Goal: Information Seeking & Learning: Learn about a topic

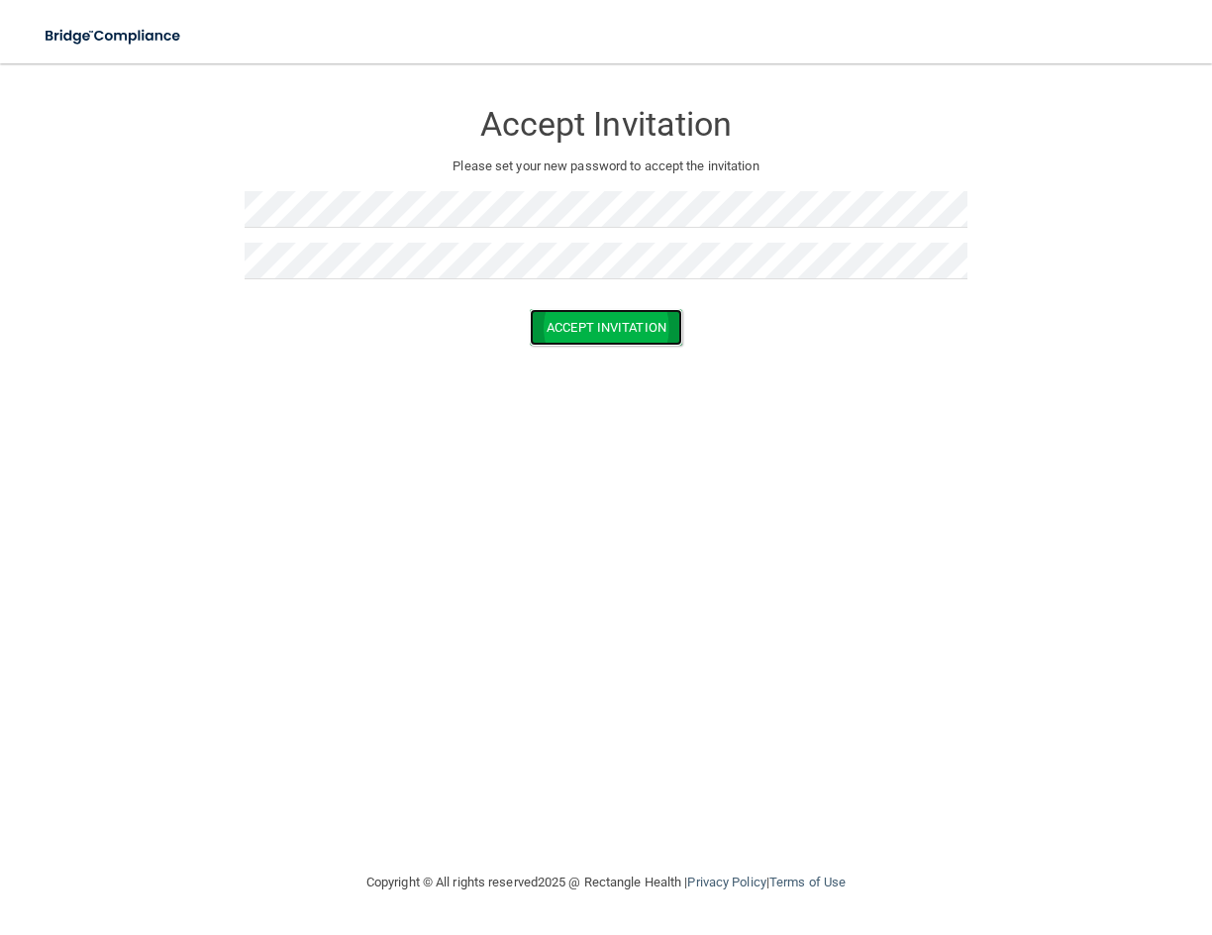
click at [580, 322] on button "Accept Invitation" at bounding box center [606, 327] width 153 height 37
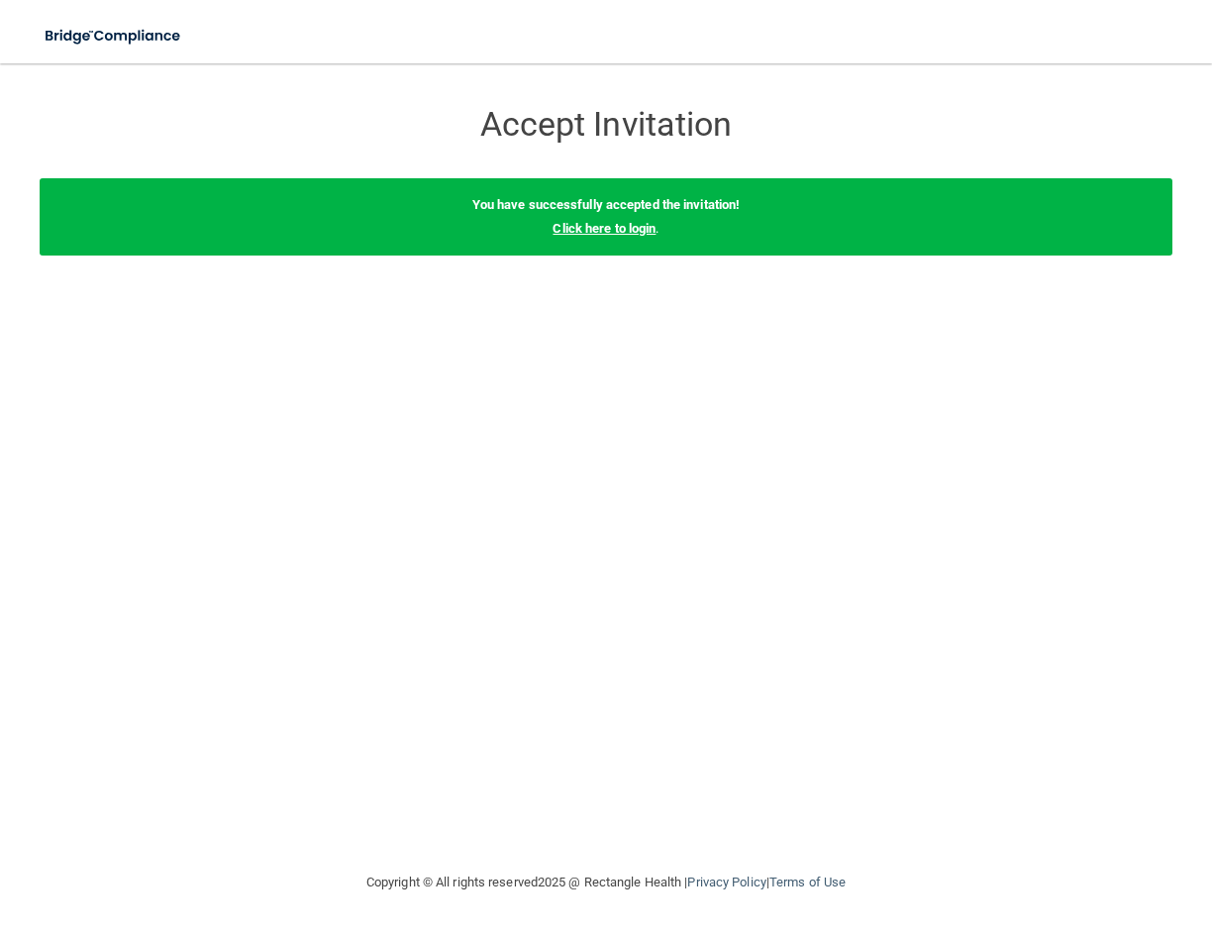
click at [603, 226] on link "Click here to login" at bounding box center [604, 228] width 103 height 15
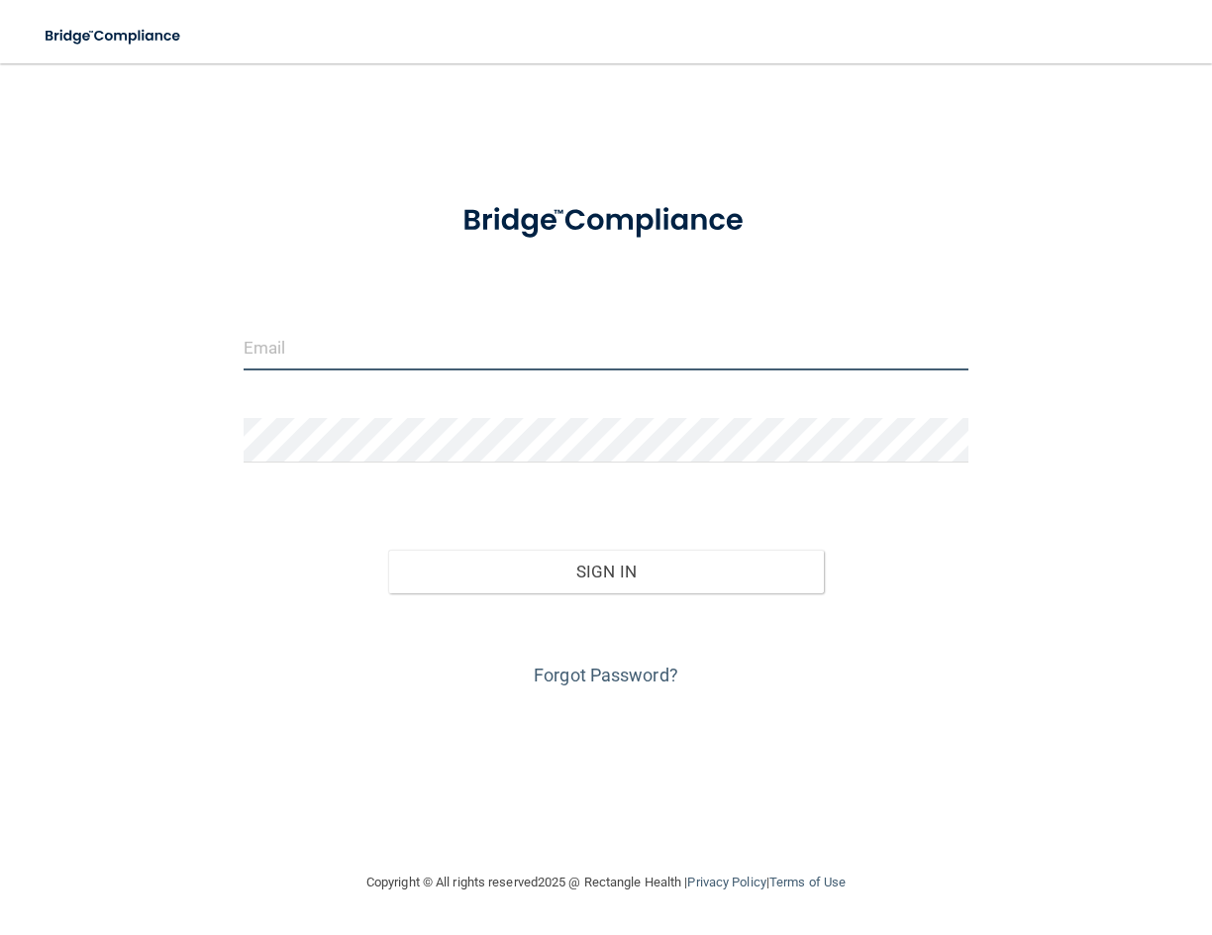
click at [343, 352] on input "email" at bounding box center [606, 348] width 725 height 45
type input "[EMAIL_ADDRESS][PERSON_NAME][DOMAIN_NAME]"
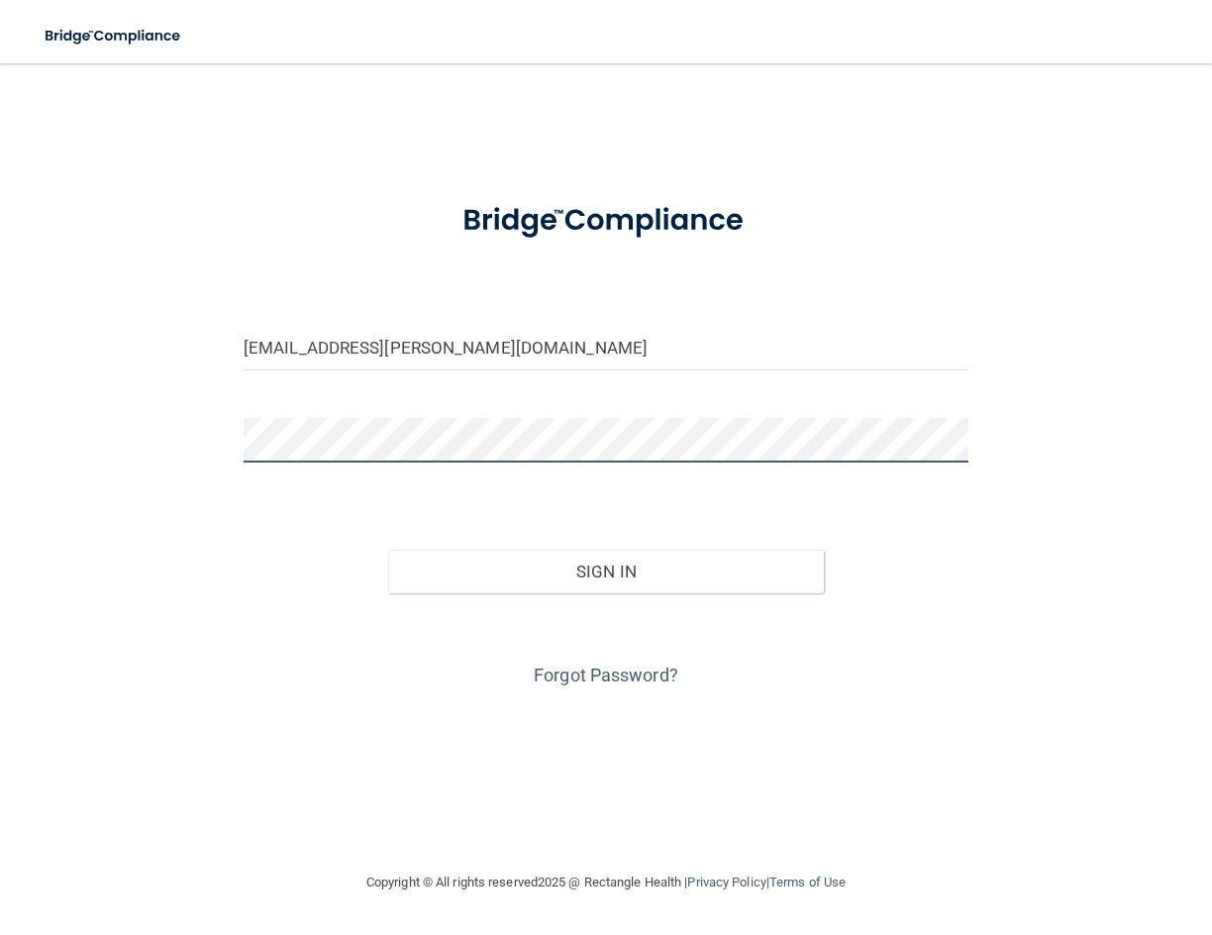
click at [388, 550] on button "Sign In" at bounding box center [605, 572] width 435 height 44
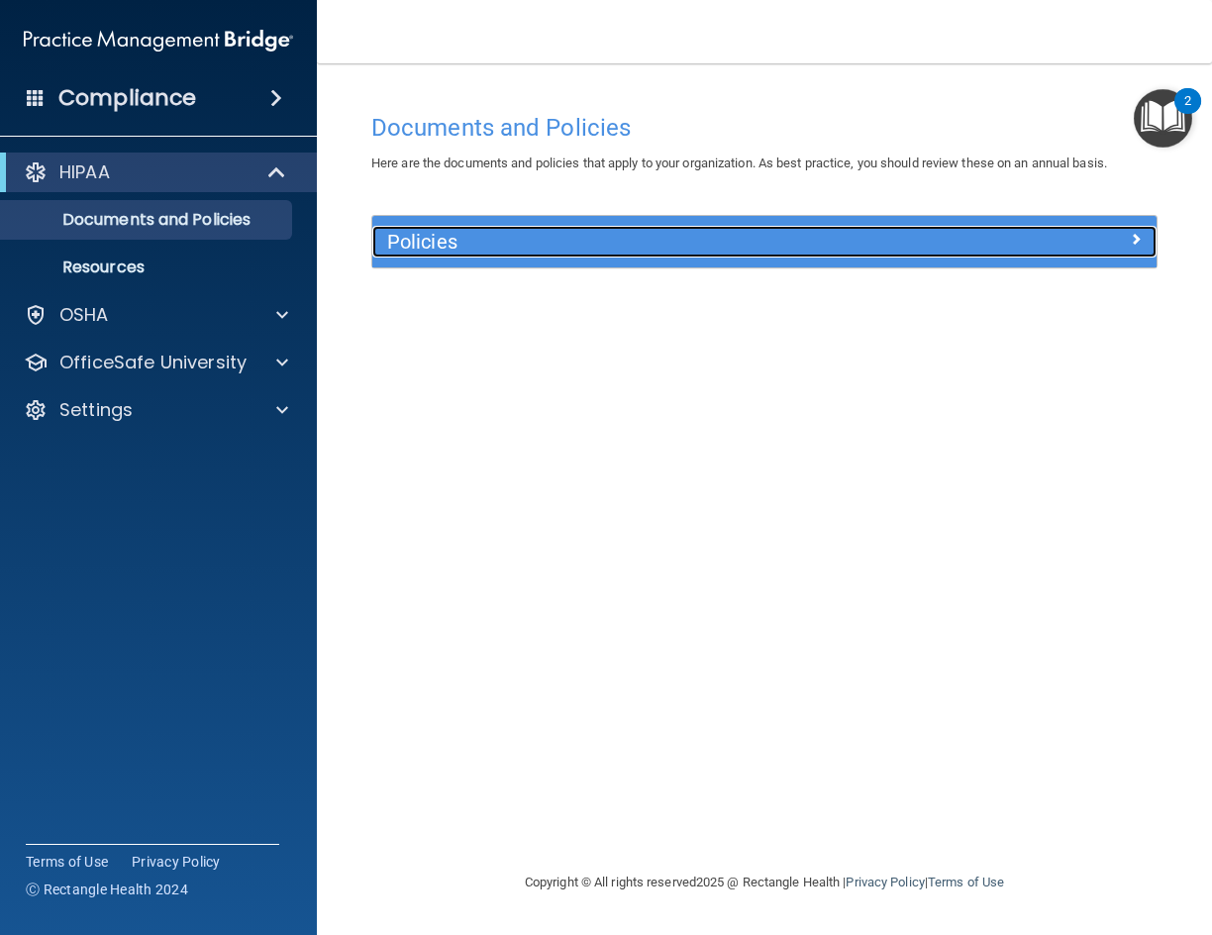
click at [1121, 239] on div at bounding box center [1059, 238] width 196 height 24
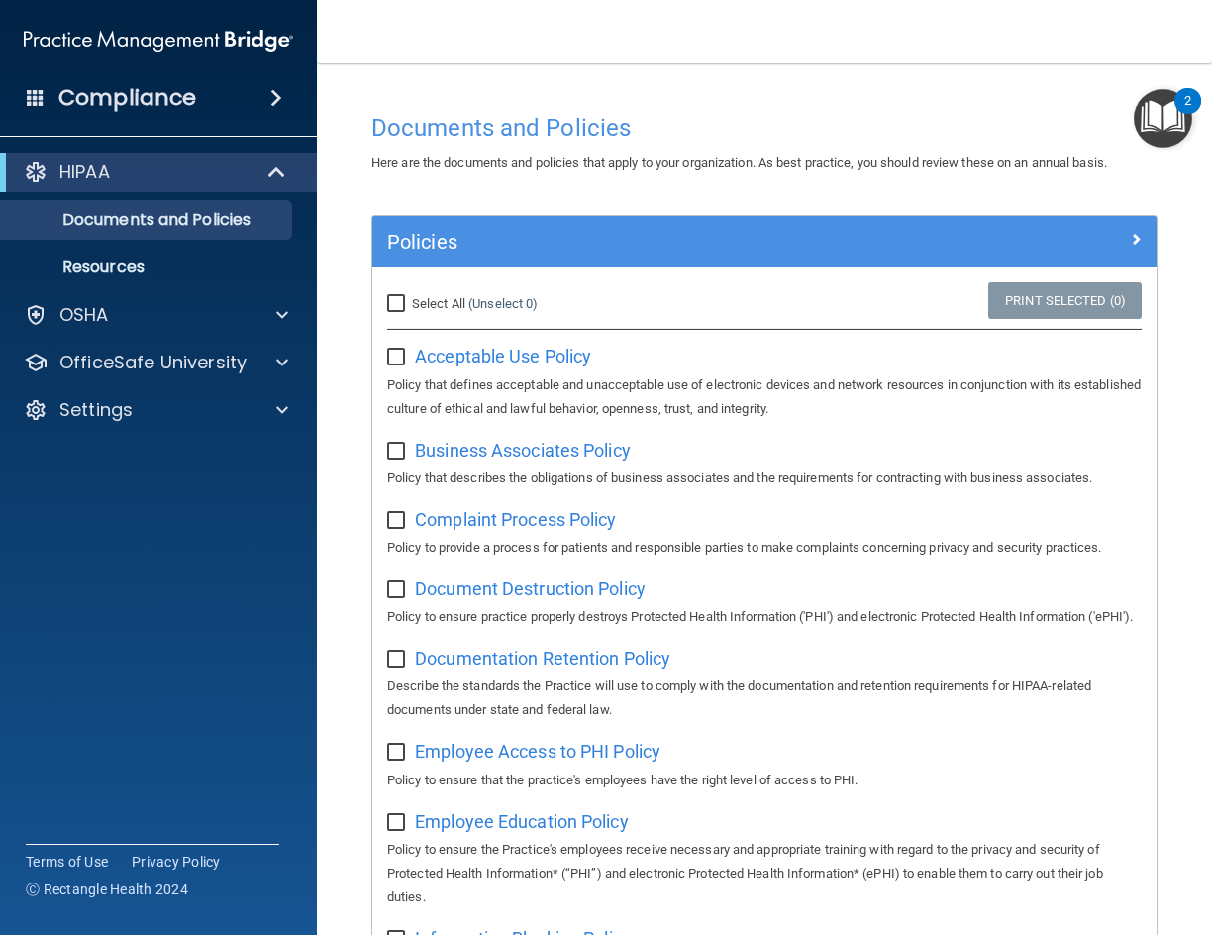
click at [399, 302] on input "Select All (Unselect 0) Unselect All" at bounding box center [398, 304] width 23 height 16
checkbox input "true"
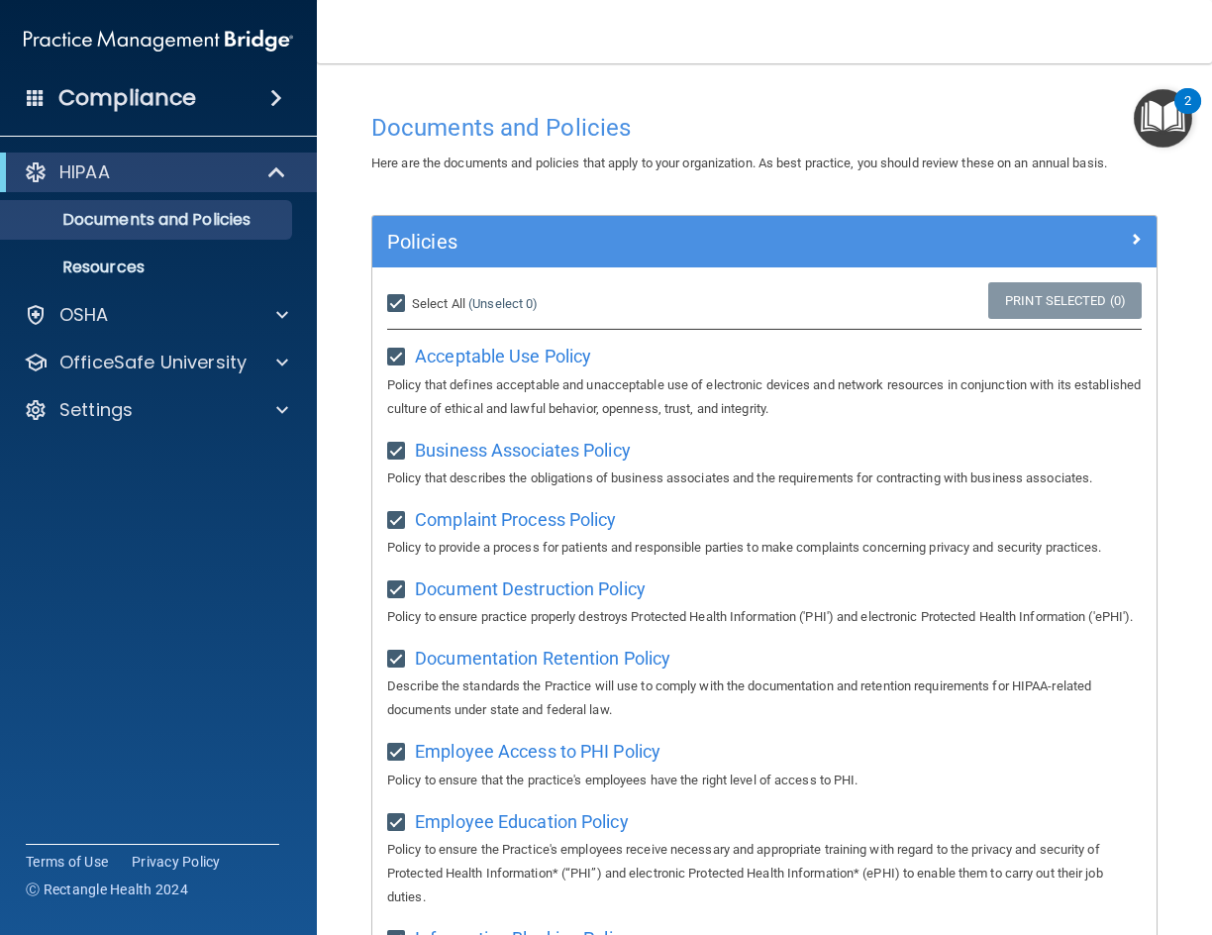
checkbox input "true"
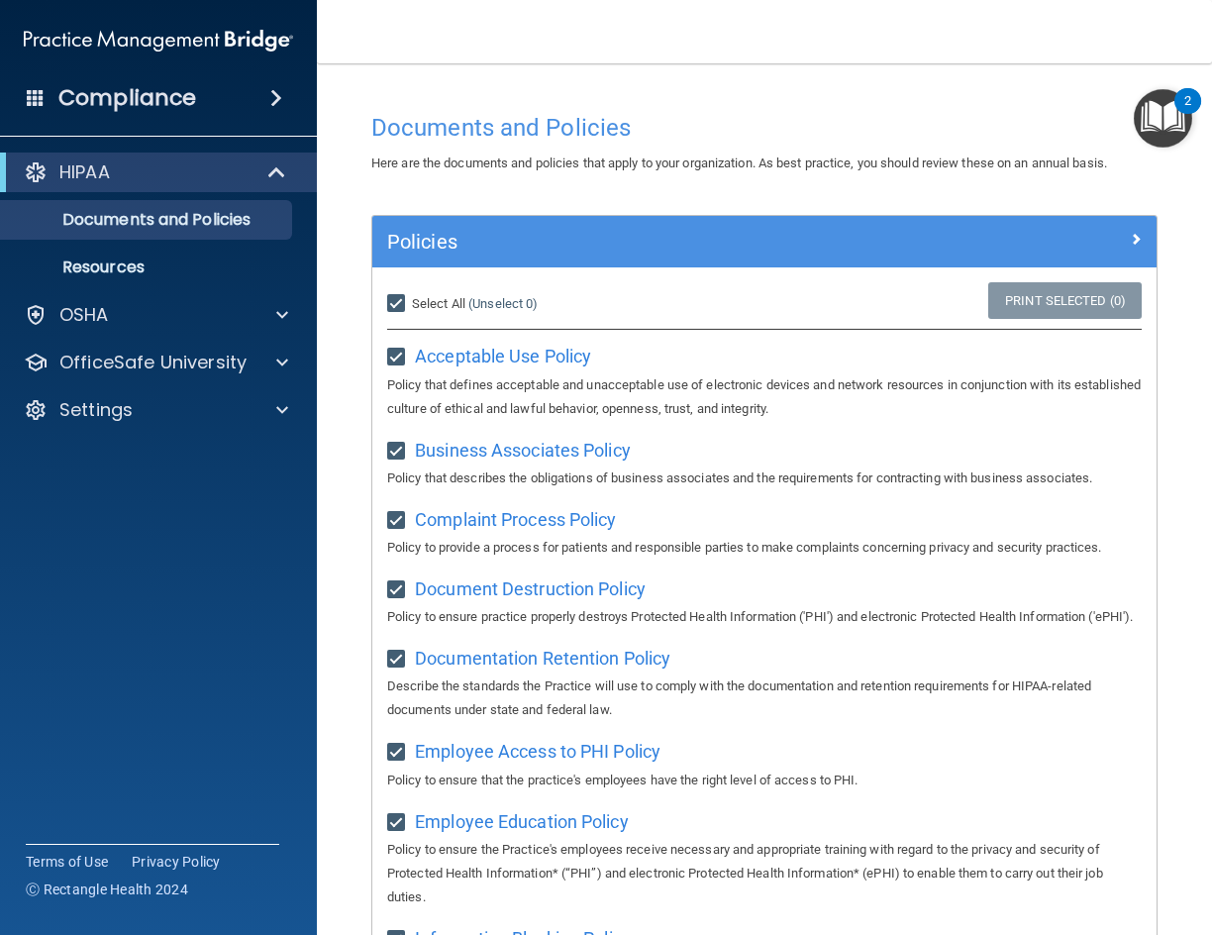
checkbox input "true"
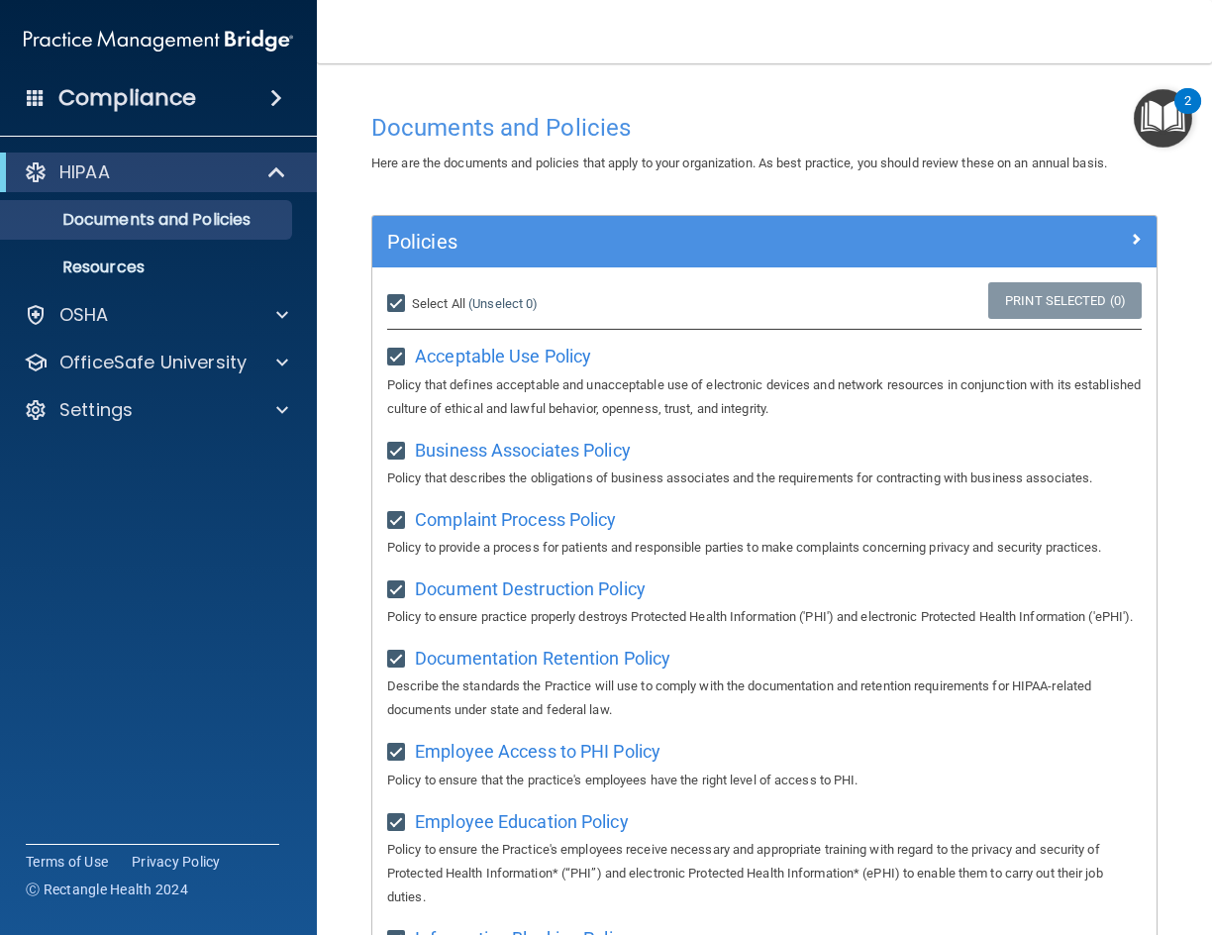
checkbox input "true"
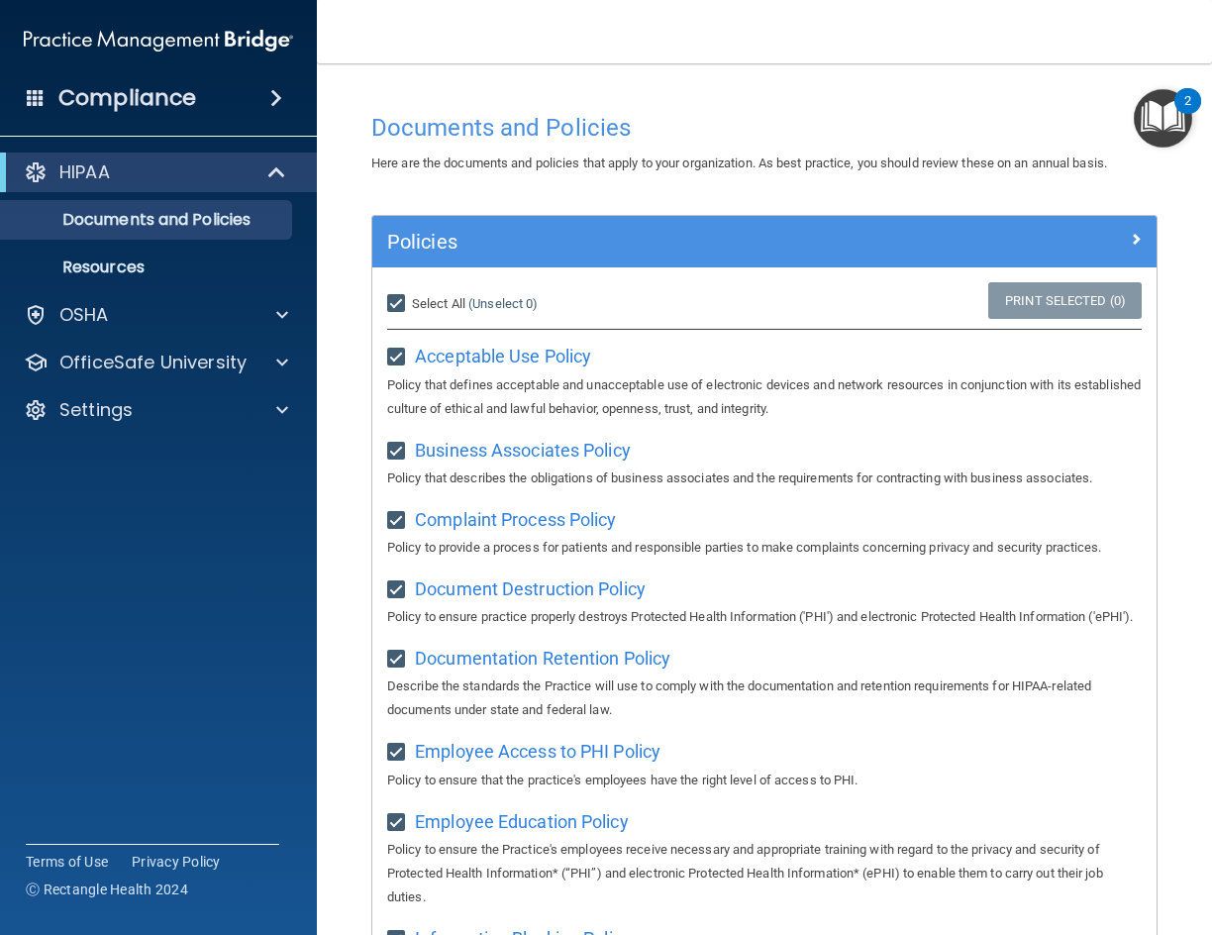
checkbox input "true"
click at [275, 97] on span at bounding box center [276, 98] width 12 height 24
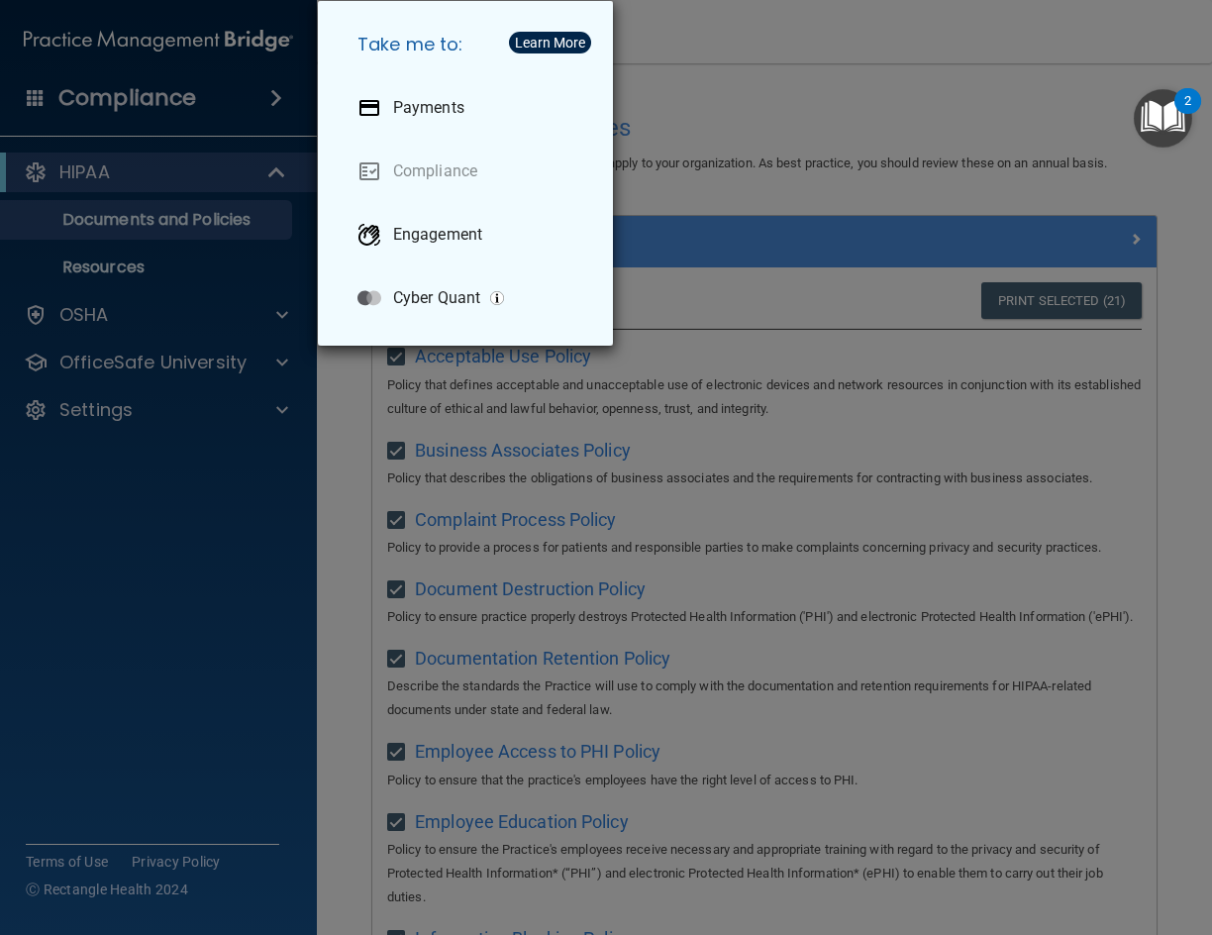
click at [222, 505] on div "Take me to: Payments Compliance Engagement Cyber Quant" at bounding box center [606, 467] width 1212 height 935
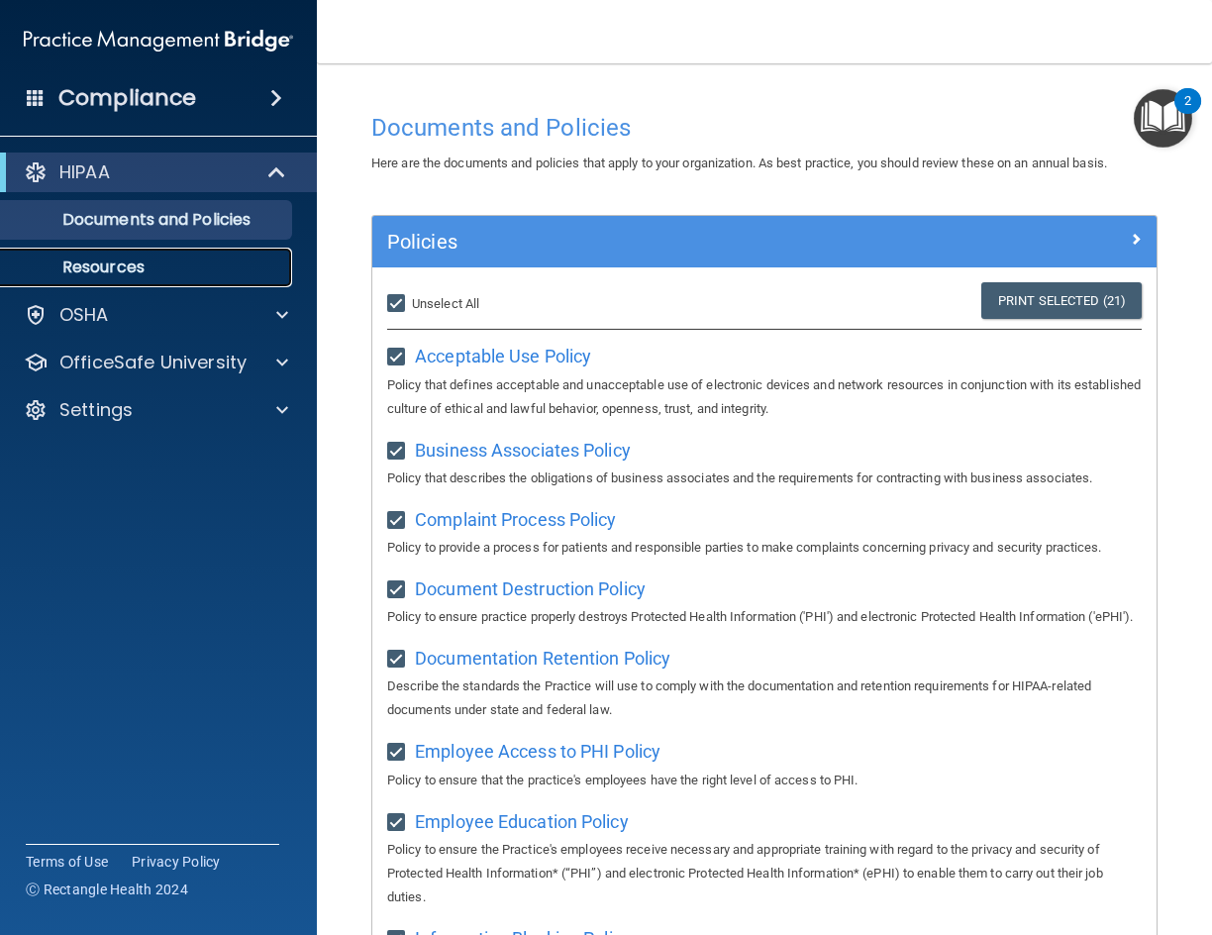
click at [116, 264] on p "Resources" at bounding box center [148, 268] width 270 height 20
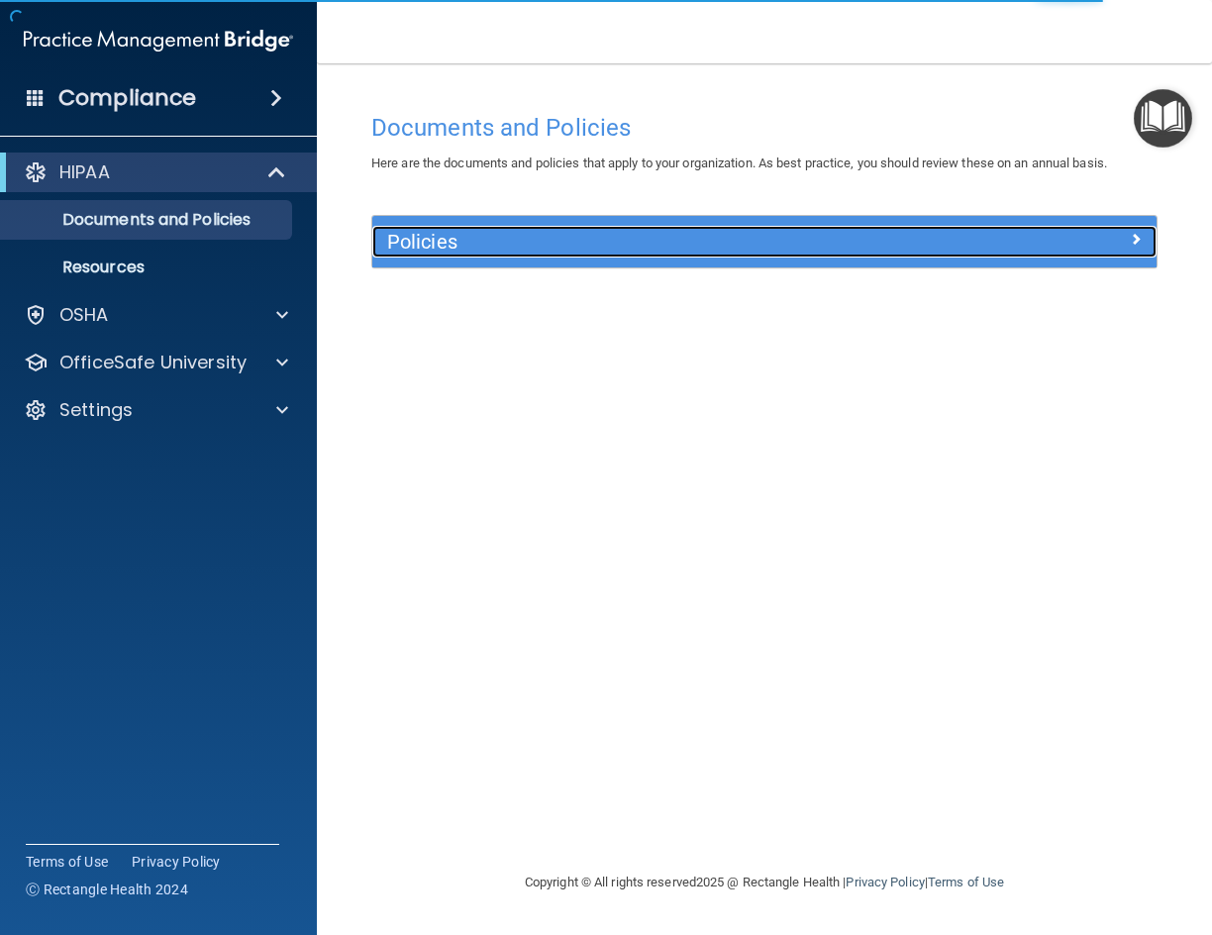
click at [608, 247] on h5 "Policies" at bounding box center [666, 242] width 559 height 22
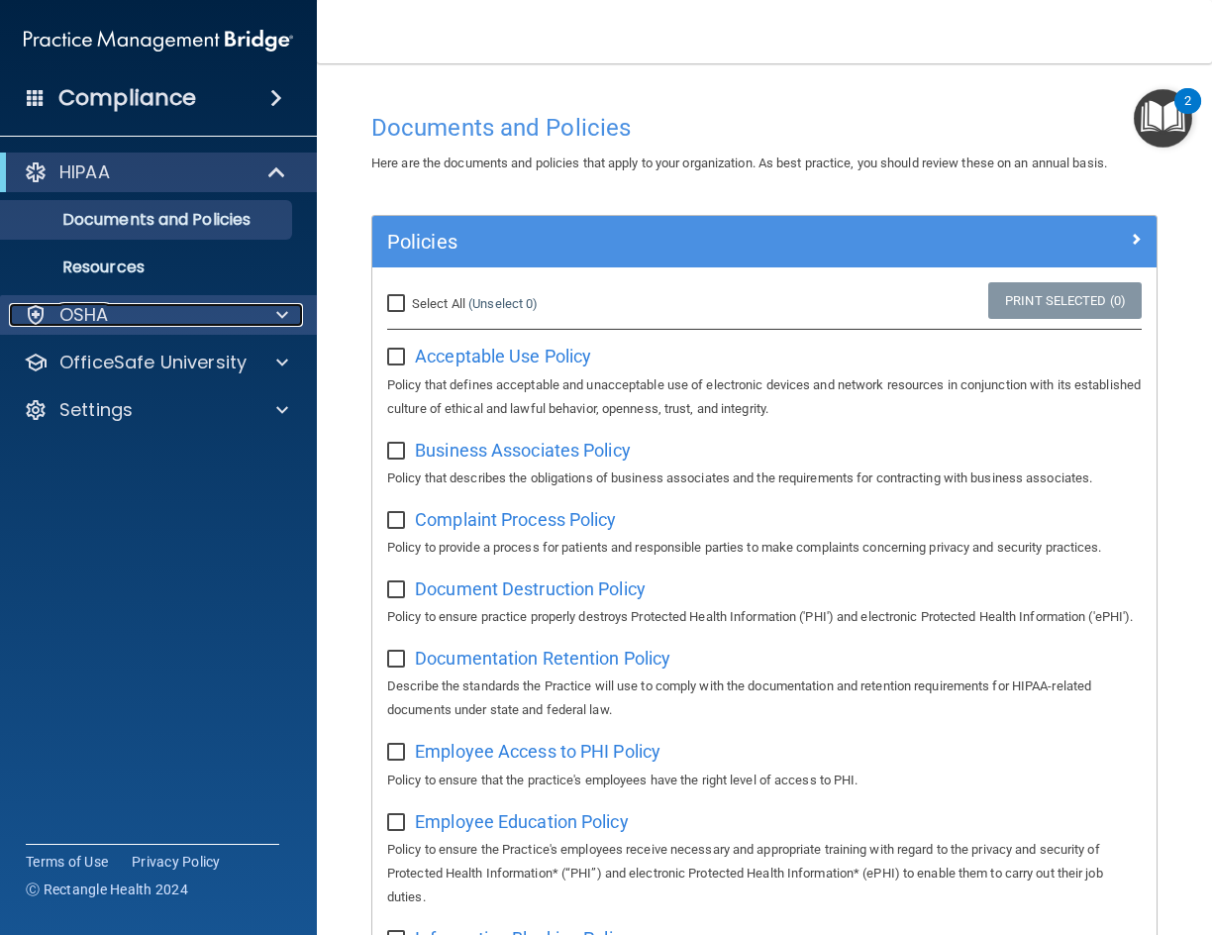
click at [81, 313] on p "OSHA" at bounding box center [84, 315] width 50 height 24
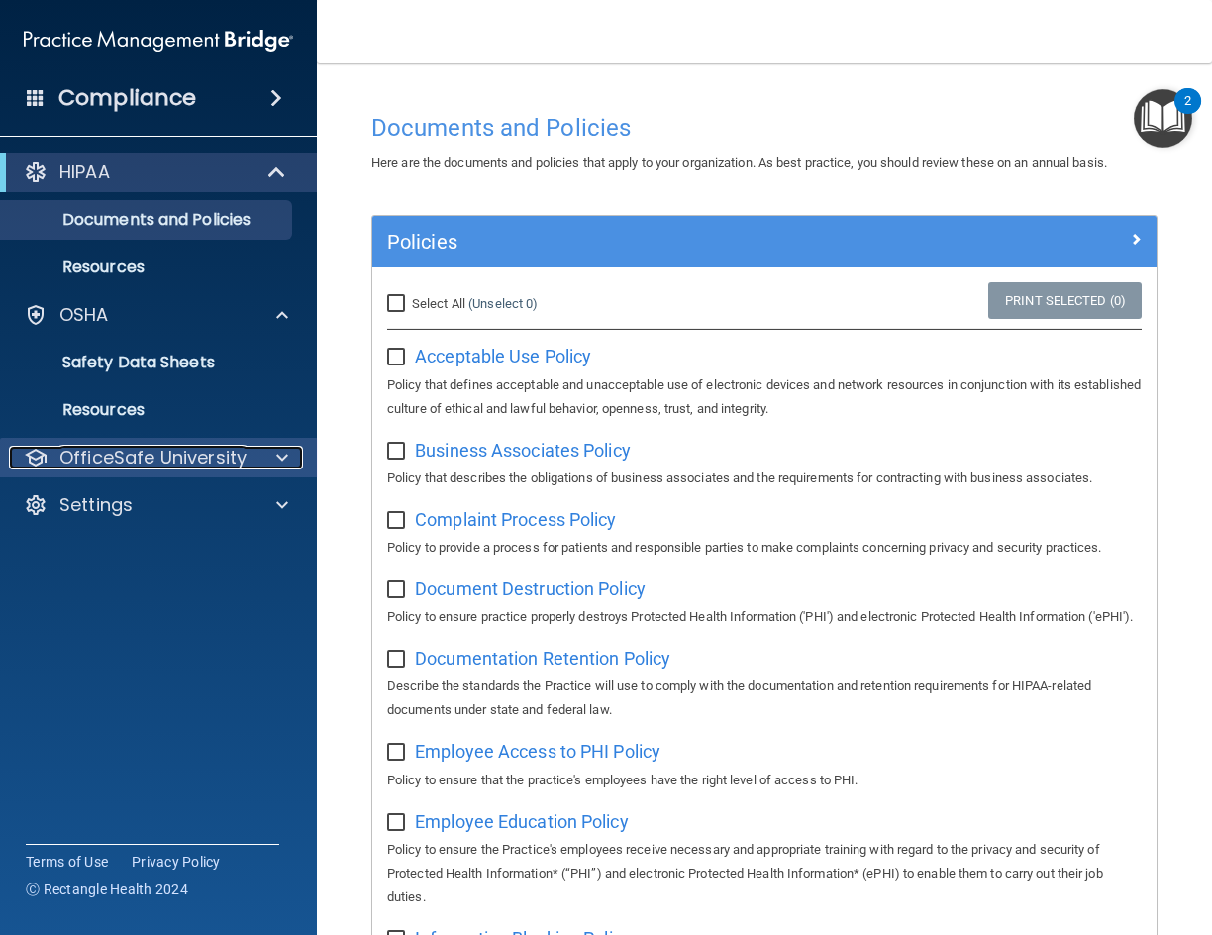
click at [148, 457] on p "OfficeSafe University" at bounding box center [152, 458] width 187 height 24
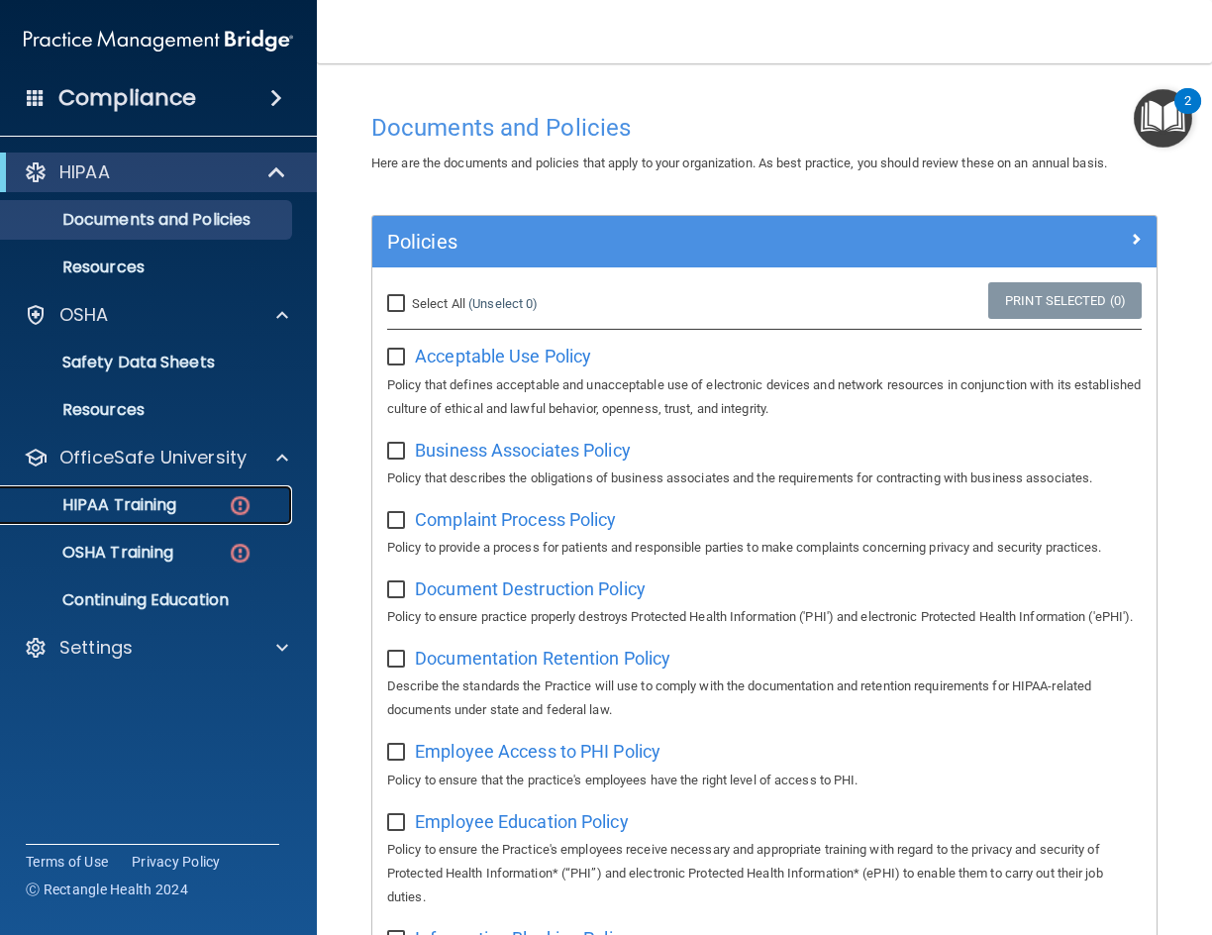
click at [148, 498] on p "HIPAA Training" at bounding box center [94, 505] width 163 height 20
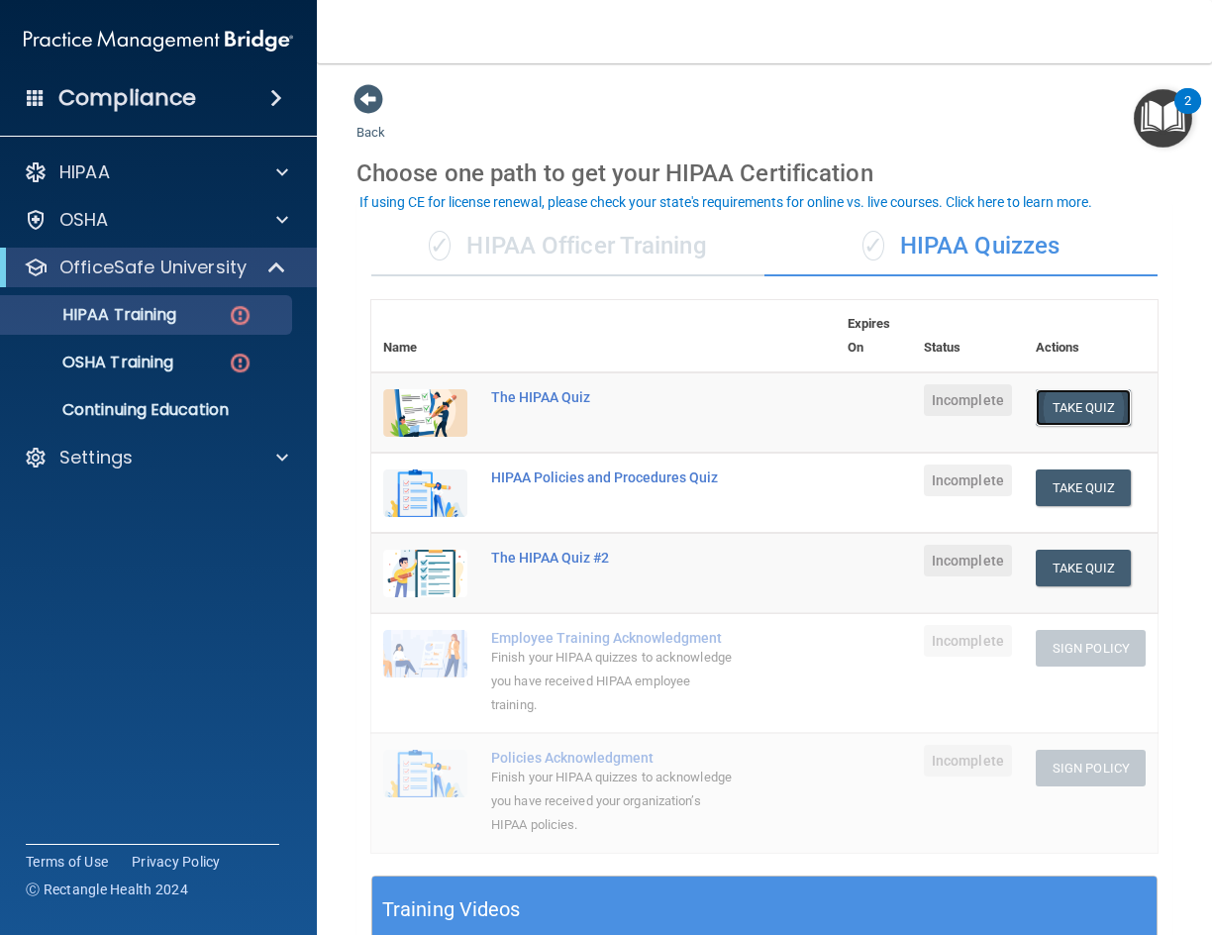
click at [1047, 412] on button "Take Quiz" at bounding box center [1083, 407] width 95 height 37
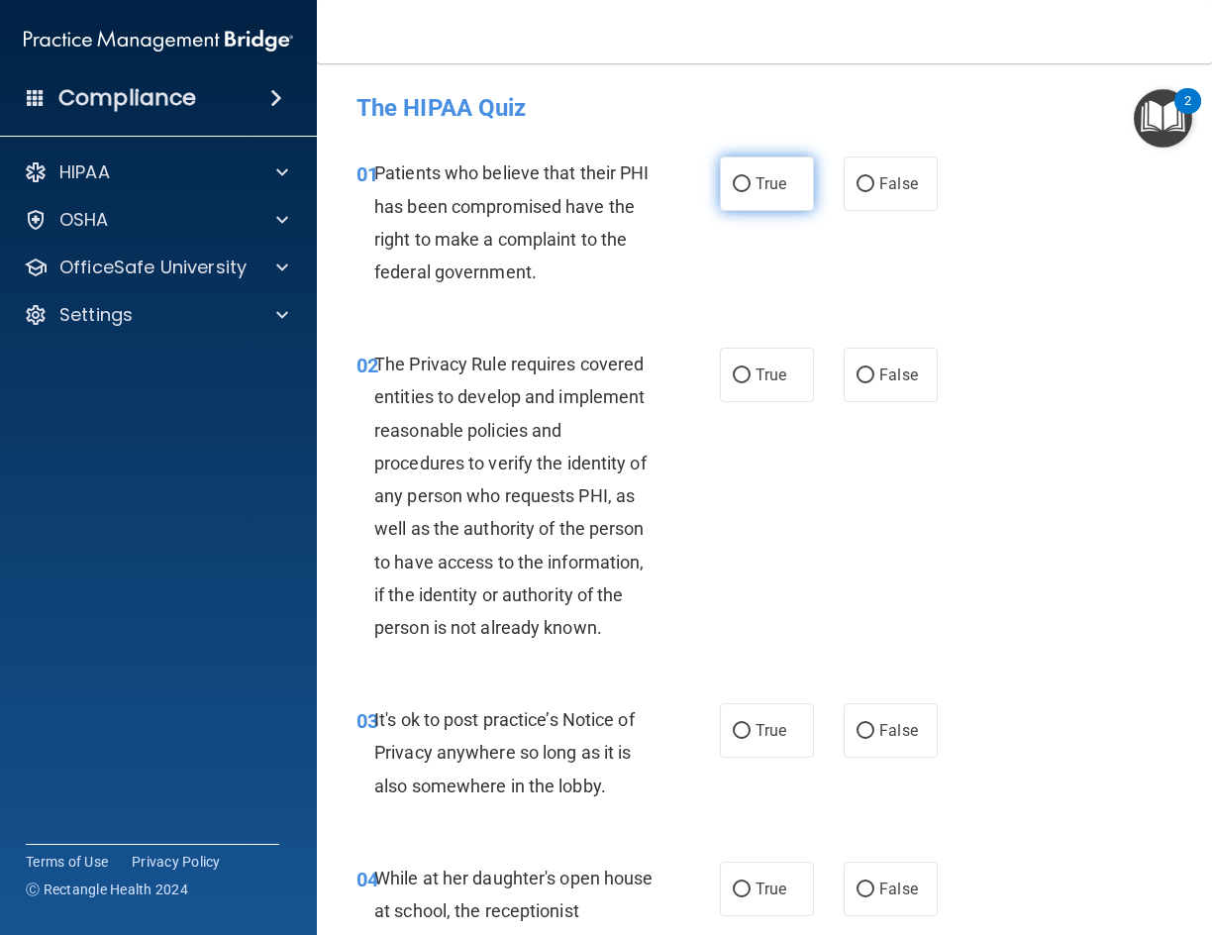
click at [743, 179] on input "True" at bounding box center [742, 184] width 18 height 15
radio input "true"
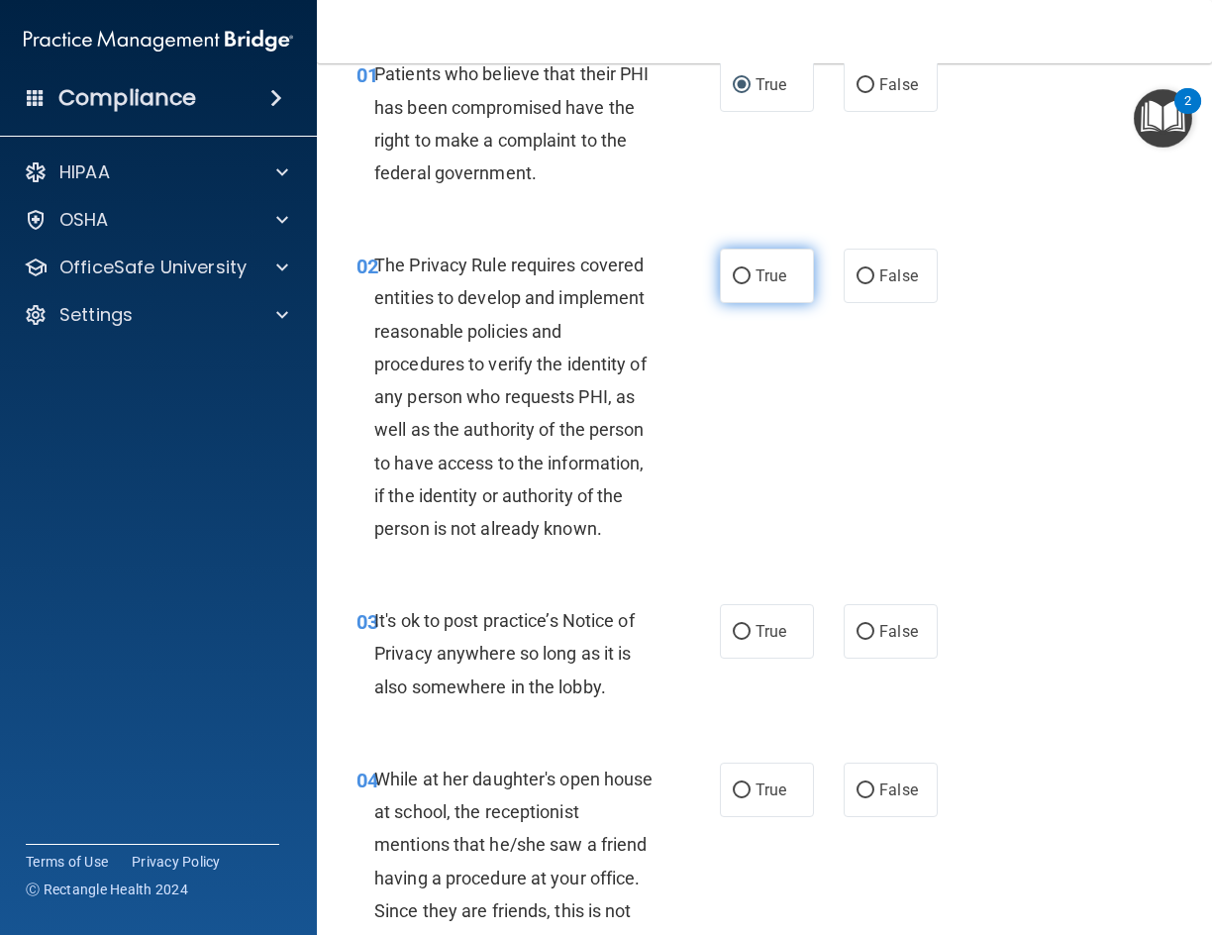
click at [765, 267] on span "True" at bounding box center [771, 275] width 31 height 19
click at [751, 269] on input "True" at bounding box center [742, 276] width 18 height 15
radio input "true"
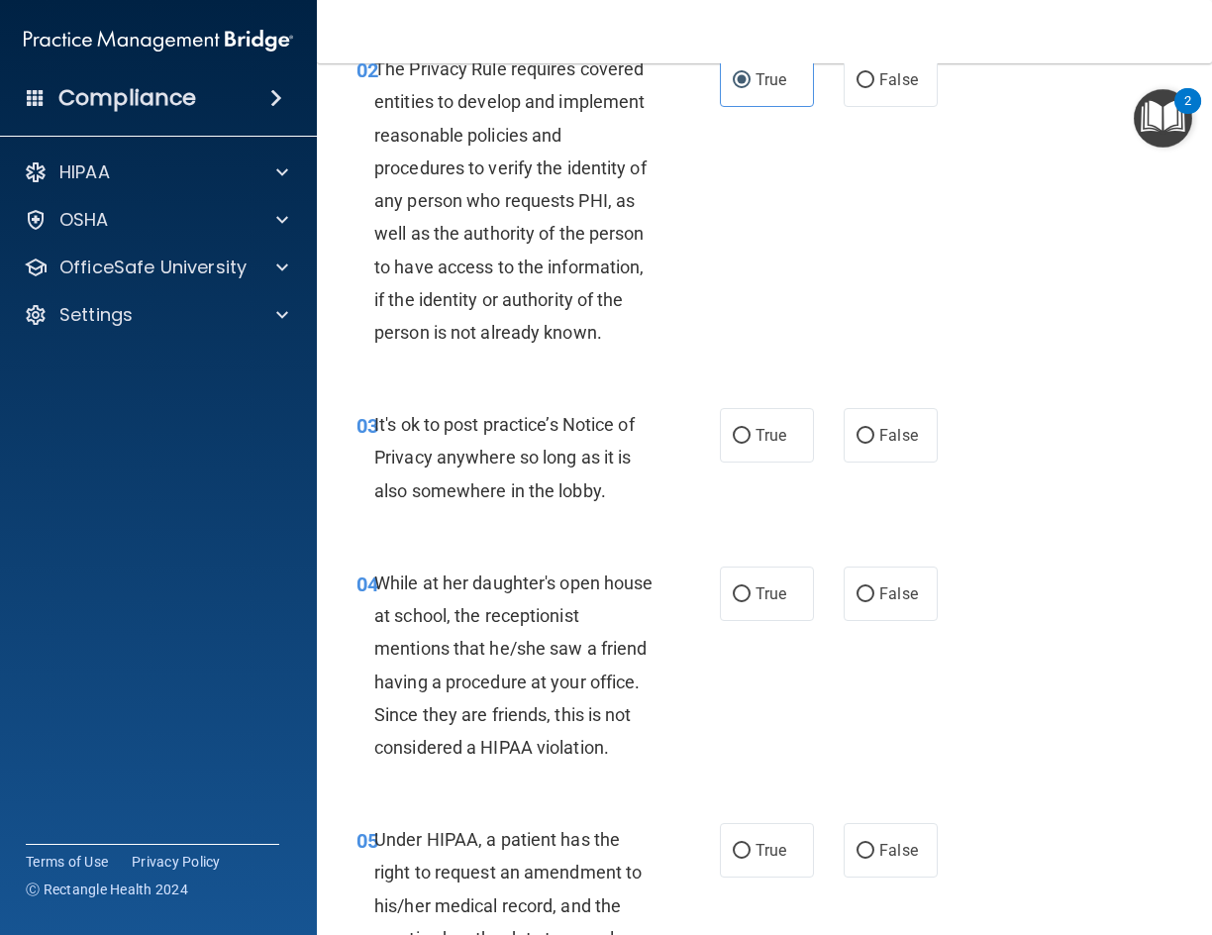
scroll to position [297, 0]
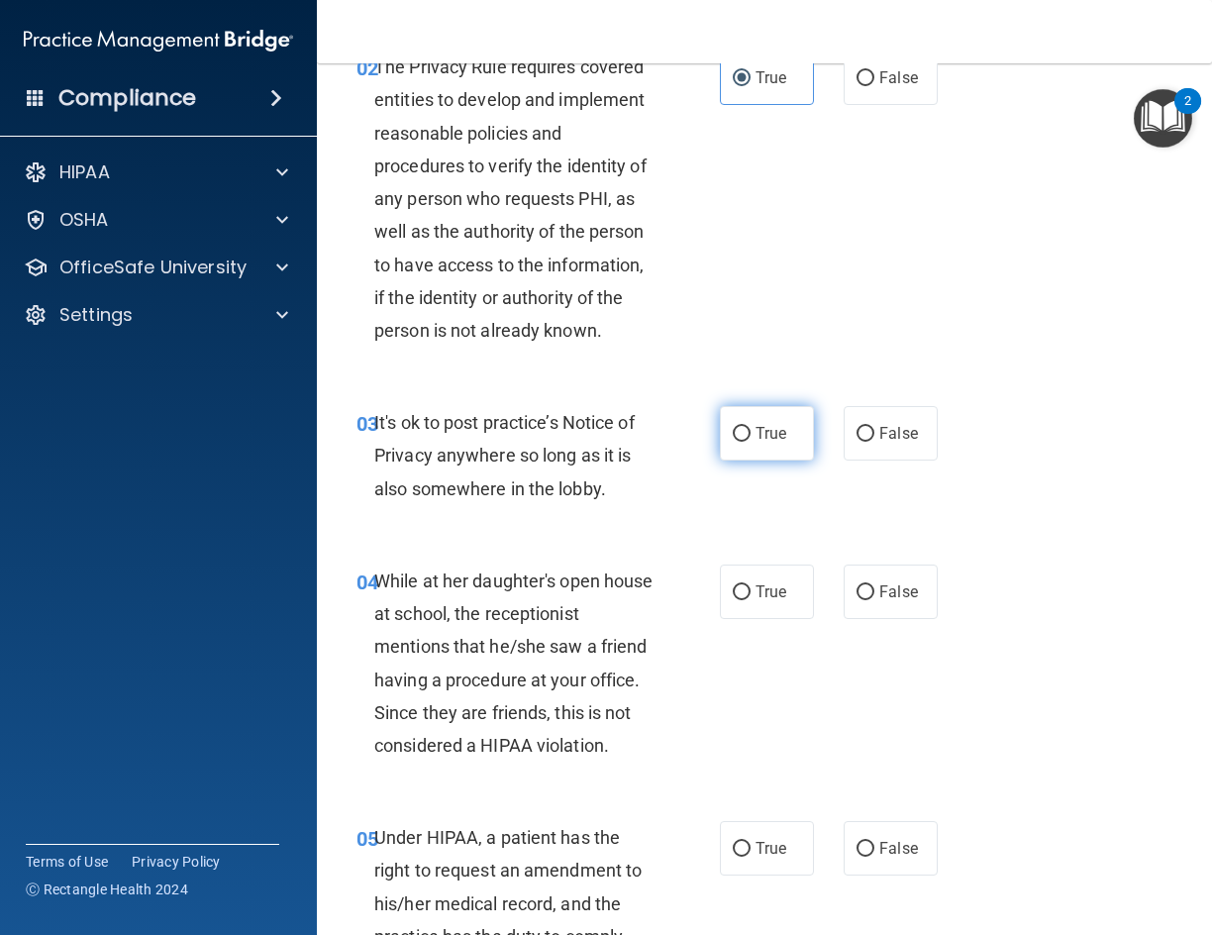
click at [736, 427] on input "True" at bounding box center [742, 434] width 18 height 15
radio input "true"
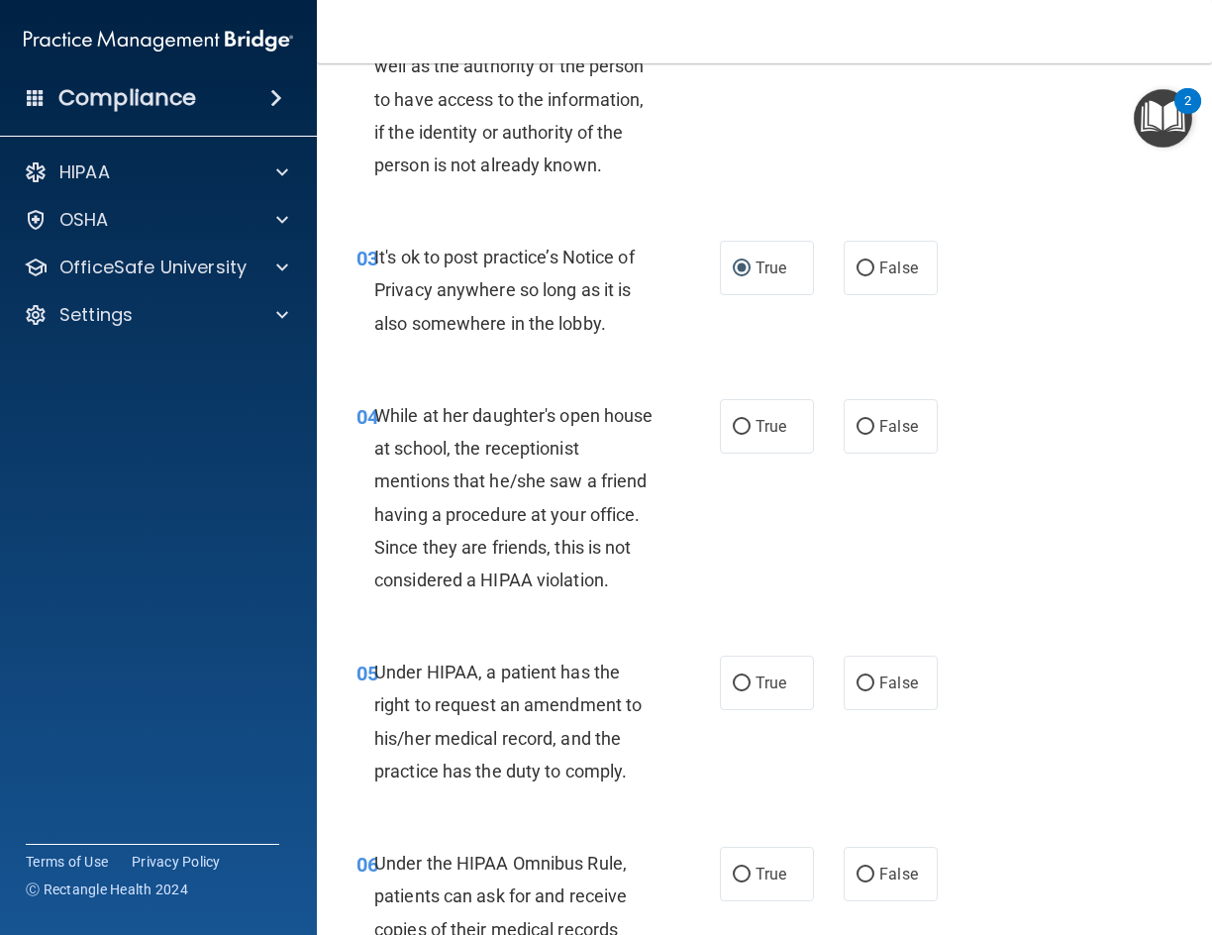
scroll to position [495, 0]
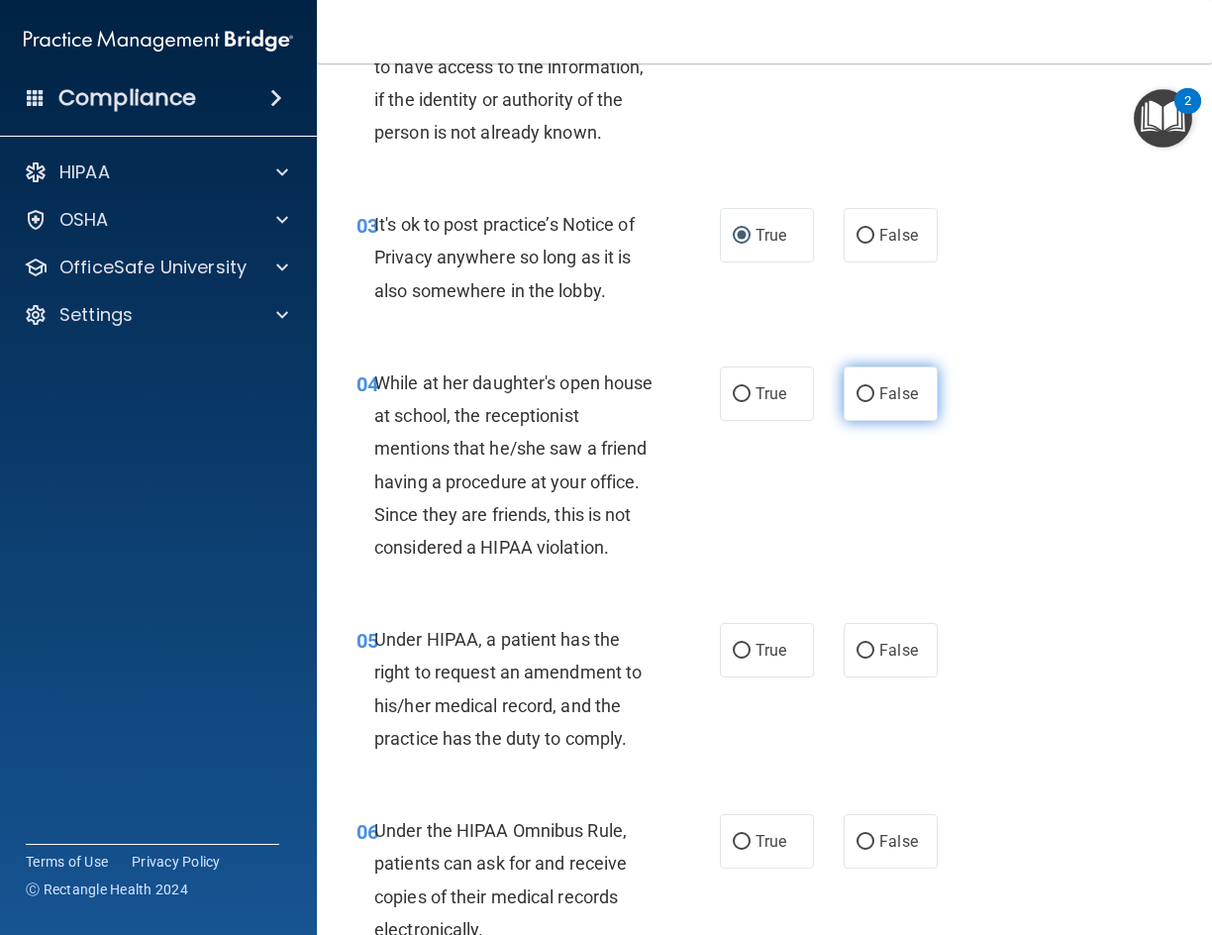
click at [878, 406] on label "False" at bounding box center [891, 393] width 94 height 54
click at [875, 402] on input "False" at bounding box center [866, 394] width 18 height 15
radio input "true"
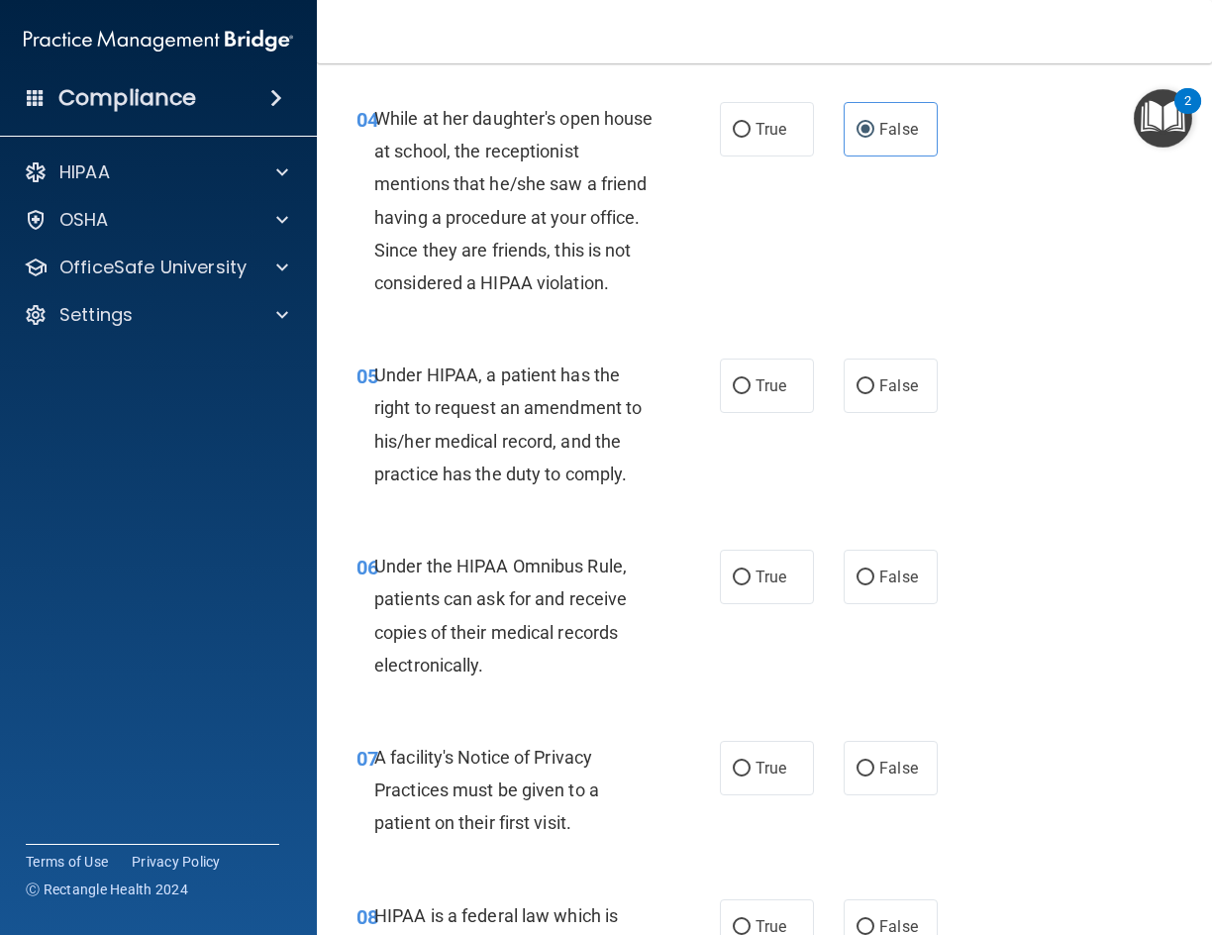
scroll to position [792, 0]
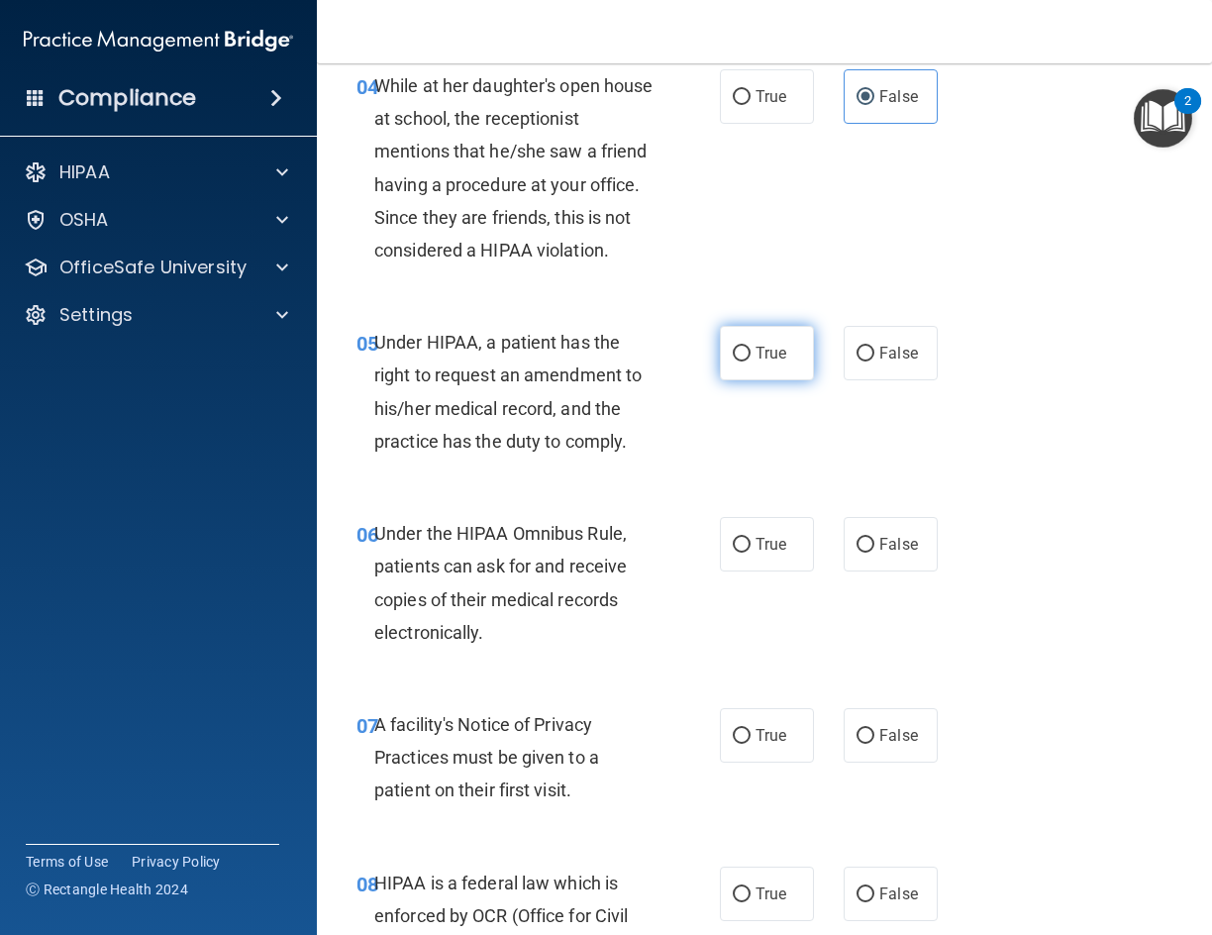
click at [748, 361] on label "True" at bounding box center [767, 353] width 94 height 54
click at [748, 361] on input "True" at bounding box center [742, 354] width 18 height 15
radio input "true"
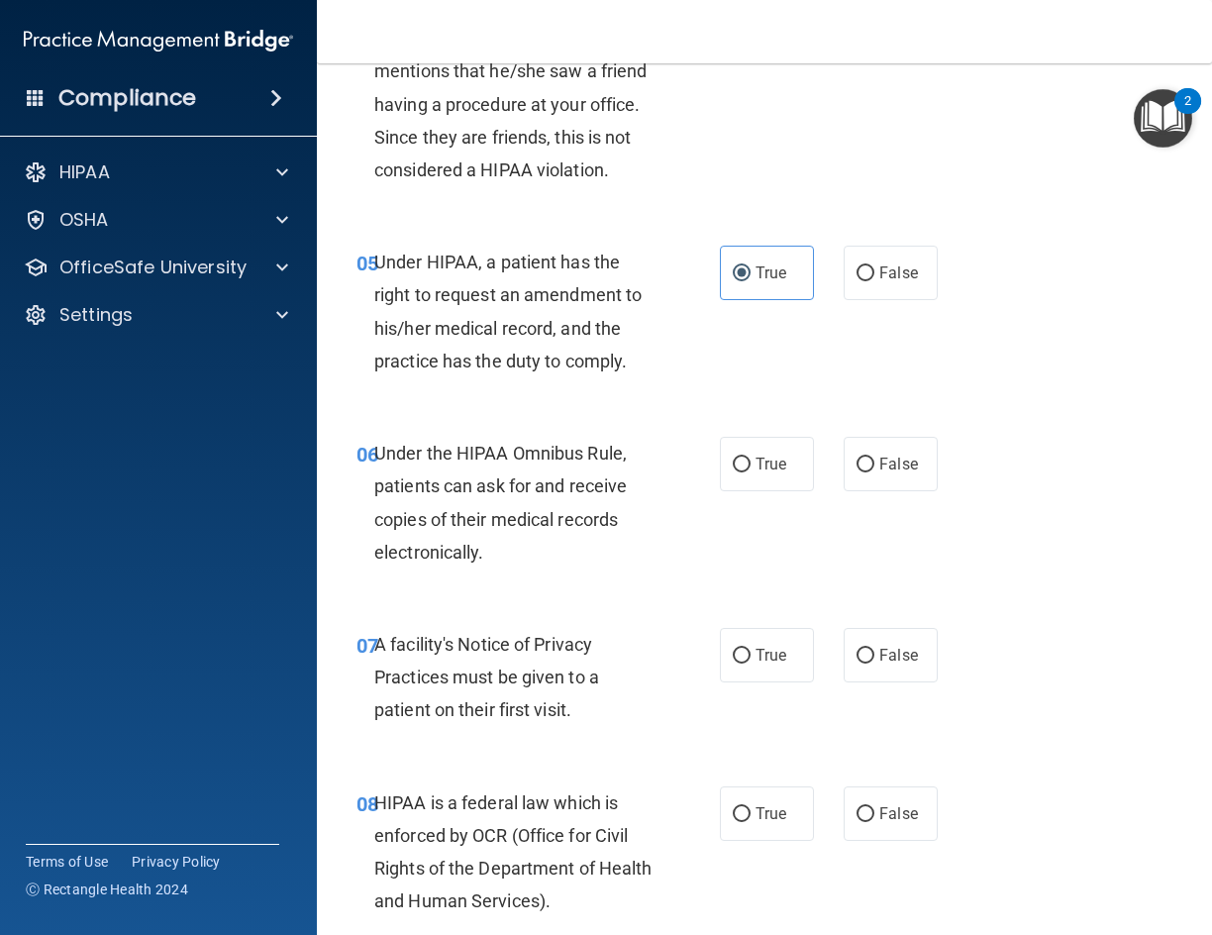
scroll to position [990, 0]
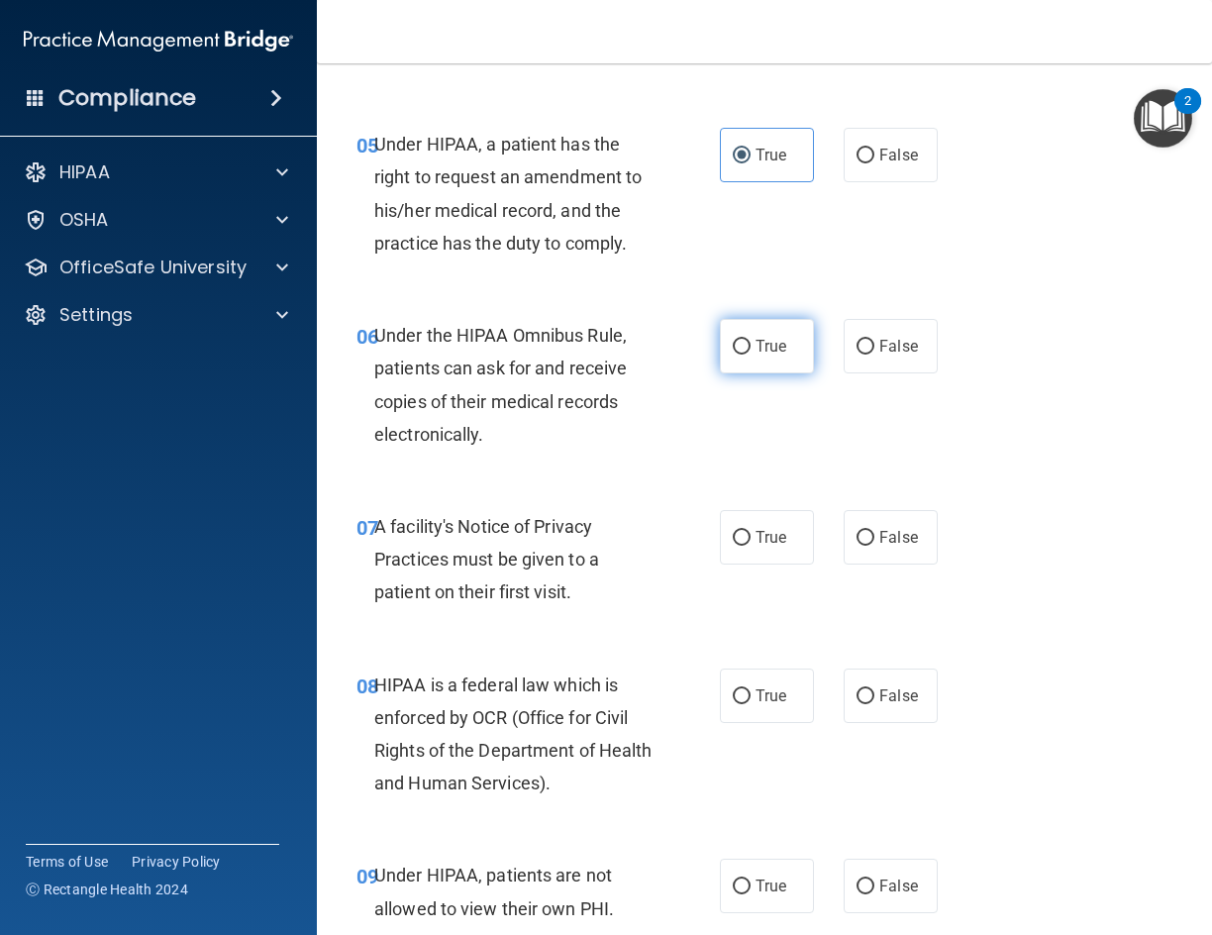
click at [745, 354] on label "True" at bounding box center [767, 346] width 94 height 54
click at [745, 354] on input "True" at bounding box center [742, 347] width 18 height 15
radio input "true"
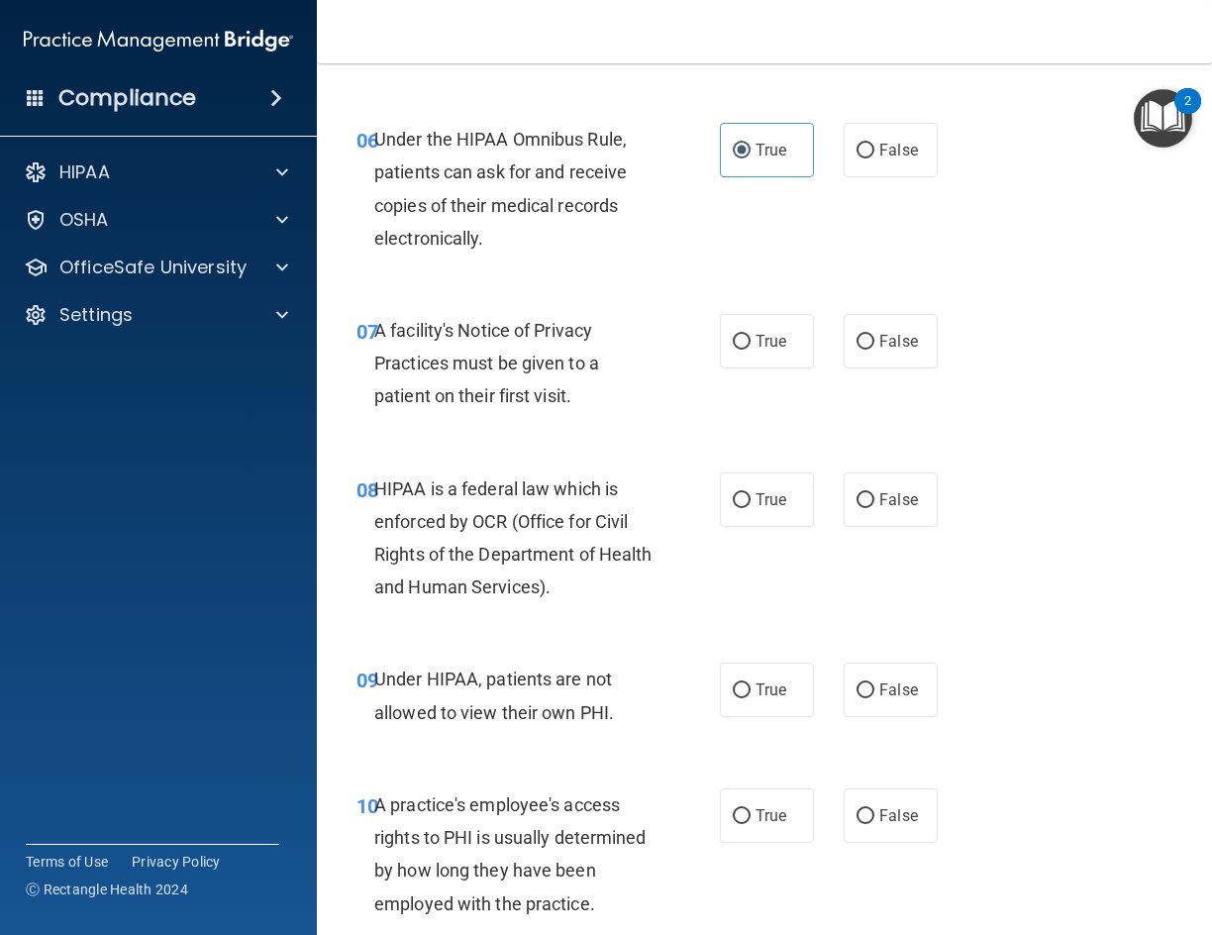
scroll to position [1188, 0]
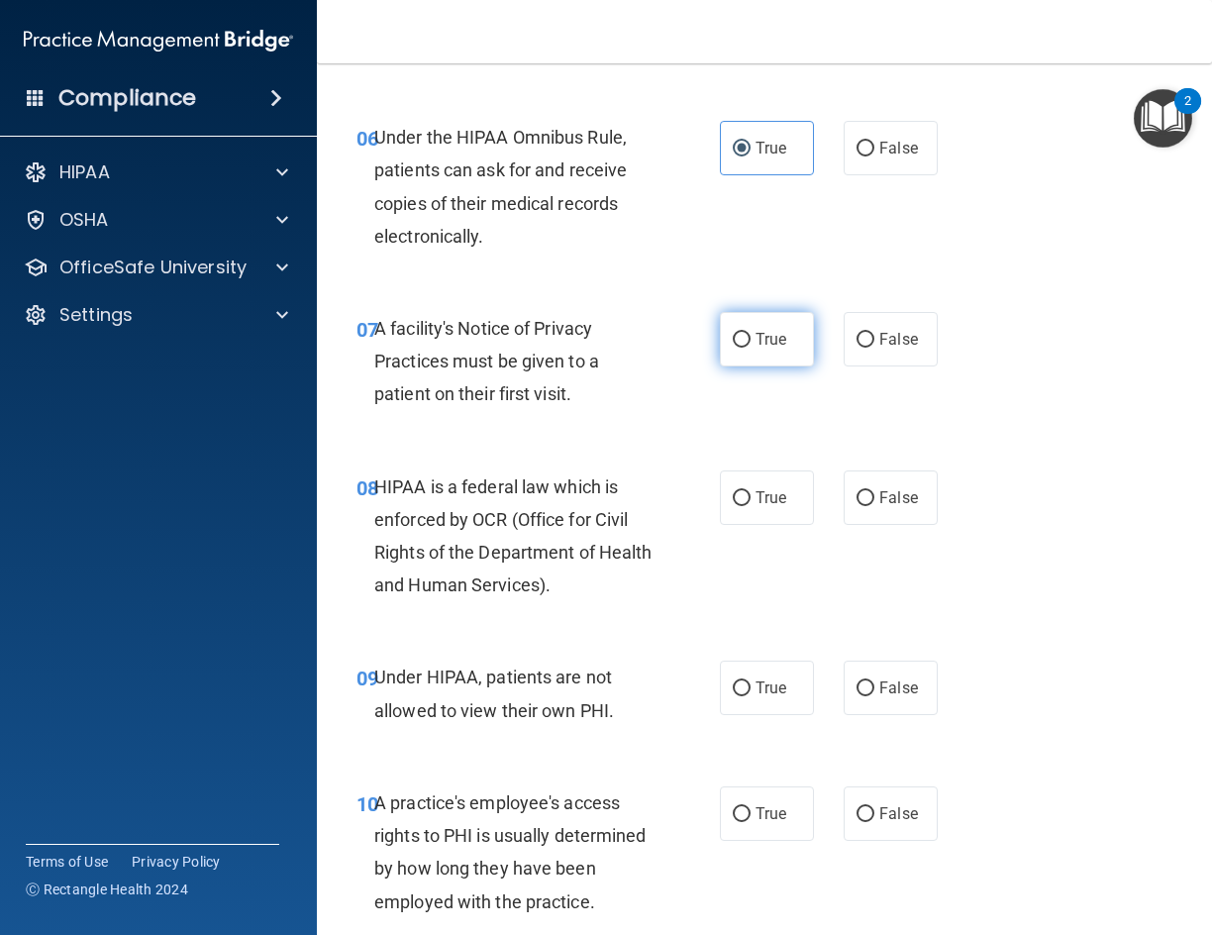
click at [747, 357] on label "True" at bounding box center [767, 339] width 94 height 54
click at [747, 348] on input "True" at bounding box center [742, 340] width 18 height 15
radio input "true"
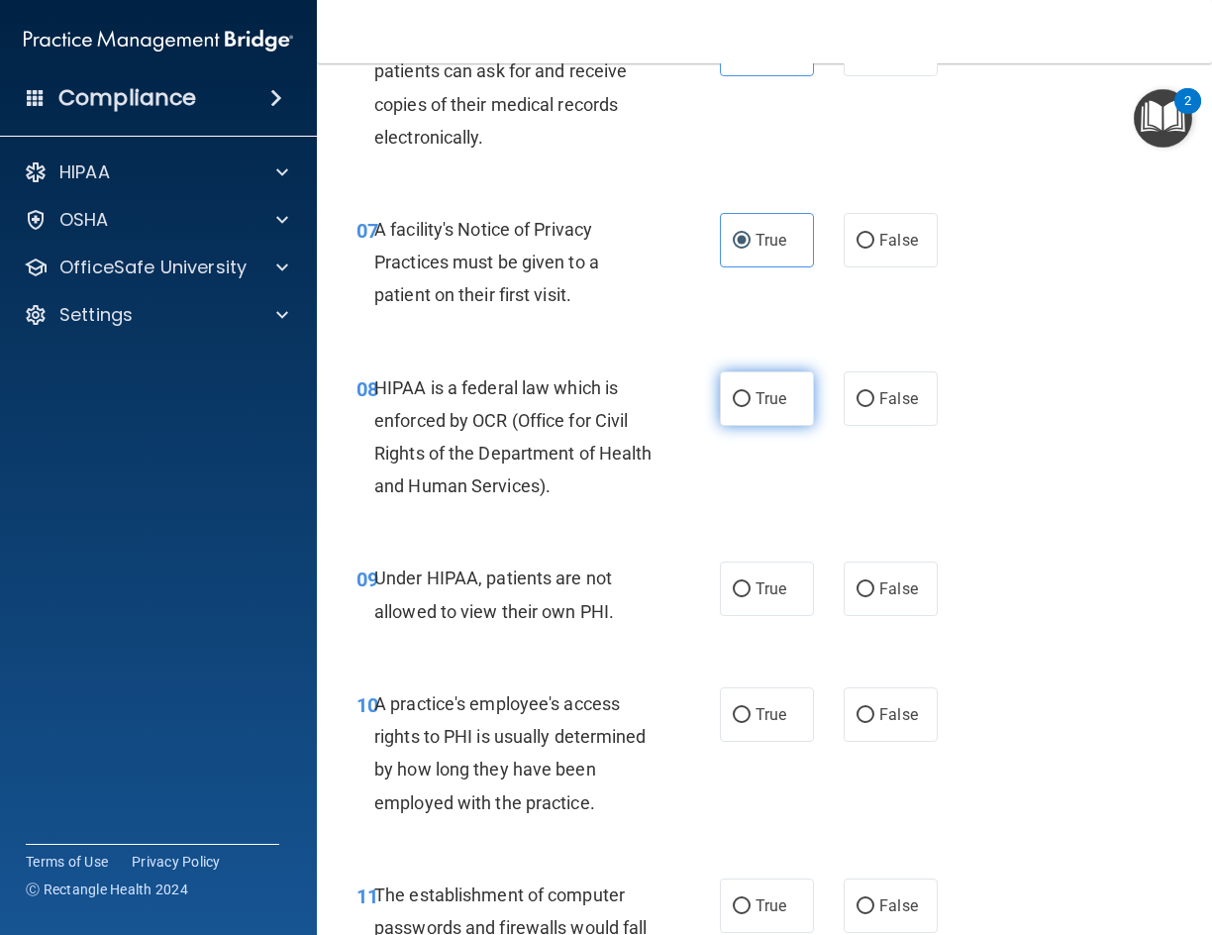
click at [742, 400] on input "True" at bounding box center [742, 399] width 18 height 15
radio input "true"
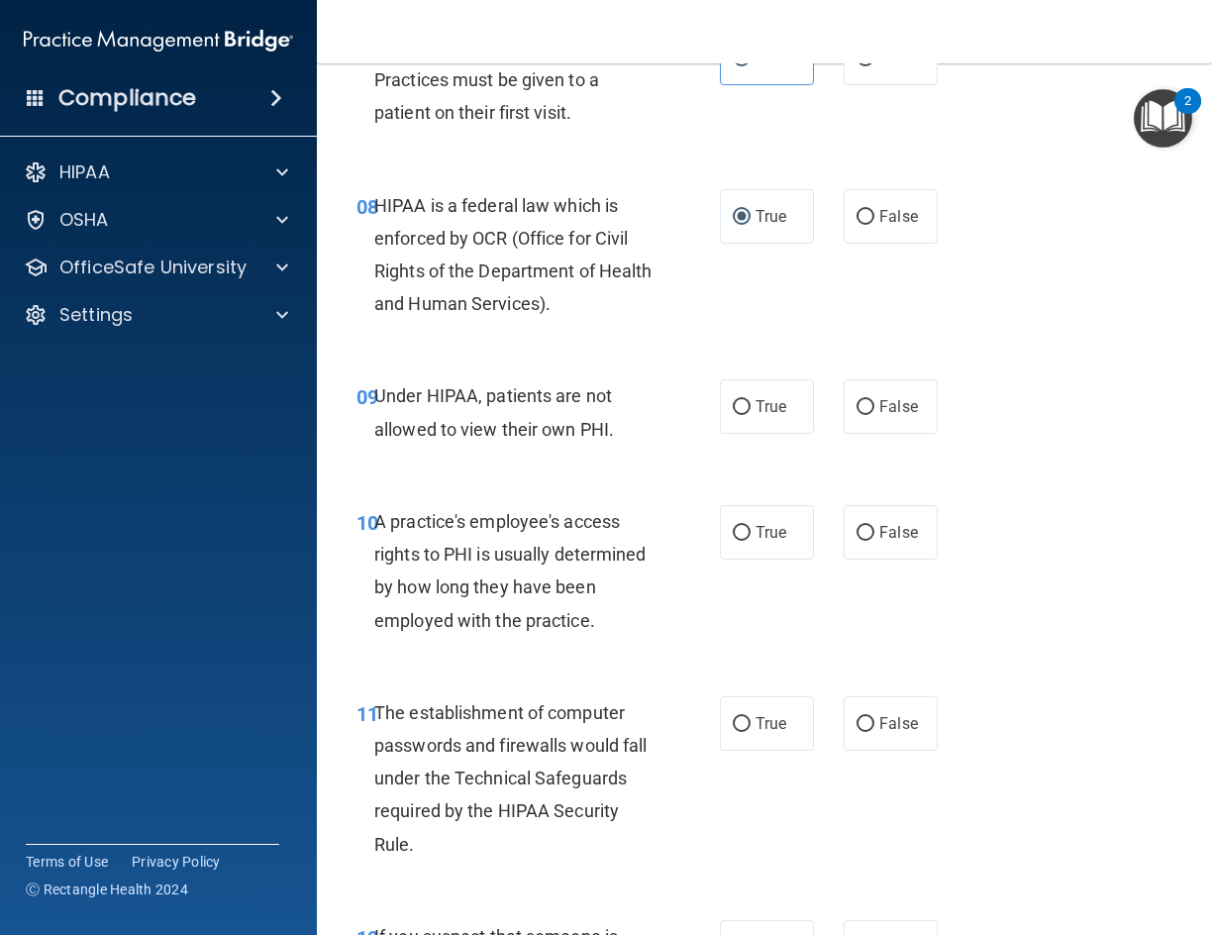
scroll to position [1486, 0]
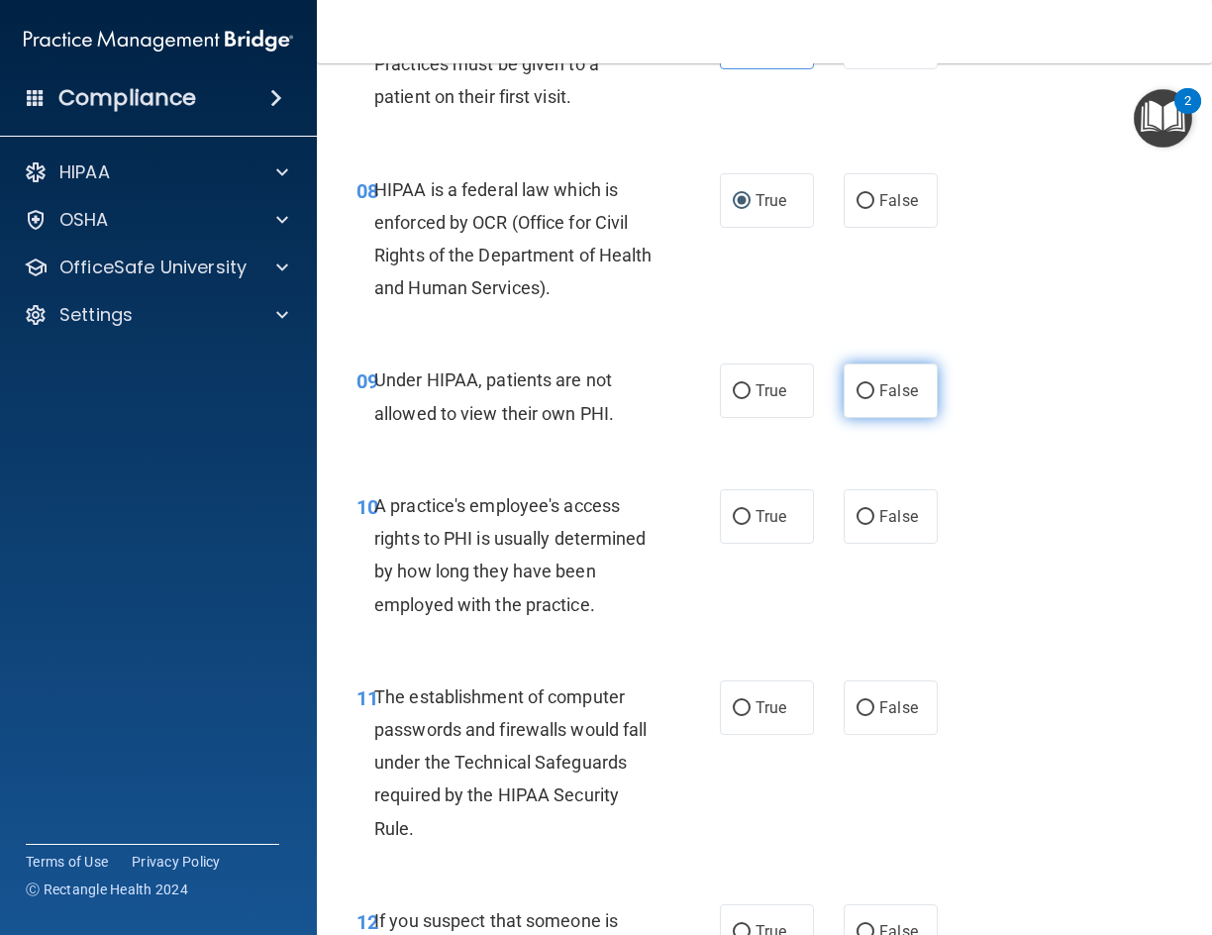
click at [857, 389] on input "False" at bounding box center [866, 391] width 18 height 15
radio input "true"
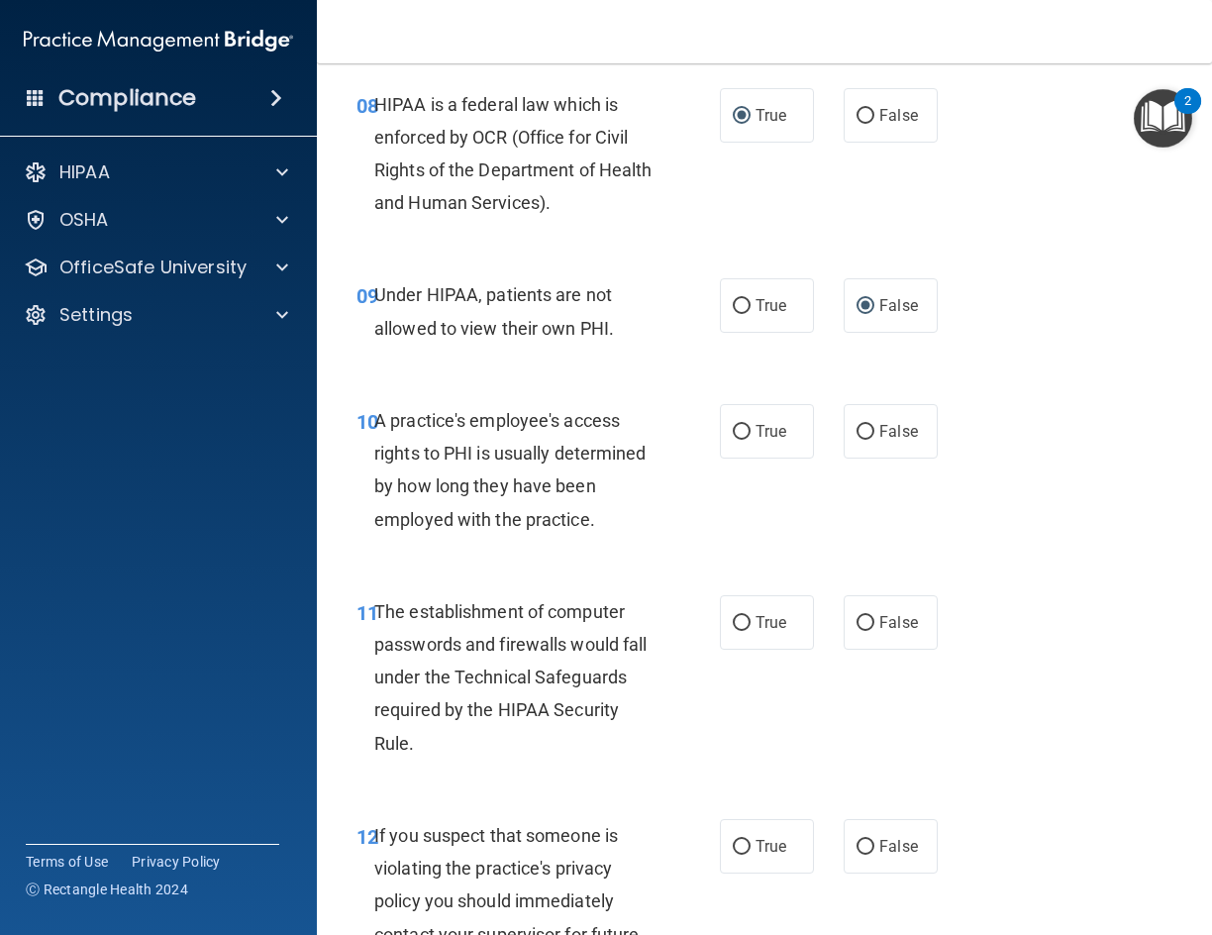
scroll to position [1684, 0]
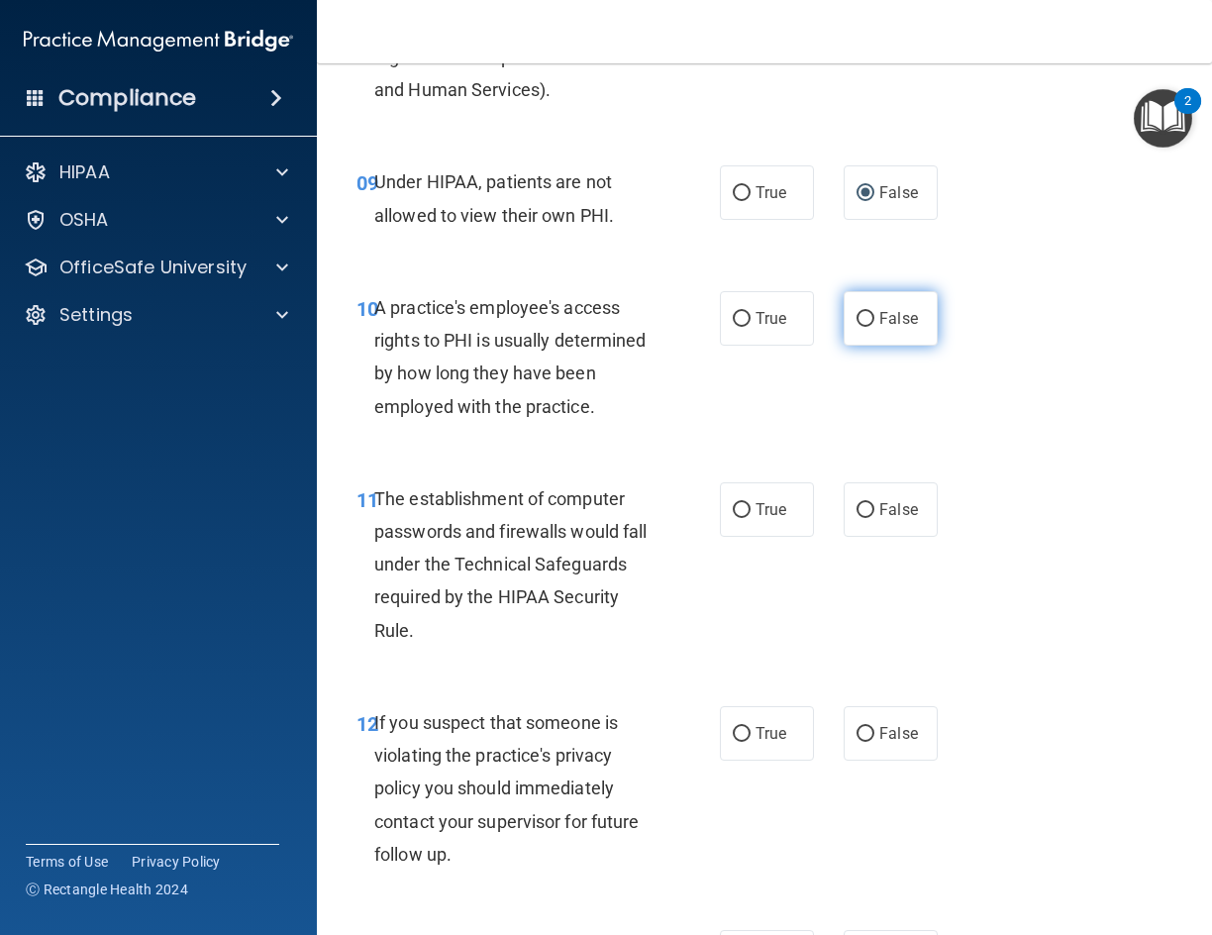
click at [886, 334] on label "False" at bounding box center [891, 318] width 94 height 54
click at [875, 327] on input "False" at bounding box center [866, 319] width 18 height 15
radio input "true"
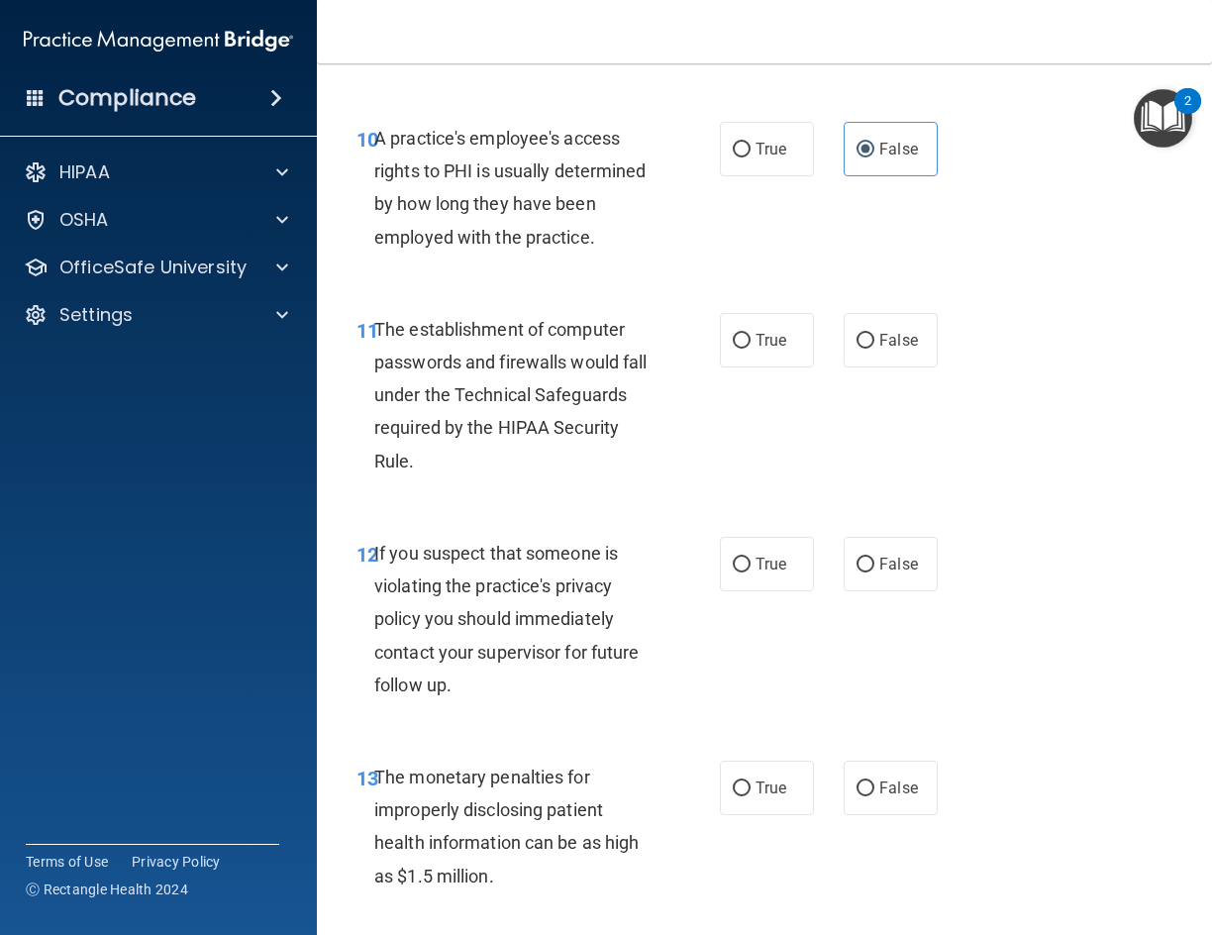
scroll to position [1882, 0]
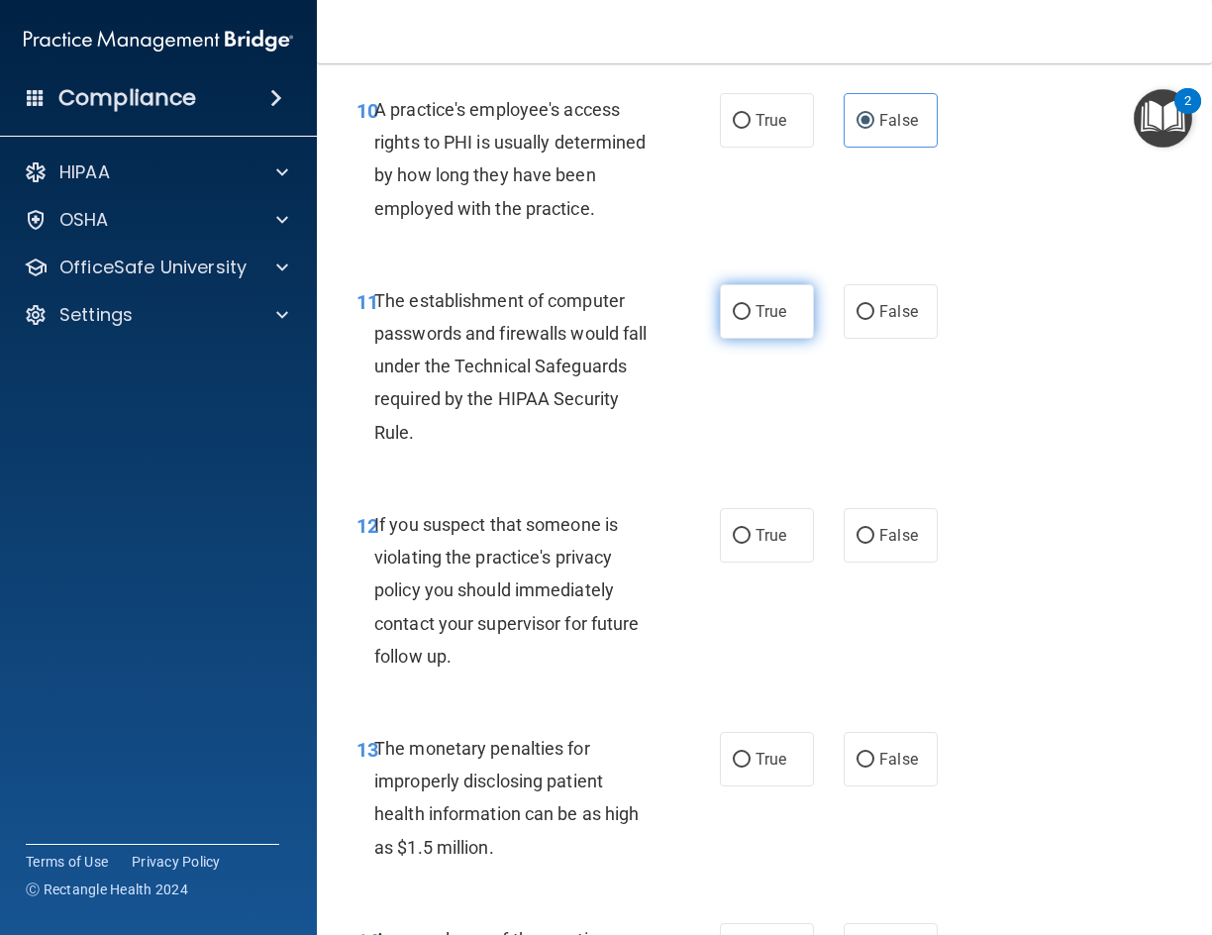
click at [770, 318] on span "True" at bounding box center [771, 311] width 31 height 19
click at [751, 318] on input "True" at bounding box center [742, 312] width 18 height 15
radio input "true"
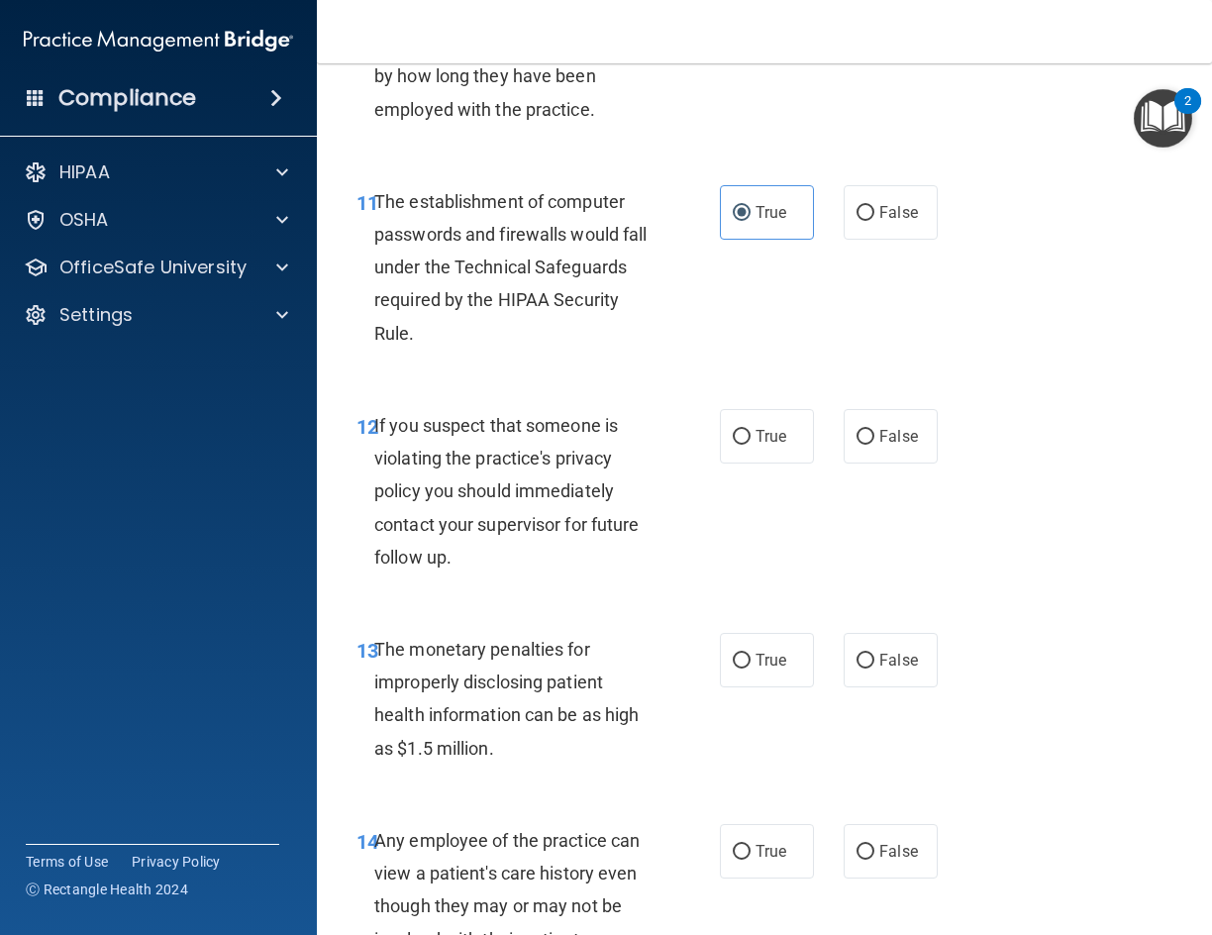
scroll to position [2080, 0]
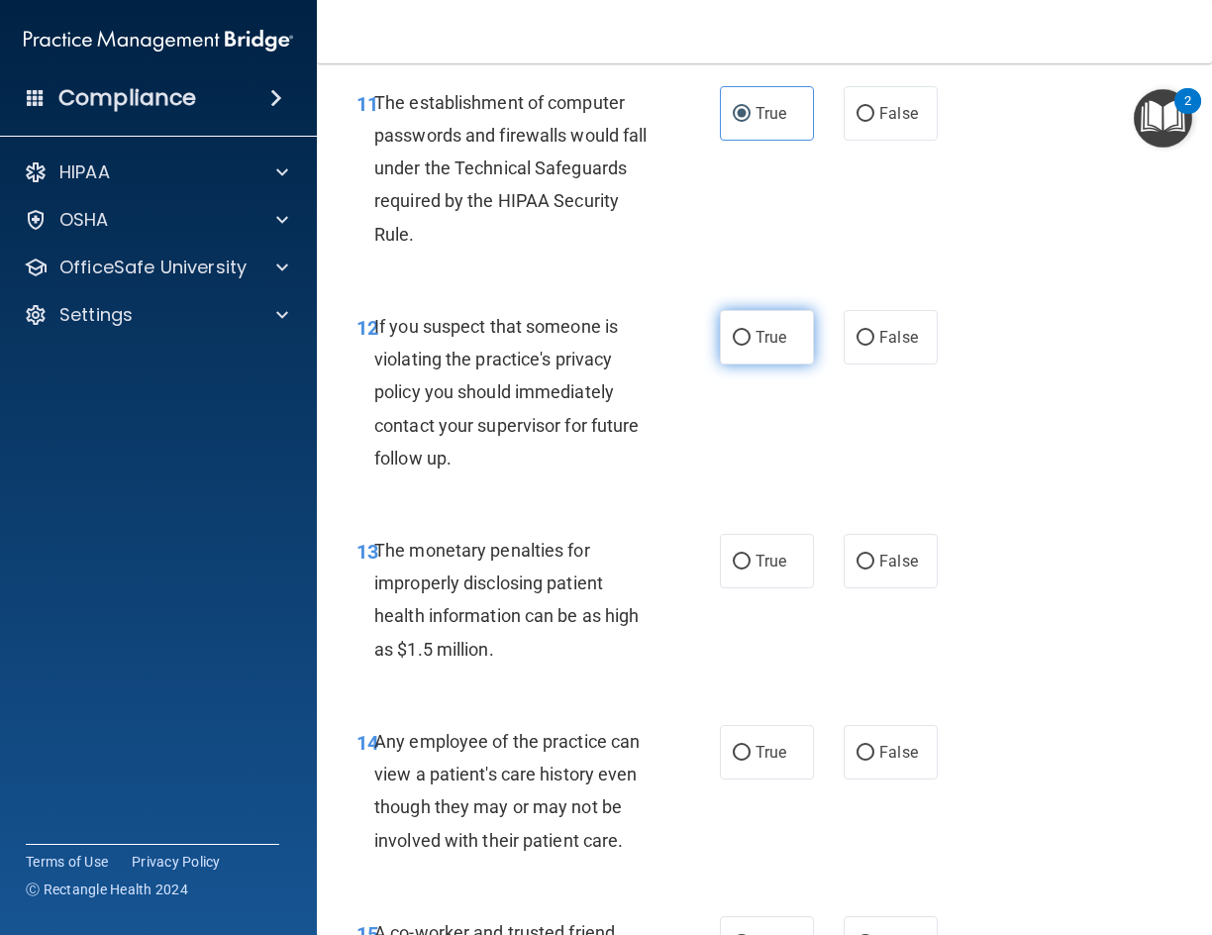
click at [733, 336] on input "True" at bounding box center [742, 338] width 18 height 15
radio input "true"
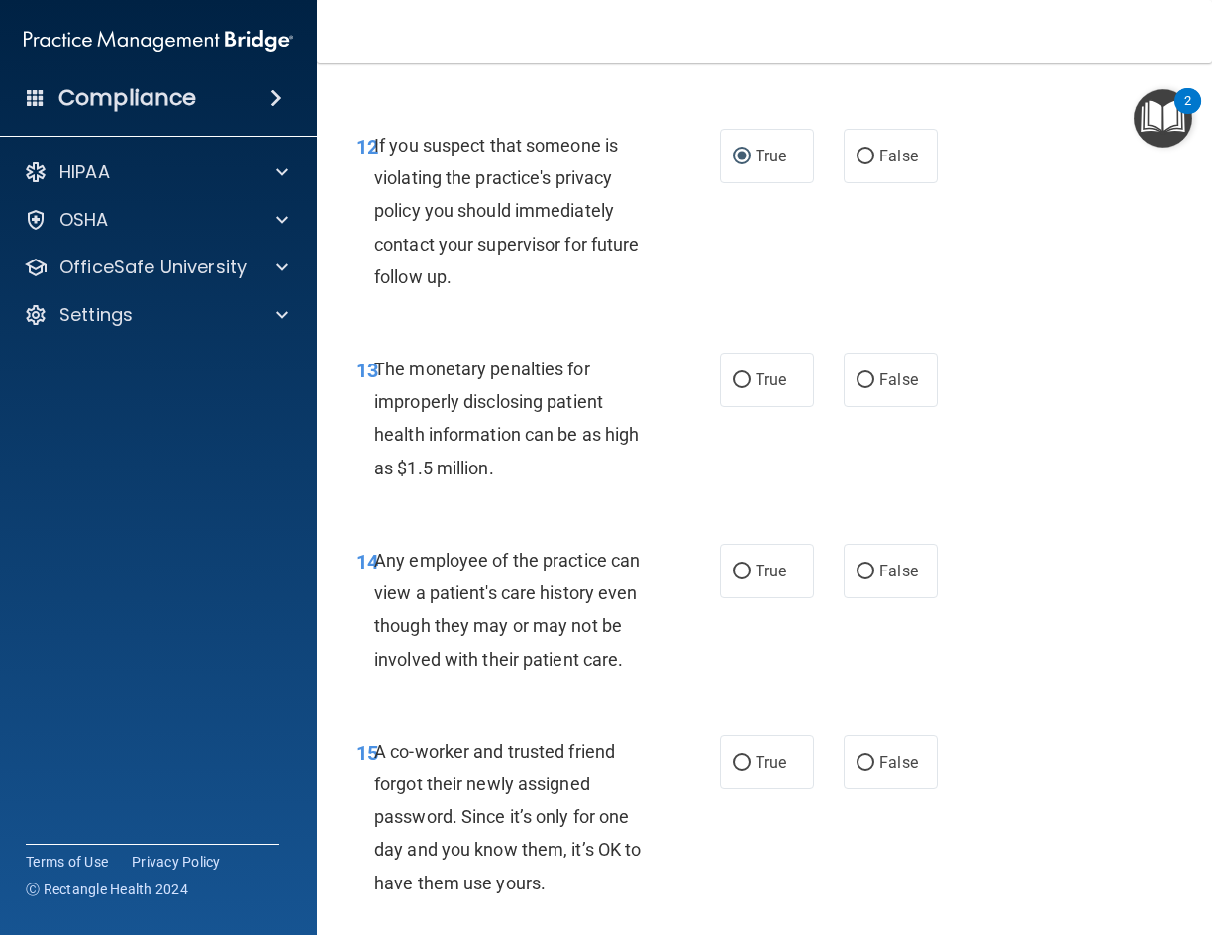
scroll to position [2278, 0]
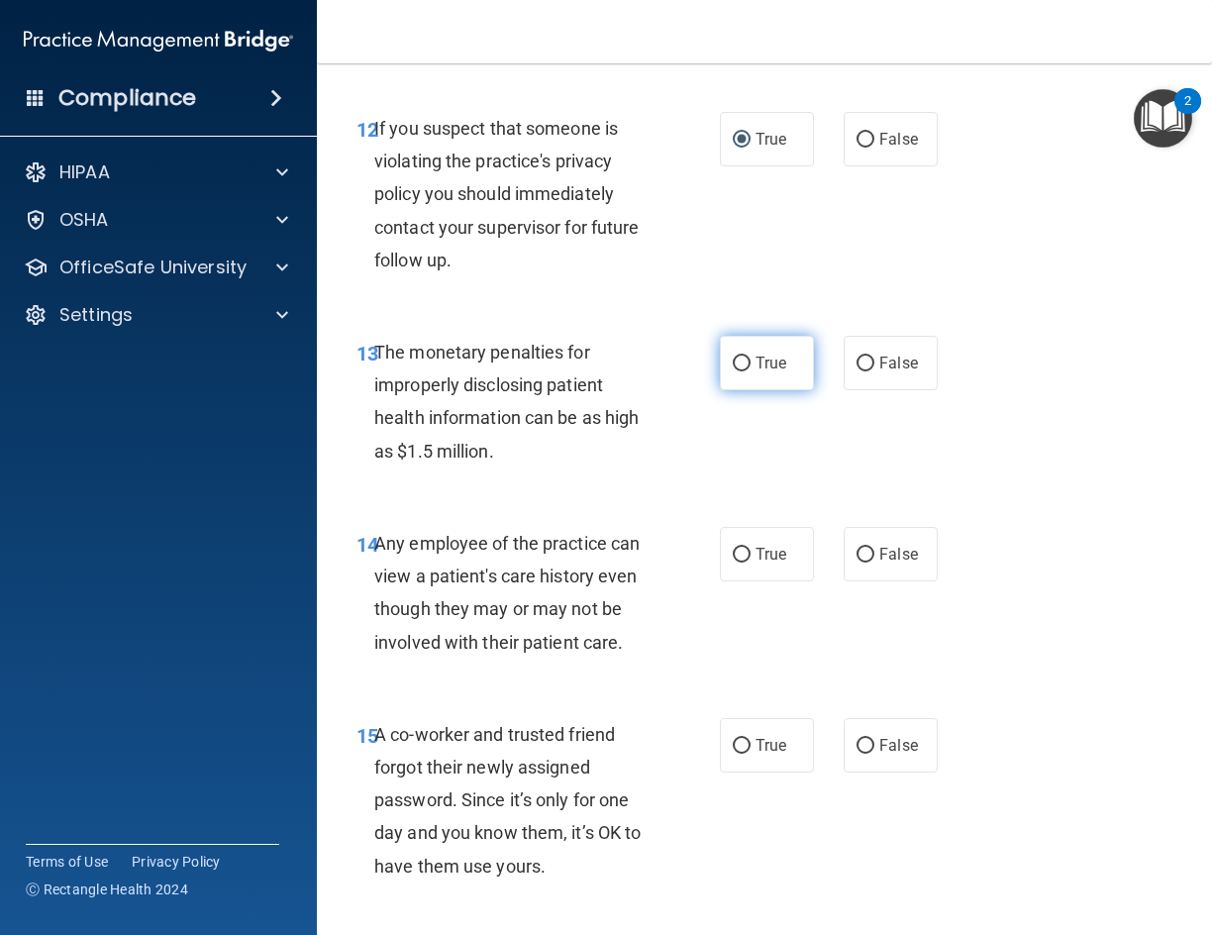
click at [742, 370] on input "True" at bounding box center [742, 364] width 18 height 15
radio input "true"
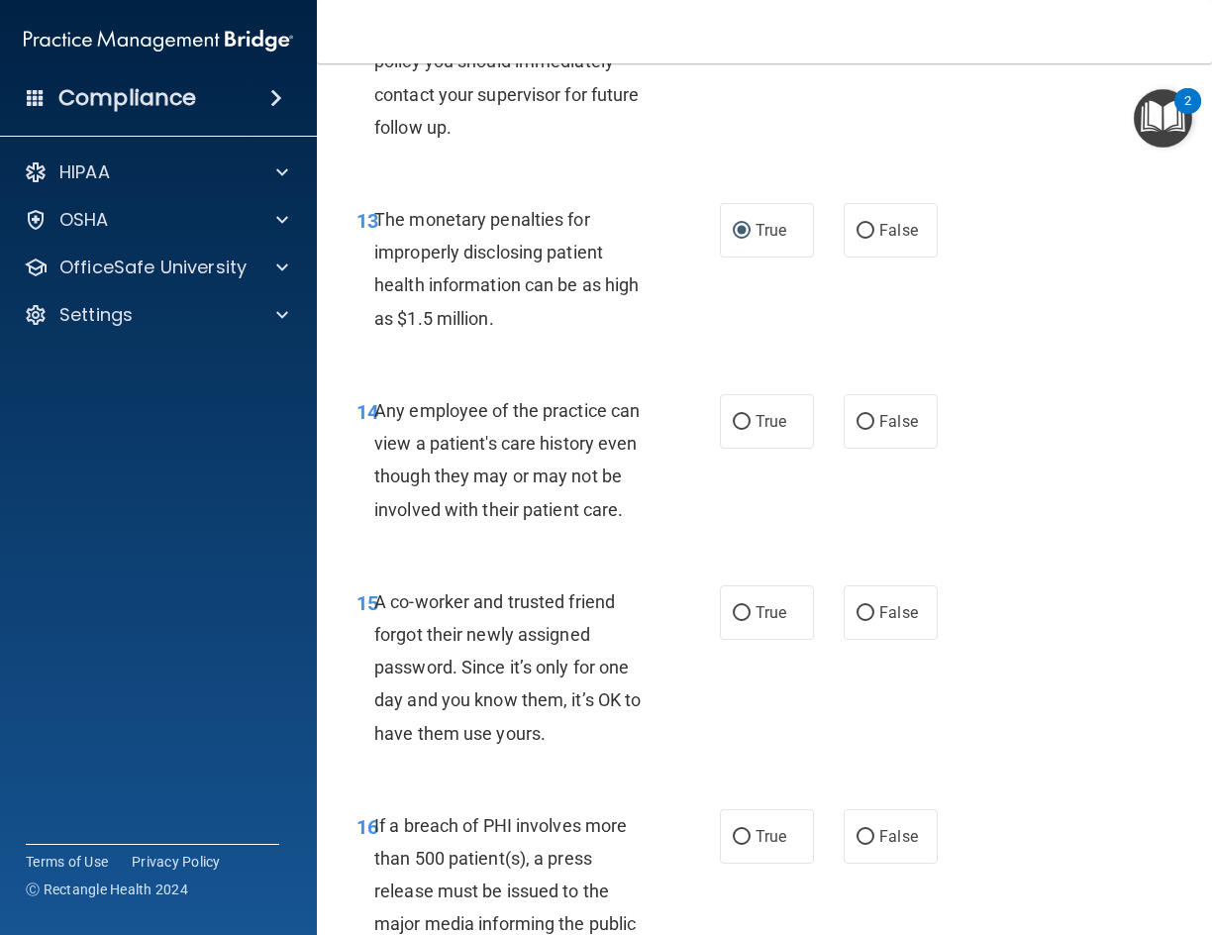
scroll to position [2476, 0]
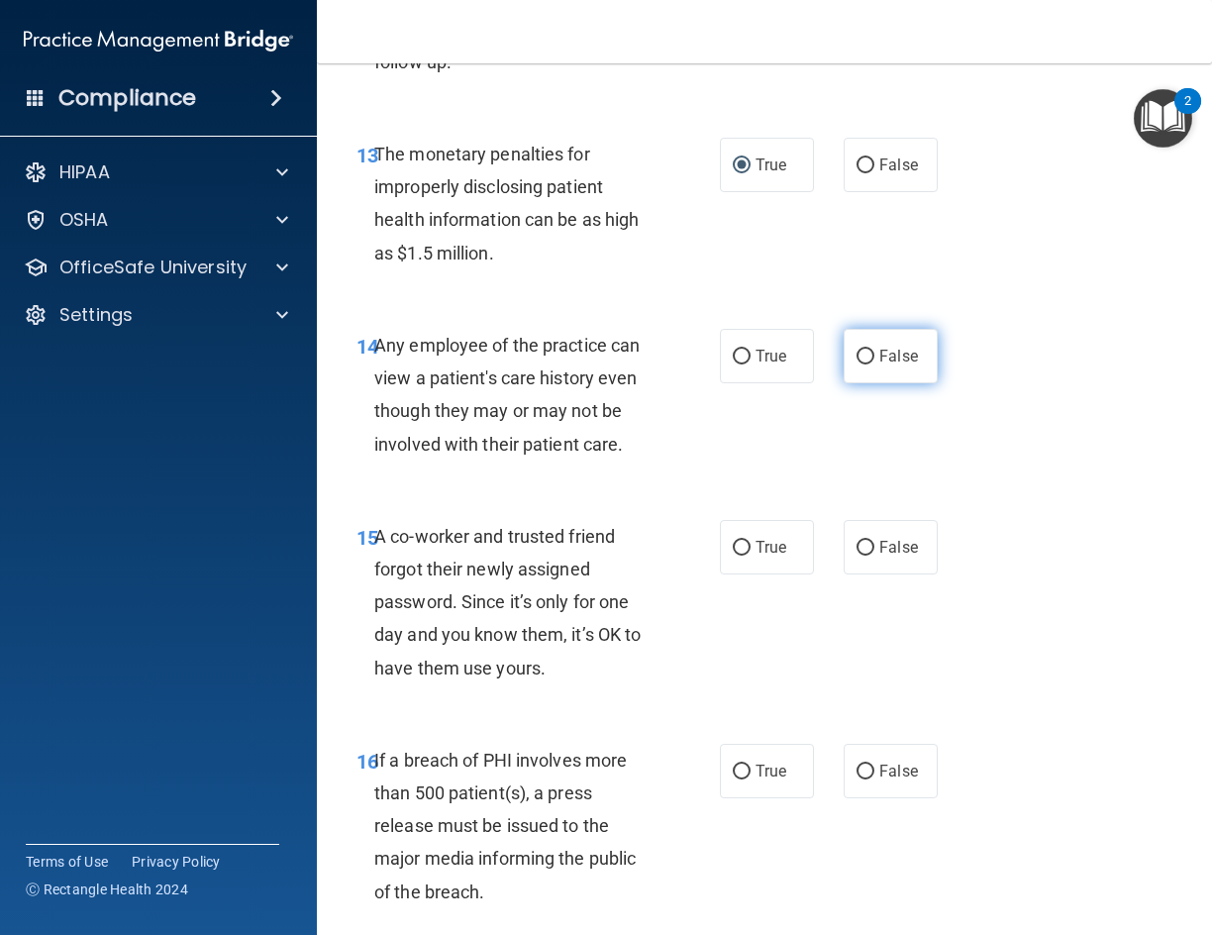
click at [857, 357] on input "False" at bounding box center [866, 357] width 18 height 15
radio input "true"
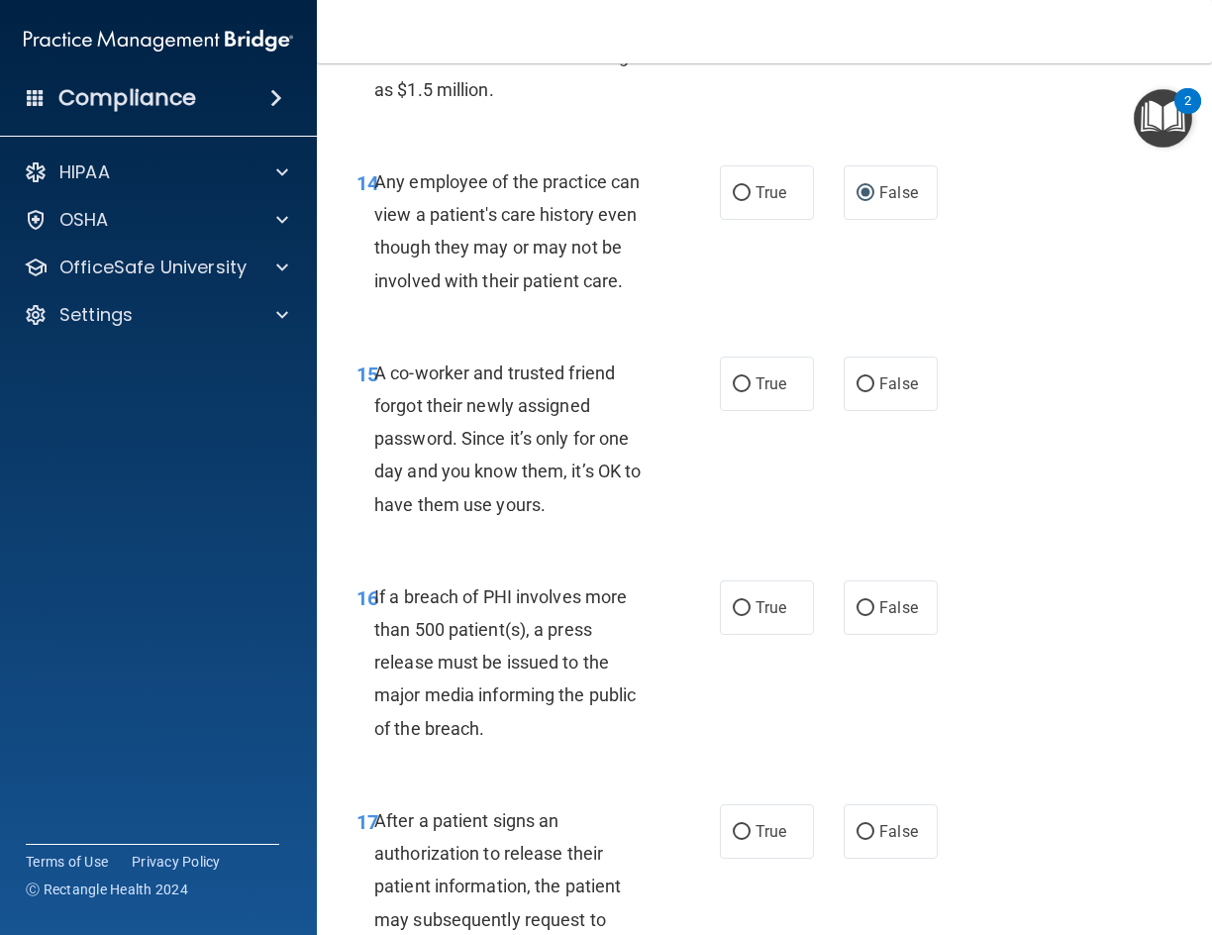
scroll to position [2674, 0]
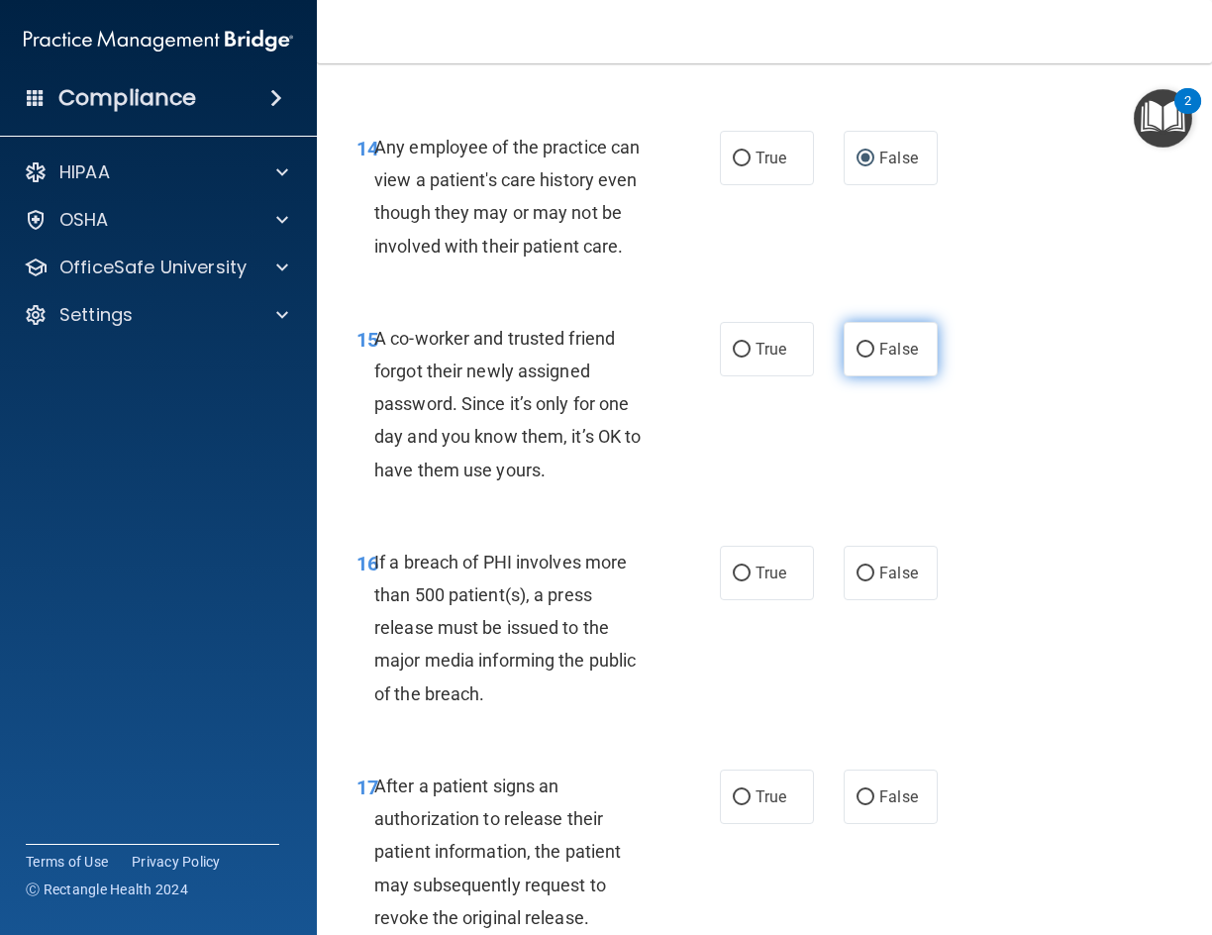
click at [859, 363] on label "False" at bounding box center [891, 349] width 94 height 54
click at [859, 358] on input "False" at bounding box center [866, 350] width 18 height 15
radio input "true"
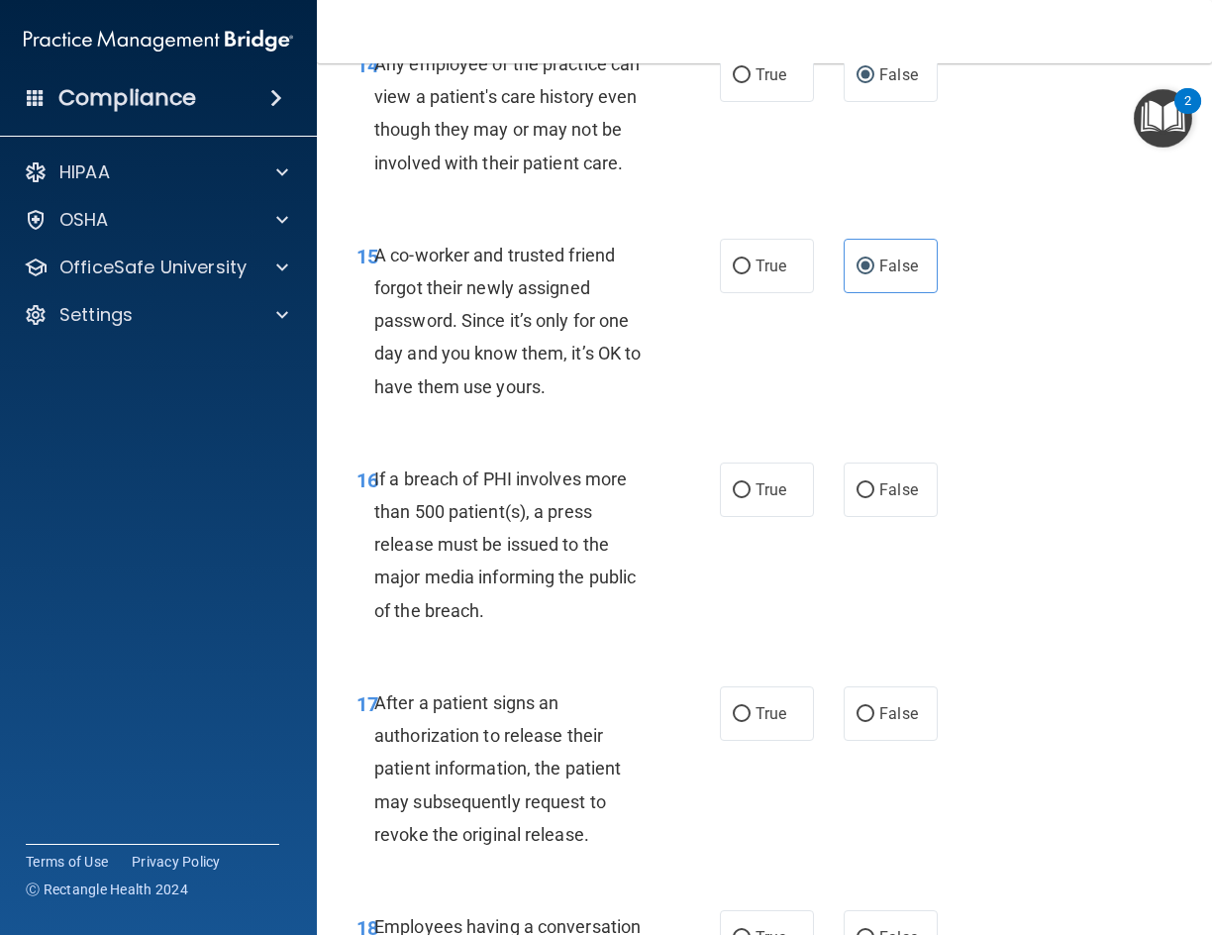
scroll to position [2872, 0]
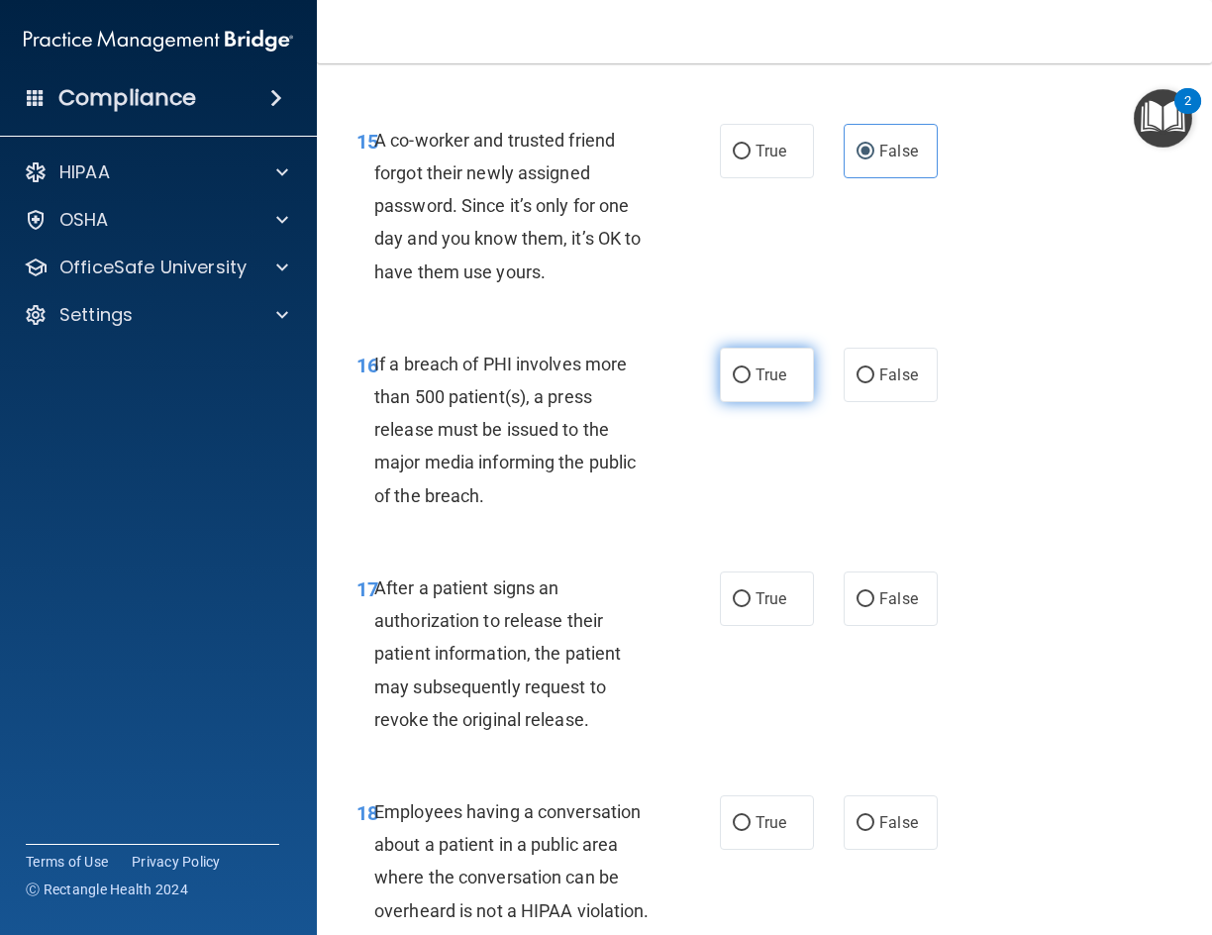
click at [756, 390] on label "True" at bounding box center [767, 375] width 94 height 54
click at [751, 383] on input "True" at bounding box center [742, 375] width 18 height 15
radio input "true"
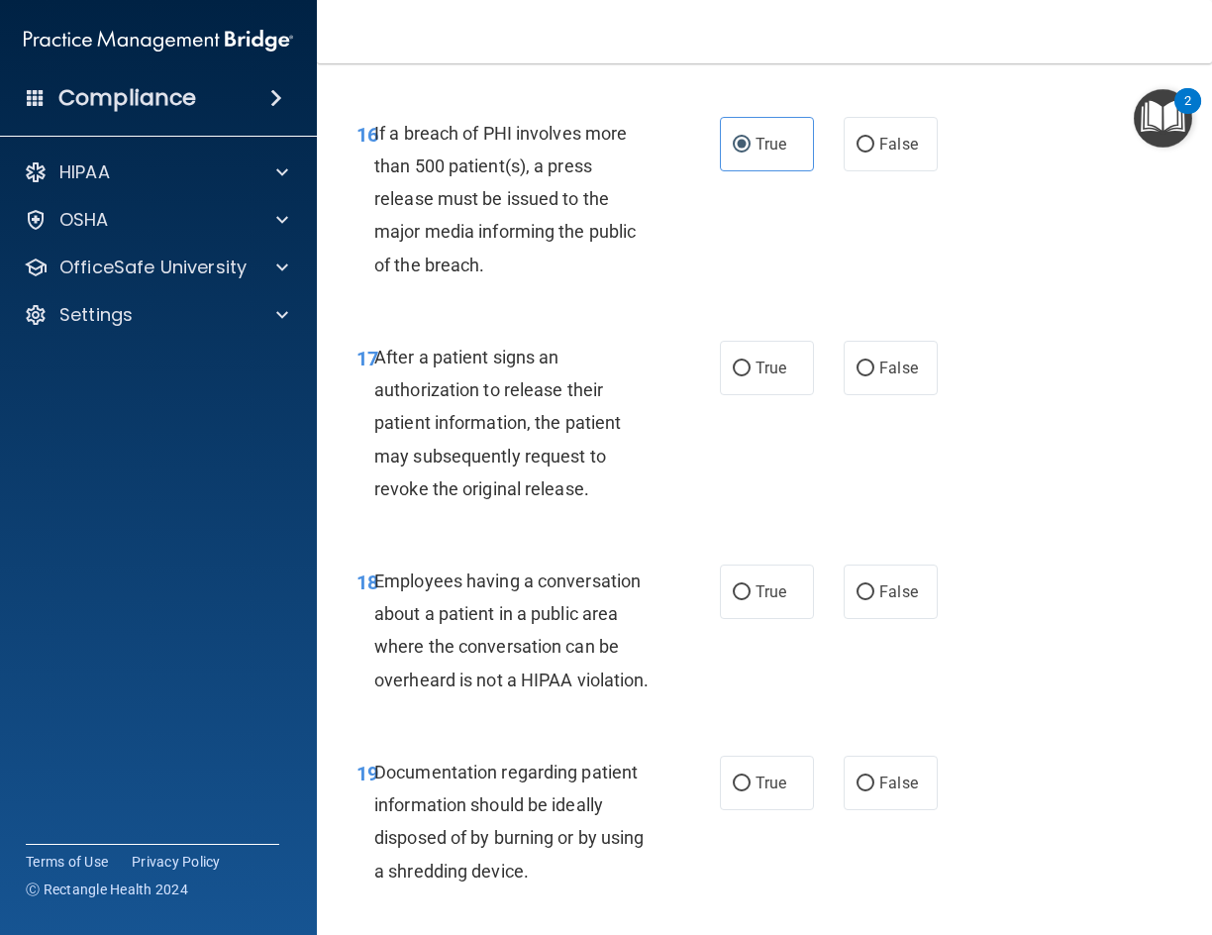
scroll to position [3070, 0]
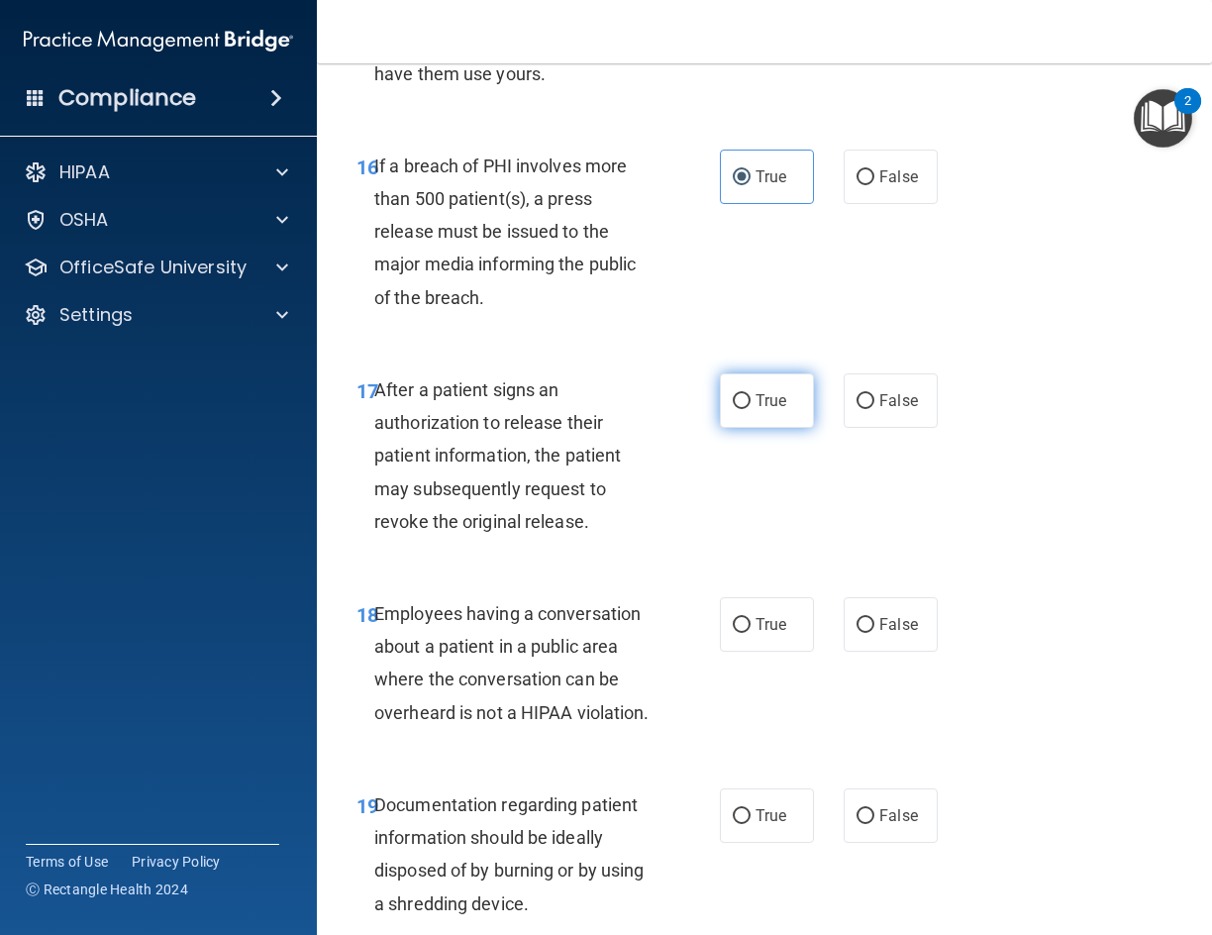
click at [720, 398] on label "True" at bounding box center [767, 400] width 94 height 54
click at [733, 398] on input "True" at bounding box center [742, 401] width 18 height 15
radio input "true"
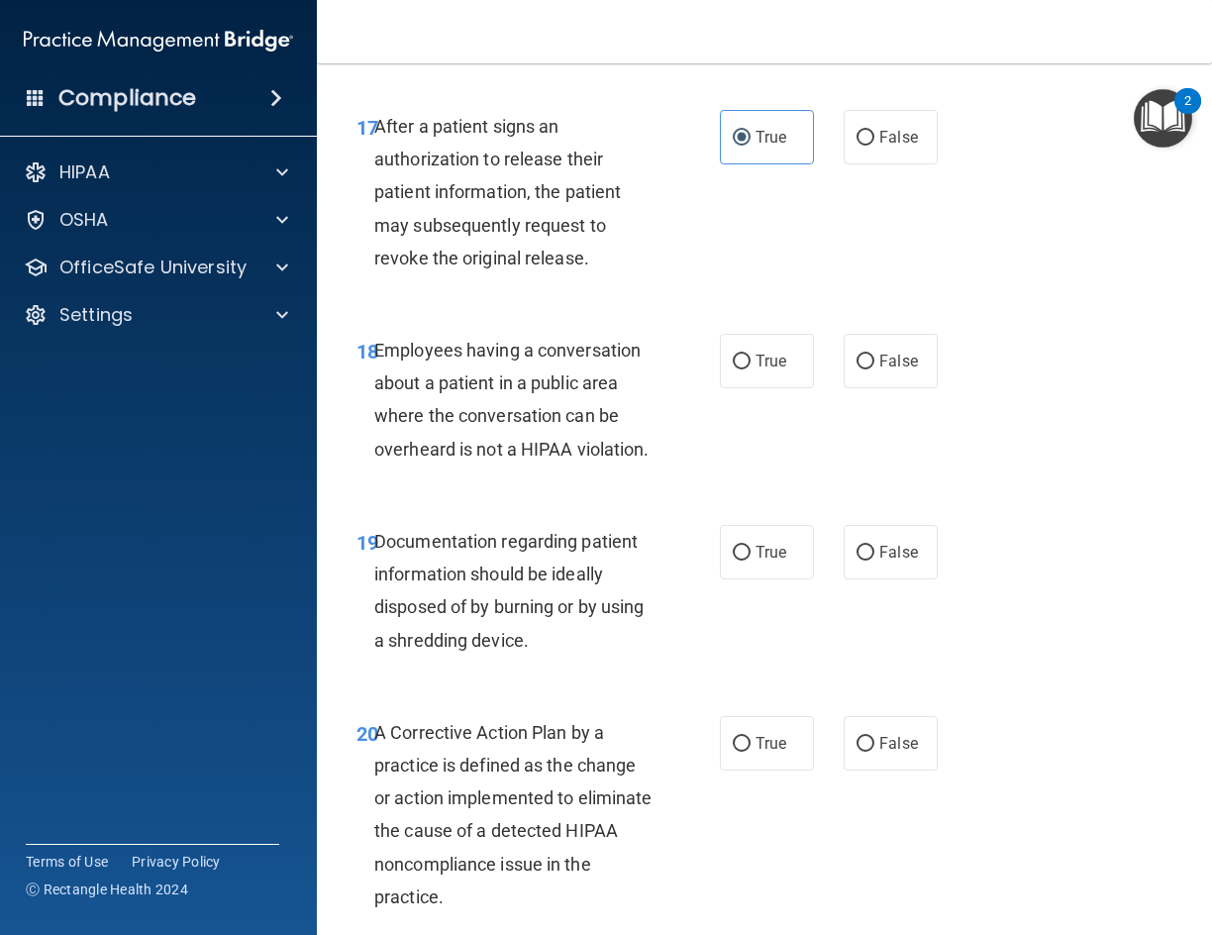
scroll to position [3367, 0]
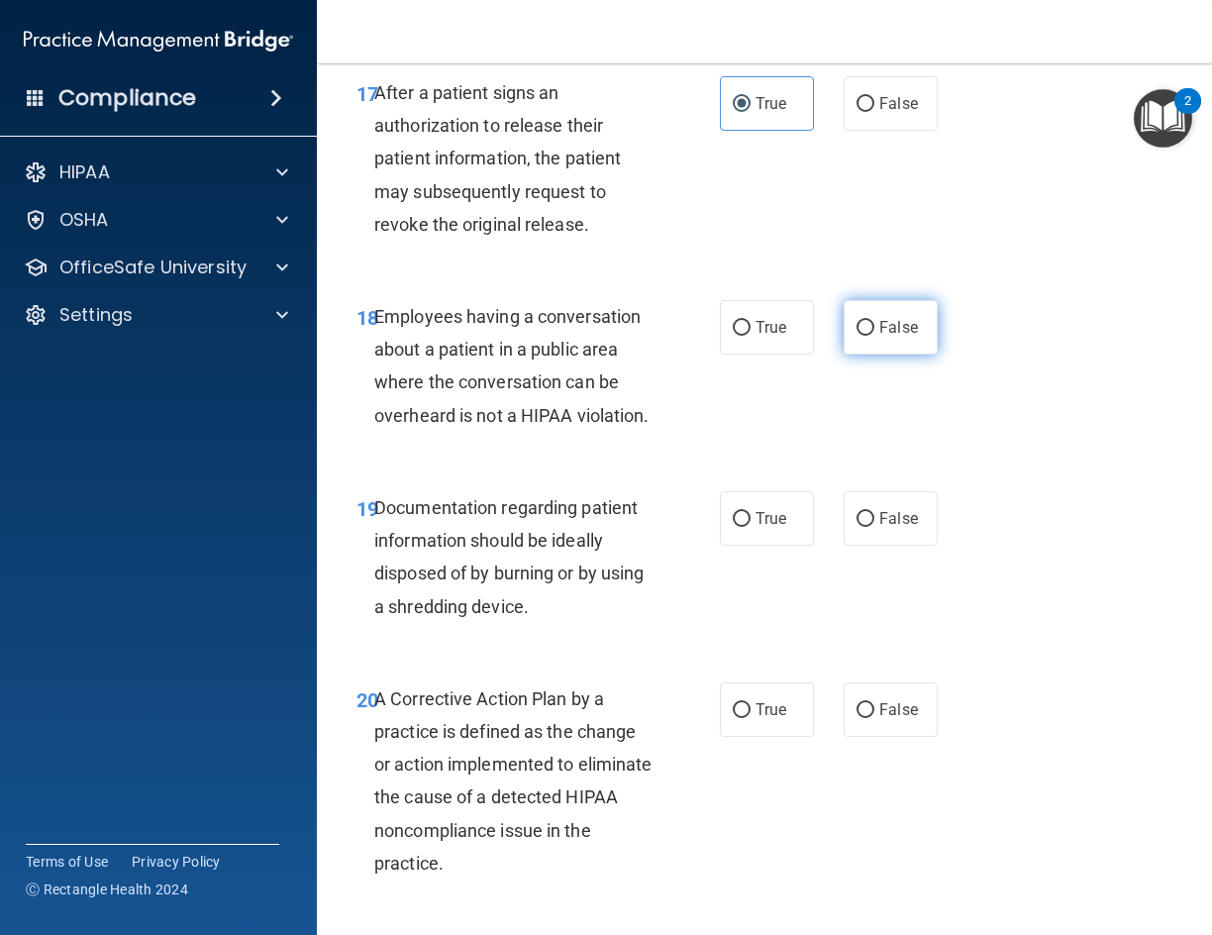
click at [881, 334] on span "False" at bounding box center [898, 327] width 39 height 19
click at [875, 334] on input "False" at bounding box center [866, 328] width 18 height 15
radio input "true"
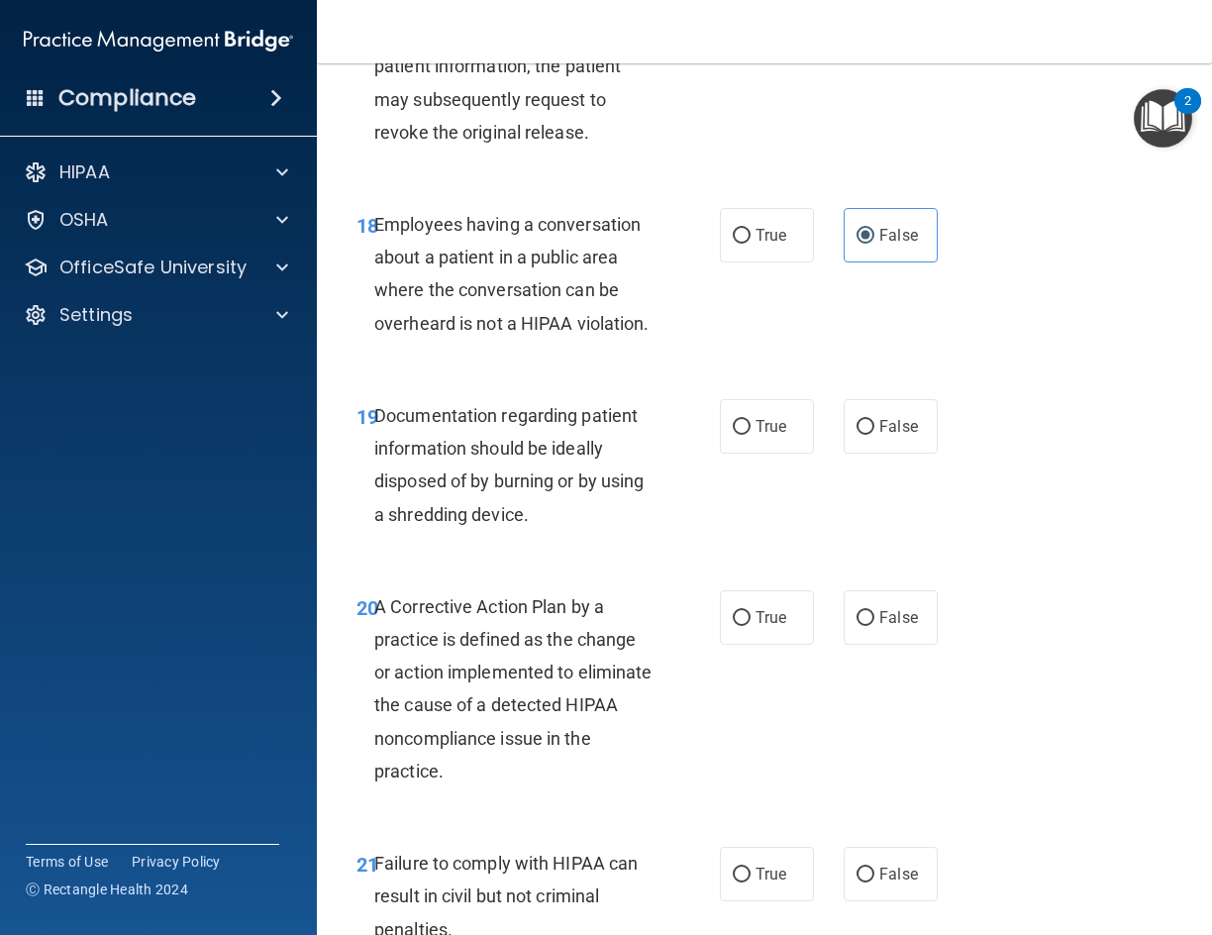
scroll to position [3565, 0]
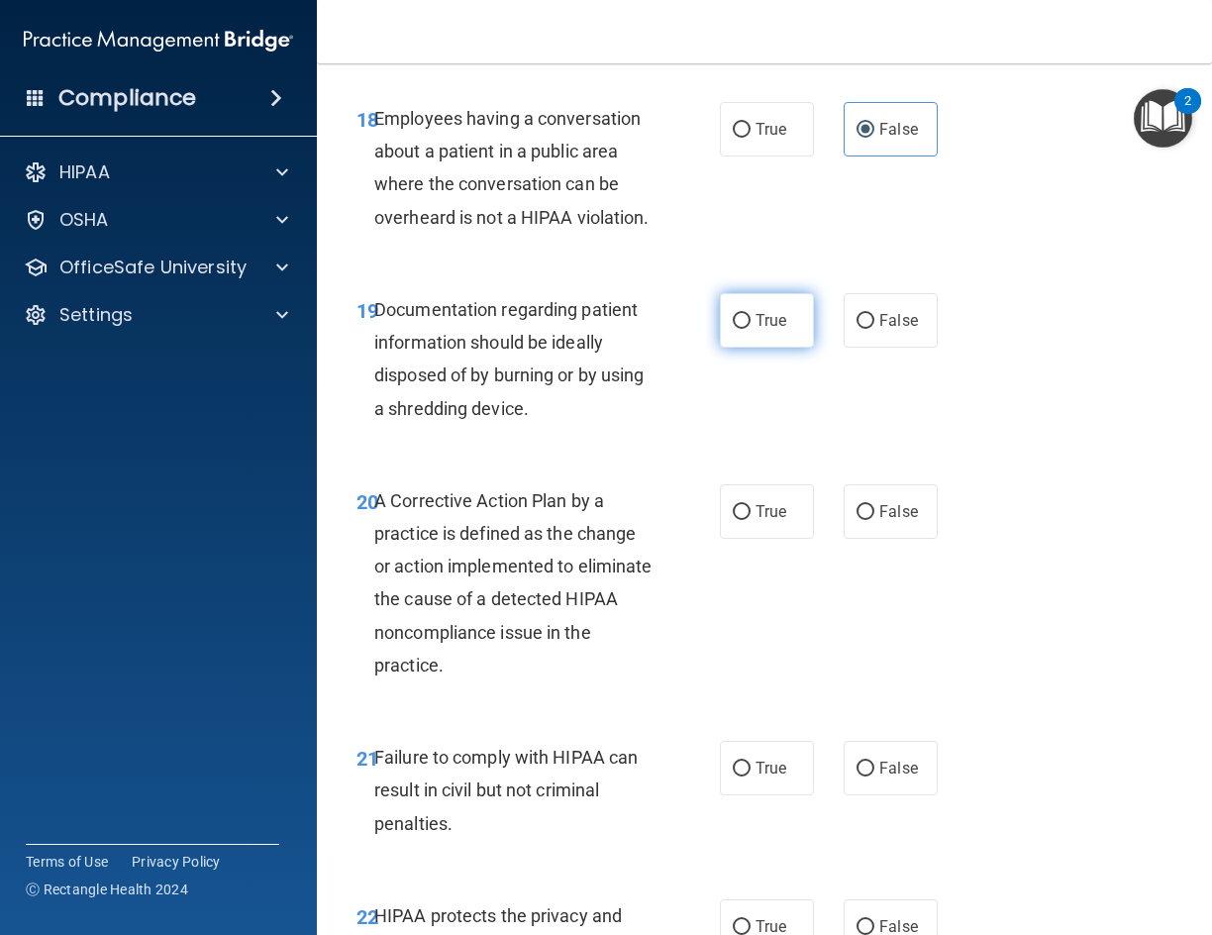
click at [771, 348] on label "True" at bounding box center [767, 320] width 94 height 54
click at [751, 329] on input "True" at bounding box center [742, 321] width 18 height 15
radio input "true"
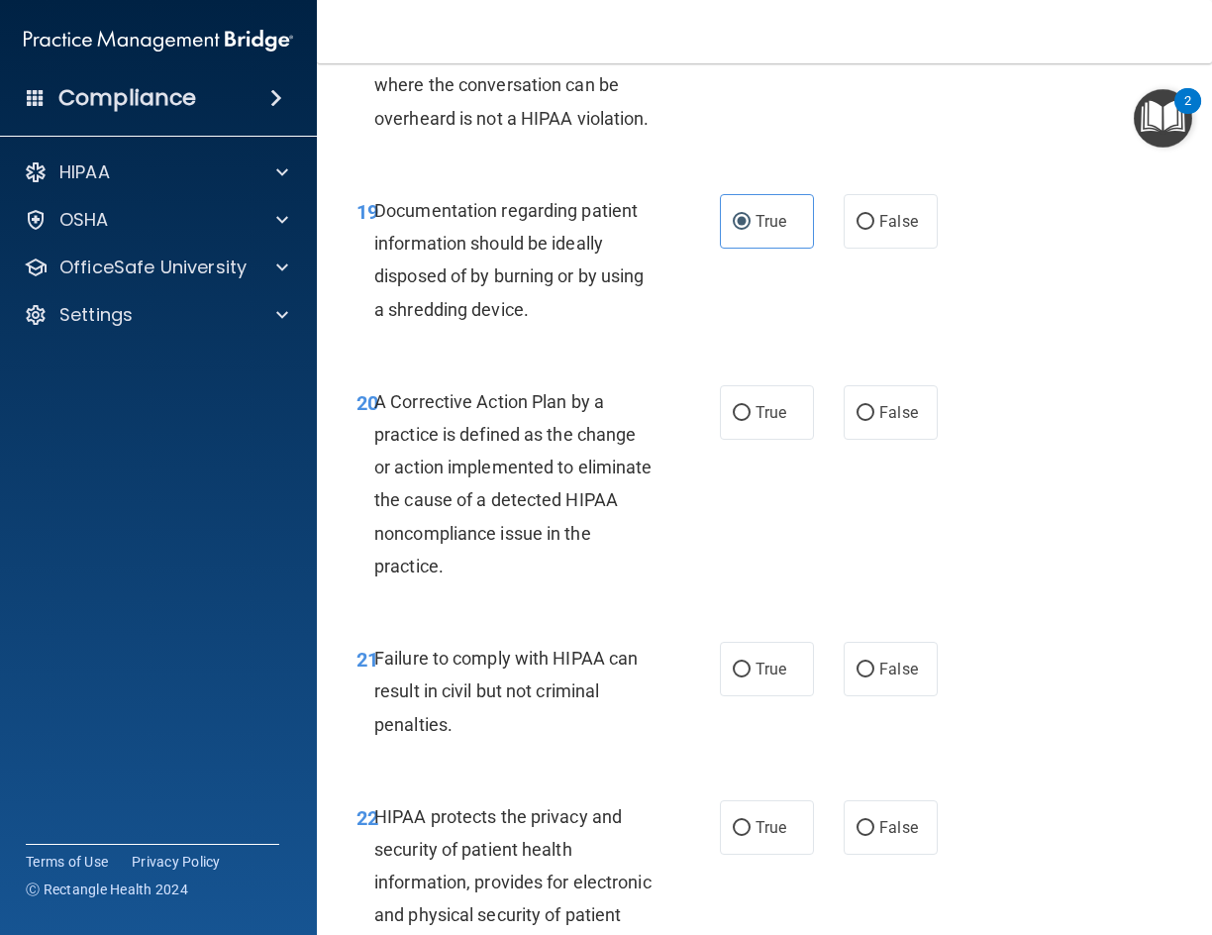
scroll to position [3764, 0]
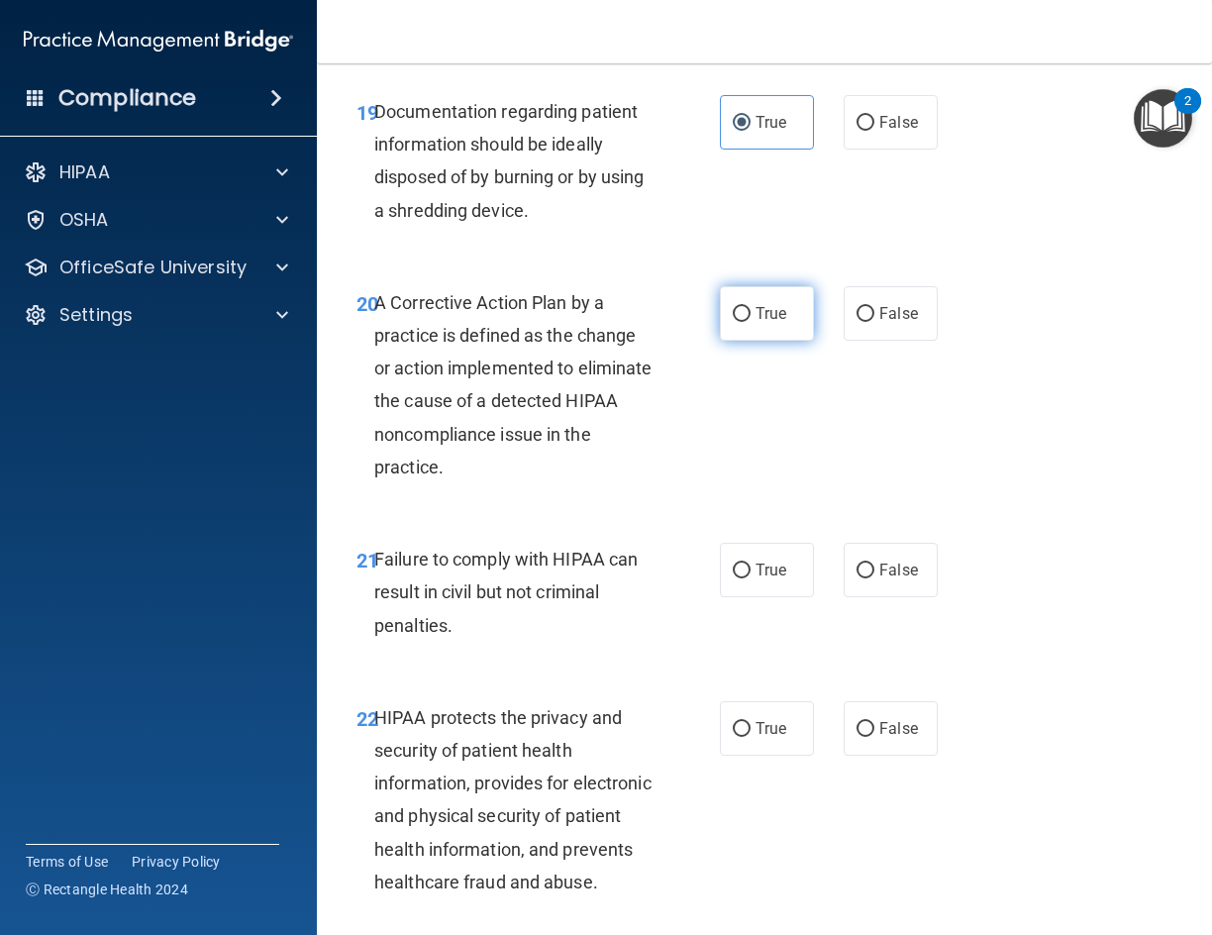
click at [772, 323] on span "True" at bounding box center [771, 313] width 31 height 19
click at [751, 322] on input "True" at bounding box center [742, 314] width 18 height 15
radio input "true"
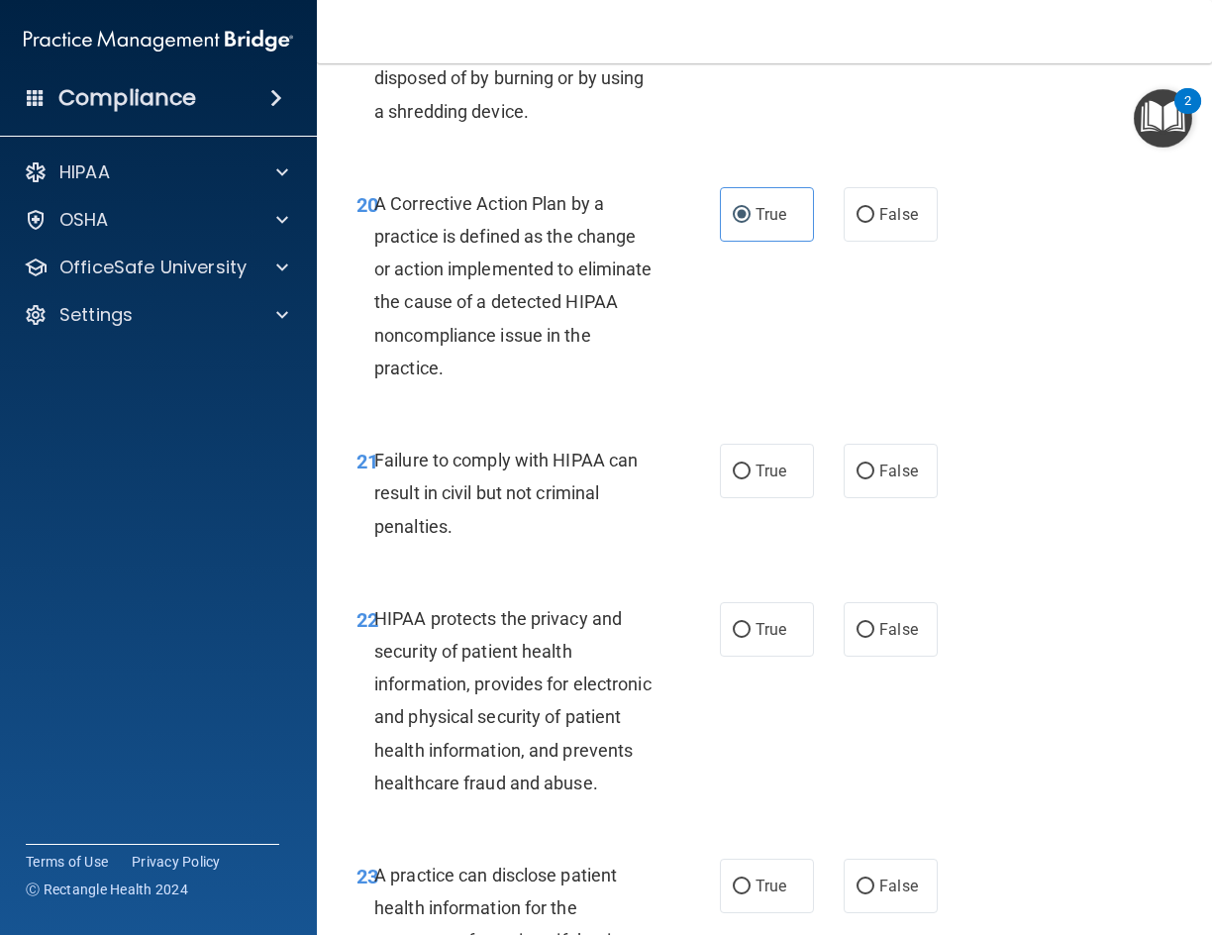
scroll to position [3962, 0]
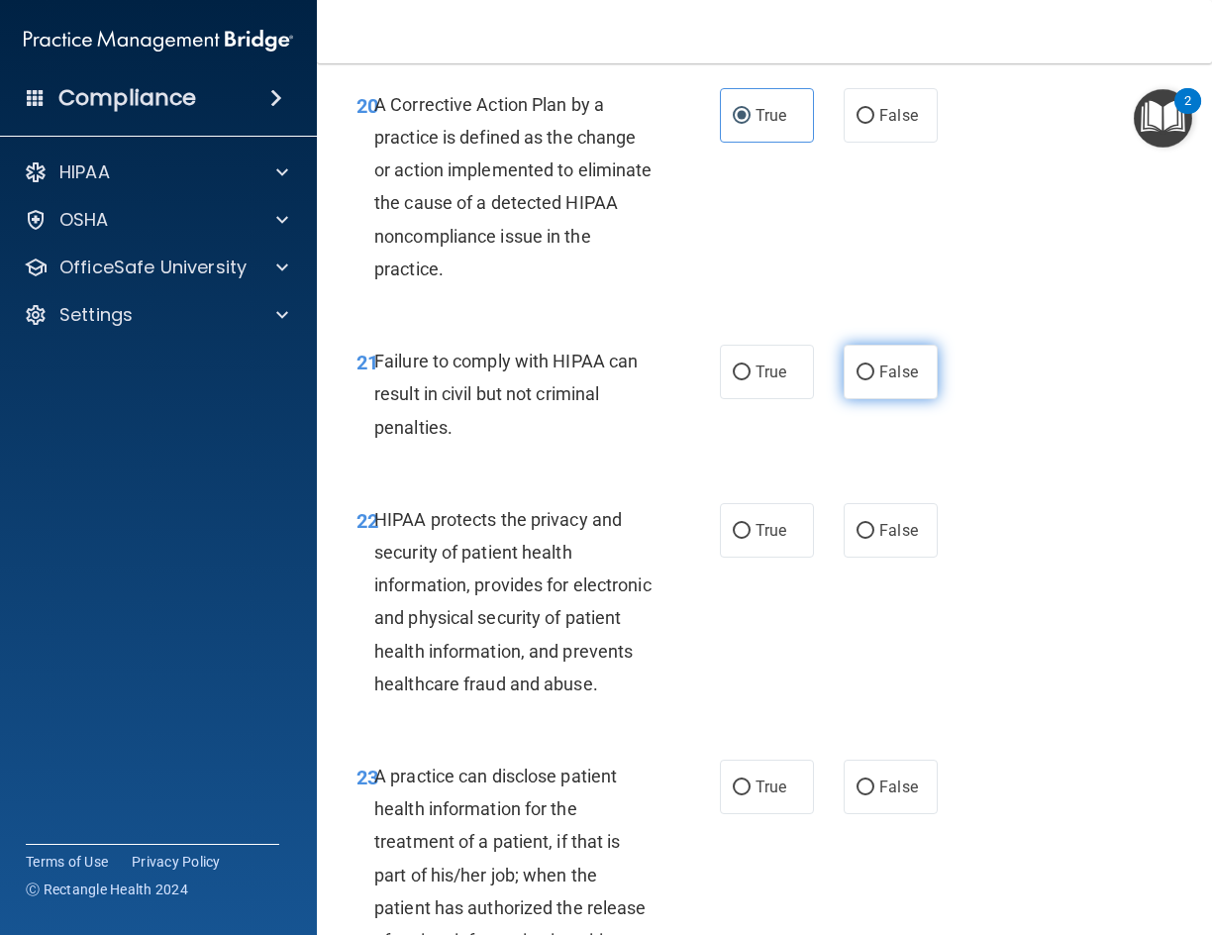
click at [879, 381] on span "False" at bounding box center [898, 371] width 39 height 19
click at [872, 380] on input "False" at bounding box center [866, 372] width 18 height 15
radio input "true"
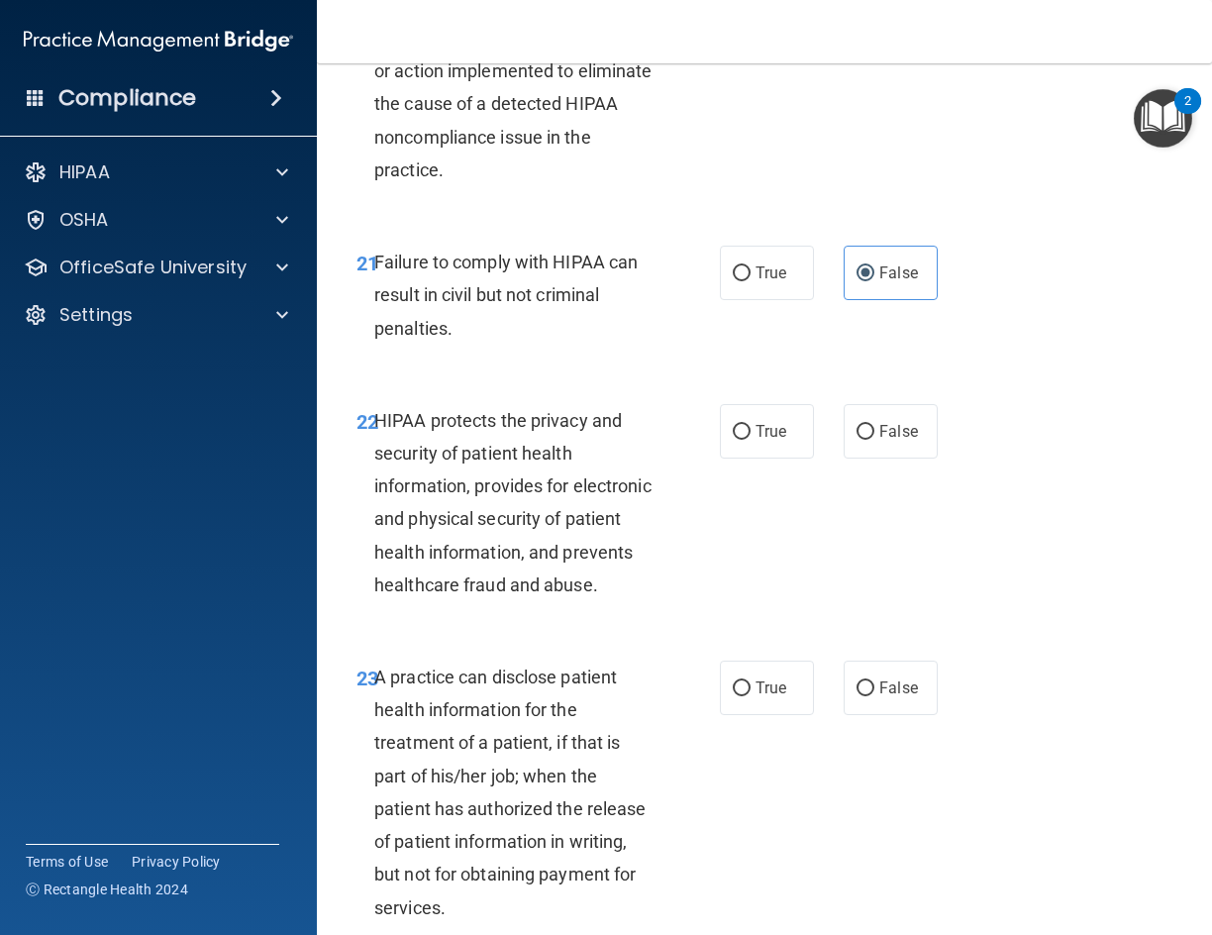
scroll to position [4160, 0]
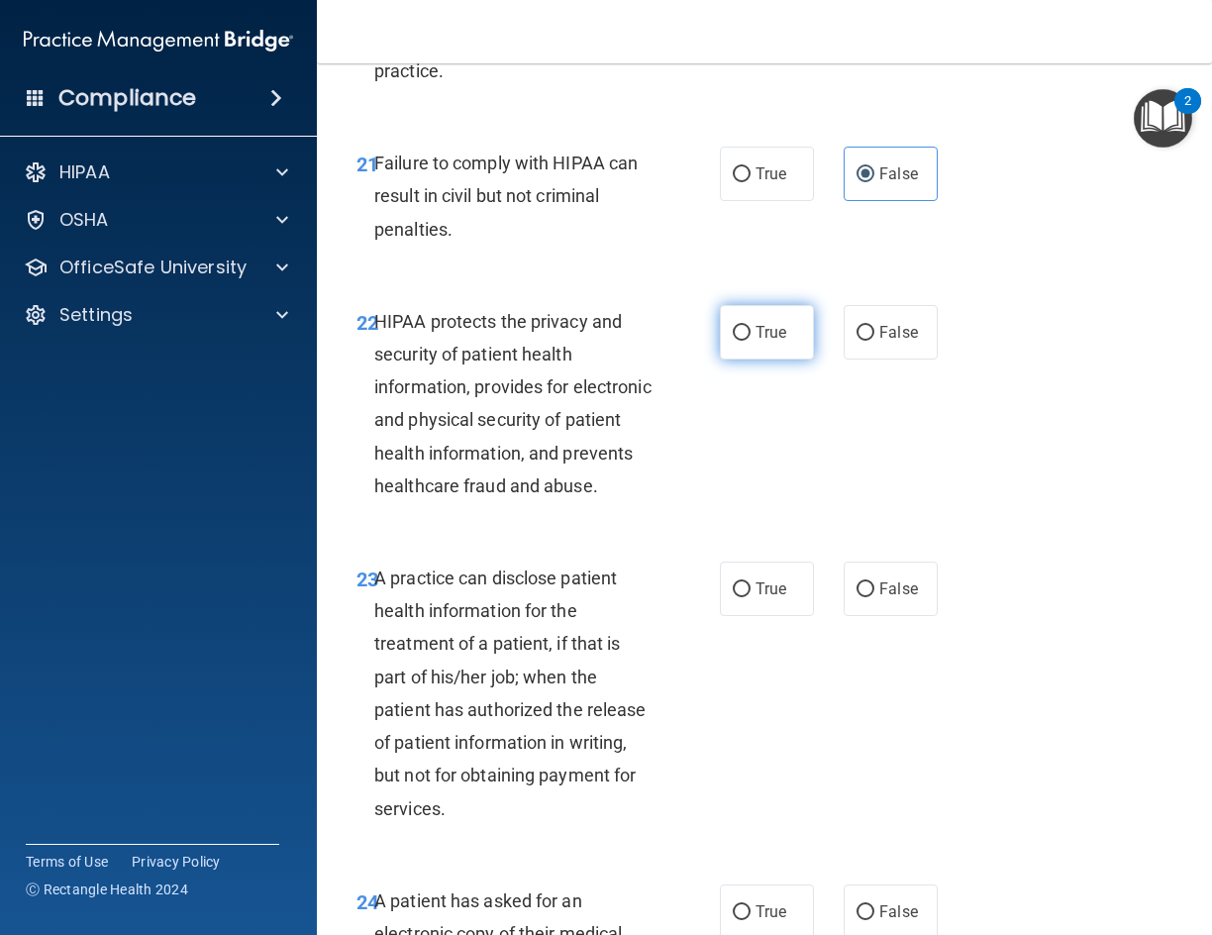
click at [758, 360] on label "True" at bounding box center [767, 332] width 94 height 54
click at [751, 341] on input "True" at bounding box center [742, 333] width 18 height 15
radio input "true"
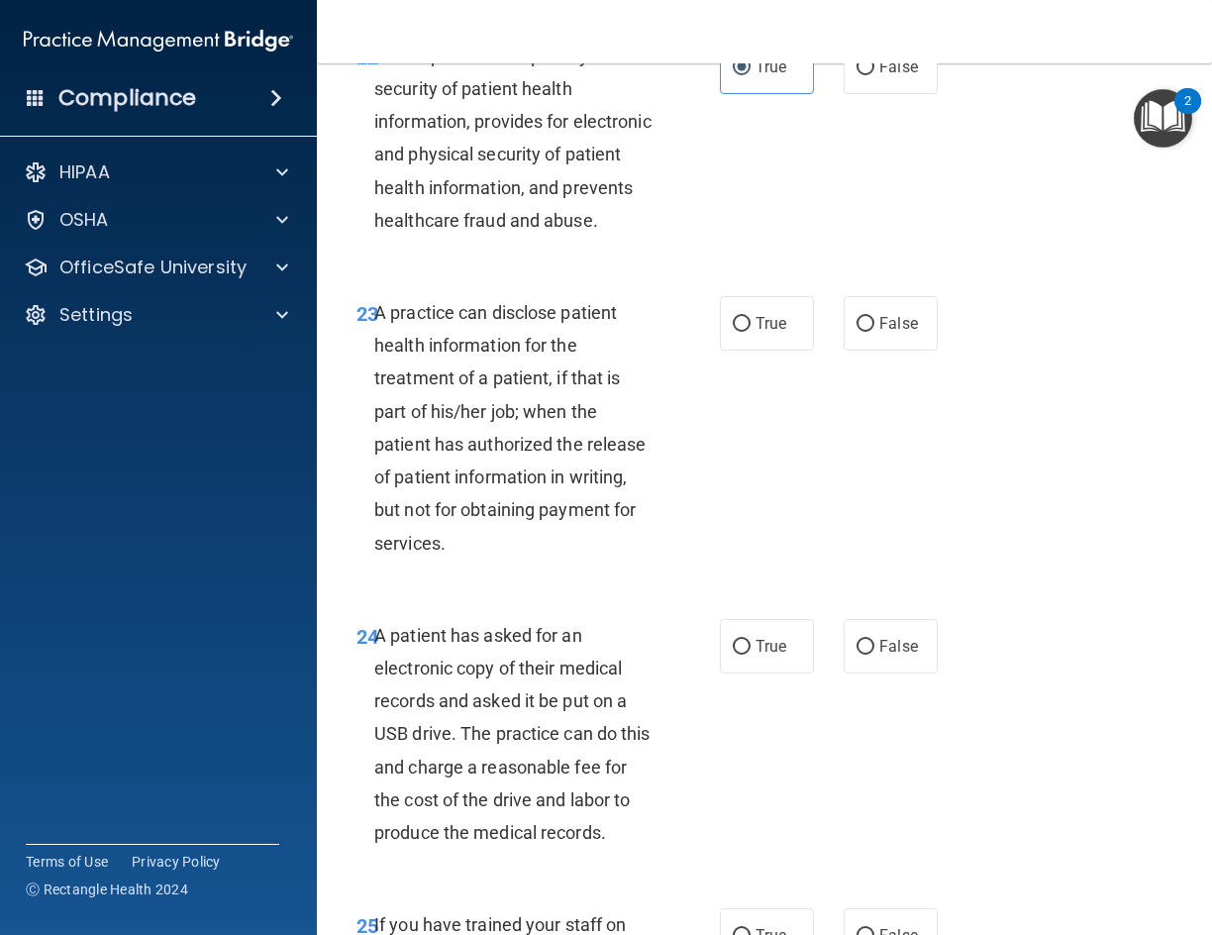
scroll to position [4457, 0]
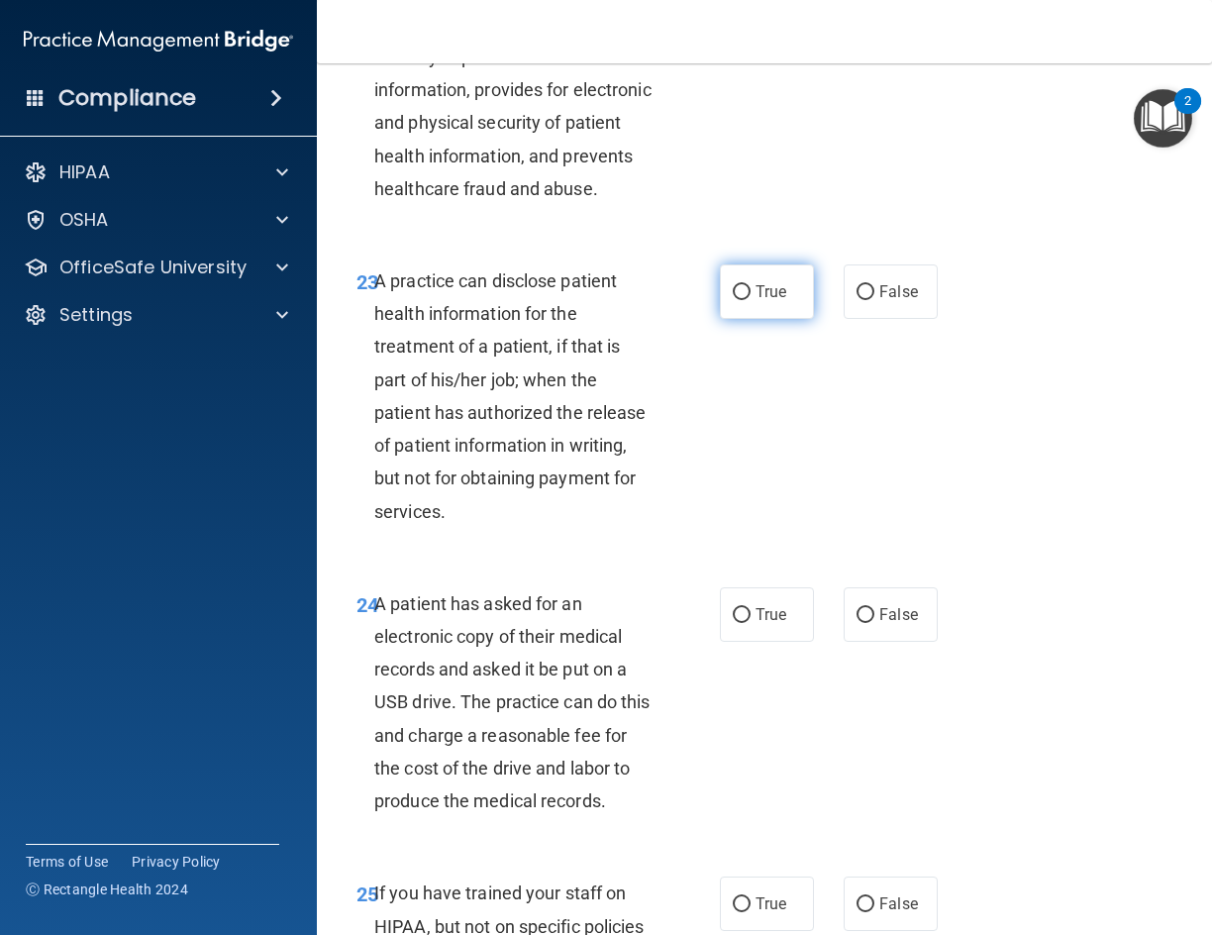
click at [740, 300] on input "True" at bounding box center [742, 292] width 18 height 15
radio input "true"
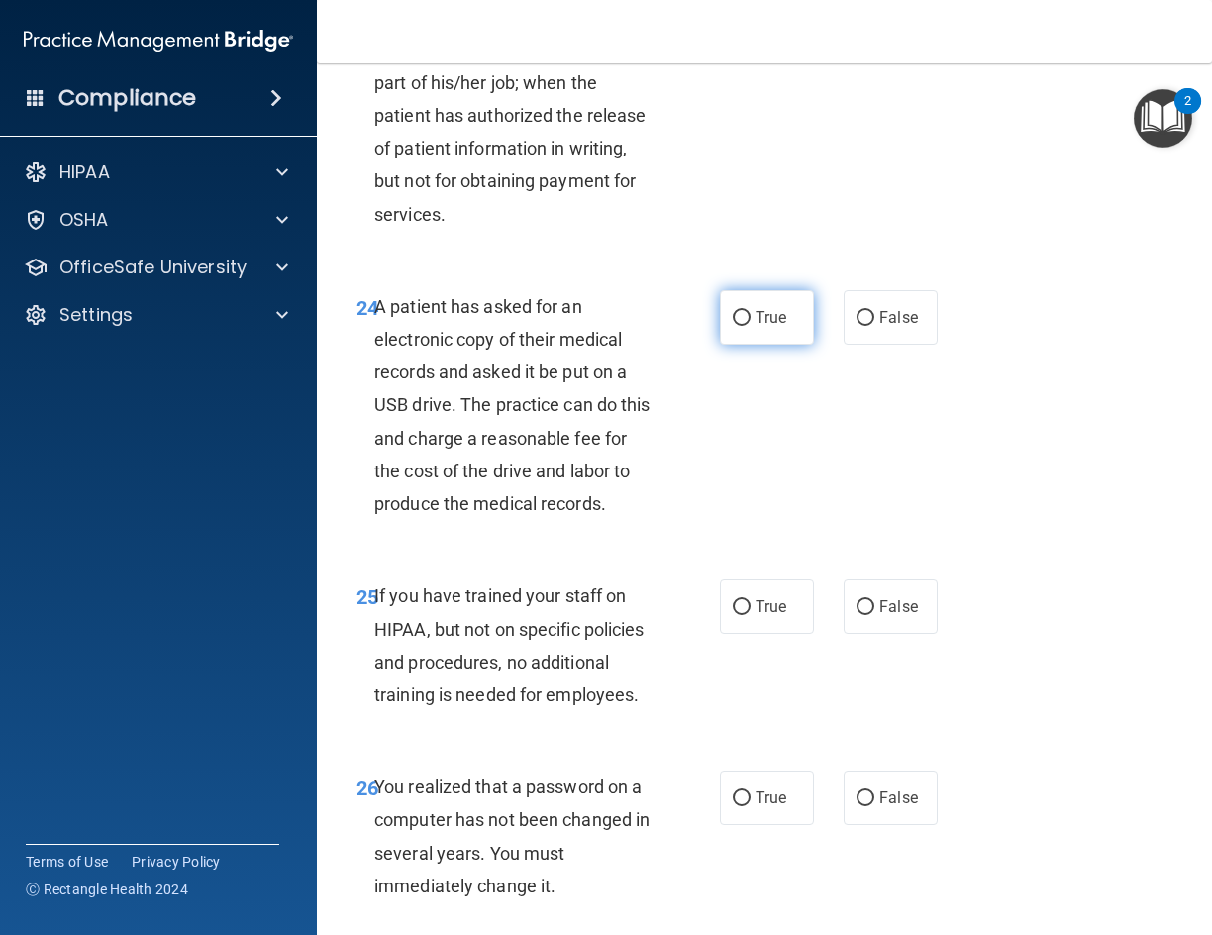
click at [757, 327] on span "True" at bounding box center [771, 317] width 31 height 19
click at [751, 326] on input "True" at bounding box center [742, 318] width 18 height 15
radio input "true"
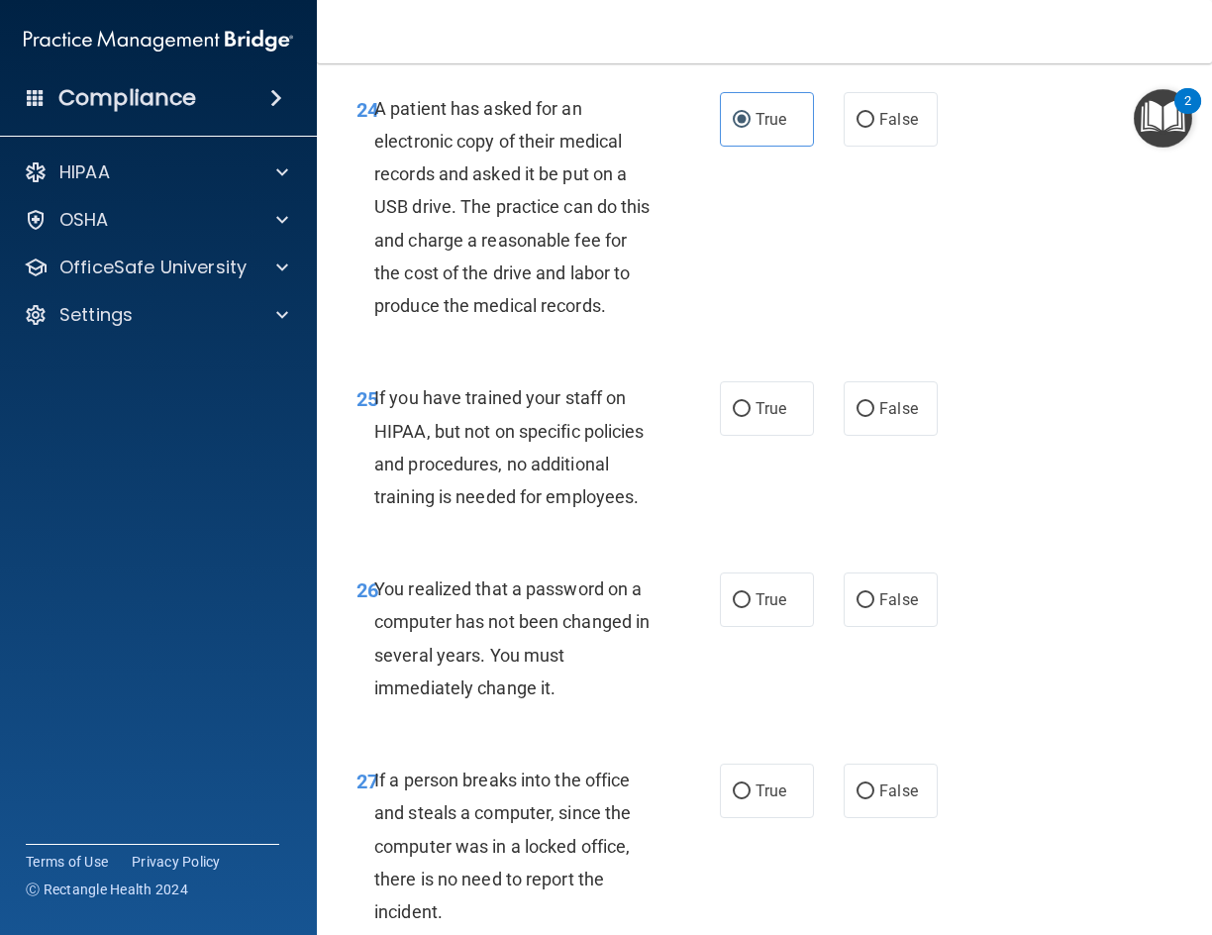
scroll to position [5051, 0]
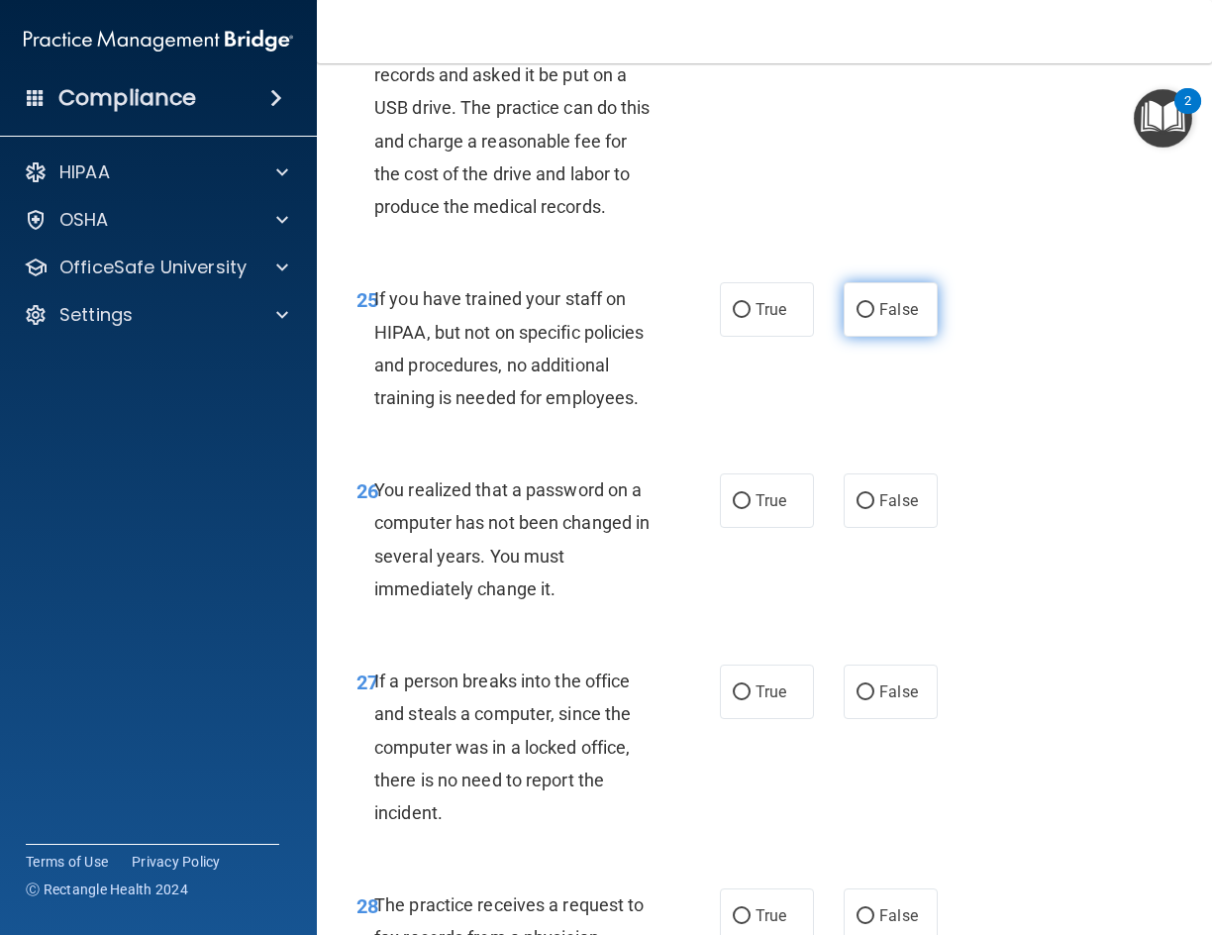
click at [902, 319] on span "False" at bounding box center [898, 309] width 39 height 19
click at [875, 318] on input "False" at bounding box center [866, 310] width 18 height 15
radio input "true"
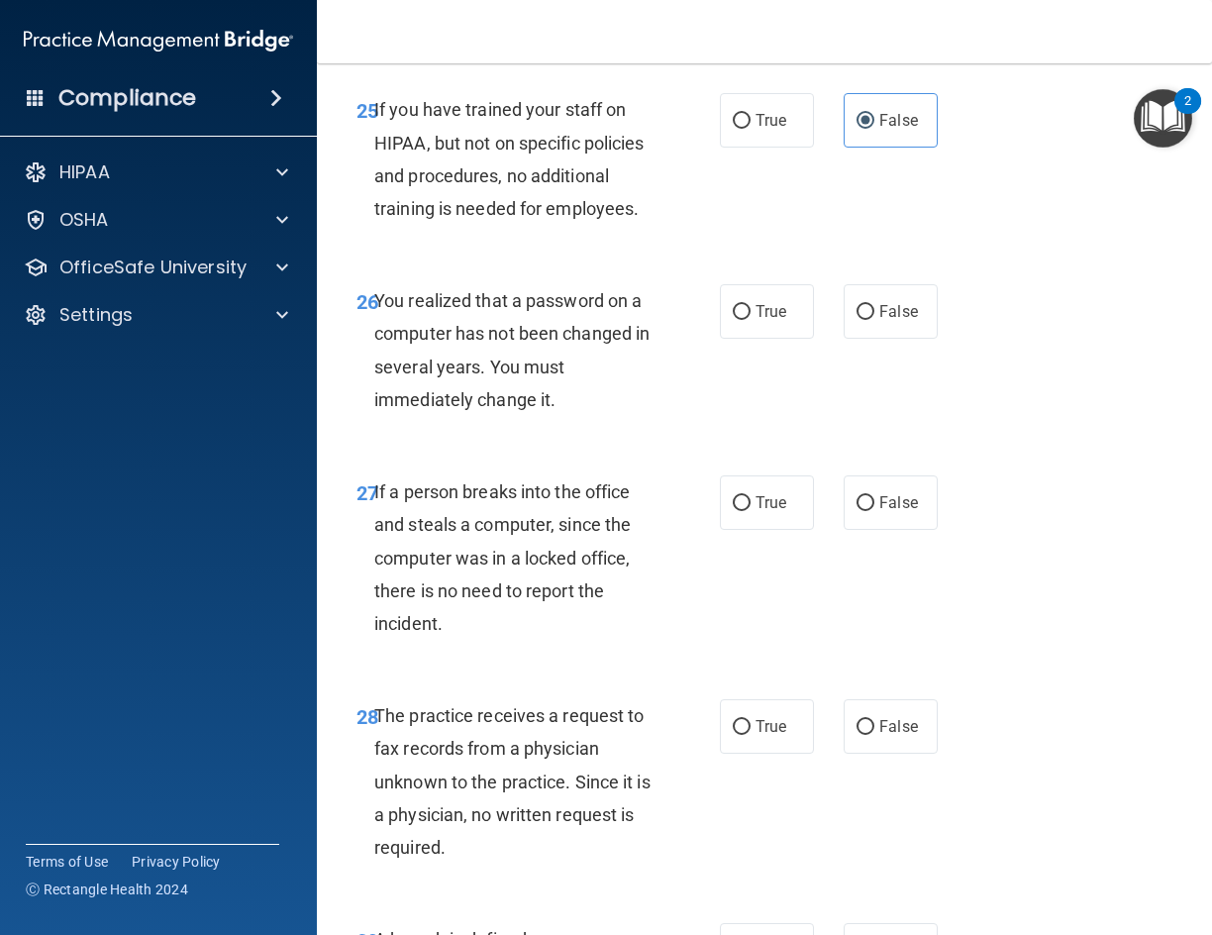
scroll to position [5249, 0]
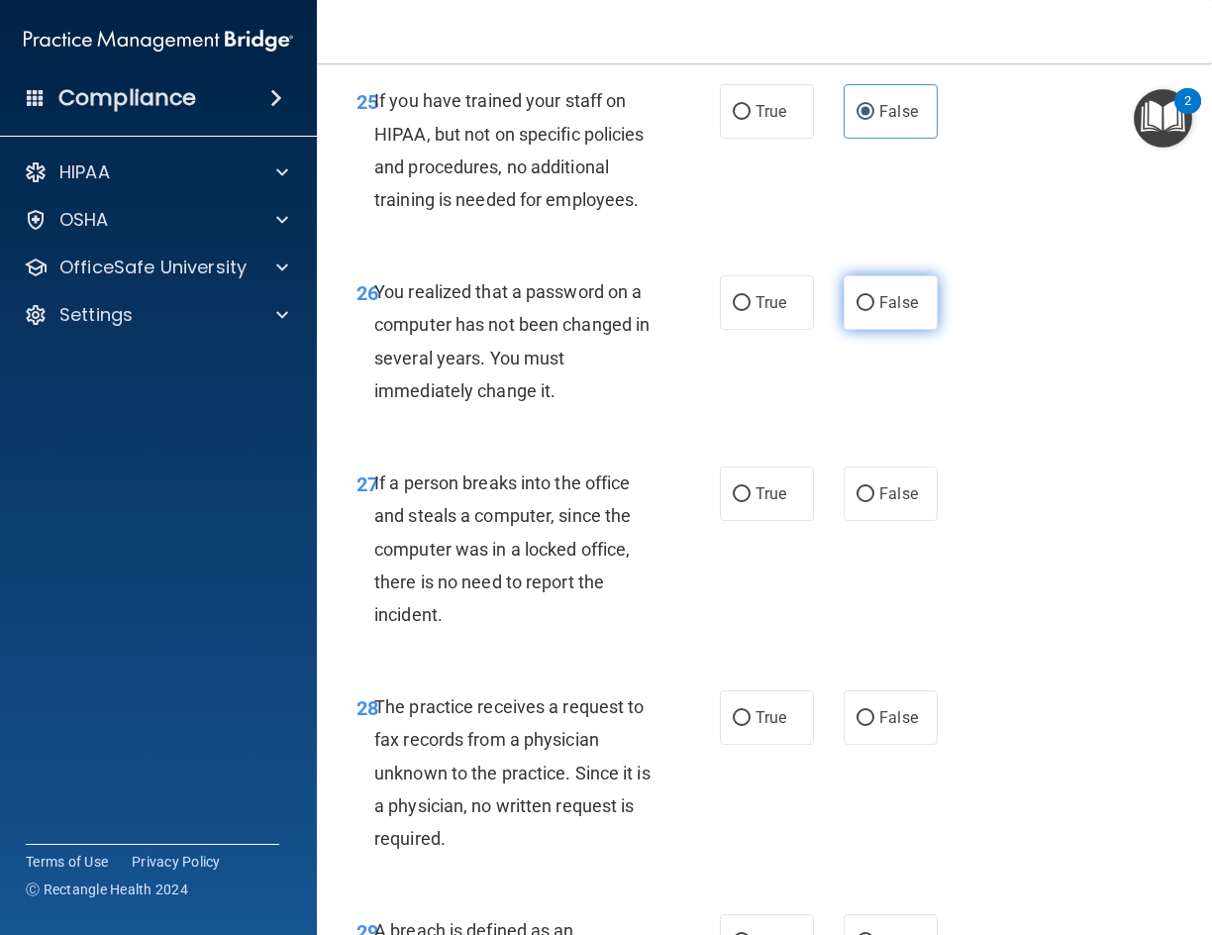
click at [852, 330] on label "False" at bounding box center [891, 302] width 94 height 54
click at [857, 311] on input "False" at bounding box center [866, 303] width 18 height 15
radio input "true"
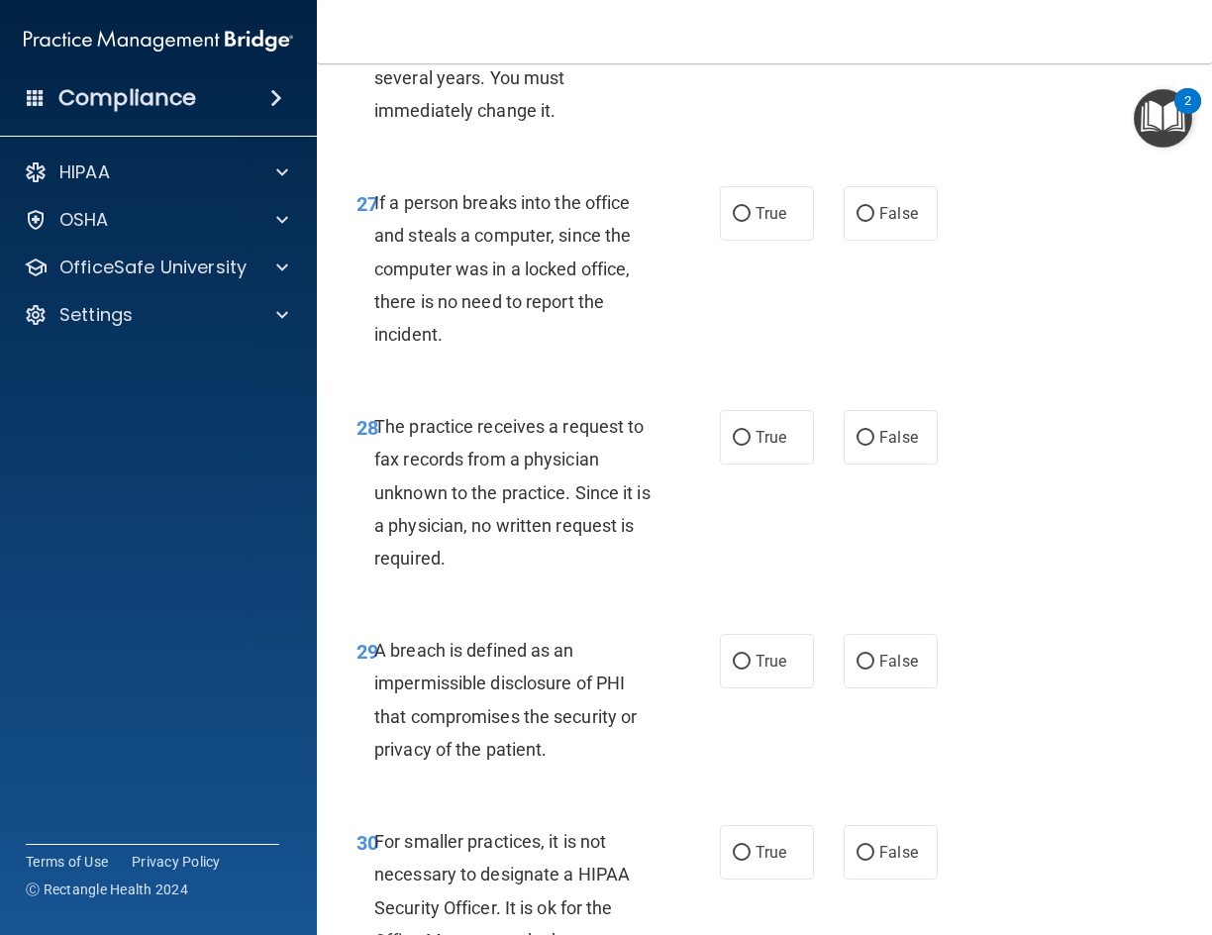
scroll to position [5546, 0]
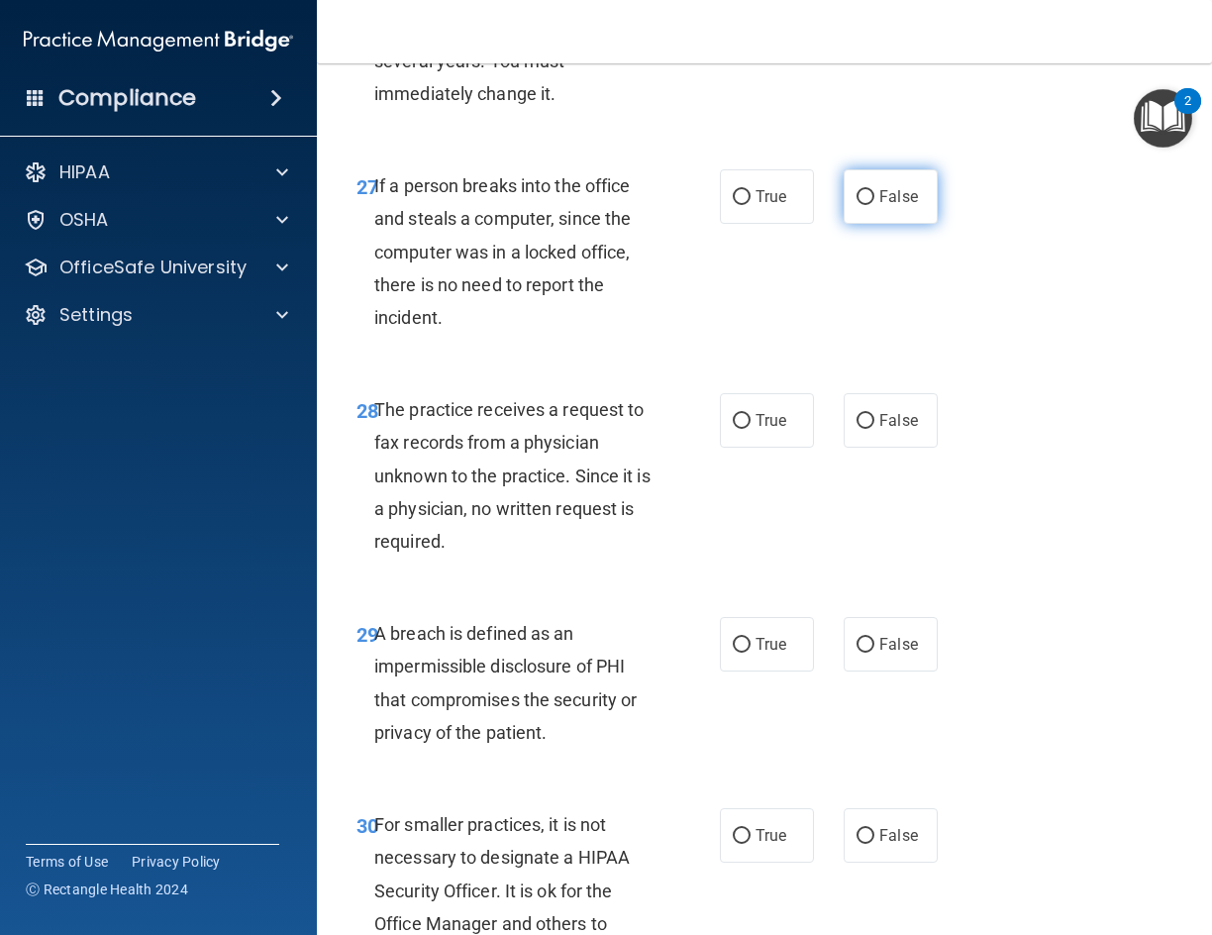
click at [882, 206] on span "False" at bounding box center [898, 196] width 39 height 19
click at [875, 205] on input "False" at bounding box center [866, 197] width 18 height 15
radio input "true"
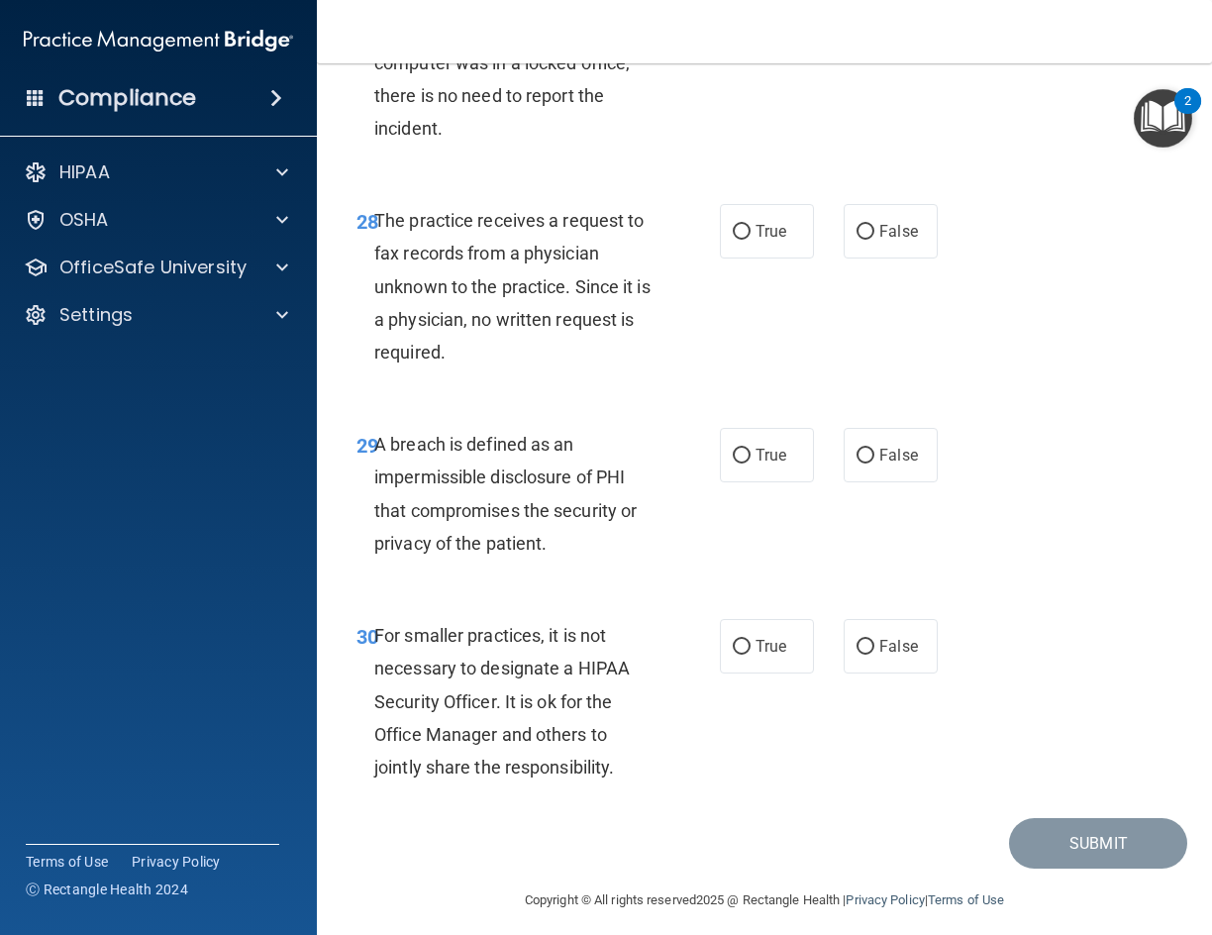
scroll to position [5744, 0]
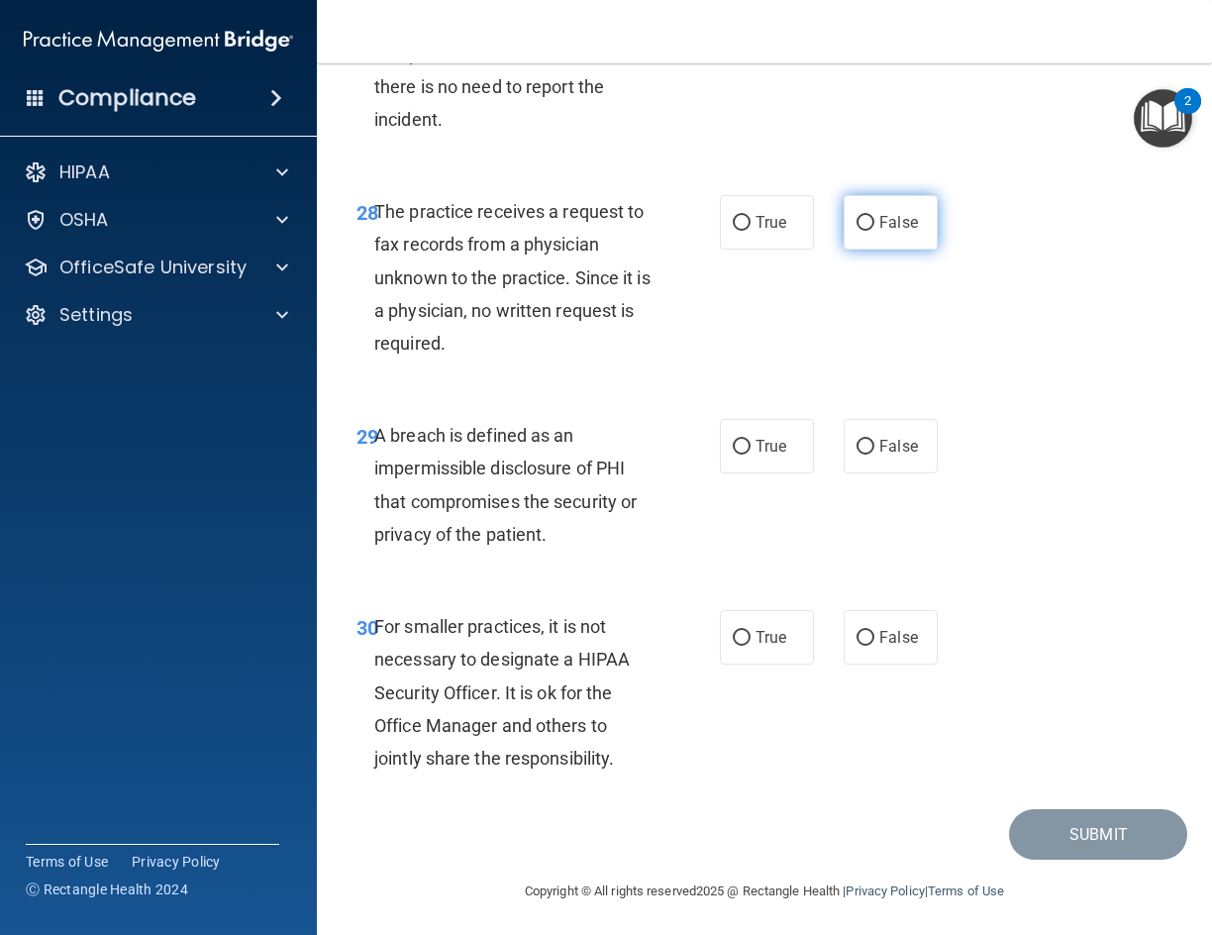
drag, startPoint x: 885, startPoint y: 328, endPoint x: 800, endPoint y: 426, distance: 129.9
click at [885, 232] on span "False" at bounding box center [898, 222] width 39 height 19
click at [875, 231] on input "False" at bounding box center [866, 223] width 18 height 15
radio input "true"
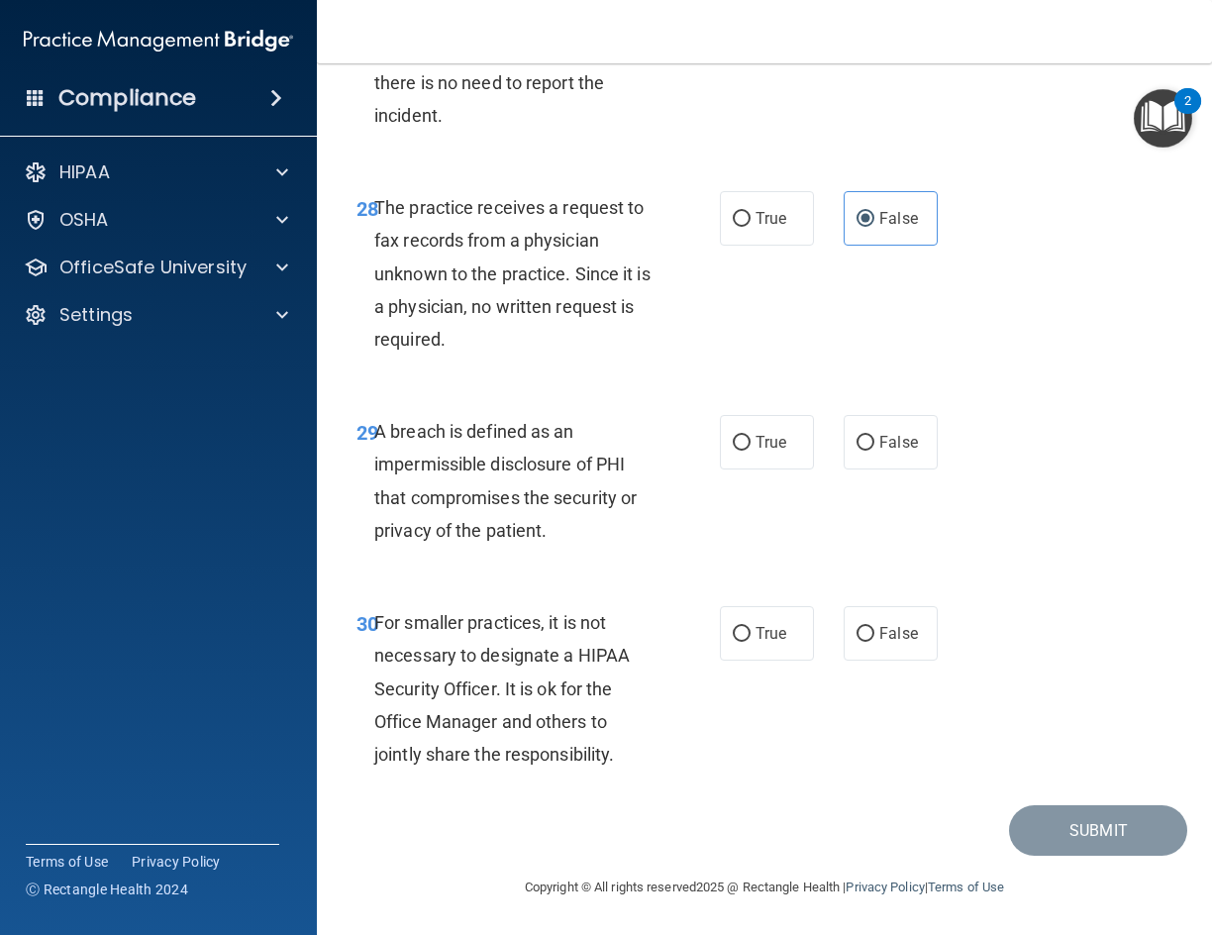
scroll to position [5846, 0]
click at [764, 445] on span "True" at bounding box center [771, 442] width 31 height 19
click at [751, 445] on input "True" at bounding box center [742, 443] width 18 height 15
radio input "true"
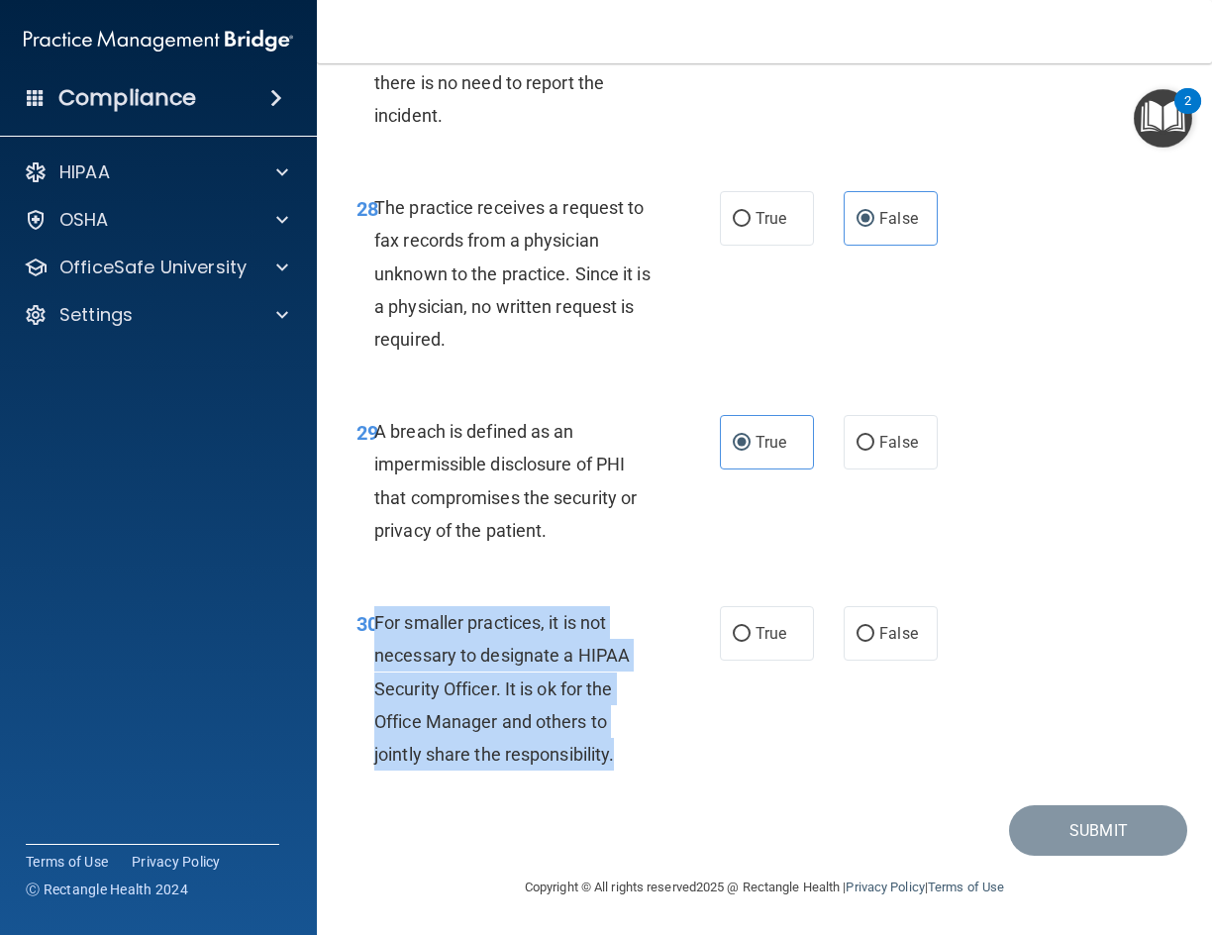
drag, startPoint x: 617, startPoint y: 760, endPoint x: 376, endPoint y: 617, distance: 279.8
click at [376, 617] on div "For smaller practices, it is not necessary to designate a HIPAA Security Office…" at bounding box center [521, 688] width 295 height 164
copy span "For smaller practices, it is not necessary to designate a HIPAA Security Office…"
click at [863, 641] on input "False" at bounding box center [866, 634] width 18 height 15
radio input "true"
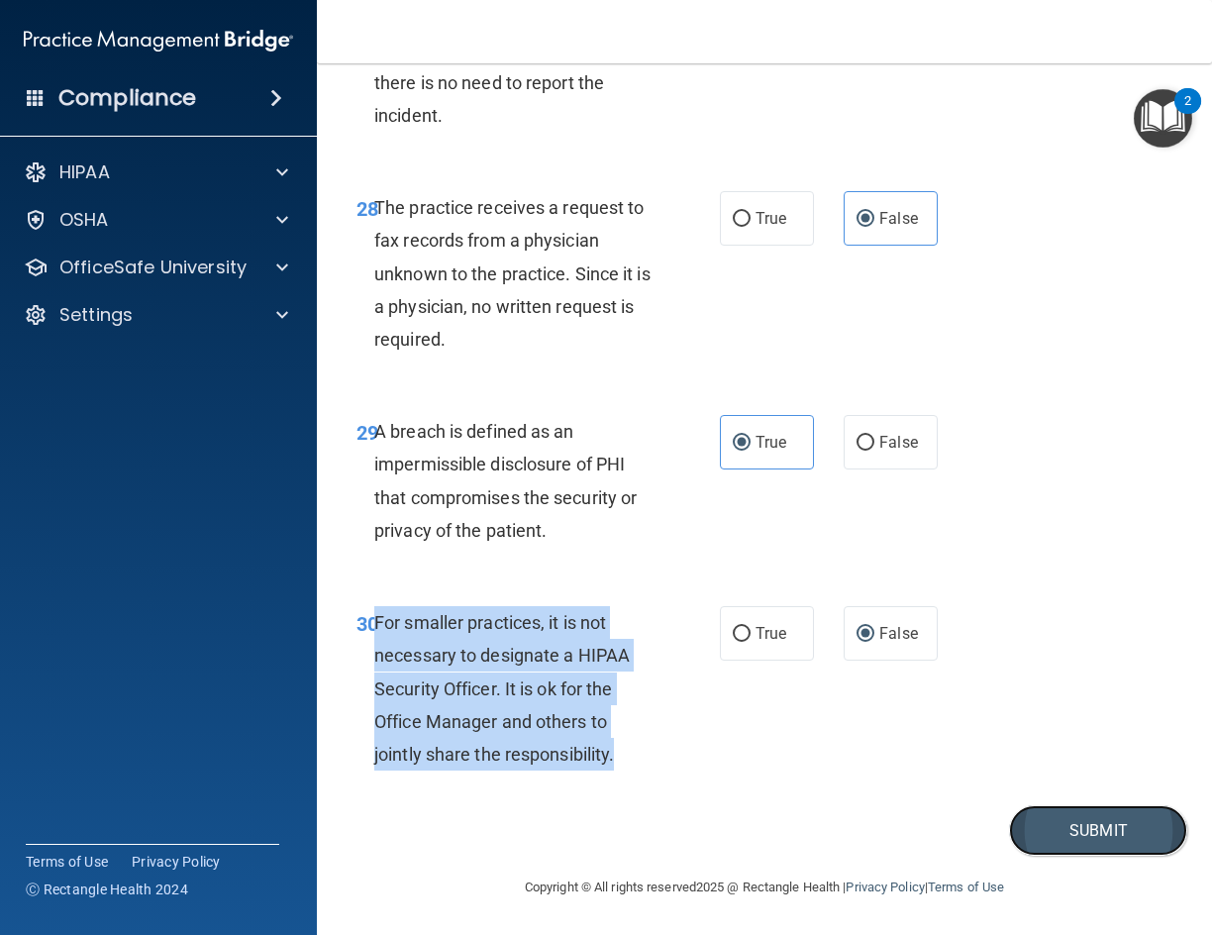
click at [1068, 834] on button "Submit" at bounding box center [1098, 830] width 178 height 51
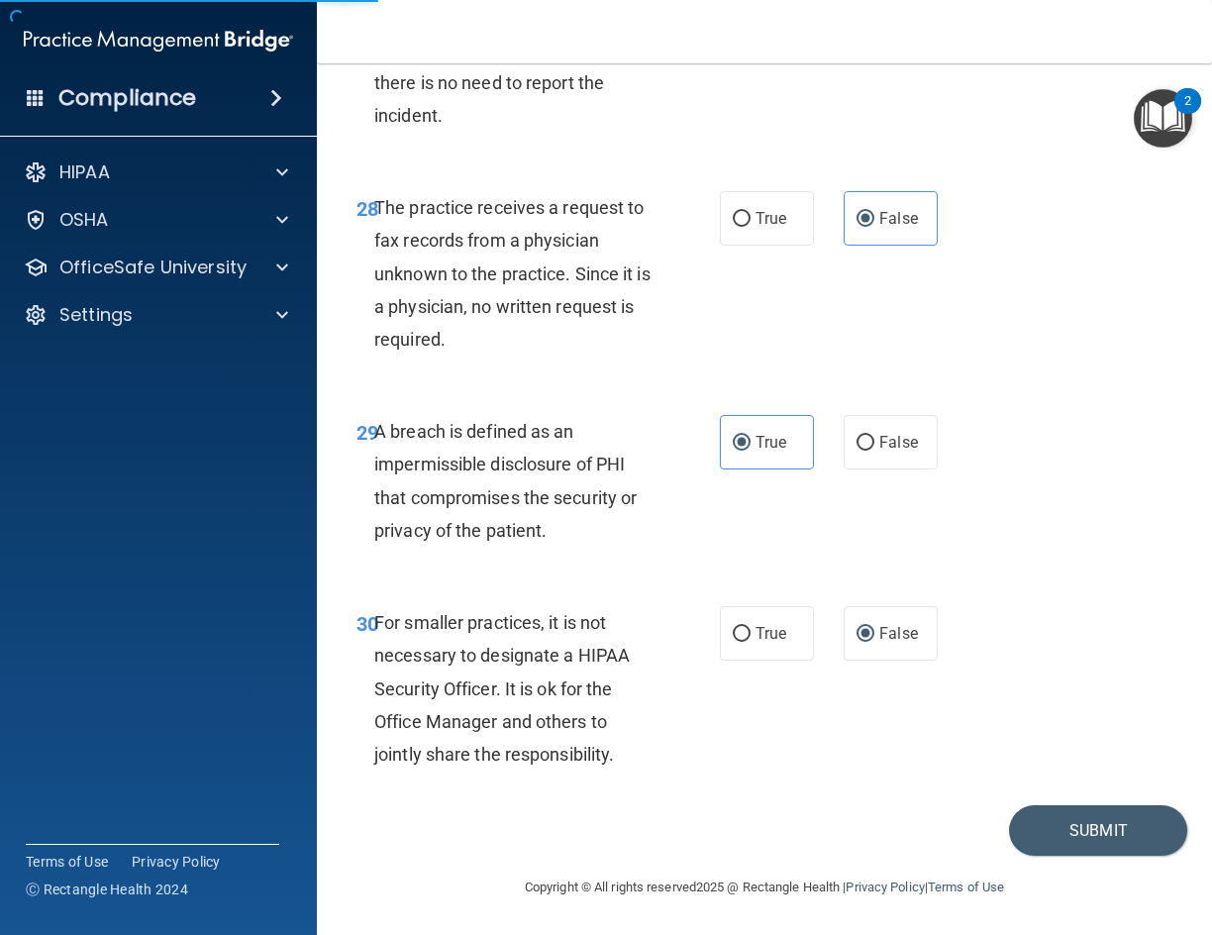
click at [901, 764] on div "30 For smaller practices, it is not necessary to designate a HIPAA Security Off…" at bounding box center [765, 693] width 846 height 224
click at [1094, 834] on button "Submit" at bounding box center [1098, 830] width 178 height 51
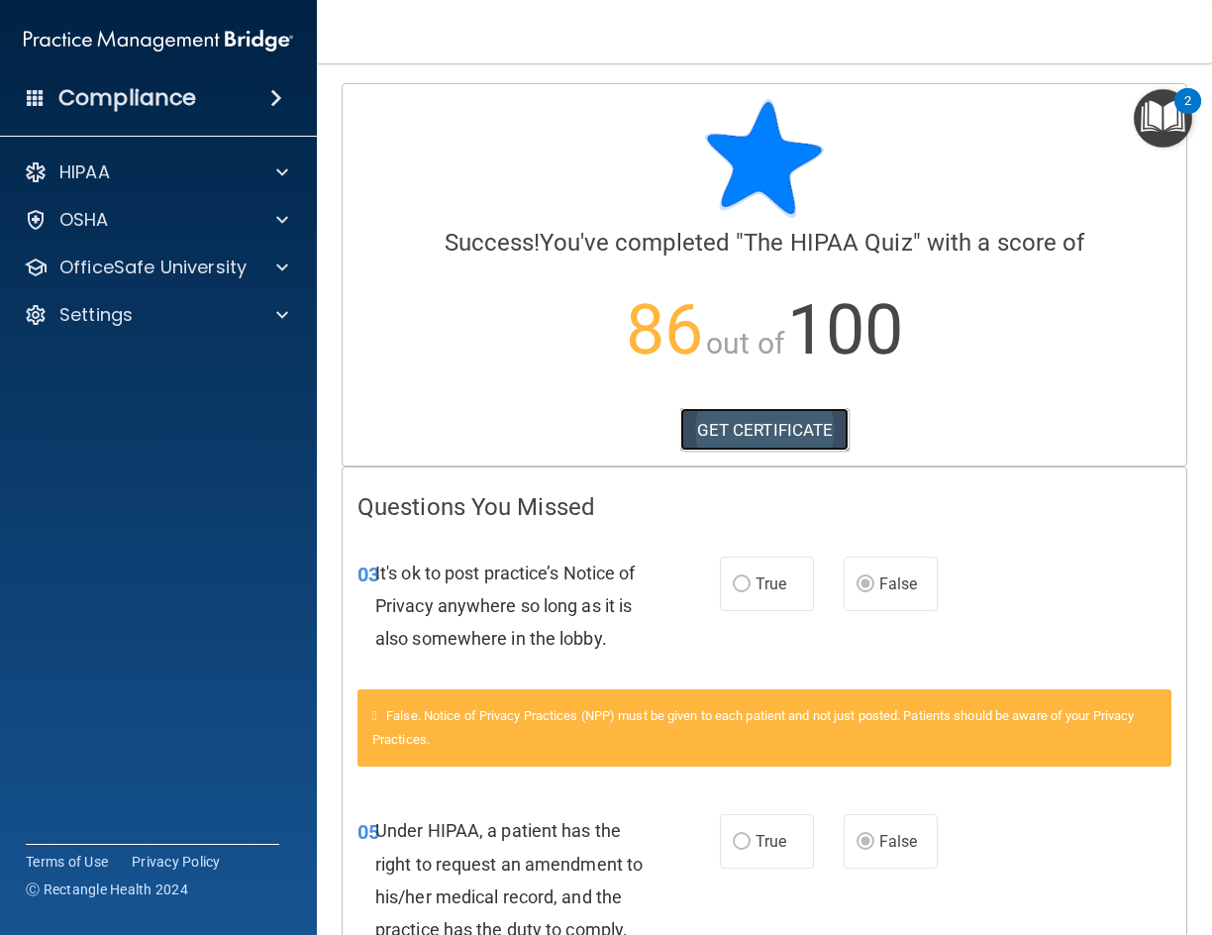
click at [732, 435] on link "GET CERTIFICATE" at bounding box center [764, 430] width 169 height 44
click at [259, 217] on div at bounding box center [280, 220] width 50 height 24
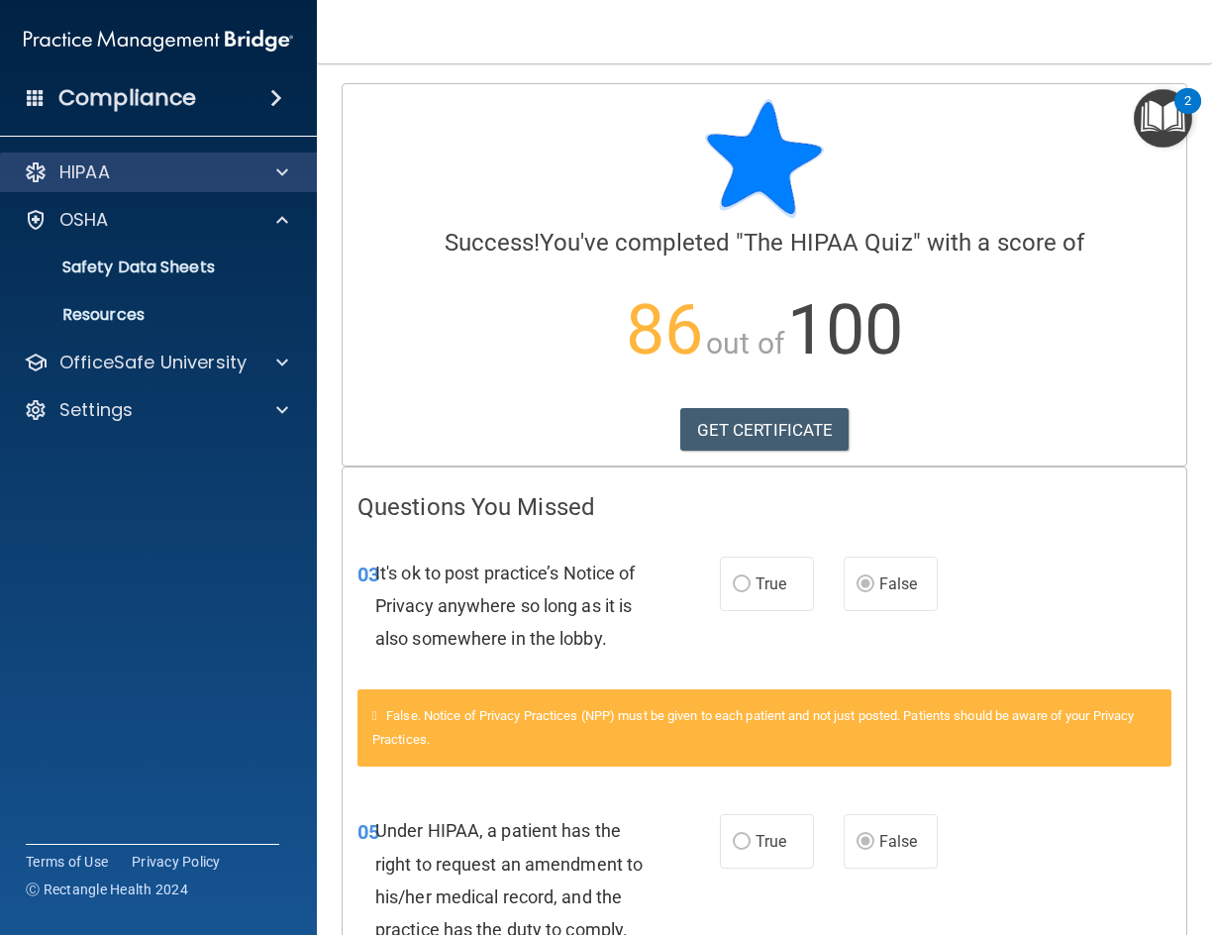
click at [177, 186] on div "HIPAA" at bounding box center [159, 173] width 318 height 40
click at [198, 166] on div "HIPAA" at bounding box center [132, 172] width 246 height 24
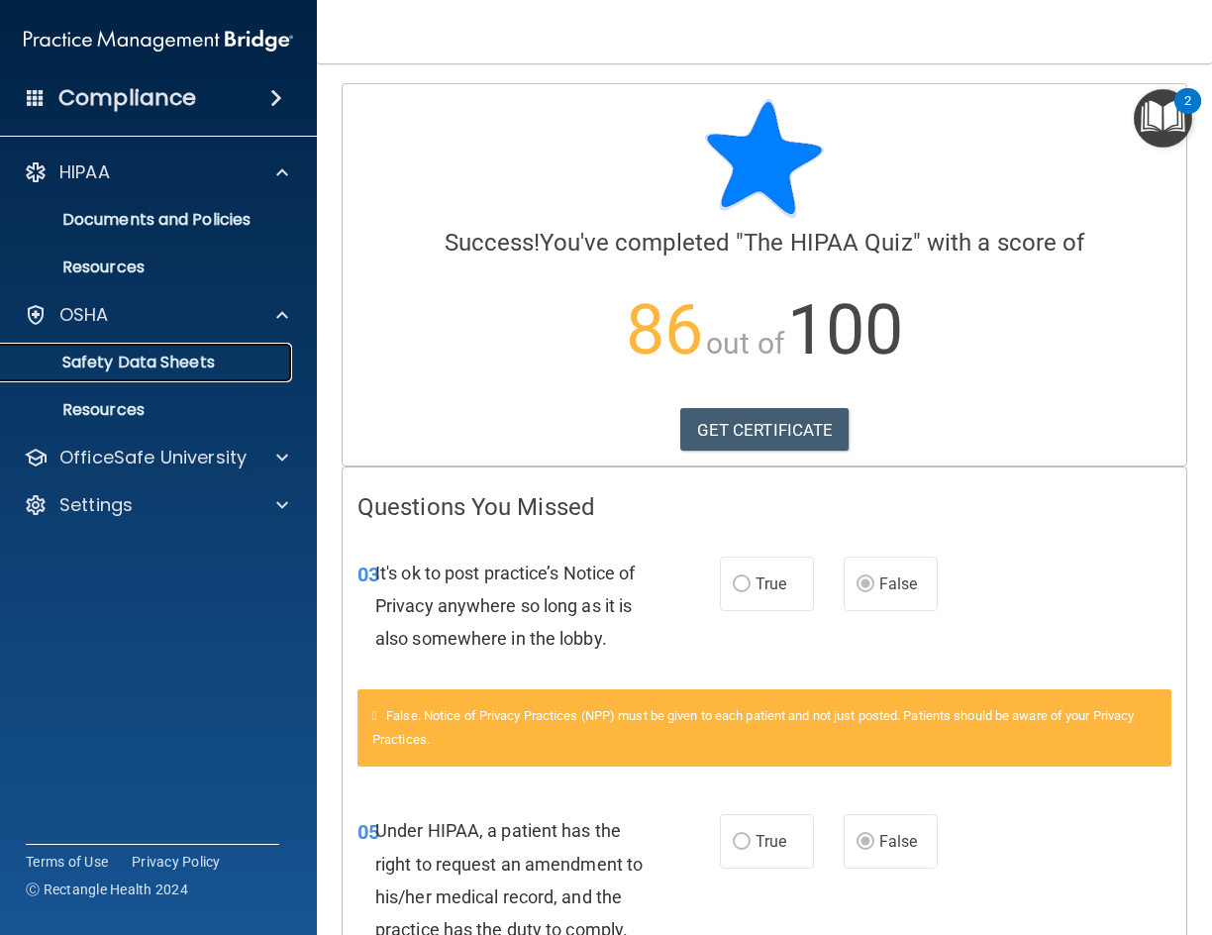
click at [143, 366] on p "Safety Data Sheets" at bounding box center [148, 363] width 270 height 20
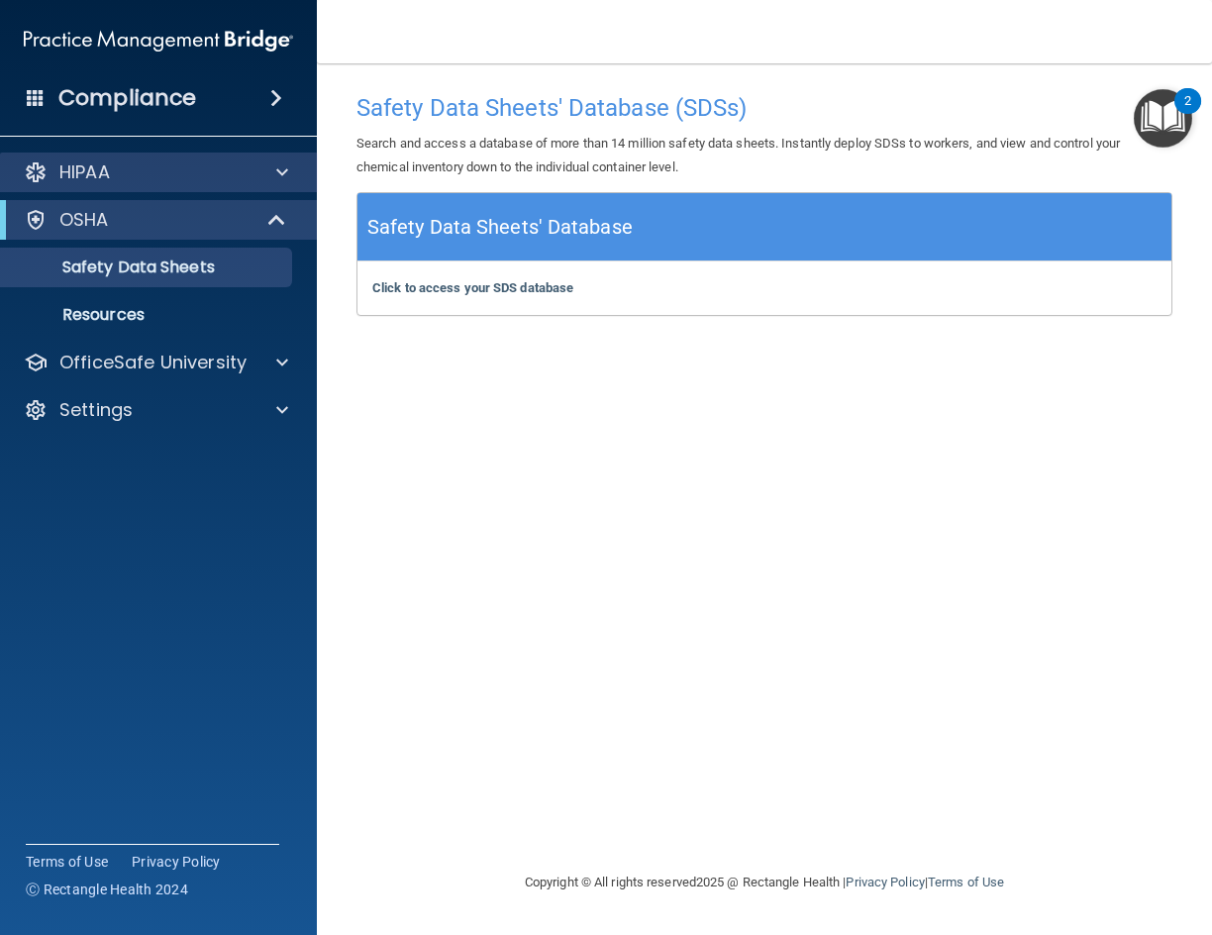
click at [305, 168] on div "HIPAA" at bounding box center [159, 173] width 318 height 40
click at [284, 168] on span at bounding box center [282, 172] width 12 height 24
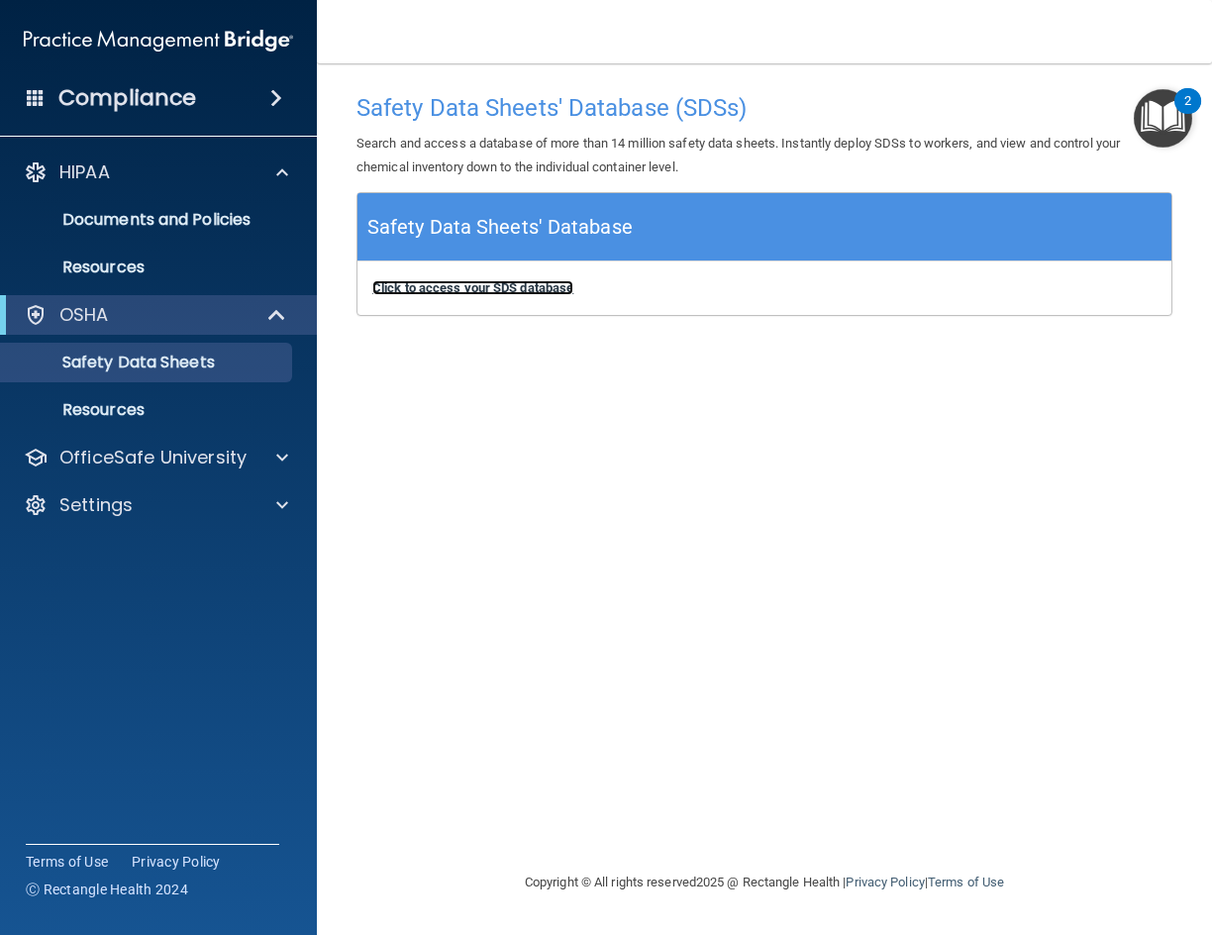
click at [469, 295] on b "Click to access your SDS database" at bounding box center [472, 287] width 201 height 15
click at [106, 258] on p "Resources" at bounding box center [148, 268] width 270 height 20
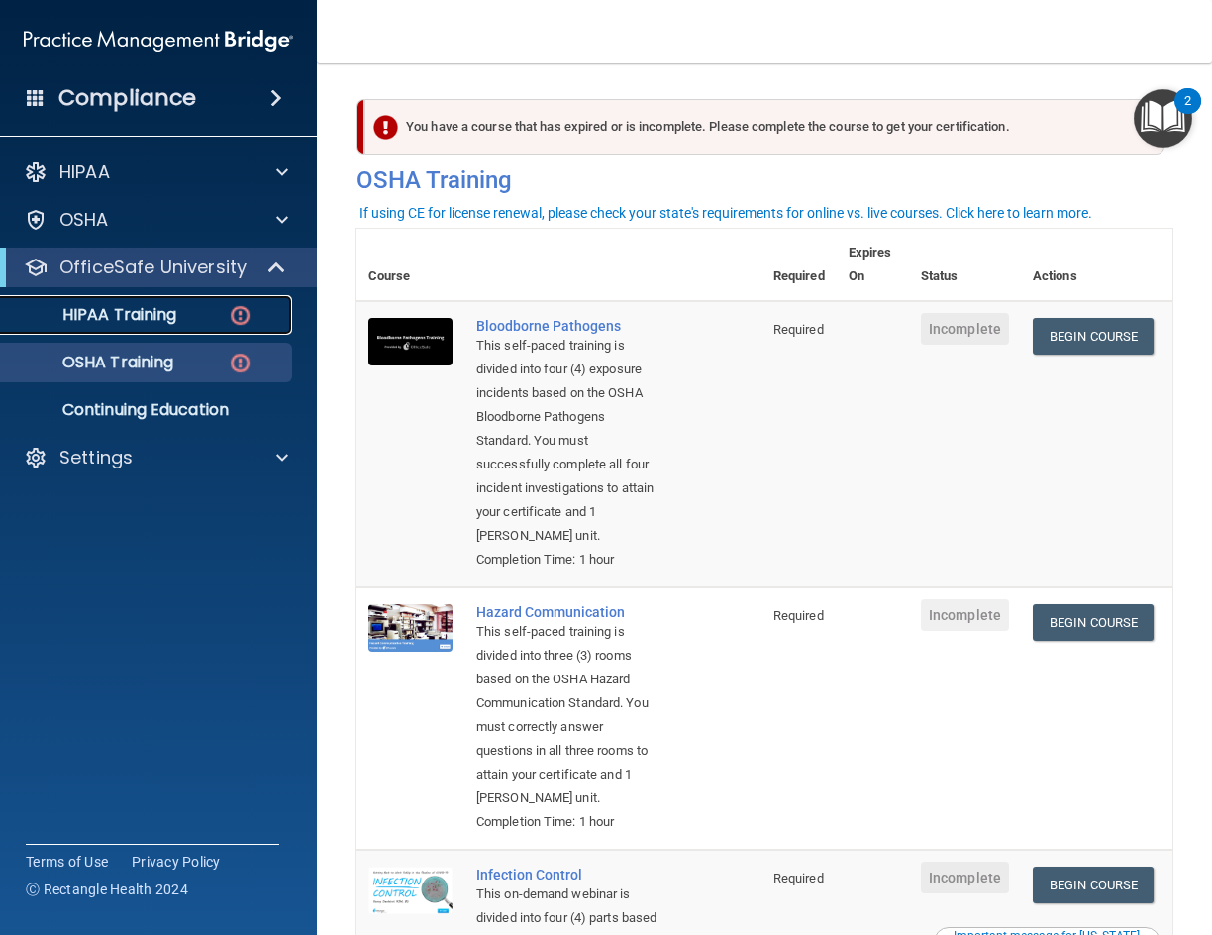
click at [116, 314] on p "HIPAA Training" at bounding box center [94, 315] width 163 height 20
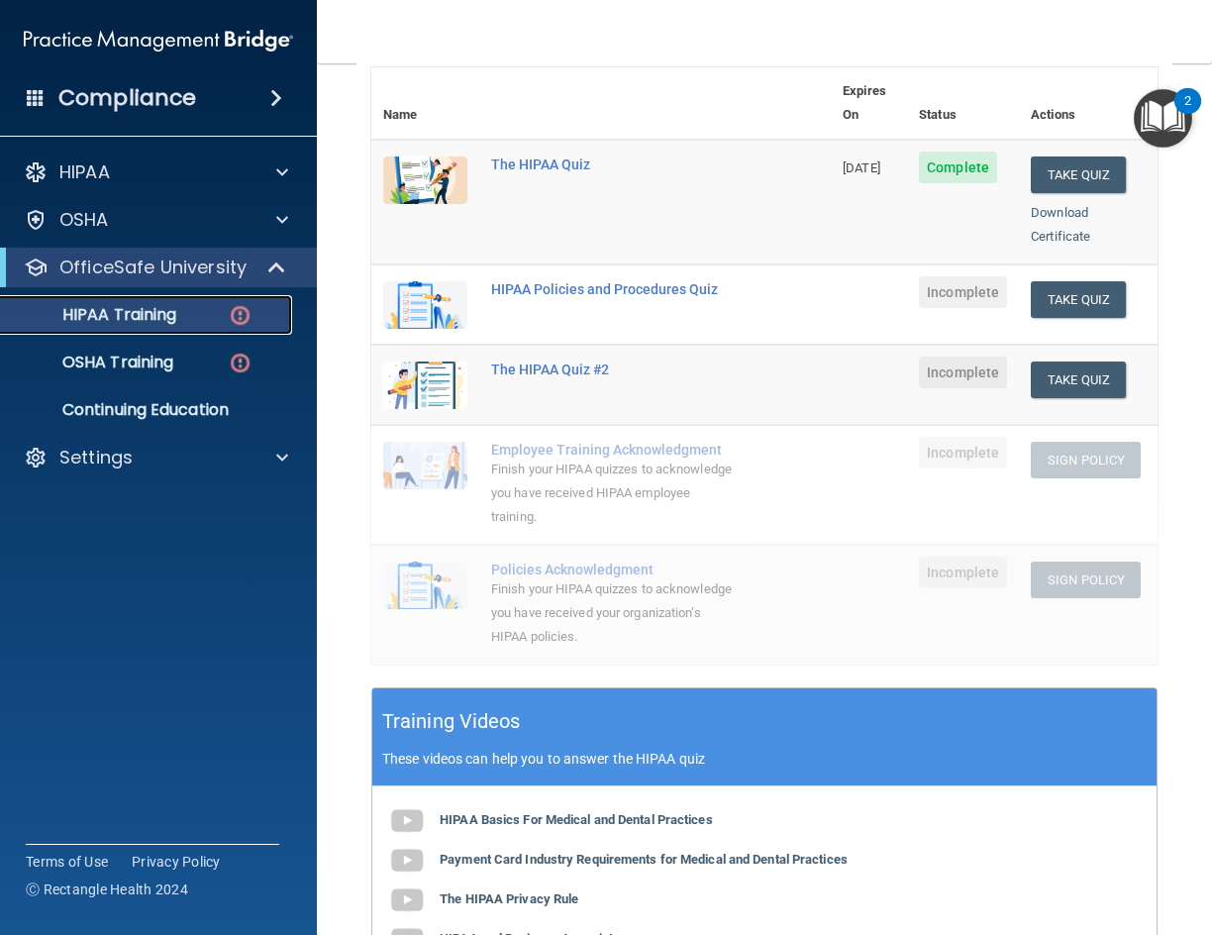
scroll to position [199, 0]
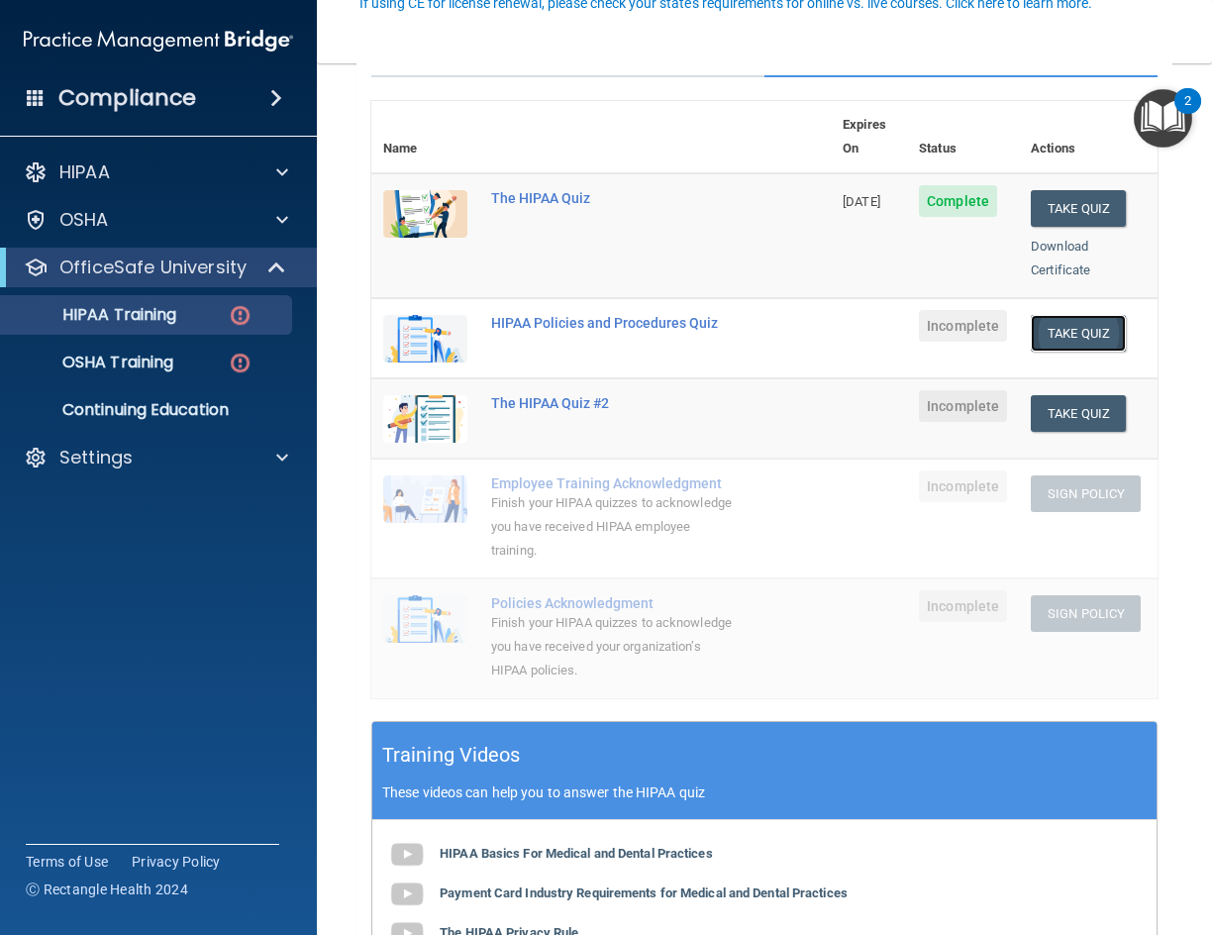
click at [1054, 317] on button "Take Quiz" at bounding box center [1078, 333] width 95 height 37
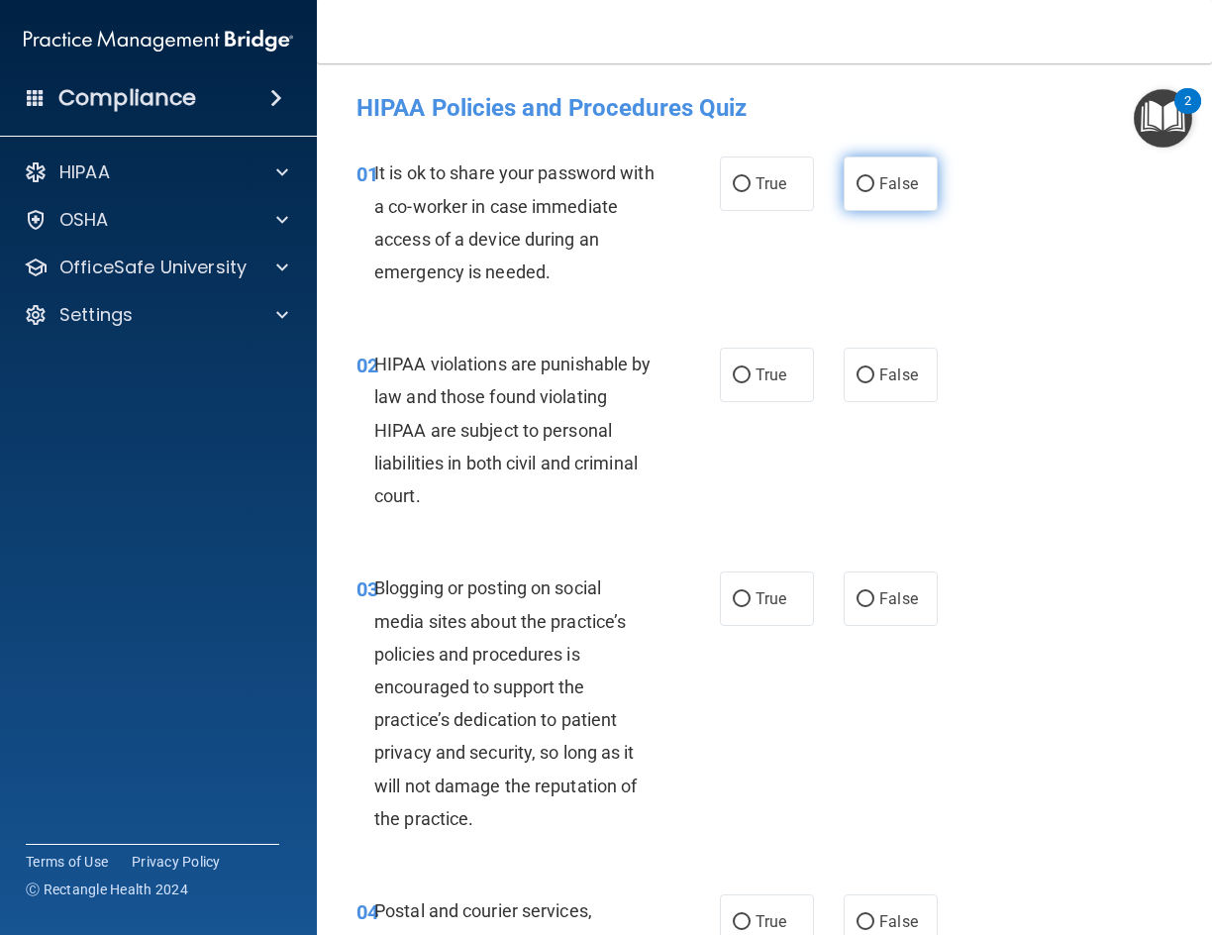
click at [880, 187] on span "False" at bounding box center [898, 183] width 39 height 19
click at [875, 187] on input "False" at bounding box center [866, 184] width 18 height 15
radio input "true"
click at [762, 376] on span "True" at bounding box center [771, 374] width 31 height 19
click at [751, 376] on input "True" at bounding box center [742, 375] width 18 height 15
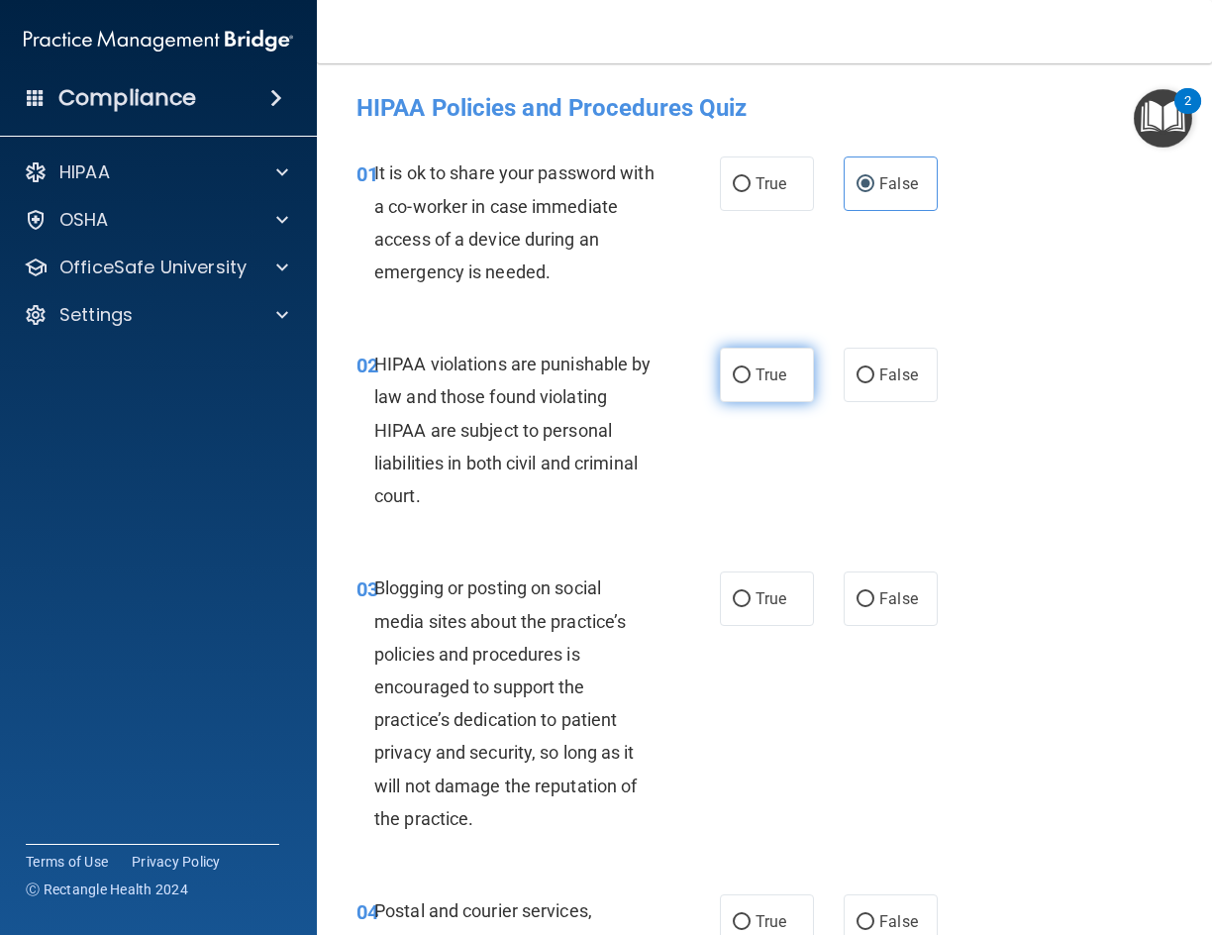
radio input "true"
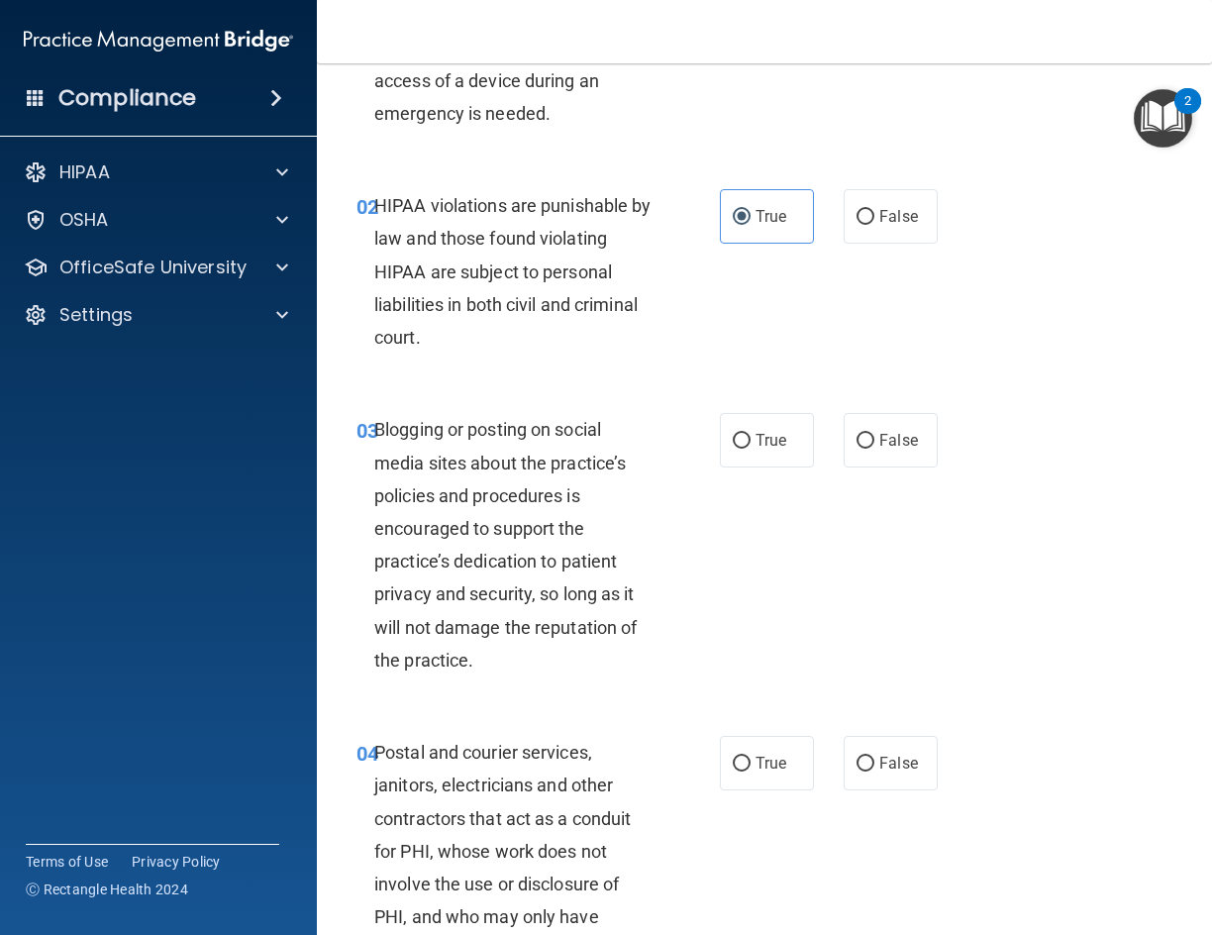
scroll to position [198, 0]
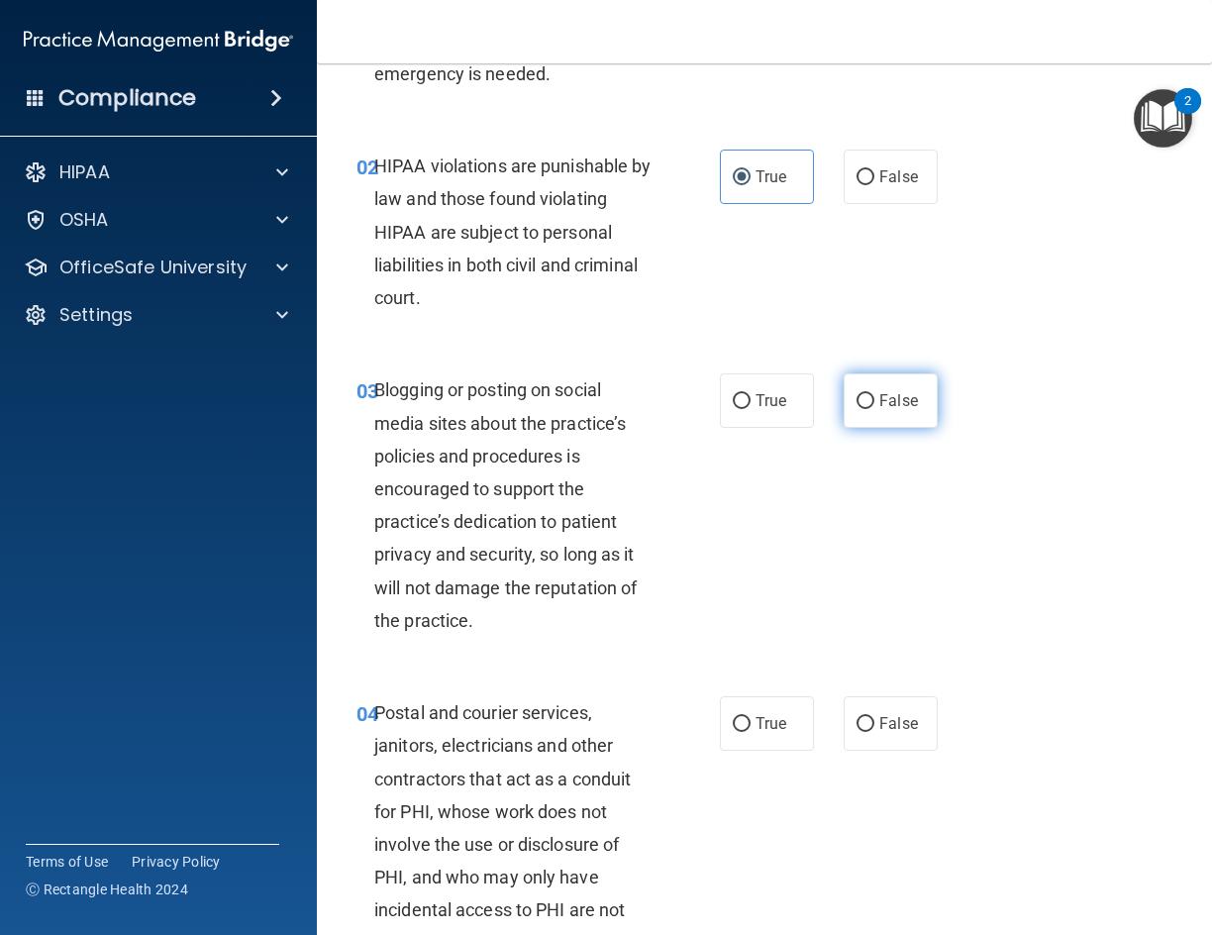
click at [849, 417] on label "False" at bounding box center [891, 400] width 94 height 54
click at [857, 409] on input "False" at bounding box center [866, 401] width 18 height 15
radio input "true"
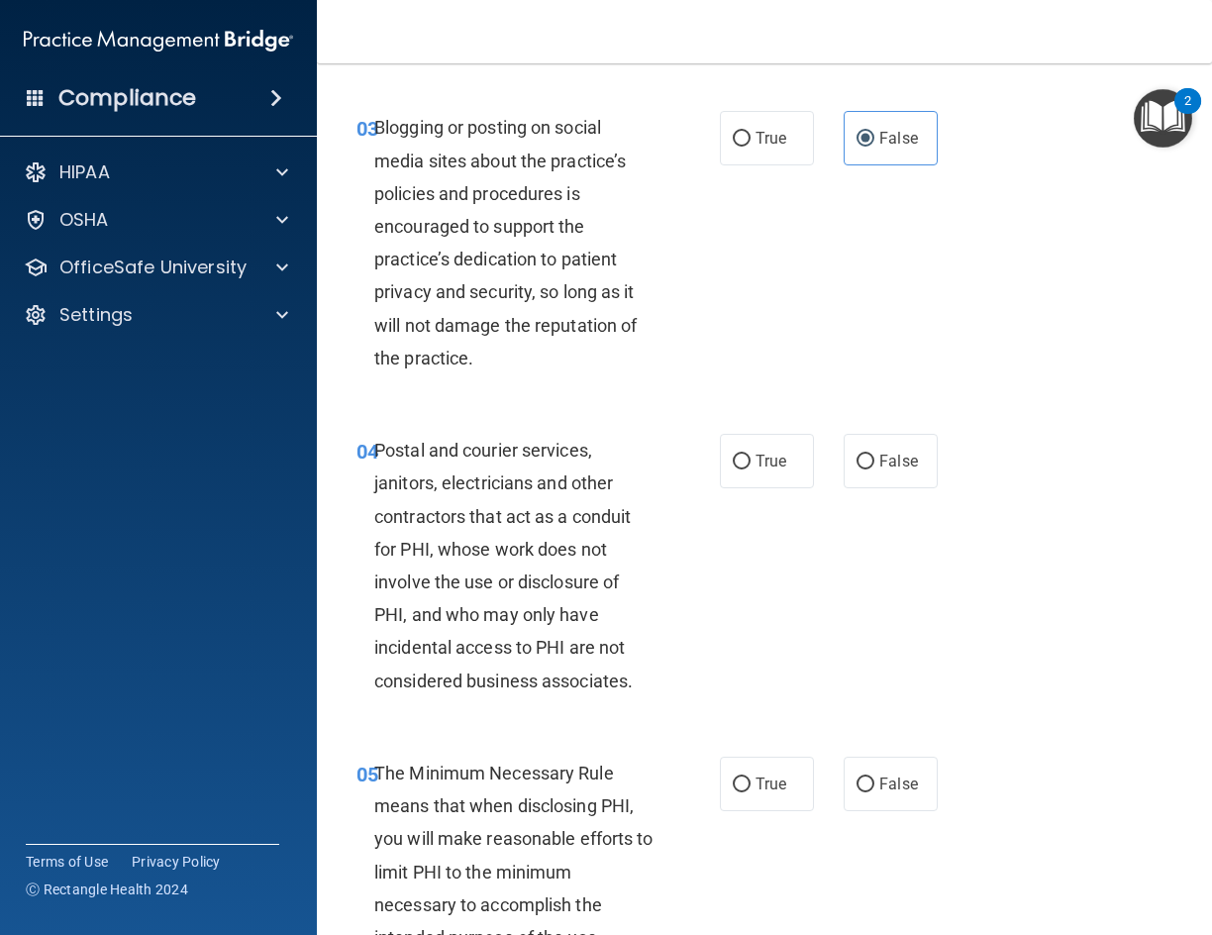
scroll to position [495, 0]
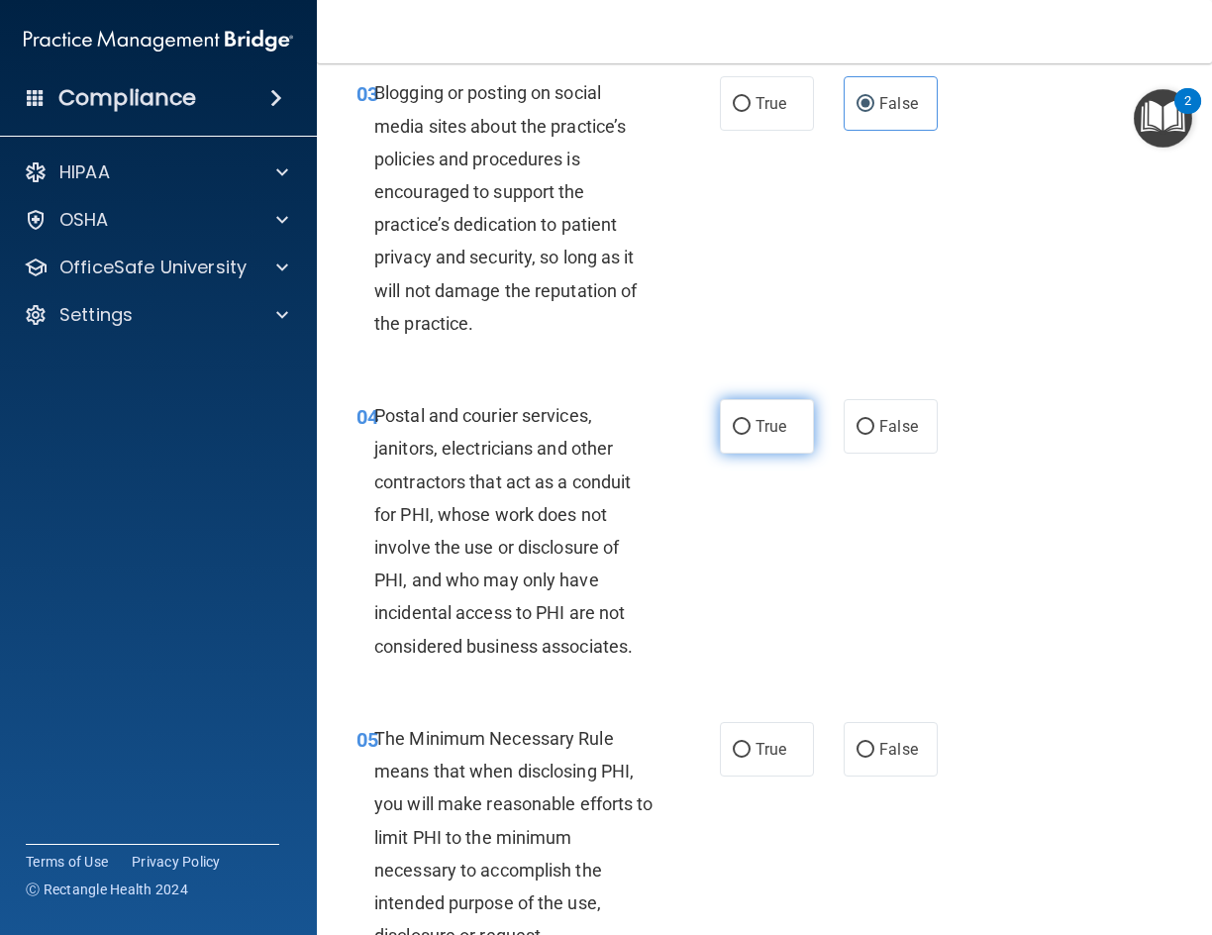
click at [741, 424] on input "True" at bounding box center [742, 427] width 18 height 15
radio input "true"
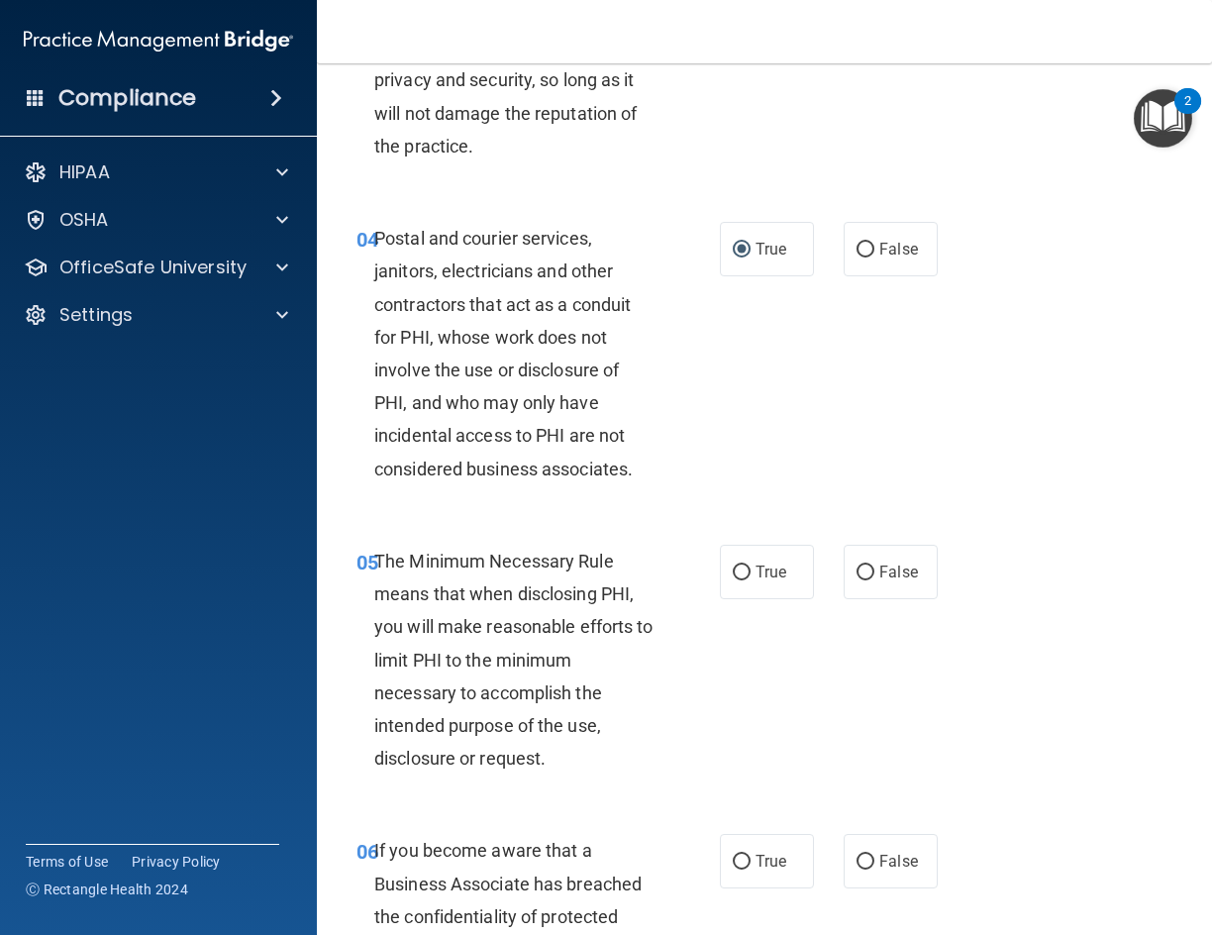
scroll to position [792, 0]
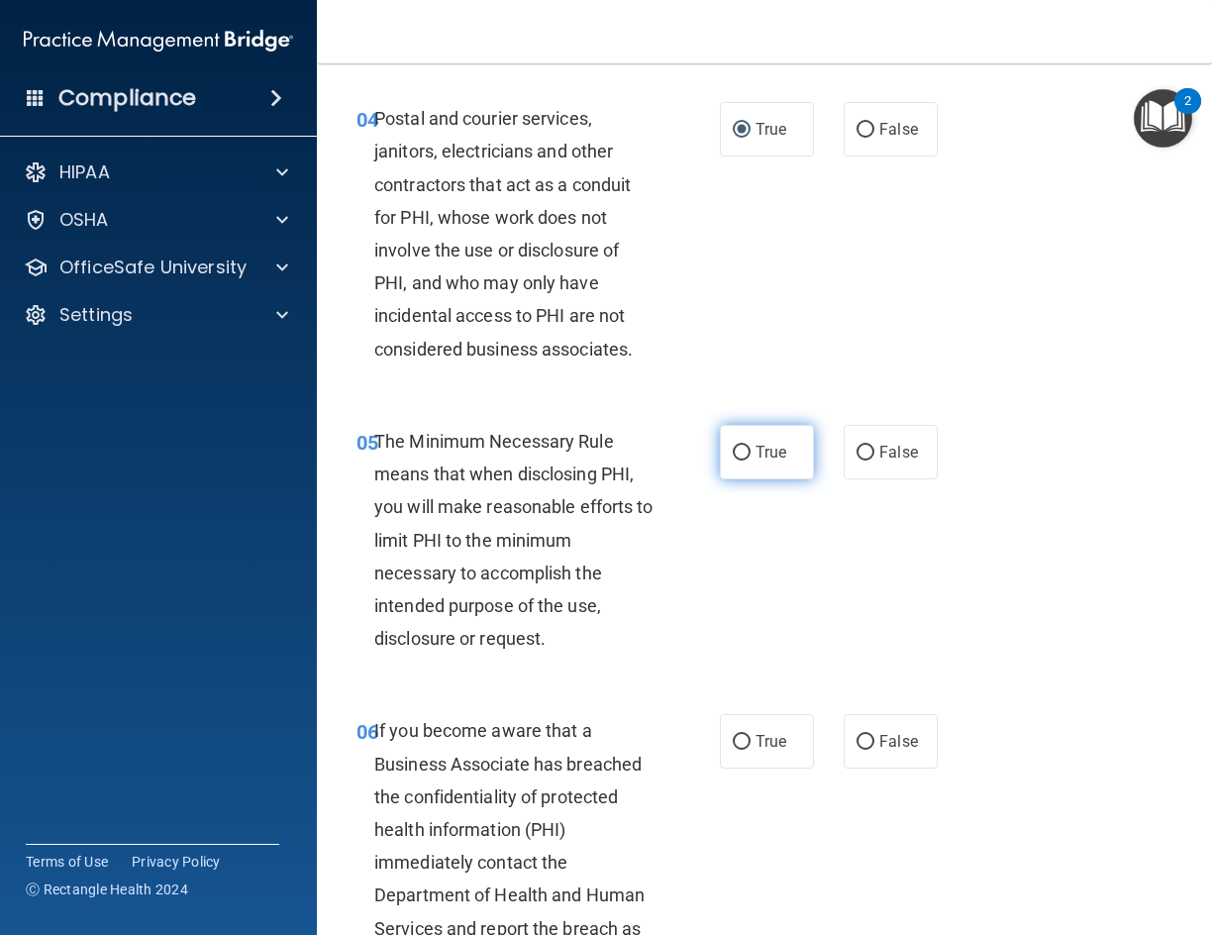
click at [765, 461] on span "True" at bounding box center [771, 452] width 31 height 19
click at [751, 461] on input "True" at bounding box center [742, 453] width 18 height 15
radio input "true"
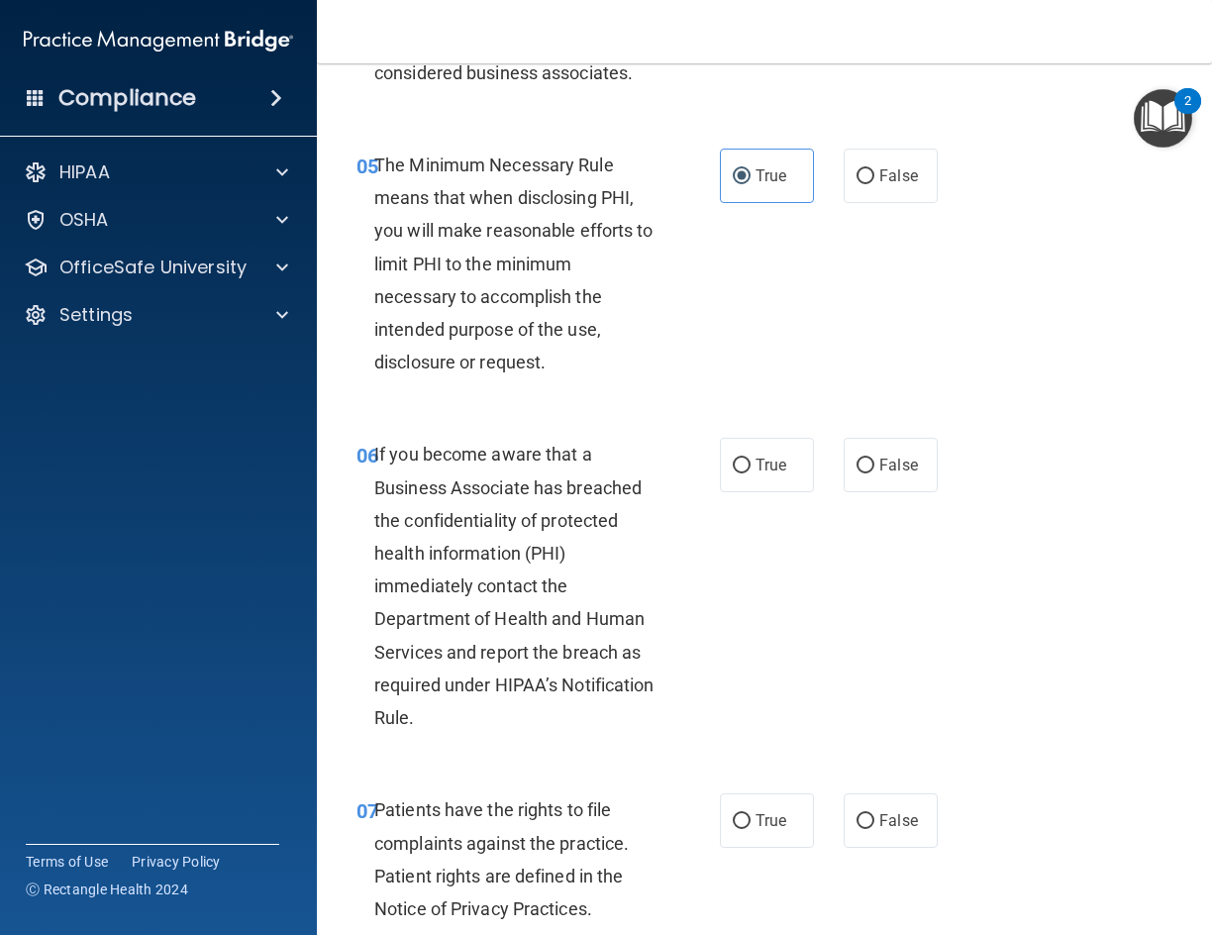
scroll to position [1089, 0]
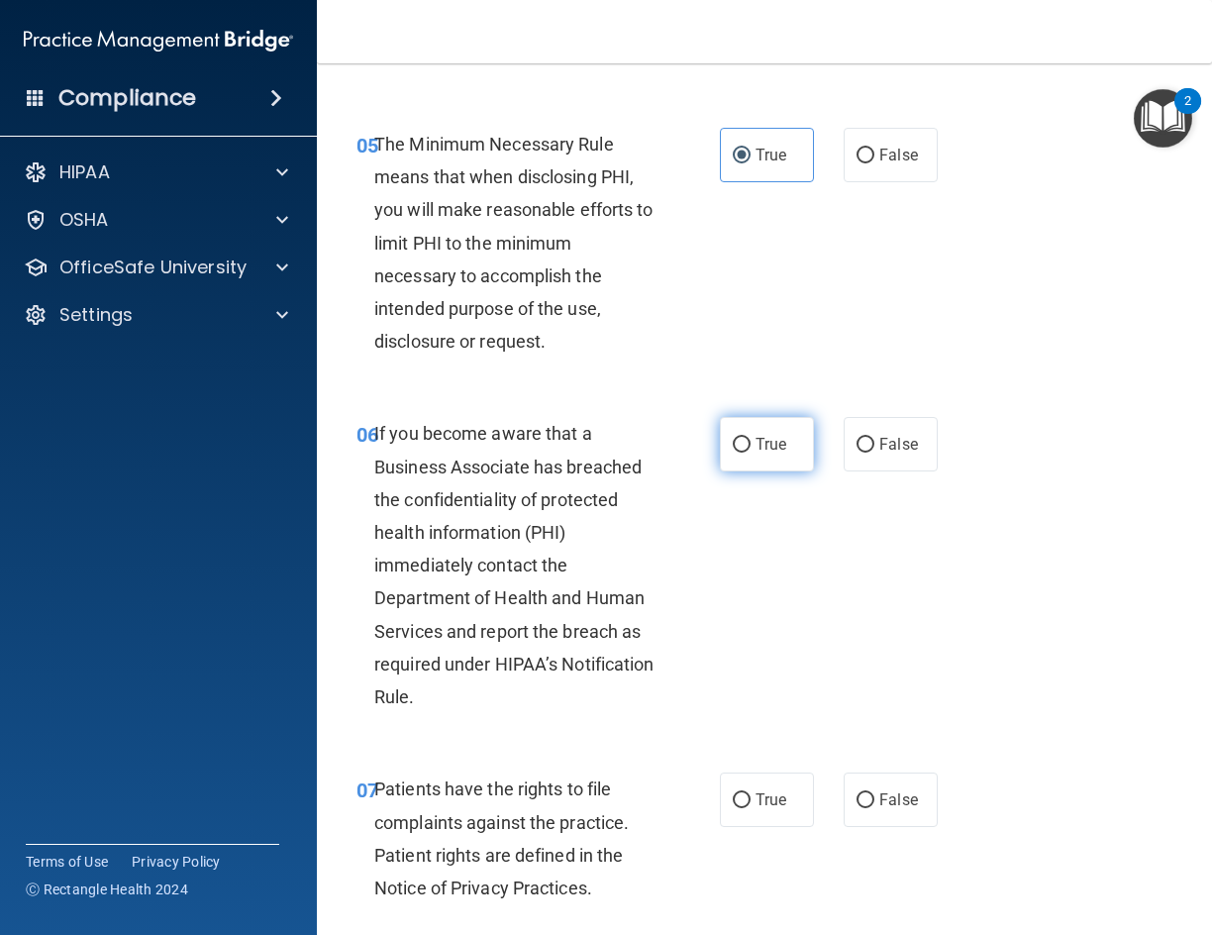
click at [756, 441] on span "True" at bounding box center [771, 444] width 31 height 19
click at [749, 441] on input "True" at bounding box center [742, 445] width 18 height 15
radio input "true"
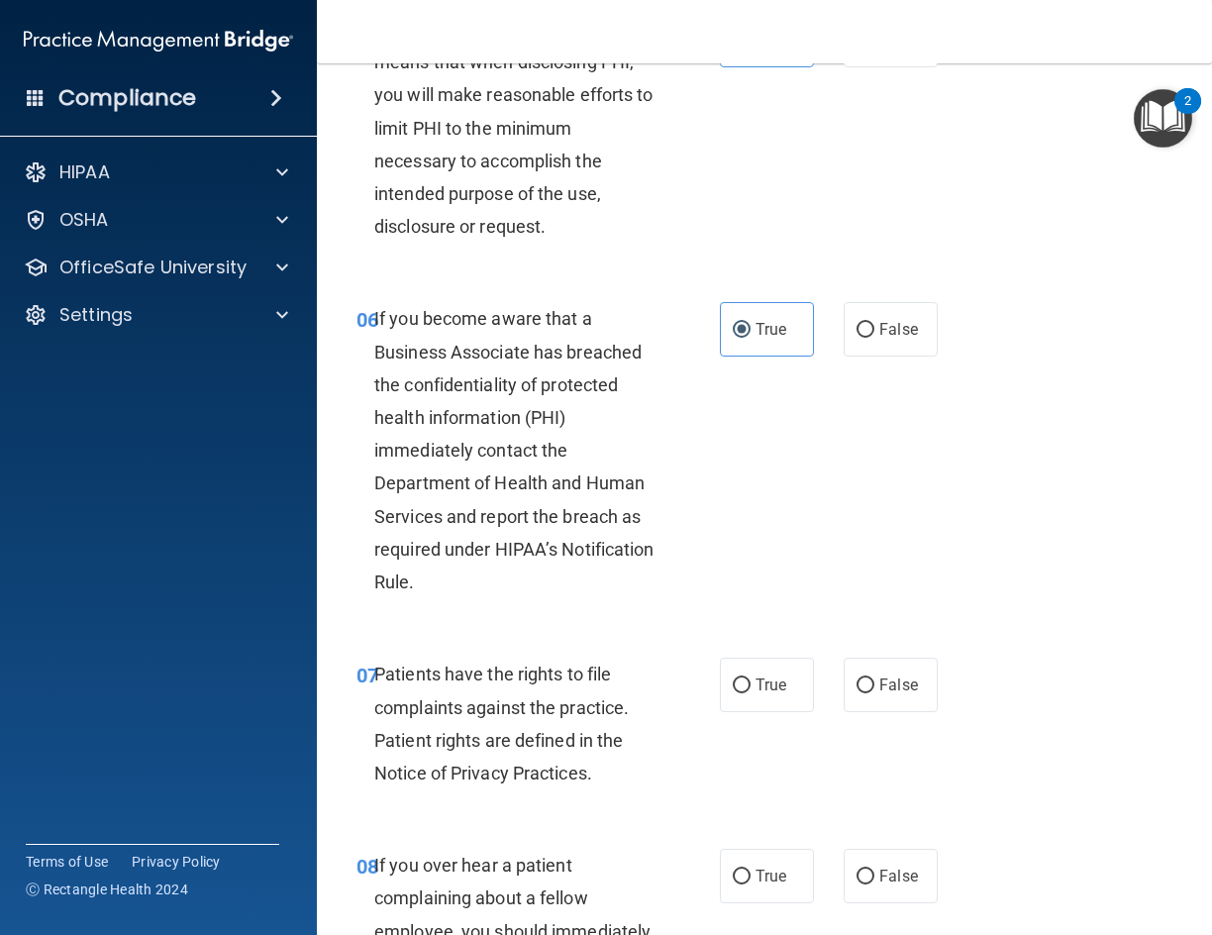
scroll to position [1387, 0]
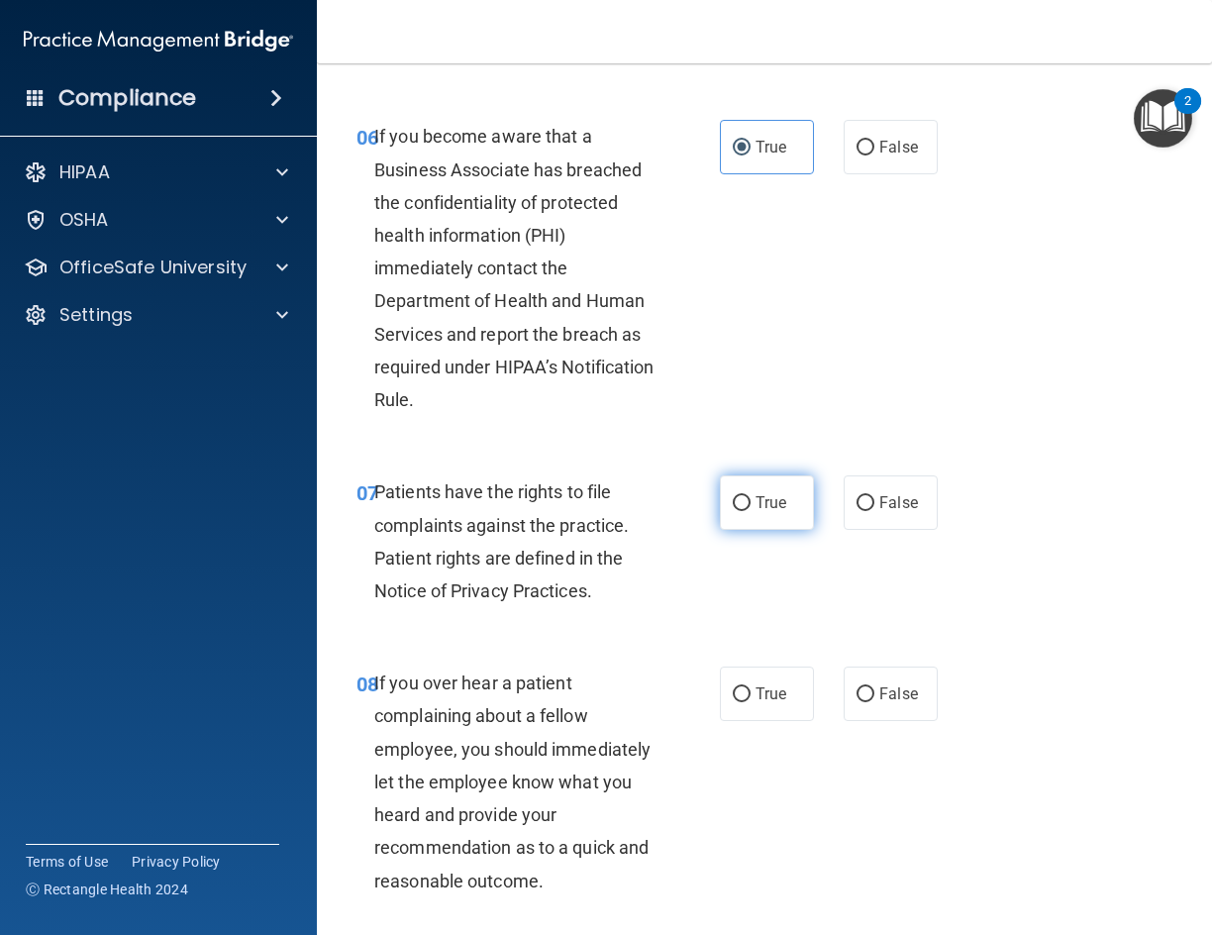
click at [767, 506] on span "True" at bounding box center [771, 502] width 31 height 19
click at [751, 506] on input "True" at bounding box center [742, 503] width 18 height 15
radio input "true"
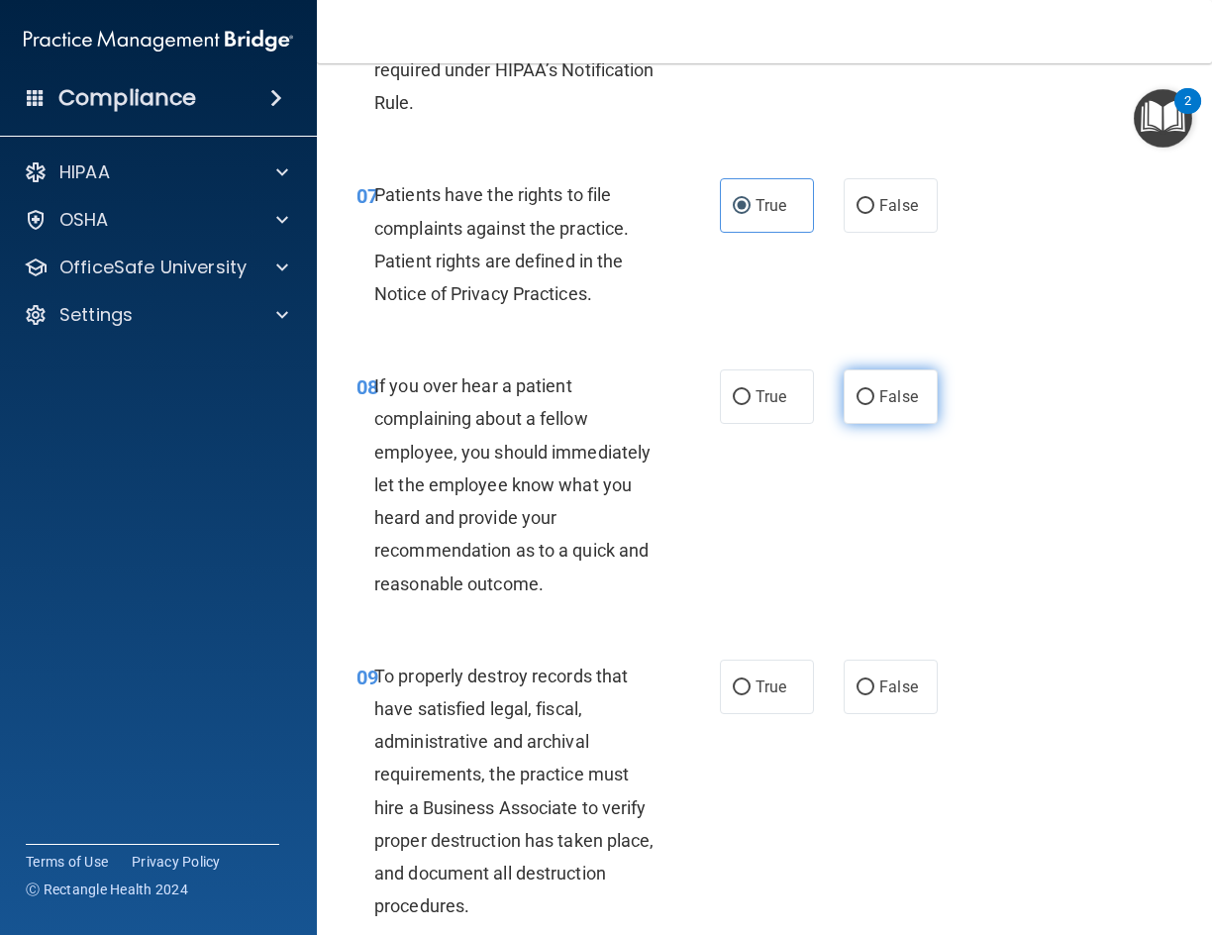
click at [879, 399] on span "False" at bounding box center [898, 396] width 39 height 19
click at [875, 399] on input "False" at bounding box center [866, 397] width 18 height 15
radio input "true"
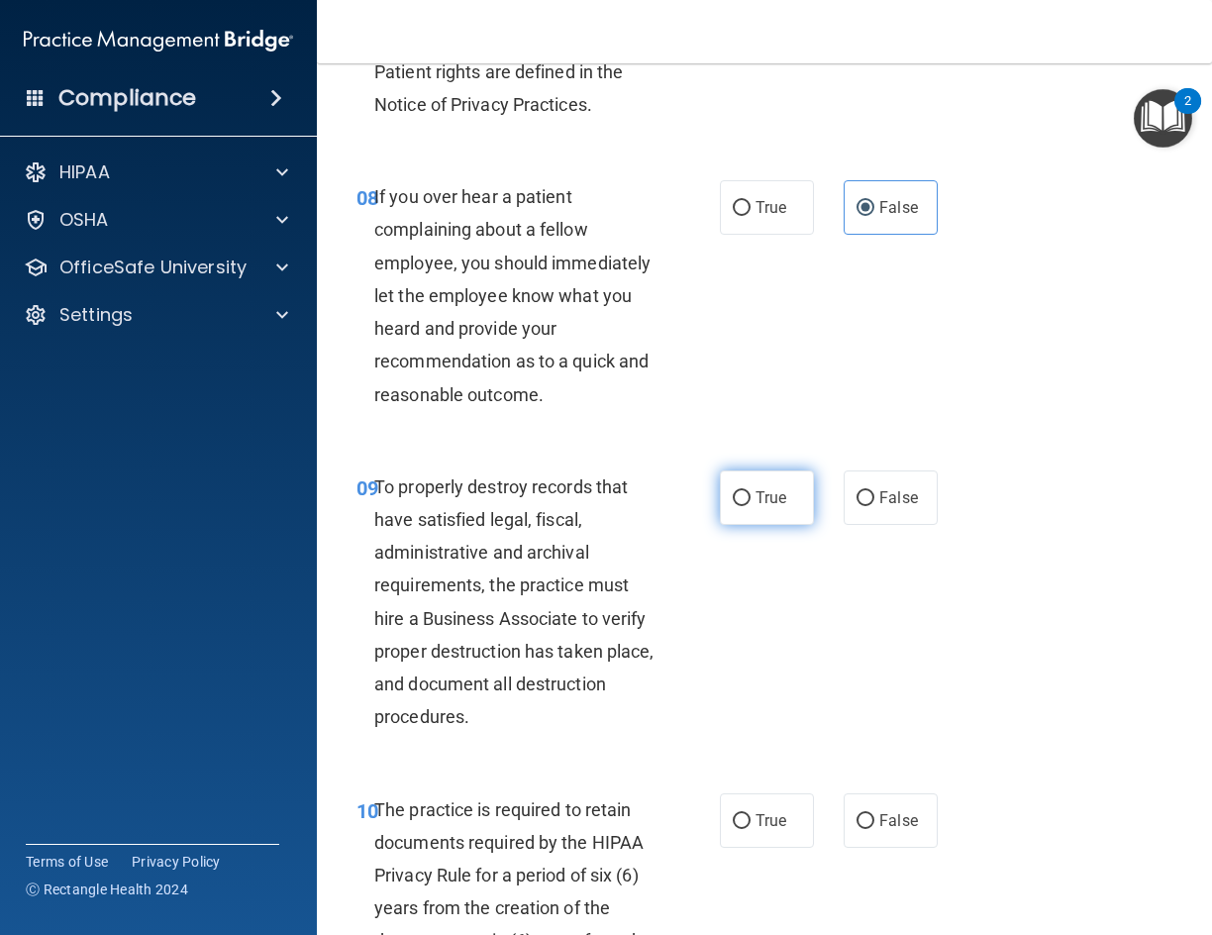
scroll to position [1882, 0]
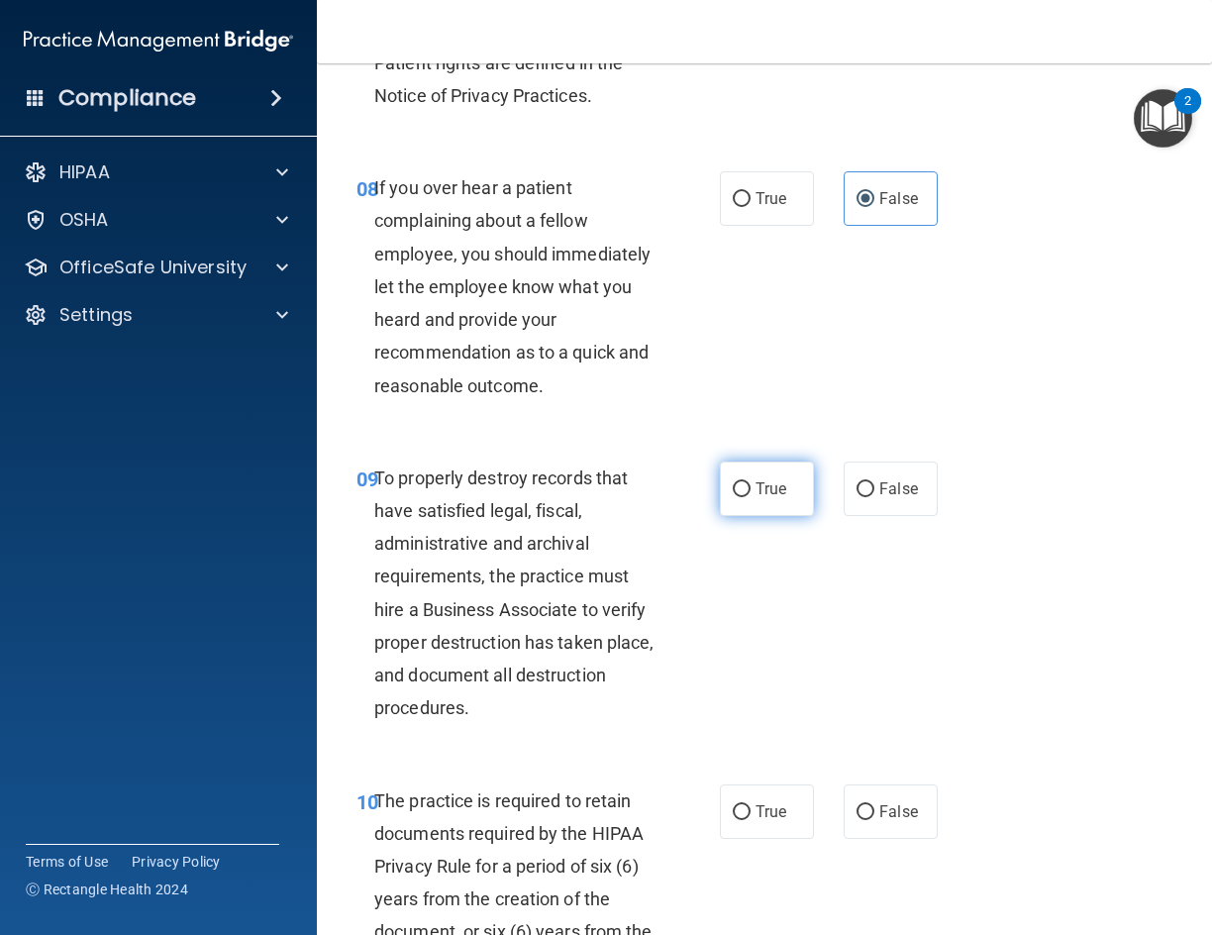
click at [768, 496] on span "True" at bounding box center [771, 488] width 31 height 19
click at [751, 496] on input "True" at bounding box center [742, 489] width 18 height 15
radio input "true"
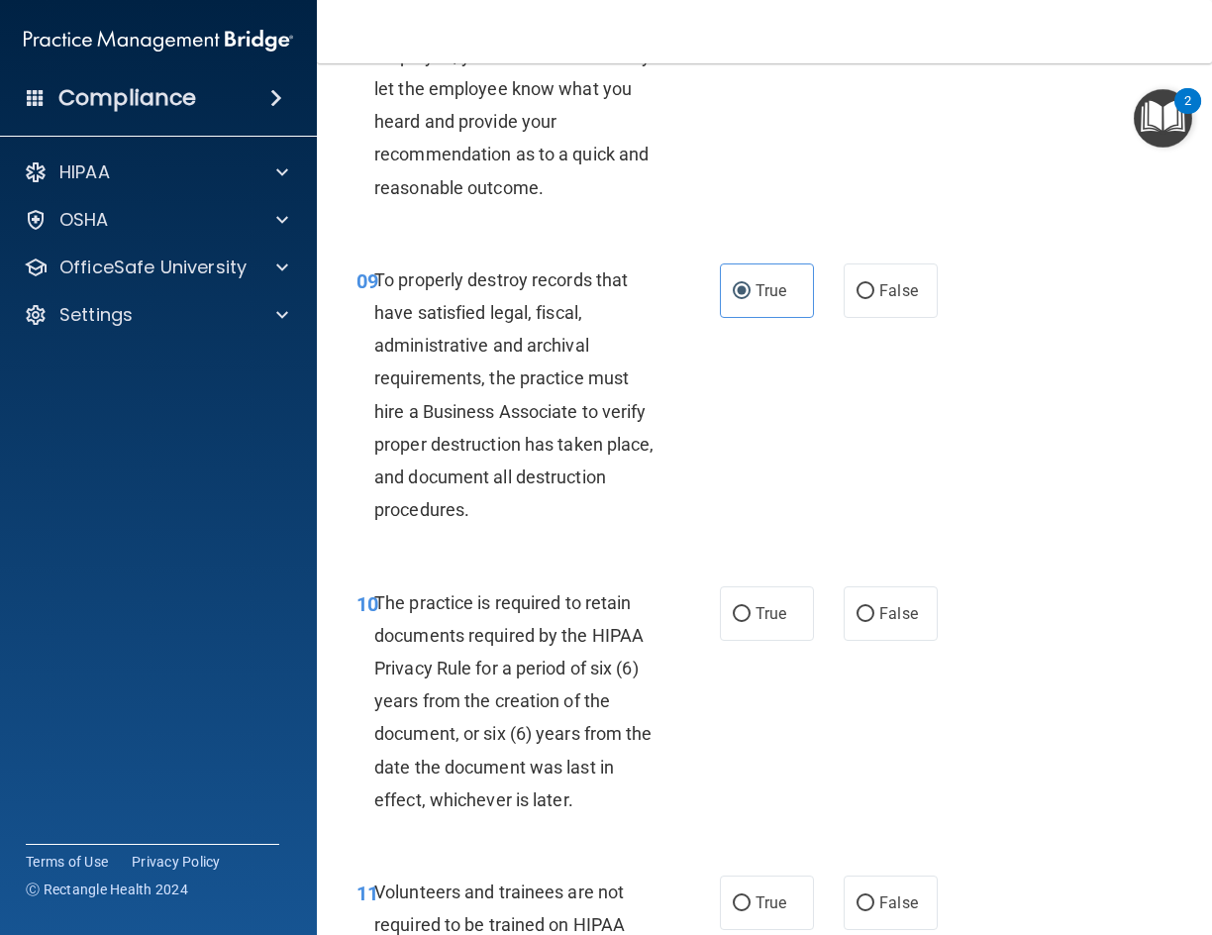
scroll to position [2278, 0]
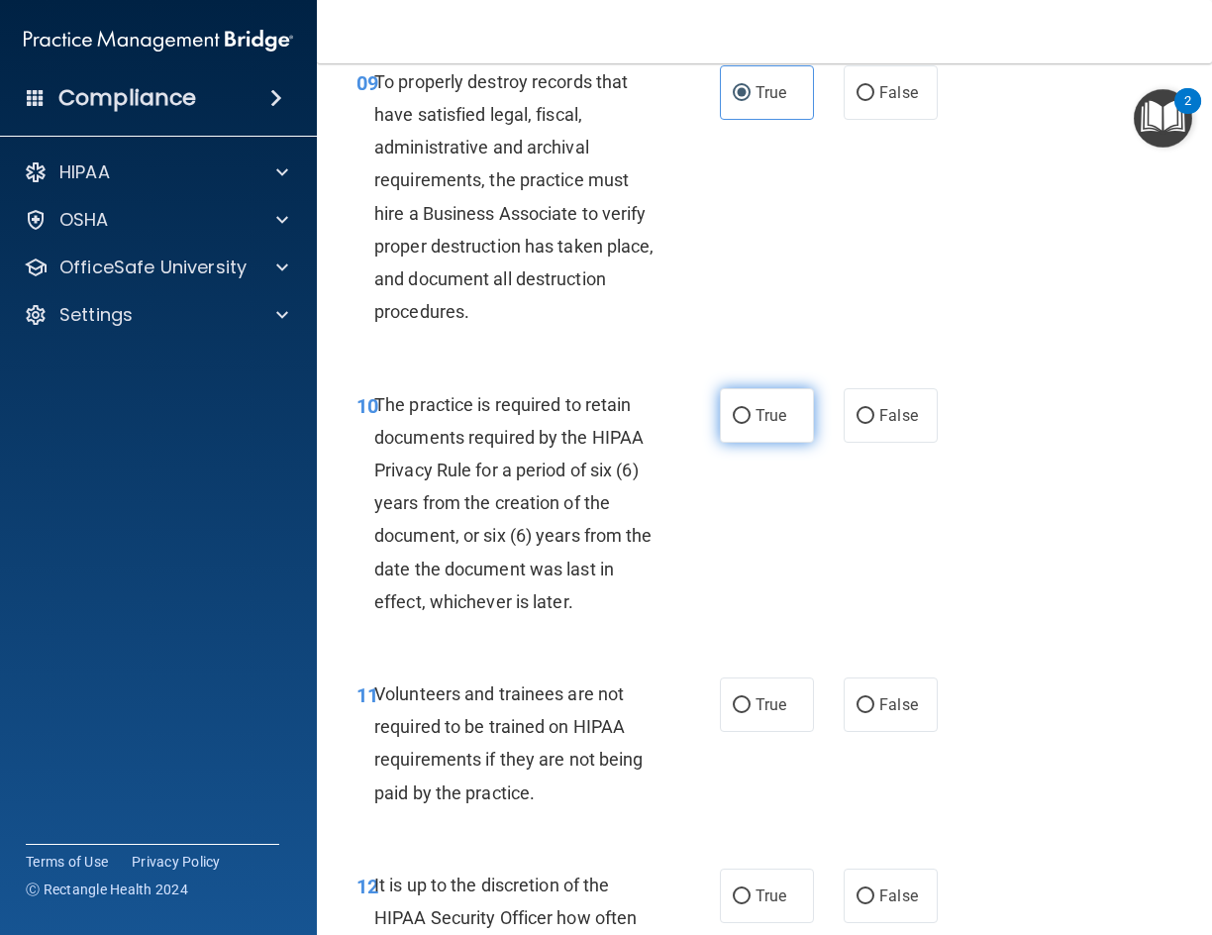
click at [763, 420] on span "True" at bounding box center [771, 415] width 31 height 19
click at [751, 420] on input "True" at bounding box center [742, 416] width 18 height 15
radio input "true"
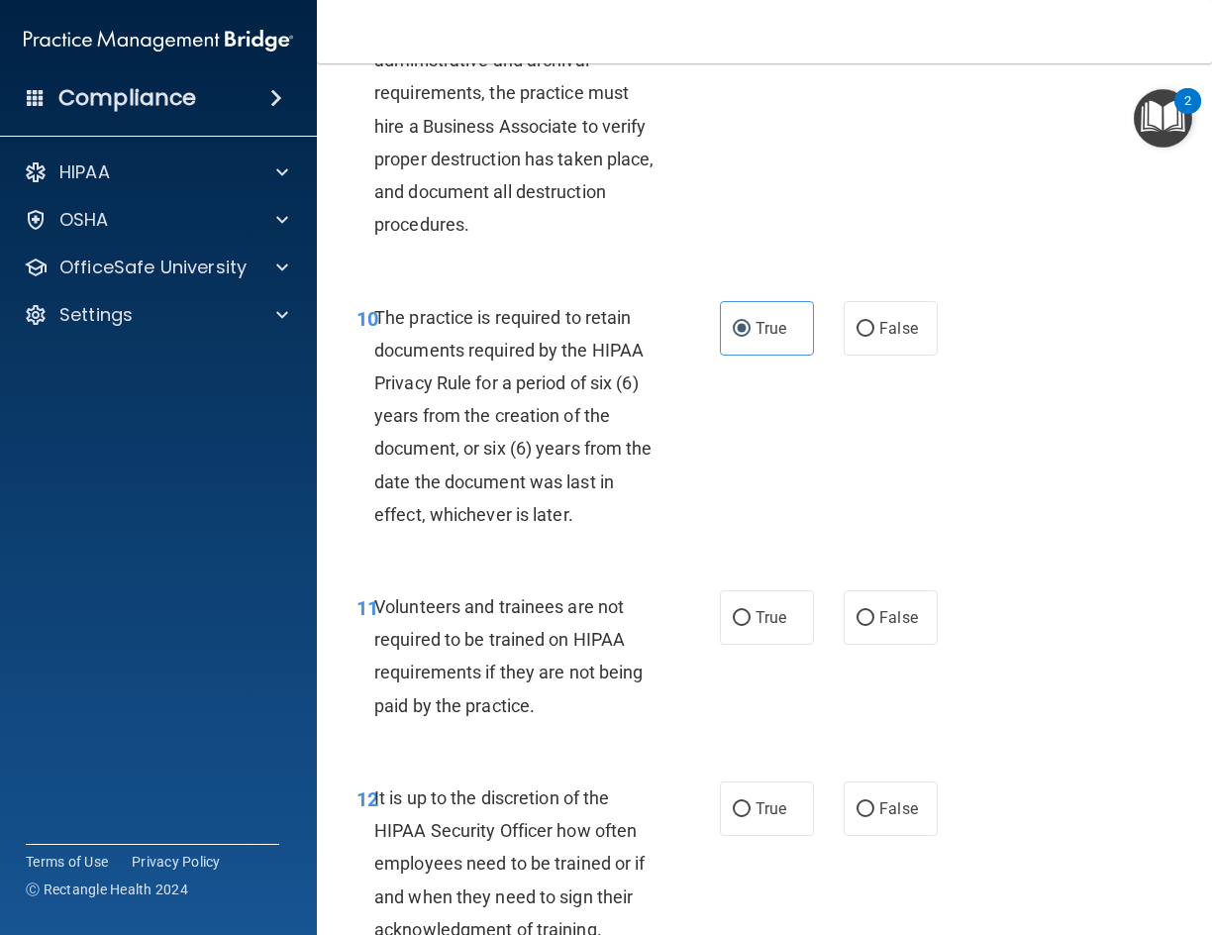
scroll to position [2575, 0]
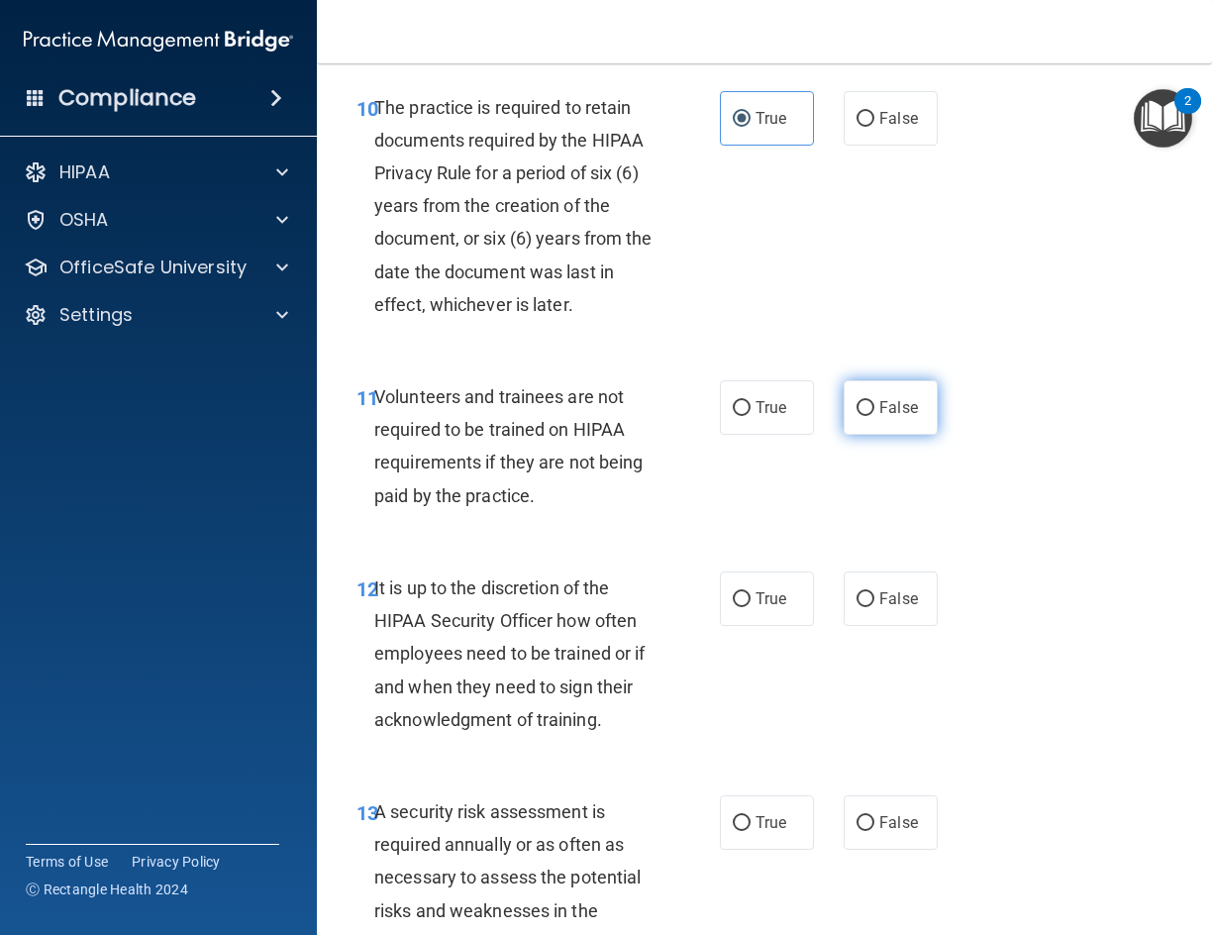
click at [858, 406] on input "False" at bounding box center [866, 408] width 18 height 15
radio input "true"
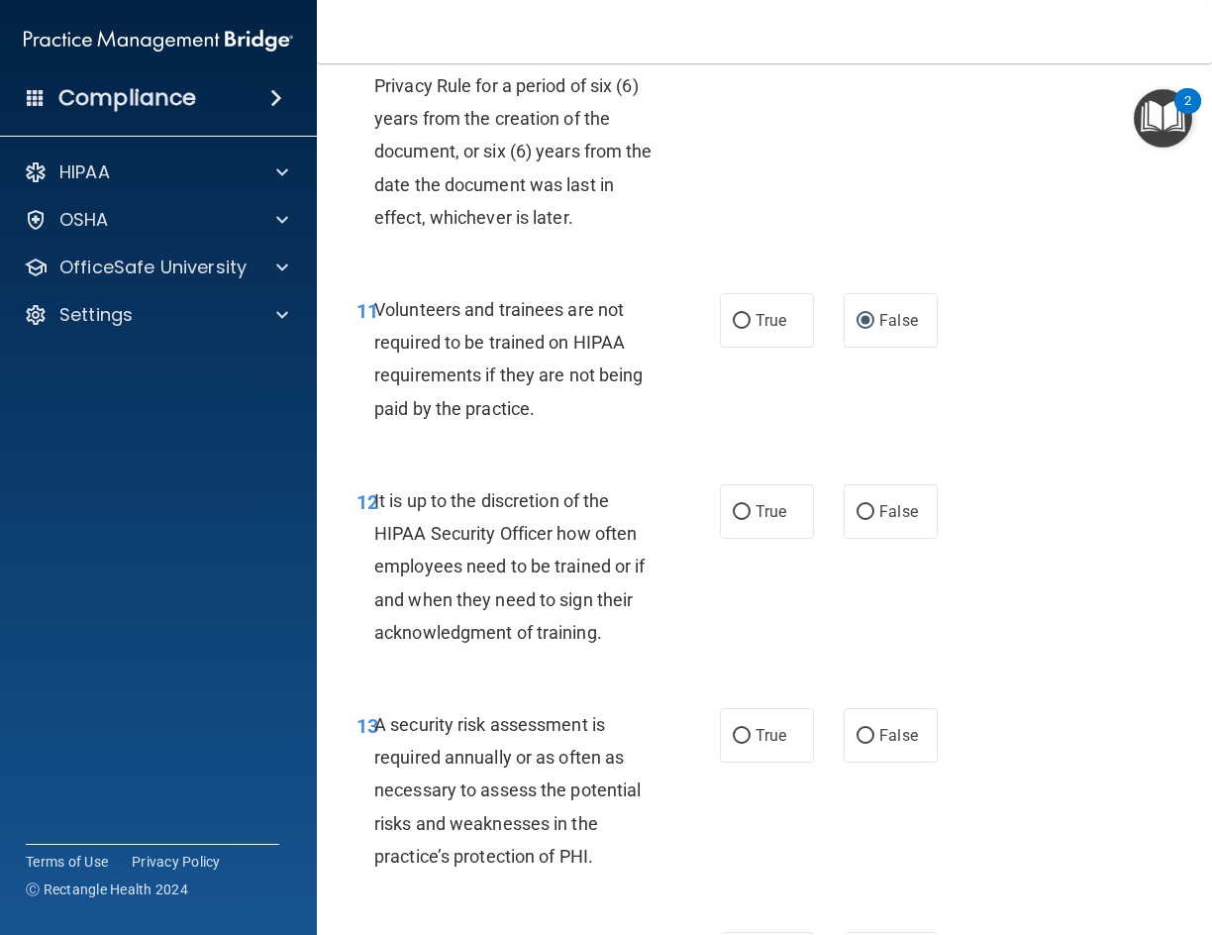
scroll to position [2773, 0]
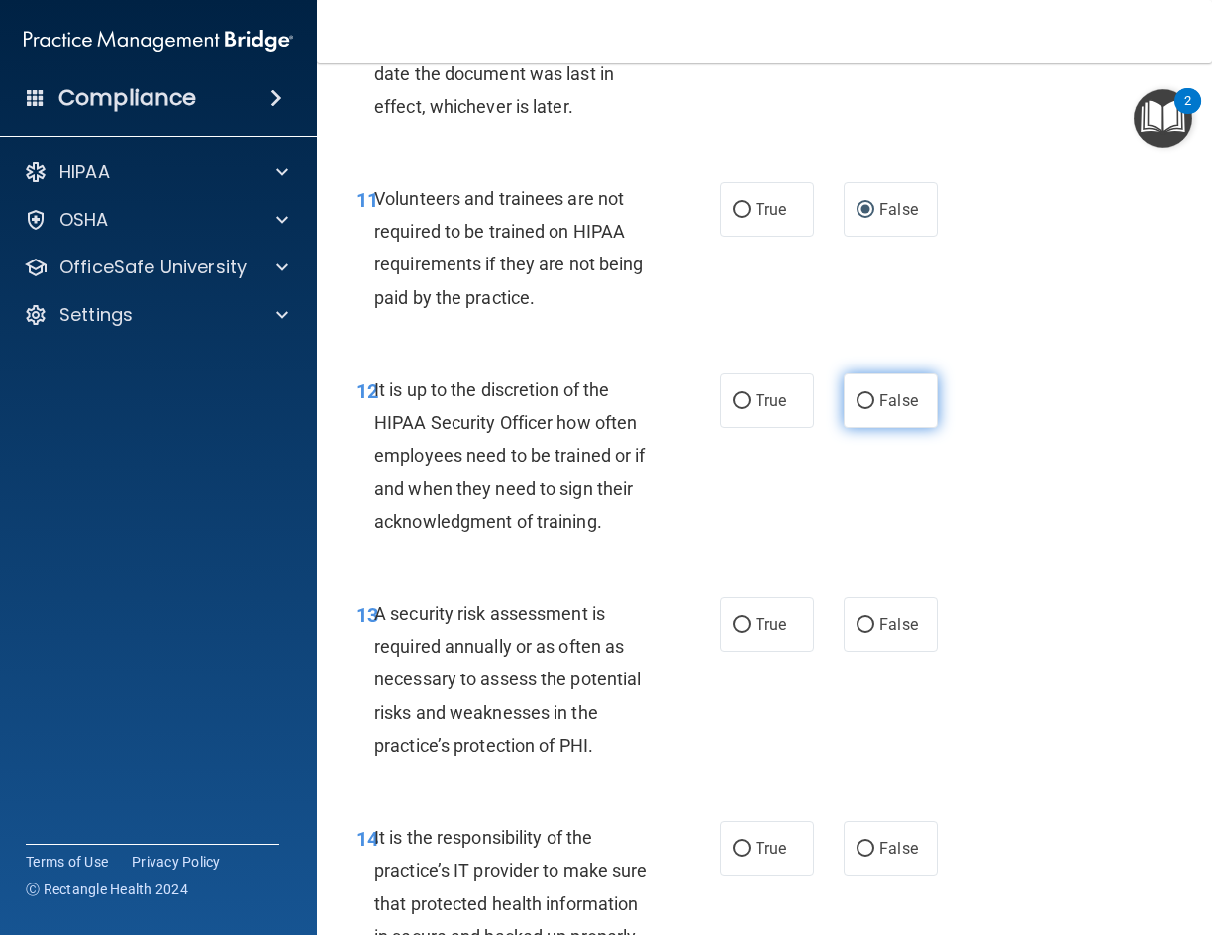
click at [886, 410] on label "False" at bounding box center [891, 400] width 94 height 54
click at [875, 409] on input "False" at bounding box center [866, 401] width 18 height 15
radio input "true"
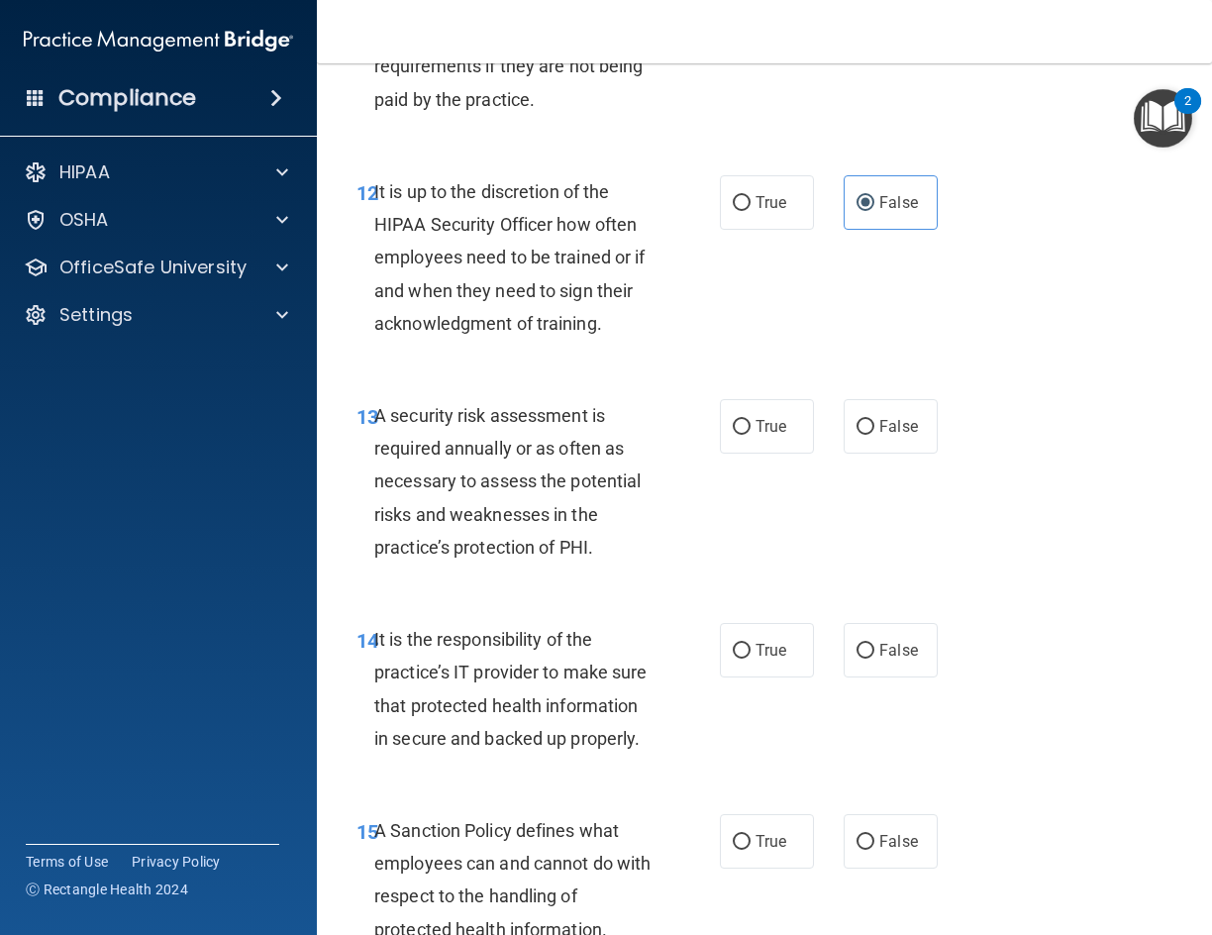
scroll to position [3070, 0]
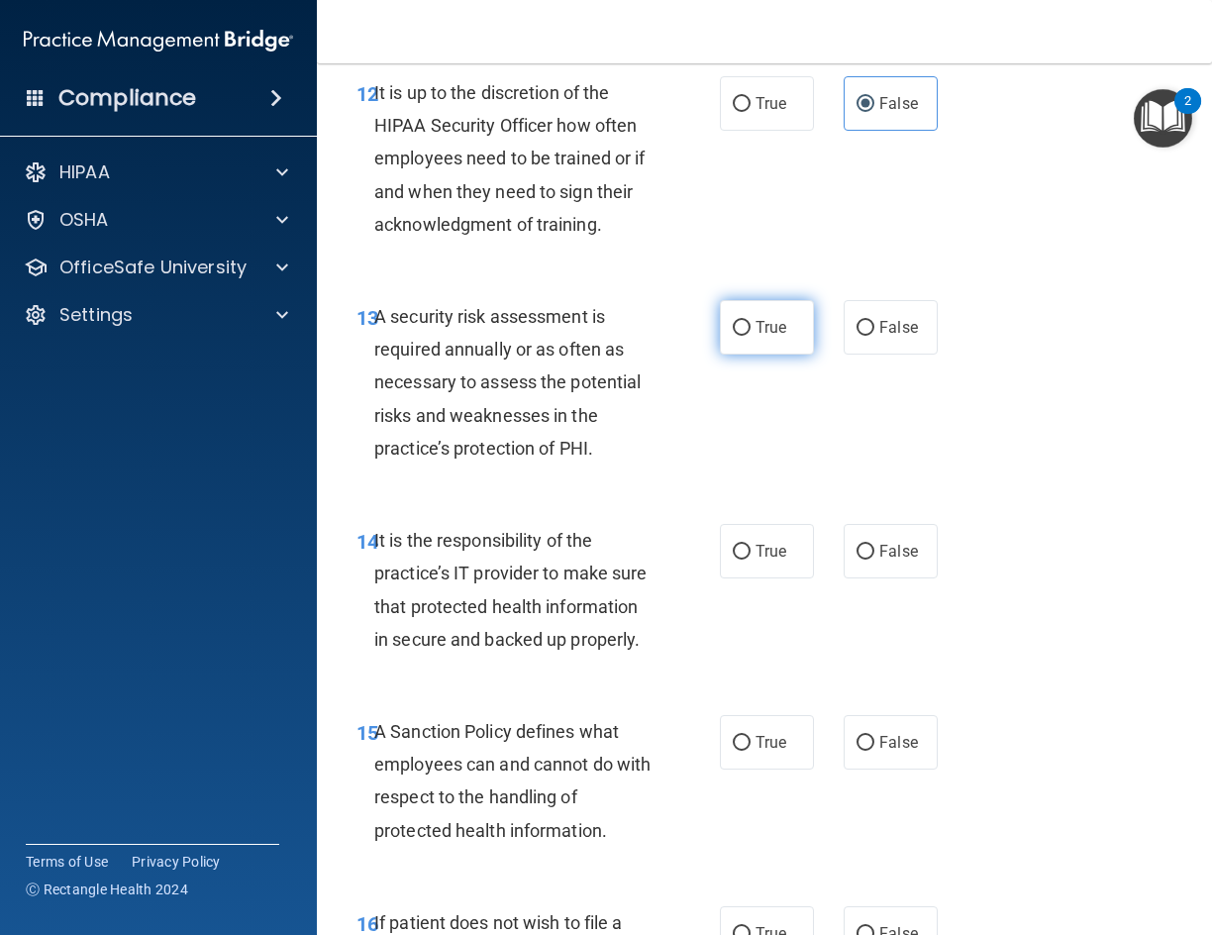
click at [728, 340] on label "True" at bounding box center [767, 327] width 94 height 54
click at [733, 336] on input "True" at bounding box center [742, 328] width 18 height 15
radio input "true"
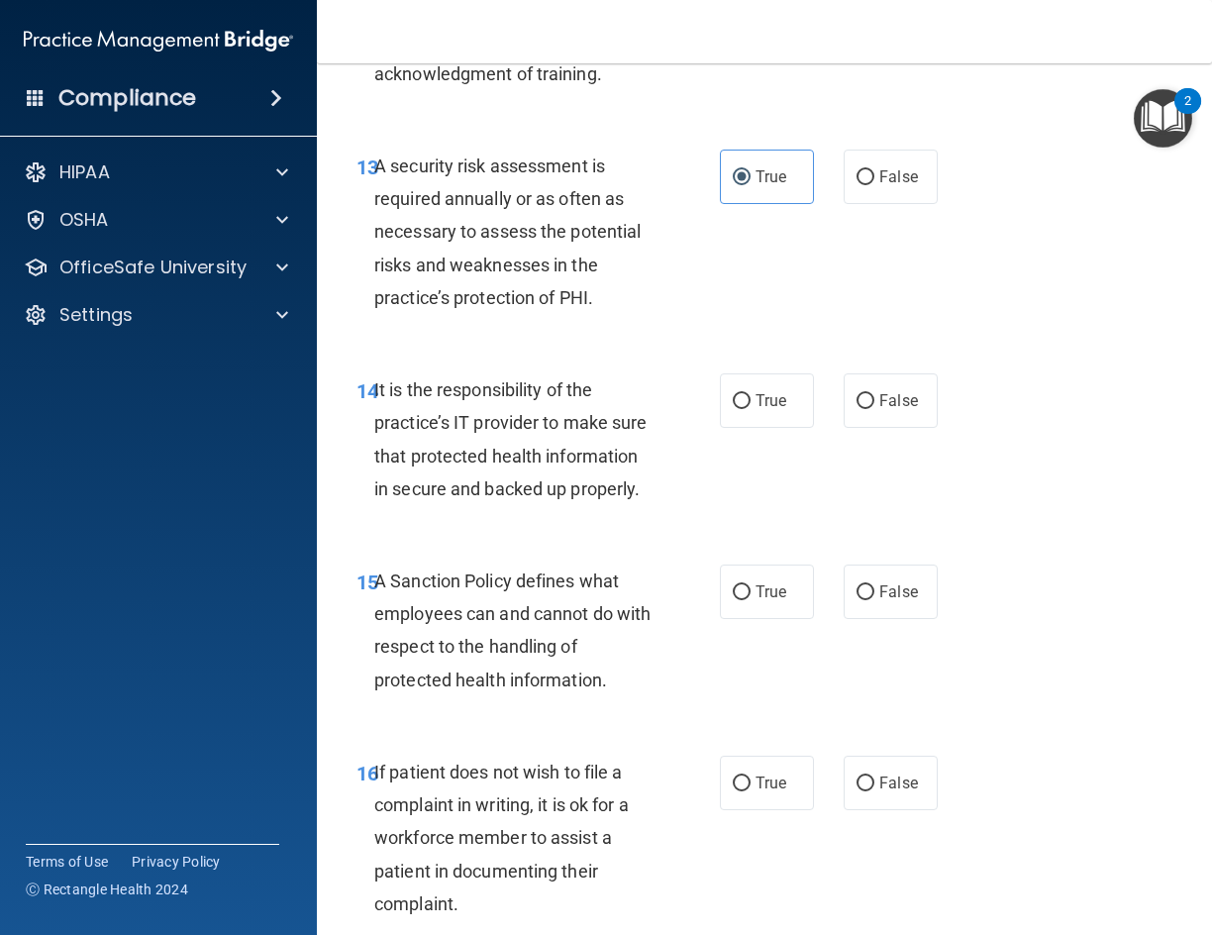
scroll to position [3367, 0]
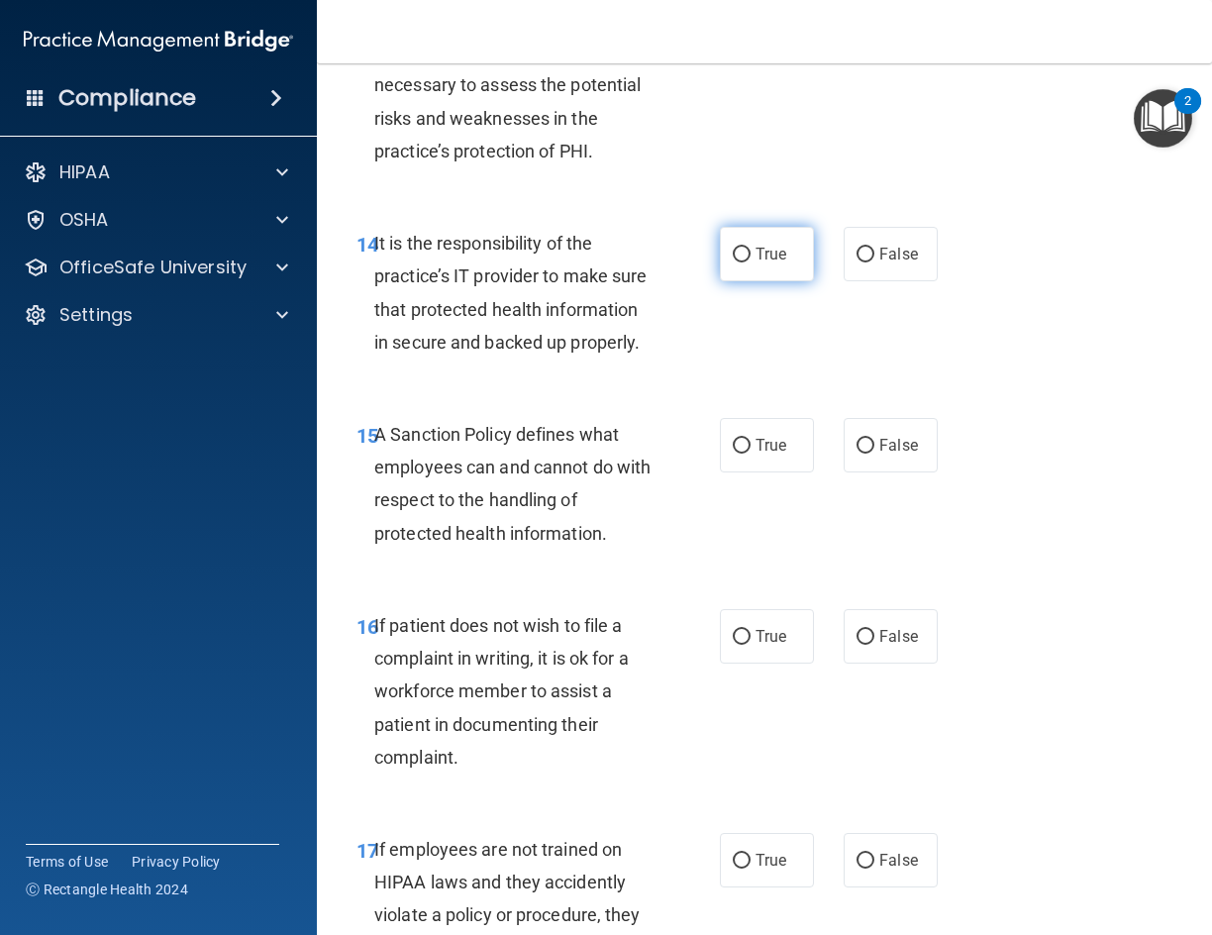
click at [756, 254] on span "True" at bounding box center [771, 254] width 31 height 19
click at [751, 254] on input "True" at bounding box center [742, 255] width 18 height 15
radio input "true"
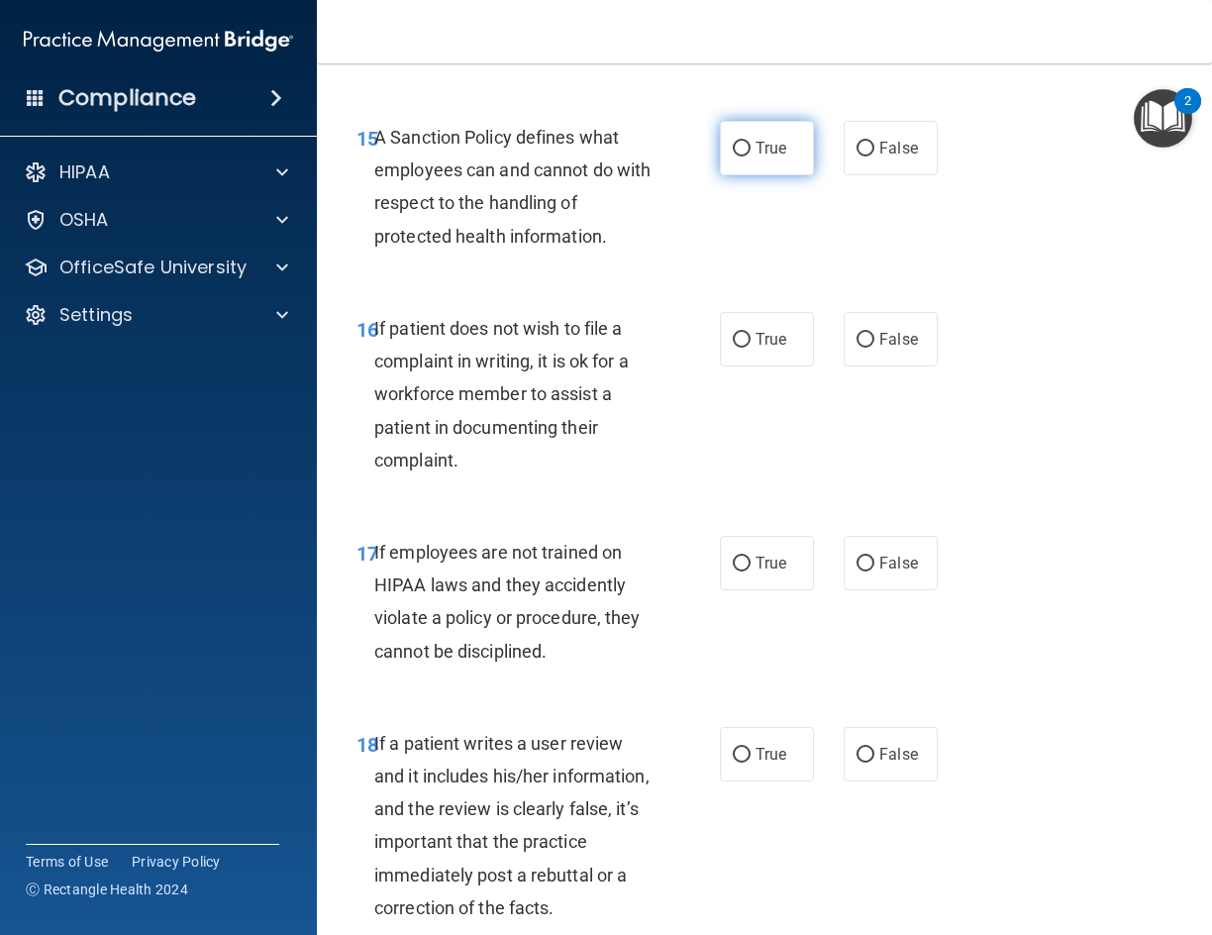
click at [736, 162] on label "True" at bounding box center [767, 148] width 94 height 54
click at [736, 156] on input "True" at bounding box center [742, 149] width 18 height 15
radio input "true"
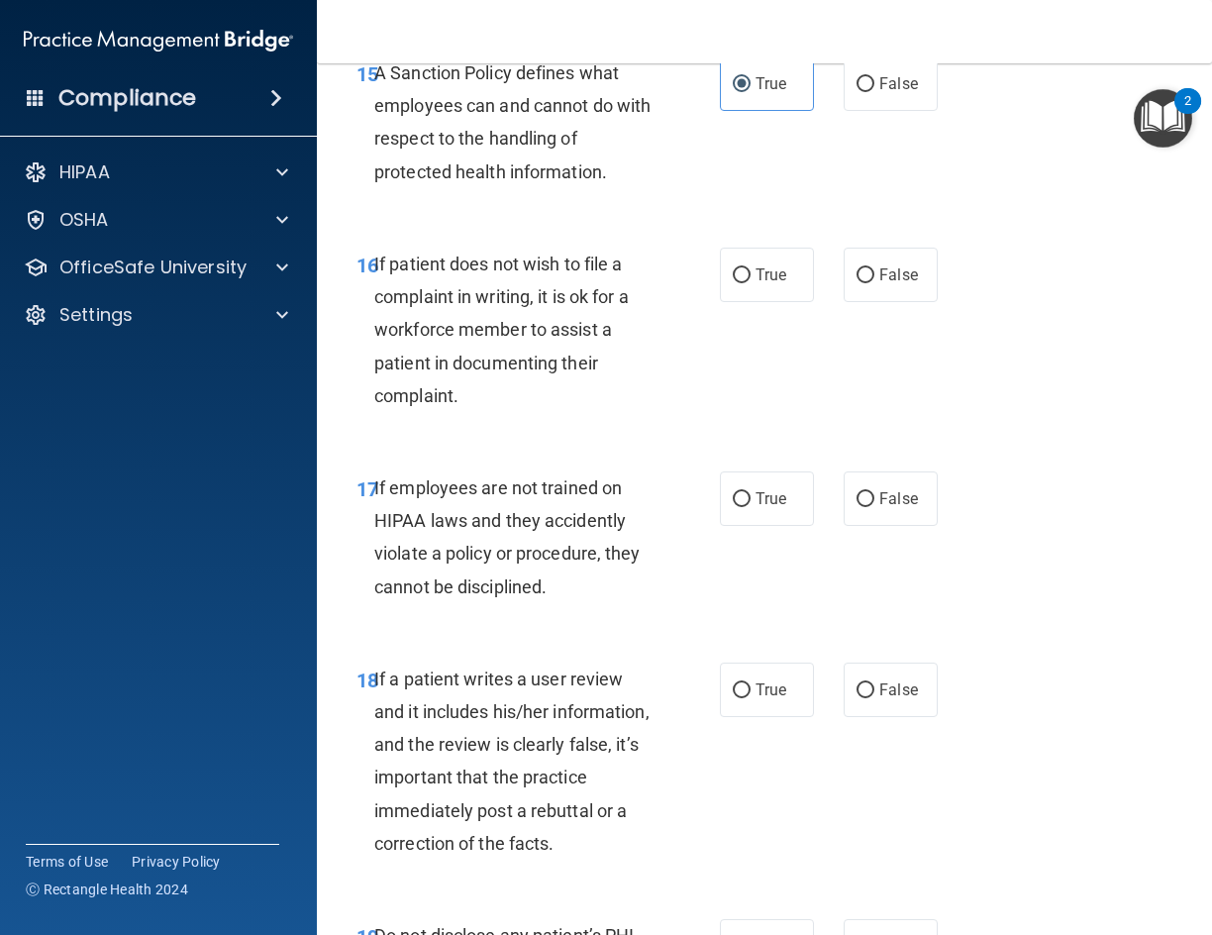
scroll to position [3764, 0]
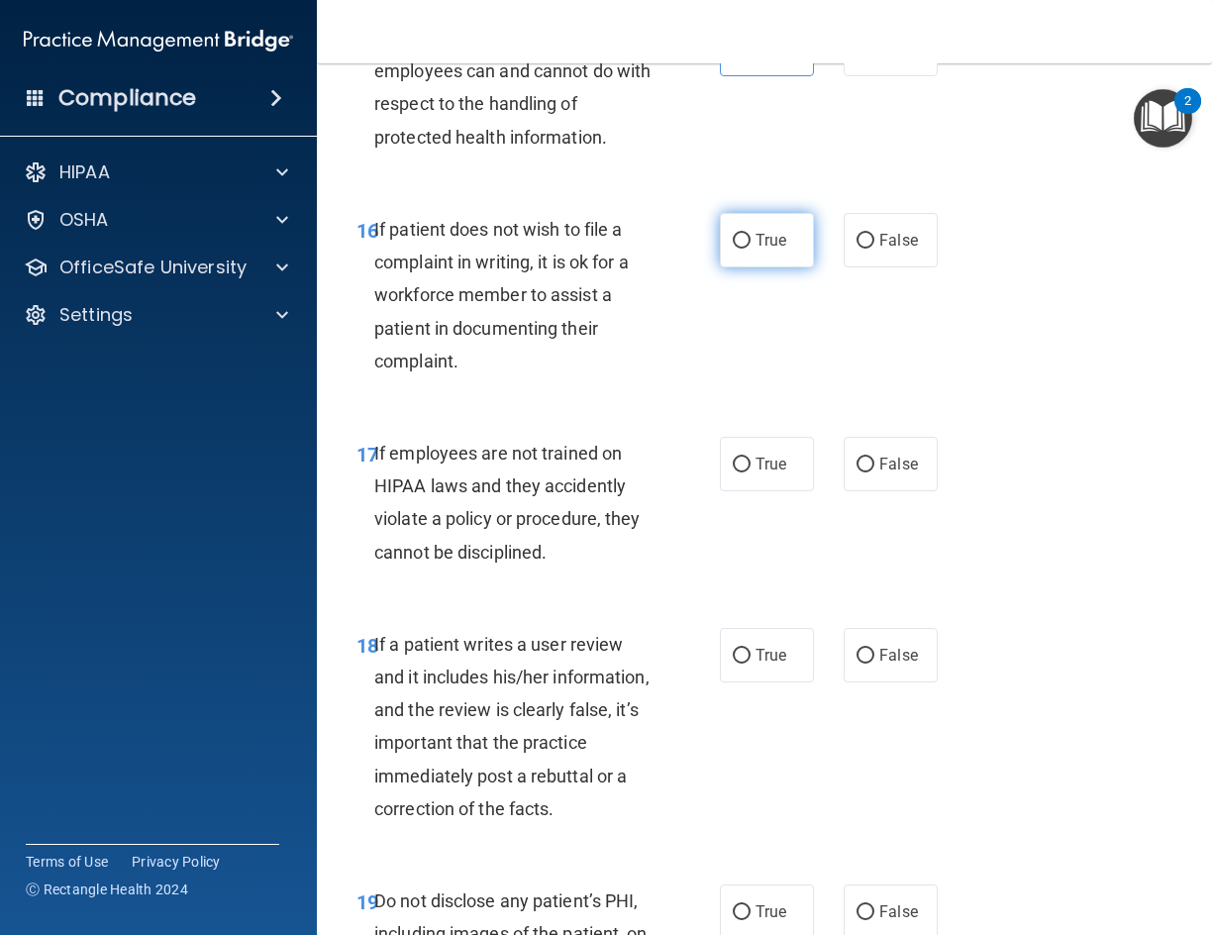
click at [752, 253] on label "True" at bounding box center [767, 240] width 94 height 54
click at [751, 249] on input "True" at bounding box center [742, 241] width 18 height 15
radio input "true"
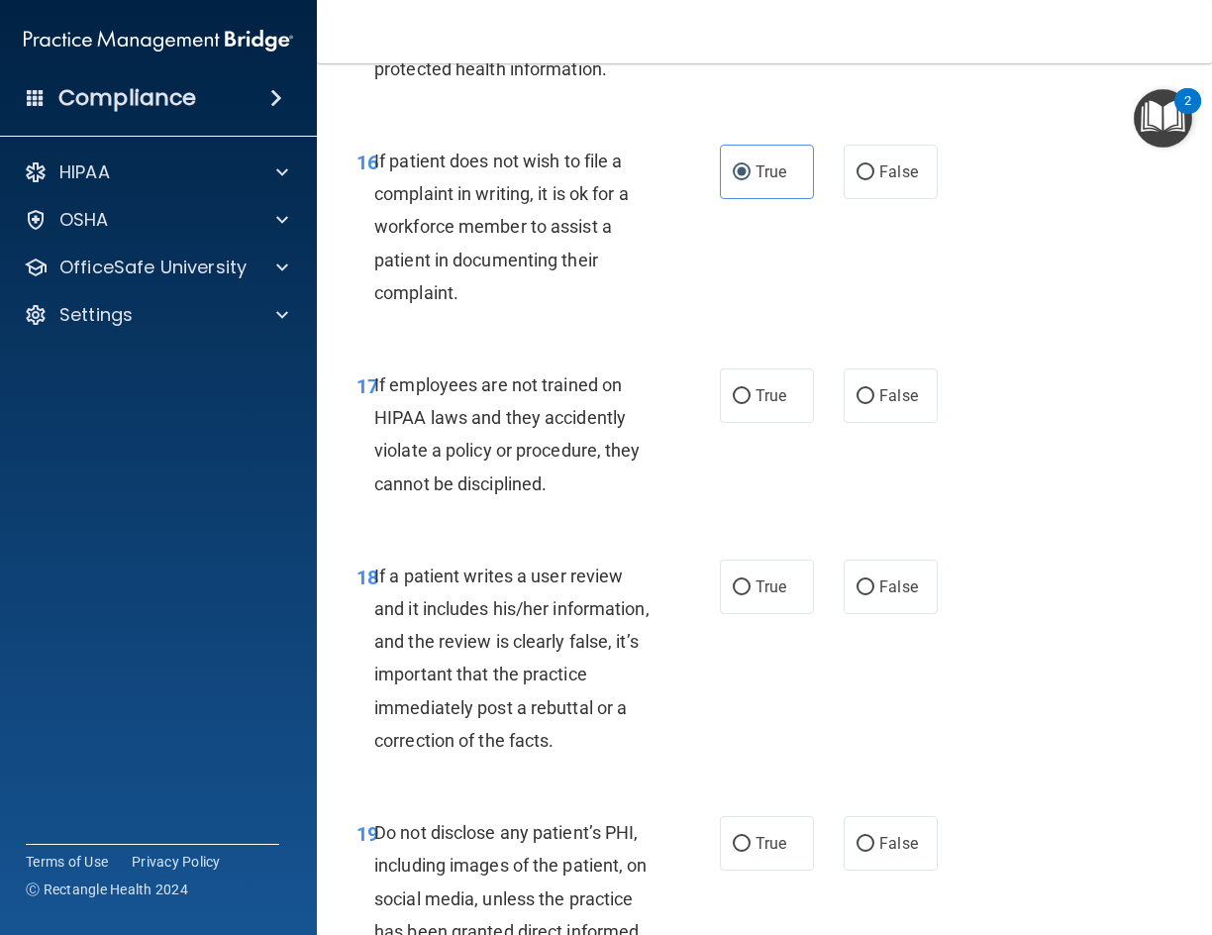
scroll to position [3962, 0]
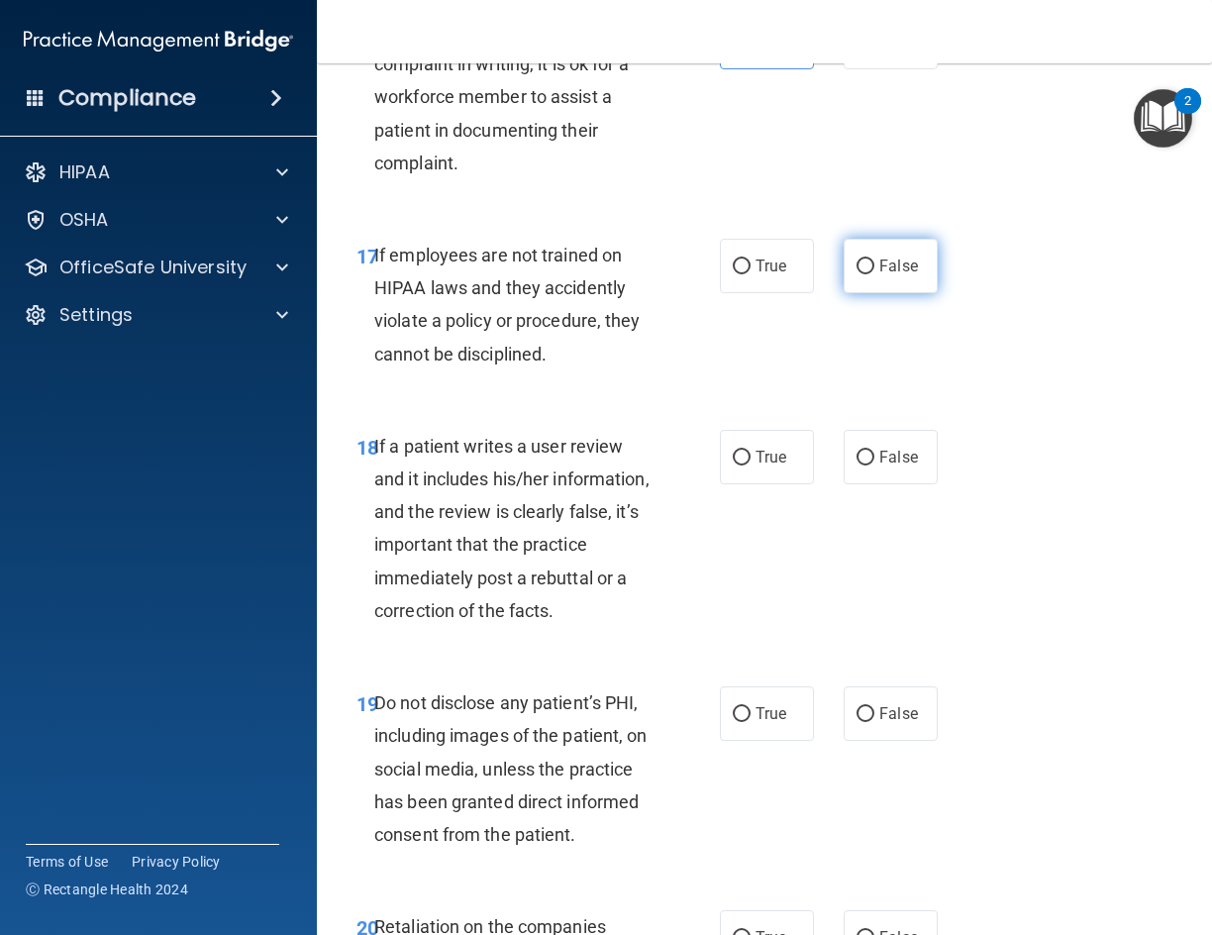
click at [905, 281] on label "False" at bounding box center [891, 266] width 94 height 54
click at [875, 274] on input "False" at bounding box center [866, 266] width 18 height 15
radio input "true"
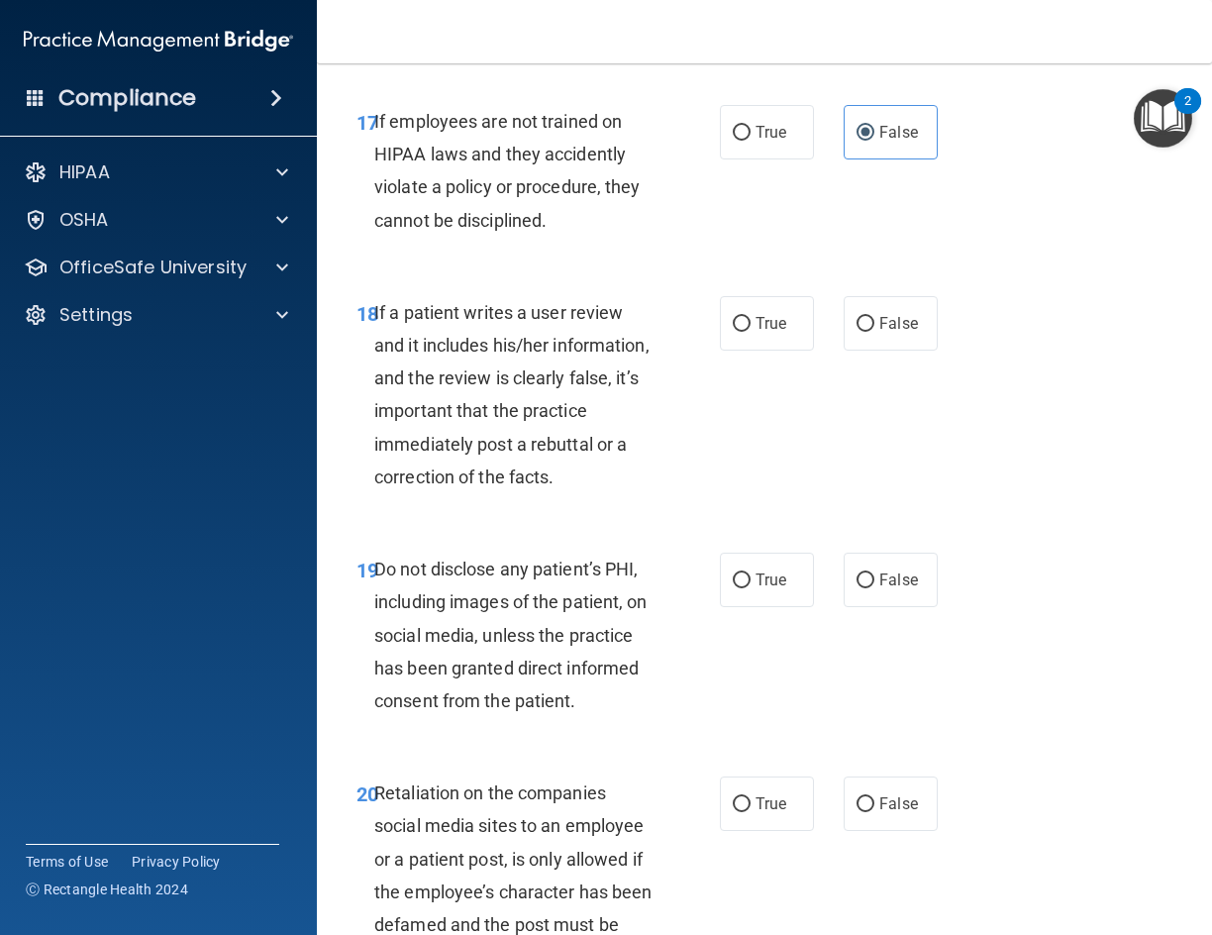
scroll to position [4061, 0]
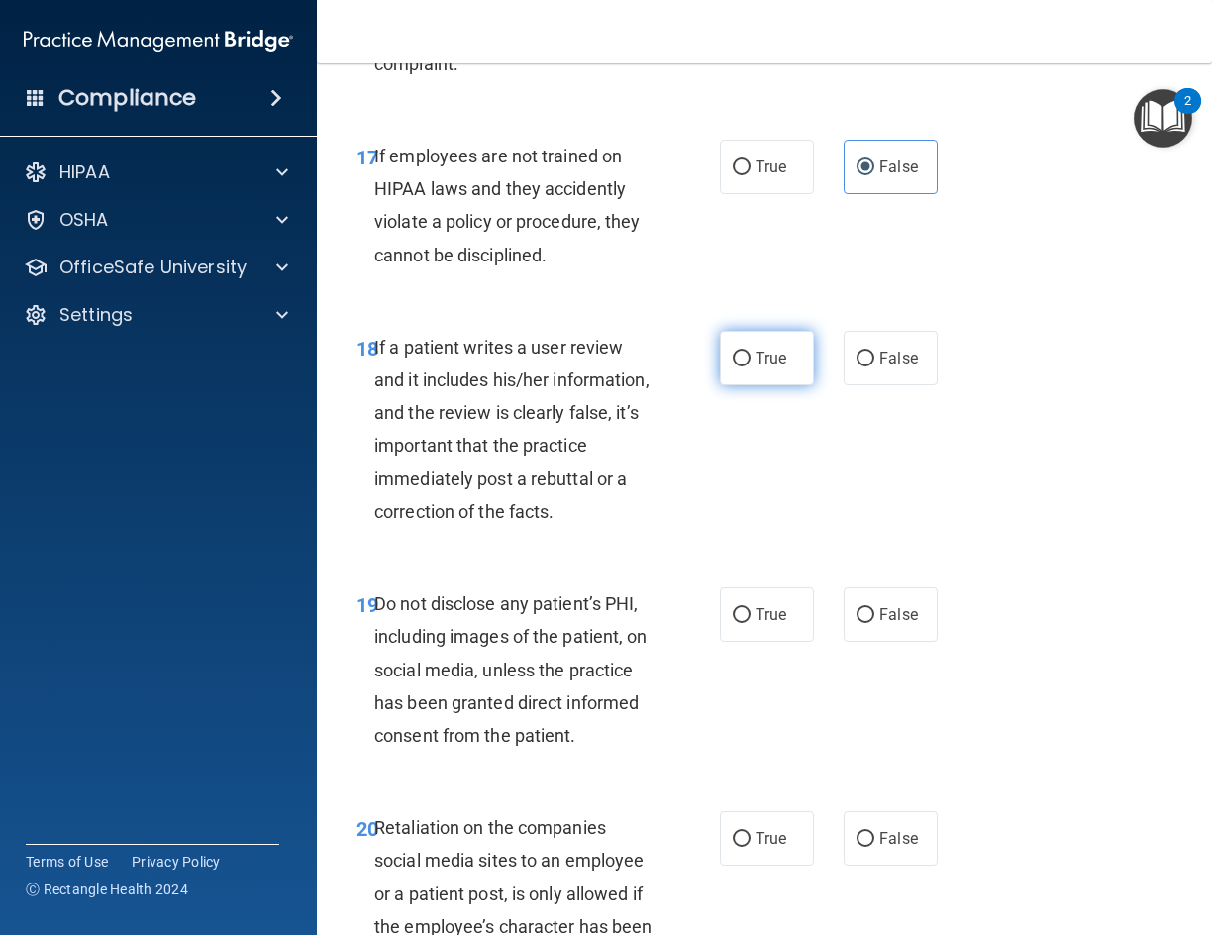
click at [758, 357] on span "True" at bounding box center [771, 358] width 31 height 19
click at [751, 357] on input "True" at bounding box center [742, 359] width 18 height 15
radio input "true"
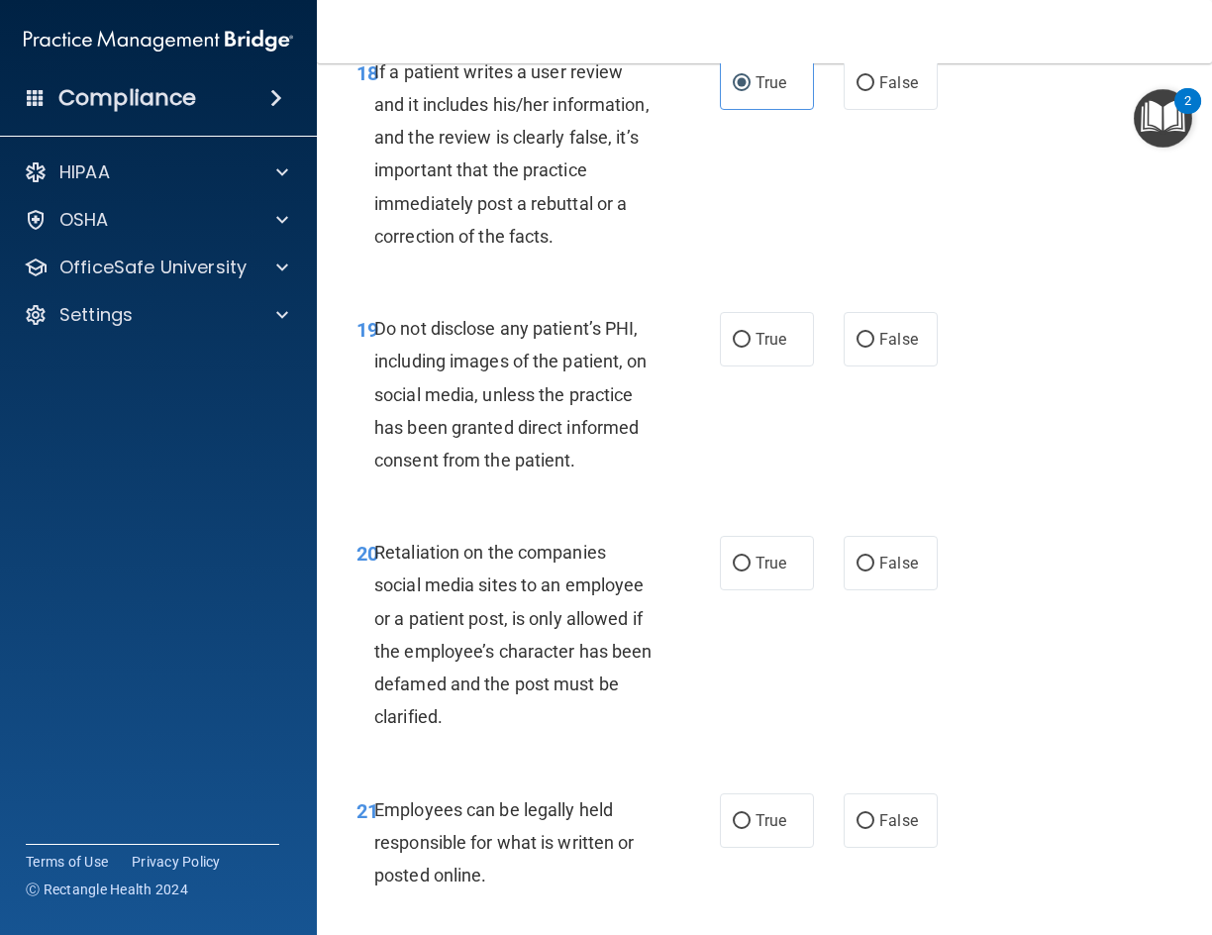
scroll to position [4358, 0]
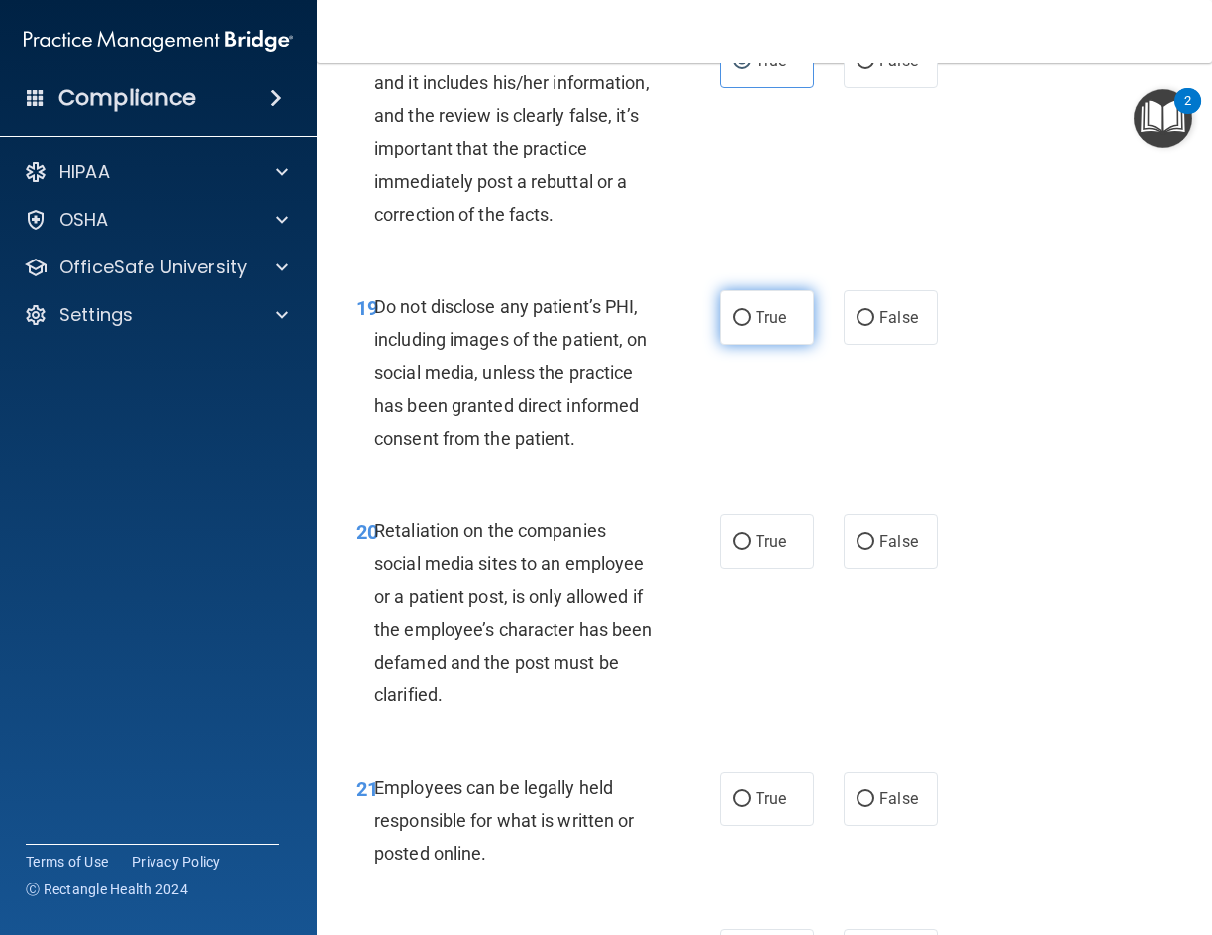
click at [759, 327] on span "True" at bounding box center [771, 317] width 31 height 19
click at [751, 326] on input "True" at bounding box center [742, 318] width 18 height 15
radio input "true"
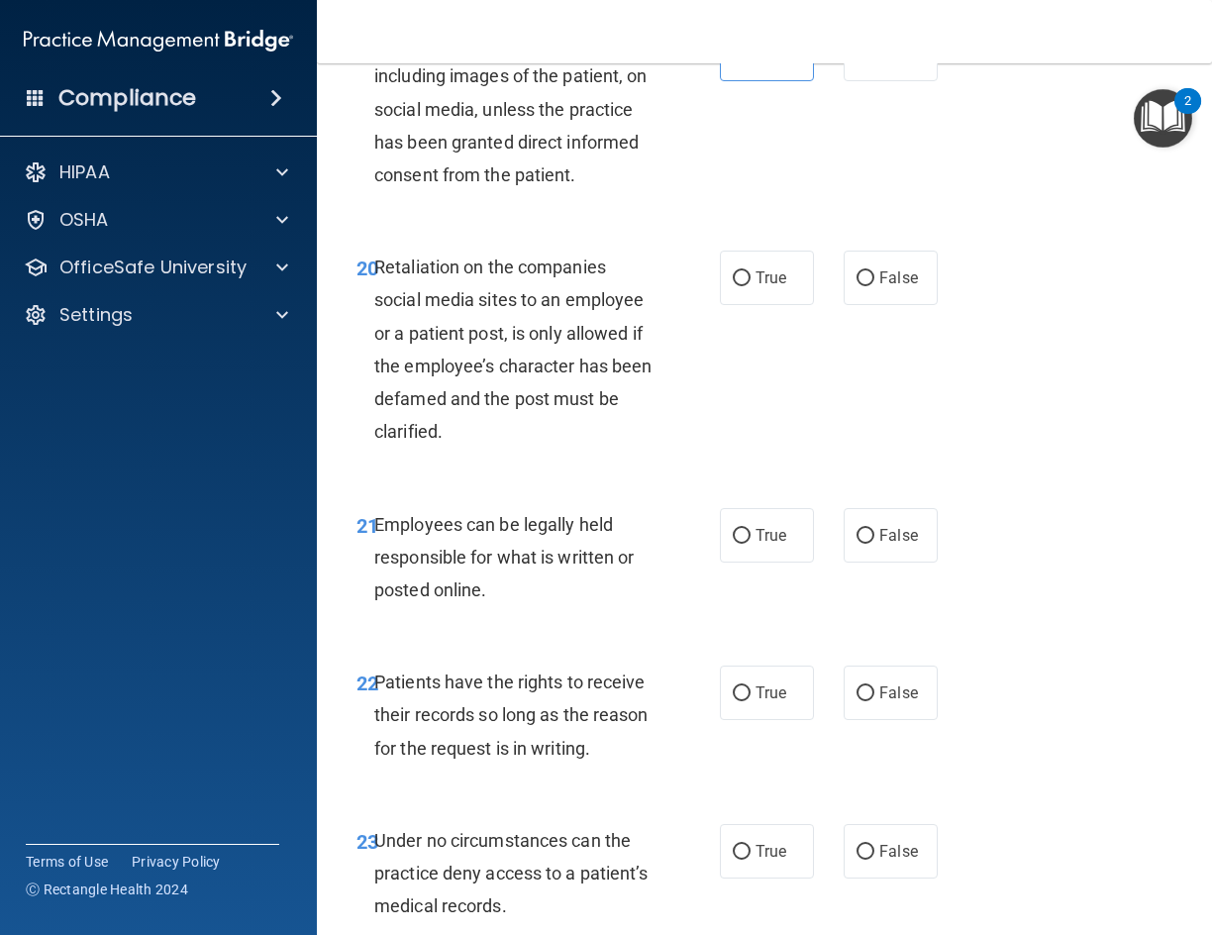
scroll to position [4656, 0]
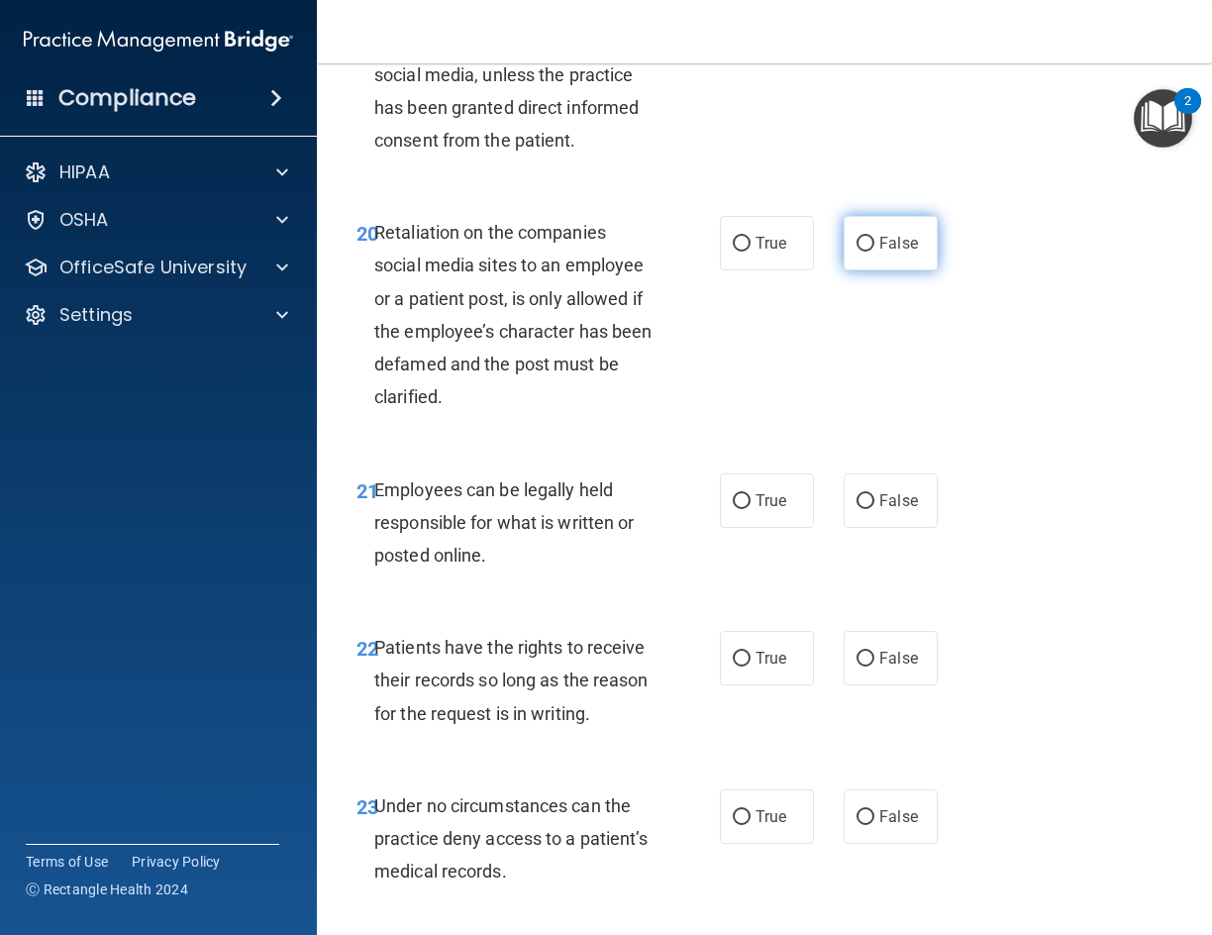
click at [862, 252] on input "False" at bounding box center [866, 244] width 18 height 15
radio input "true"
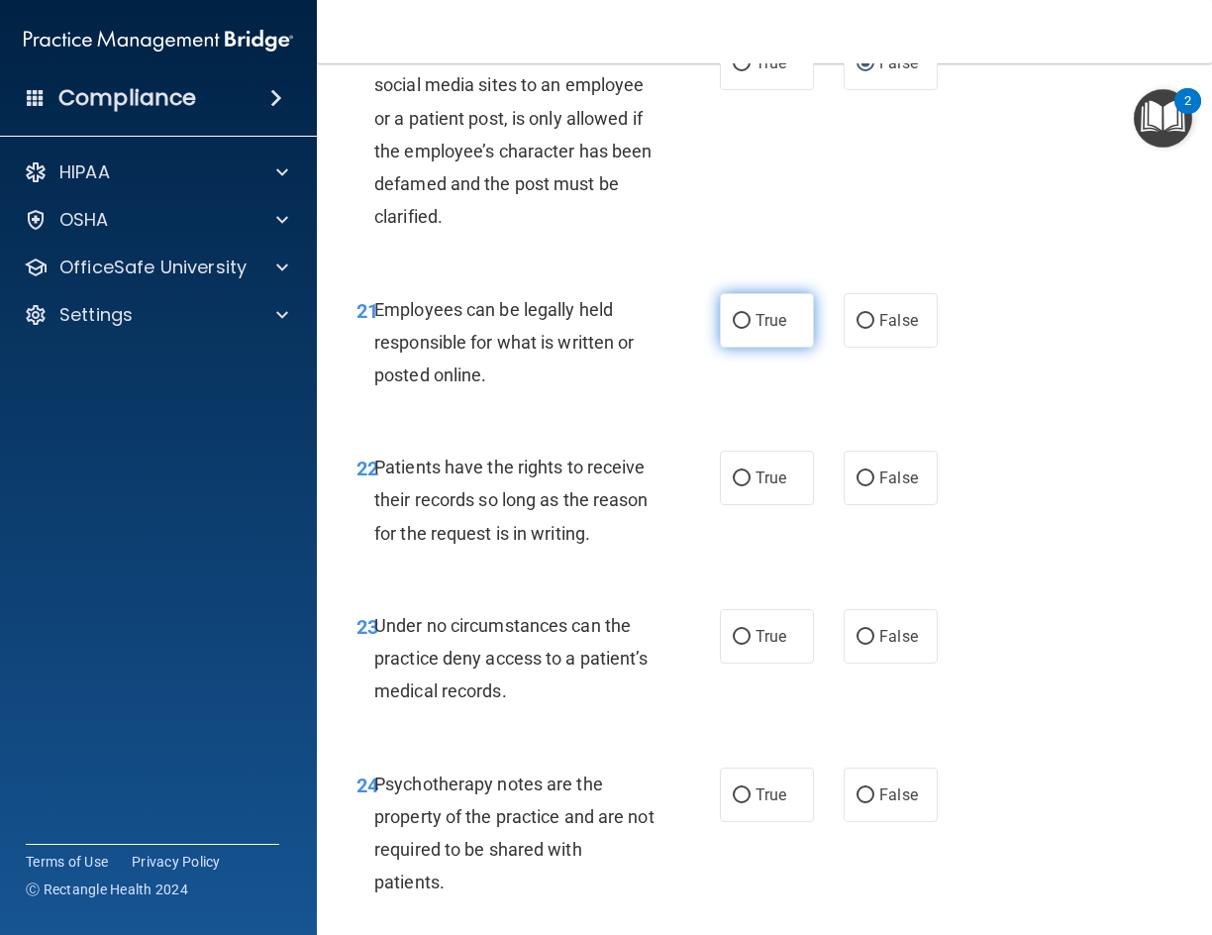
scroll to position [4854, 0]
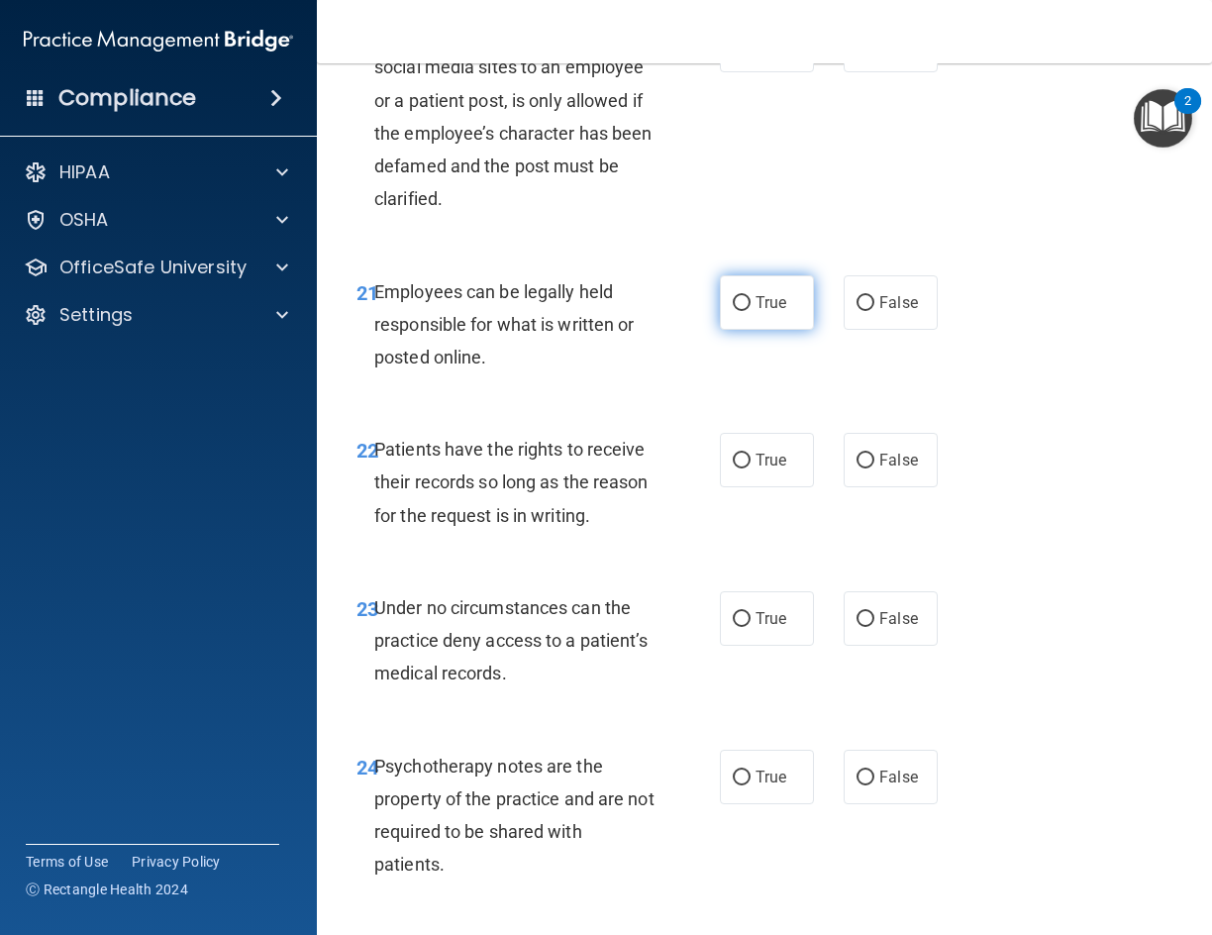
click at [728, 330] on label "True" at bounding box center [767, 302] width 94 height 54
click at [733, 311] on input "True" at bounding box center [742, 303] width 18 height 15
radio input "true"
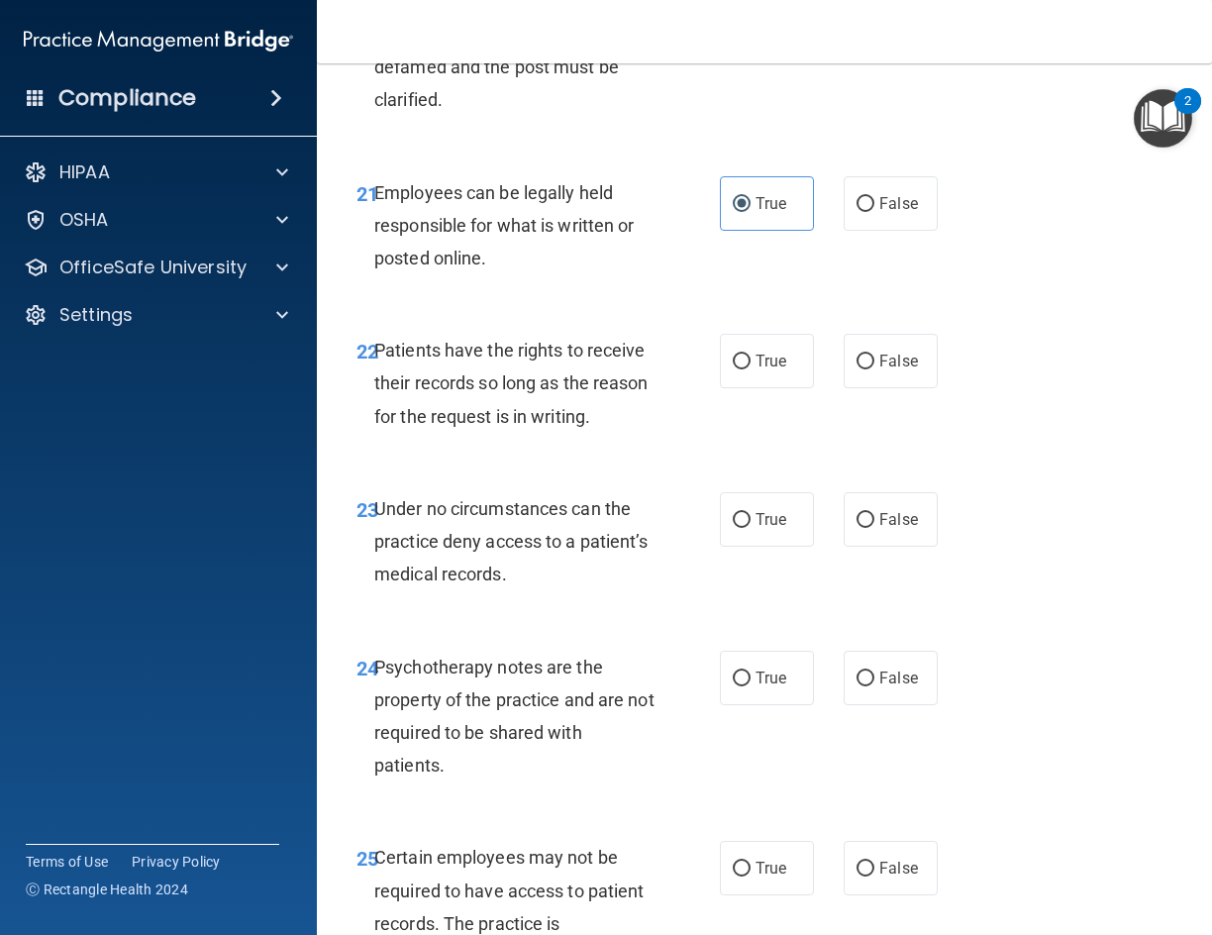
scroll to position [5052, 0]
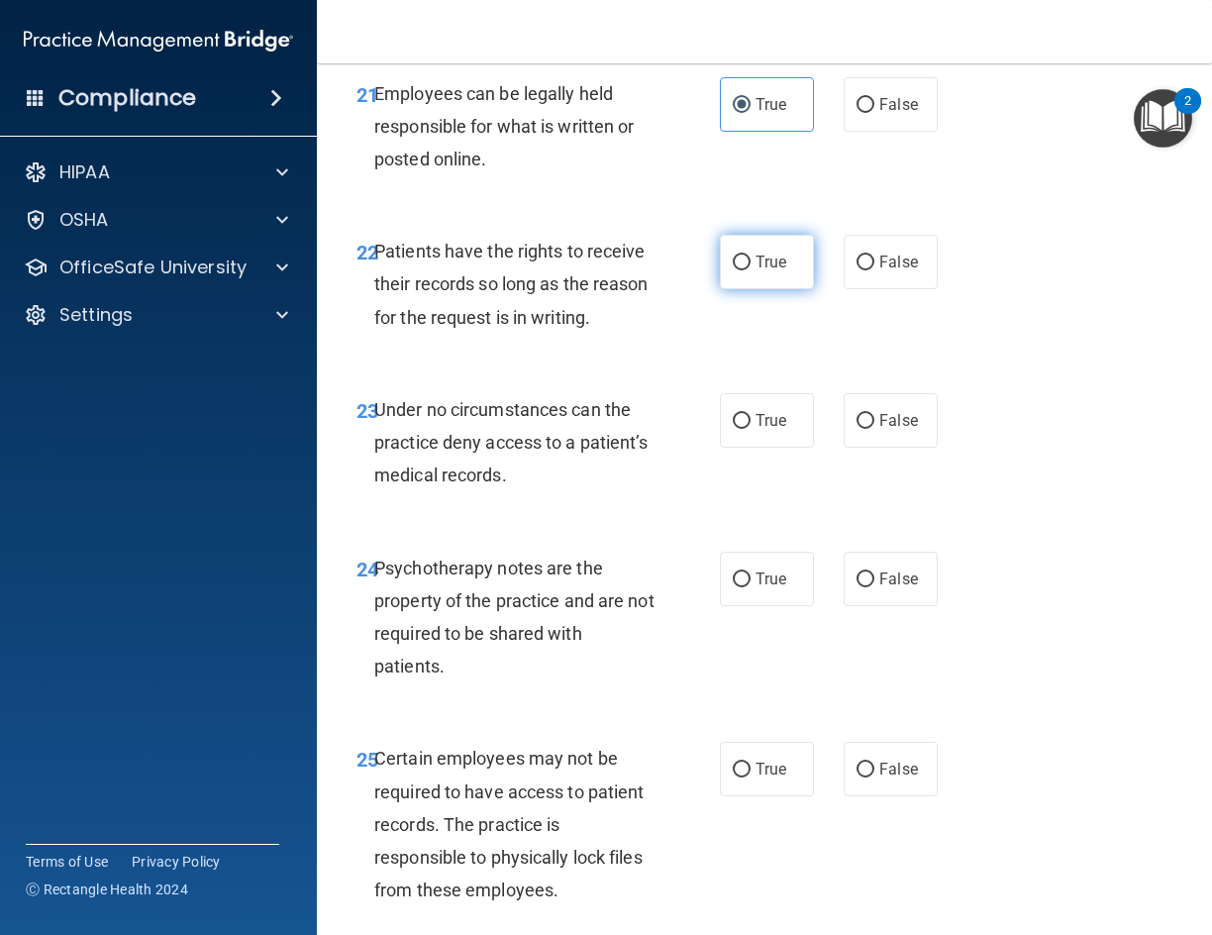
click at [747, 289] on label "True" at bounding box center [767, 262] width 94 height 54
click at [747, 270] on input "True" at bounding box center [742, 263] width 18 height 15
radio input "true"
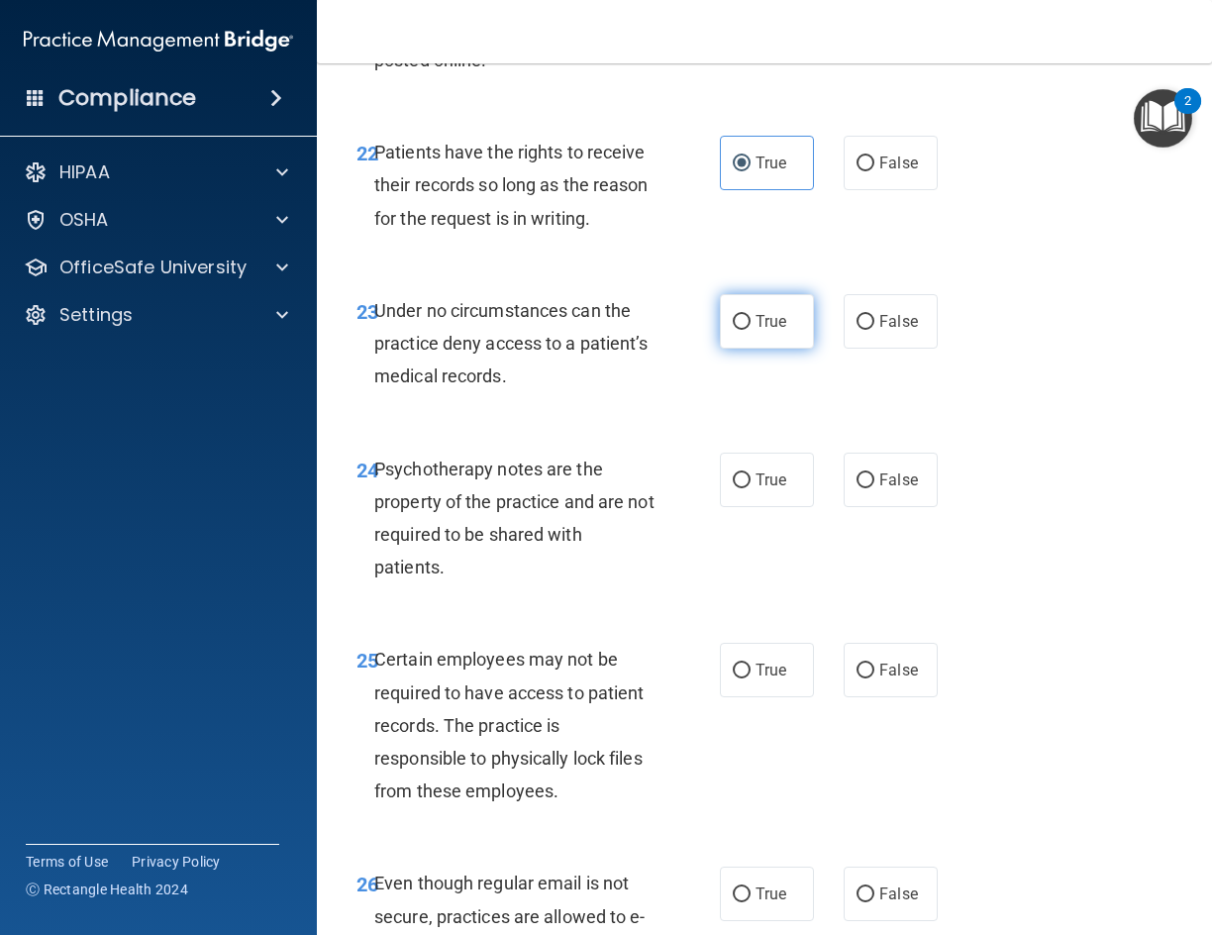
click at [764, 349] on label "True" at bounding box center [767, 321] width 94 height 54
click at [751, 330] on input "True" at bounding box center [742, 322] width 18 height 15
radio input "true"
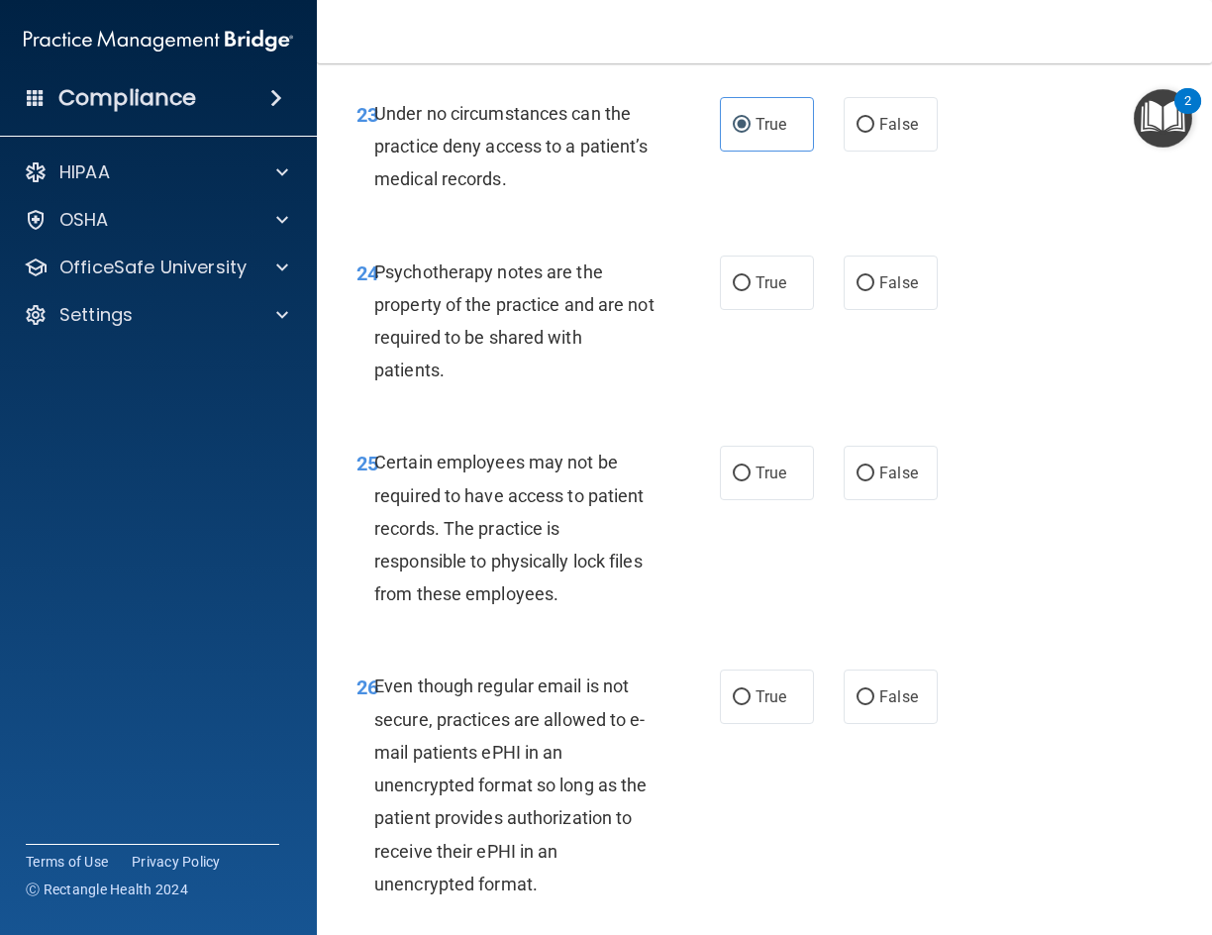
scroll to position [5349, 0]
click at [894, 309] on label "False" at bounding box center [891, 282] width 94 height 54
click at [875, 290] on input "False" at bounding box center [866, 282] width 18 height 15
radio input "true"
click at [778, 309] on label "True" at bounding box center [767, 282] width 94 height 54
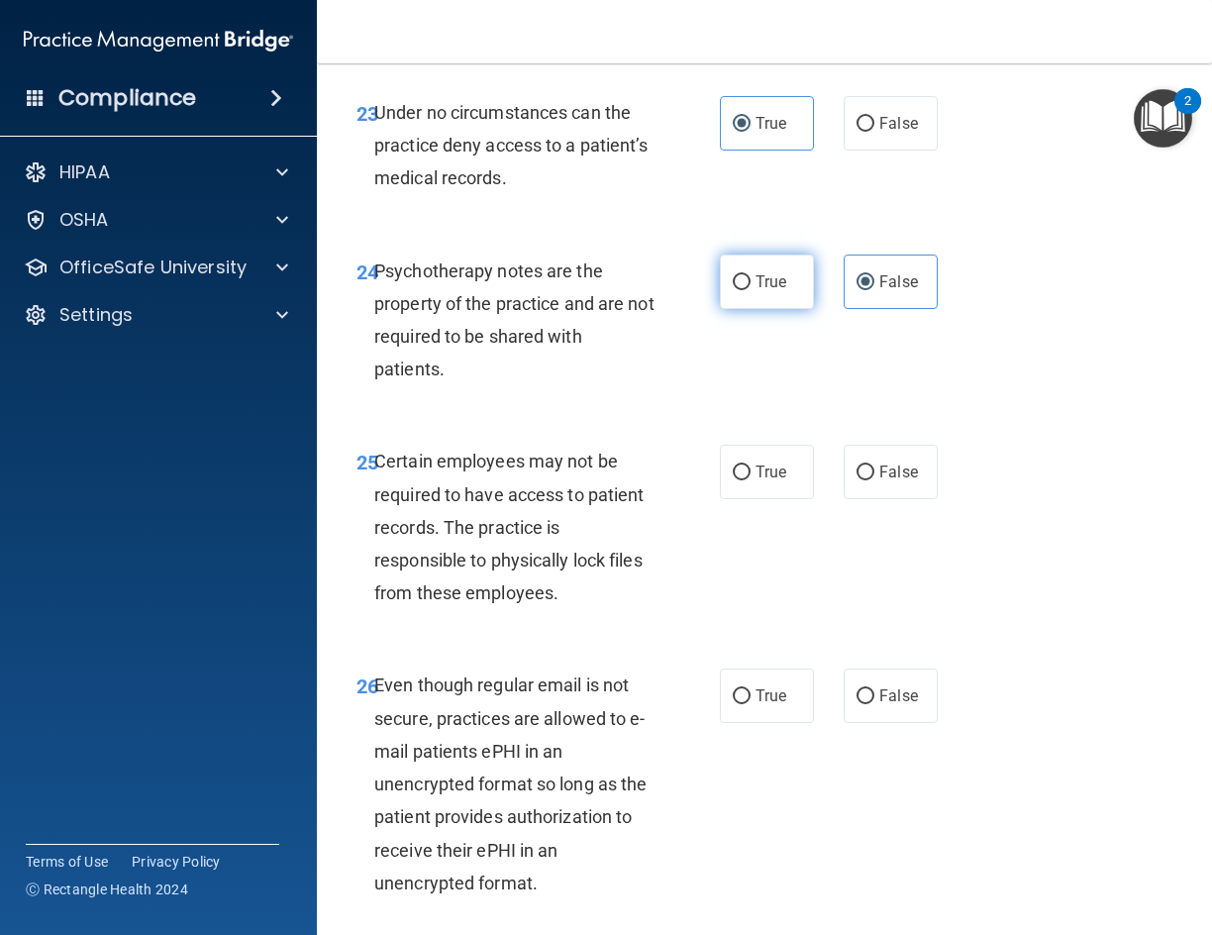
click at [751, 290] on input "True" at bounding box center [742, 282] width 18 height 15
radio input "true"
radio input "false"
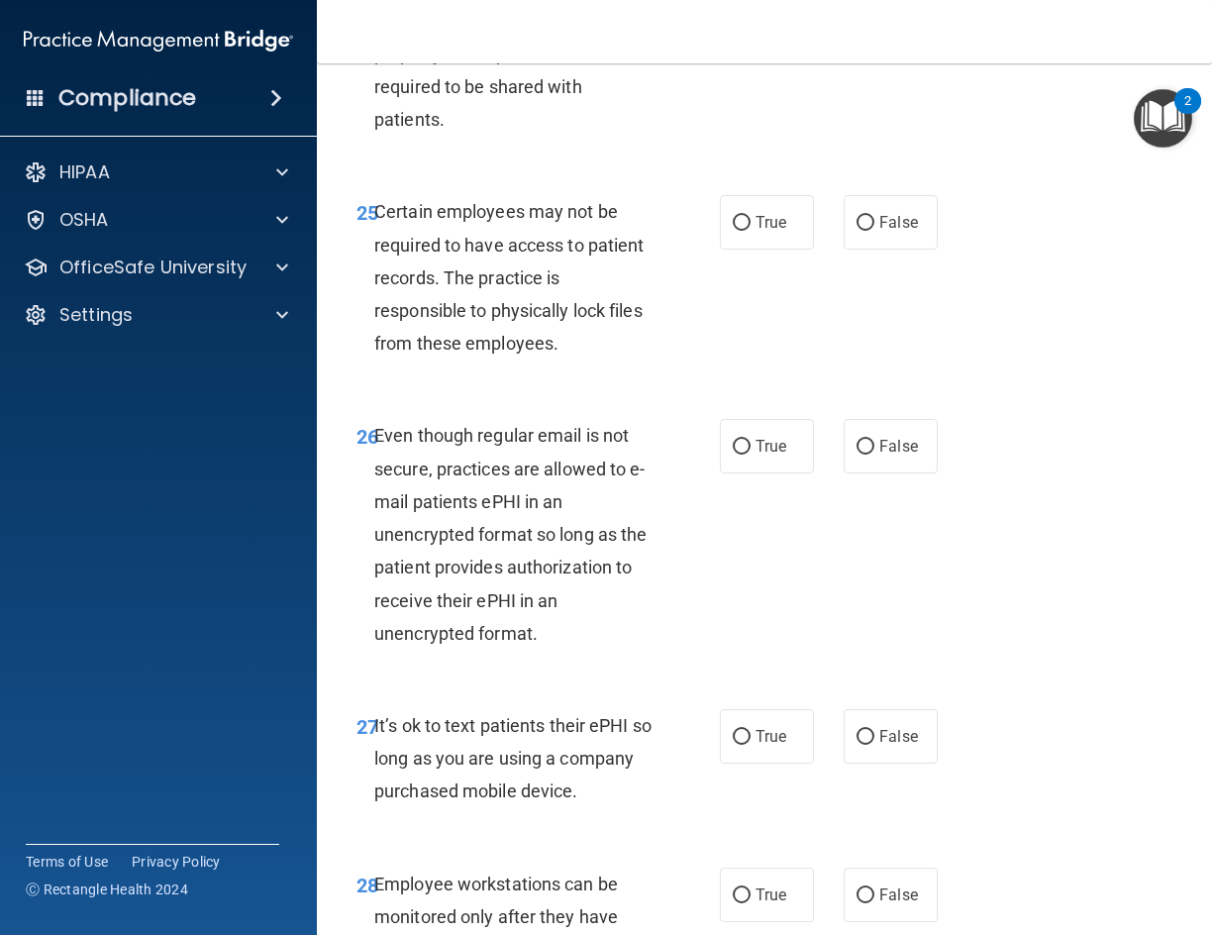
scroll to position [5646, 0]
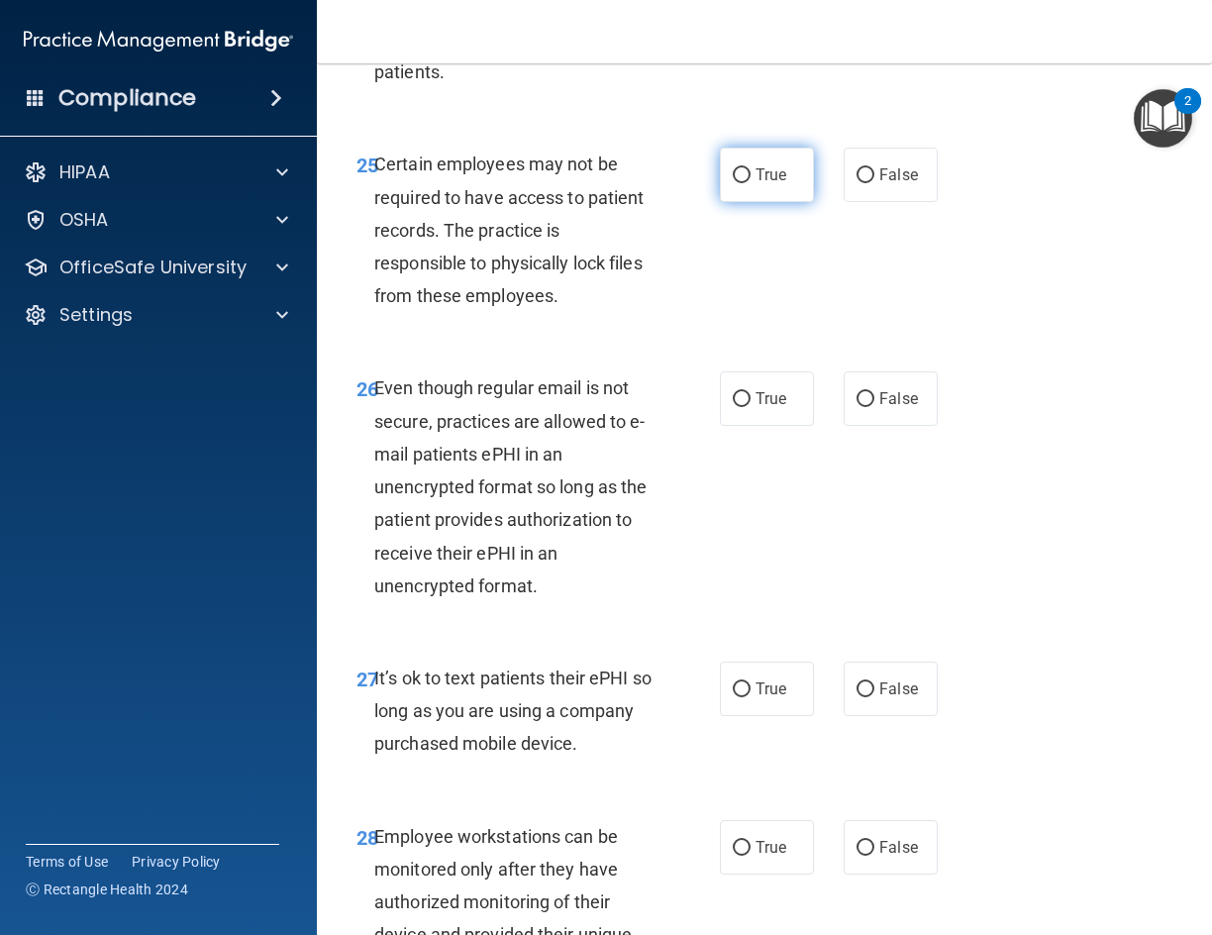
click at [760, 184] on span "True" at bounding box center [771, 174] width 31 height 19
click at [751, 183] on input "True" at bounding box center [742, 175] width 18 height 15
radio input "true"
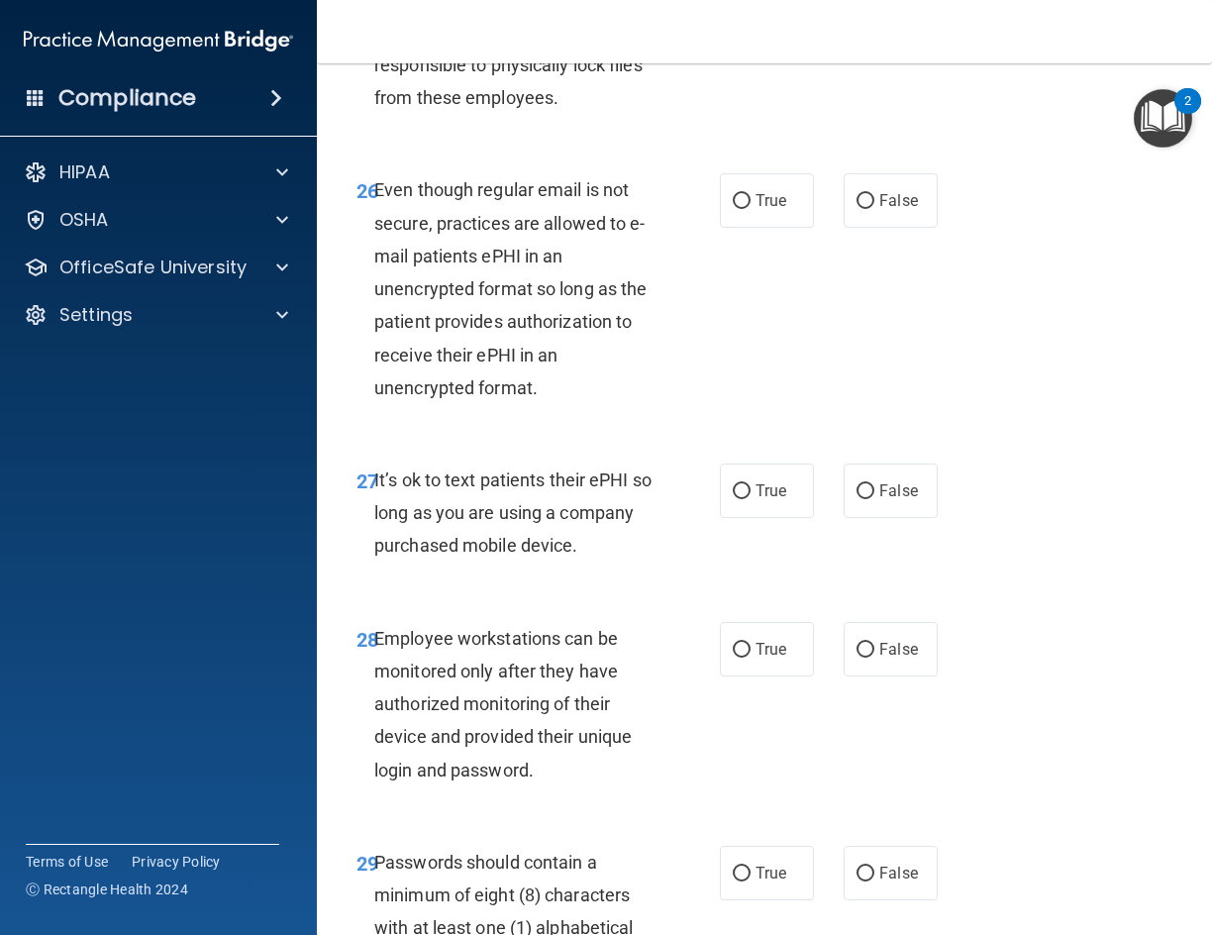
scroll to position [5943, 0]
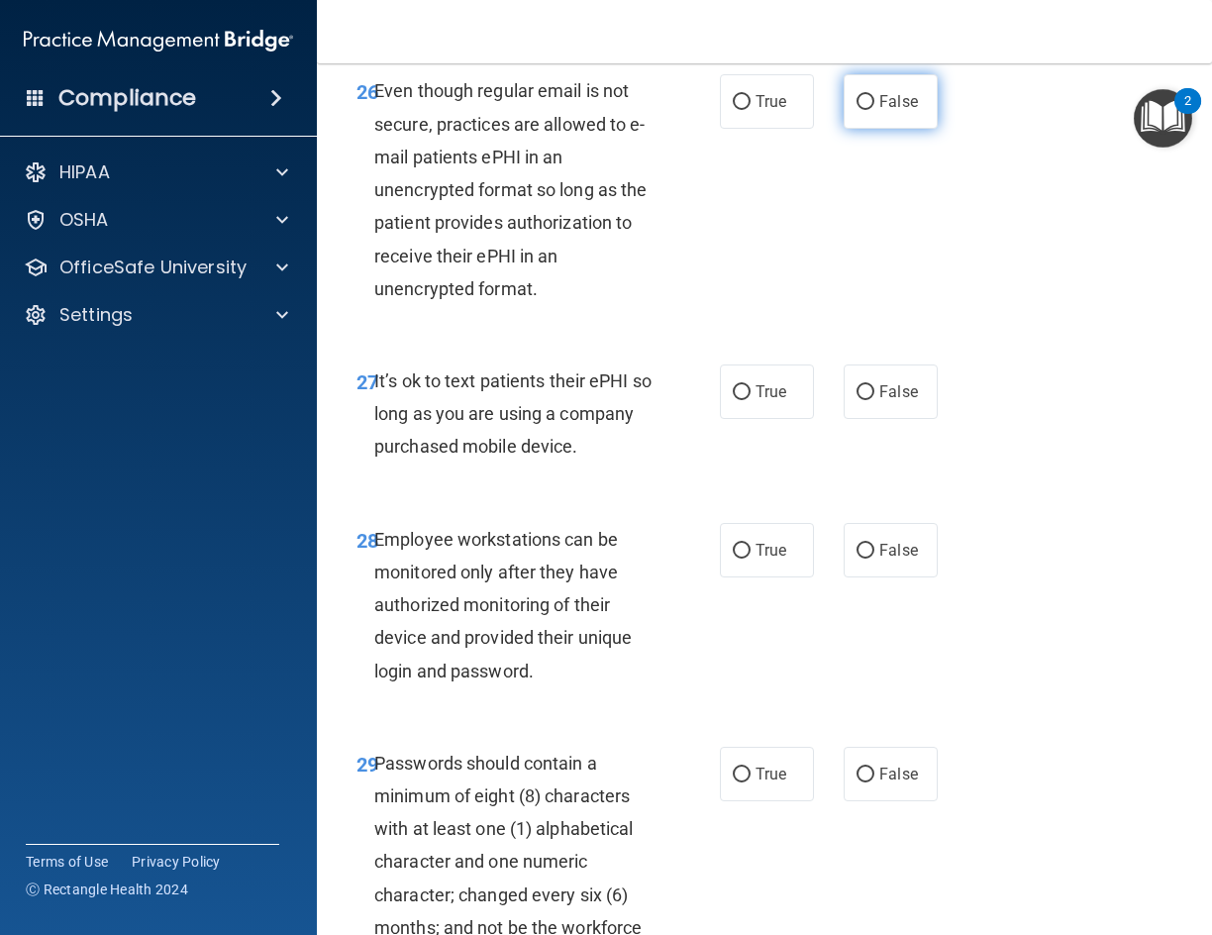
click at [880, 129] on label "False" at bounding box center [891, 101] width 94 height 54
click at [875, 110] on input "False" at bounding box center [866, 102] width 18 height 15
radio input "true"
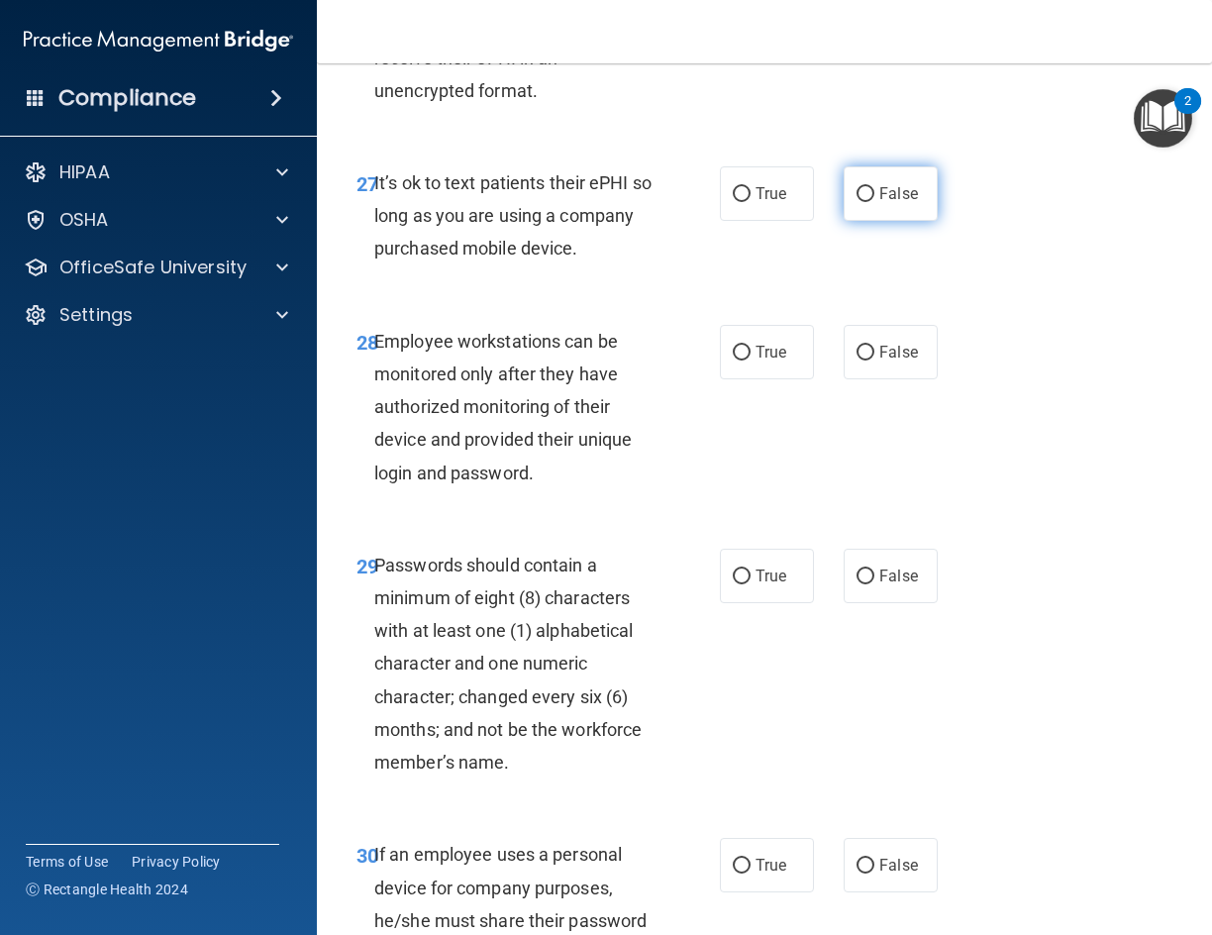
click at [886, 203] on span "False" at bounding box center [898, 193] width 39 height 19
click at [875, 202] on input "False" at bounding box center [866, 194] width 18 height 15
radio input "true"
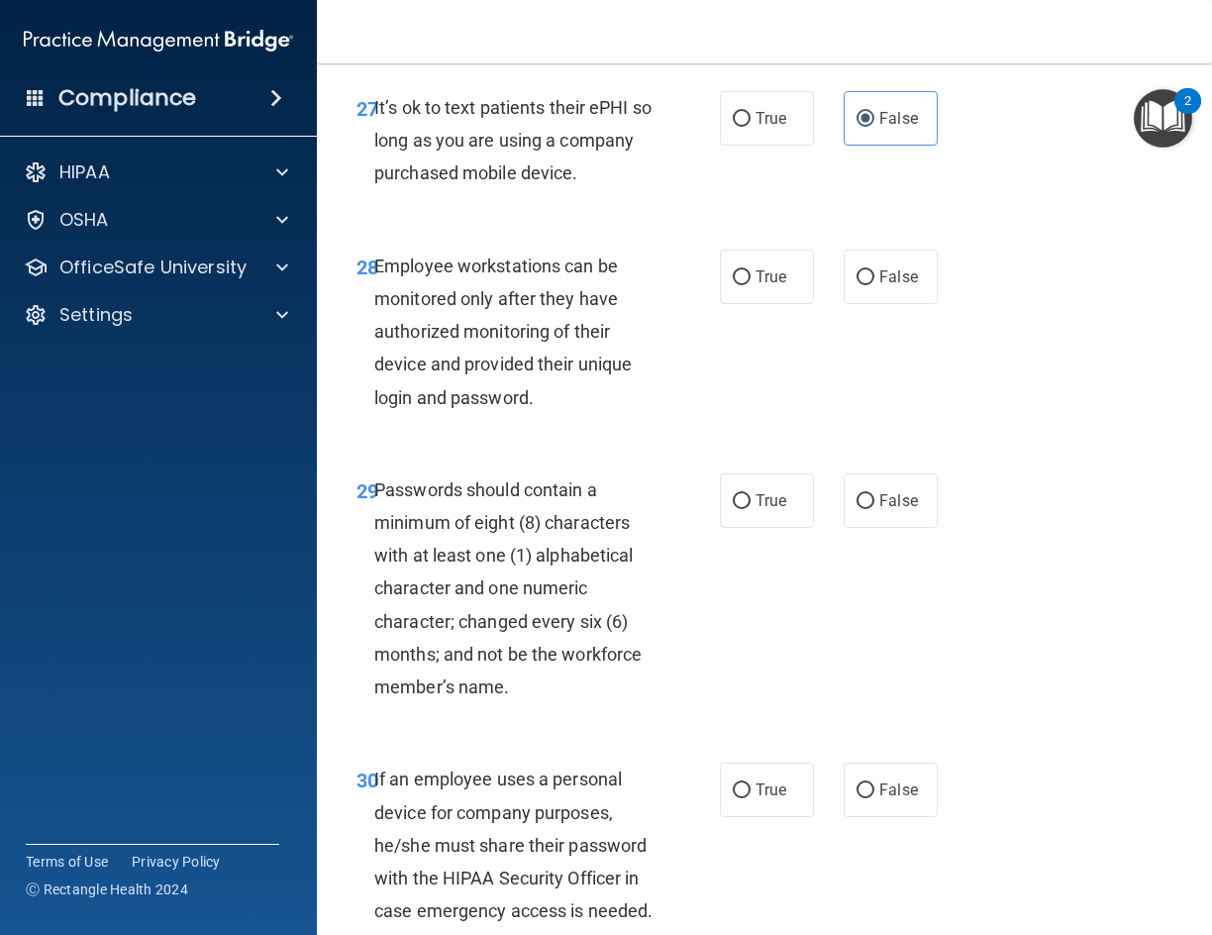
scroll to position [6340, 0]
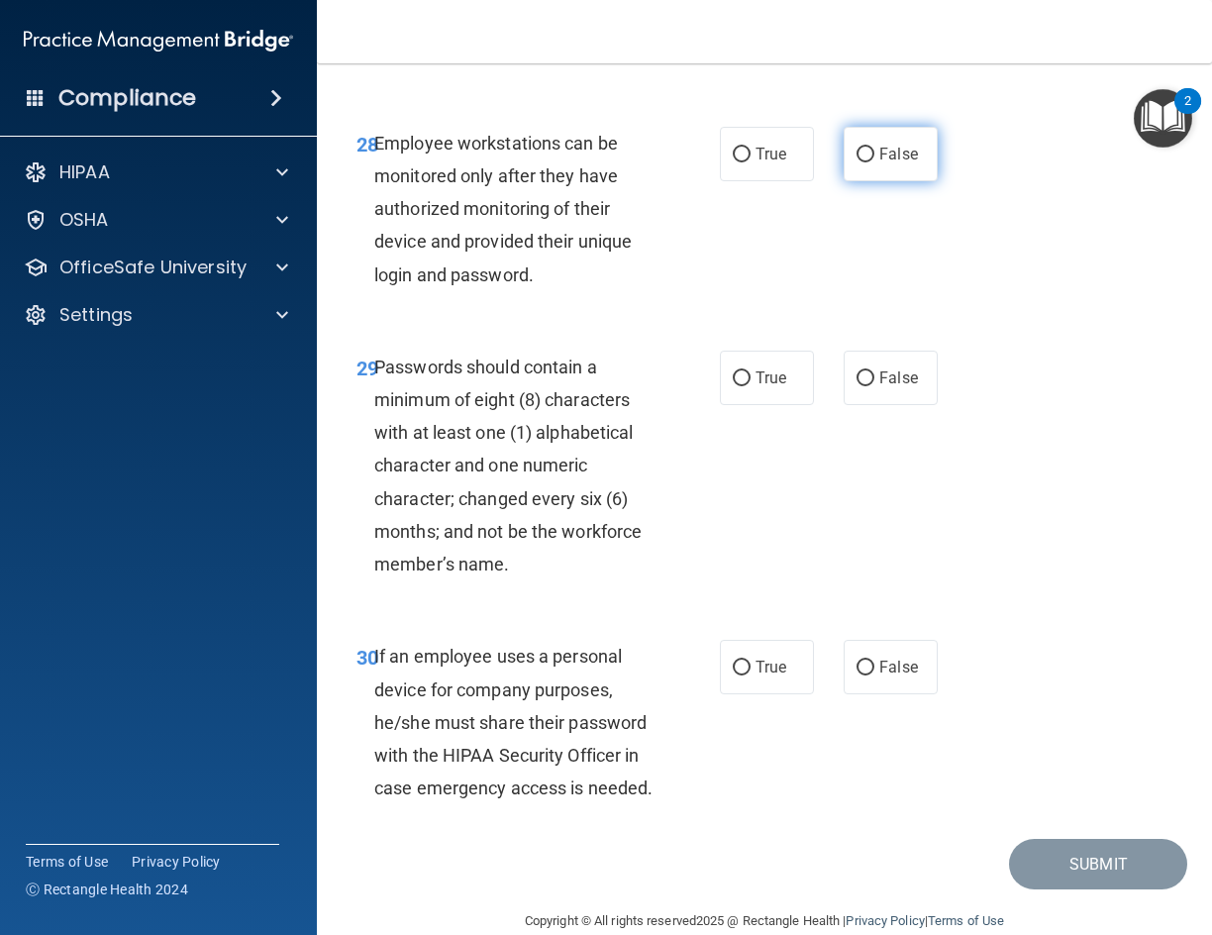
click at [879, 163] on span "False" at bounding box center [898, 154] width 39 height 19
click at [875, 162] on input "False" at bounding box center [866, 155] width 18 height 15
radio input "true"
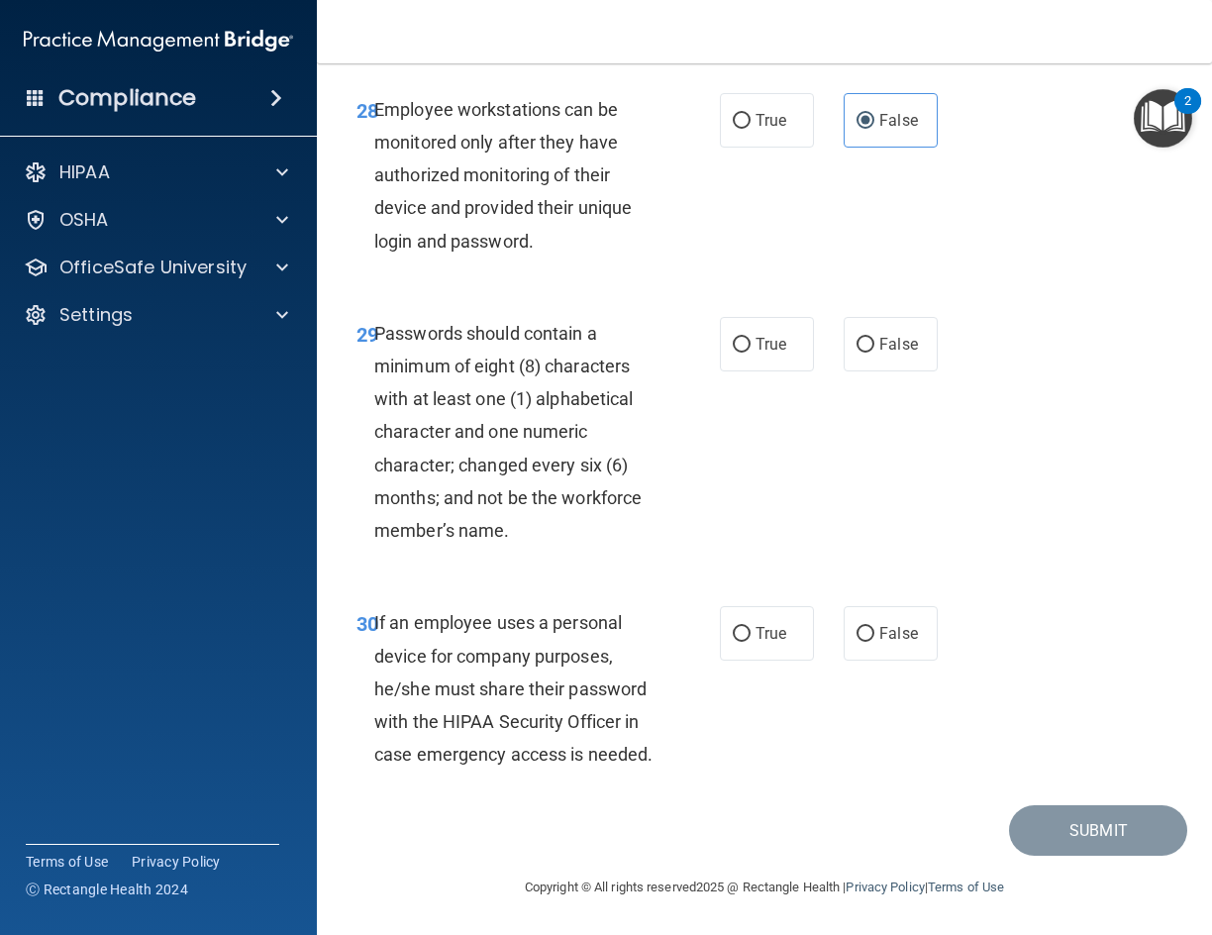
scroll to position [6538, 0]
click at [766, 335] on span "True" at bounding box center [771, 344] width 31 height 19
click at [751, 338] on input "True" at bounding box center [742, 345] width 18 height 15
radio input "true"
click at [857, 627] on input "False" at bounding box center [866, 634] width 18 height 15
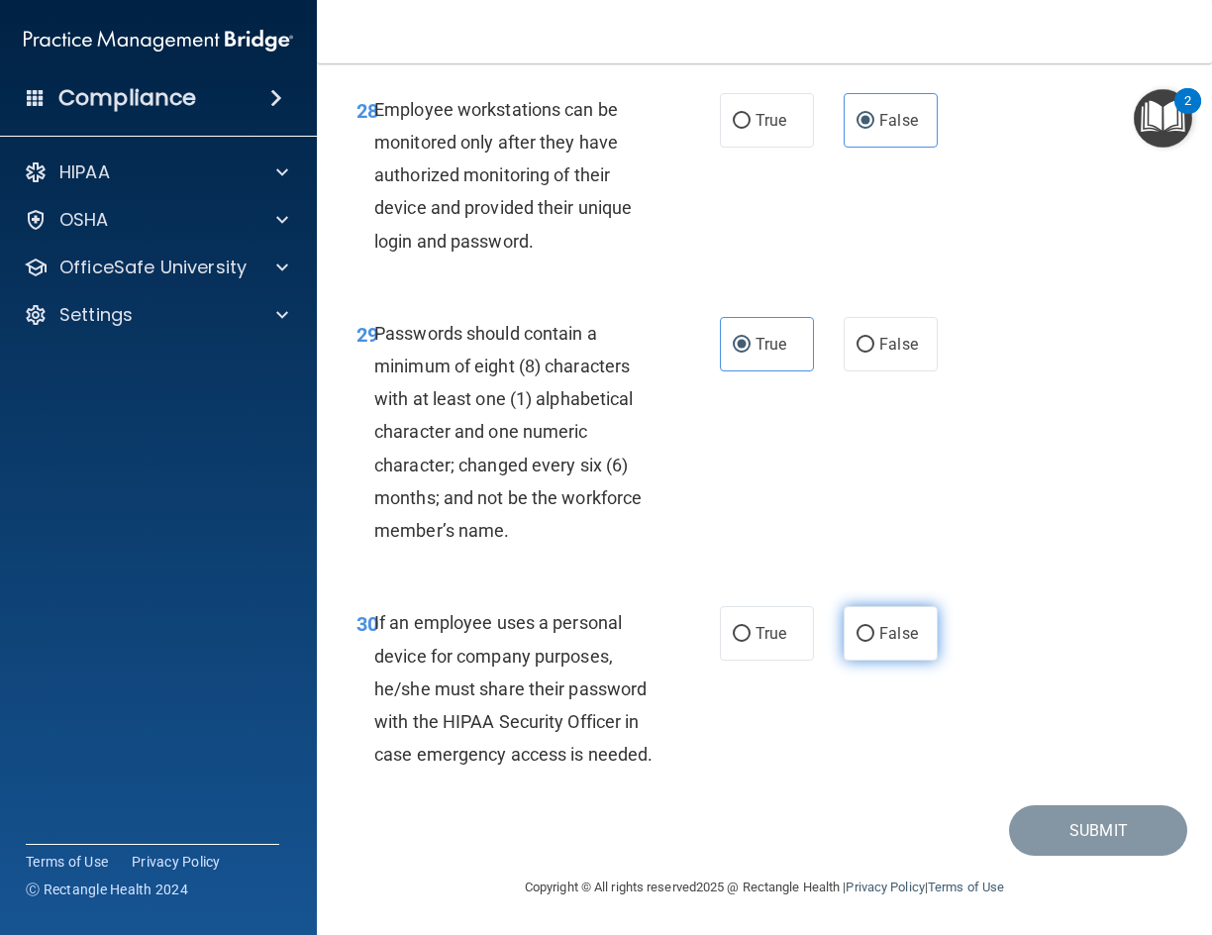
radio input "true"
click at [1066, 821] on button "Submit" at bounding box center [1098, 830] width 178 height 51
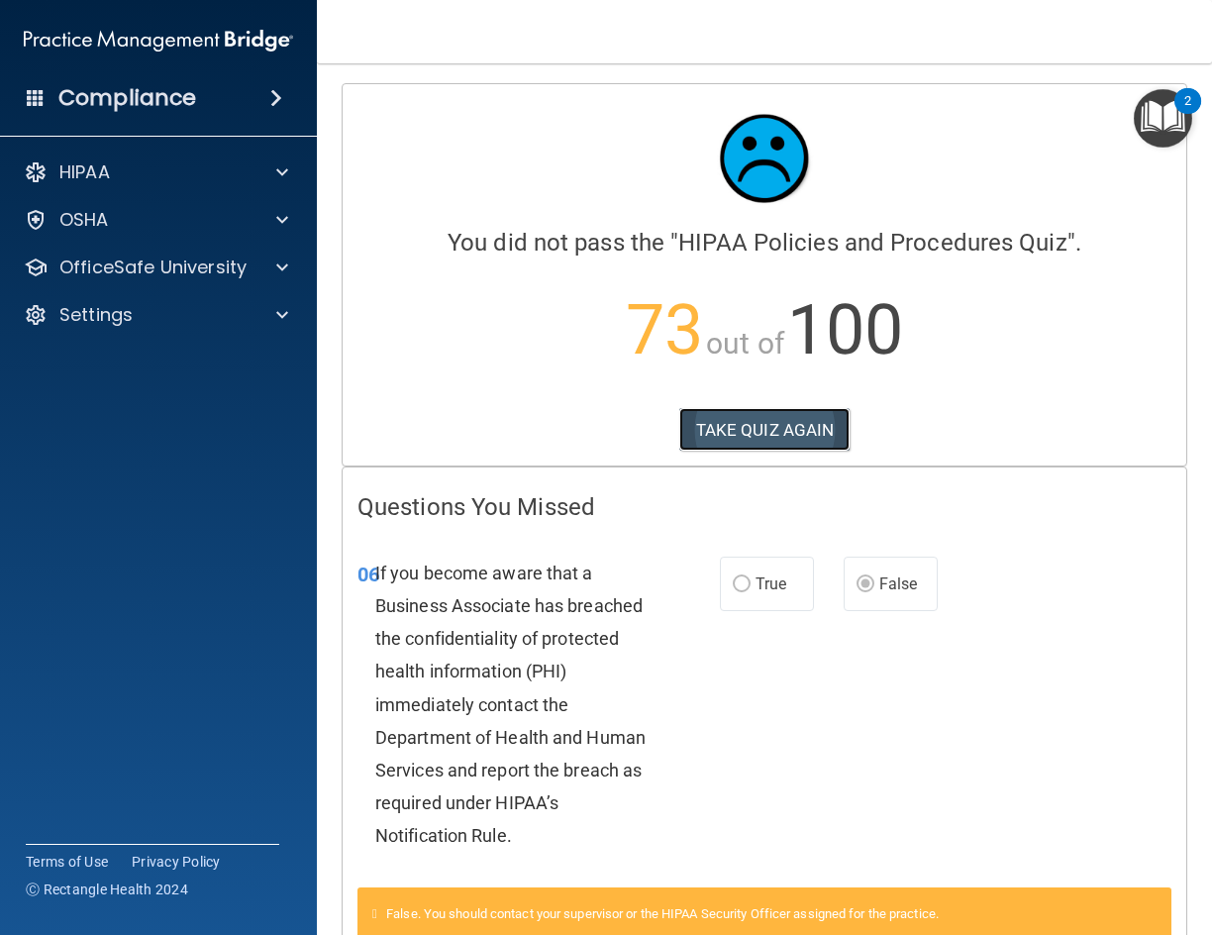
click at [757, 428] on button "TAKE QUIZ AGAIN" at bounding box center [764, 430] width 171 height 44
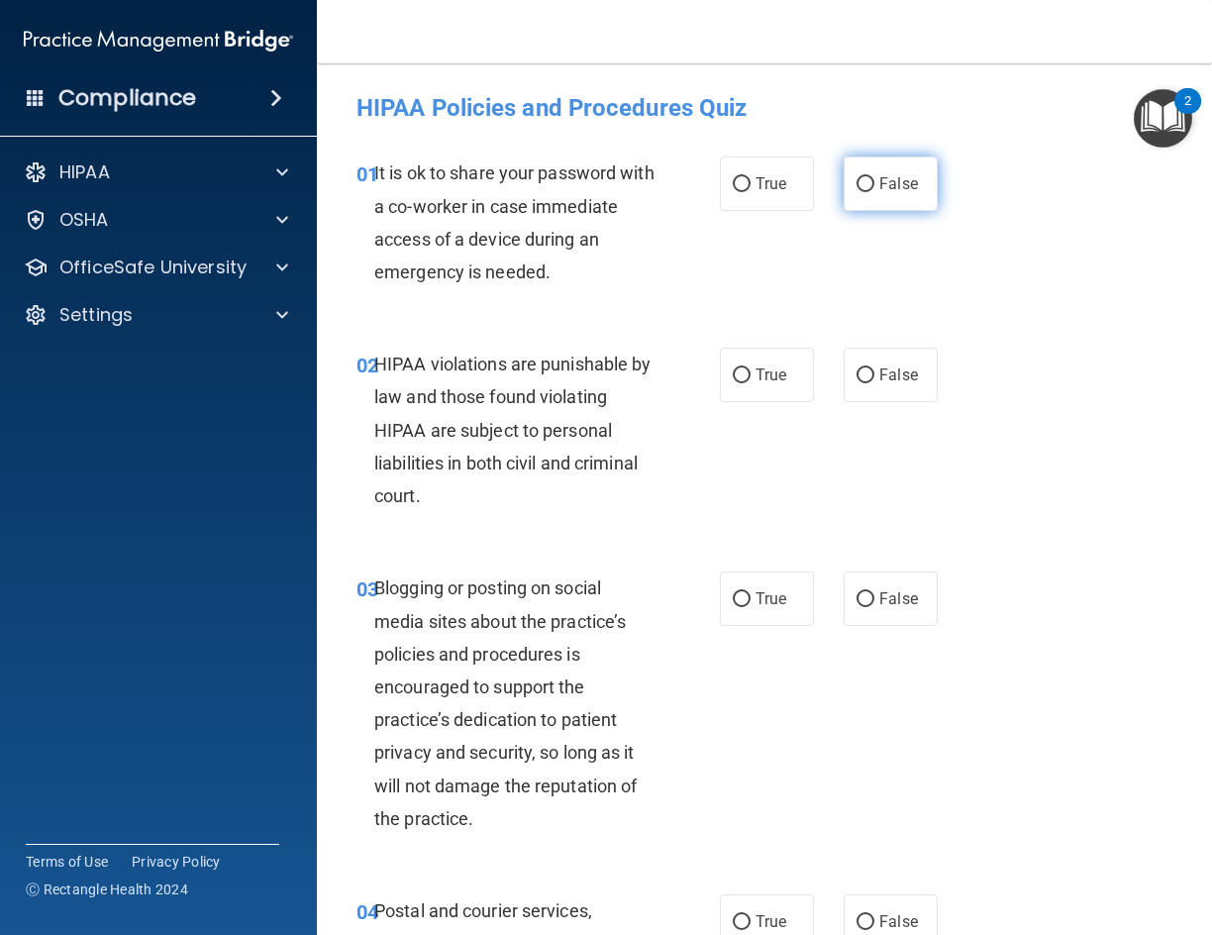
click at [879, 189] on span "False" at bounding box center [898, 183] width 39 height 19
click at [875, 189] on input "False" at bounding box center [866, 184] width 18 height 15
radio input "true"
click at [756, 366] on span "True" at bounding box center [771, 374] width 31 height 19
click at [750, 368] on input "True" at bounding box center [742, 375] width 18 height 15
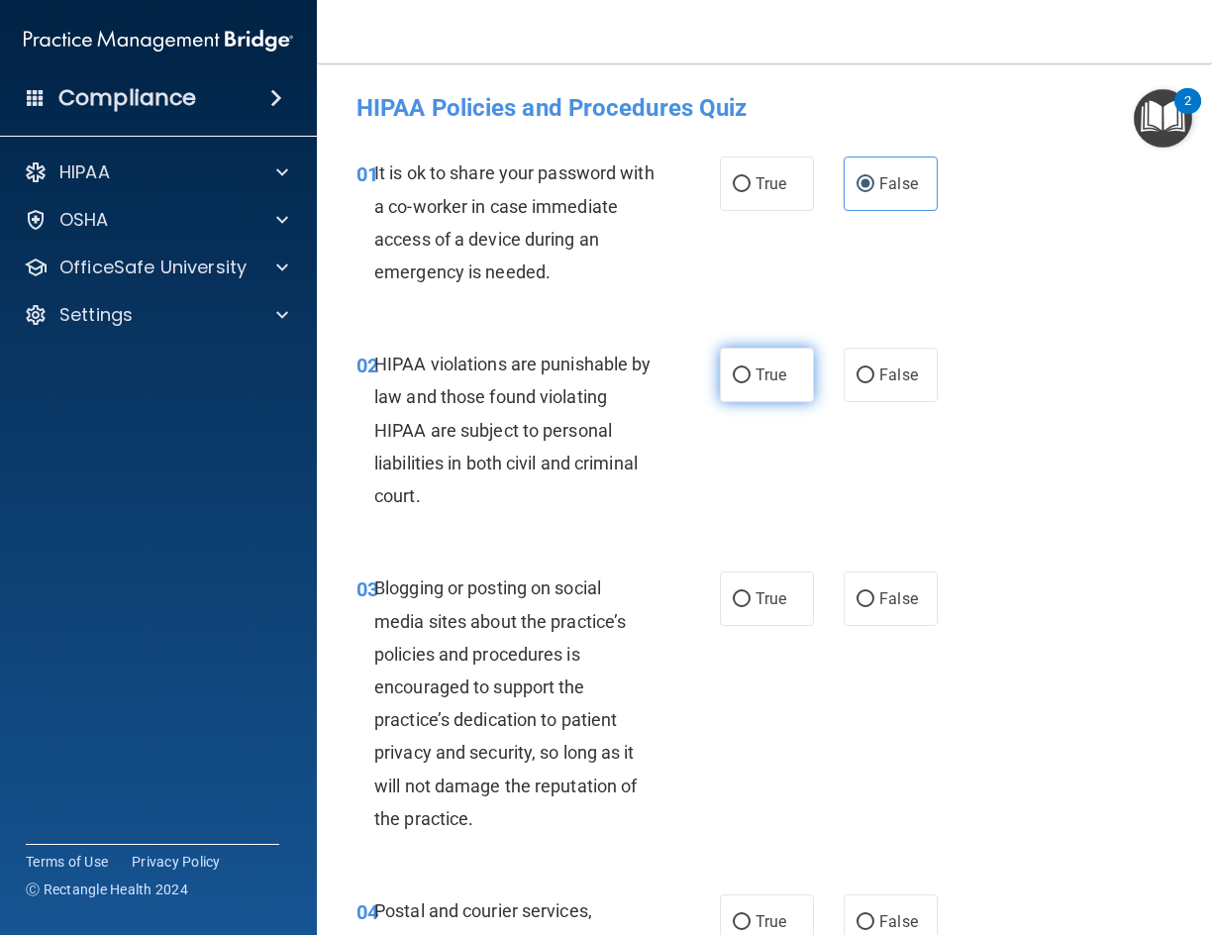
radio input "true"
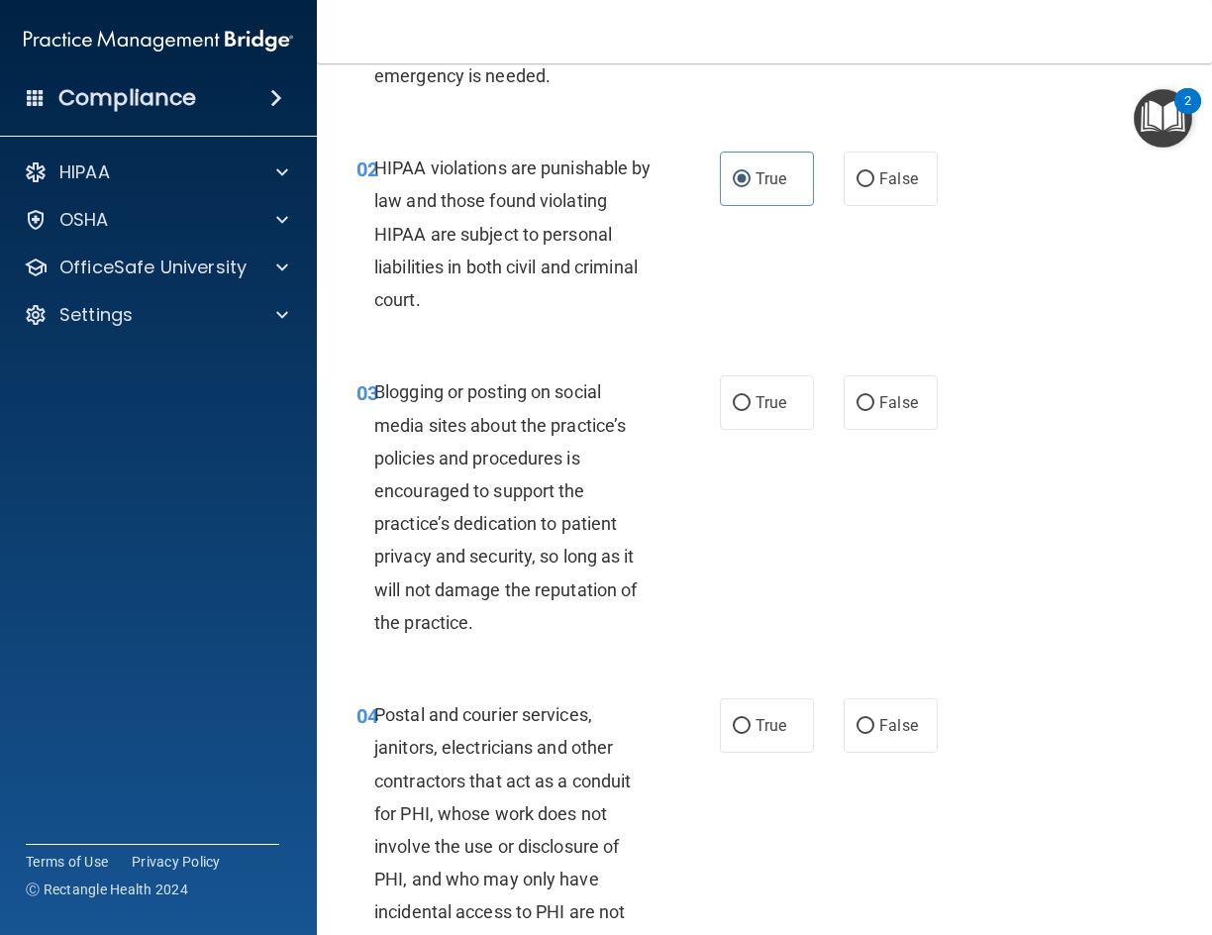
scroll to position [198, 0]
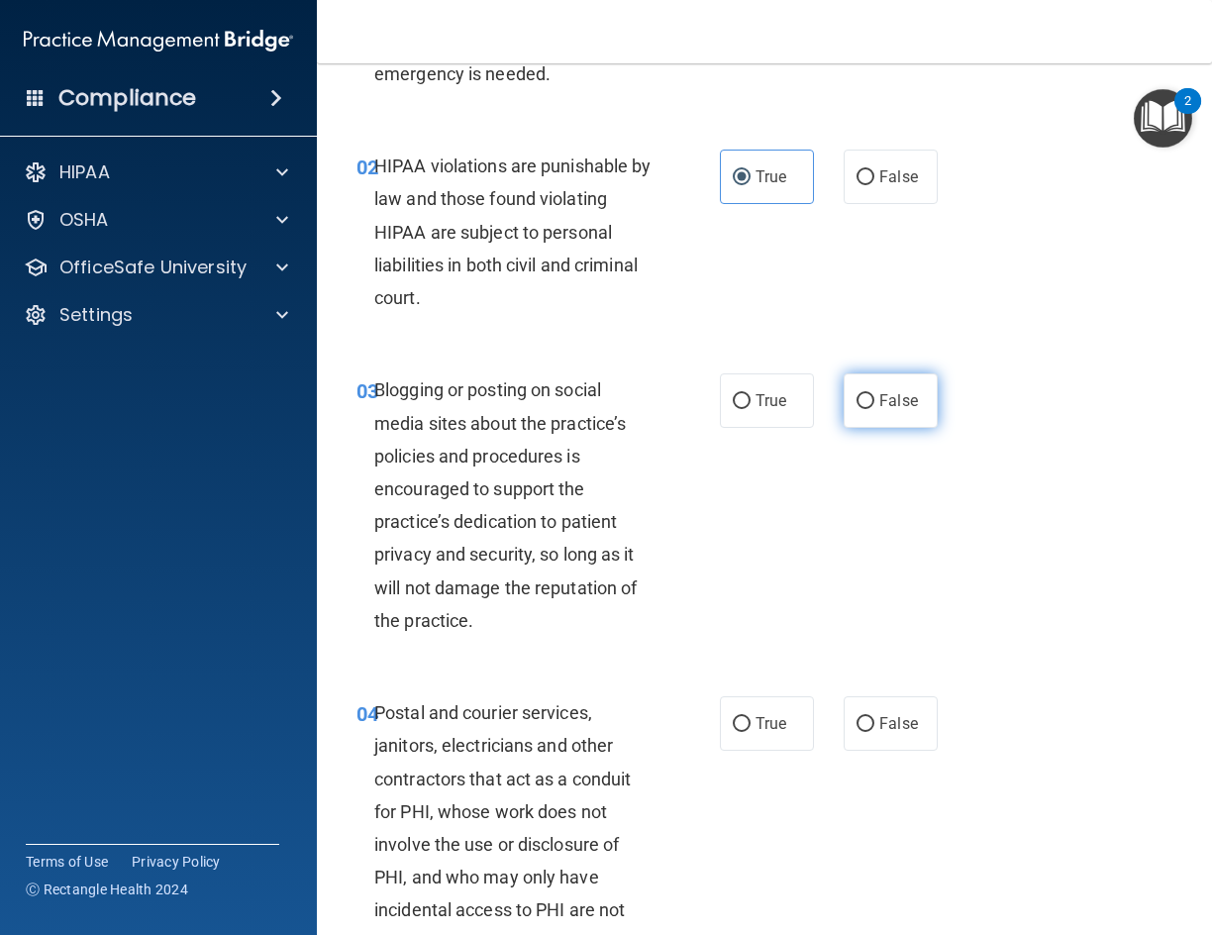
click at [879, 394] on span "False" at bounding box center [898, 400] width 39 height 19
click at [874, 394] on input "False" at bounding box center [866, 401] width 18 height 15
radio input "true"
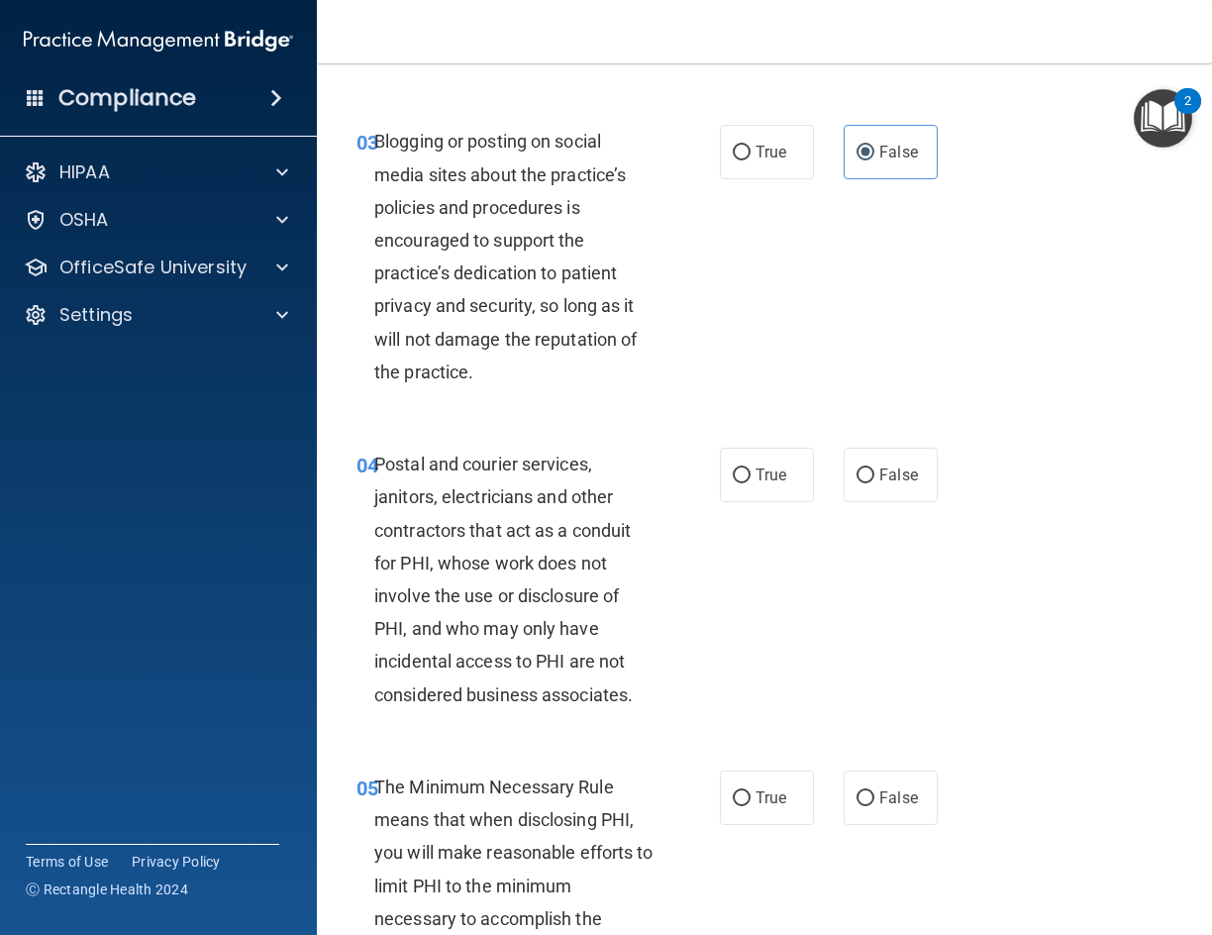
scroll to position [495, 0]
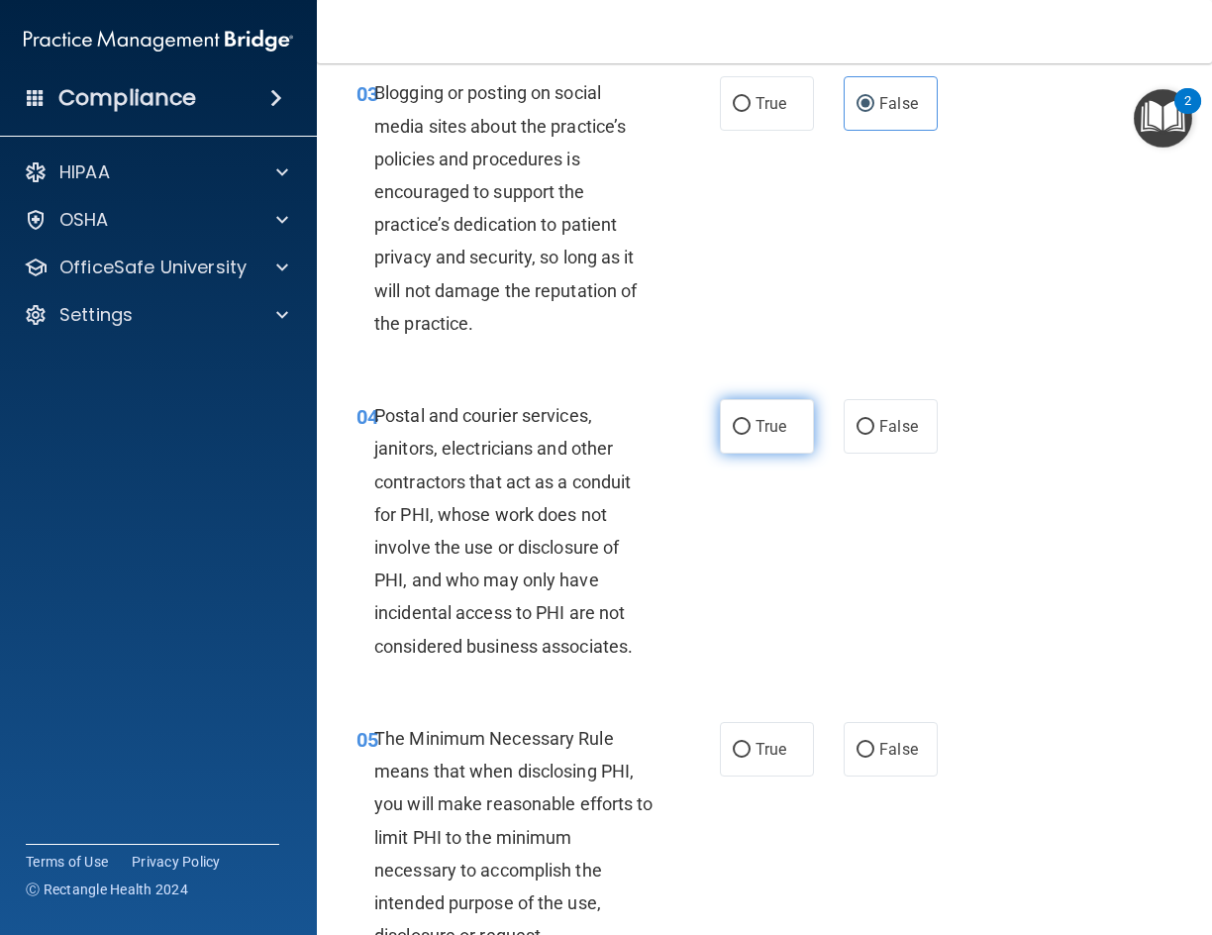
click at [751, 414] on label "True" at bounding box center [767, 426] width 94 height 54
click at [751, 420] on input "True" at bounding box center [742, 427] width 18 height 15
radio input "true"
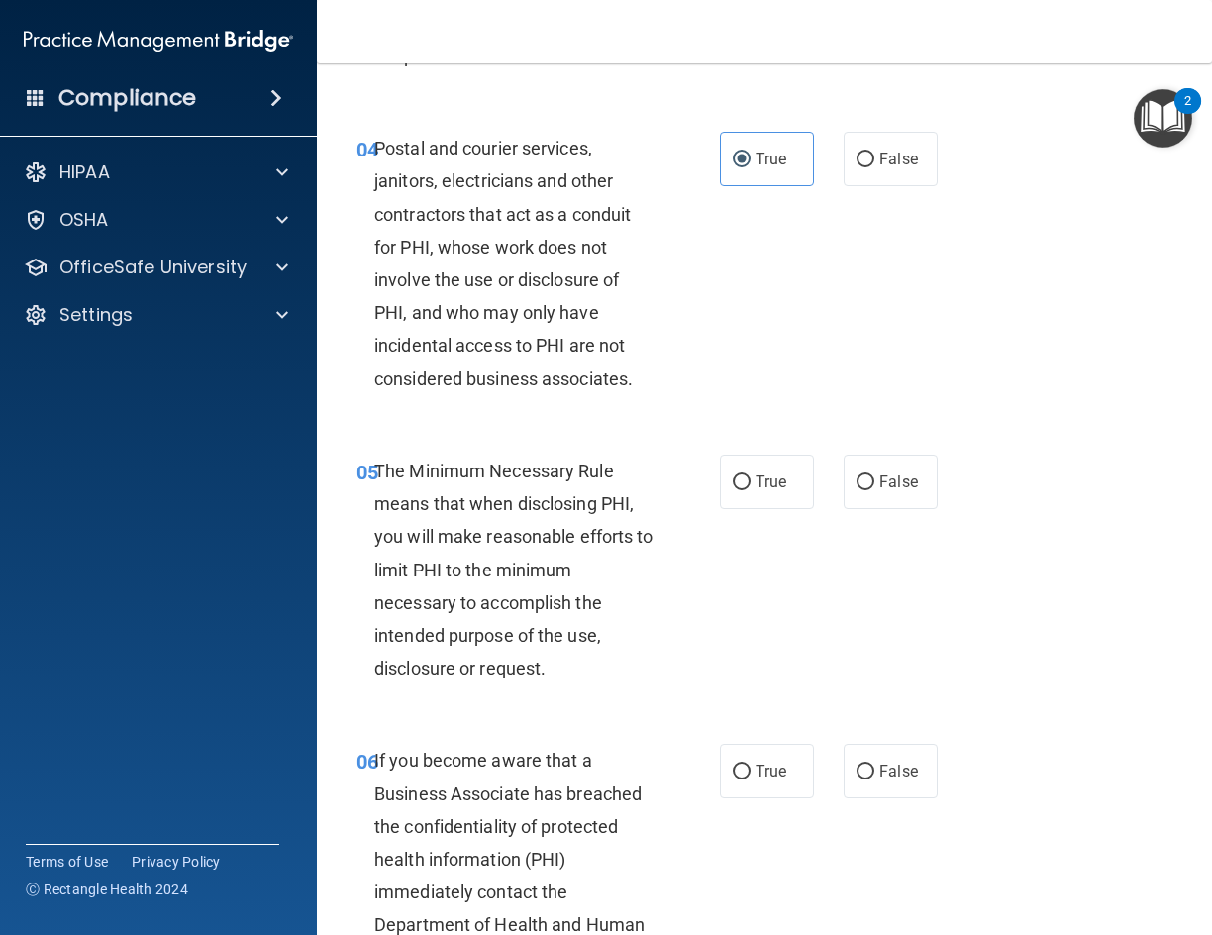
scroll to position [792, 0]
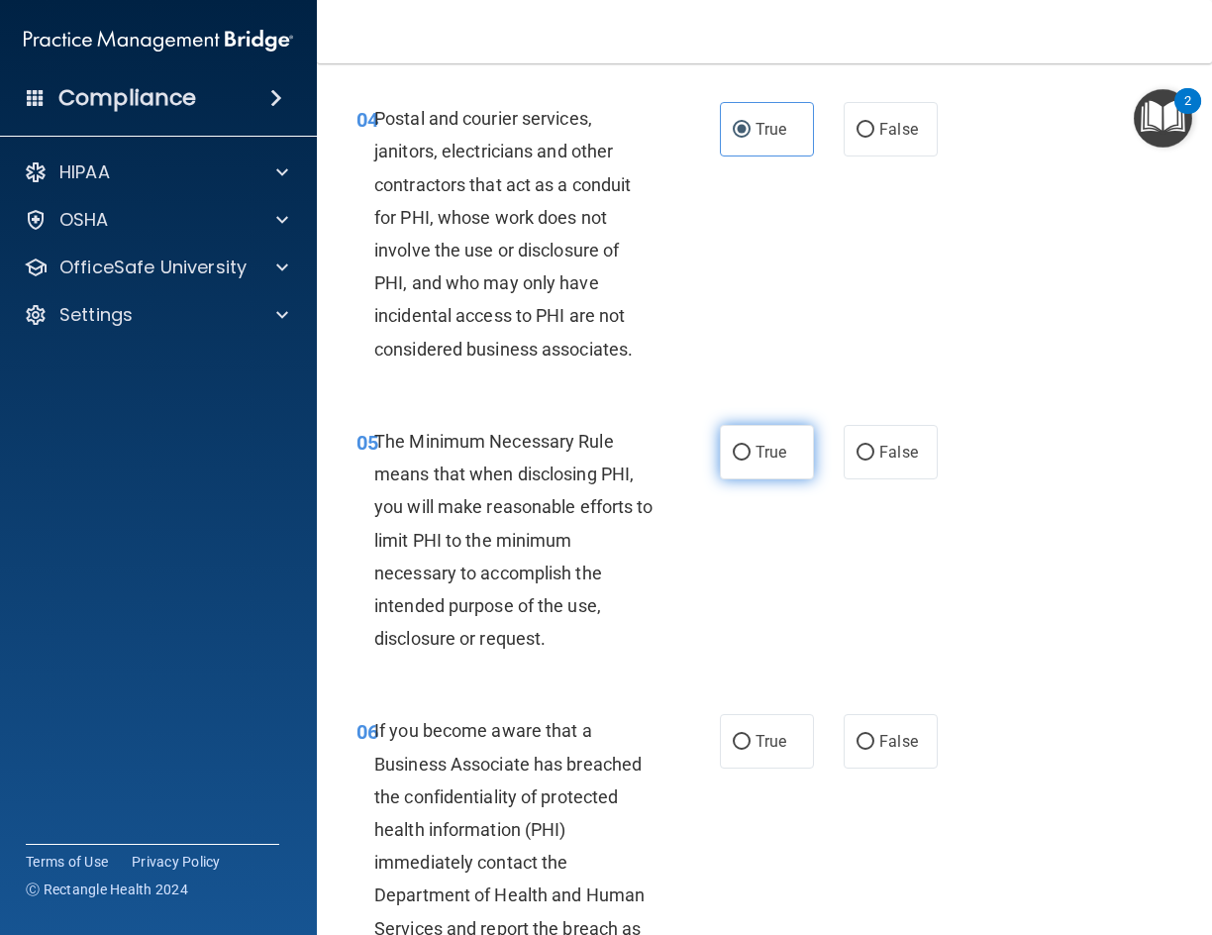
click at [723, 451] on label "True" at bounding box center [767, 452] width 94 height 54
click at [733, 451] on input "True" at bounding box center [742, 453] width 18 height 15
radio input "true"
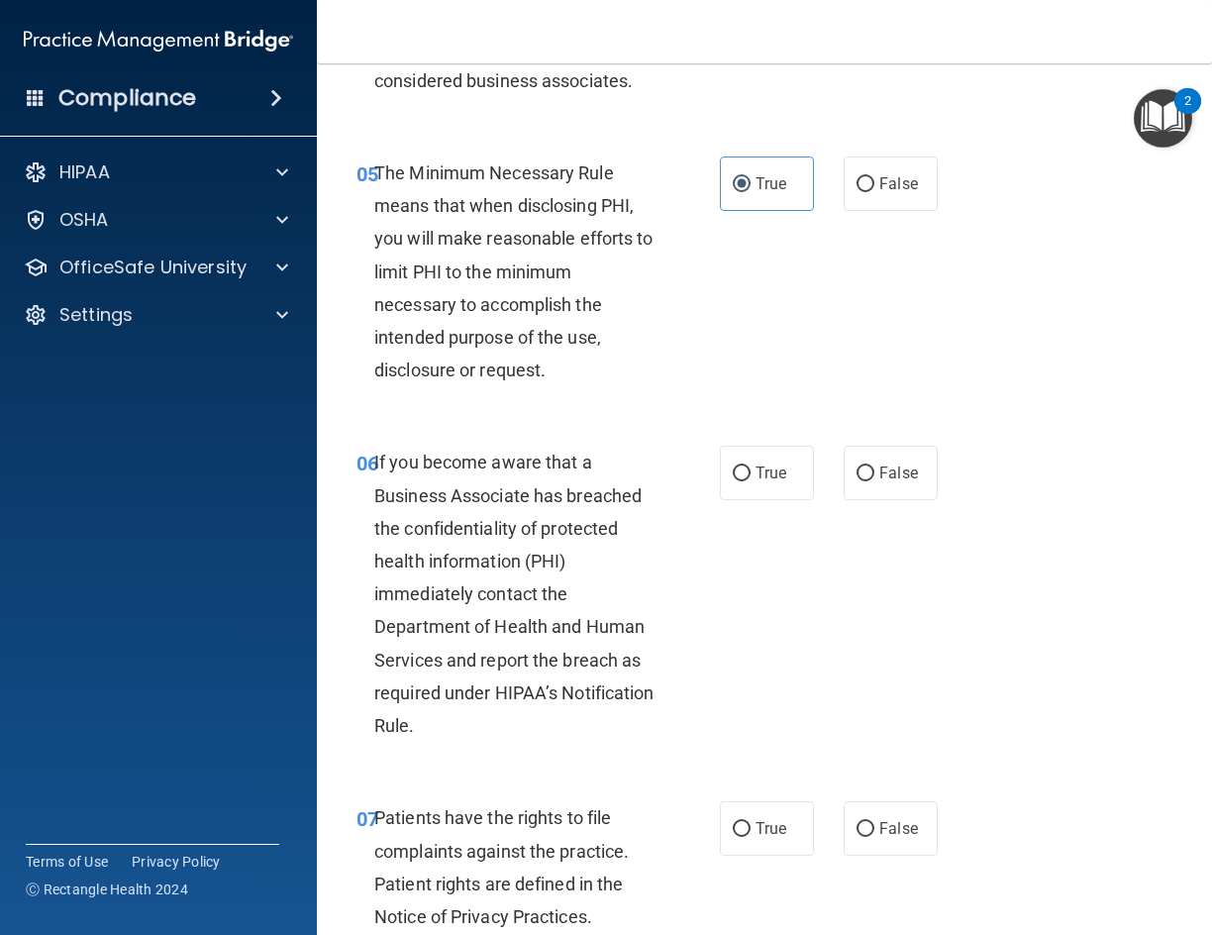
scroll to position [1089, 0]
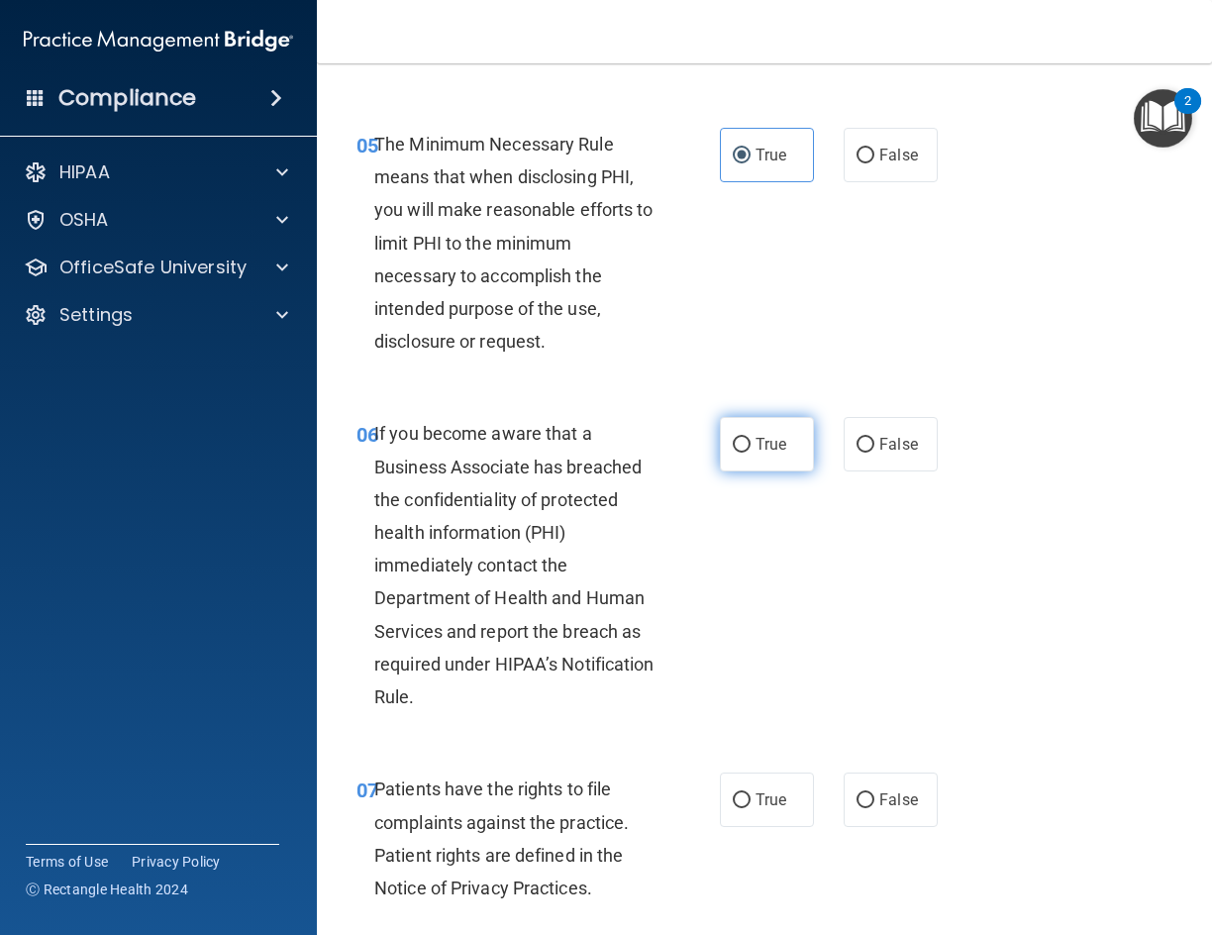
click at [746, 452] on label "True" at bounding box center [767, 444] width 94 height 54
click at [746, 452] on input "True" at bounding box center [742, 445] width 18 height 15
radio input "true"
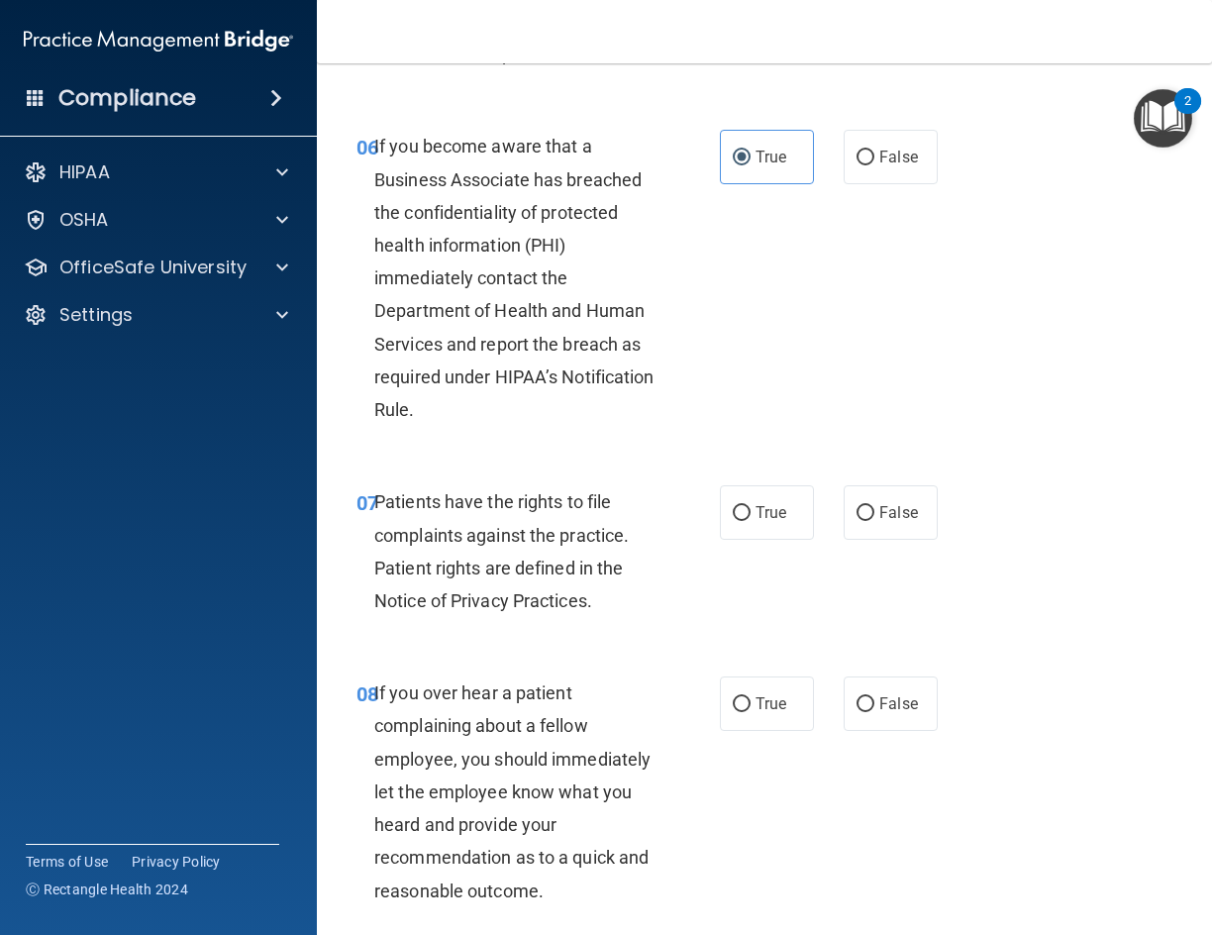
scroll to position [1387, 0]
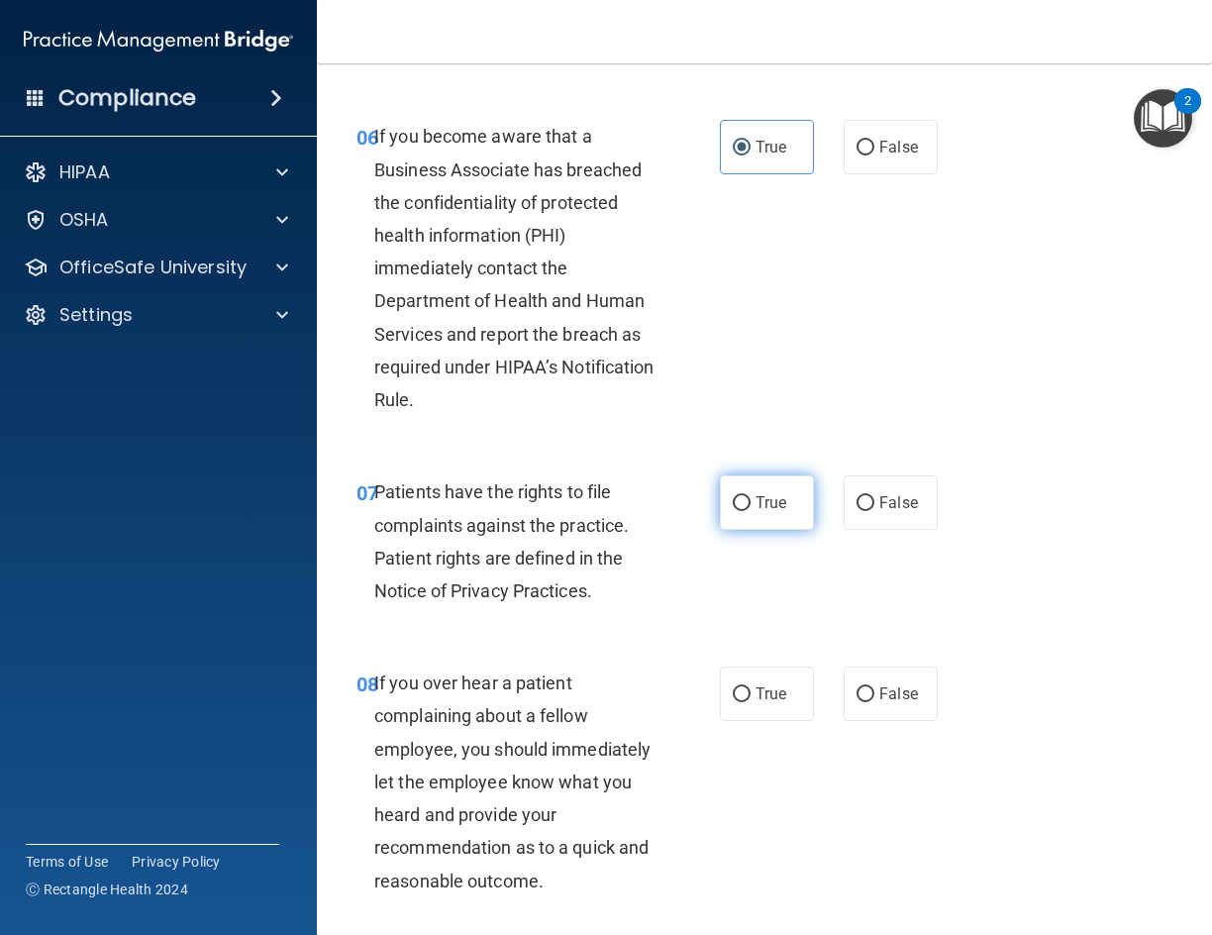
click at [735, 506] on input "True" at bounding box center [742, 503] width 18 height 15
radio input "true"
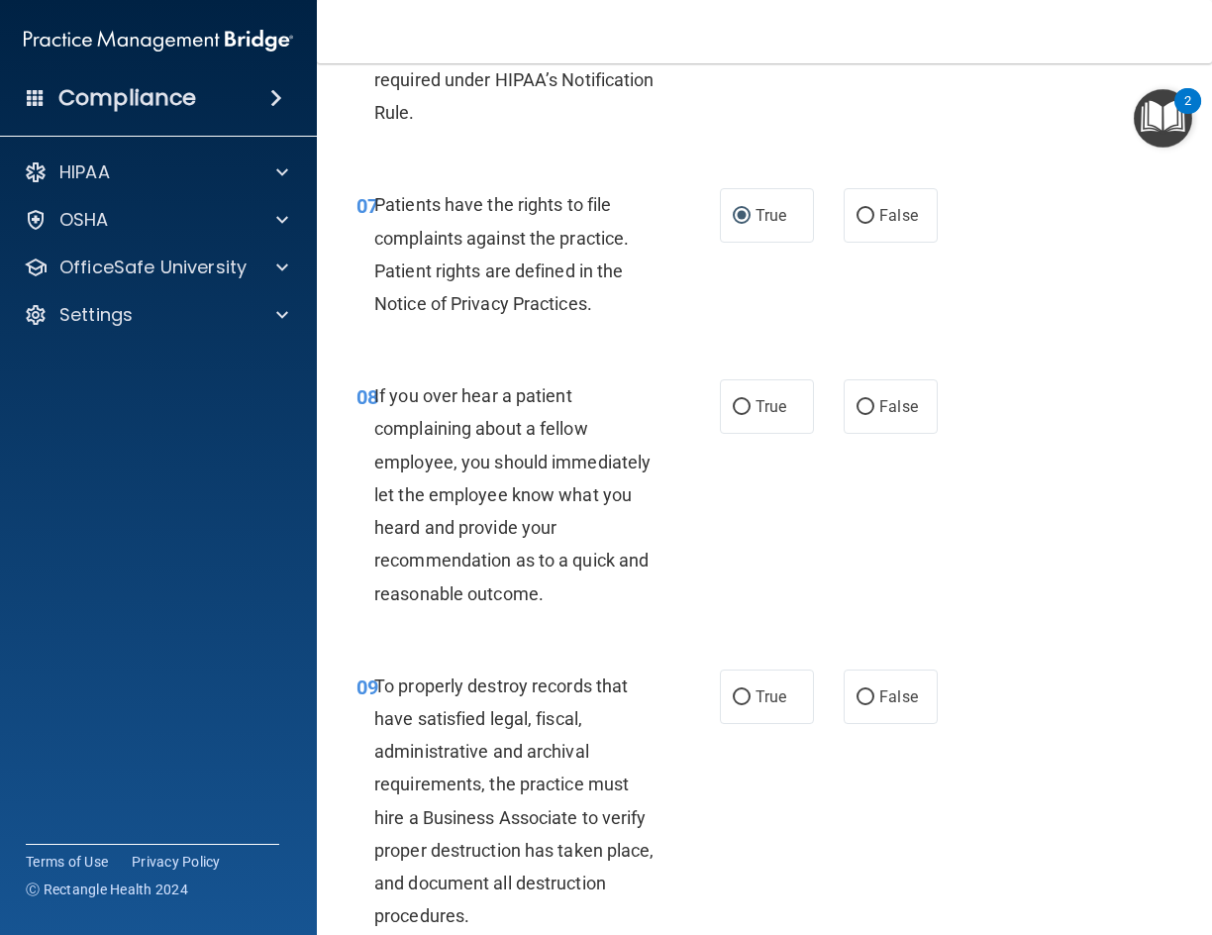
scroll to position [1684, 0]
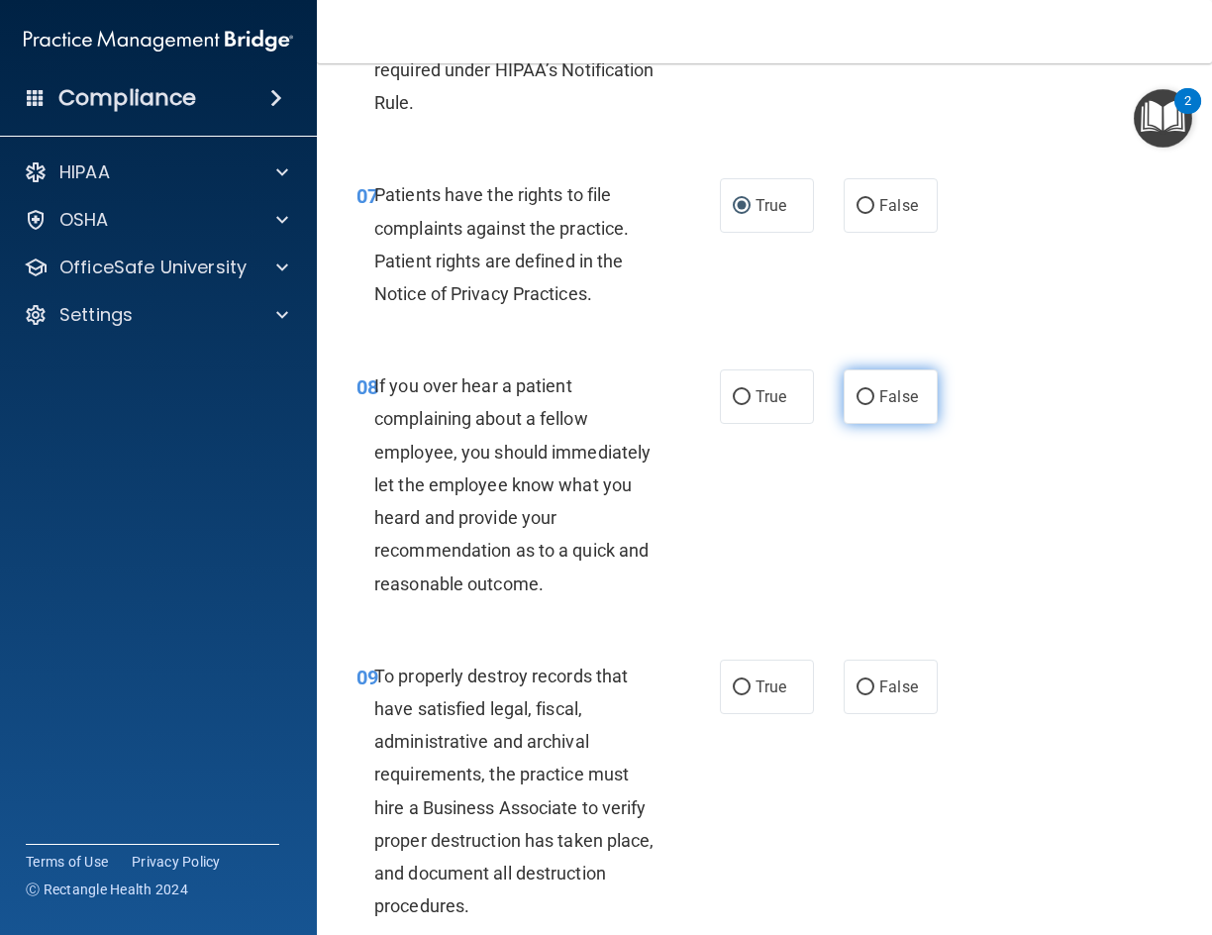
click at [871, 409] on label "False" at bounding box center [891, 396] width 94 height 54
click at [871, 405] on input "False" at bounding box center [866, 397] width 18 height 15
radio input "true"
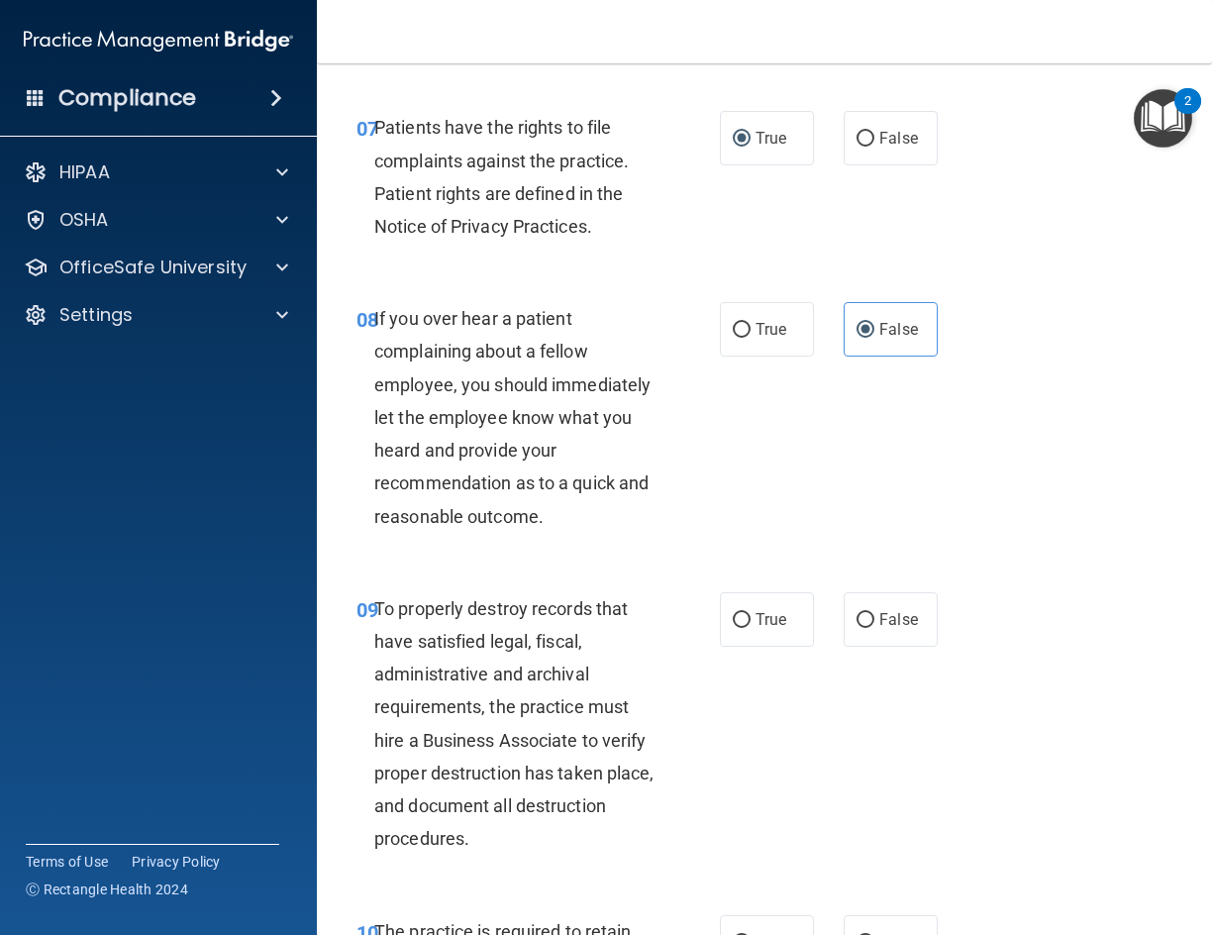
scroll to position [1882, 0]
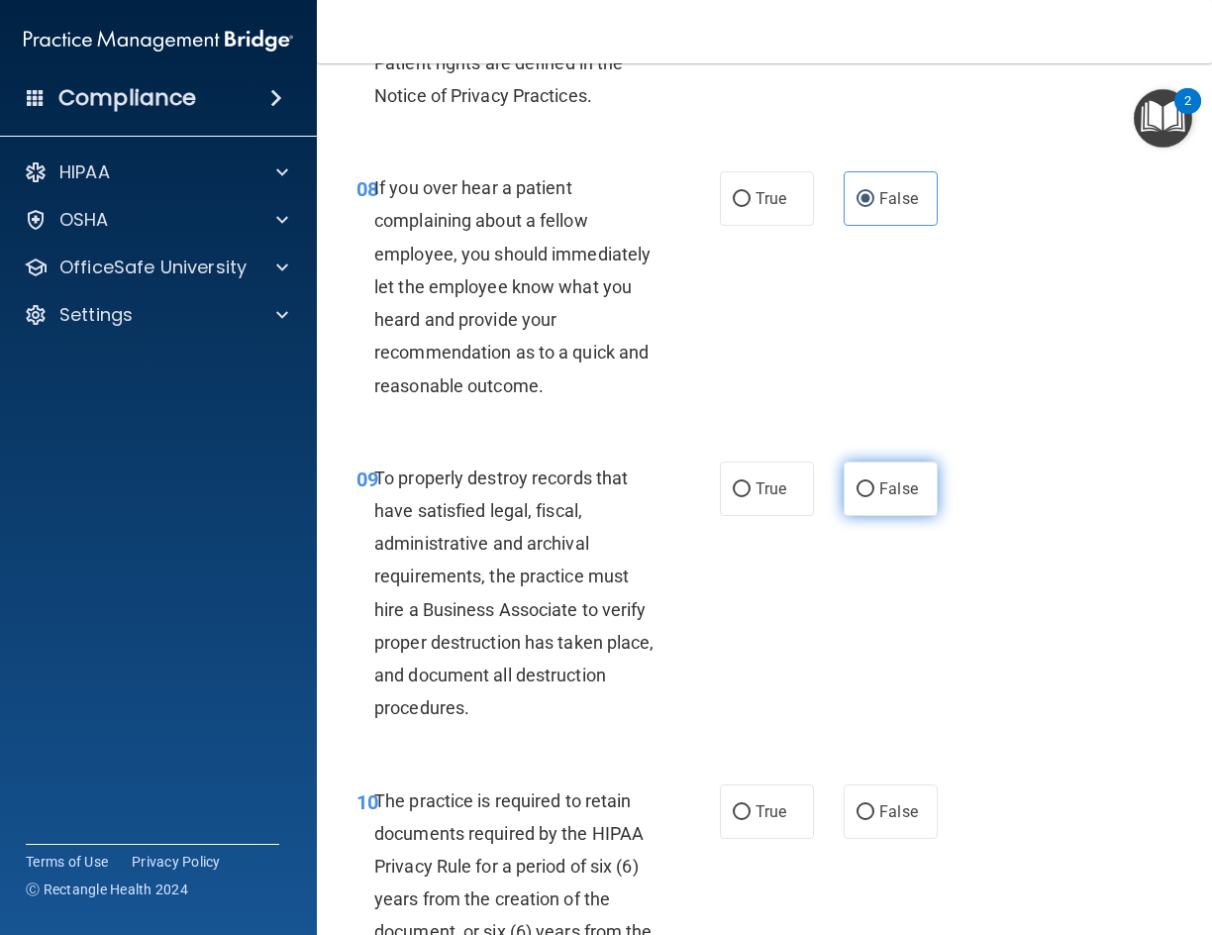
click at [885, 491] on span "False" at bounding box center [898, 488] width 39 height 19
click at [875, 491] on input "False" at bounding box center [866, 489] width 18 height 15
radio input "true"
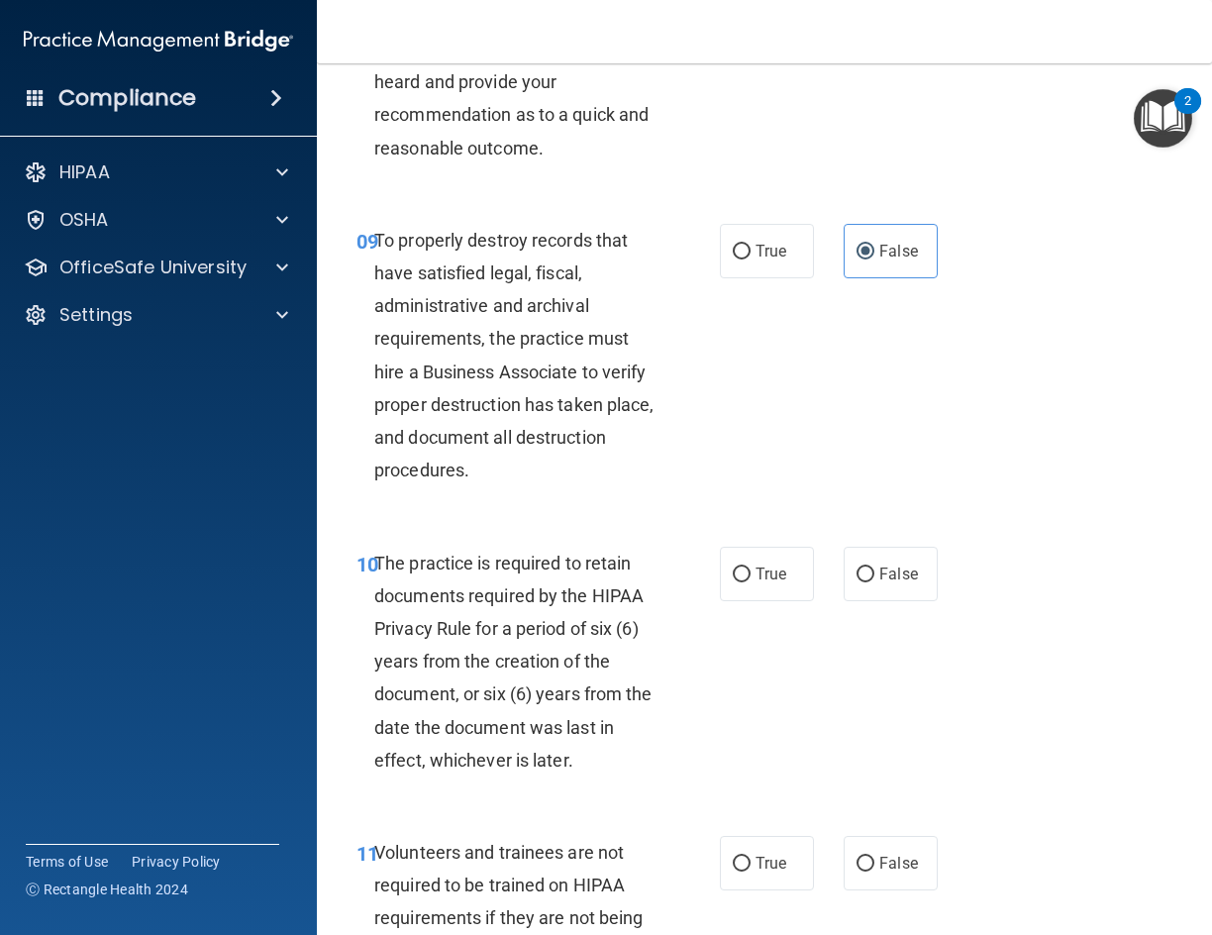
scroll to position [2179, 0]
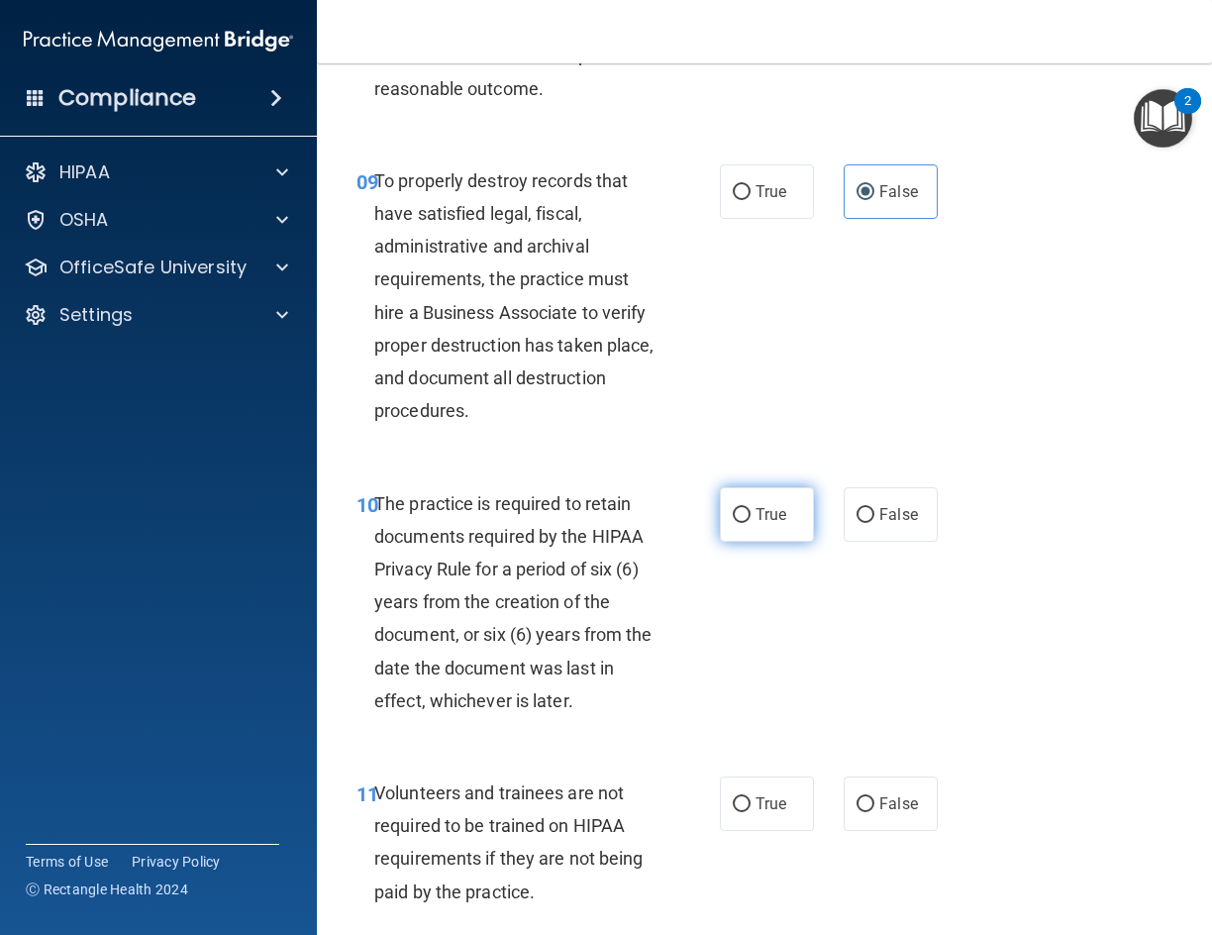
click at [757, 516] on span "True" at bounding box center [771, 514] width 31 height 19
click at [751, 516] on input "True" at bounding box center [742, 515] width 18 height 15
radio input "true"
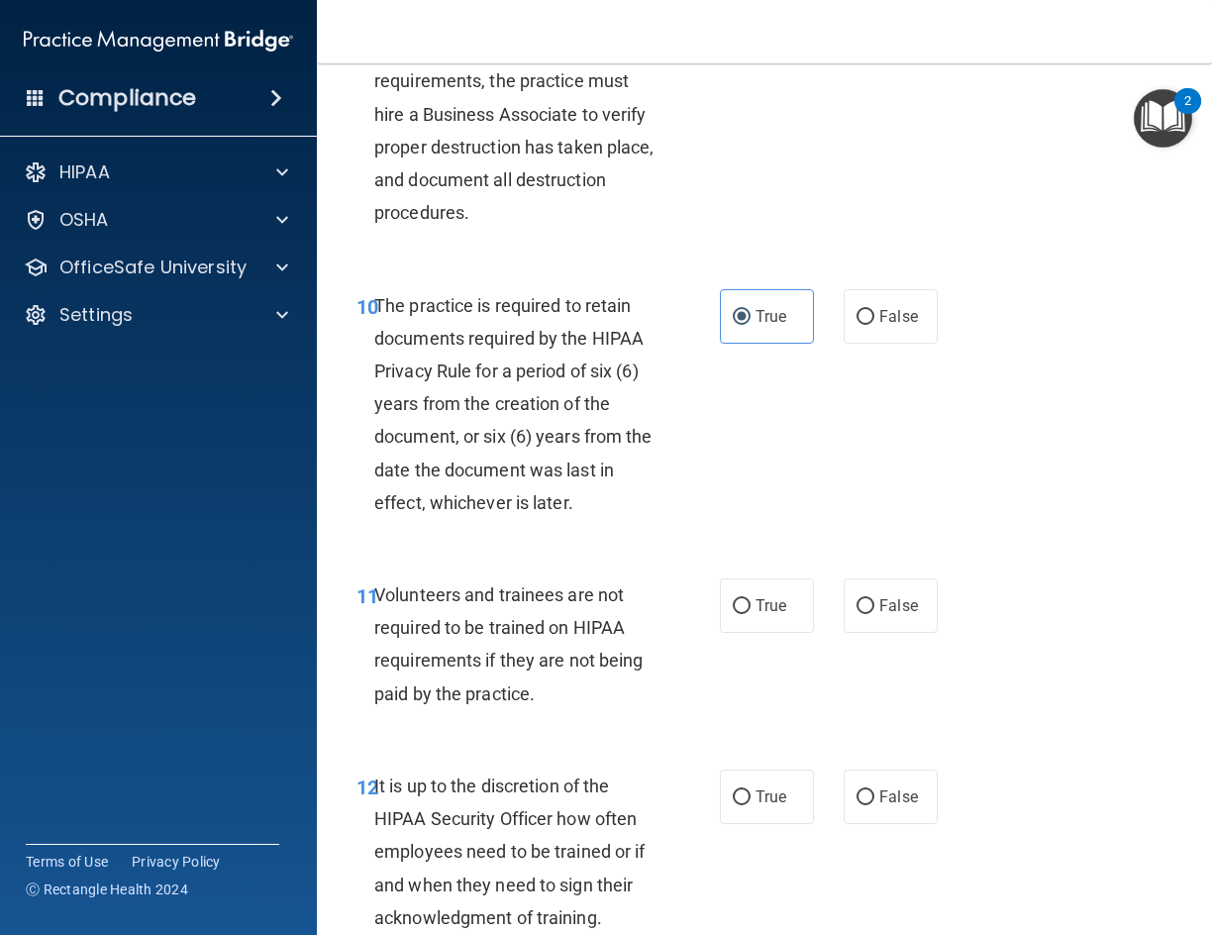
scroll to position [2476, 0]
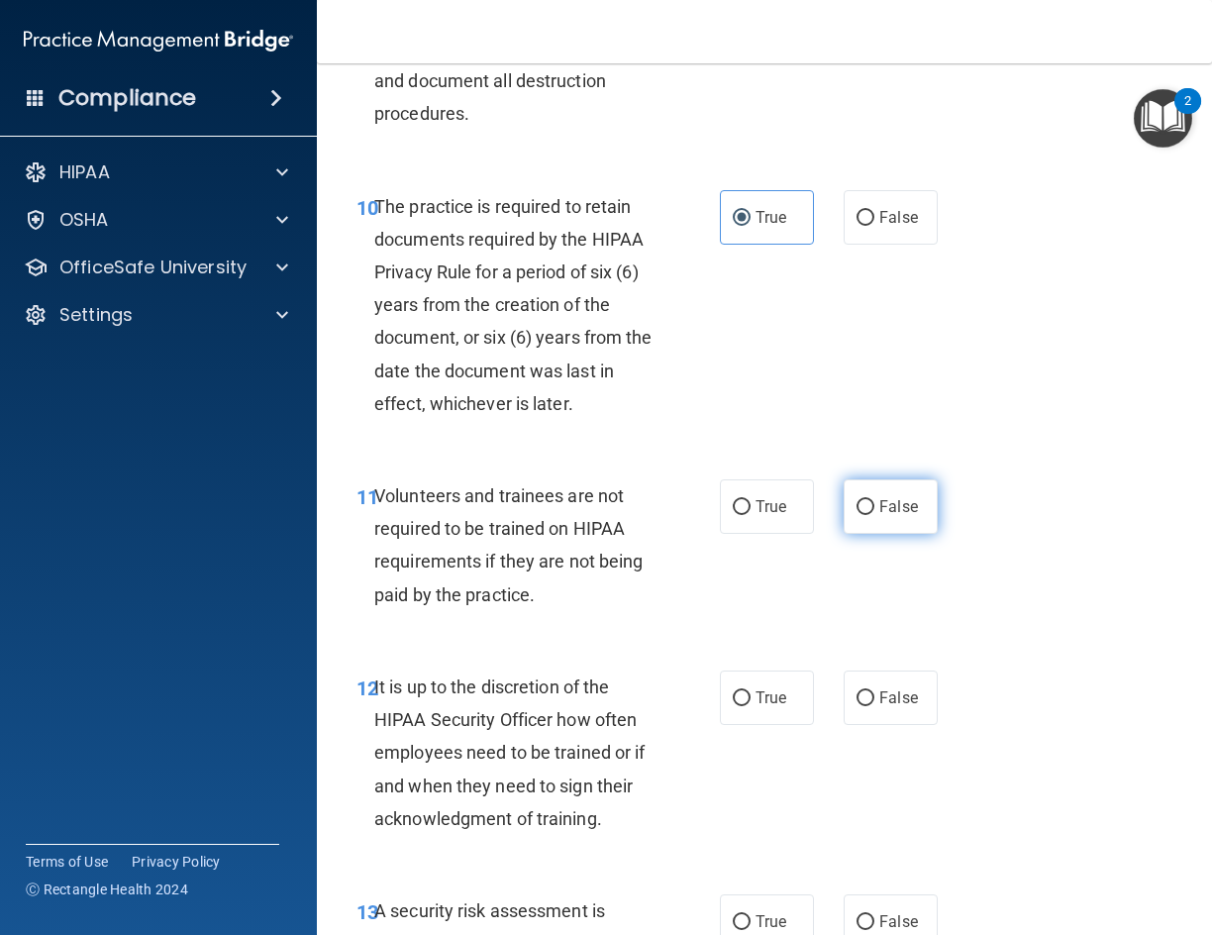
click at [888, 488] on label "False" at bounding box center [891, 506] width 94 height 54
click at [875, 500] on input "False" at bounding box center [866, 507] width 18 height 15
radio input "true"
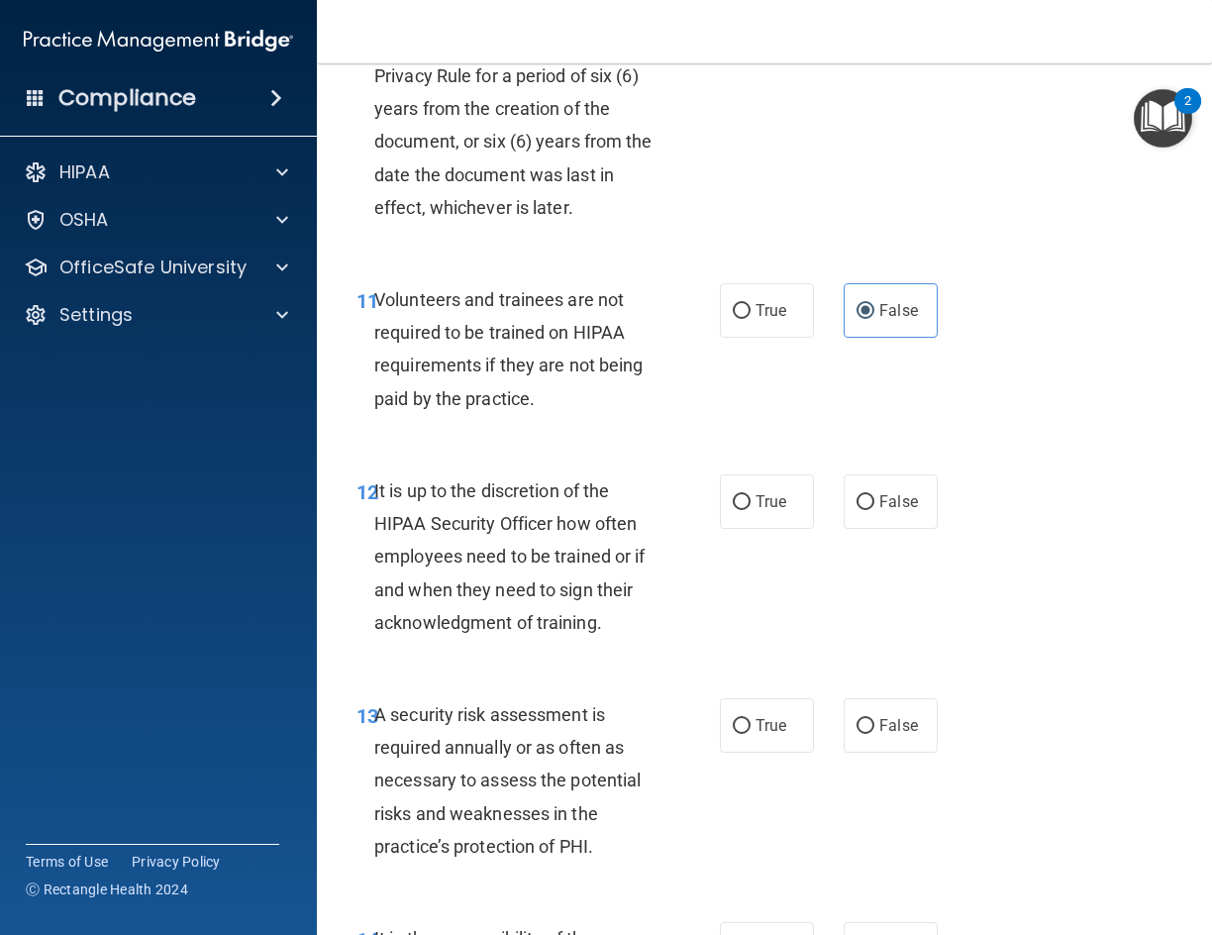
scroll to position [2674, 0]
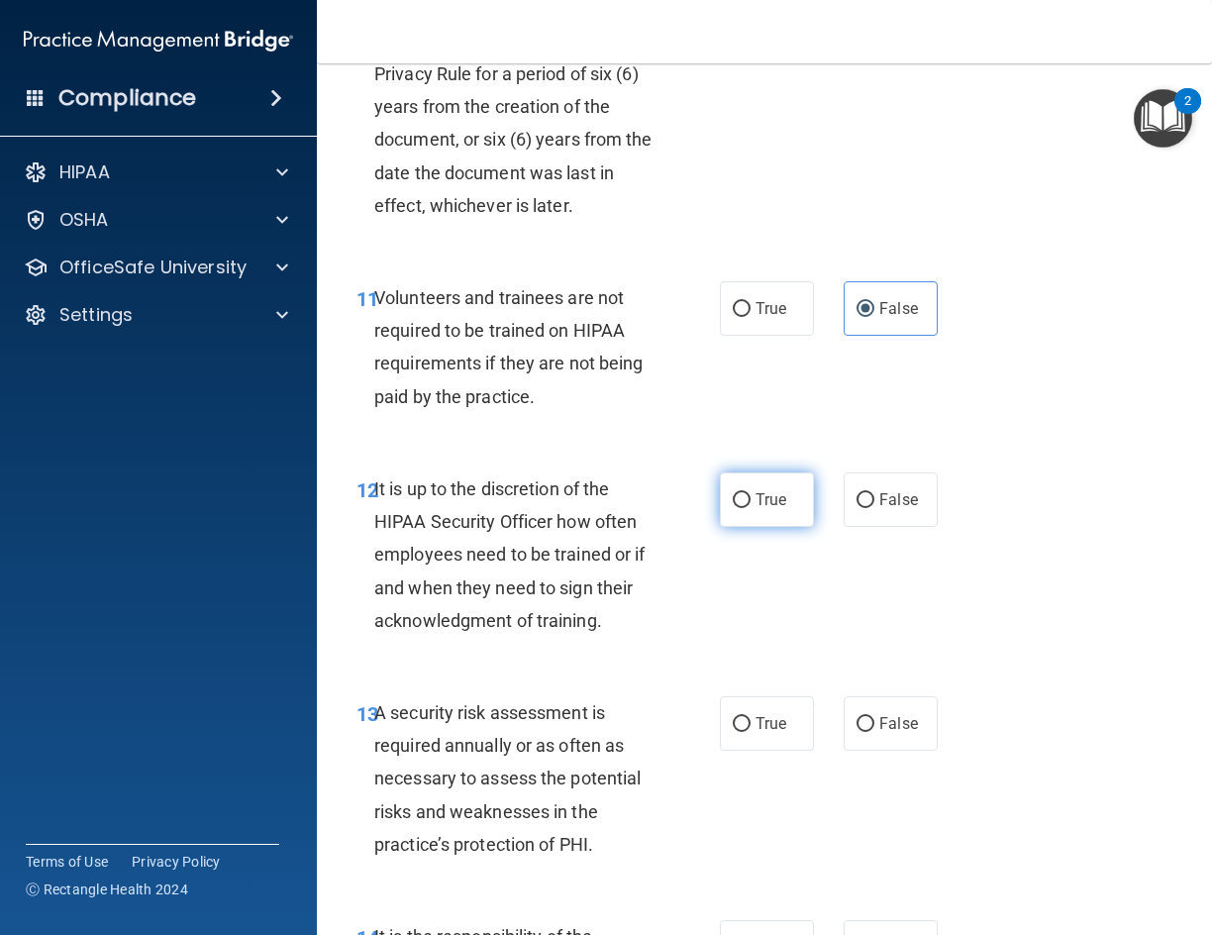
click at [733, 504] on input "True" at bounding box center [742, 500] width 18 height 15
radio input "true"
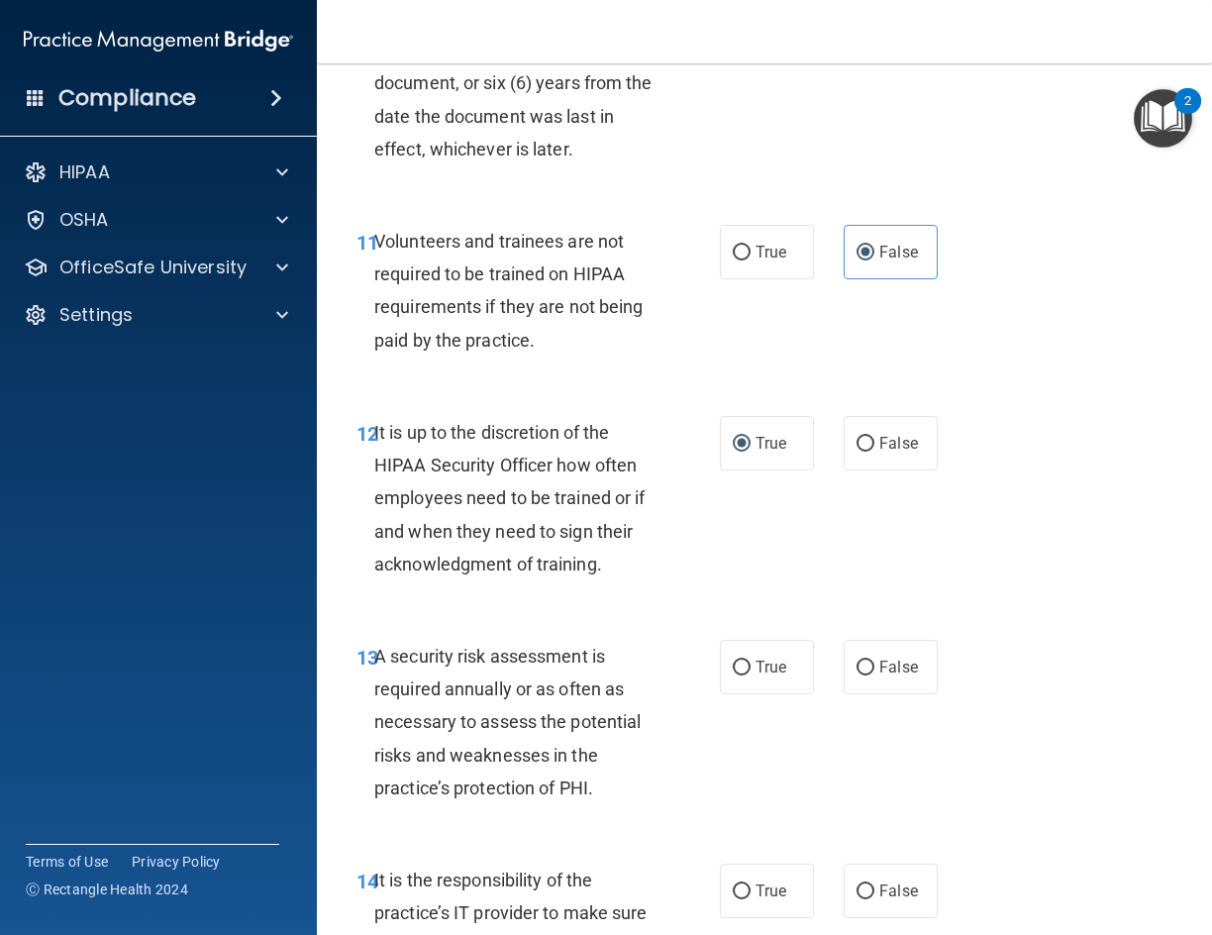
scroll to position [2872, 0]
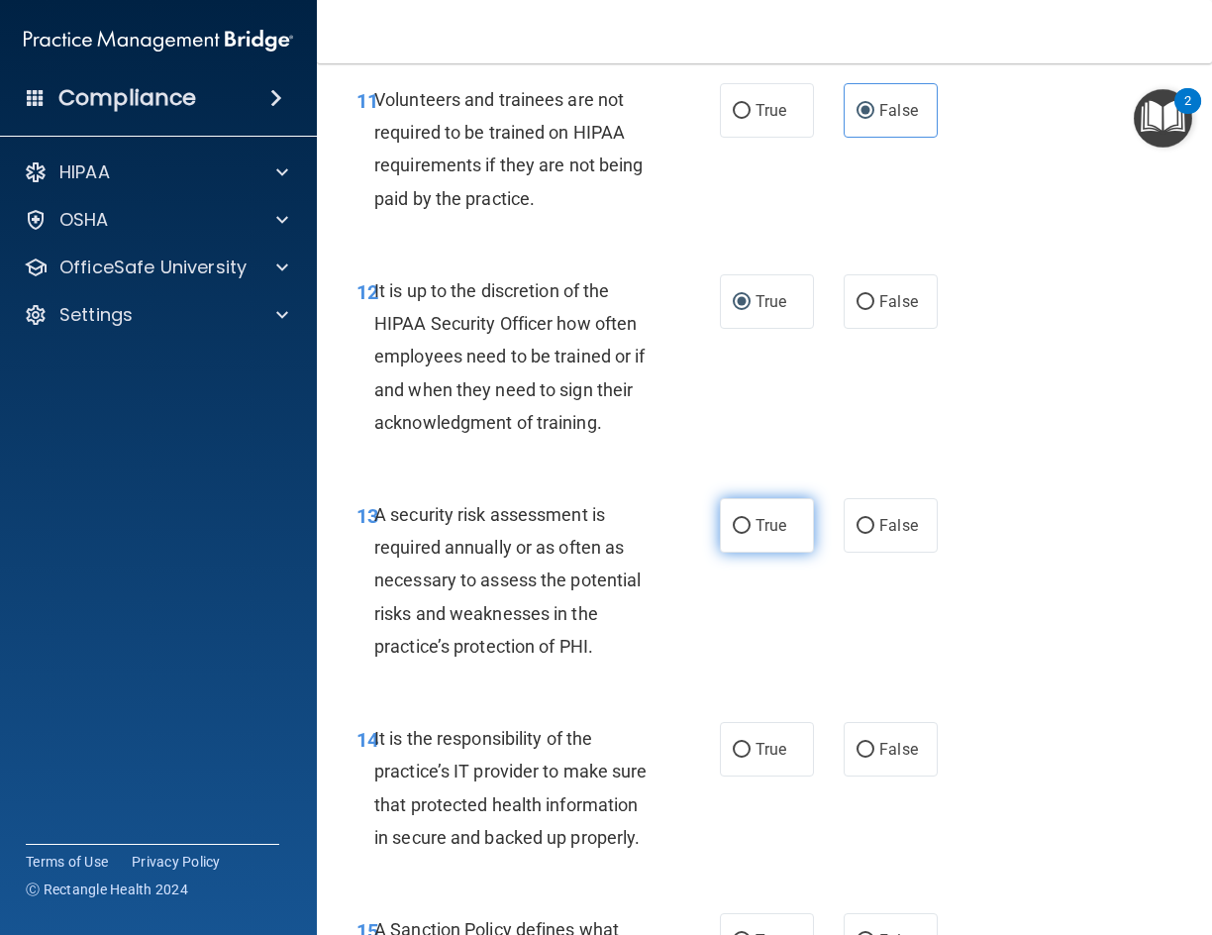
click at [756, 528] on span "True" at bounding box center [771, 525] width 31 height 19
click at [750, 528] on input "True" at bounding box center [742, 526] width 18 height 15
radio input "true"
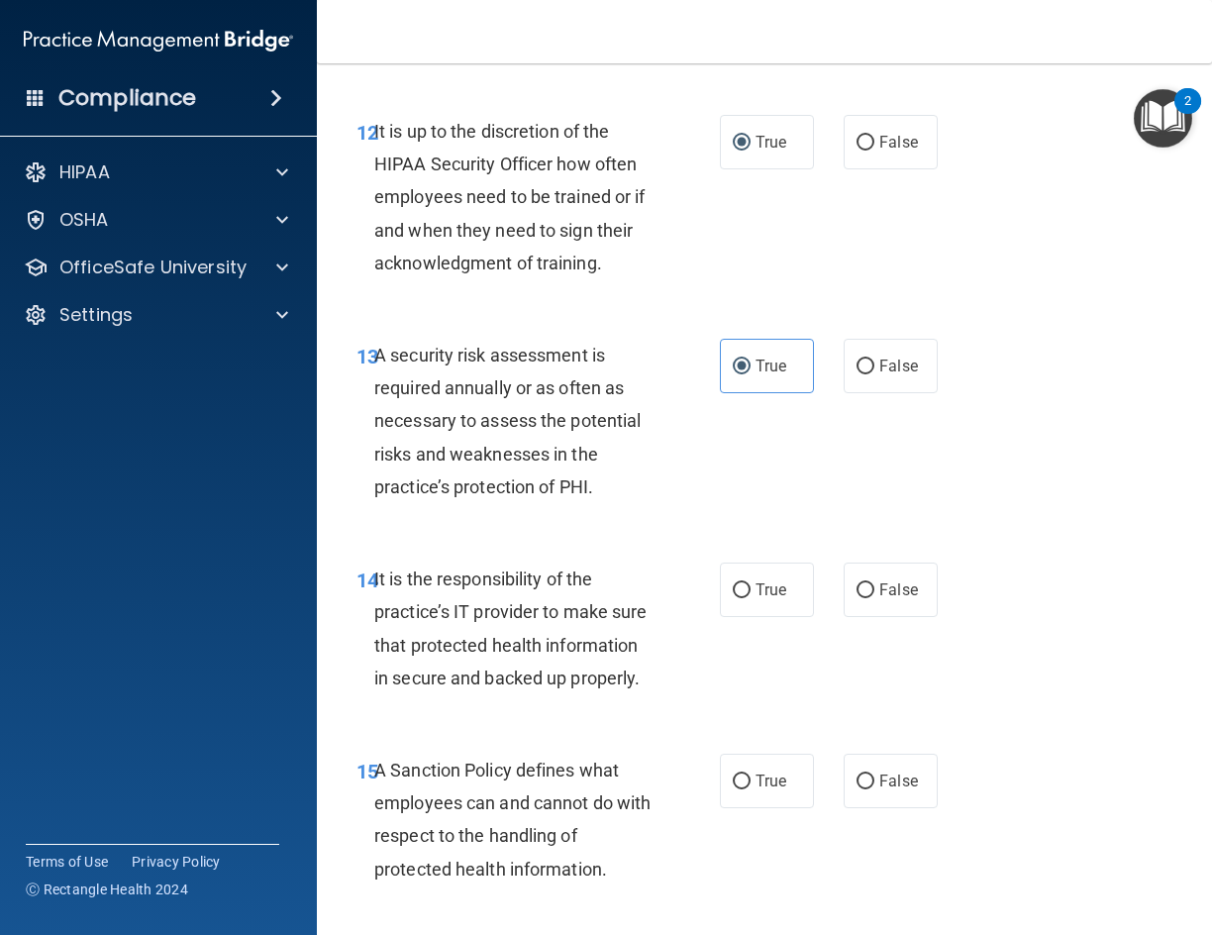
scroll to position [3070, 0]
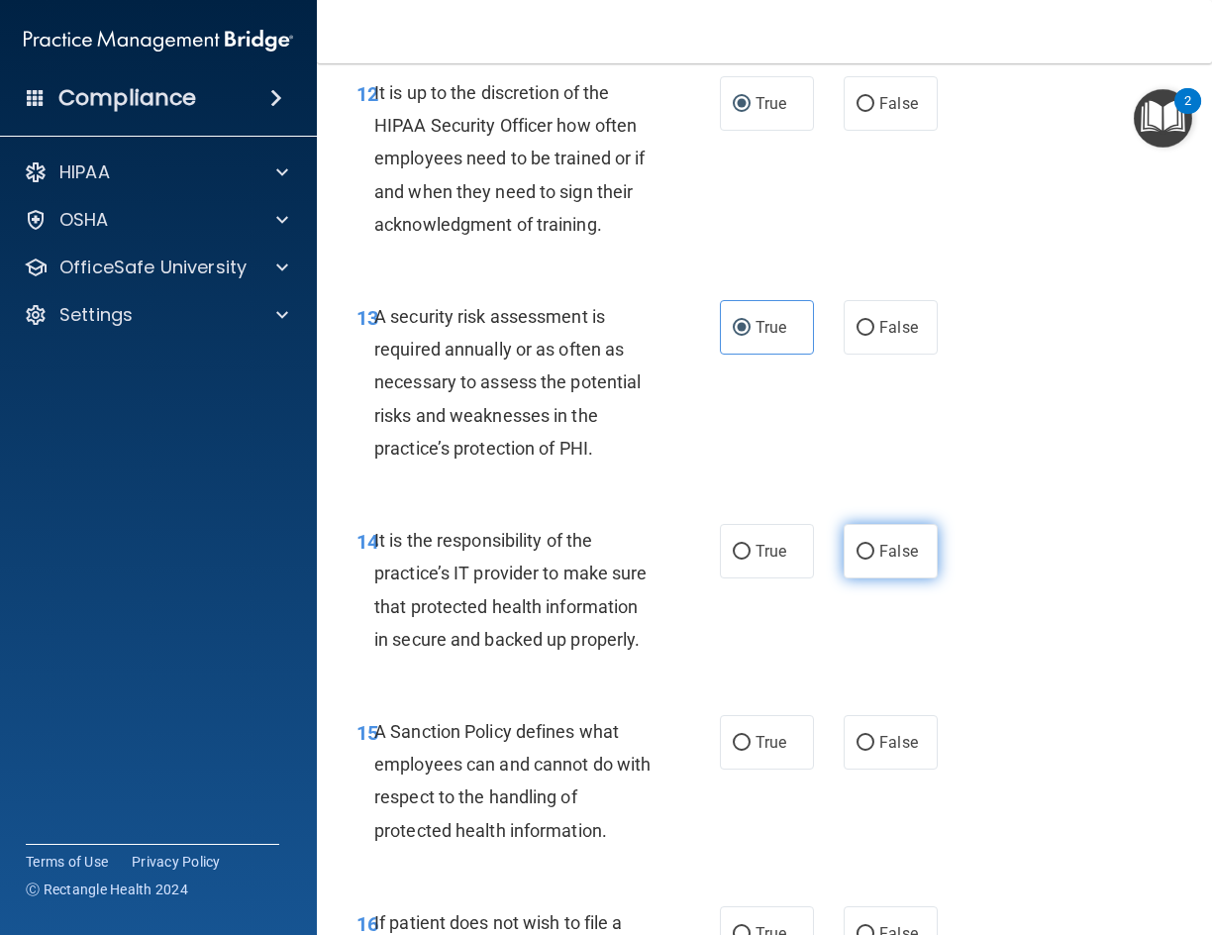
click at [879, 556] on span "False" at bounding box center [898, 551] width 39 height 19
click at [871, 556] on input "False" at bounding box center [866, 552] width 18 height 15
radio input "true"
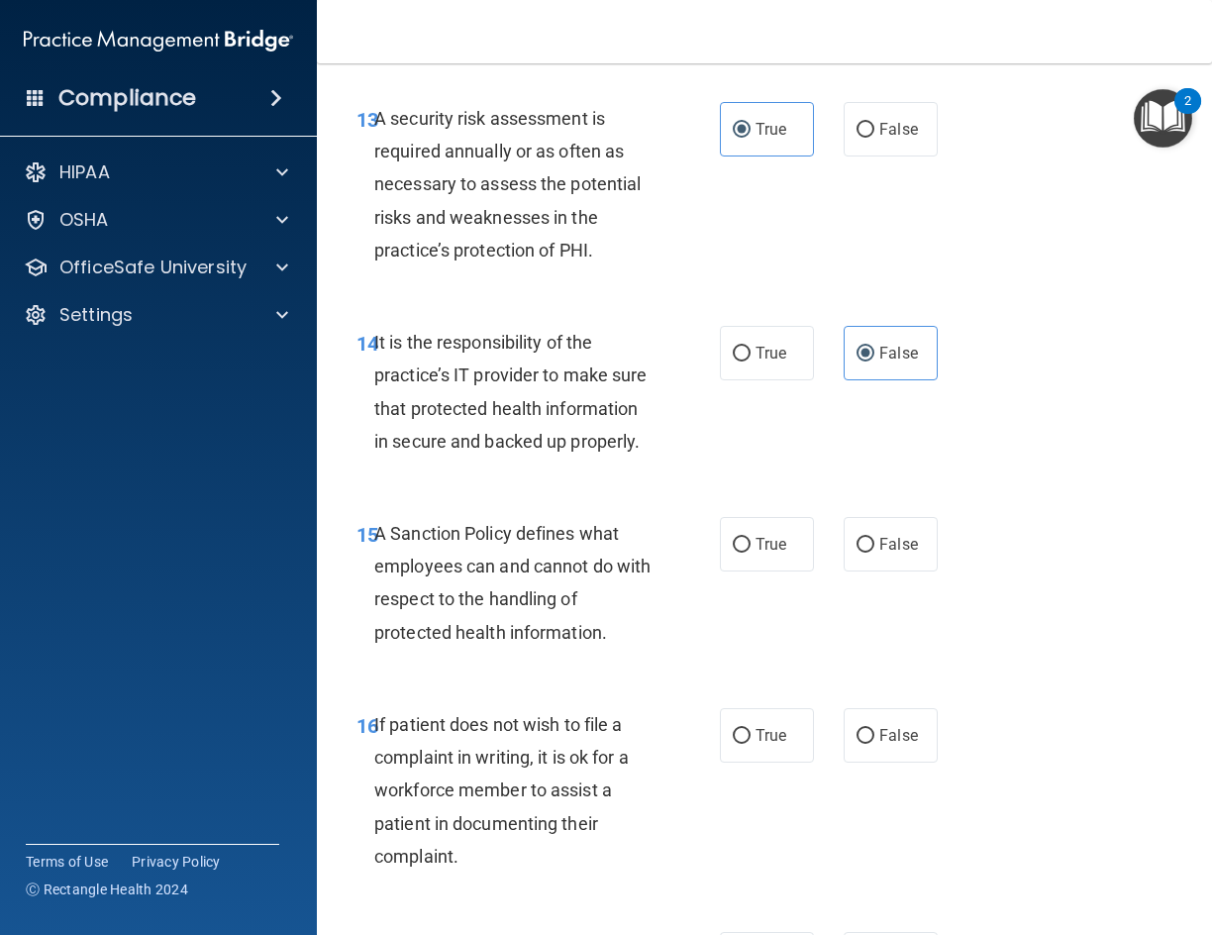
scroll to position [3367, 0]
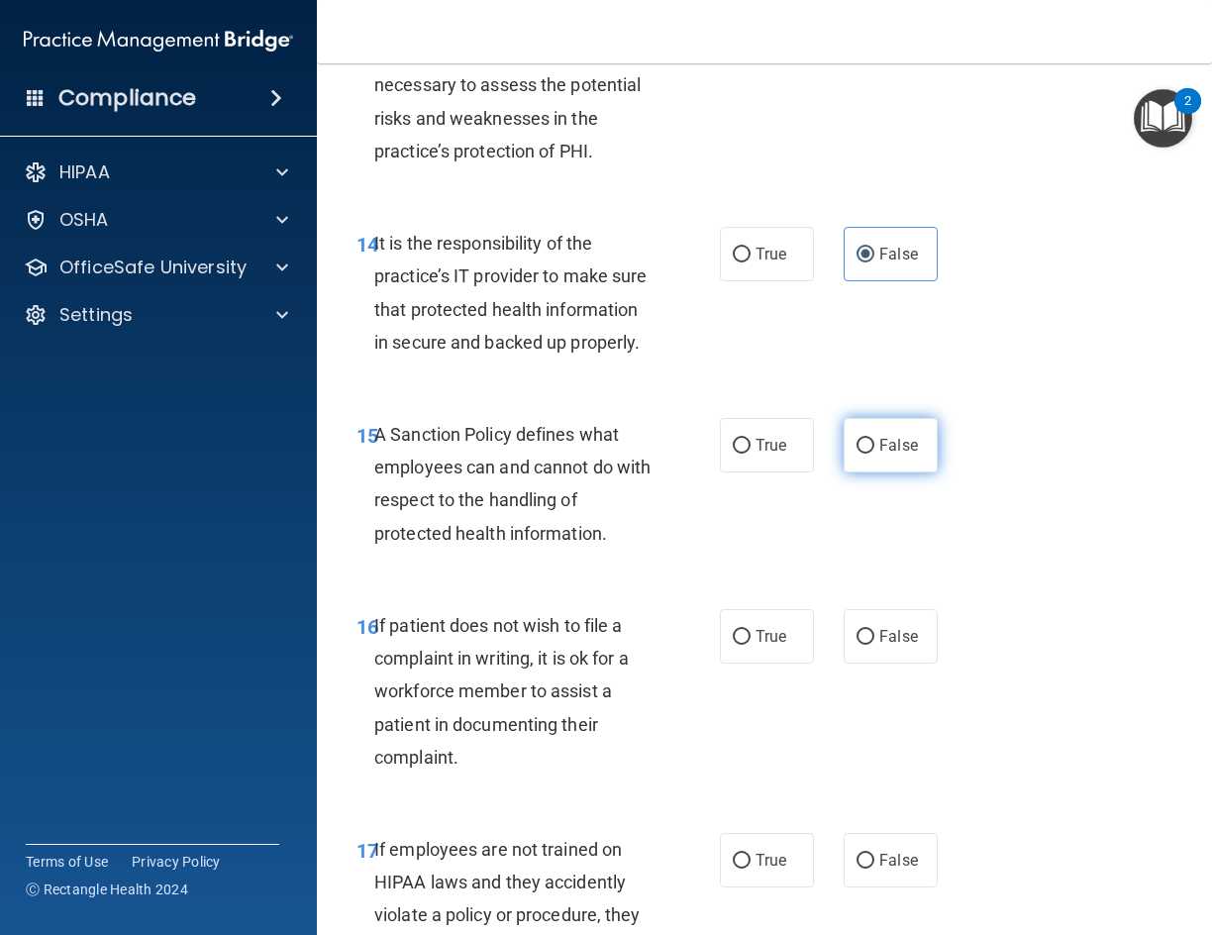
click at [856, 455] on label "False" at bounding box center [891, 445] width 94 height 54
click at [857, 454] on input "False" at bounding box center [866, 446] width 18 height 15
radio input "true"
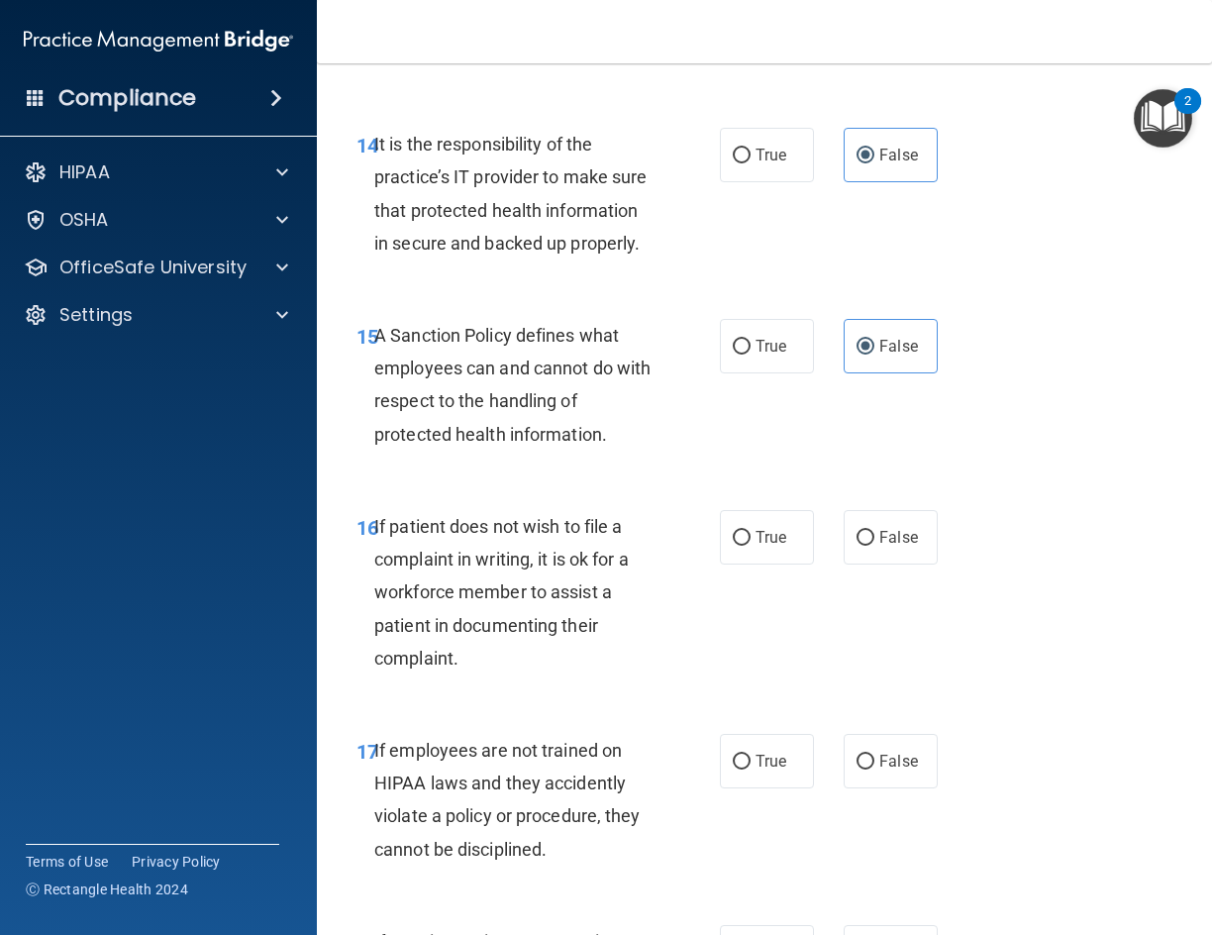
scroll to position [3565, 0]
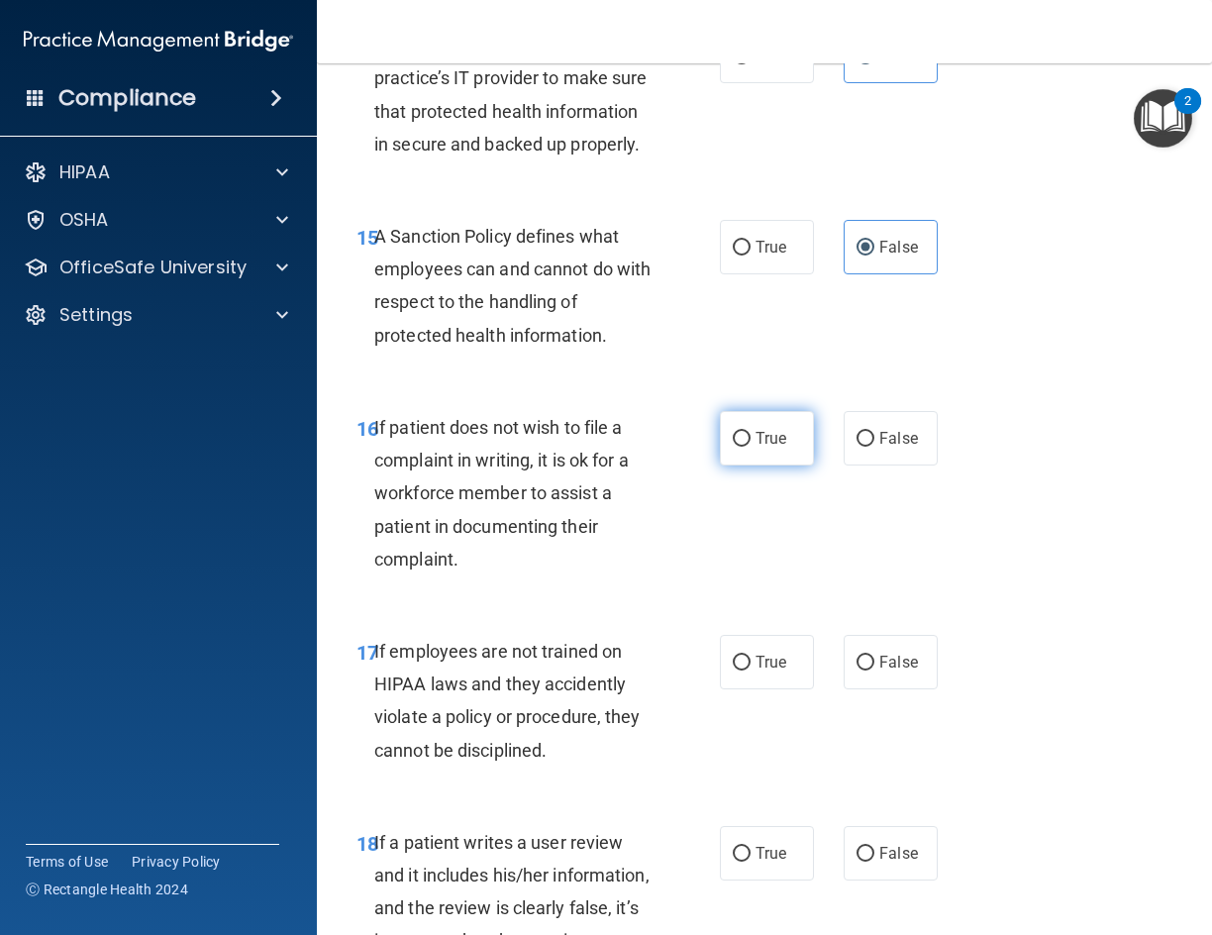
click at [733, 446] on input "True" at bounding box center [742, 439] width 18 height 15
radio input "true"
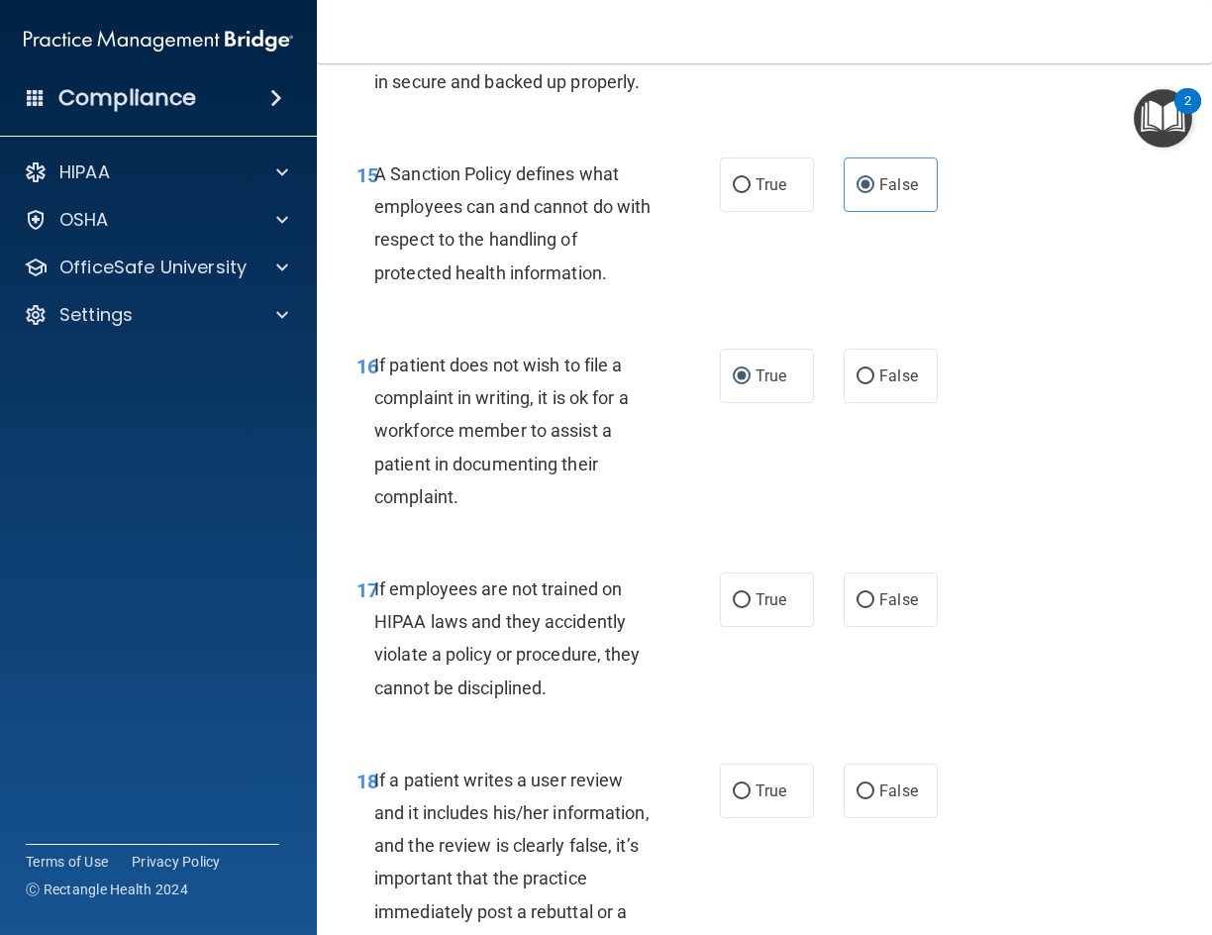
scroll to position [3764, 0]
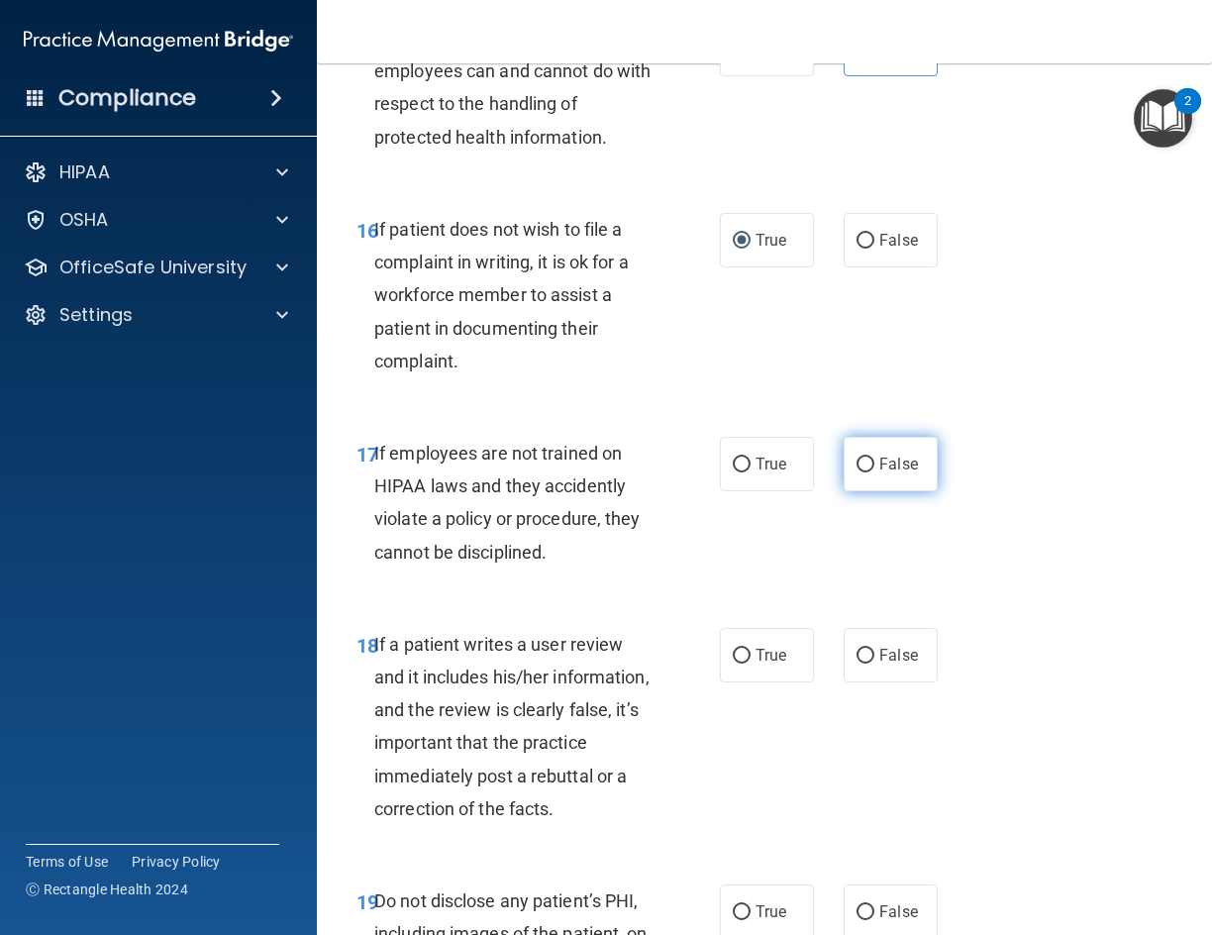
click at [866, 468] on input "False" at bounding box center [866, 465] width 18 height 15
radio input "true"
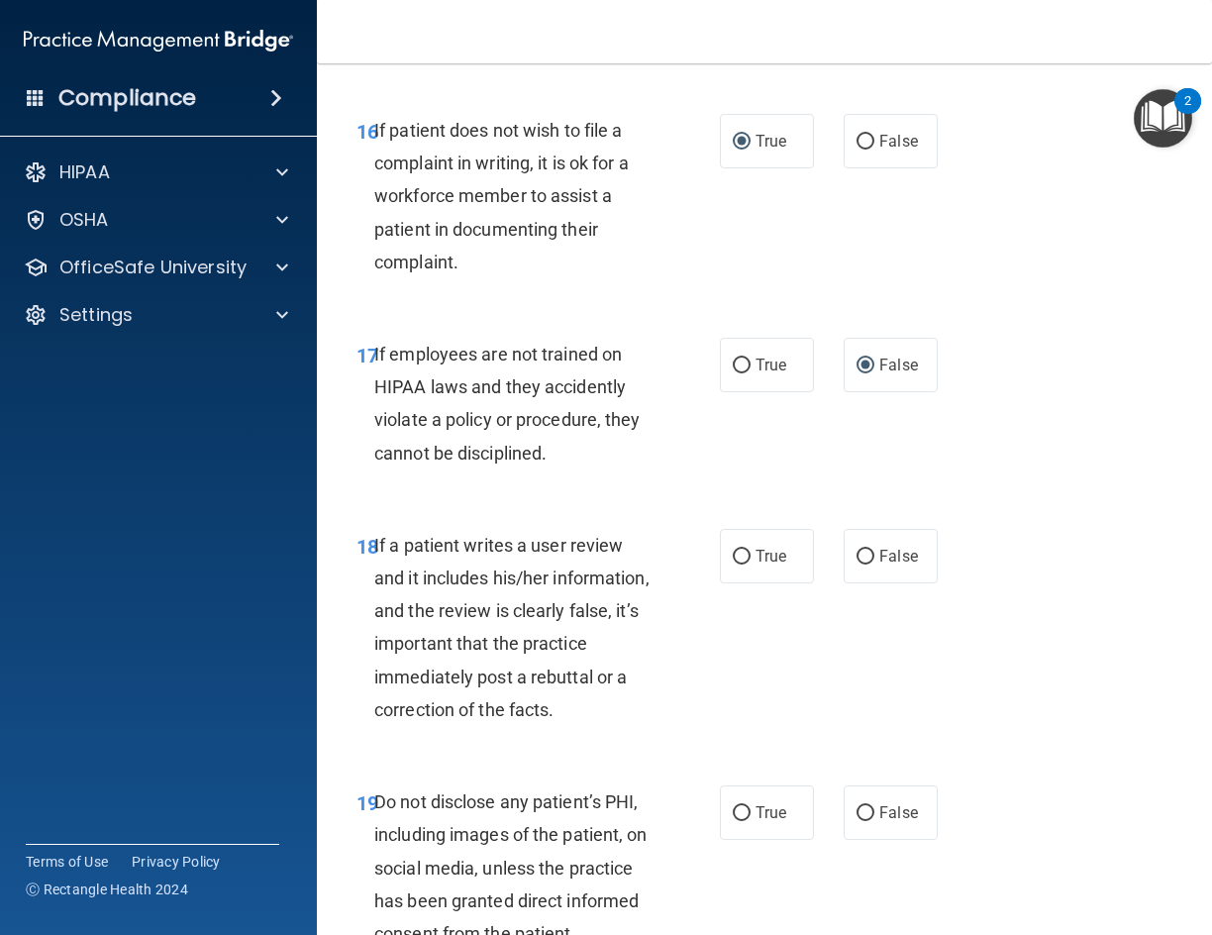
scroll to position [3962, 0]
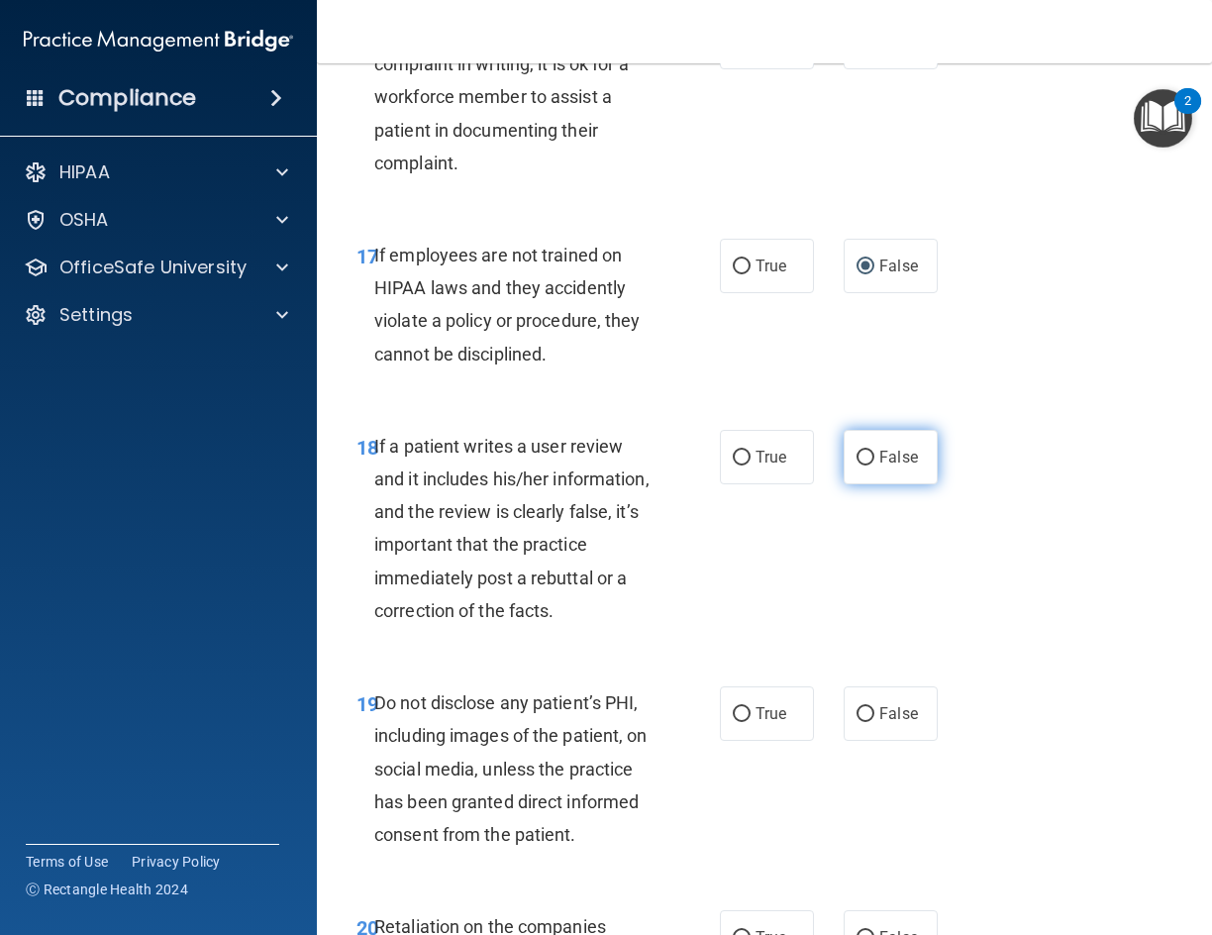
click at [879, 471] on label "False" at bounding box center [891, 457] width 94 height 54
click at [875, 465] on input "False" at bounding box center [866, 458] width 18 height 15
radio input "true"
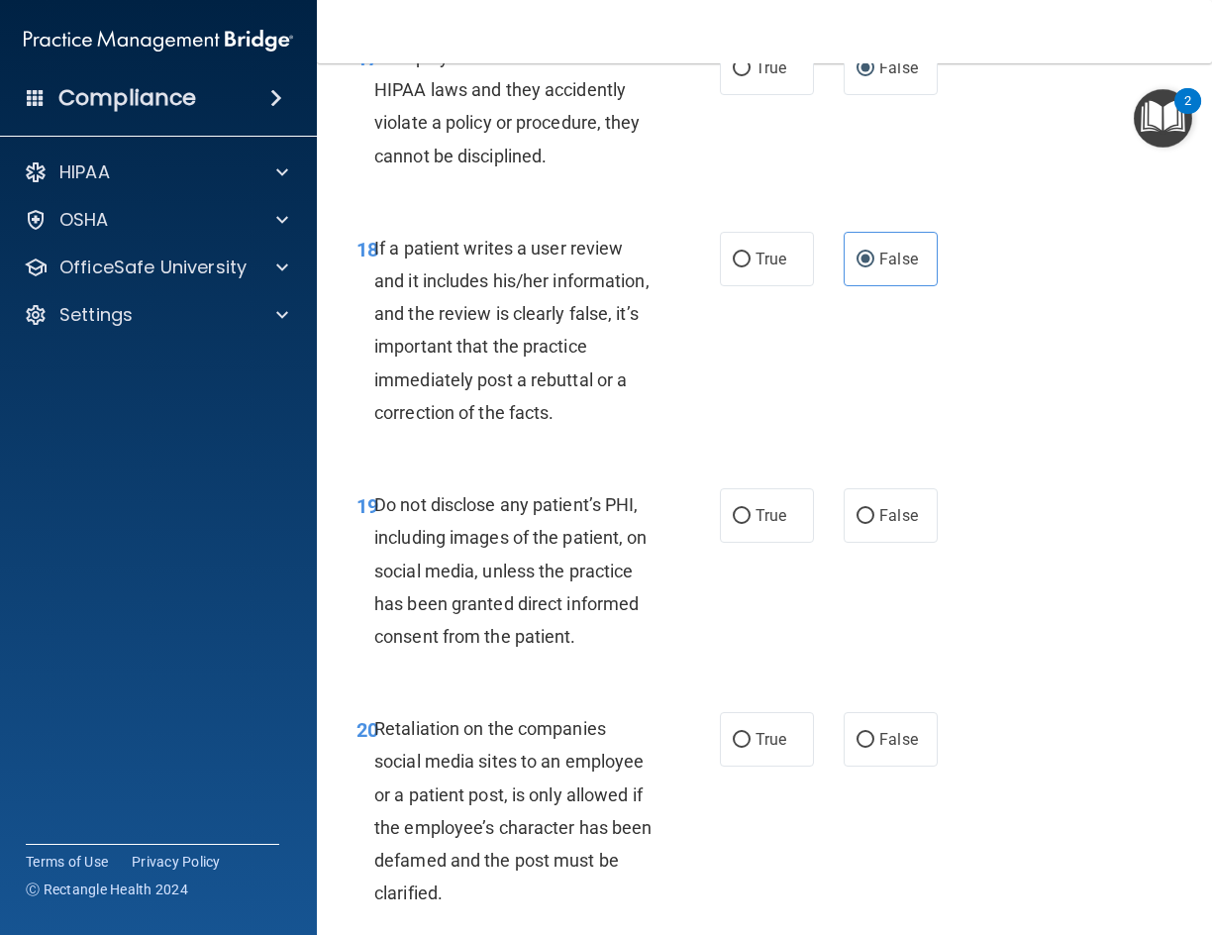
scroll to position [4259, 0]
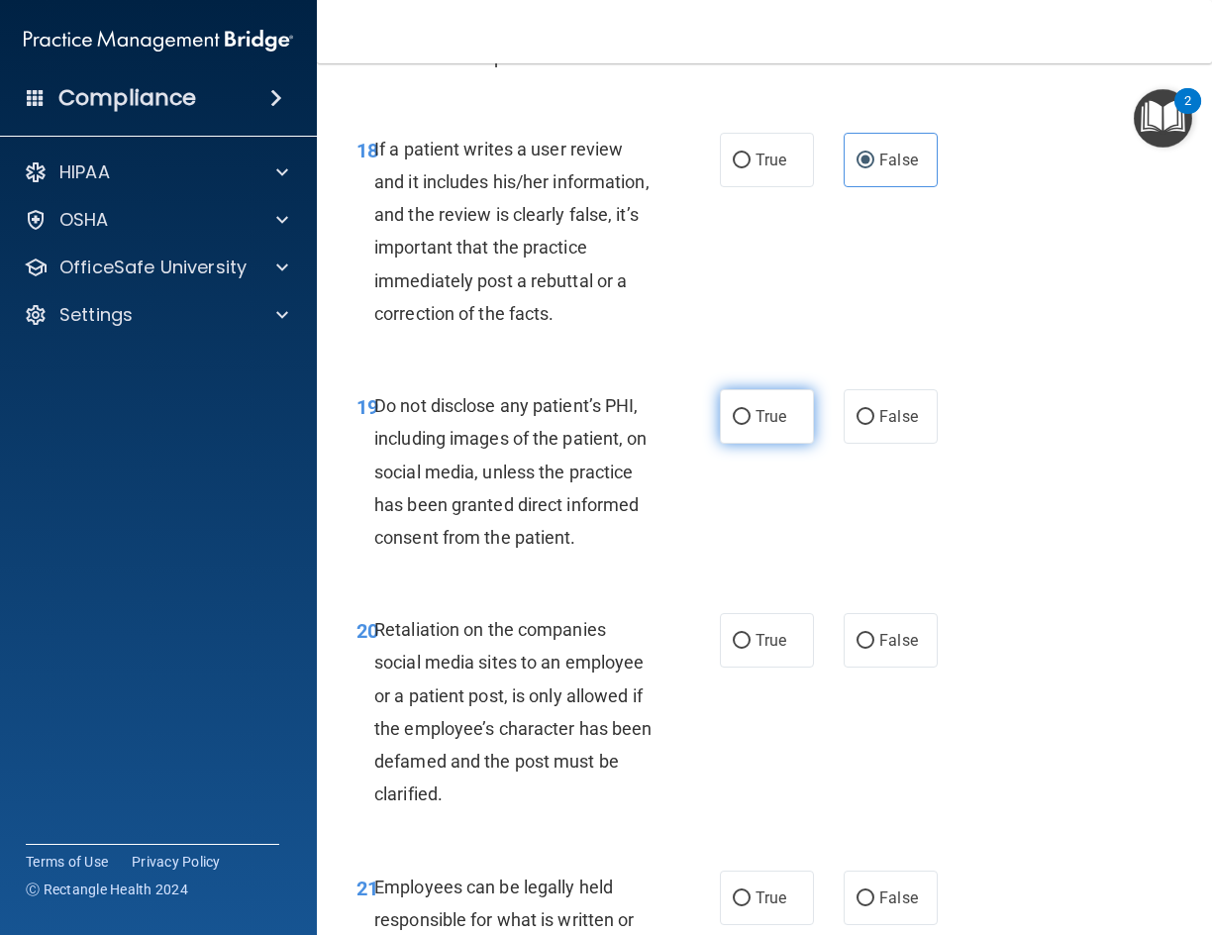
click at [745, 444] on label "True" at bounding box center [767, 416] width 94 height 54
click at [745, 425] on input "True" at bounding box center [742, 417] width 18 height 15
radio input "true"
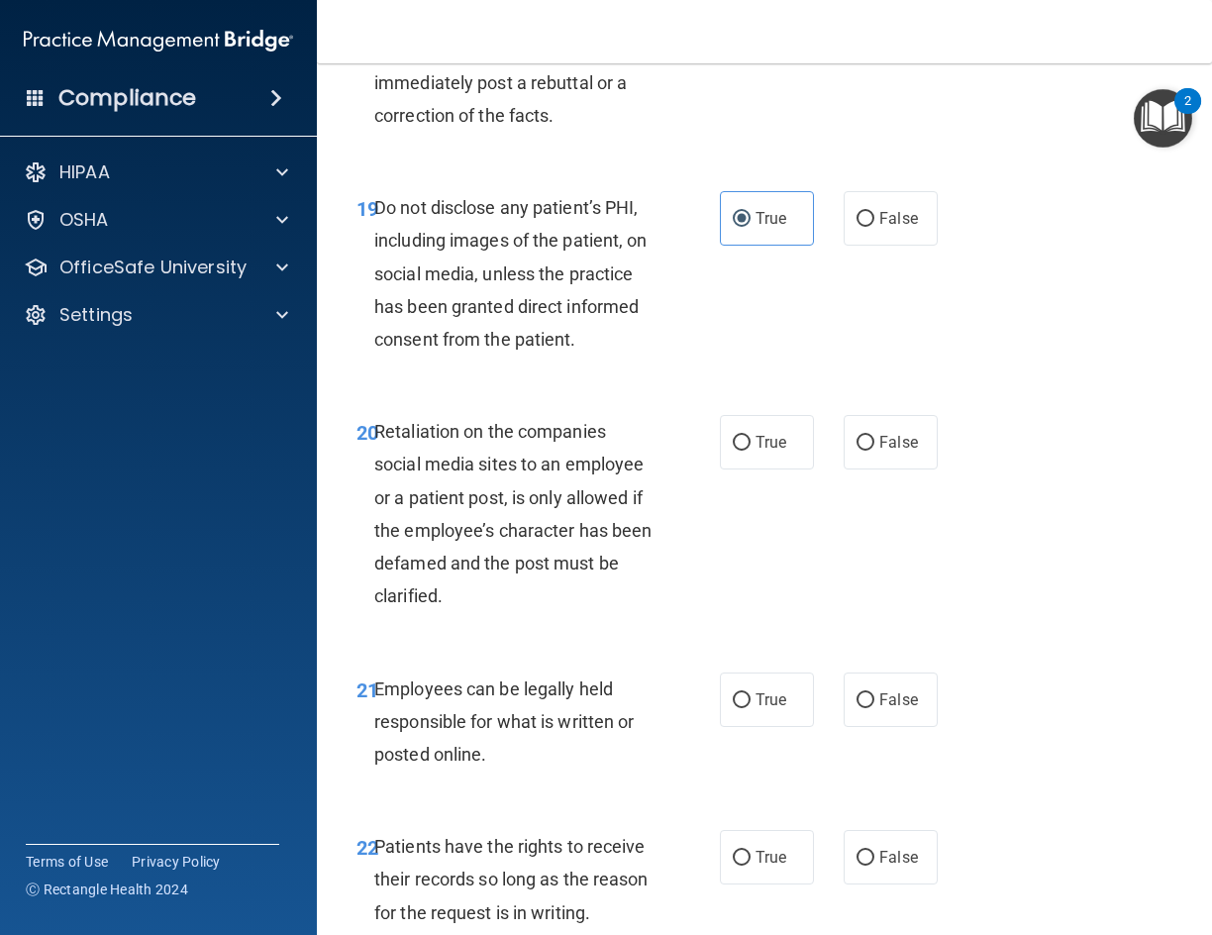
scroll to position [4556, 0]
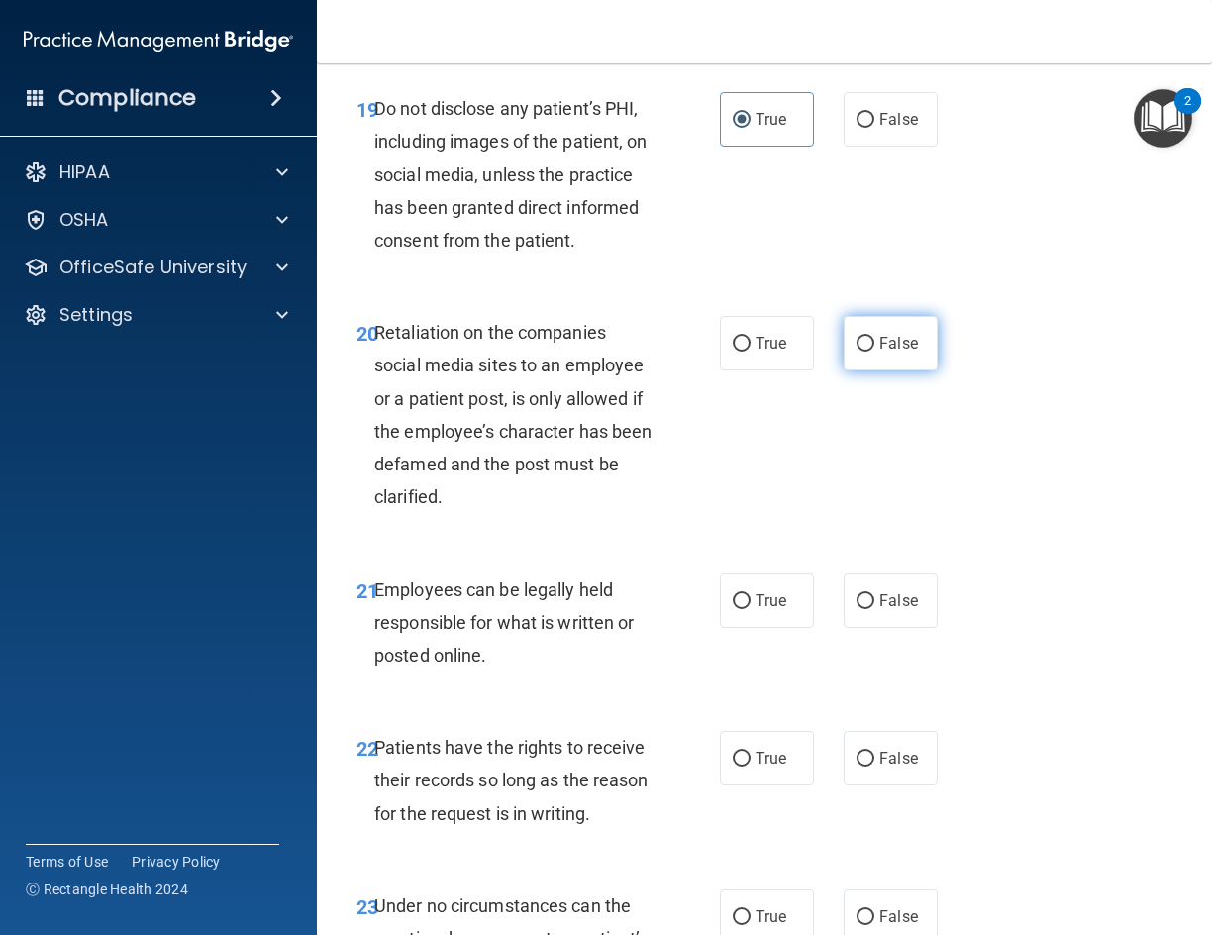
click at [886, 370] on label "False" at bounding box center [891, 343] width 94 height 54
click at [875, 352] on input "False" at bounding box center [866, 344] width 18 height 15
radio input "true"
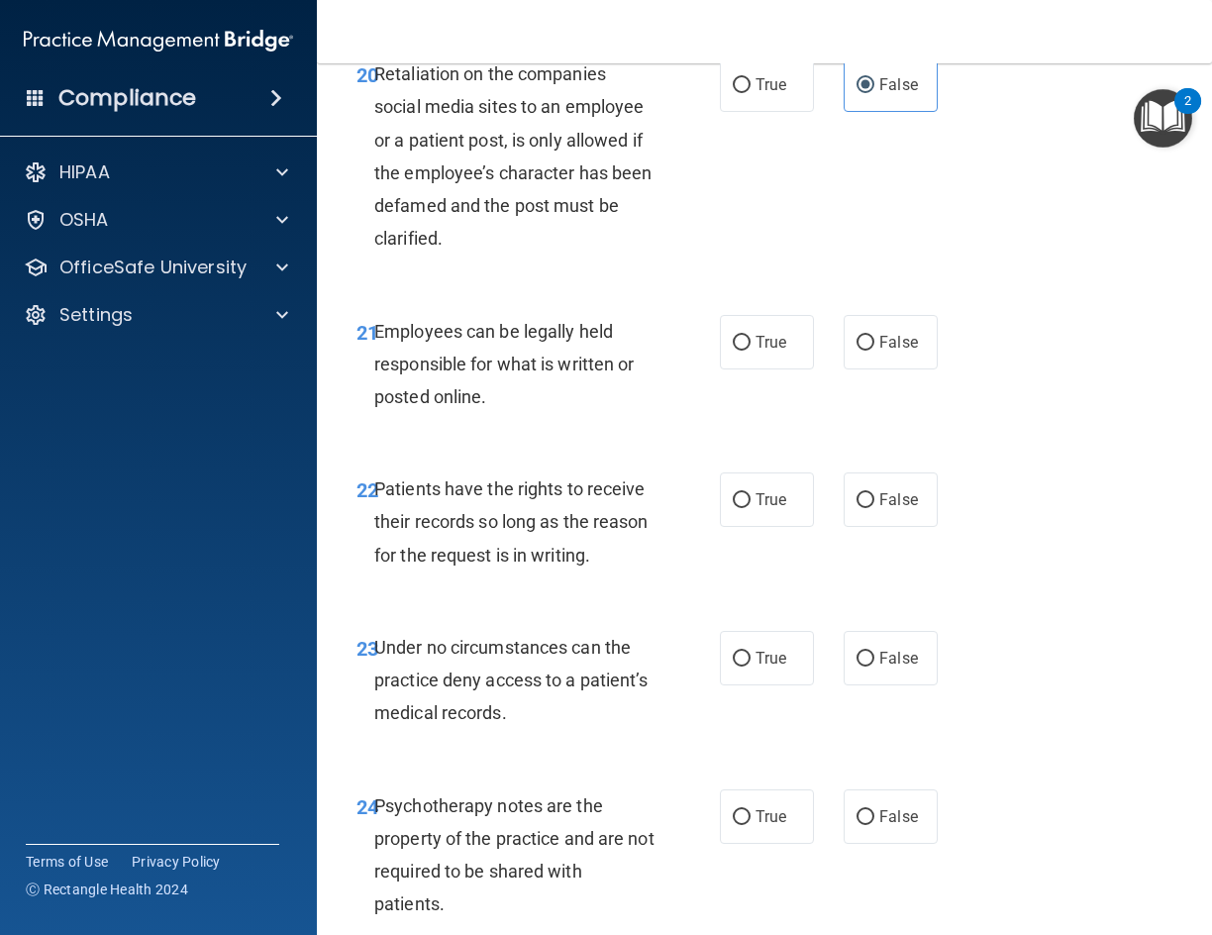
scroll to position [4853, 0]
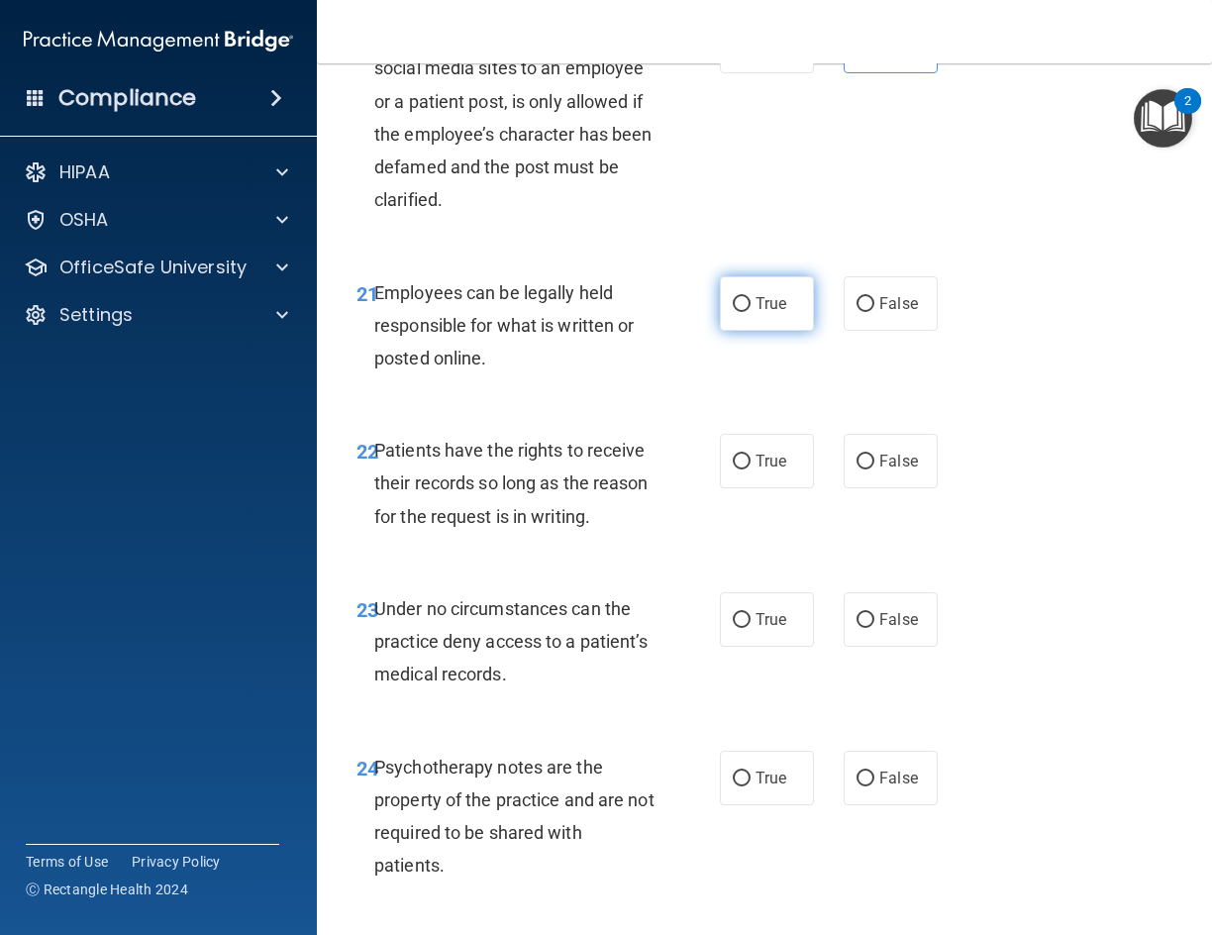
click at [736, 331] on label "True" at bounding box center [767, 303] width 94 height 54
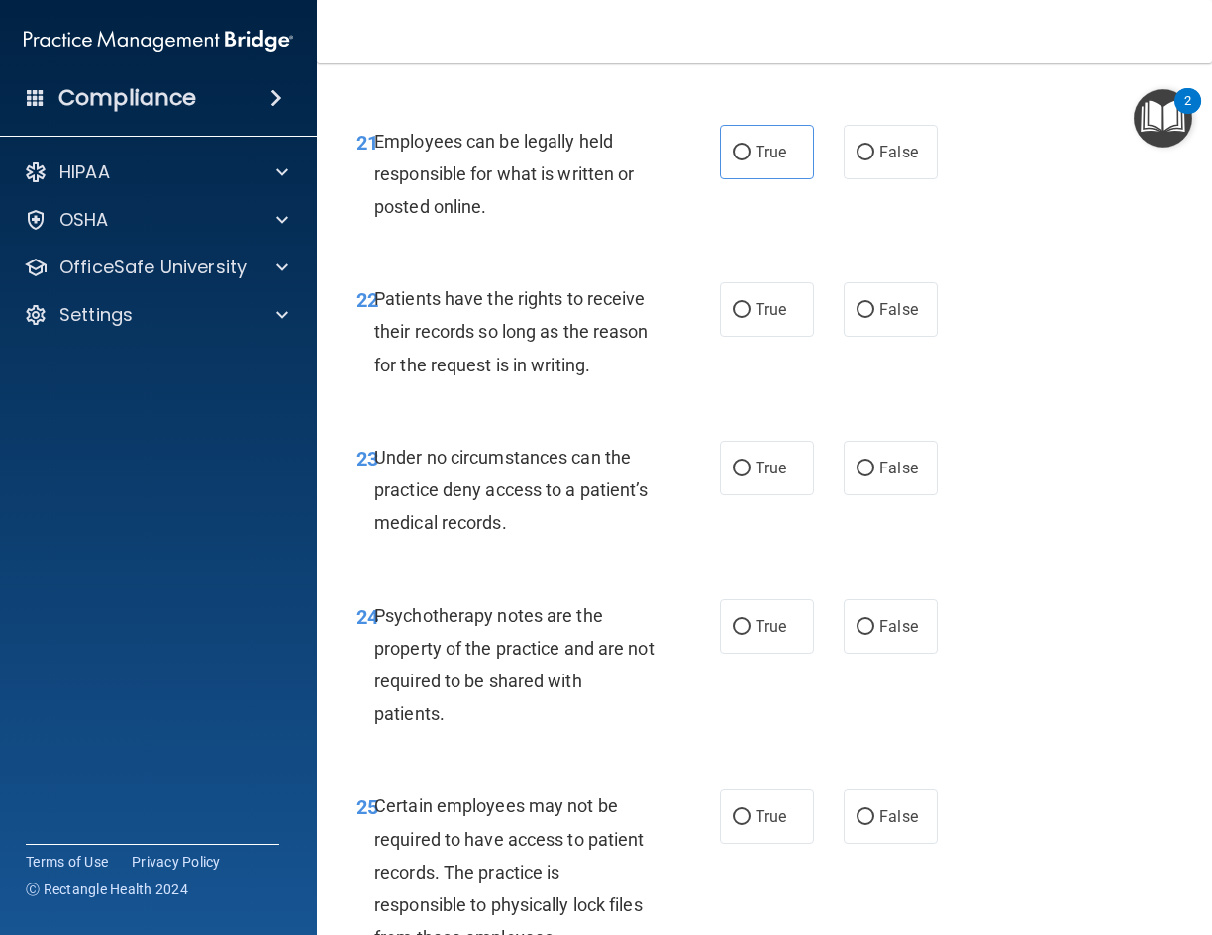
scroll to position [5051, 0]
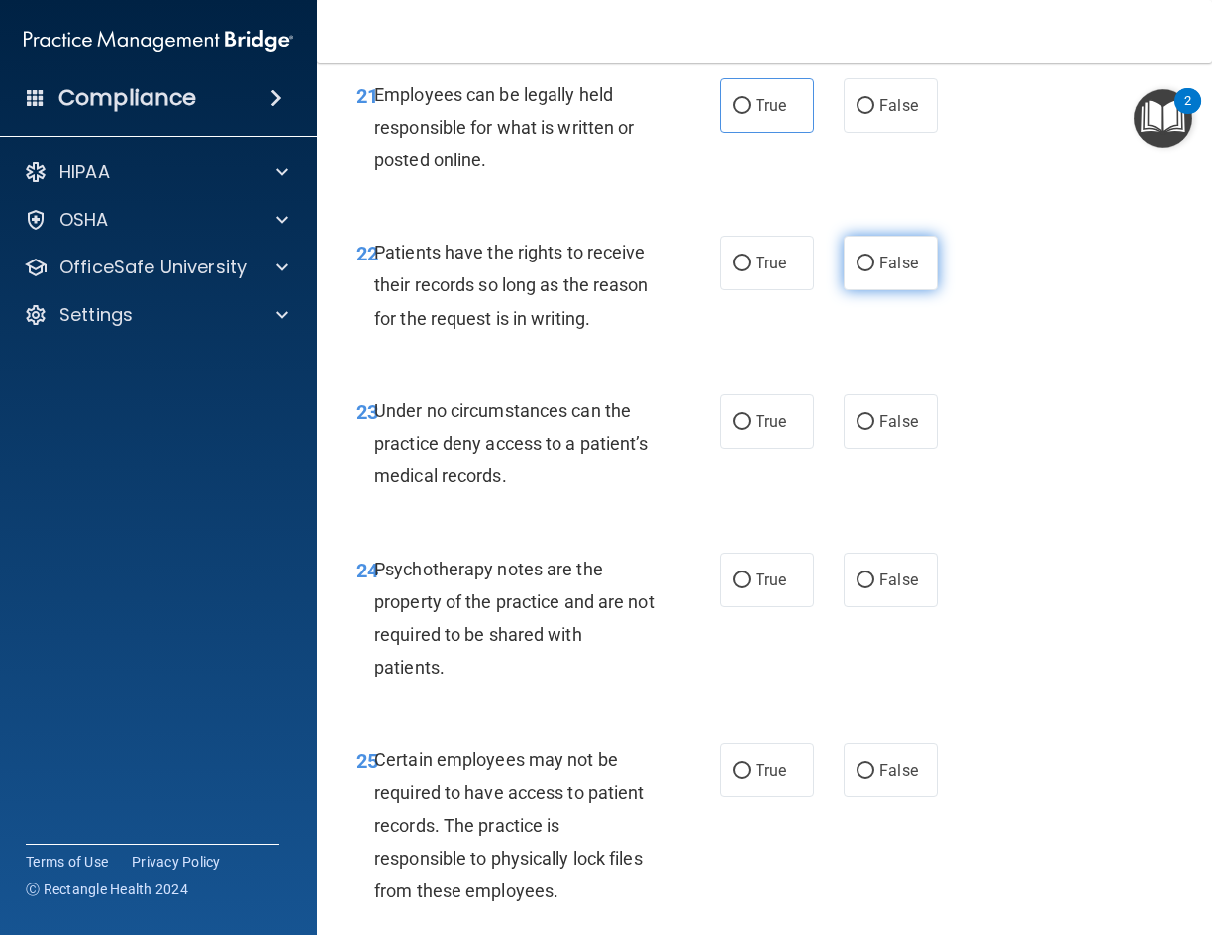
click at [866, 271] on input "False" at bounding box center [866, 264] width 18 height 15
radio input "true"
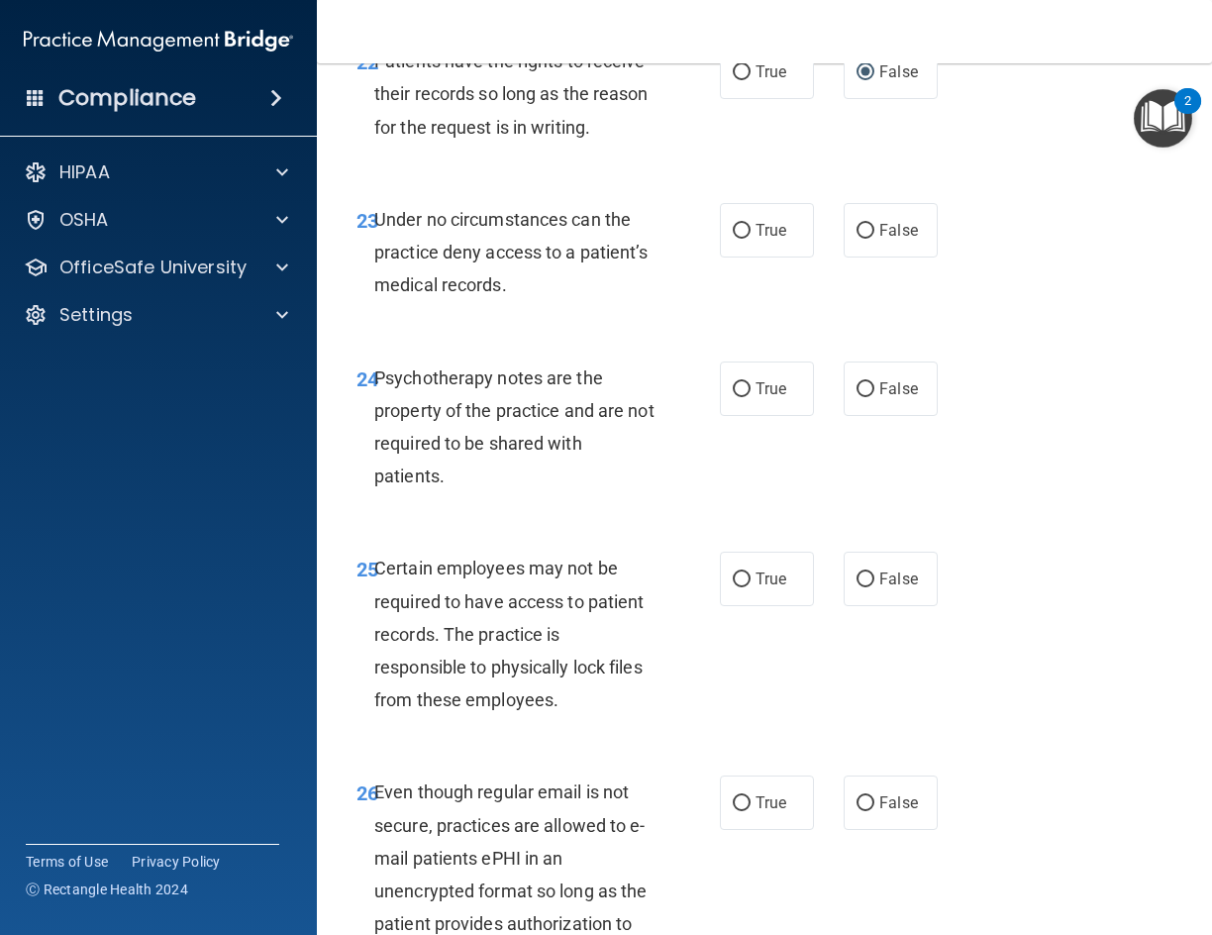
scroll to position [5249, 0]
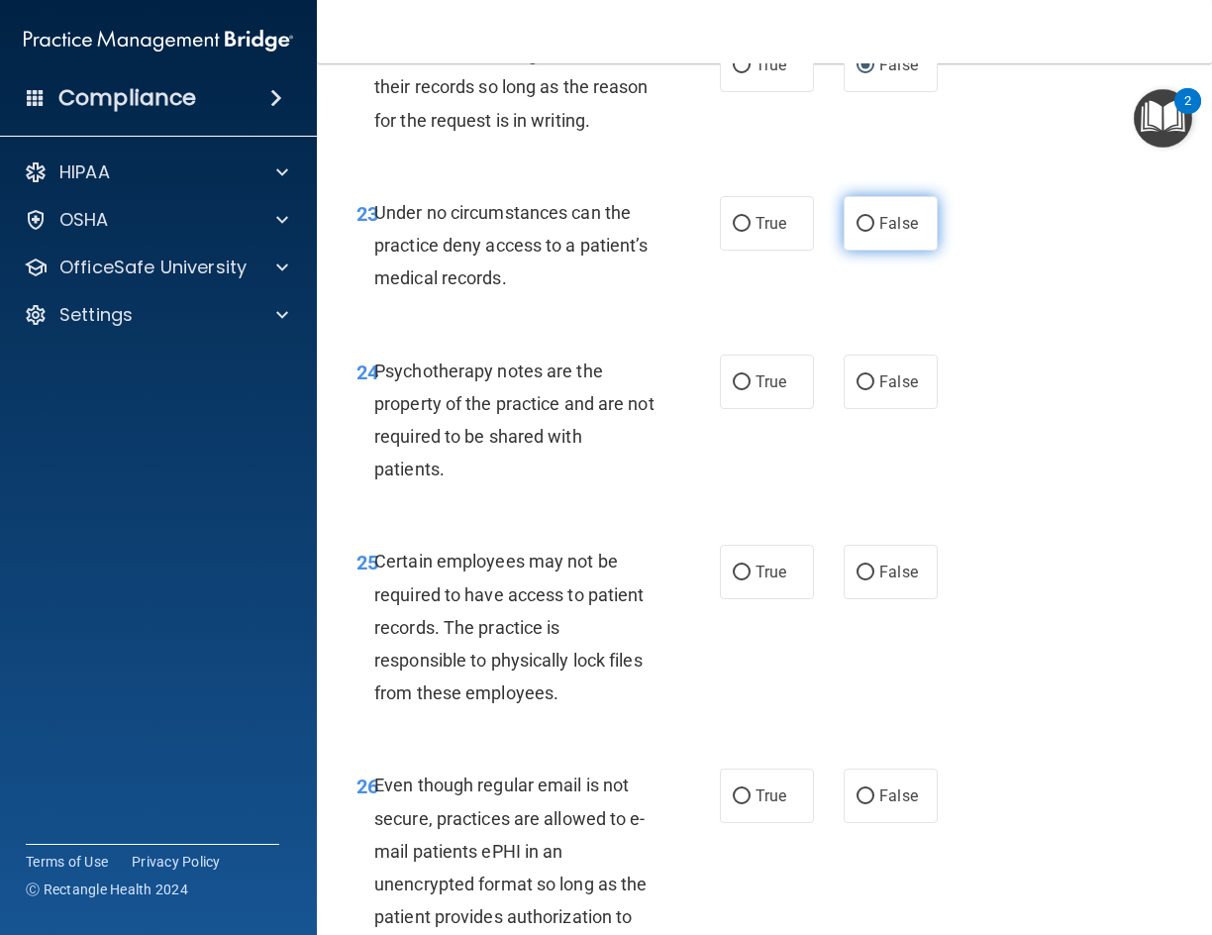
click at [859, 232] on input "False" at bounding box center [866, 224] width 18 height 15
radio input "true"
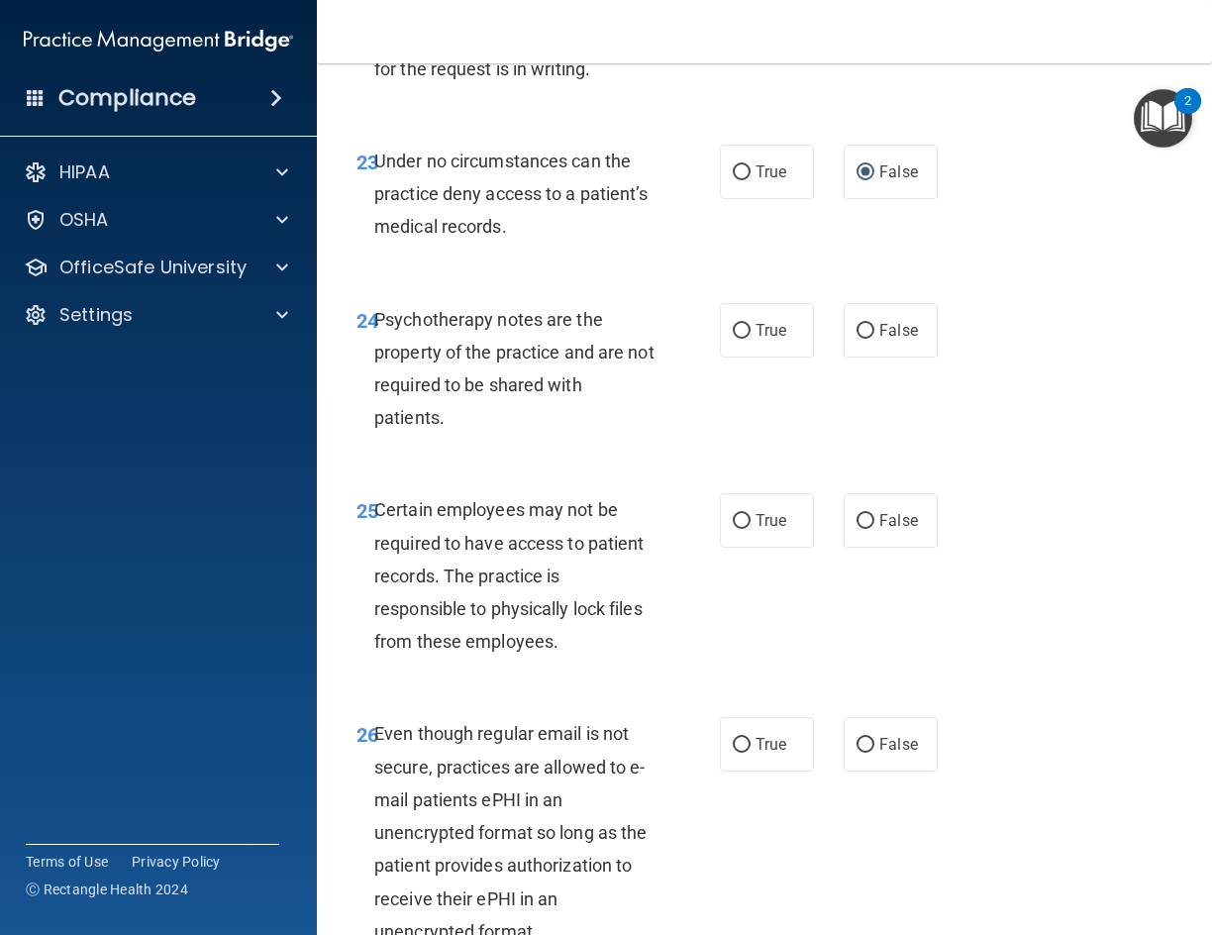
scroll to position [5348, 0]
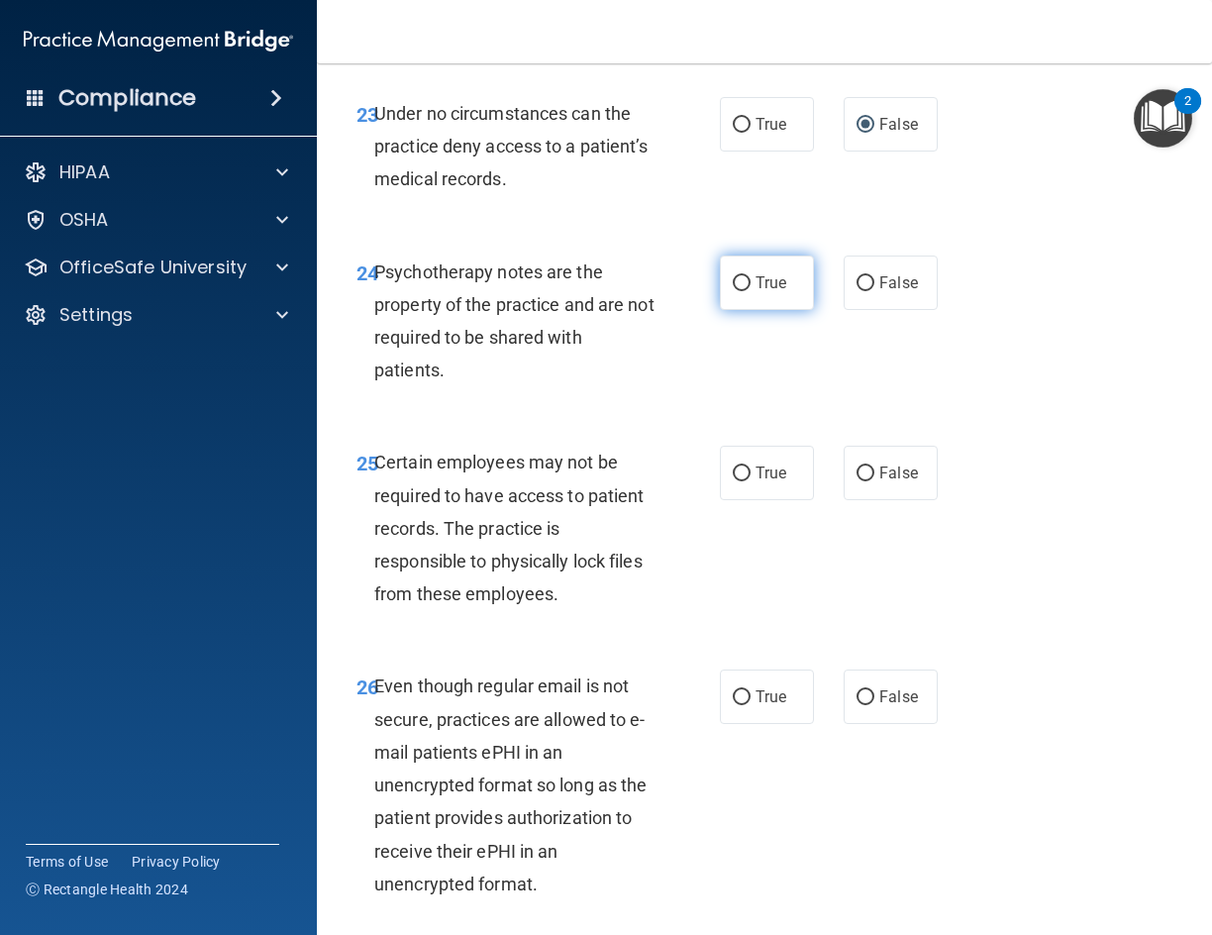
click at [775, 310] on label "True" at bounding box center [767, 283] width 94 height 54
click at [751, 291] on input "True" at bounding box center [742, 283] width 18 height 15
radio input "true"
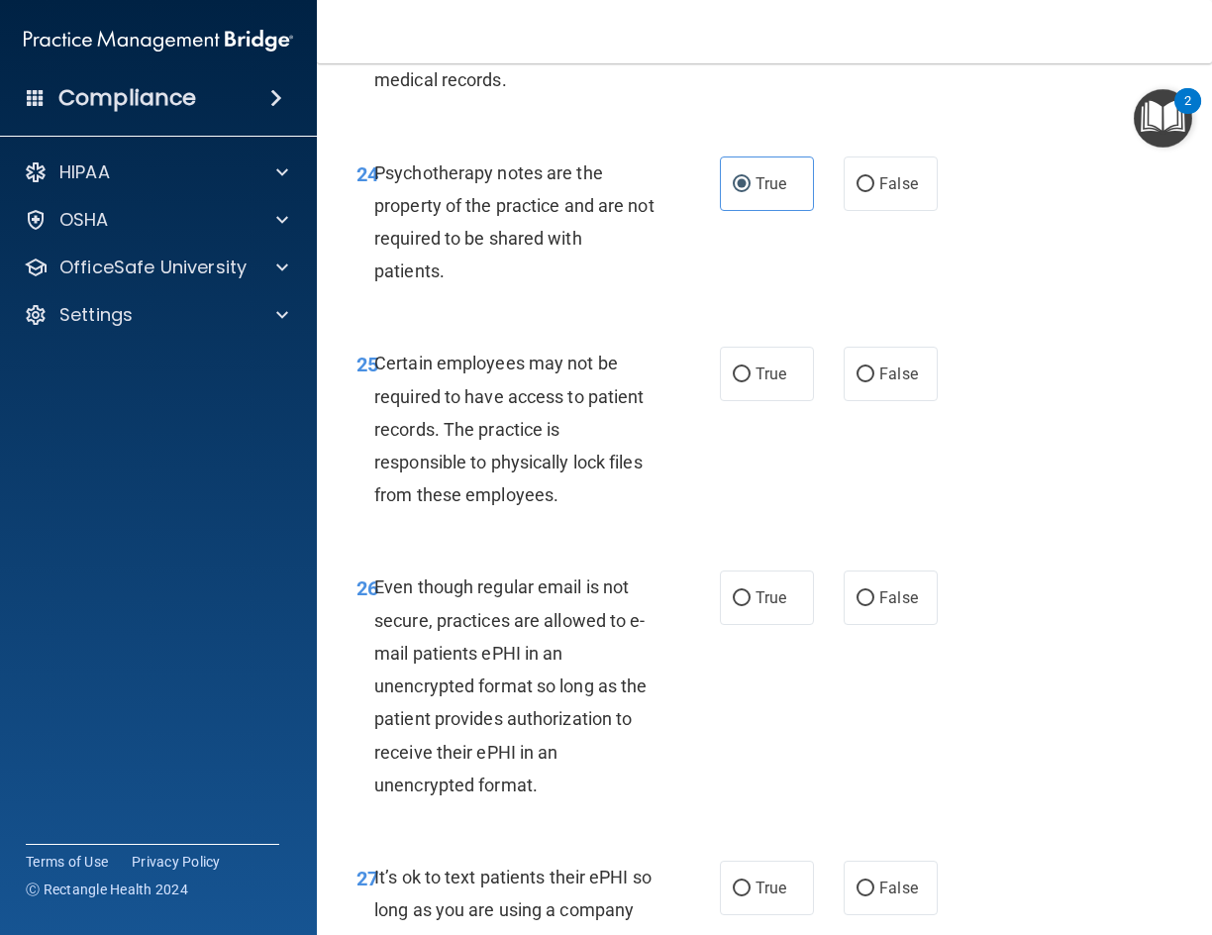
scroll to position [5546, 0]
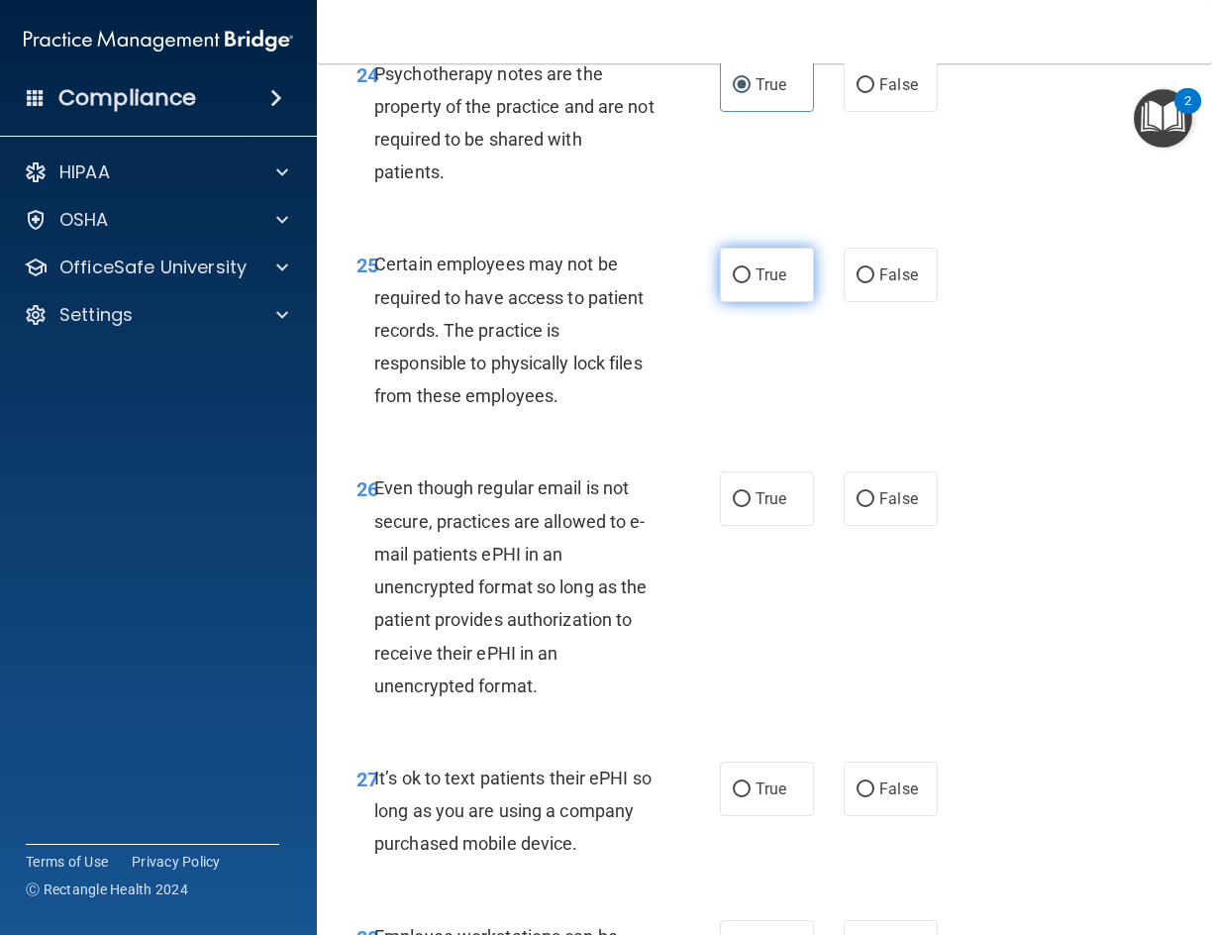
click at [732, 302] on label "True" at bounding box center [767, 275] width 94 height 54
click at [733, 283] on input "True" at bounding box center [742, 275] width 18 height 15
radio input "true"
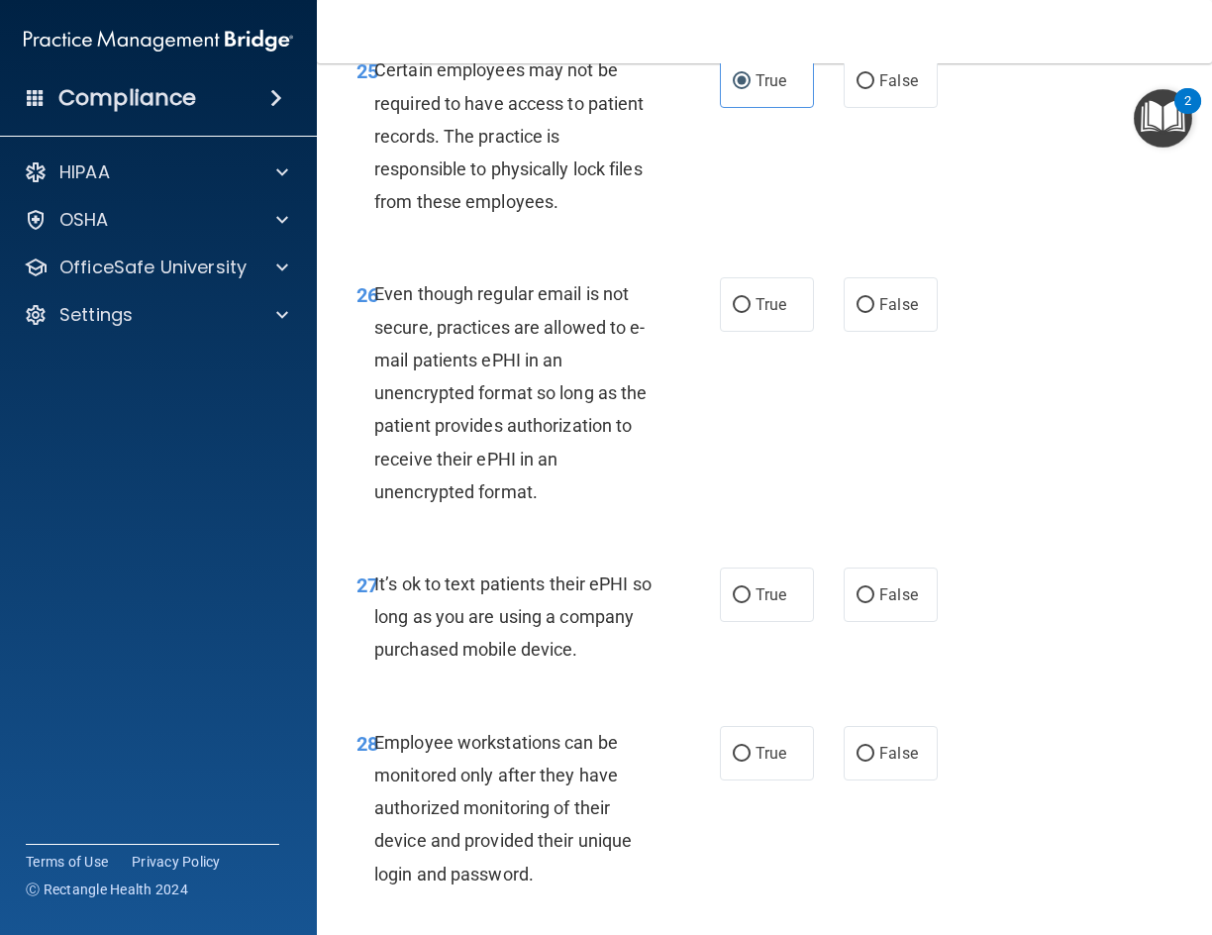
scroll to position [5744, 0]
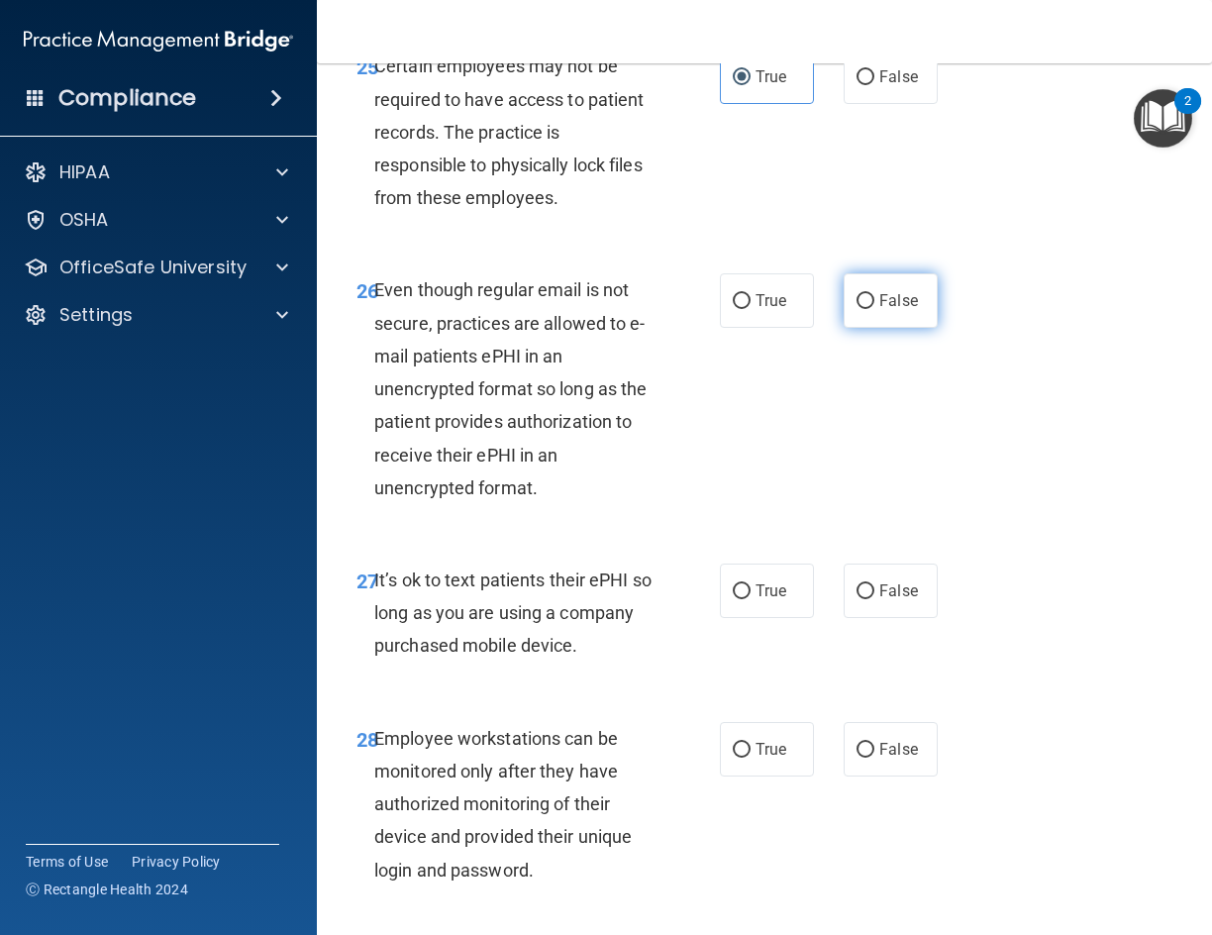
click at [901, 310] on span "False" at bounding box center [898, 300] width 39 height 19
click at [875, 309] on input "False" at bounding box center [866, 301] width 18 height 15
radio input "true"
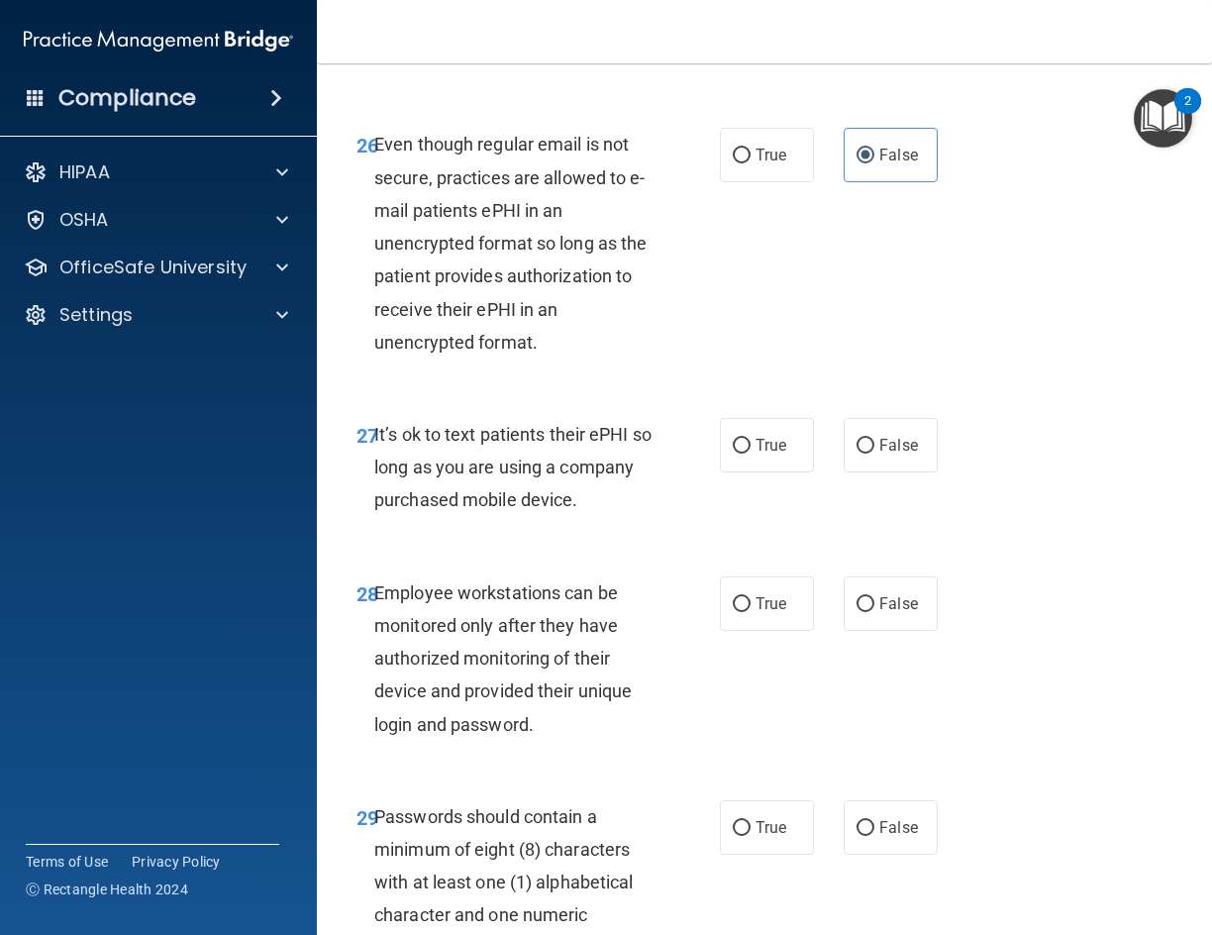
scroll to position [5942, 0]
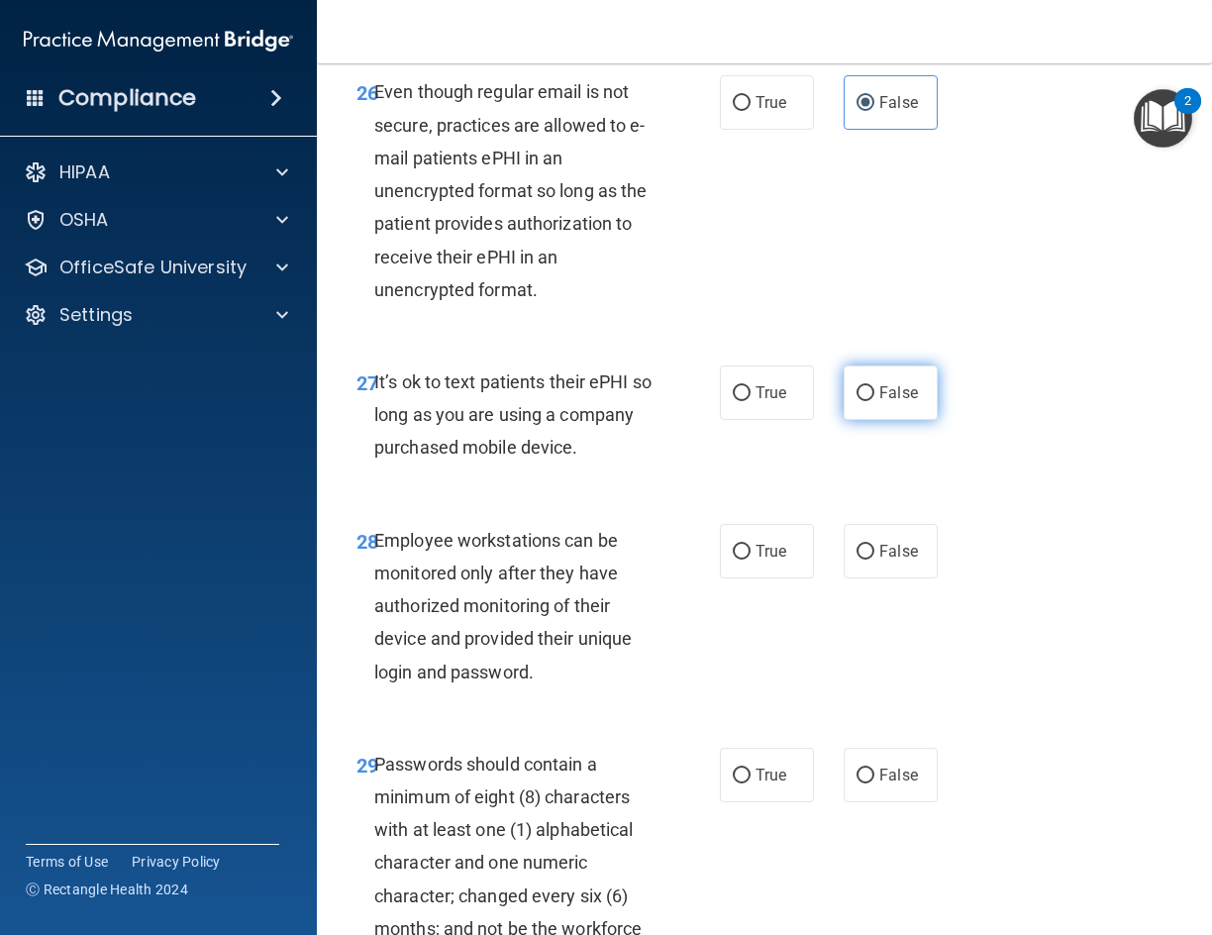
click at [903, 402] on span "False" at bounding box center [898, 392] width 39 height 19
click at [875, 401] on input "False" at bounding box center [866, 393] width 18 height 15
radio input "true"
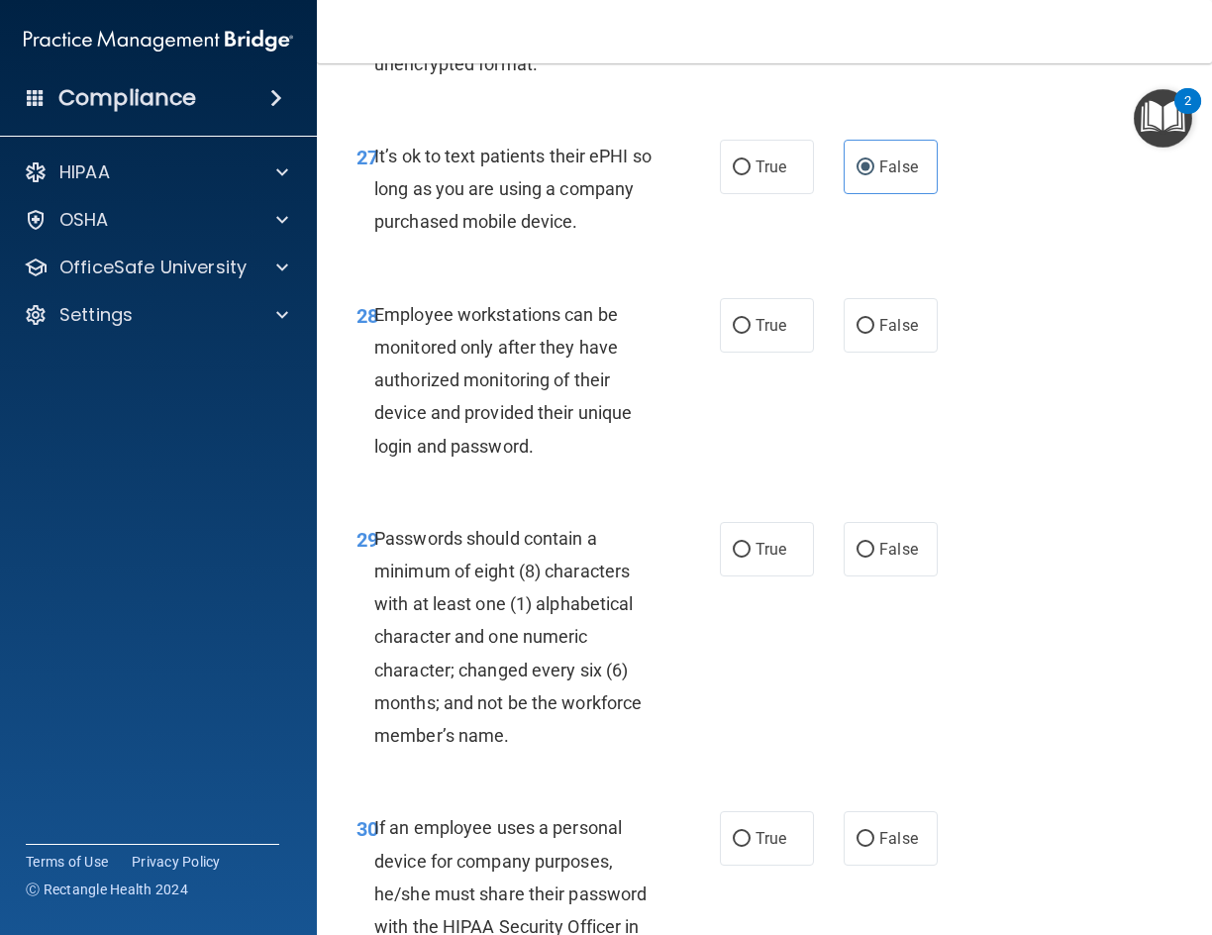
scroll to position [6240, 0]
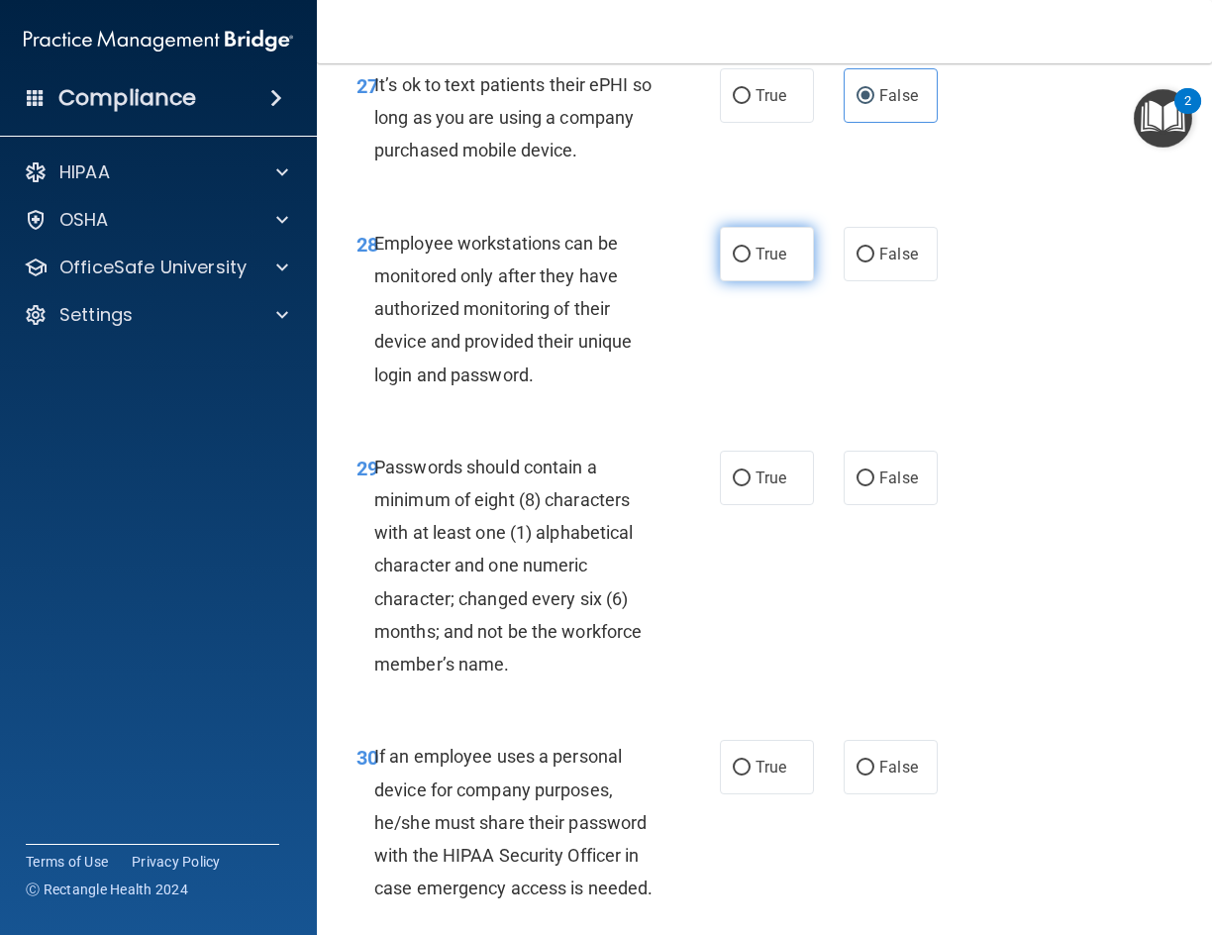
click at [738, 262] on input "True" at bounding box center [742, 255] width 18 height 15
radio input "true"
drag, startPoint x: 873, startPoint y: 384, endPoint x: 877, endPoint y: 397, distance: 13.5
click at [879, 263] on span "False" at bounding box center [898, 254] width 39 height 19
click at [874, 262] on input "False" at bounding box center [866, 255] width 18 height 15
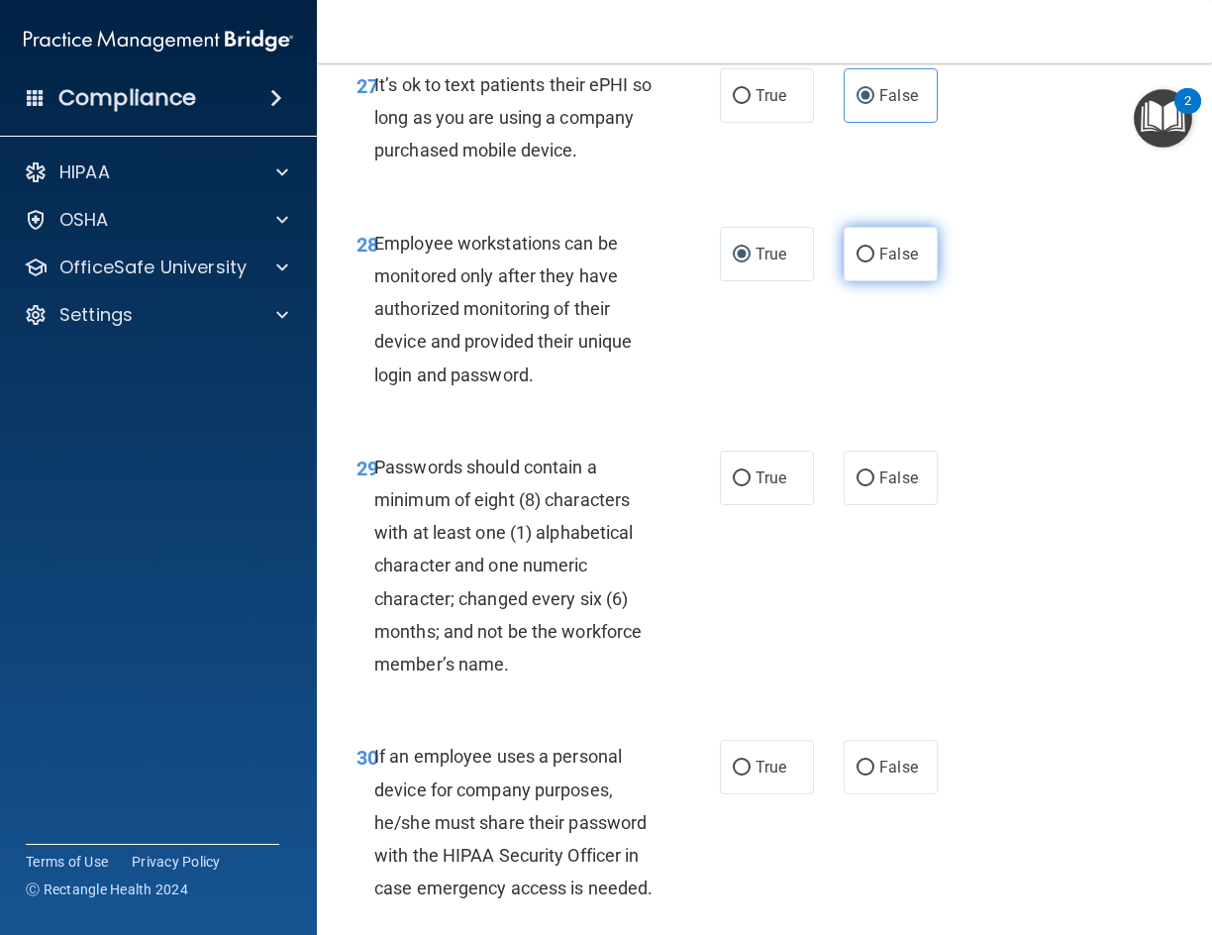
radio input "true"
radio input "false"
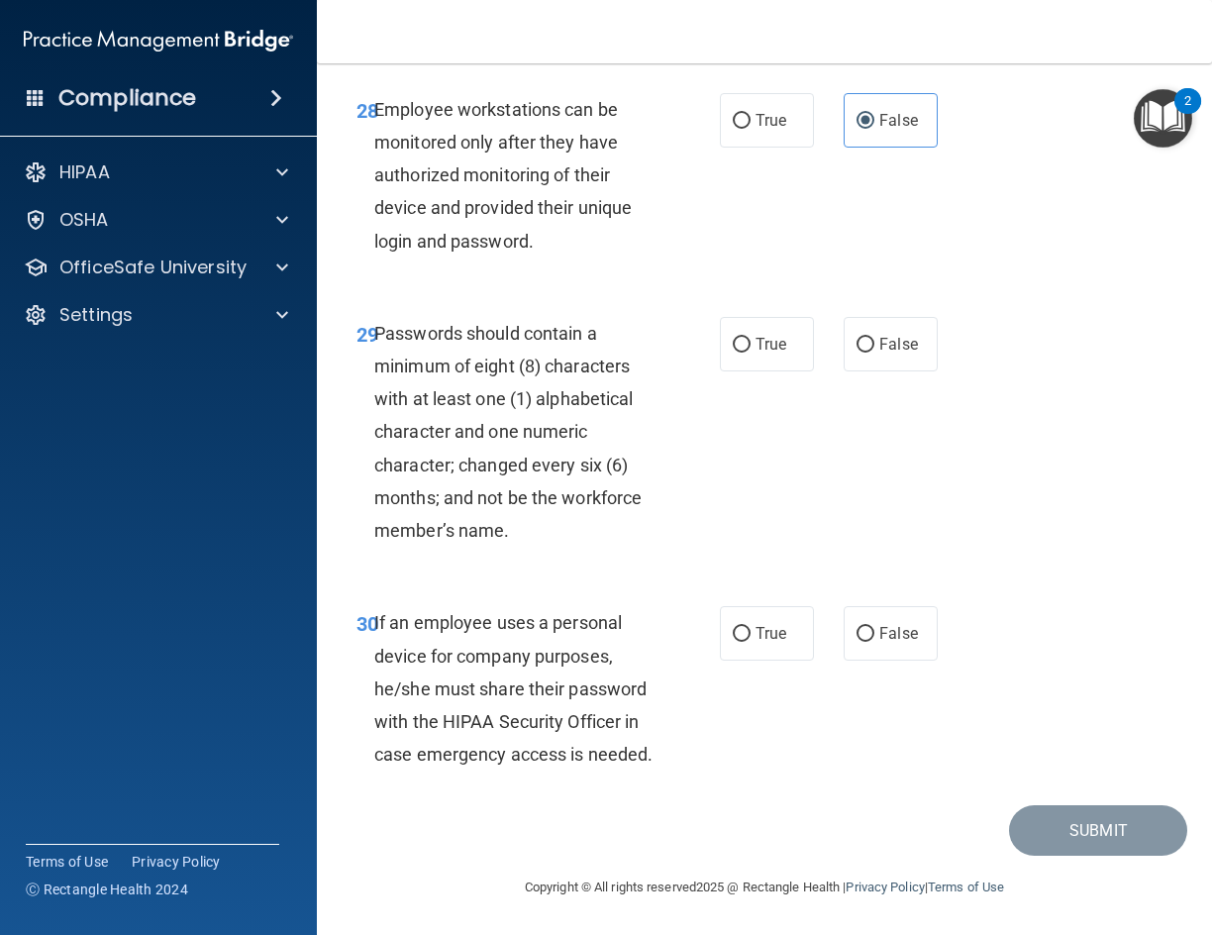
scroll to position [6438, 0]
click at [783, 371] on label "True" at bounding box center [767, 344] width 94 height 54
click at [751, 353] on input "True" at bounding box center [742, 345] width 18 height 15
radio input "true"
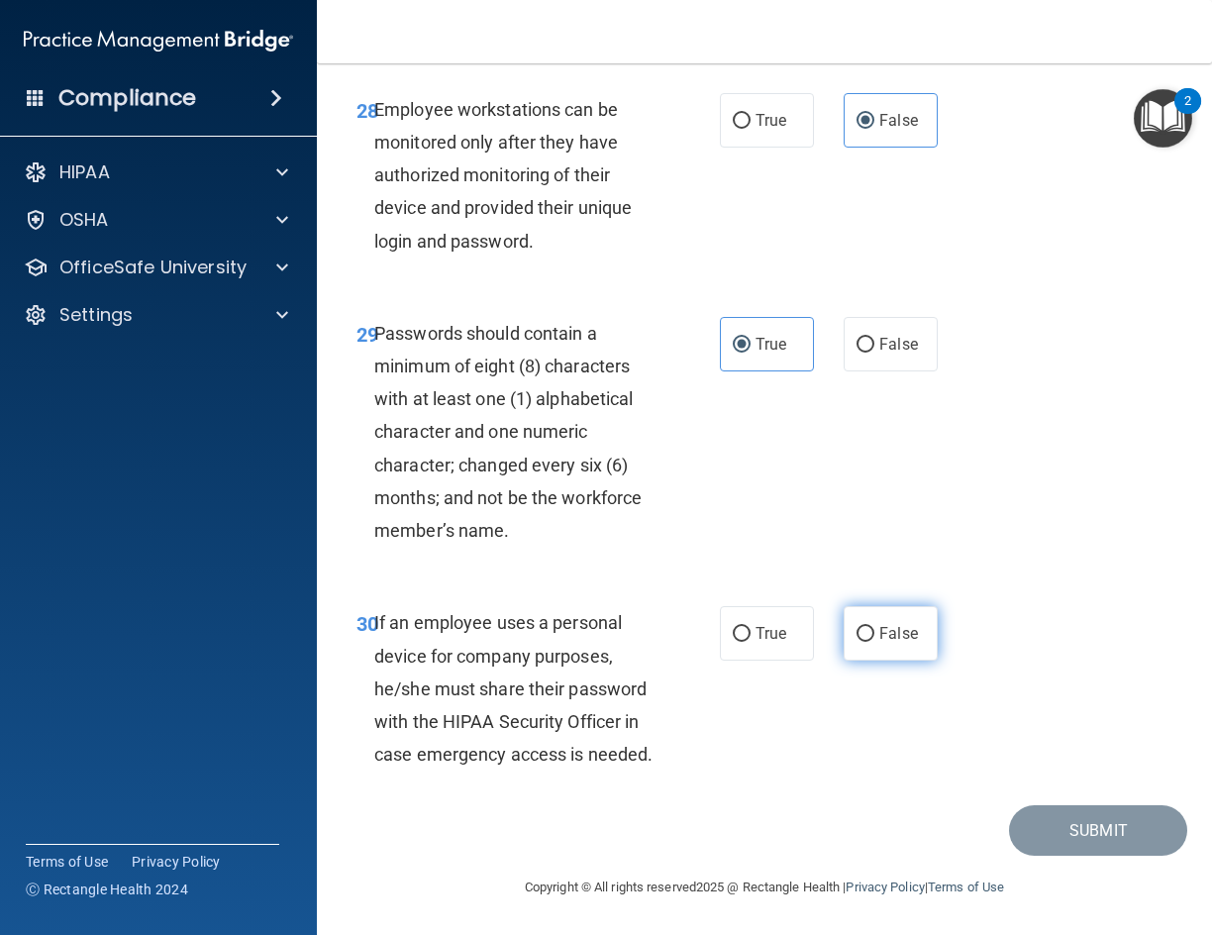
click at [862, 627] on input "False" at bounding box center [866, 634] width 18 height 15
radio input "true"
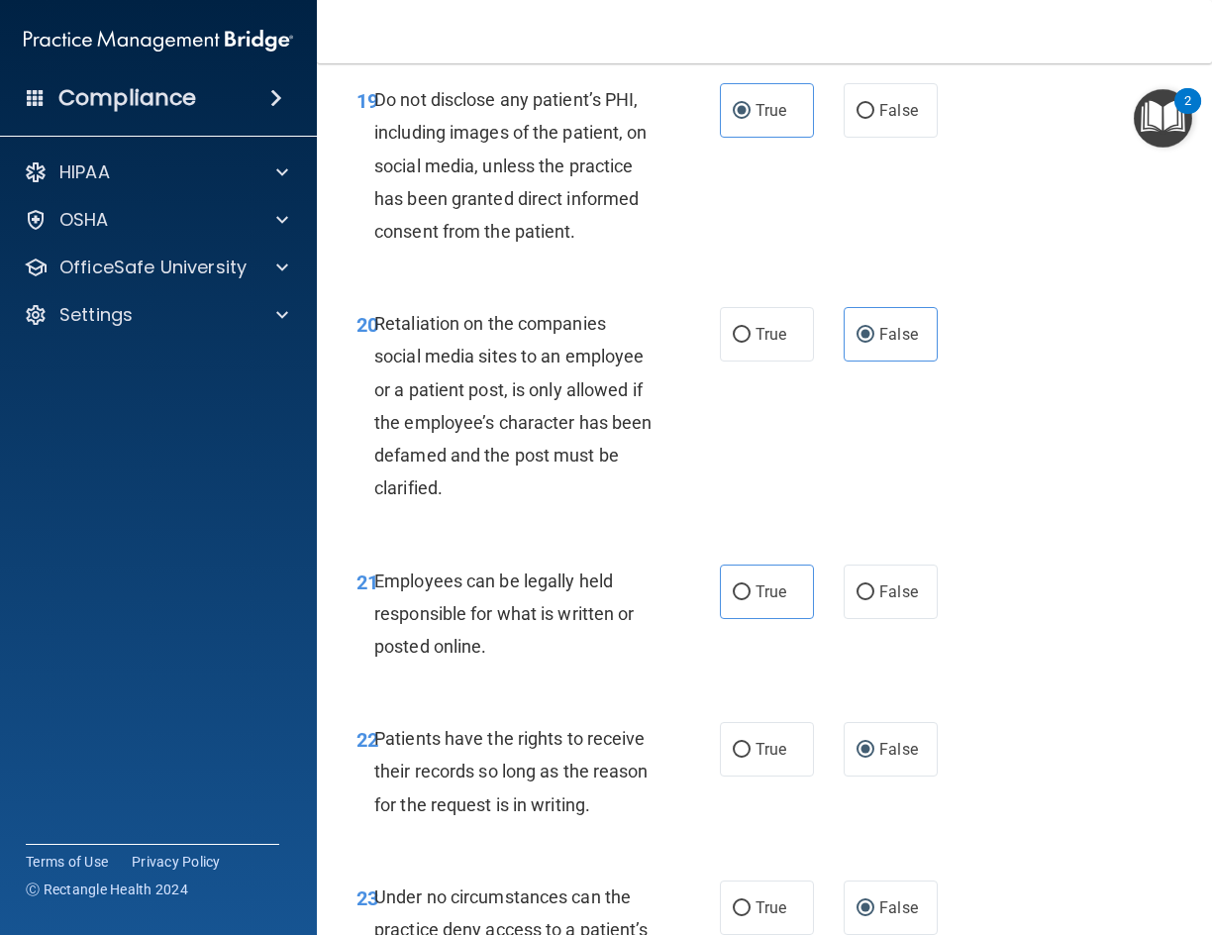
scroll to position [4557, 0]
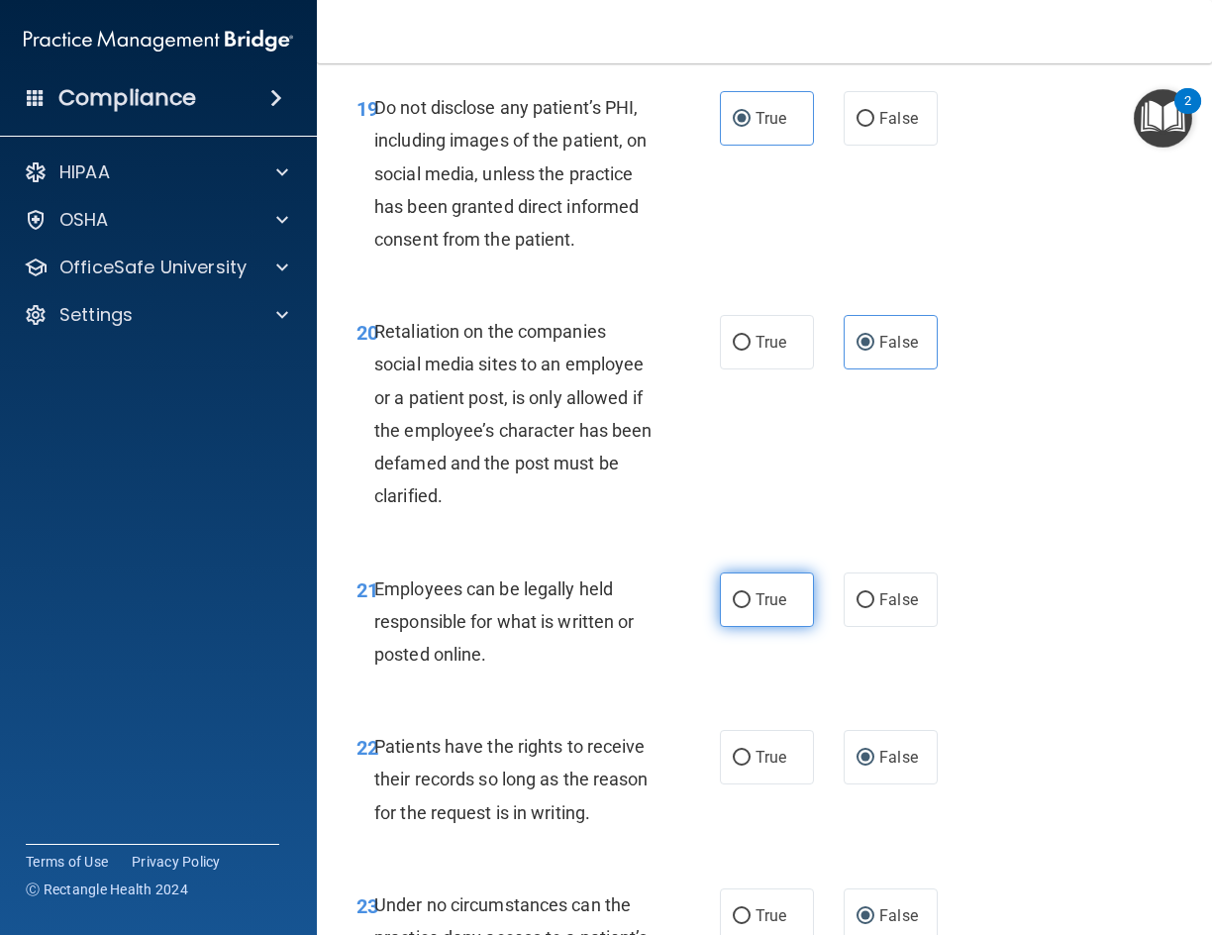
click at [748, 627] on label "True" at bounding box center [767, 599] width 94 height 54
click at [748, 608] on input "True" at bounding box center [742, 600] width 18 height 15
radio input "true"
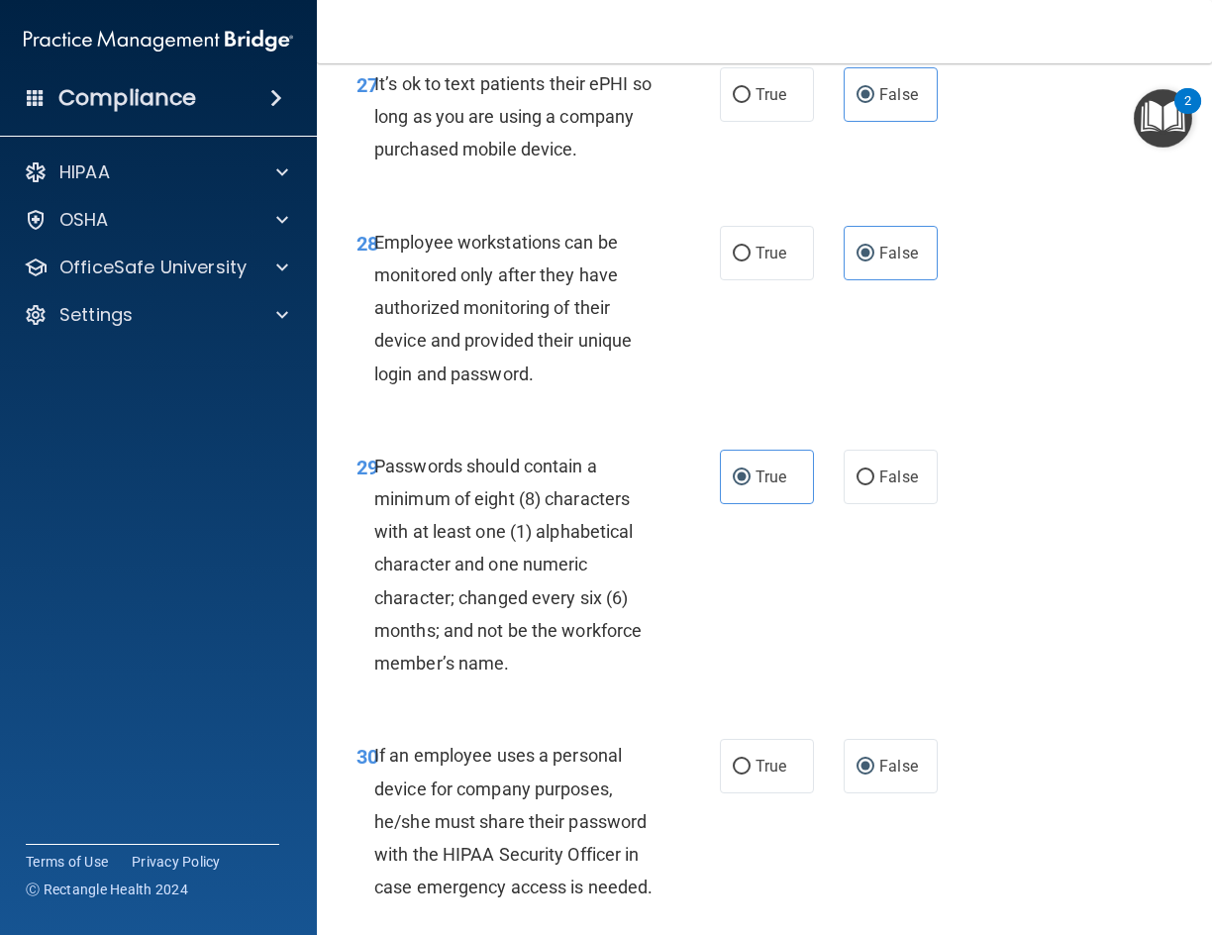
scroll to position [6538, 0]
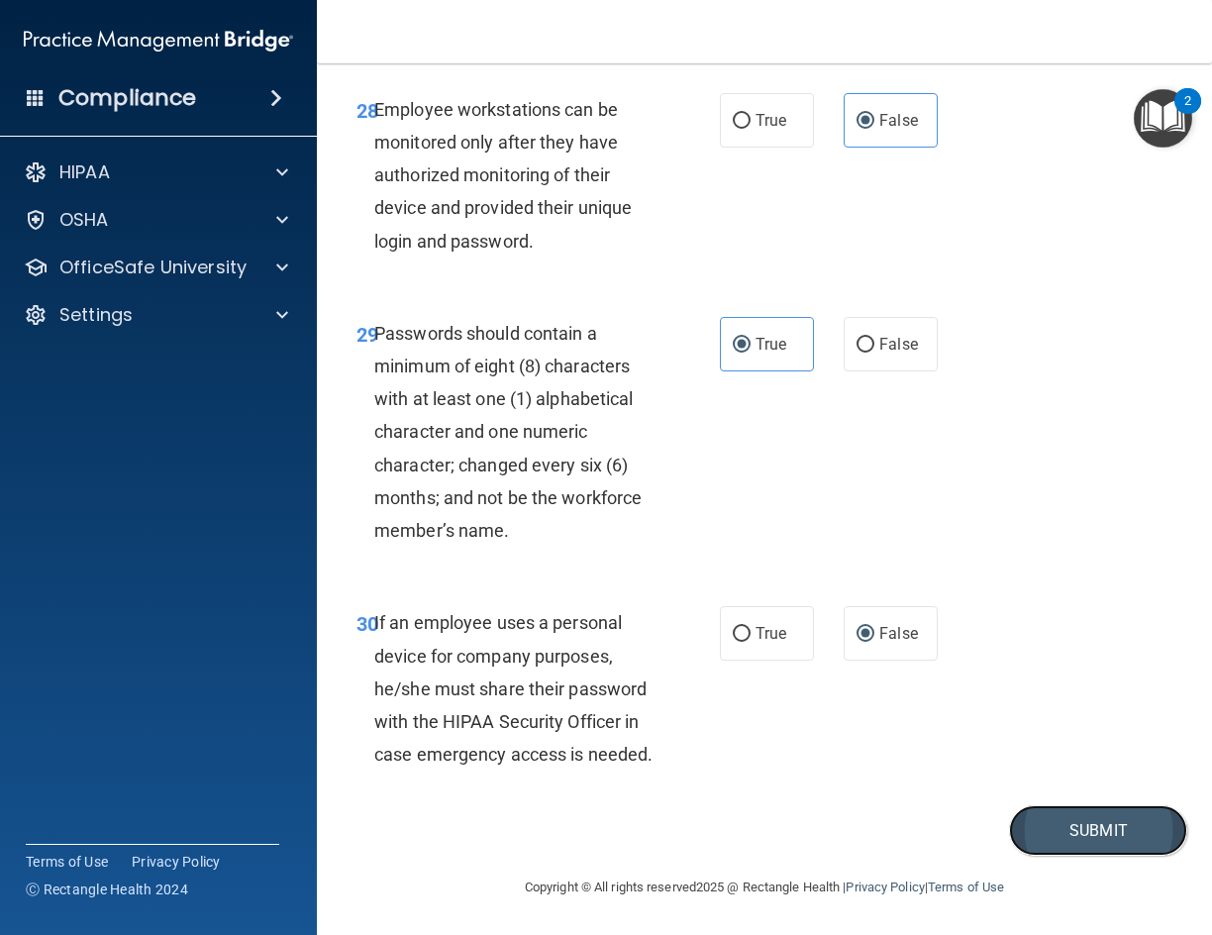
click at [1074, 824] on button "Submit" at bounding box center [1098, 830] width 178 height 51
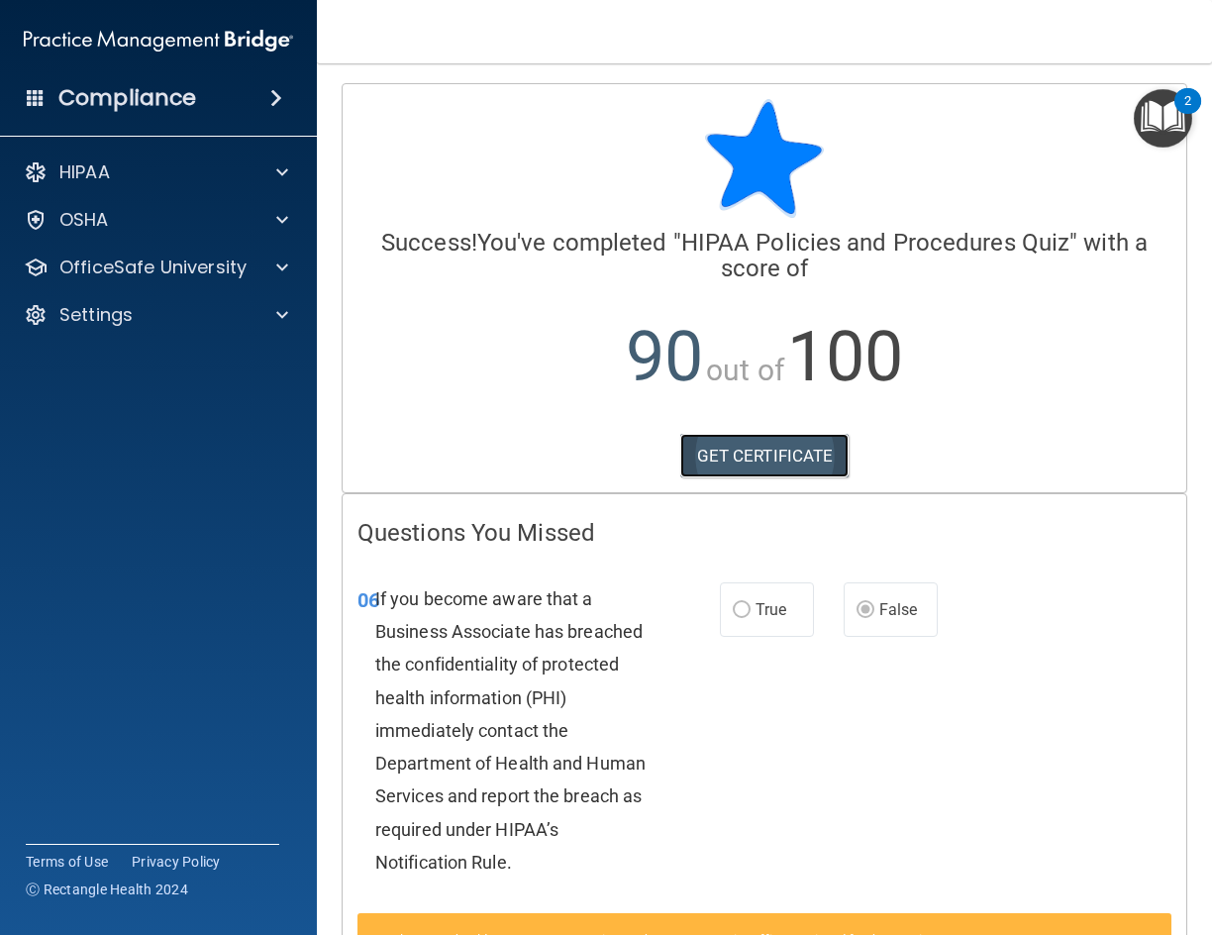
click at [771, 458] on link "GET CERTIFICATE" at bounding box center [764, 456] width 169 height 44
click at [275, 111] on div "Compliance" at bounding box center [158, 98] width 317 height 44
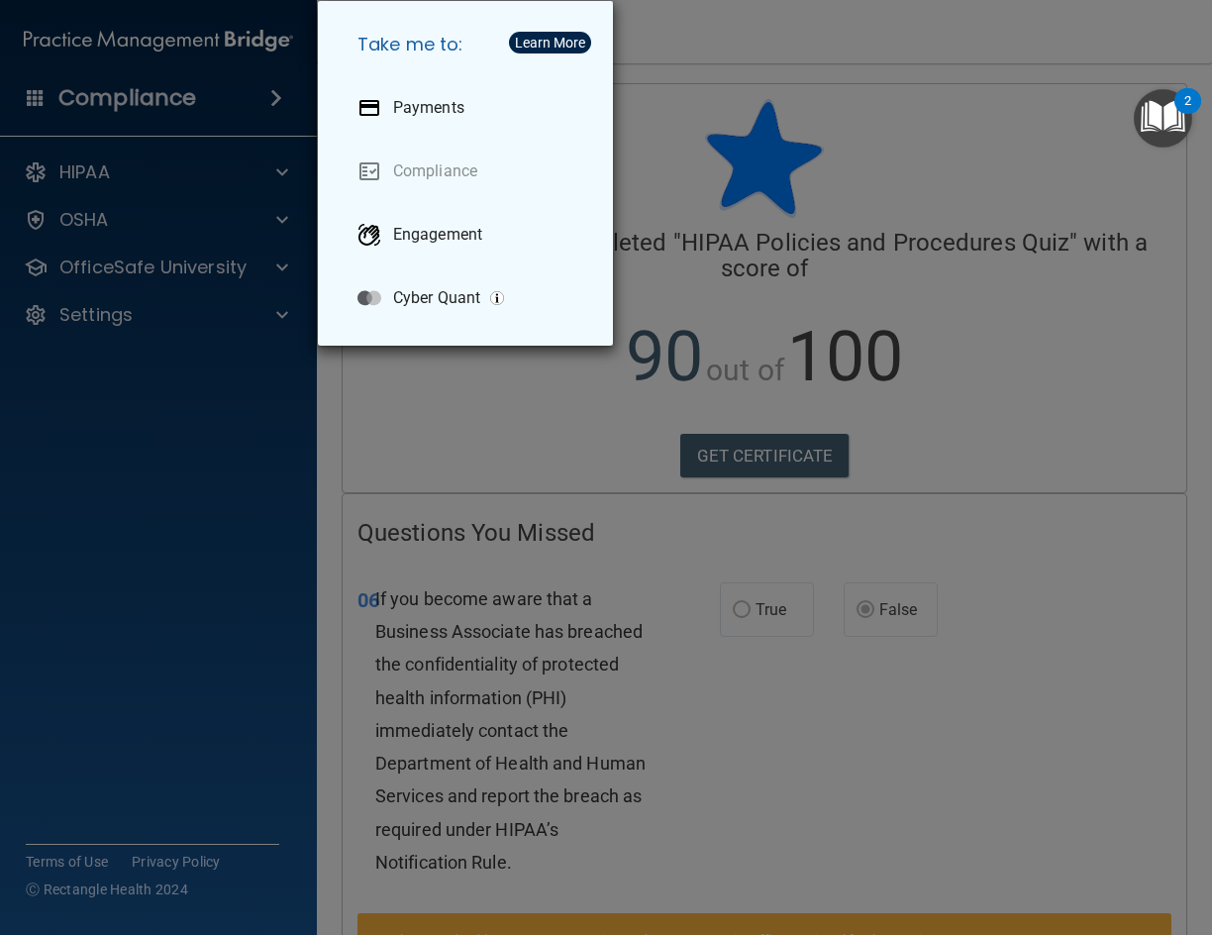
click at [275, 111] on div "Take me to: Payments Compliance Engagement Cyber Quant" at bounding box center [606, 467] width 1212 height 935
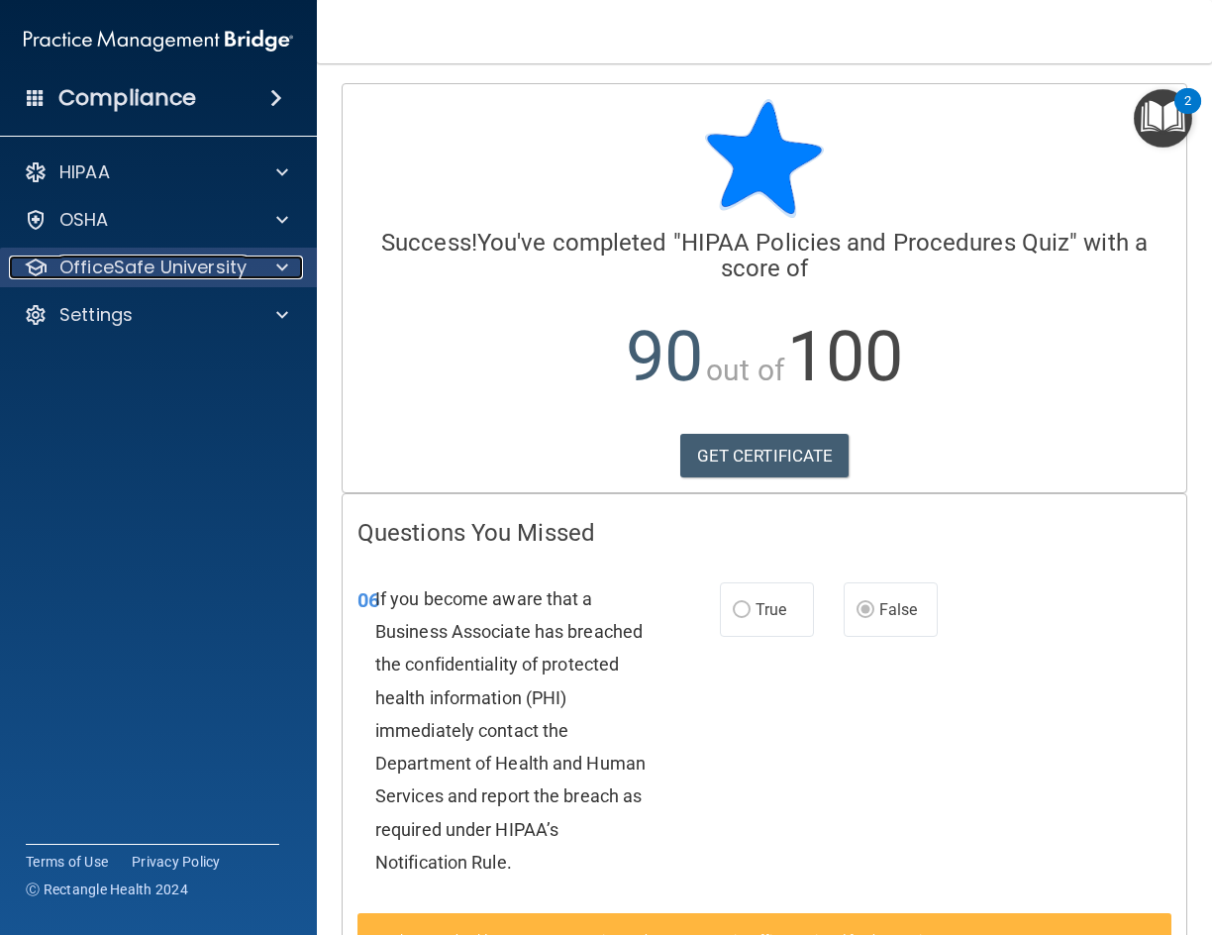
click at [283, 260] on span at bounding box center [282, 268] width 12 height 24
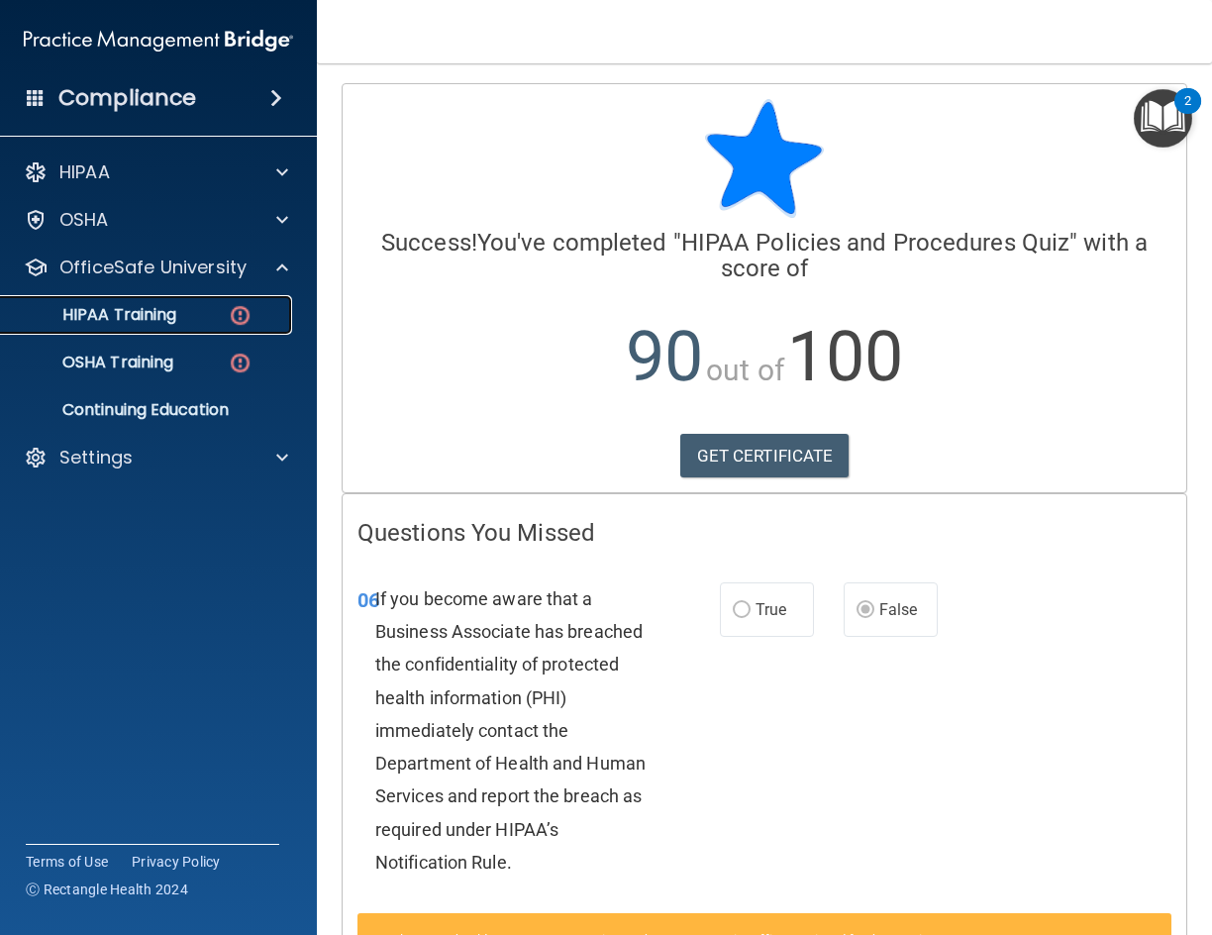
click at [168, 310] on p "HIPAA Training" at bounding box center [94, 315] width 163 height 20
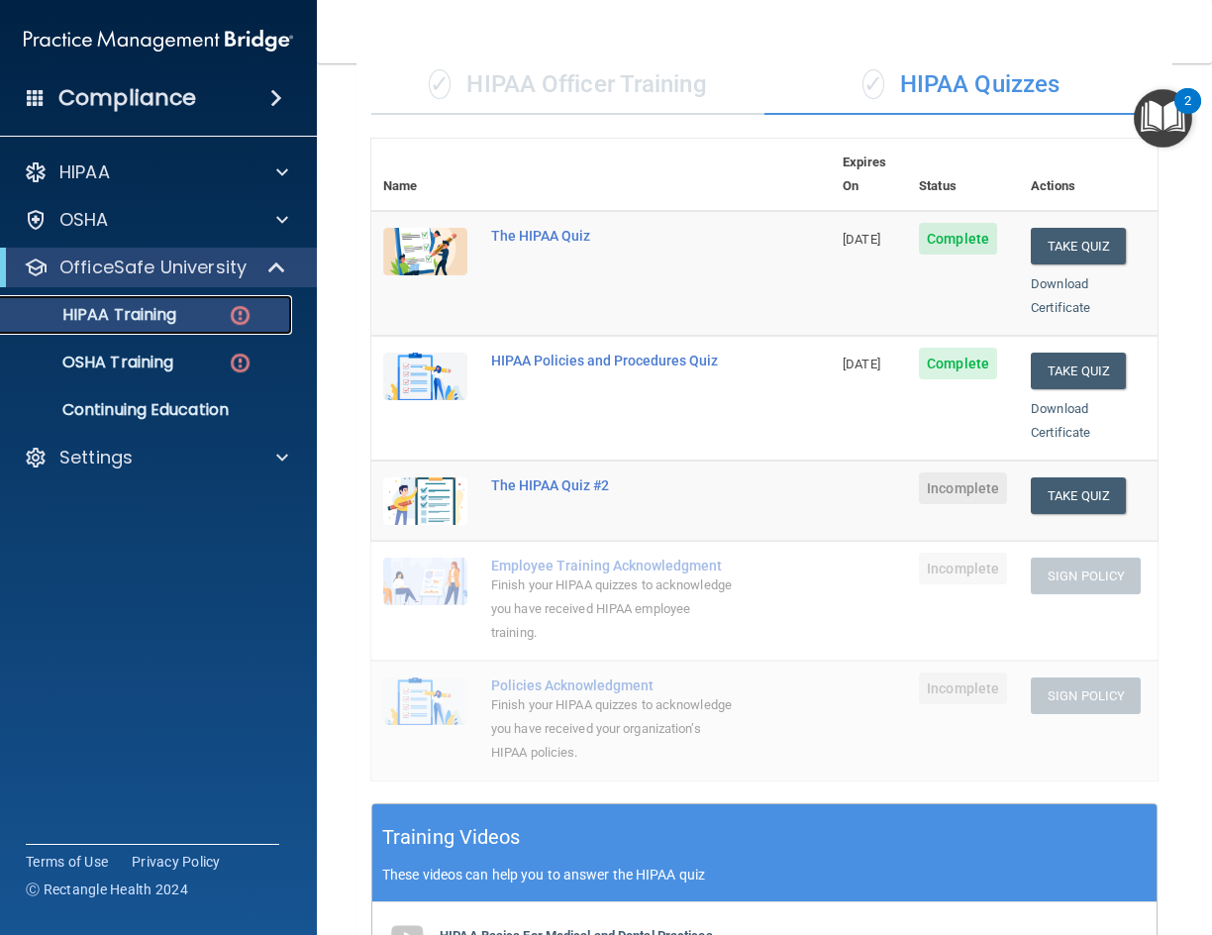
scroll to position [99, 0]
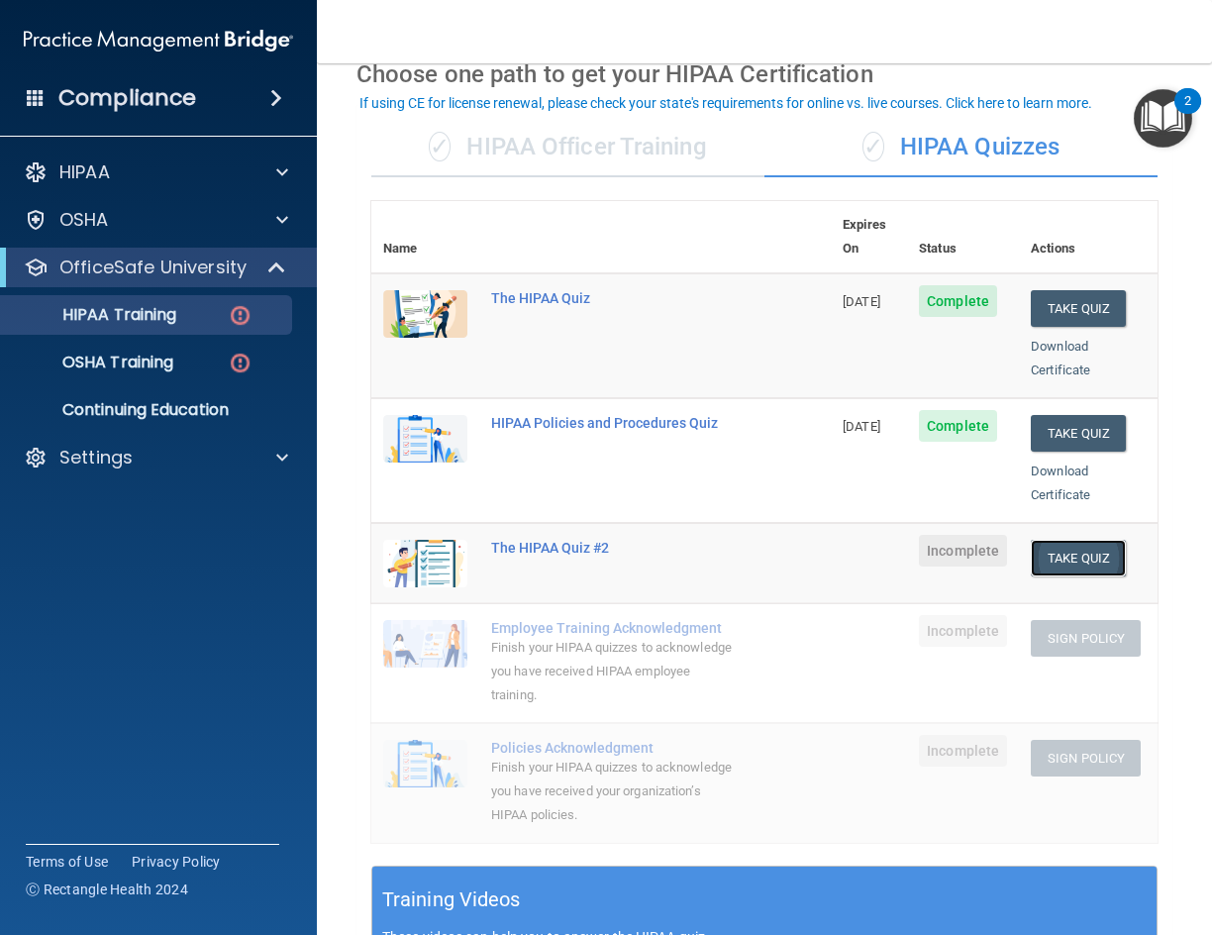
click at [1046, 541] on button "Take Quiz" at bounding box center [1078, 558] width 95 height 37
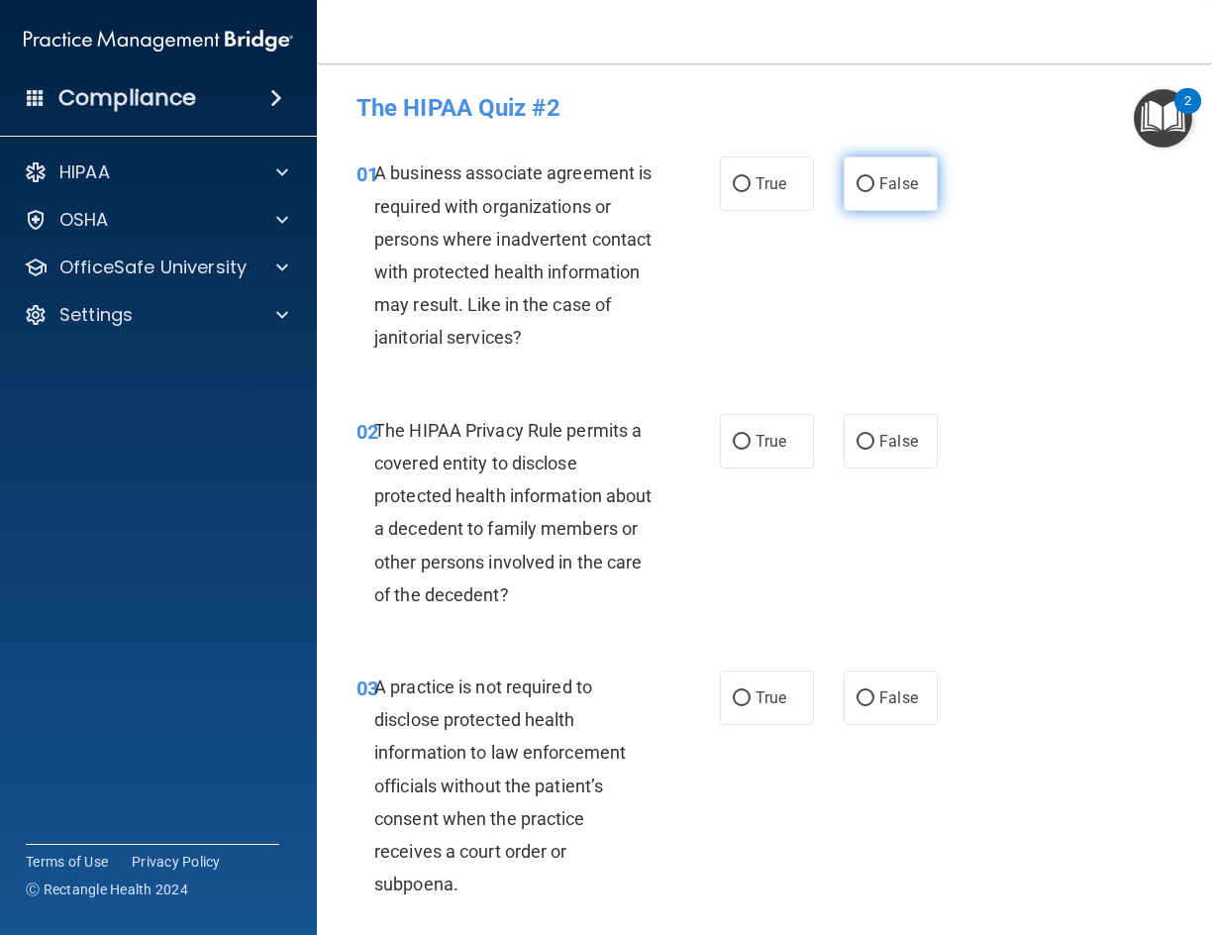
click at [861, 192] on input "False" at bounding box center [866, 184] width 18 height 15
radio input "true"
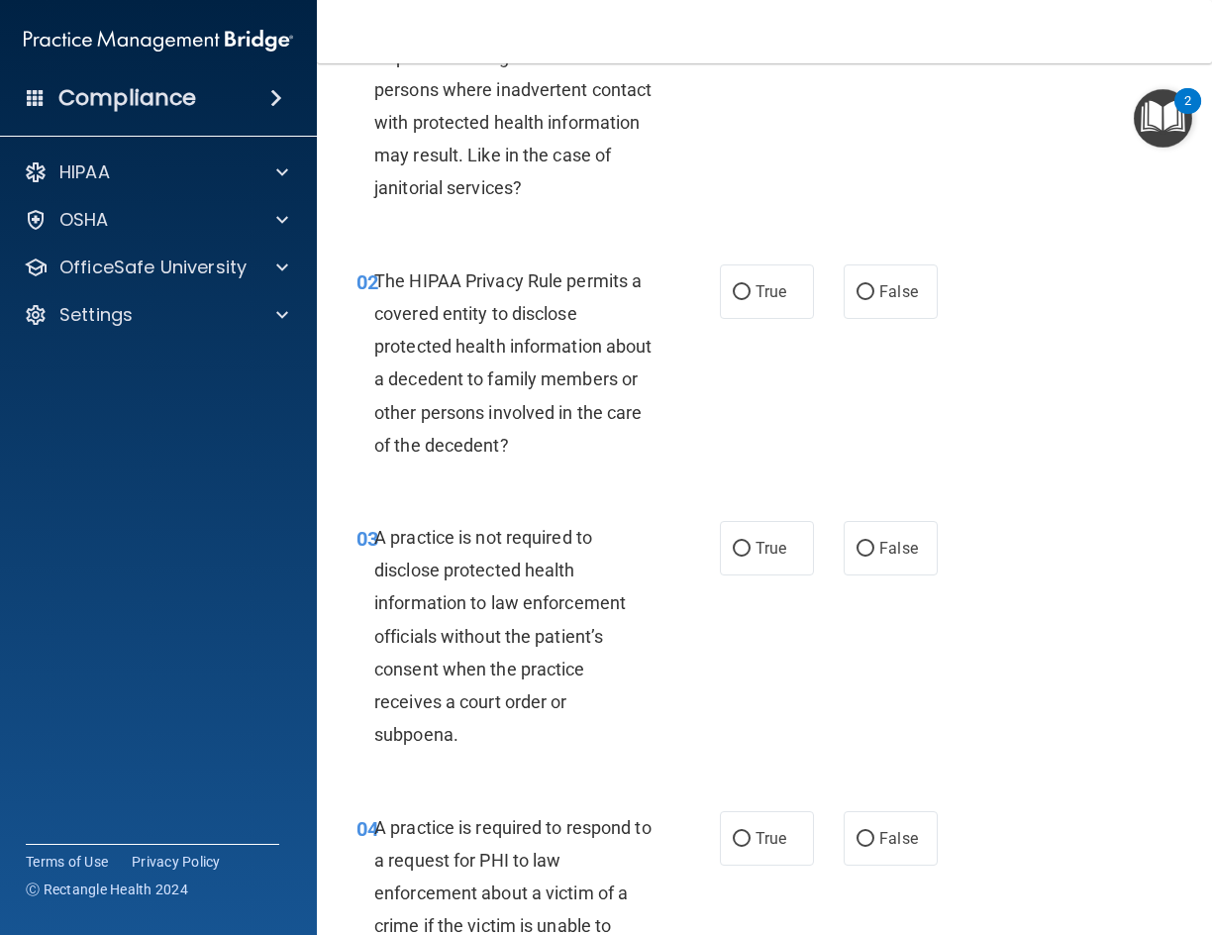
scroll to position [198, 0]
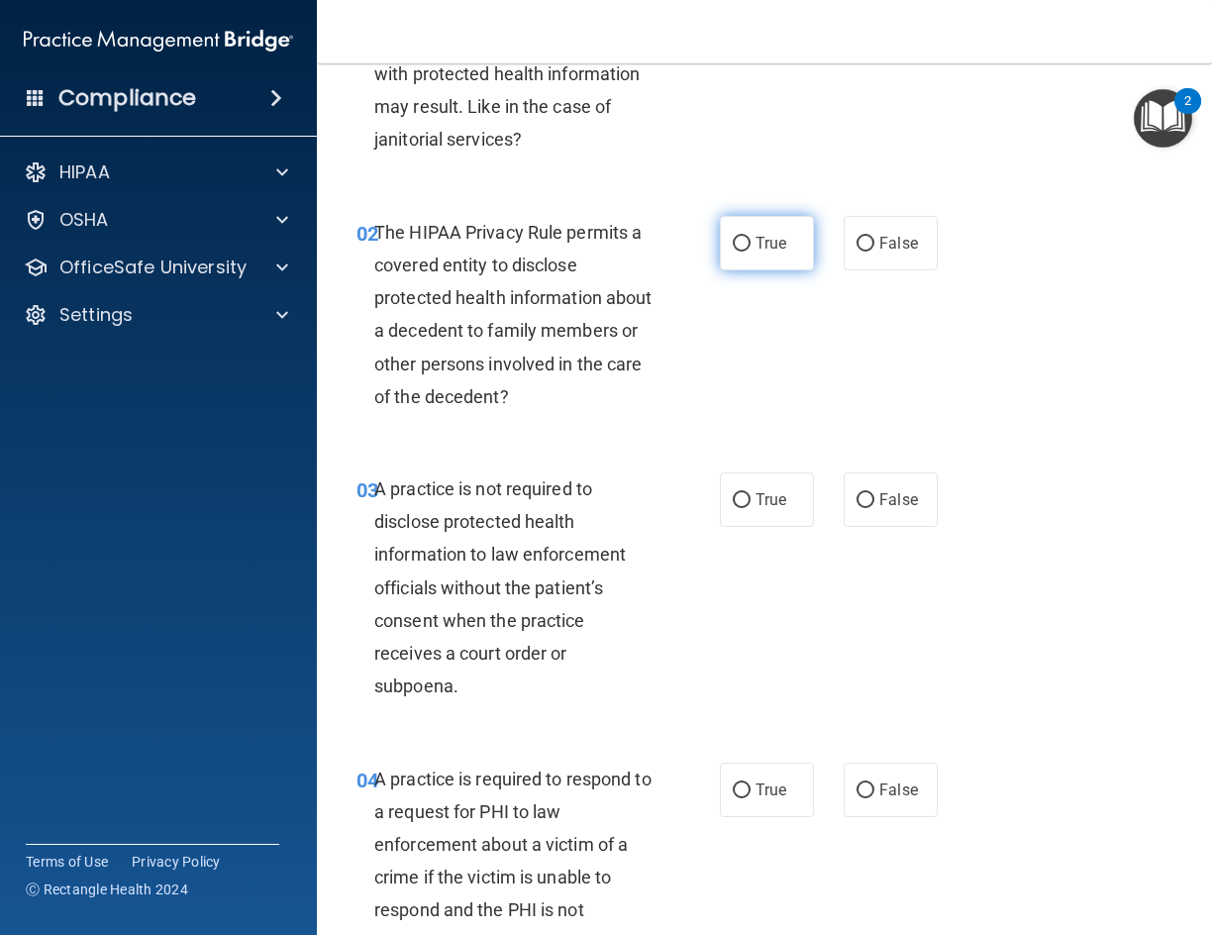
click at [760, 246] on span "True" at bounding box center [771, 243] width 31 height 19
click at [751, 246] on input "True" at bounding box center [742, 244] width 18 height 15
radio input "true"
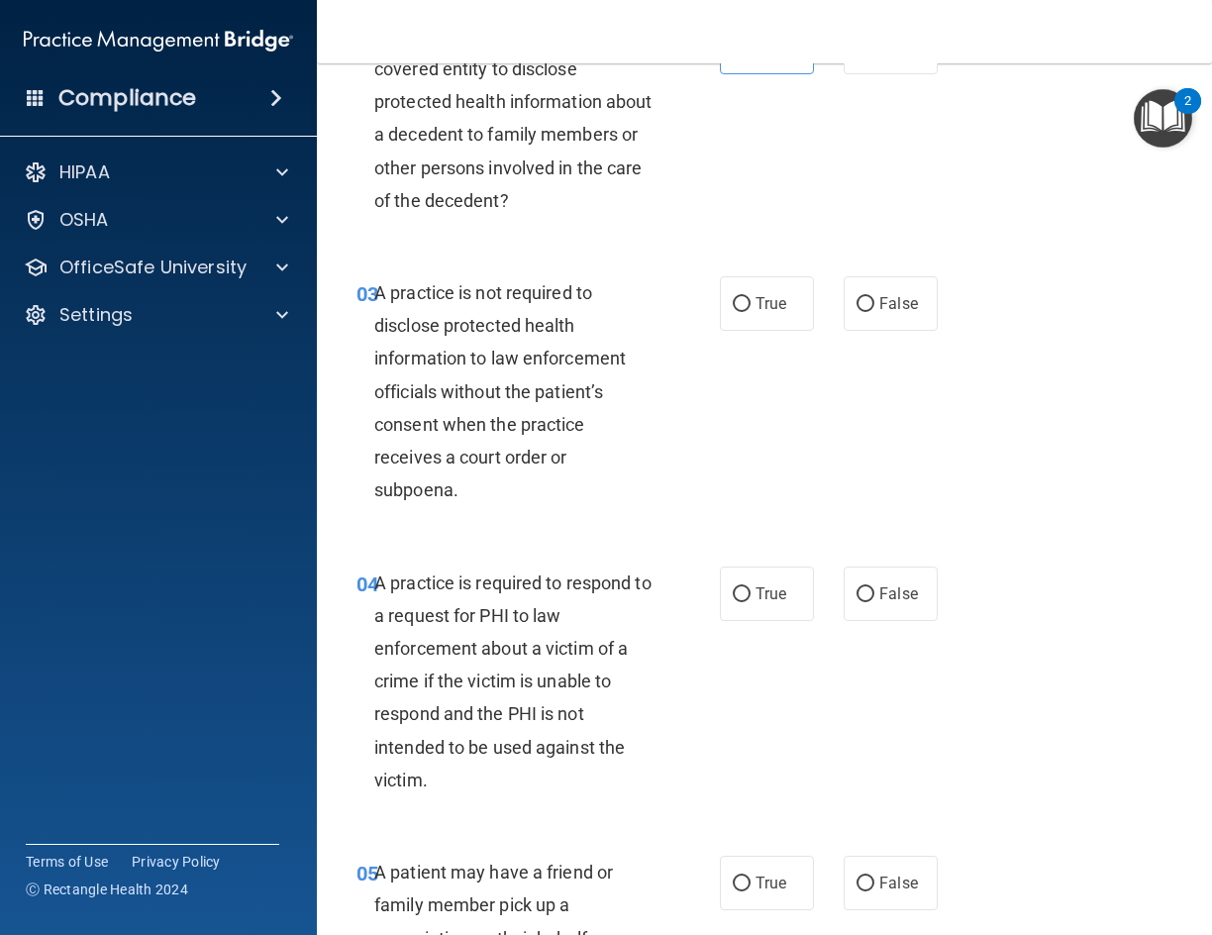
scroll to position [396, 0]
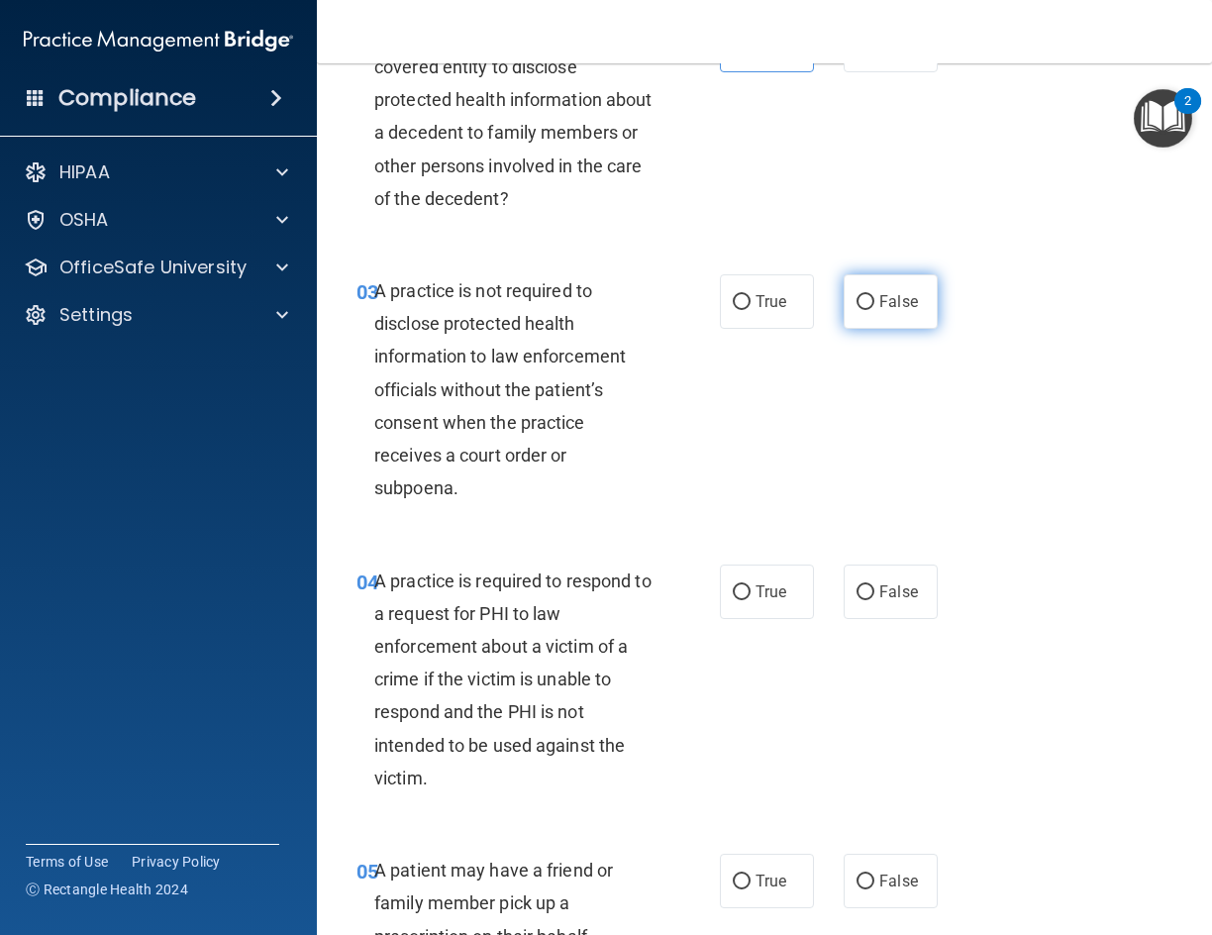
click at [874, 329] on label "False" at bounding box center [891, 301] width 94 height 54
click at [874, 310] on input "False" at bounding box center [866, 302] width 18 height 15
radio input "true"
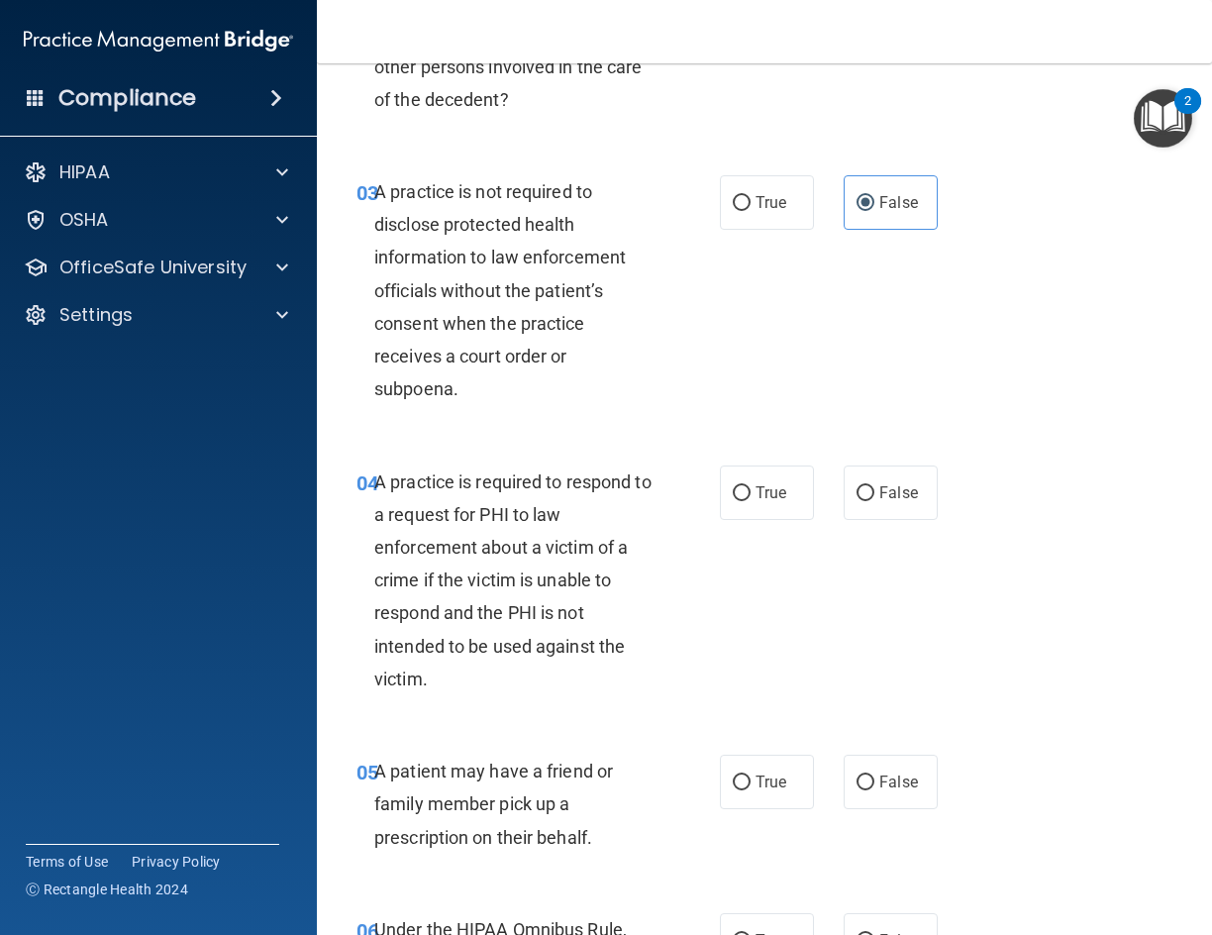
scroll to position [594, 0]
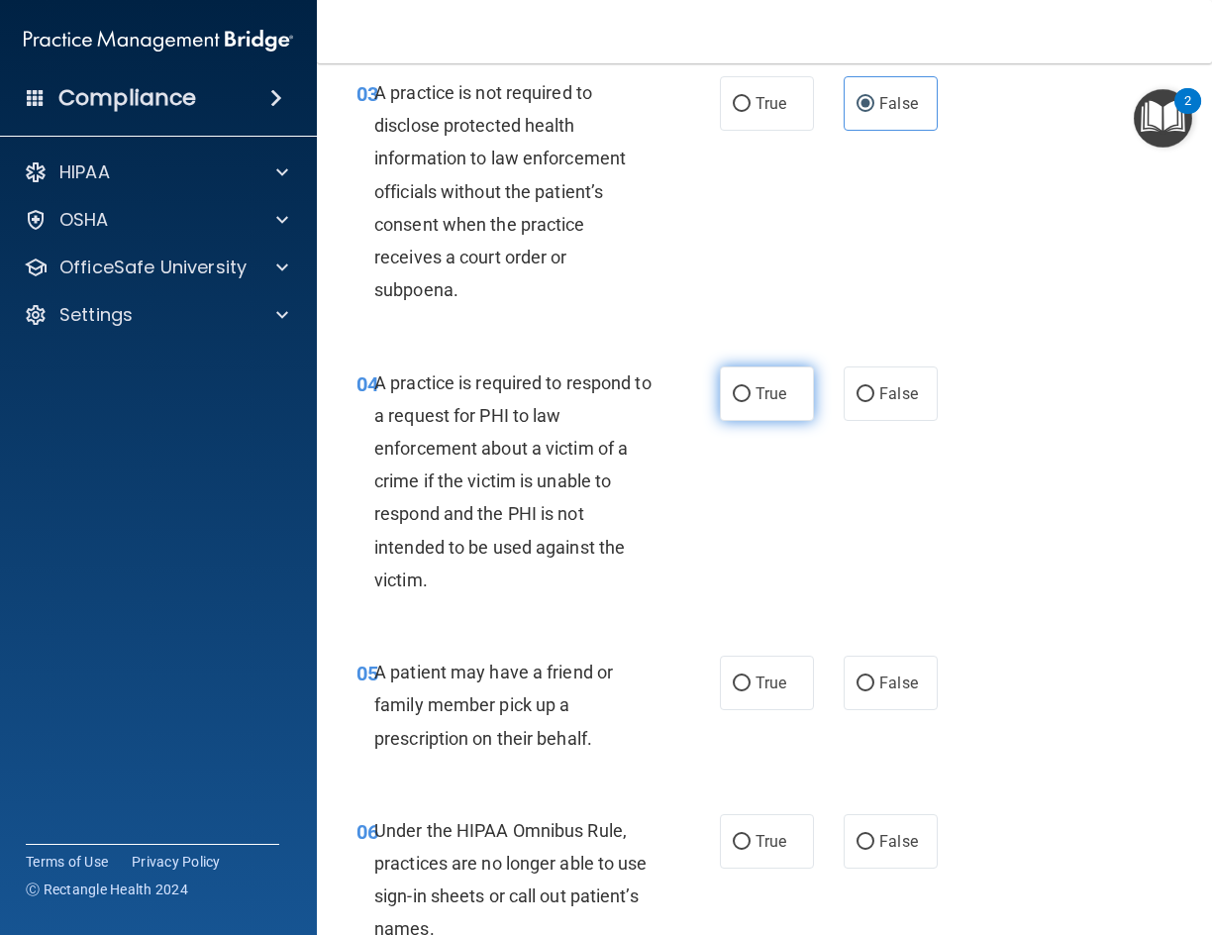
click at [759, 421] on label "True" at bounding box center [767, 393] width 94 height 54
click at [751, 402] on input "True" at bounding box center [742, 394] width 18 height 15
radio input "true"
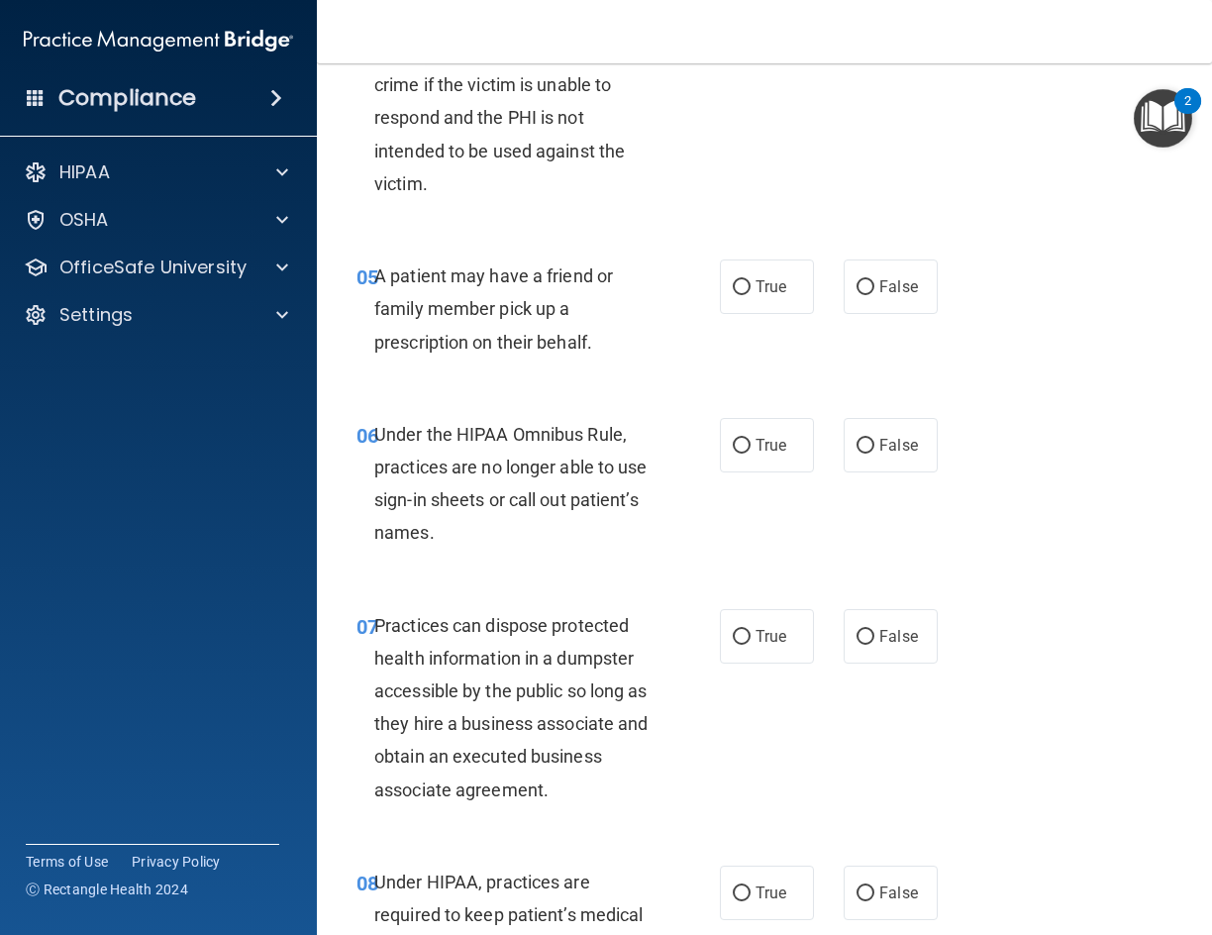
scroll to position [891, 0]
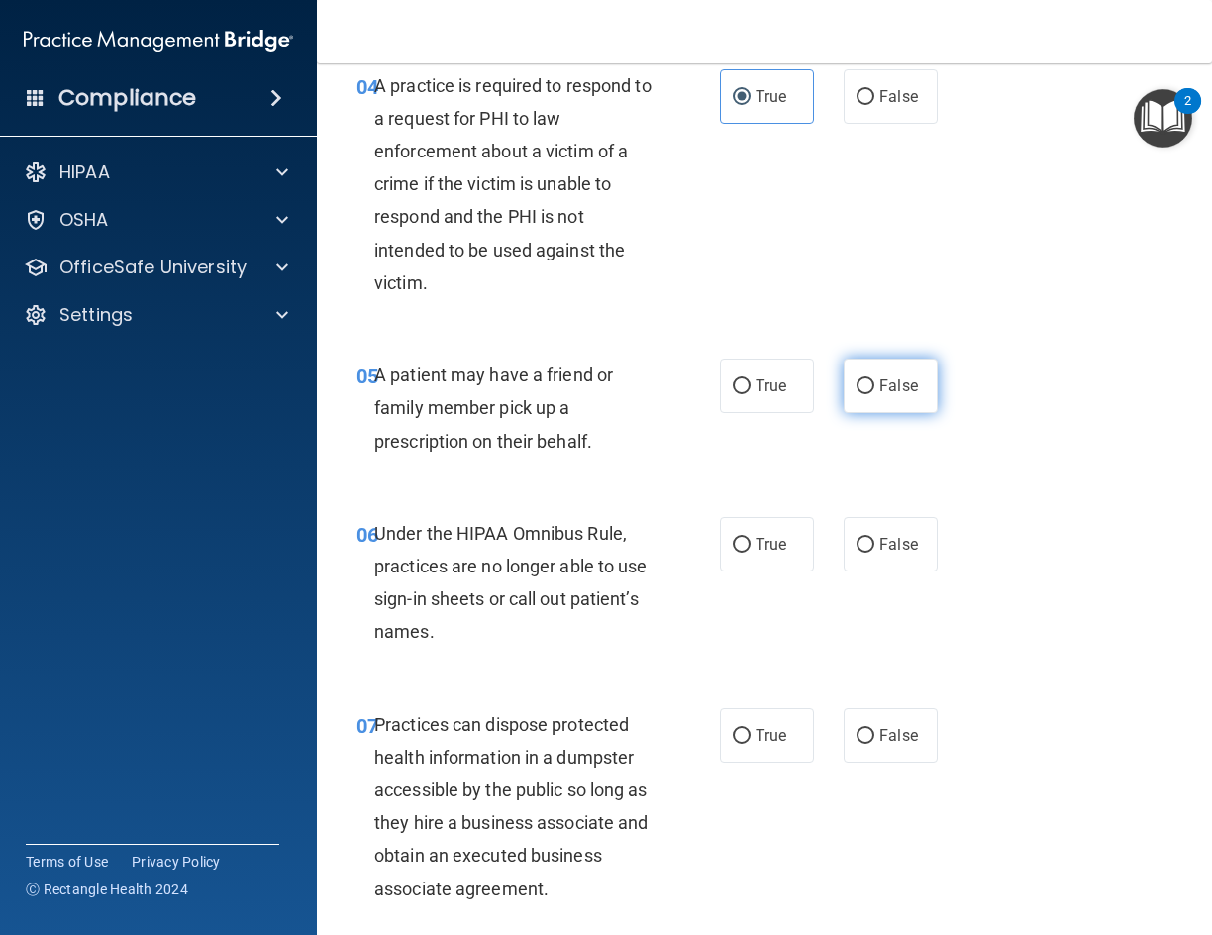
click at [910, 413] on label "False" at bounding box center [891, 386] width 94 height 54
click at [875, 394] on input "False" at bounding box center [866, 386] width 18 height 15
radio input "true"
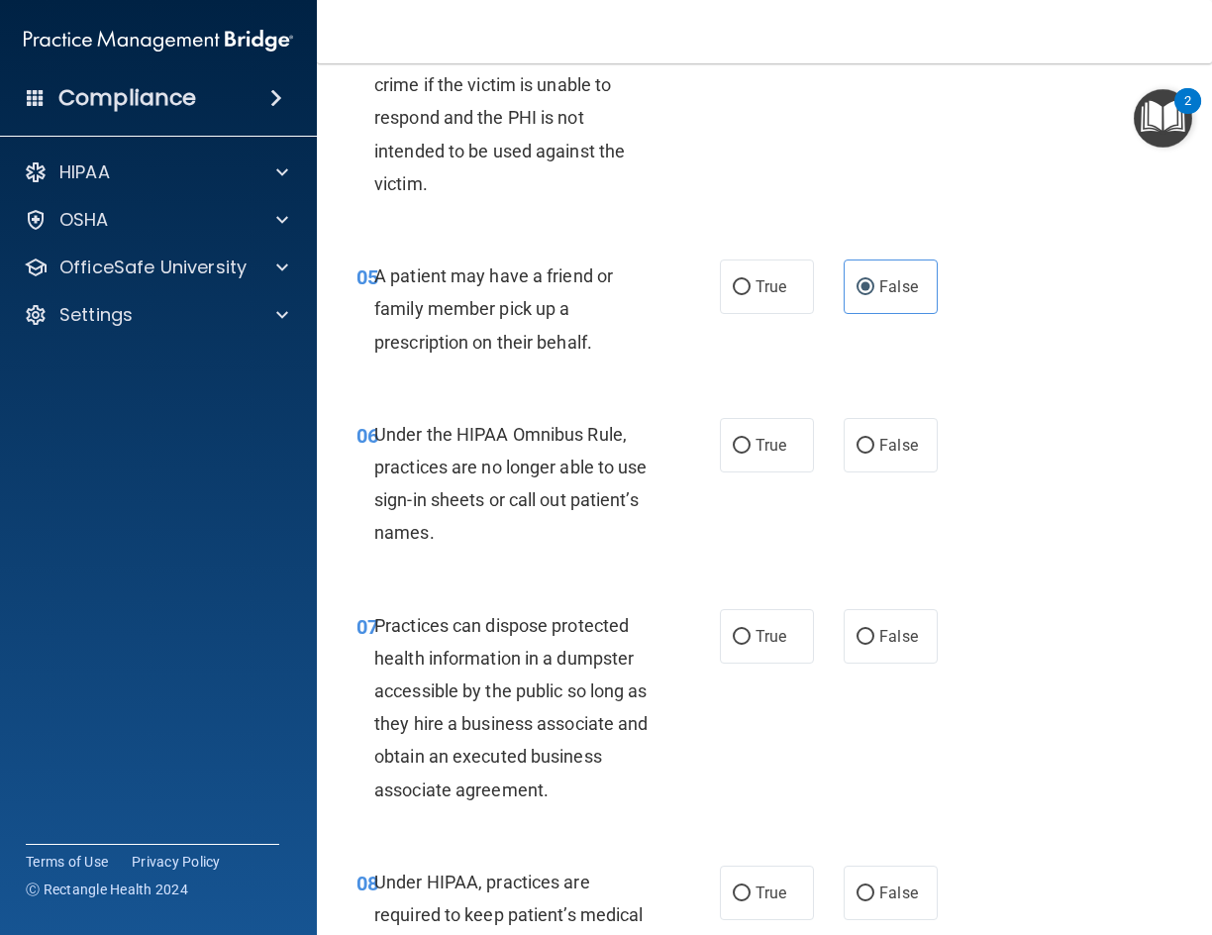
scroll to position [1089, 0]
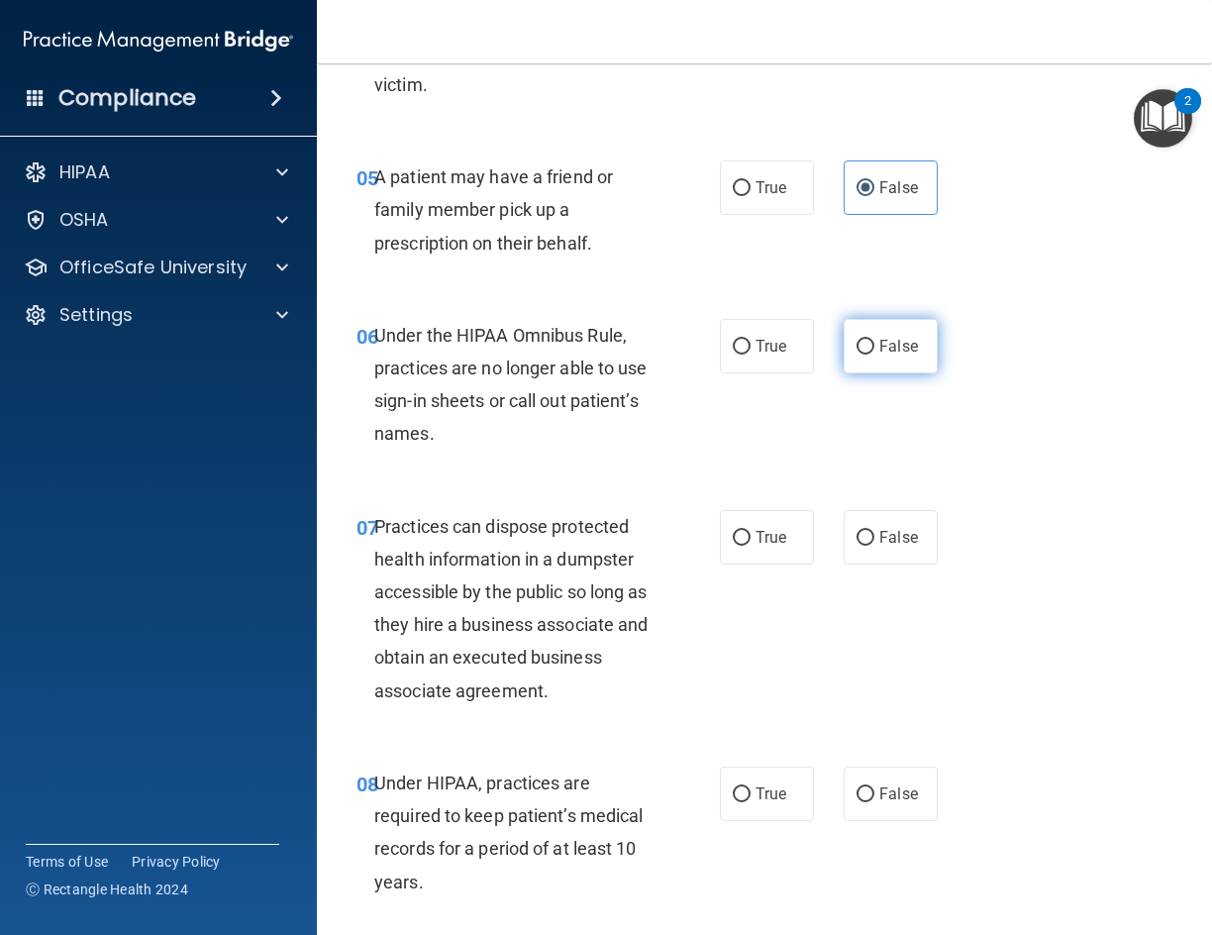
click at [882, 373] on label "False" at bounding box center [891, 346] width 94 height 54
click at [875, 355] on input "False" at bounding box center [866, 347] width 18 height 15
radio input "true"
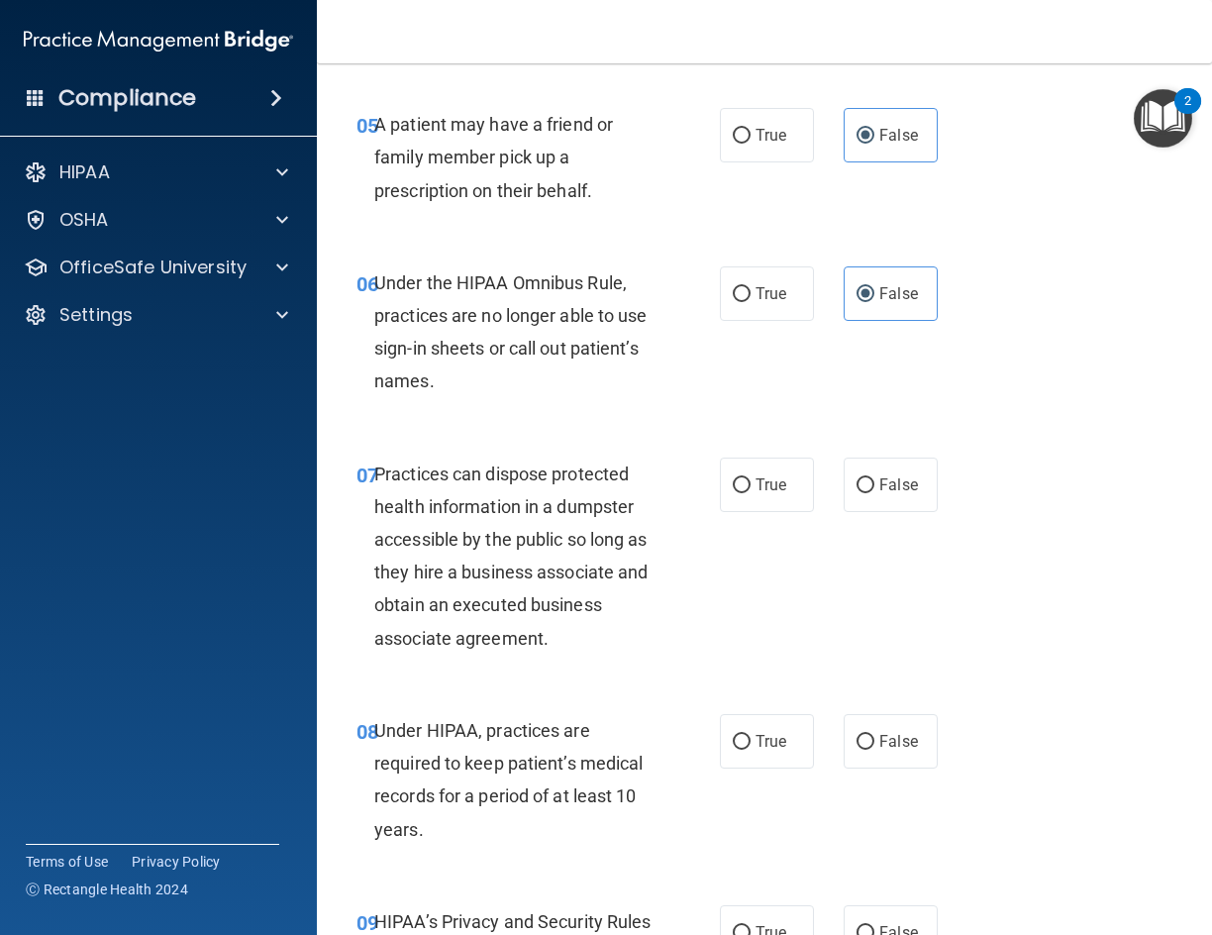
scroll to position [1288, 0]
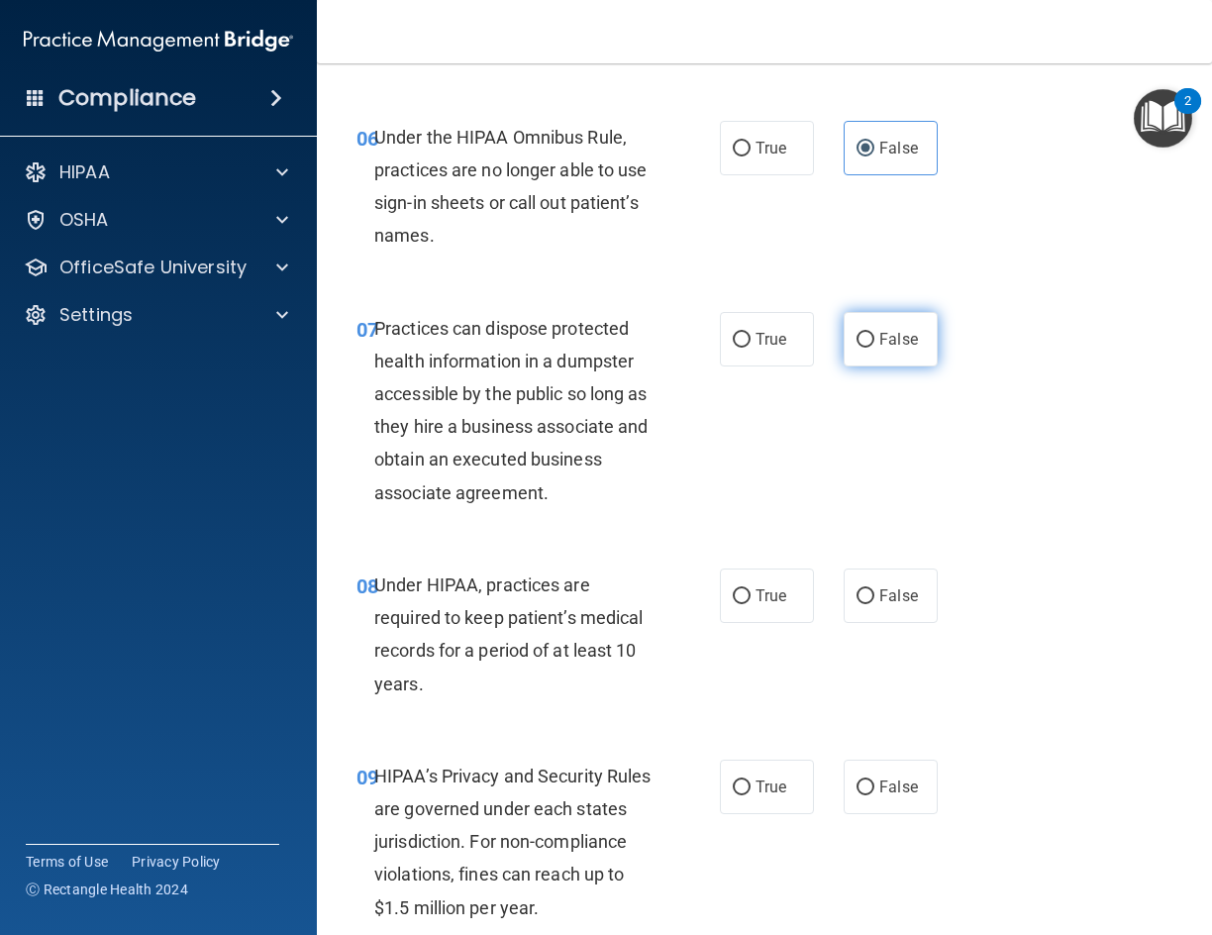
click at [857, 348] on input "False" at bounding box center [866, 340] width 18 height 15
radio input "true"
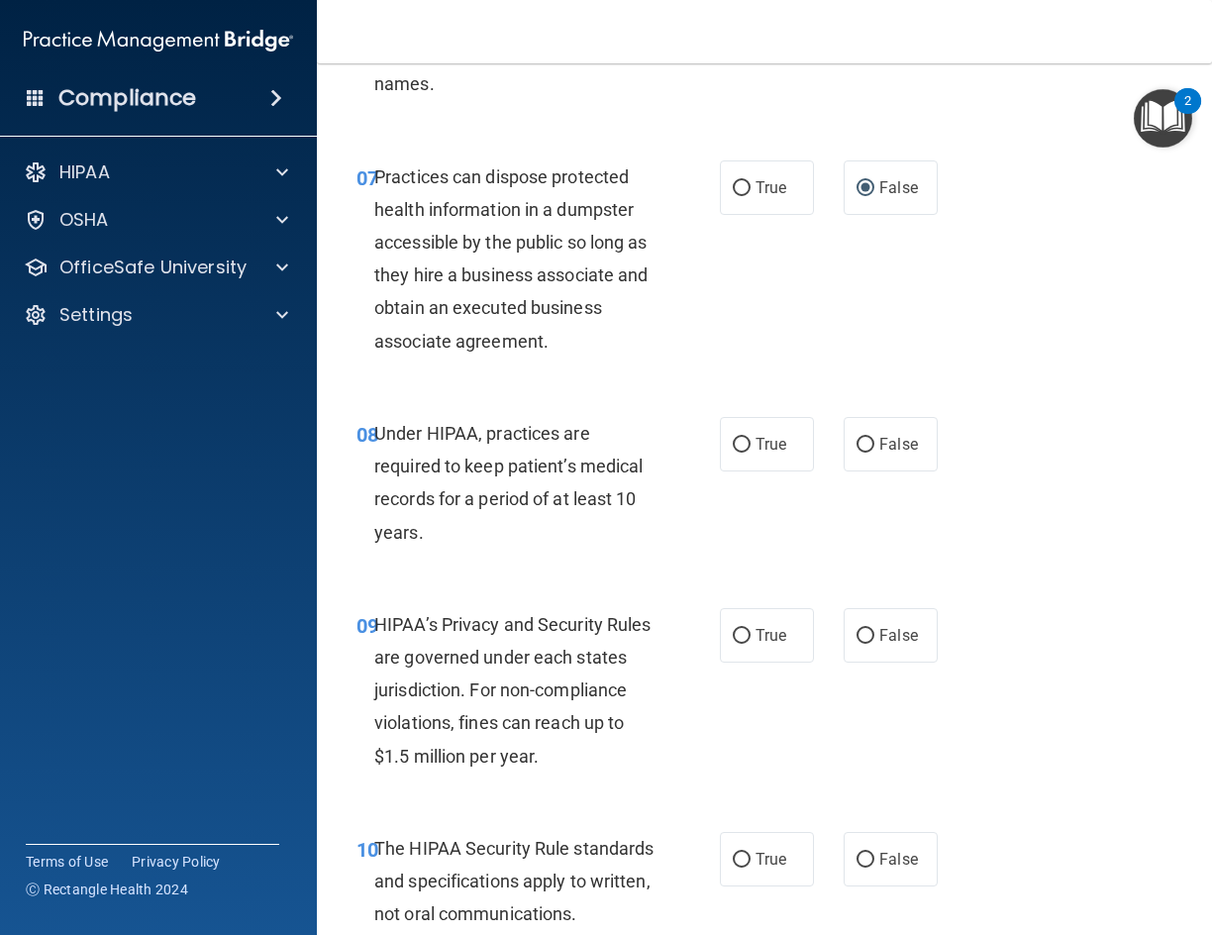
scroll to position [1486, 0]
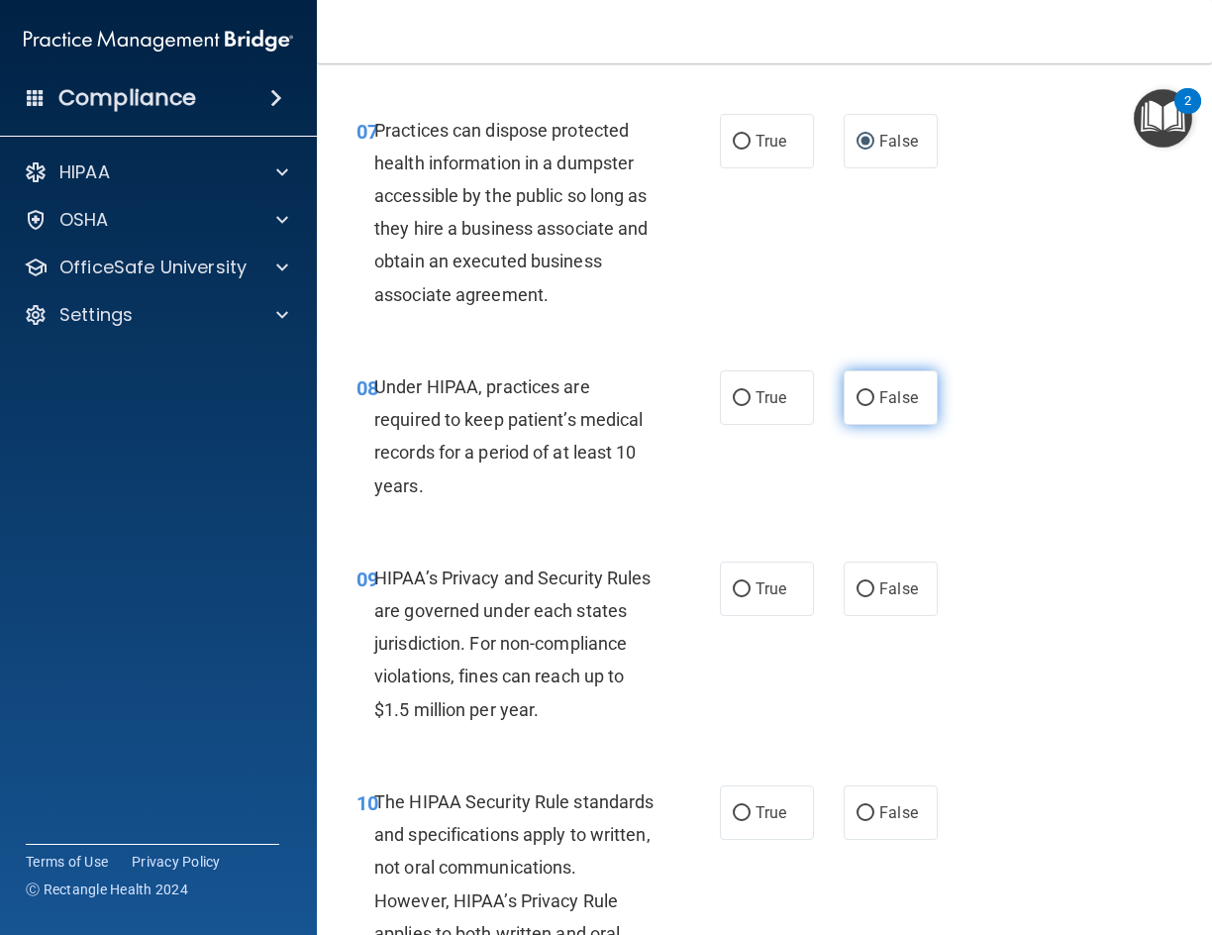
click at [867, 425] on label "False" at bounding box center [891, 397] width 94 height 54
click at [867, 406] on input "False" at bounding box center [866, 398] width 18 height 15
radio input "true"
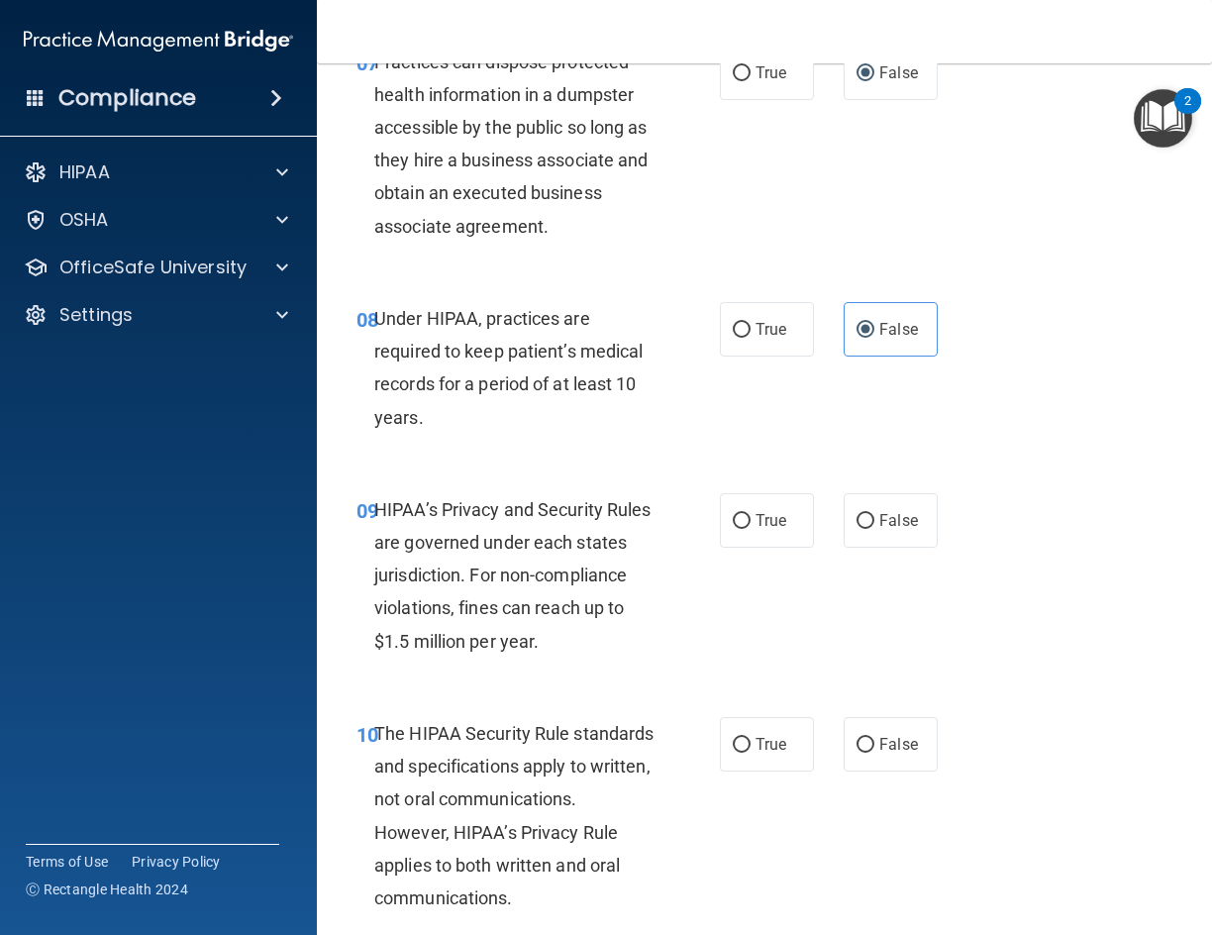
scroll to position [1684, 0]
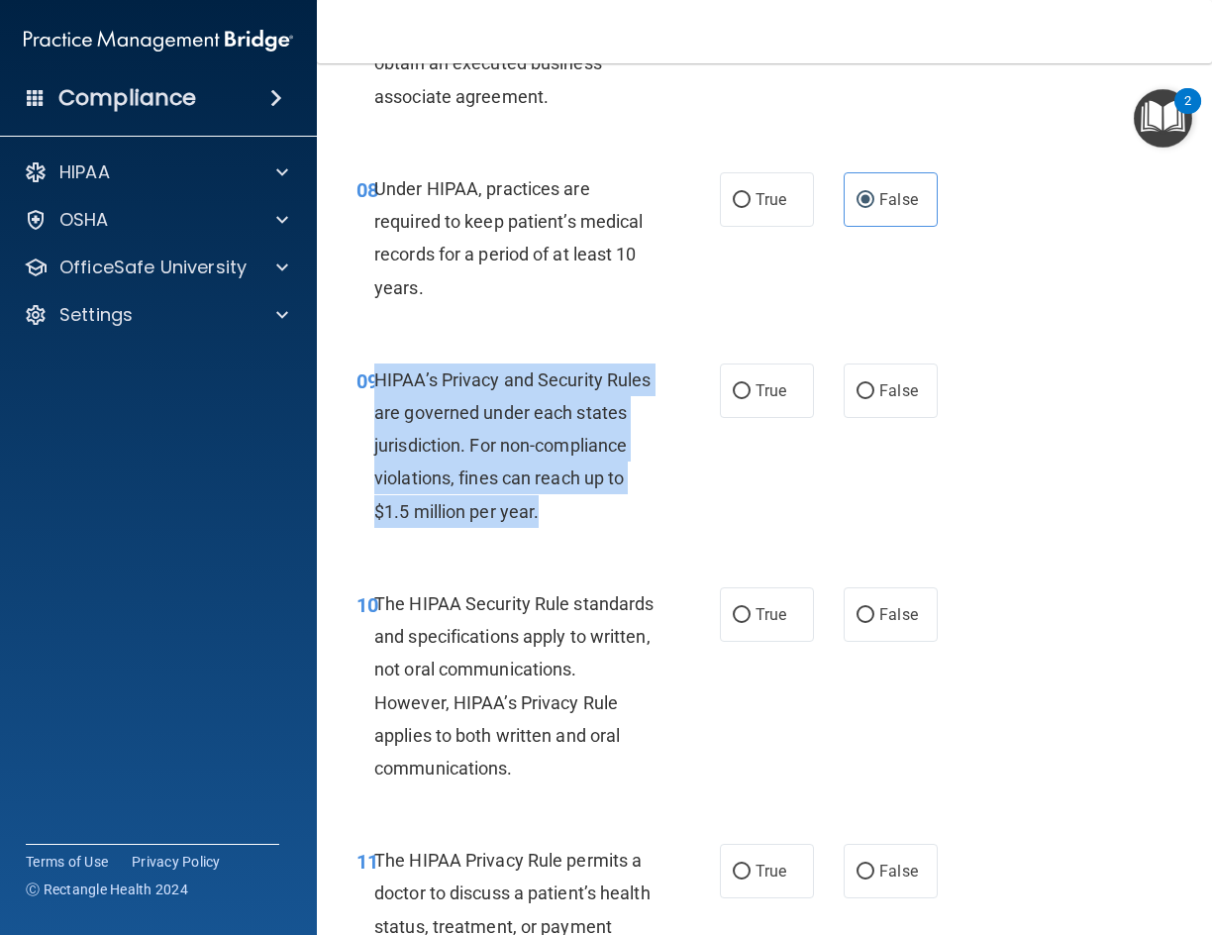
drag, startPoint x: 647, startPoint y: 550, endPoint x: 376, endPoint y: 409, distance: 304.8
click at [376, 409] on div "HIPAA’s Privacy and Security Rules are governed under each states jurisdiction.…" at bounding box center [521, 445] width 295 height 164
copy span "HIPAA’s Privacy and Security Rules are governed under each states jurisdiction.…"
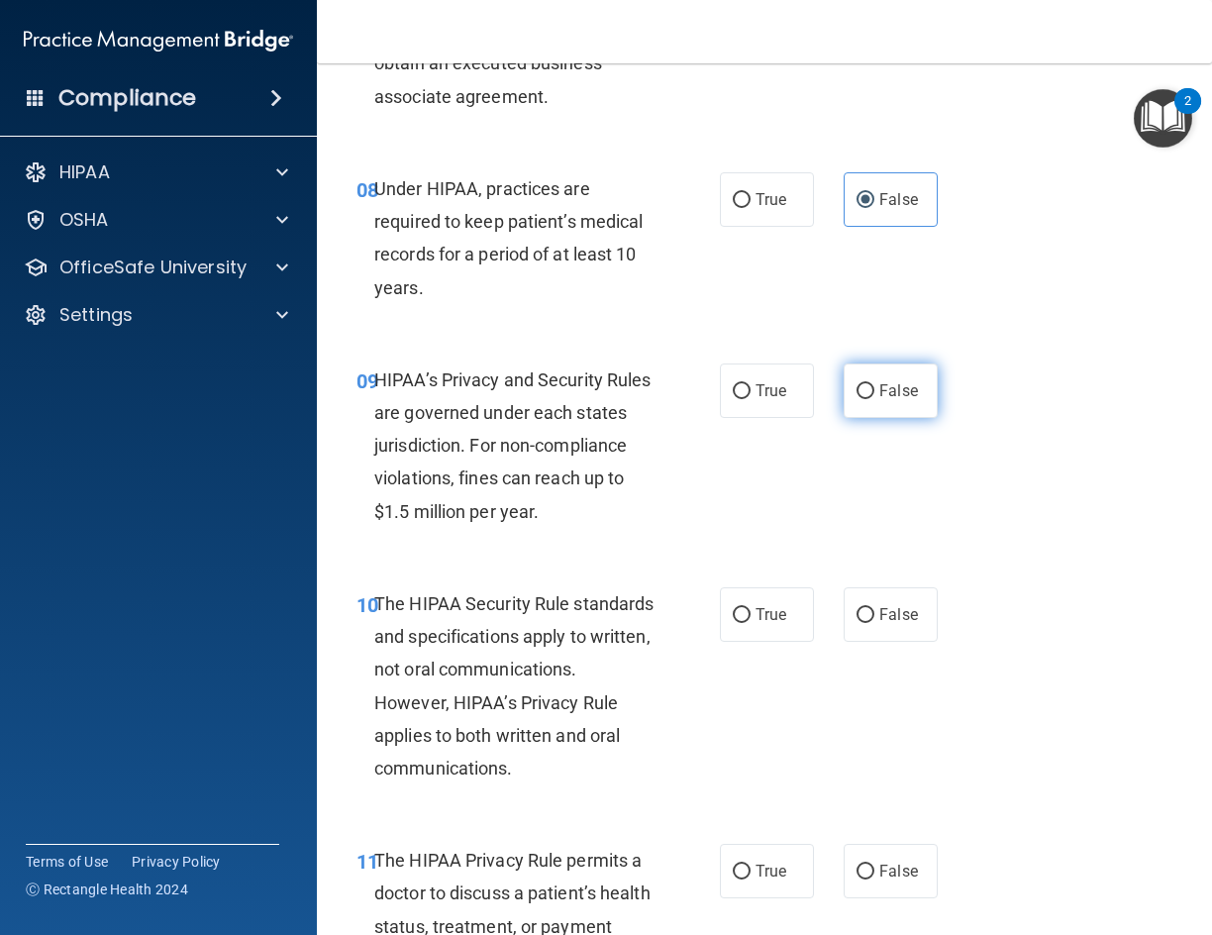
click at [879, 400] on span "False" at bounding box center [898, 390] width 39 height 19
click at [875, 399] on input "False" at bounding box center [866, 391] width 18 height 15
radio input "true"
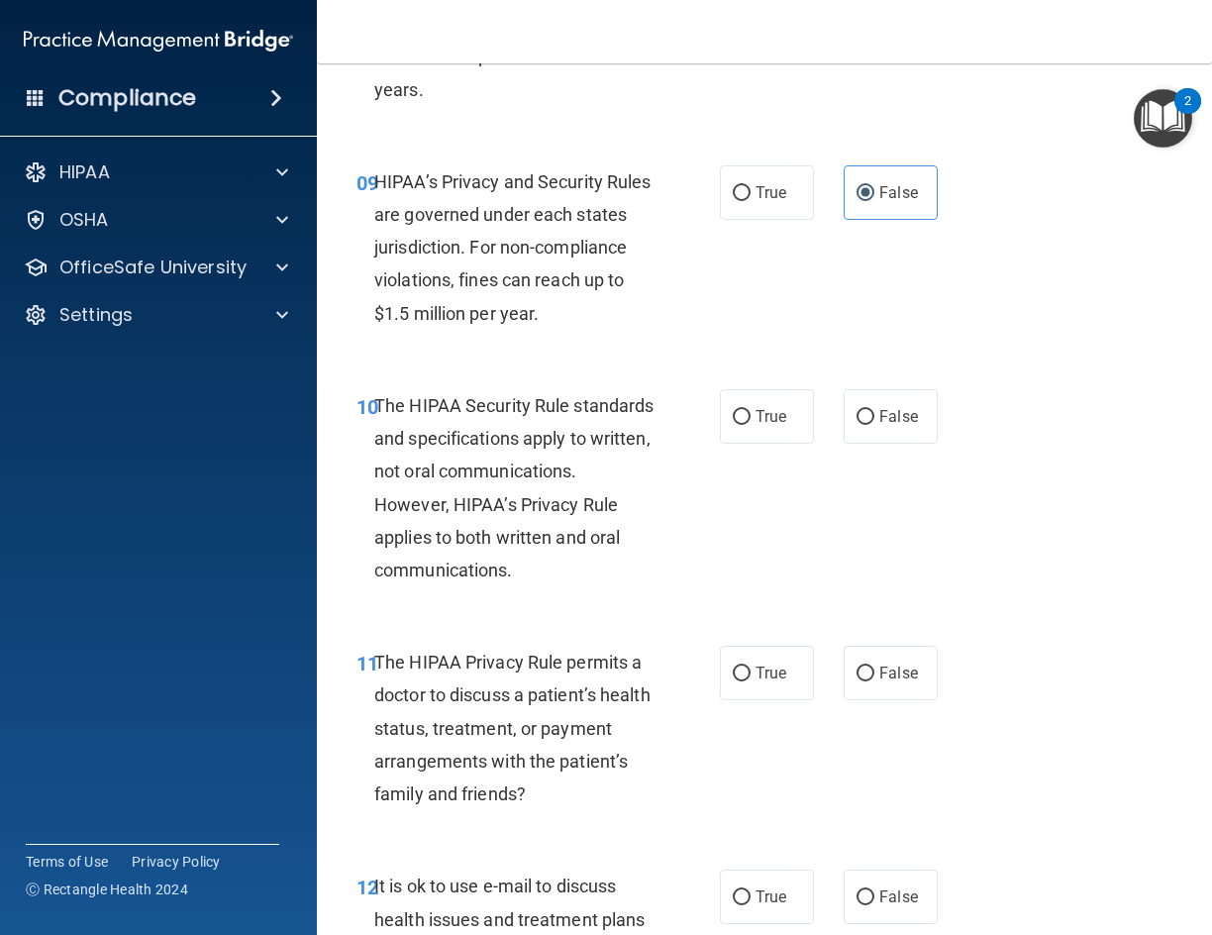
scroll to position [1981, 0]
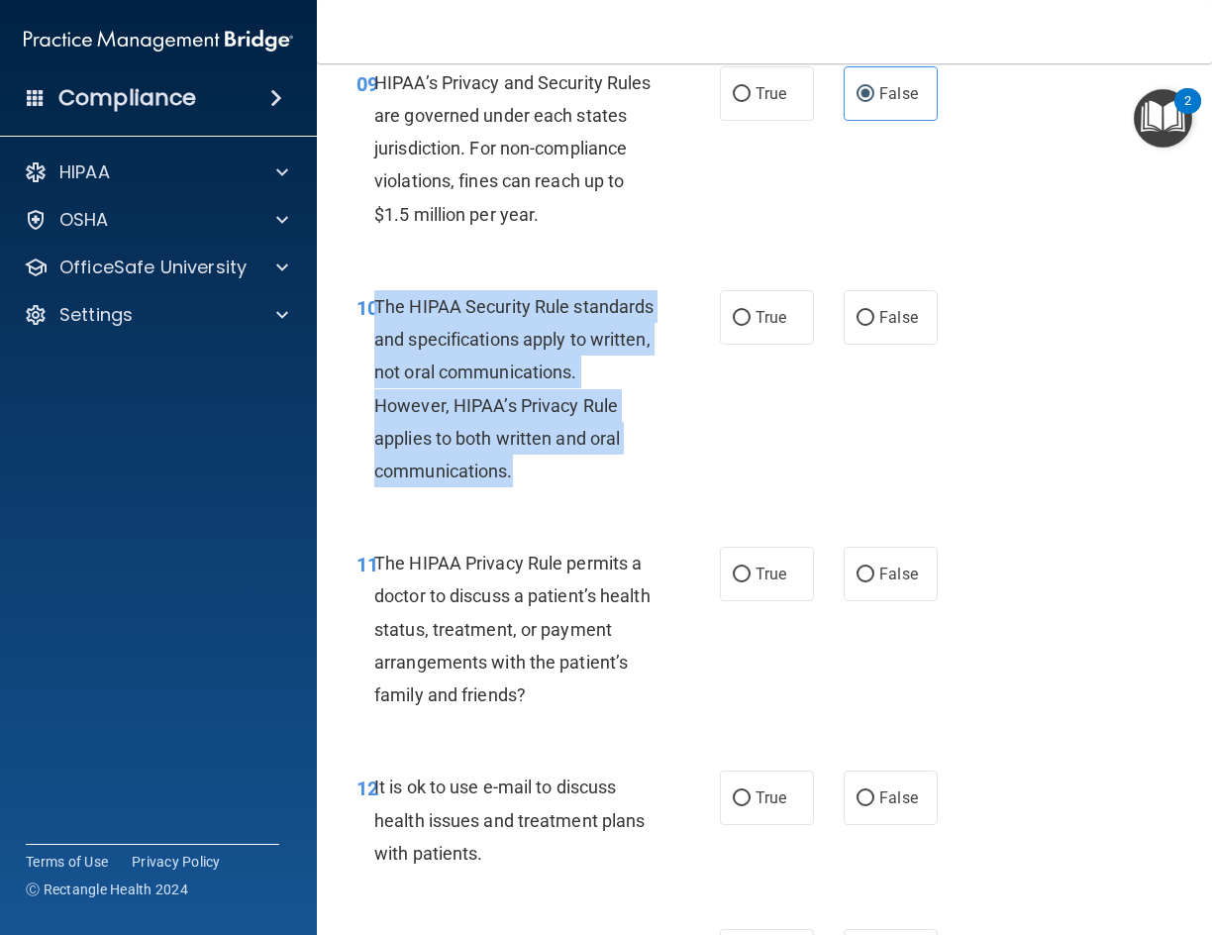
drag, startPoint x: 521, startPoint y: 543, endPoint x: 373, endPoint y: 337, distance: 253.4
click at [374, 337] on div "The HIPAA Security Rule standards and specifications apply to written, not oral…" at bounding box center [521, 388] width 295 height 197
copy span "The HIPAA Security Rule standards and specifications apply to written, not oral…"
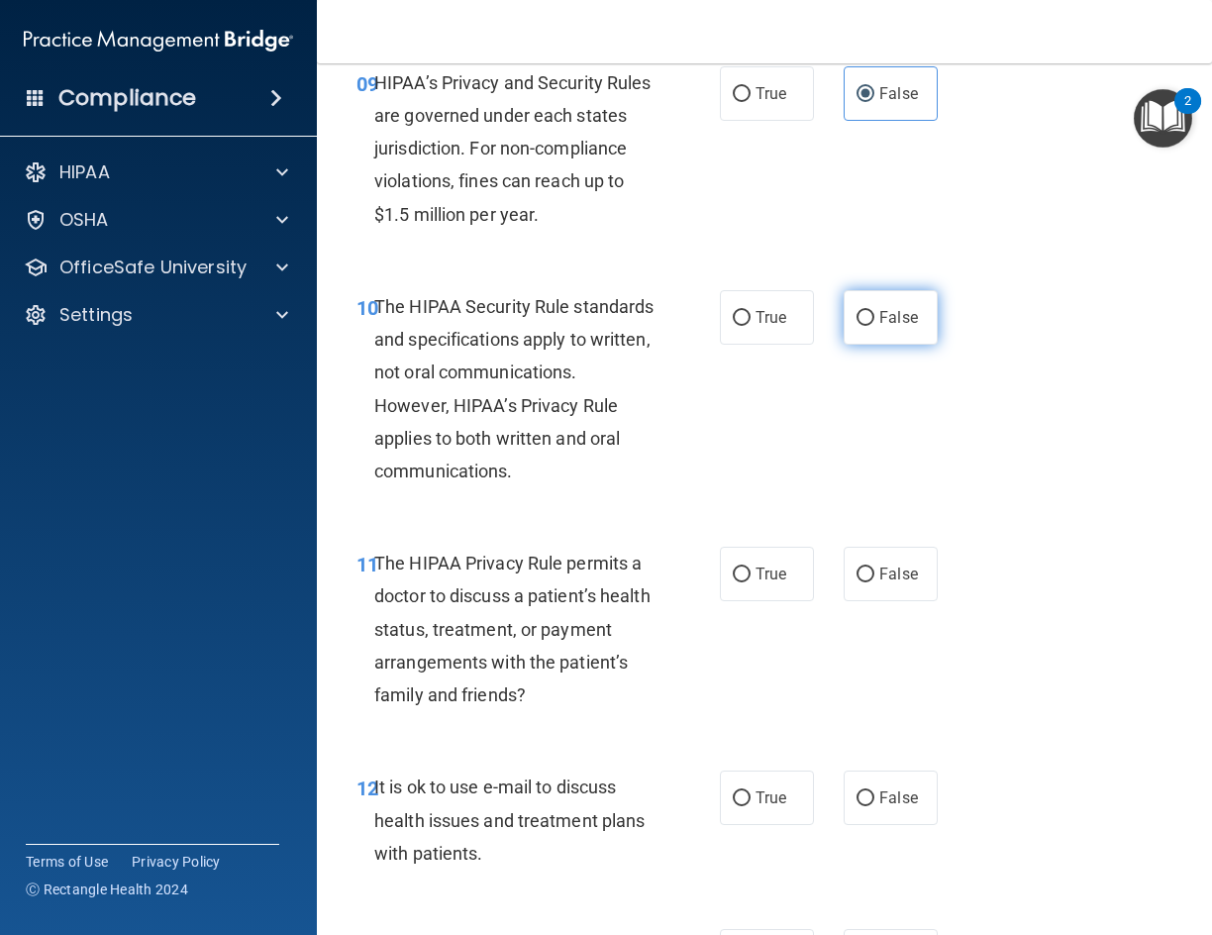
click at [879, 327] on span "False" at bounding box center [898, 317] width 39 height 19
click at [875, 326] on input "False" at bounding box center [866, 318] width 18 height 15
radio input "true"
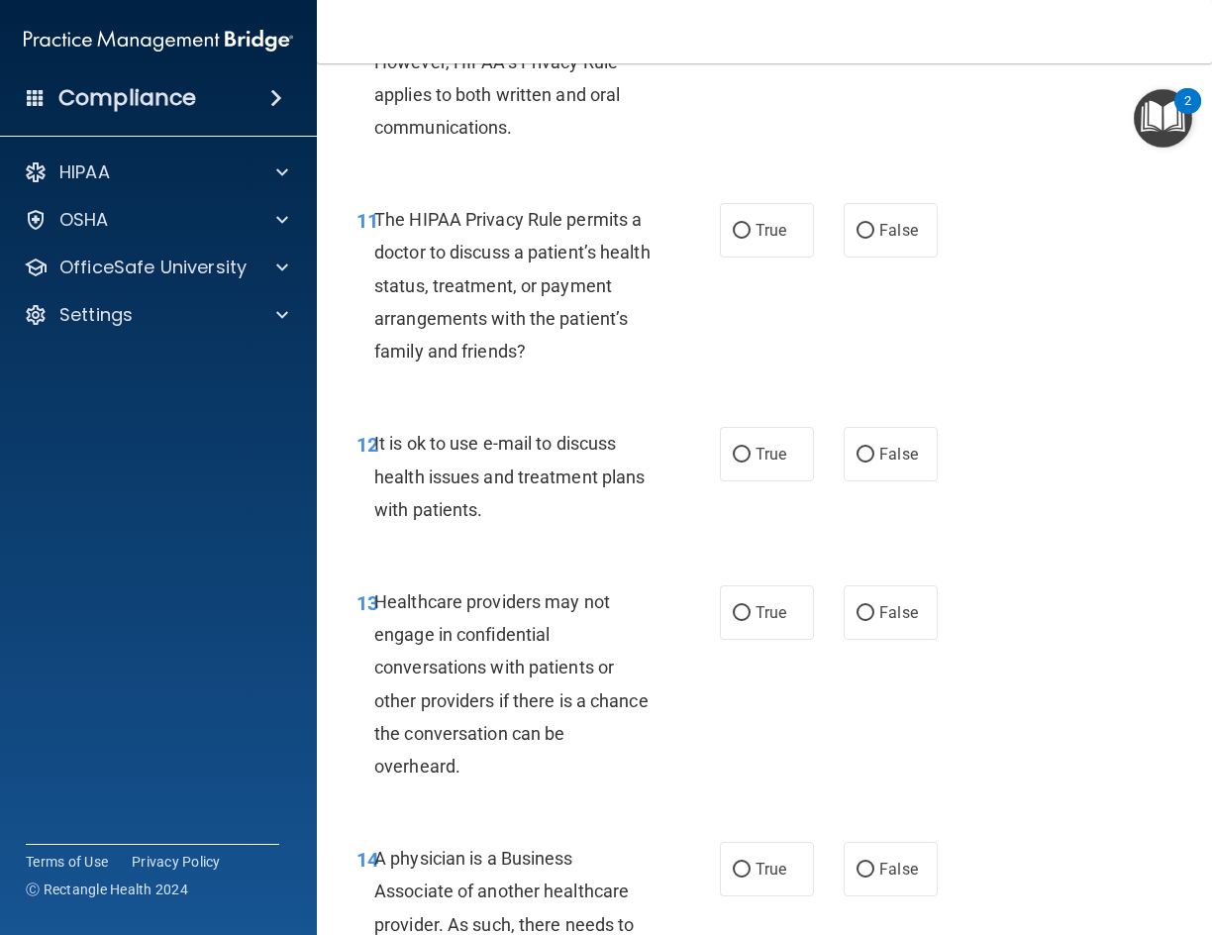
scroll to position [2278, 0]
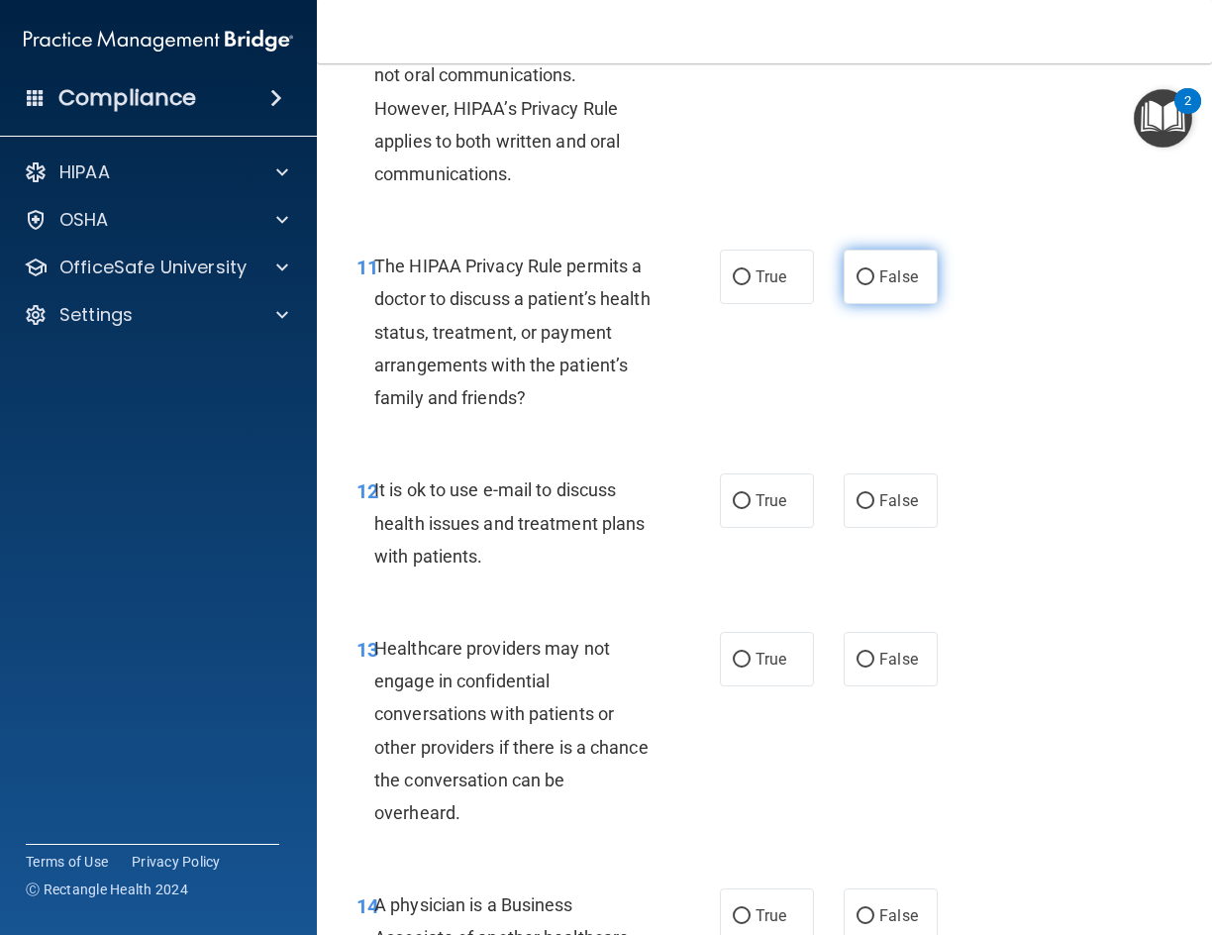
click at [892, 304] on label "False" at bounding box center [891, 277] width 94 height 54
click at [875, 285] on input "False" at bounding box center [866, 277] width 18 height 15
radio input "true"
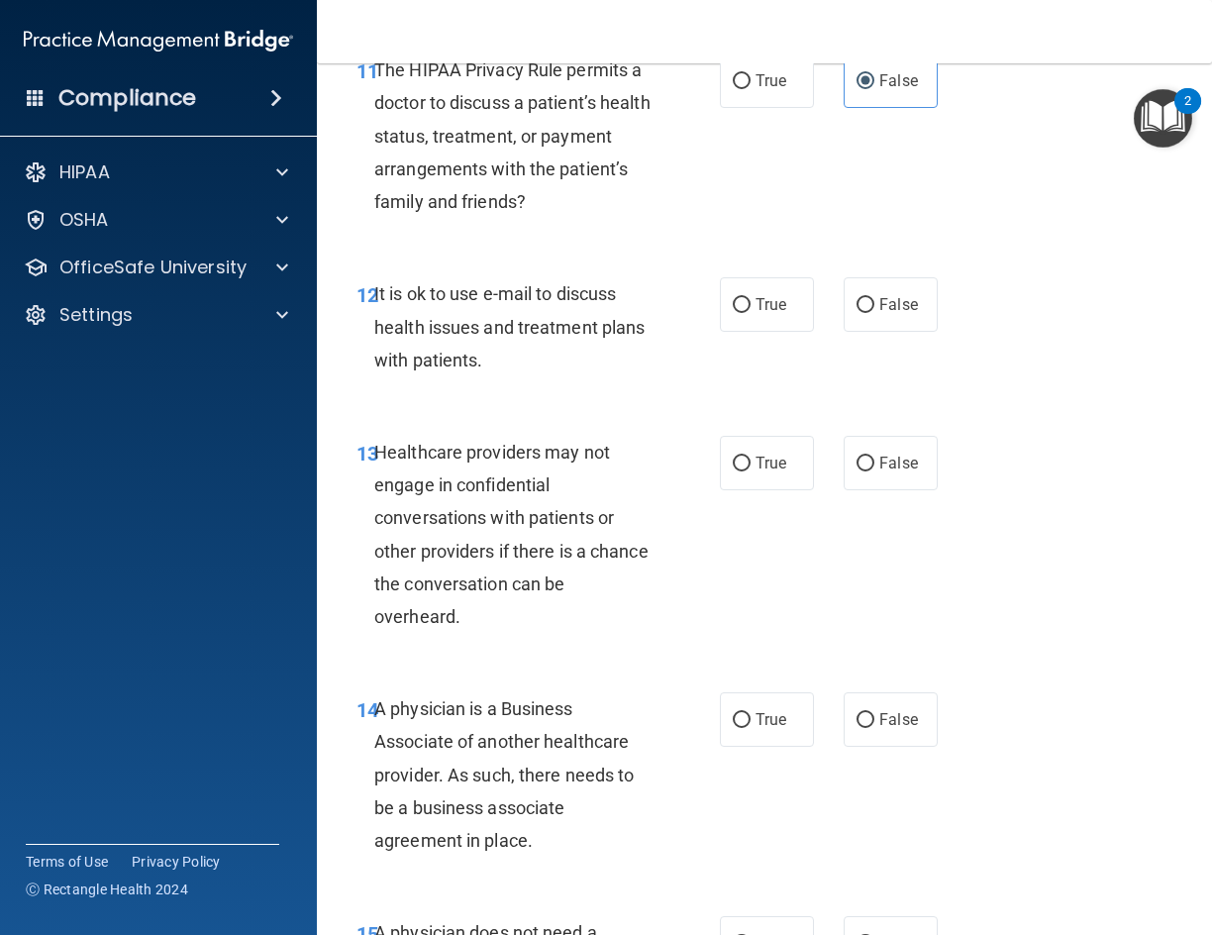
scroll to position [2476, 0]
click at [868, 330] on label "False" at bounding box center [891, 302] width 94 height 54
click at [868, 311] on input "False" at bounding box center [866, 303] width 18 height 15
radio input "true"
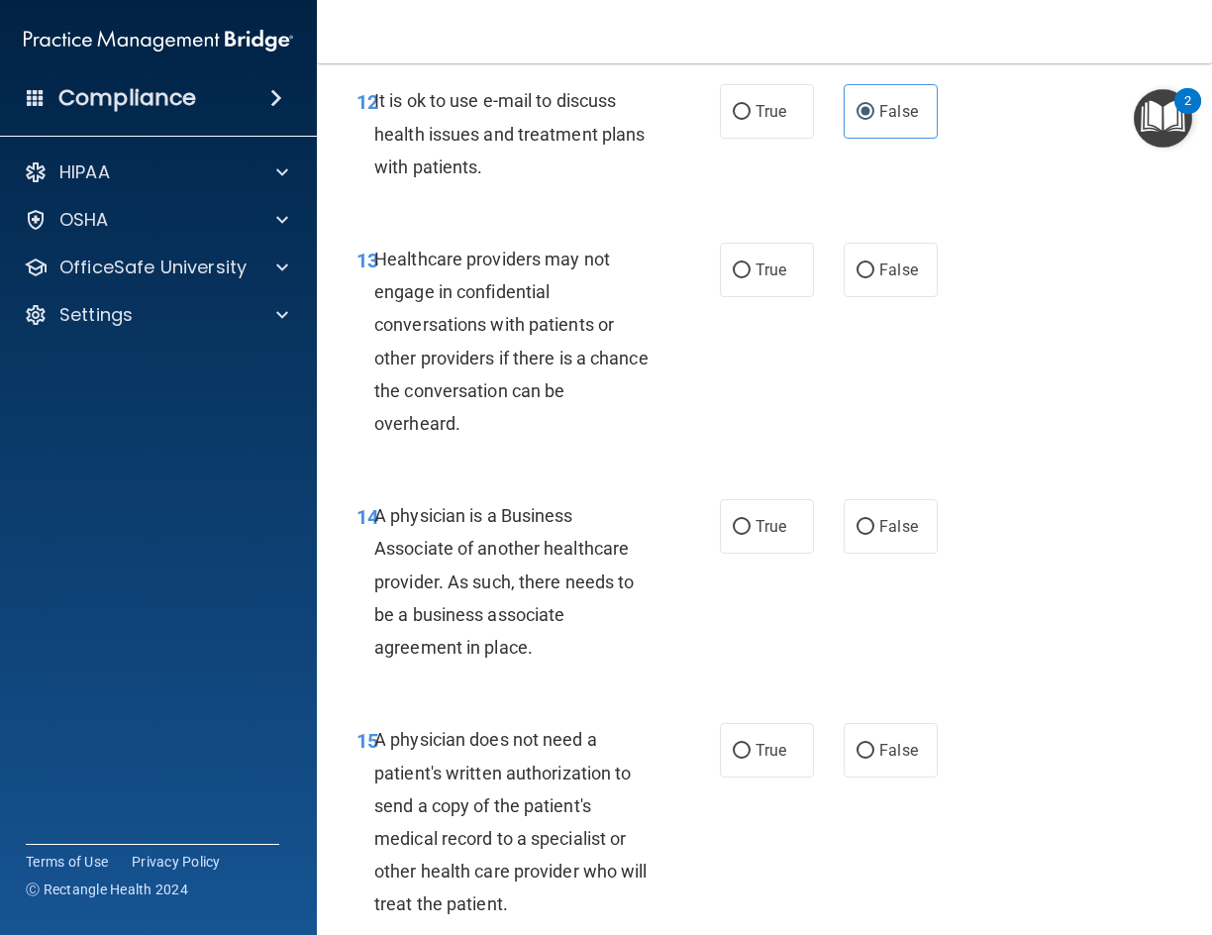
scroll to position [2674, 0]
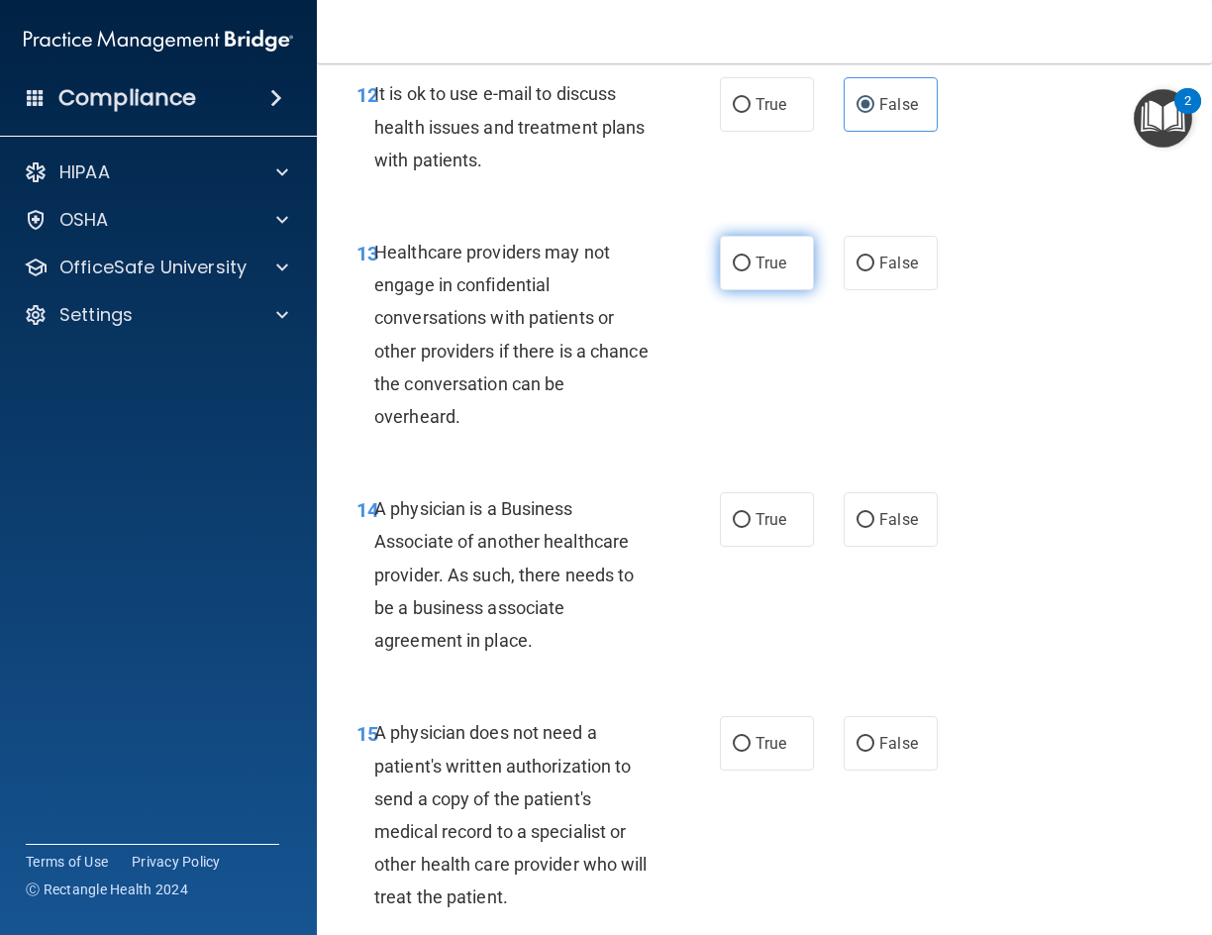
click at [752, 290] on label "True" at bounding box center [767, 263] width 94 height 54
click at [751, 271] on input "True" at bounding box center [742, 264] width 18 height 15
radio input "true"
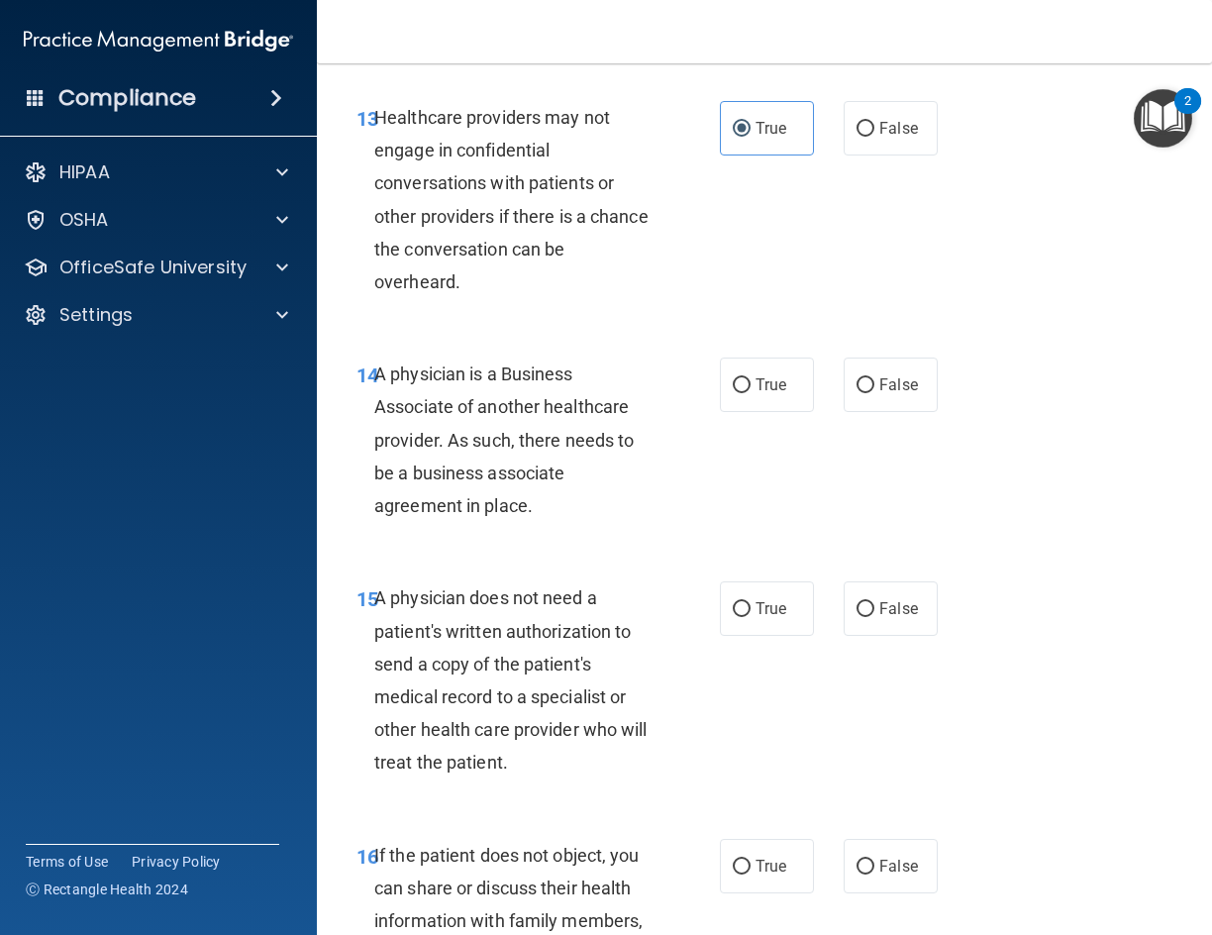
scroll to position [2872, 0]
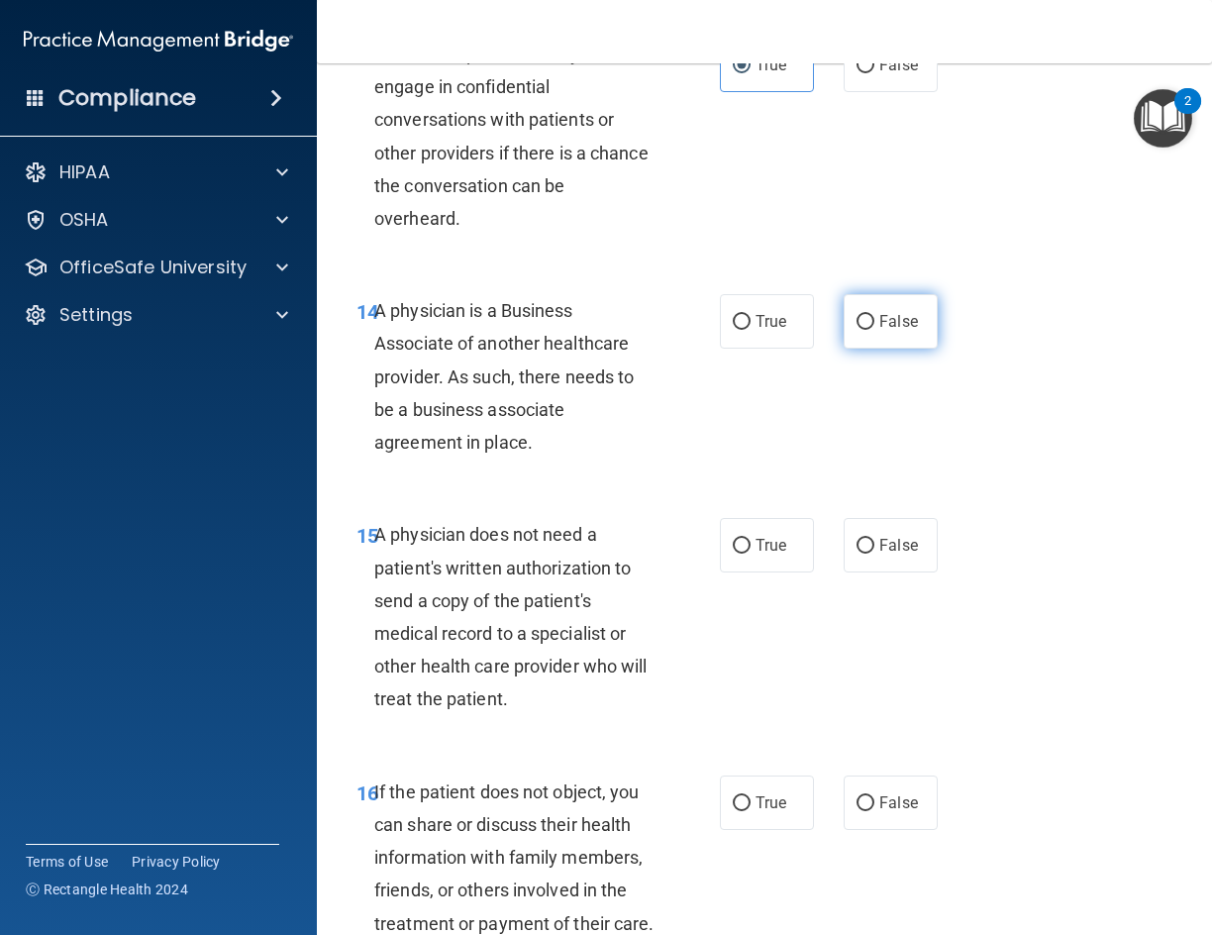
click at [879, 331] on span "False" at bounding box center [898, 321] width 39 height 19
click at [874, 330] on input "False" at bounding box center [866, 322] width 18 height 15
radio input "true"
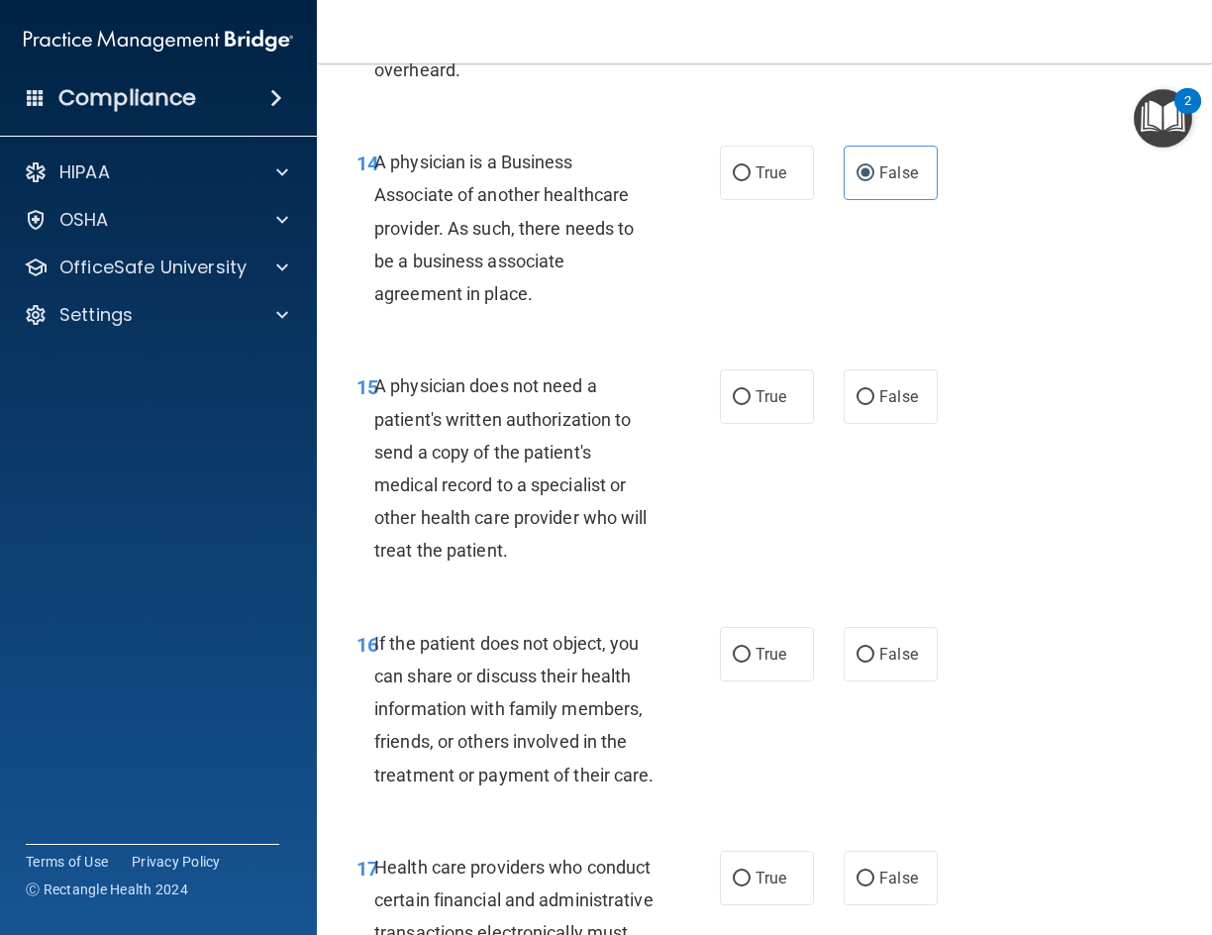
scroll to position [3070, 0]
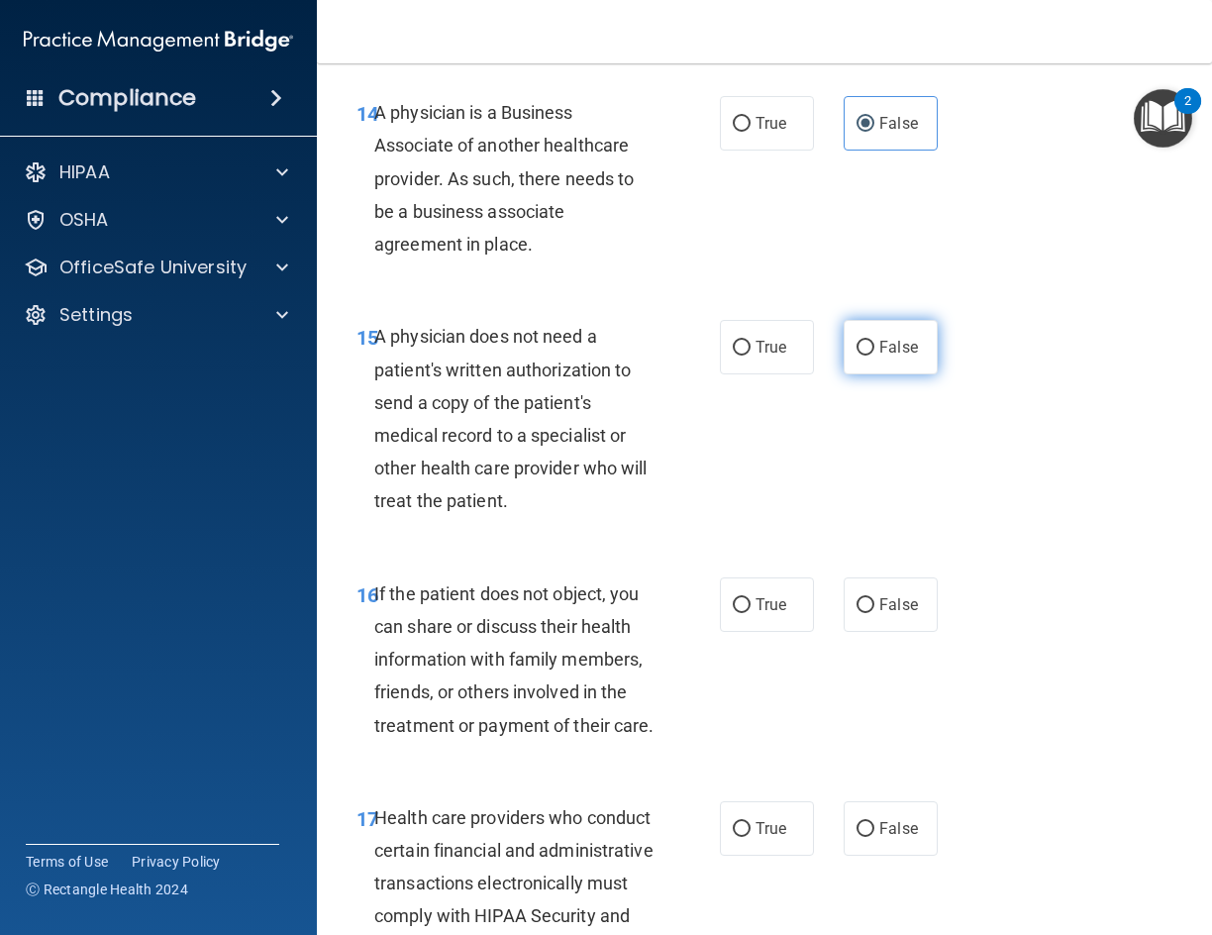
click at [857, 356] on input "False" at bounding box center [866, 348] width 18 height 15
radio input "true"
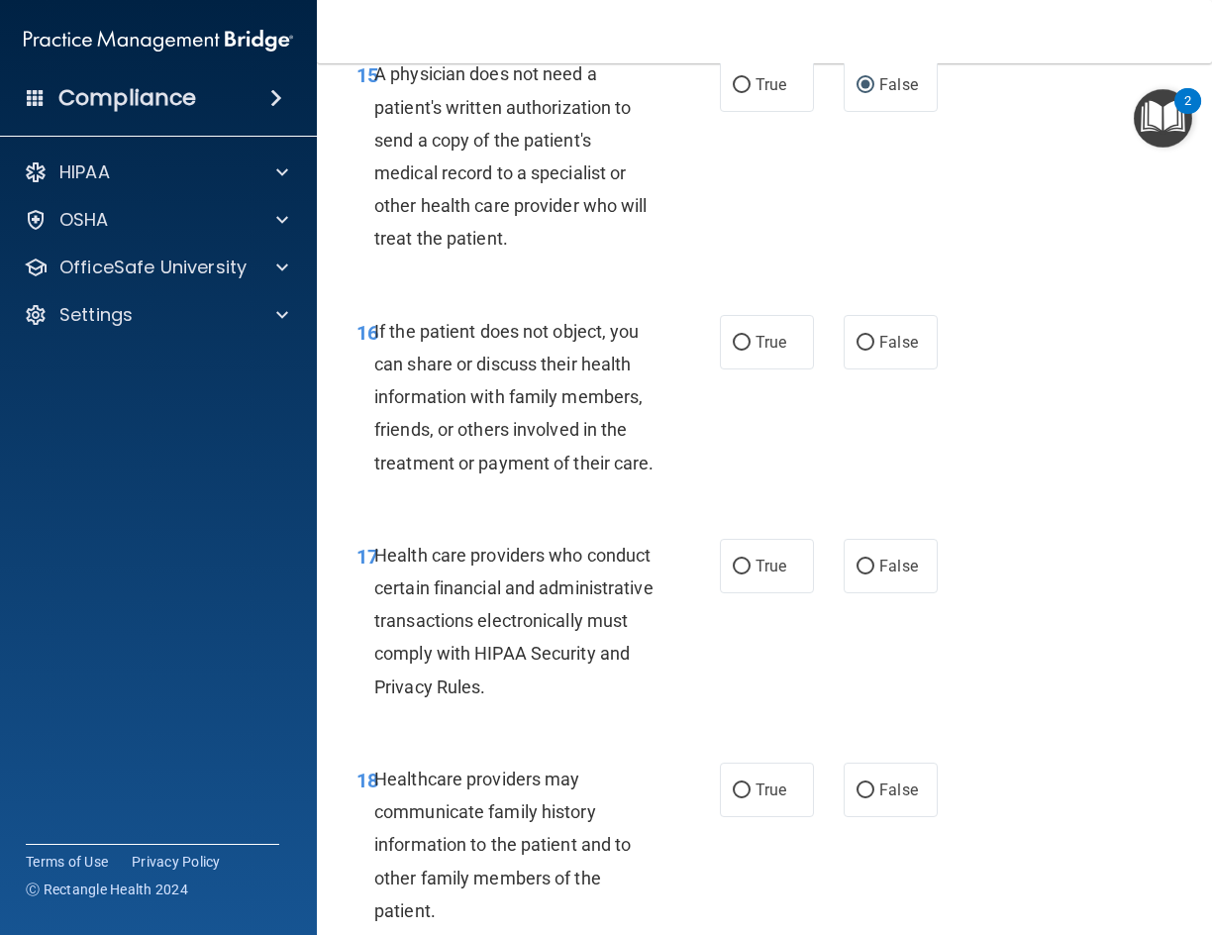
scroll to position [3367, 0]
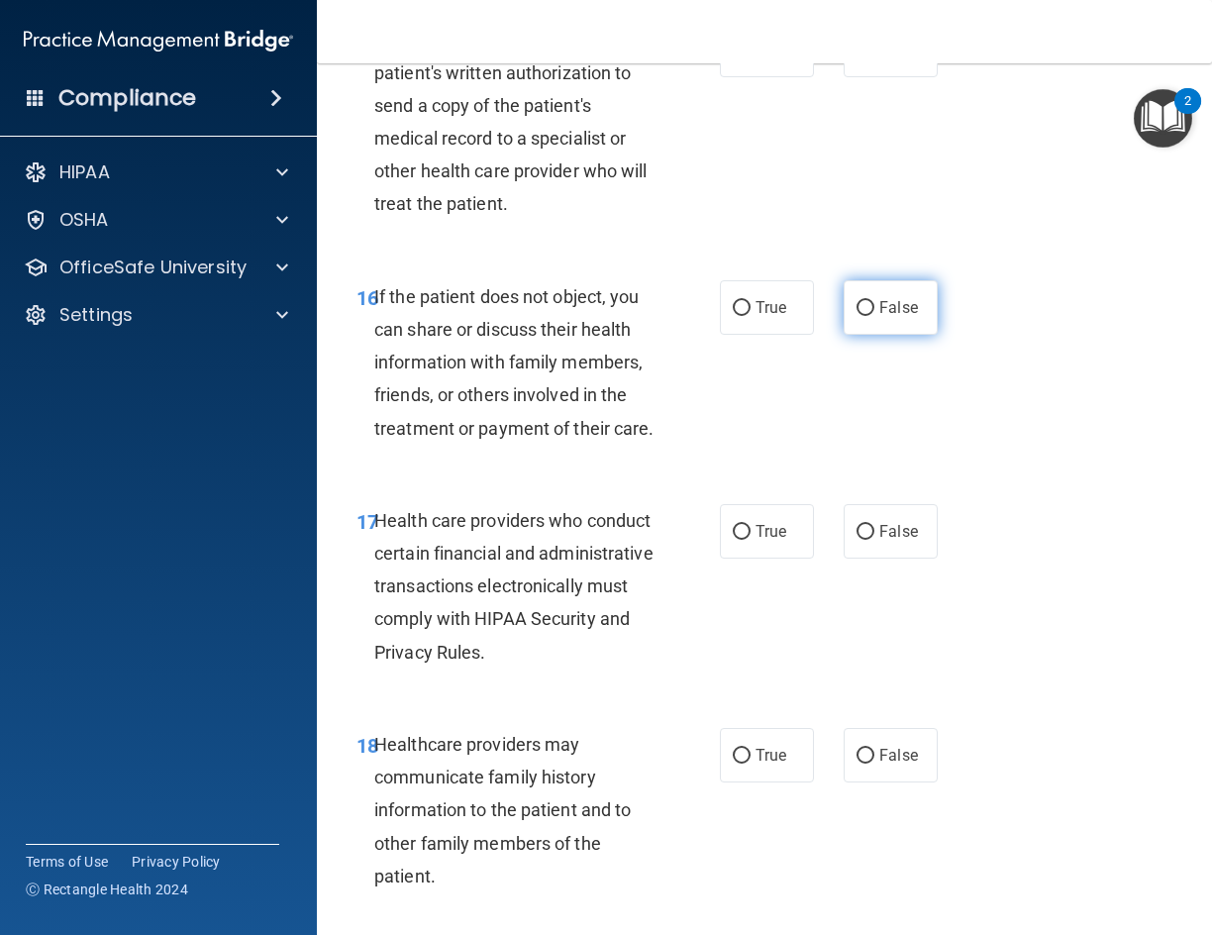
click at [879, 317] on span "False" at bounding box center [898, 307] width 39 height 19
click at [874, 316] on input "False" at bounding box center [866, 308] width 18 height 15
radio input "true"
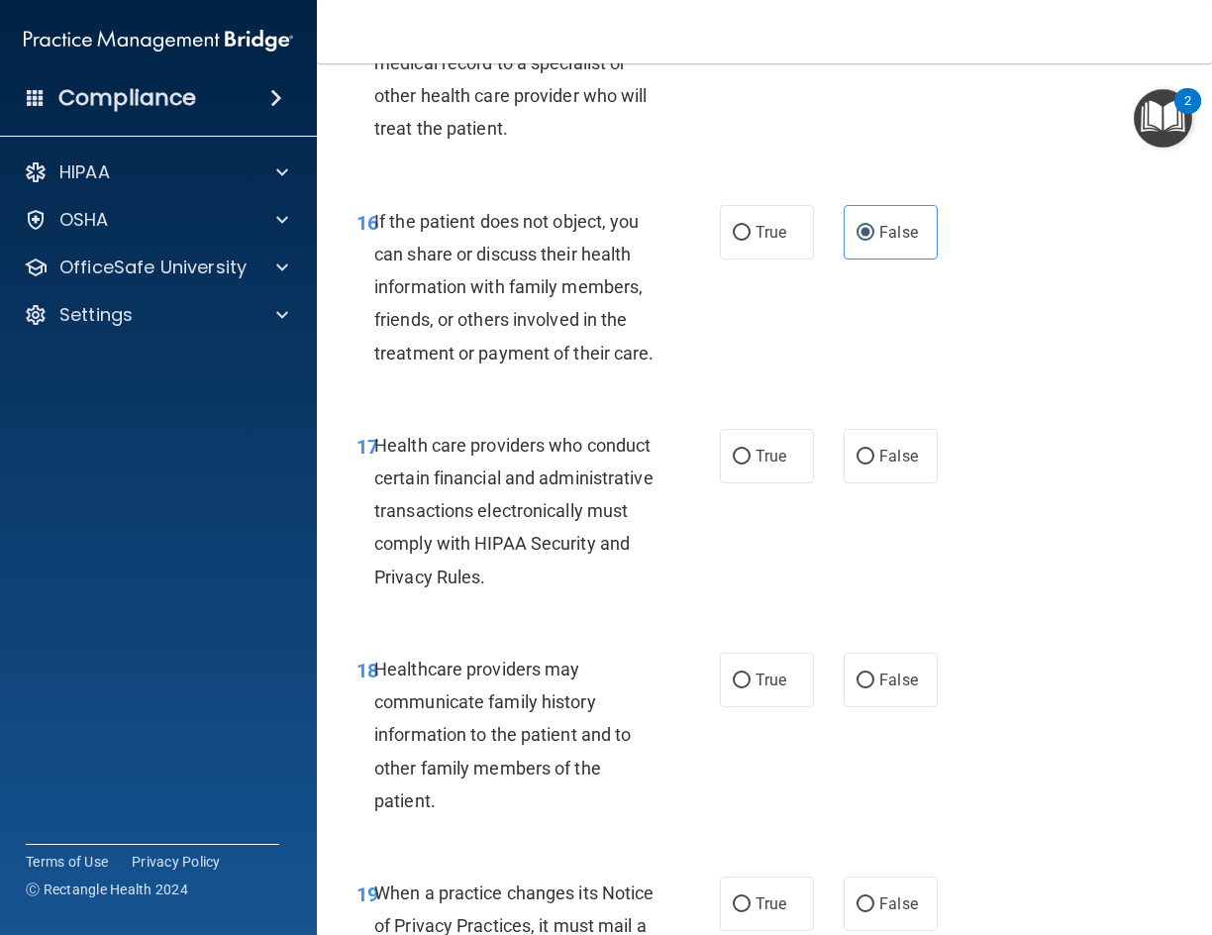
scroll to position [3565, 0]
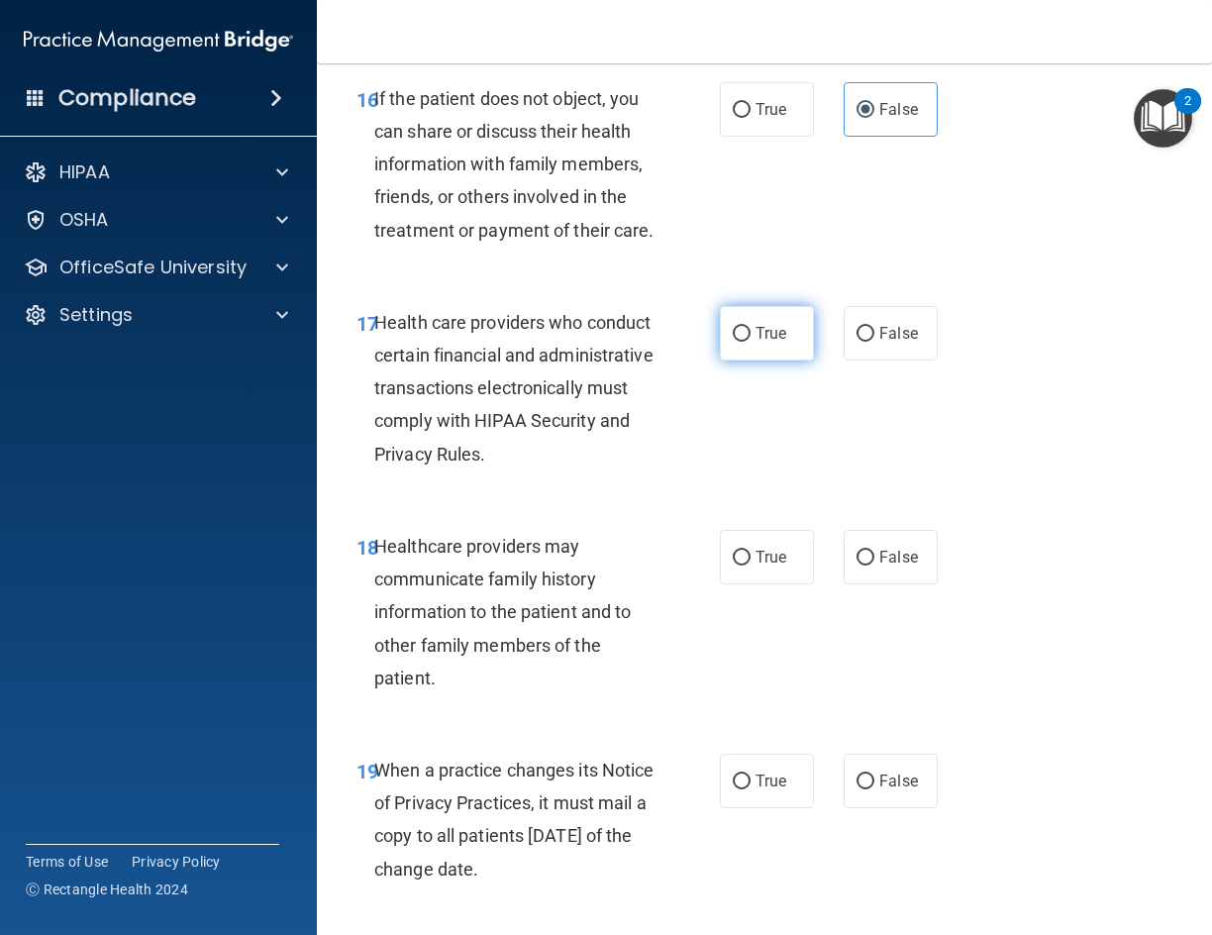
click at [745, 361] on label "True" at bounding box center [767, 333] width 94 height 54
click at [745, 342] on input "True" at bounding box center [742, 334] width 18 height 15
radio input "true"
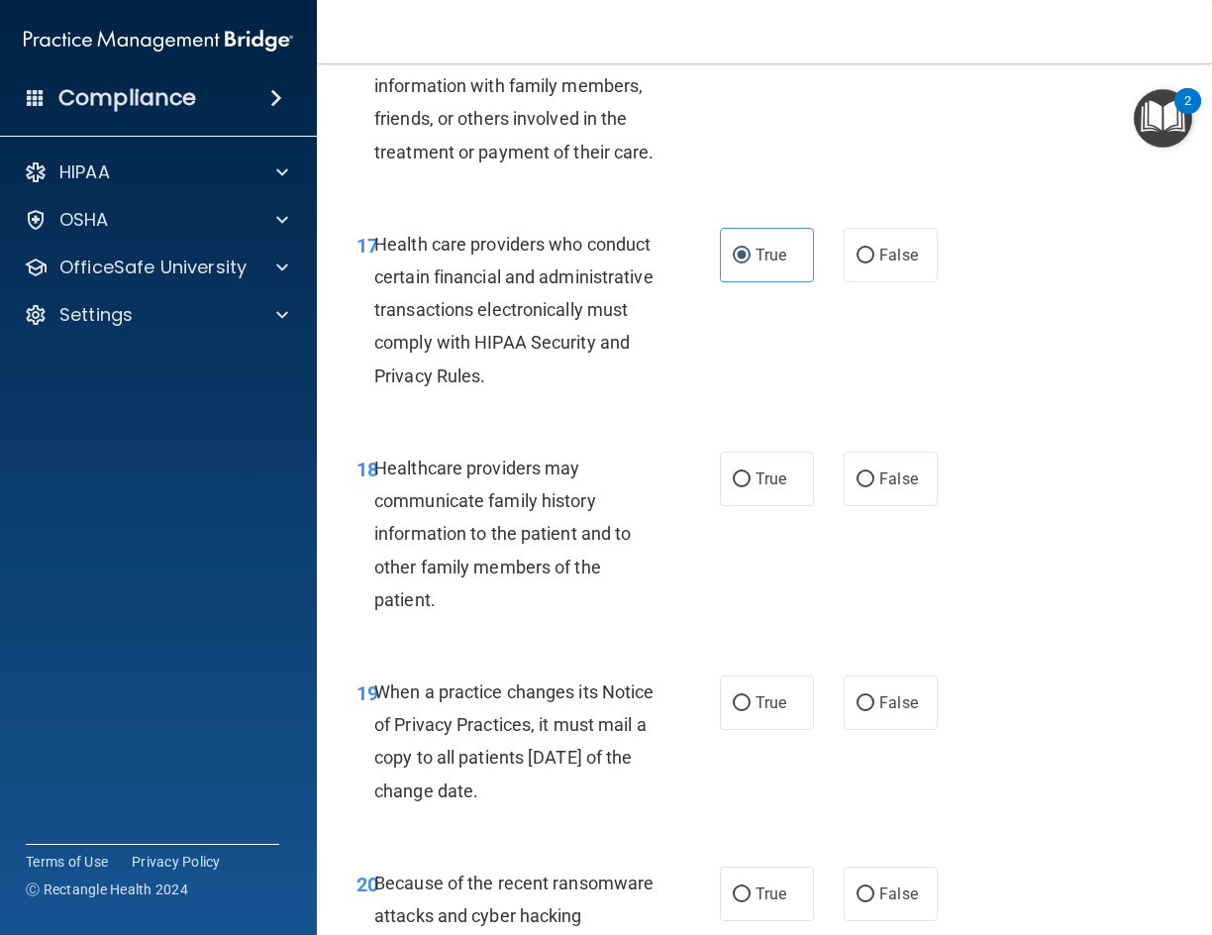
scroll to position [3764, 0]
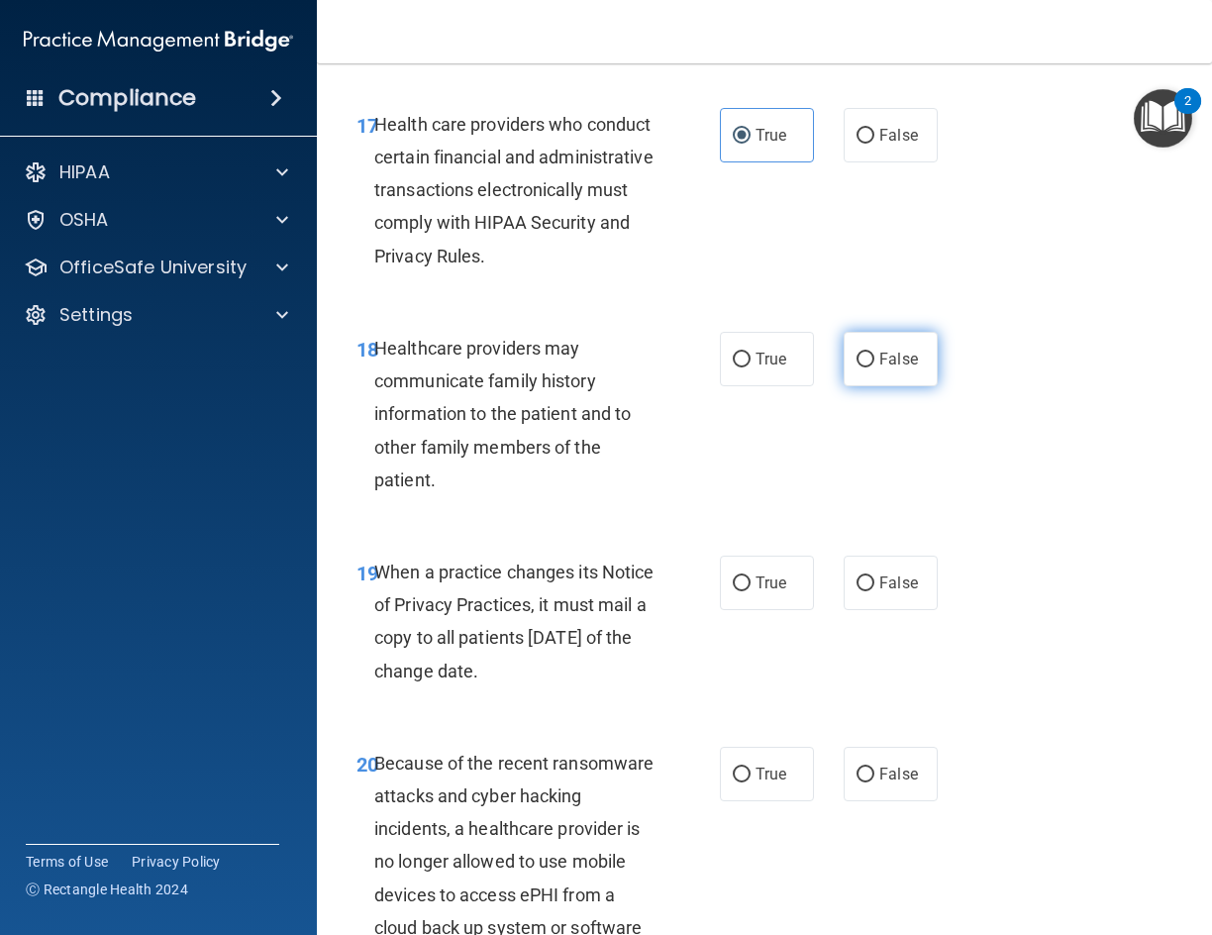
click at [885, 386] on label "False" at bounding box center [891, 359] width 94 height 54
click at [875, 367] on input "False" at bounding box center [866, 360] width 18 height 15
radio input "true"
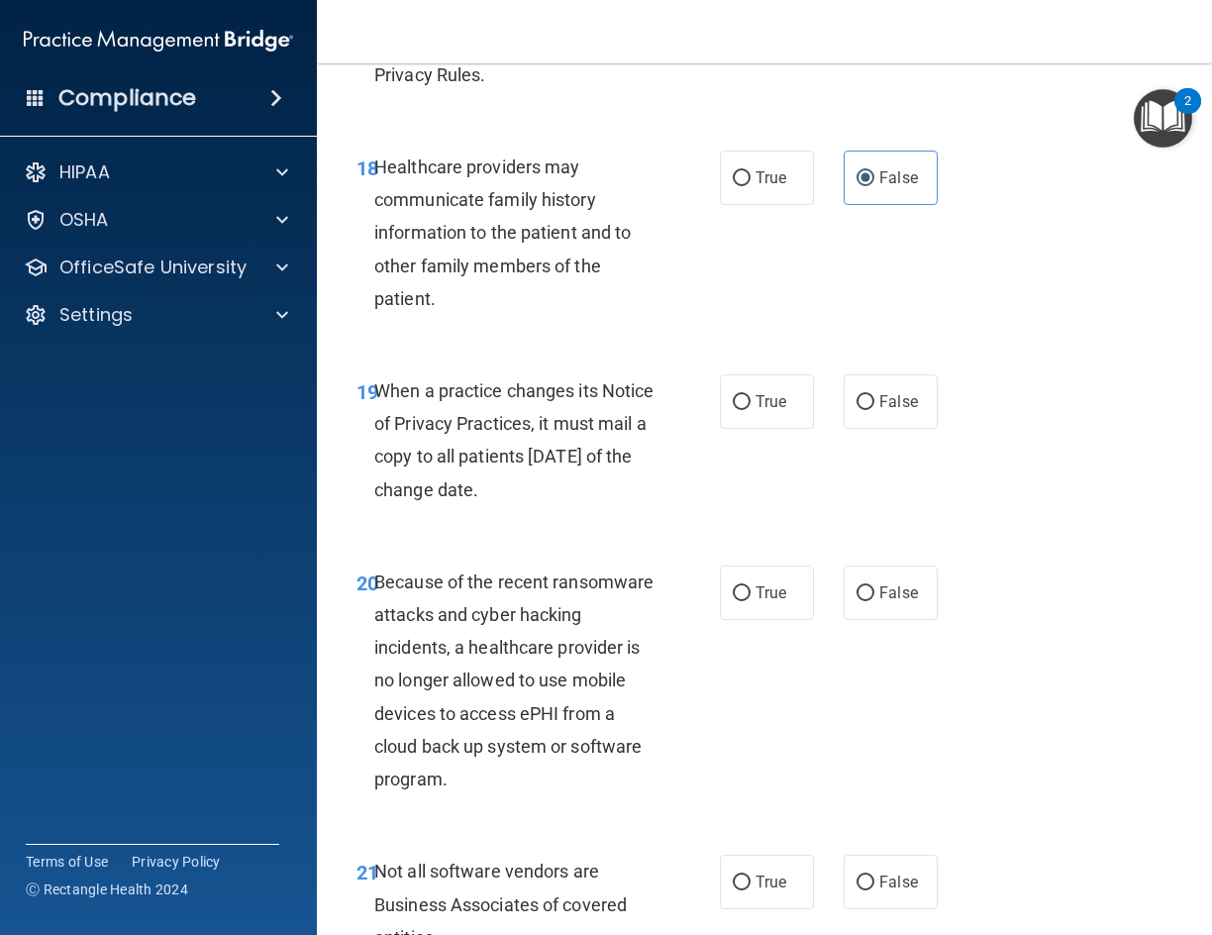
scroll to position [3962, 0]
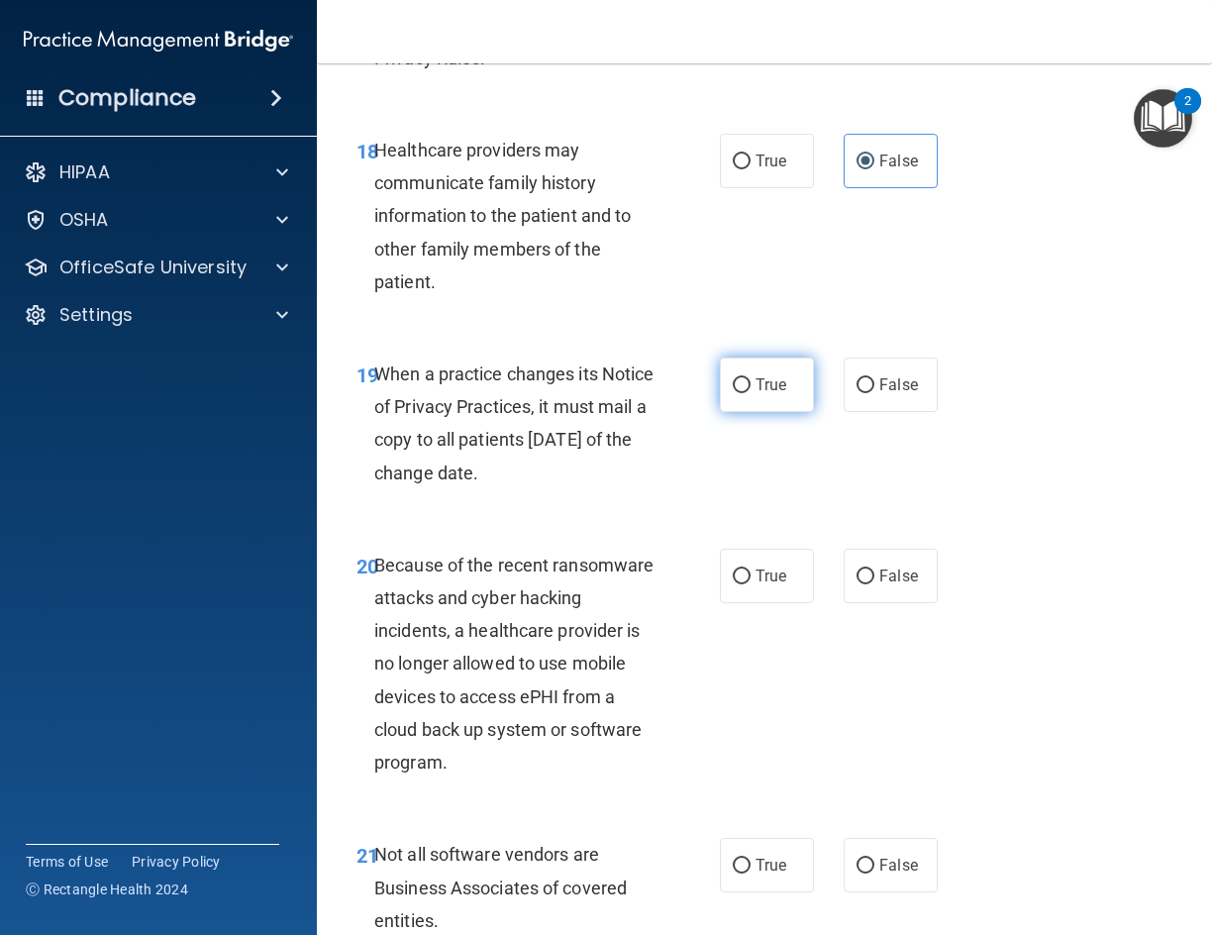
click at [761, 412] on label "True" at bounding box center [767, 385] width 94 height 54
click at [751, 393] on input "True" at bounding box center [742, 385] width 18 height 15
radio input "true"
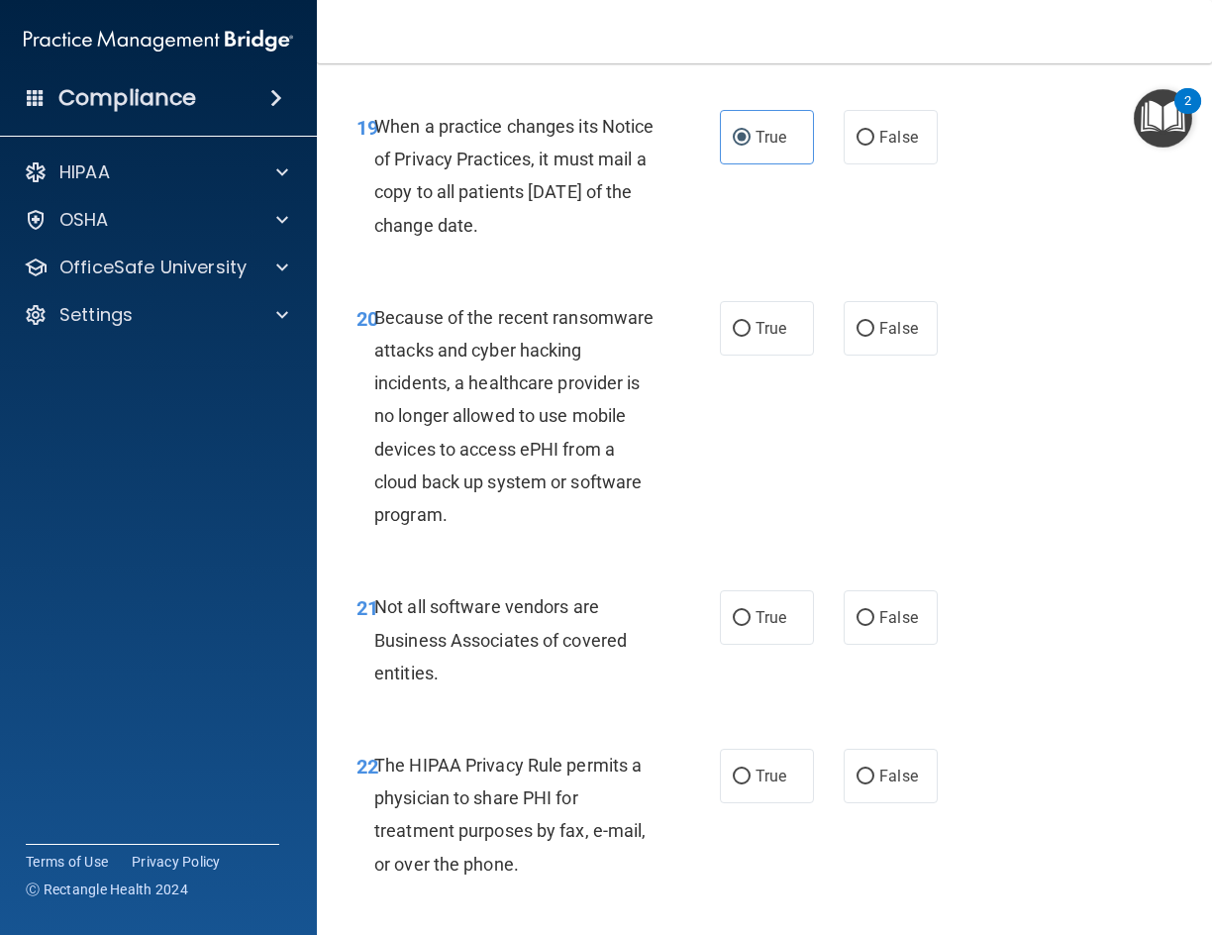
scroll to position [4259, 0]
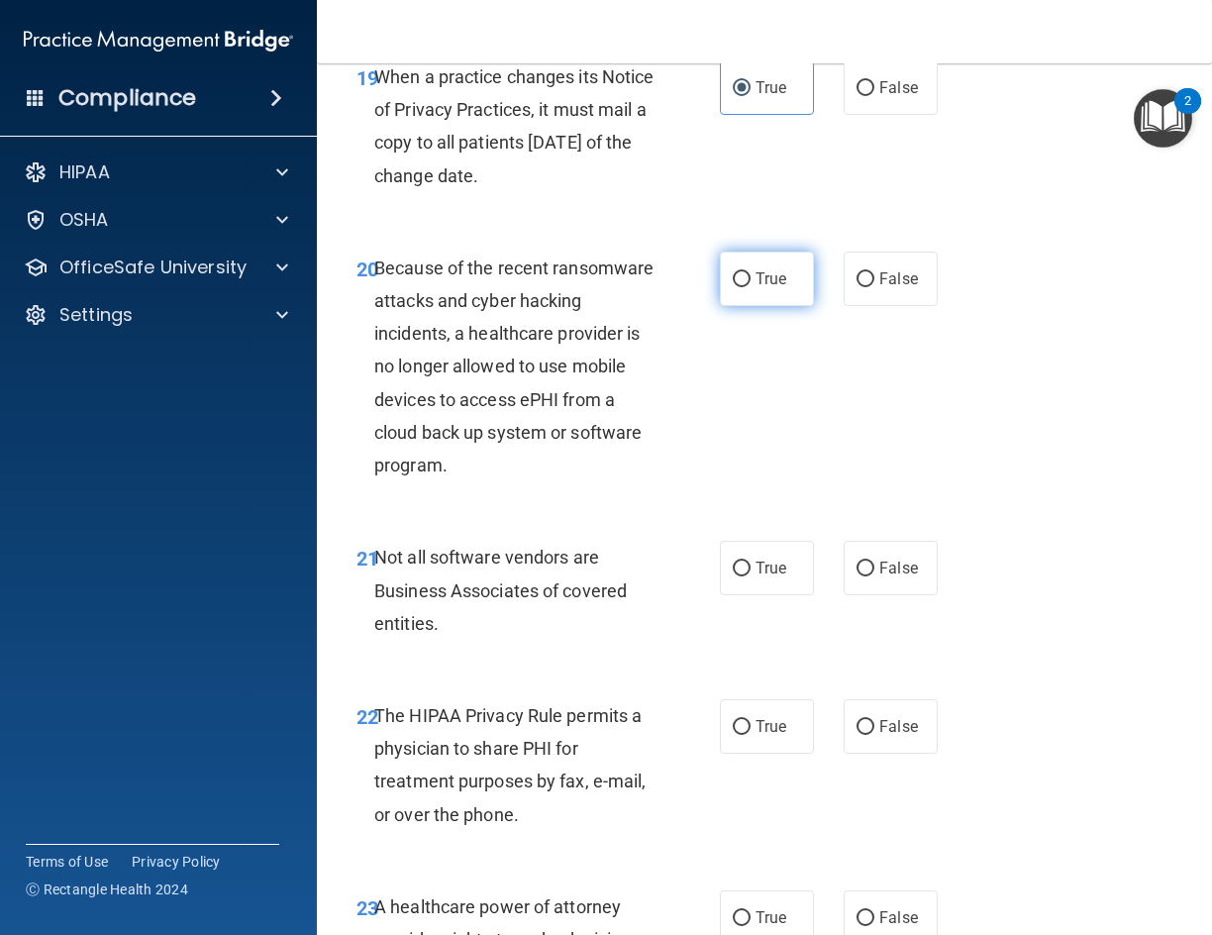
click at [769, 288] on span "True" at bounding box center [771, 278] width 31 height 19
click at [751, 287] on input "True" at bounding box center [742, 279] width 18 height 15
radio input "true"
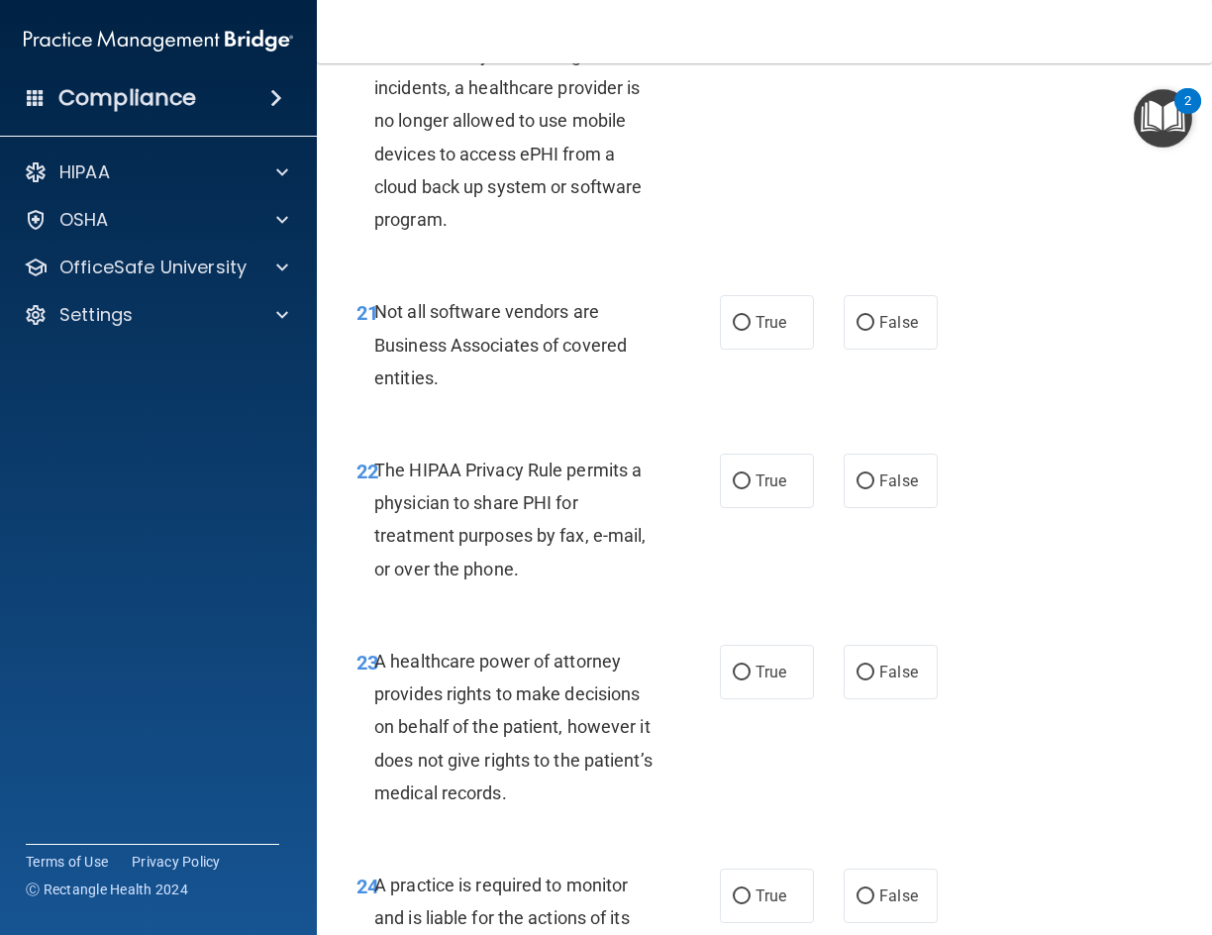
scroll to position [4556, 0]
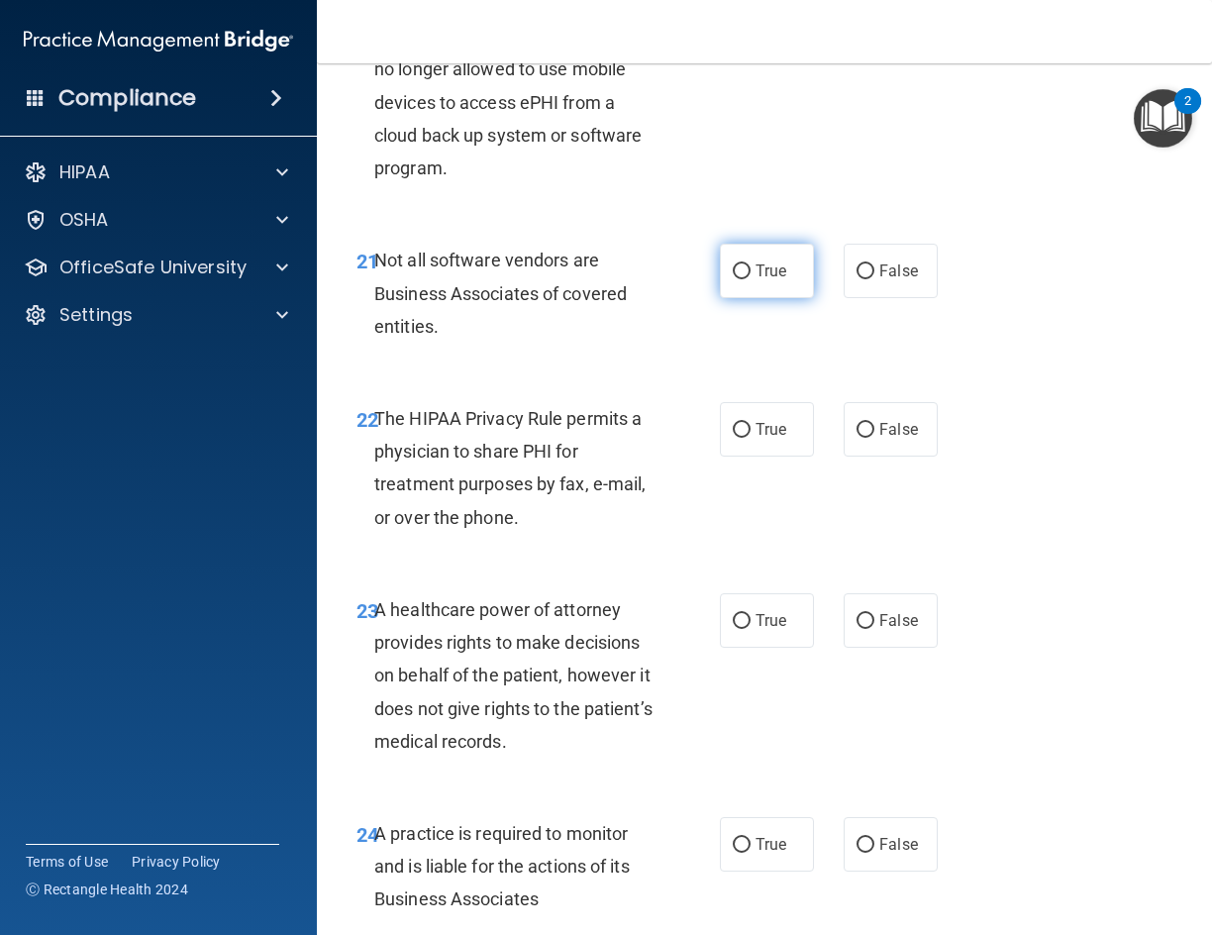
click at [782, 298] on label "True" at bounding box center [767, 271] width 94 height 54
click at [751, 279] on input "True" at bounding box center [742, 271] width 18 height 15
radio input "true"
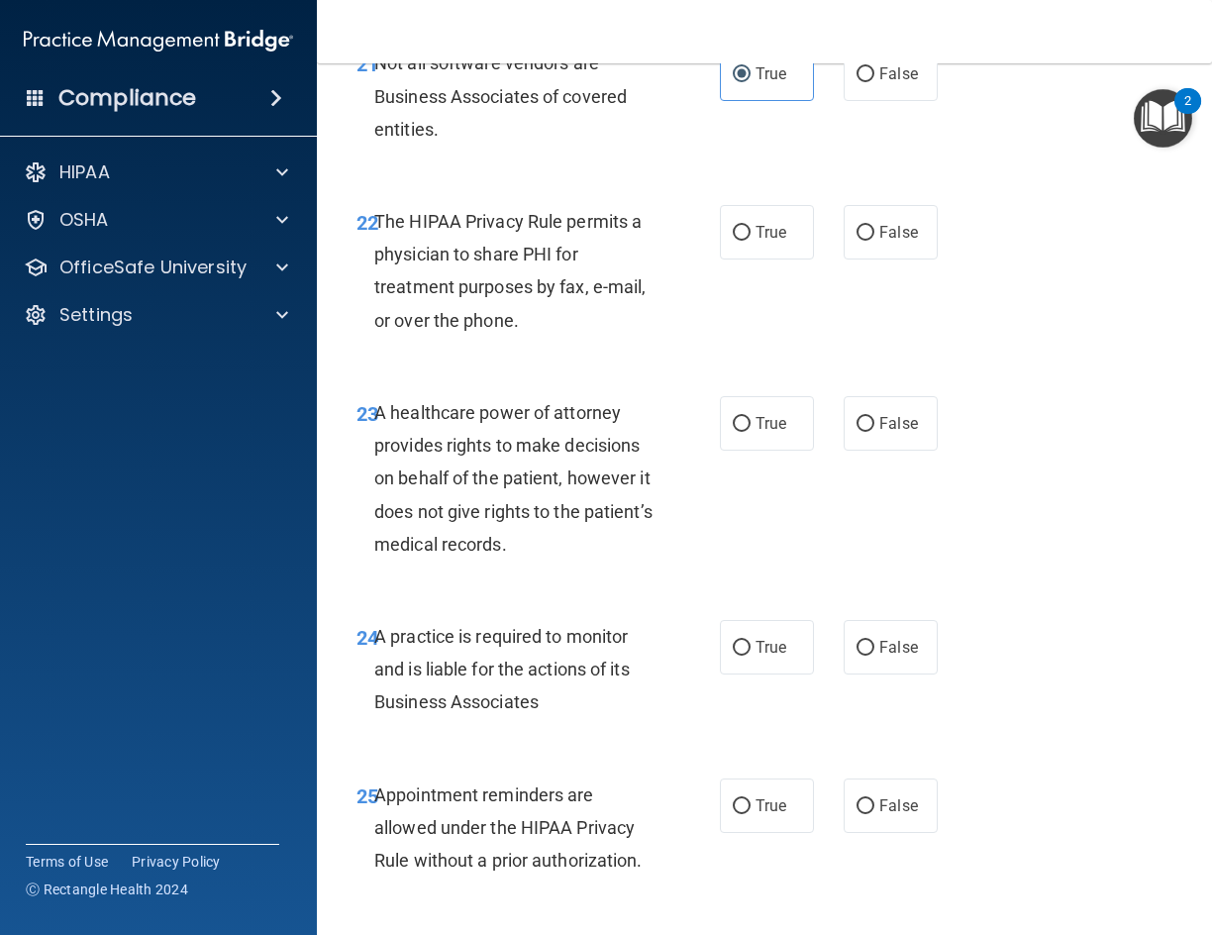
scroll to position [4754, 0]
click at [757, 241] on span "True" at bounding box center [771, 231] width 31 height 19
click at [751, 240] on input "True" at bounding box center [742, 232] width 18 height 15
radio input "true"
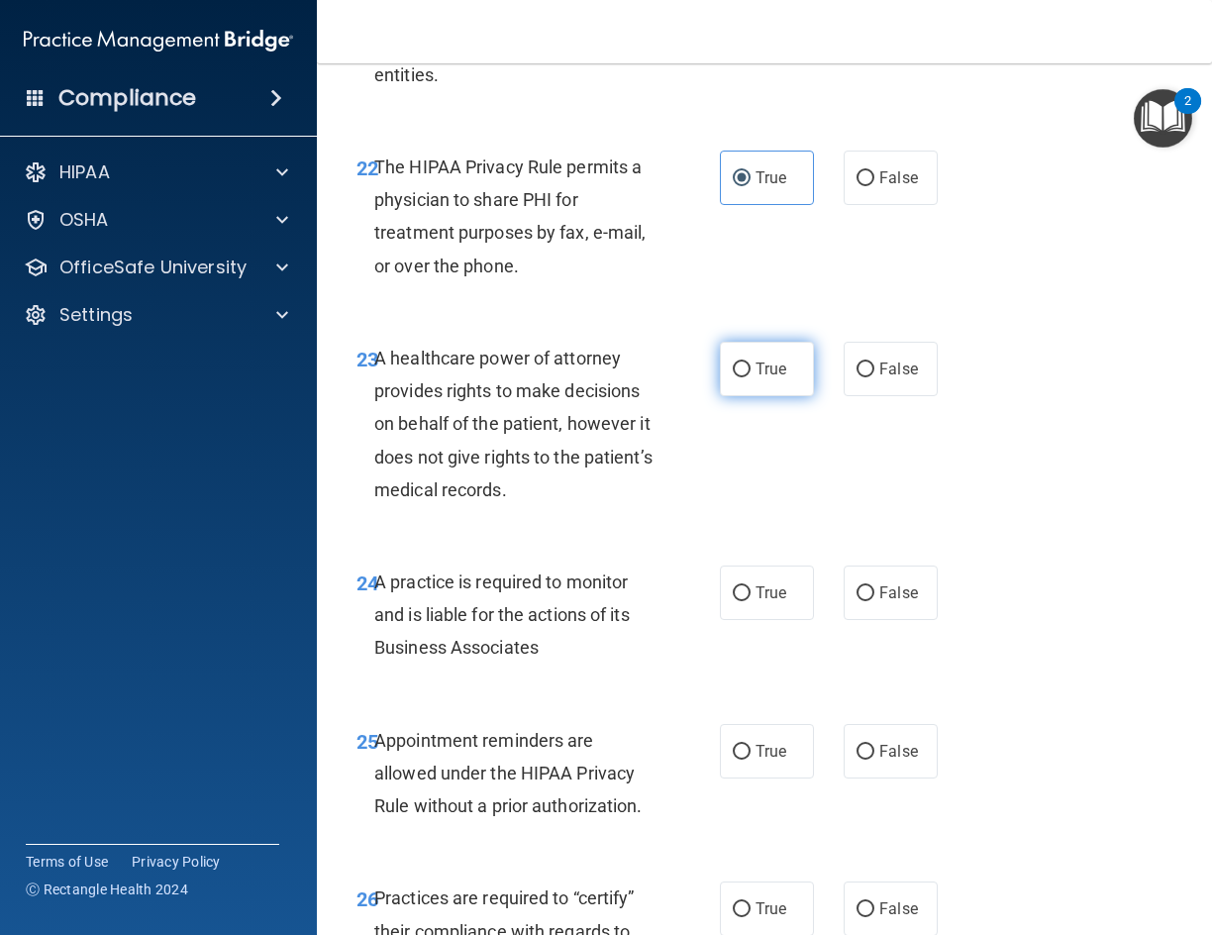
scroll to position [4853, 0]
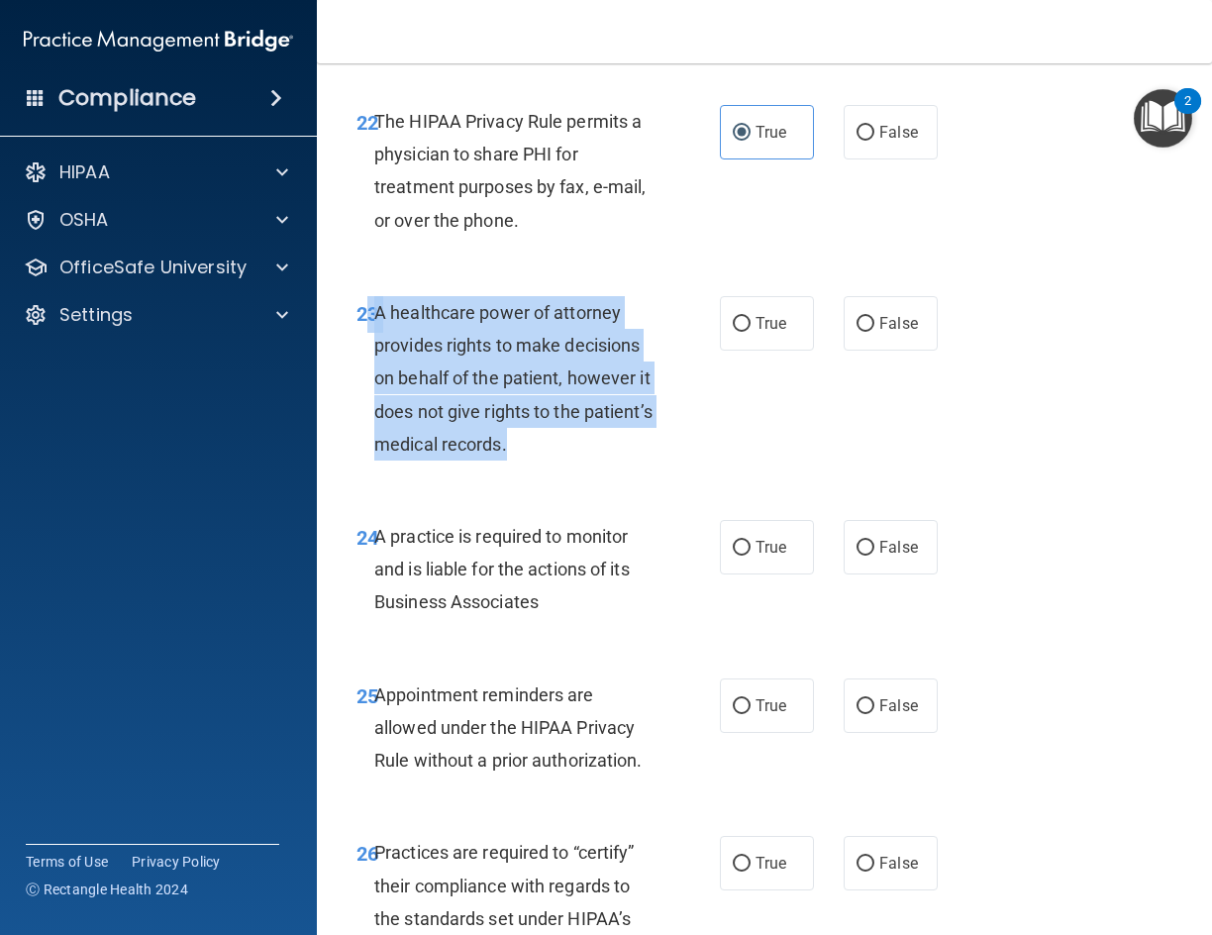
drag, startPoint x: 611, startPoint y: 545, endPoint x: 367, endPoint y: 394, distance: 286.4
click at [367, 394] on div "23 A healthcare power of attorney provides rights to make decisions on behalf o…" at bounding box center [538, 383] width 423 height 174
copy div "3 A healthcare power of attorney provides rights to make decisions on behalf of…"
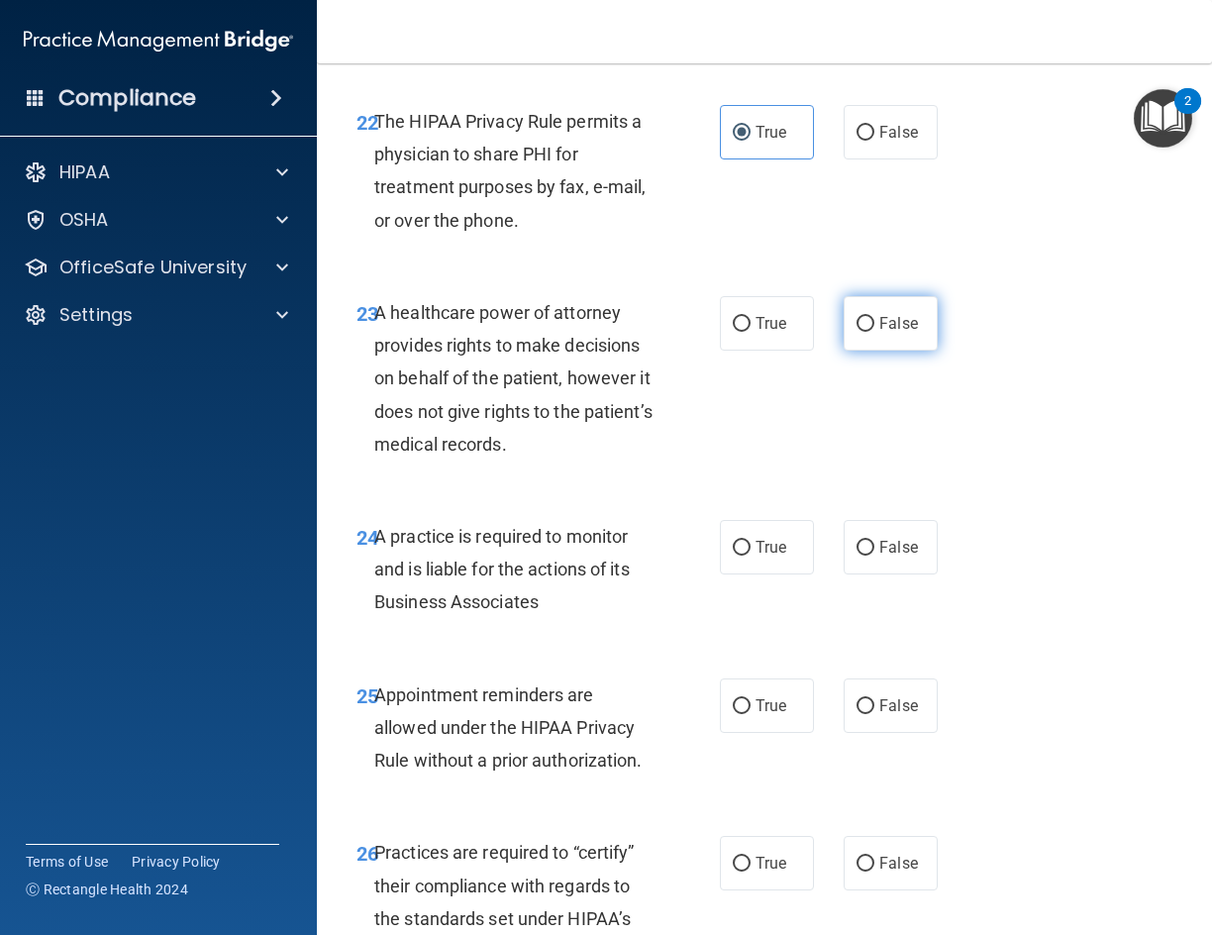
click at [897, 351] on label "False" at bounding box center [891, 323] width 94 height 54
click at [875, 332] on input "False" at bounding box center [866, 324] width 18 height 15
radio input "true"
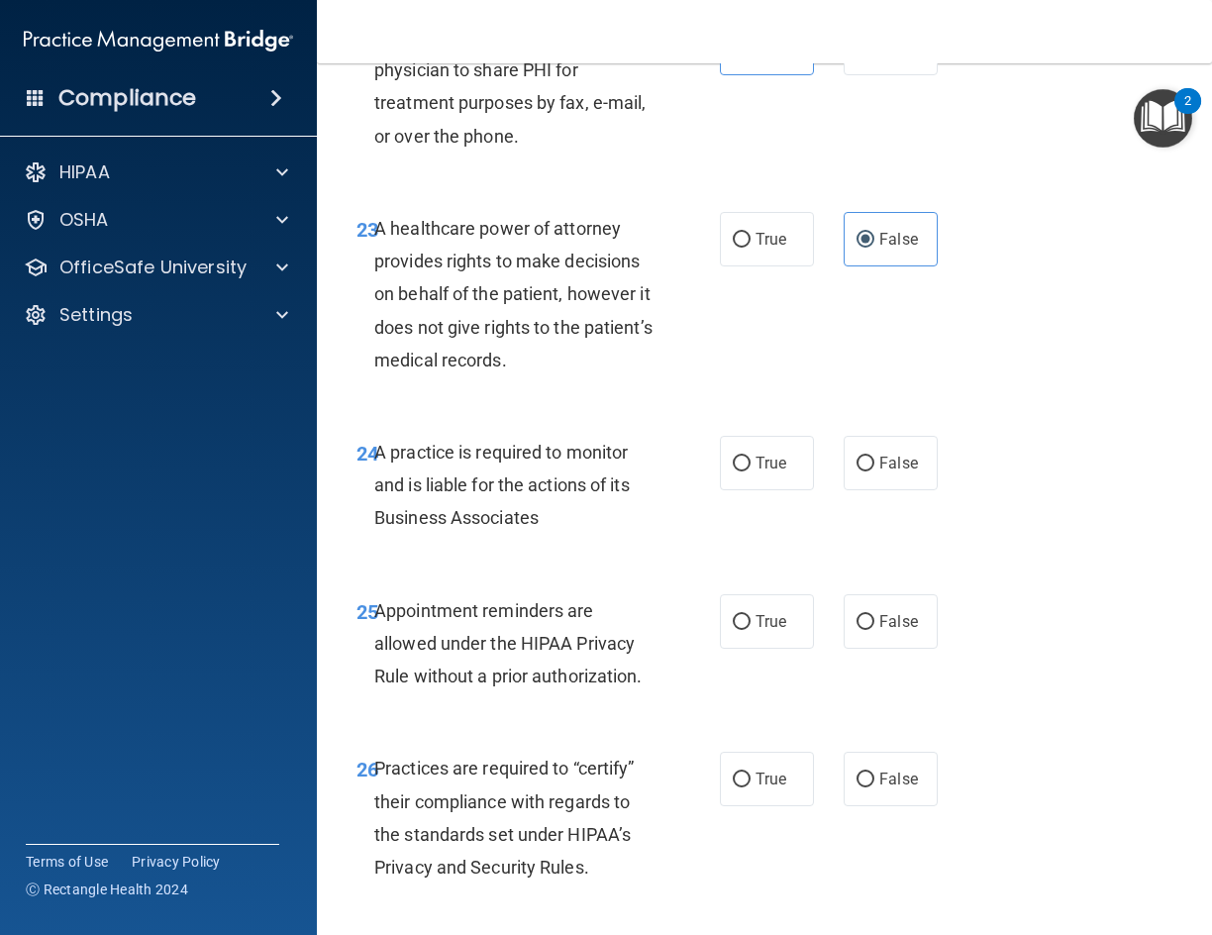
scroll to position [5051, 0]
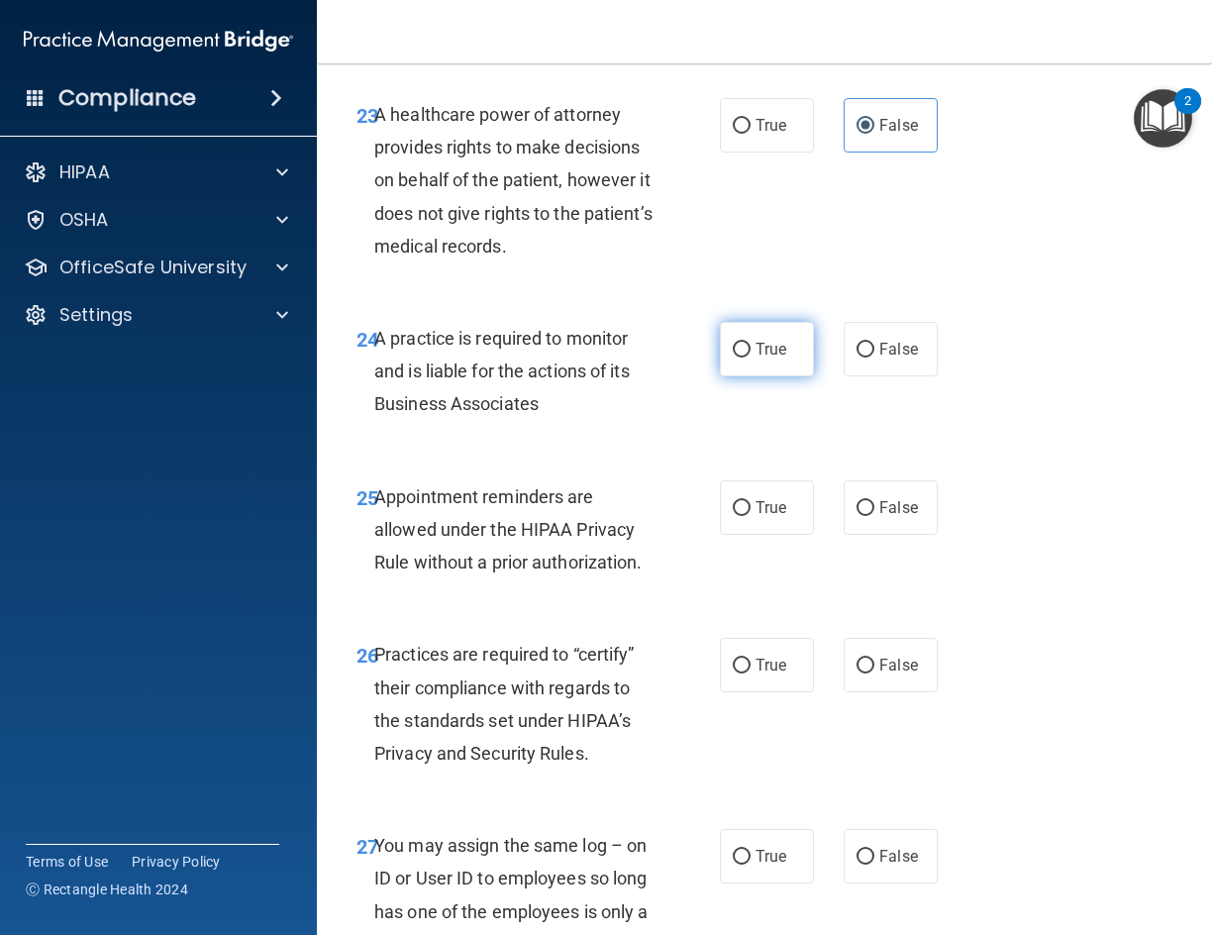
click at [763, 359] on span "True" at bounding box center [771, 349] width 31 height 19
click at [751, 358] on input "True" at bounding box center [742, 350] width 18 height 15
radio input "true"
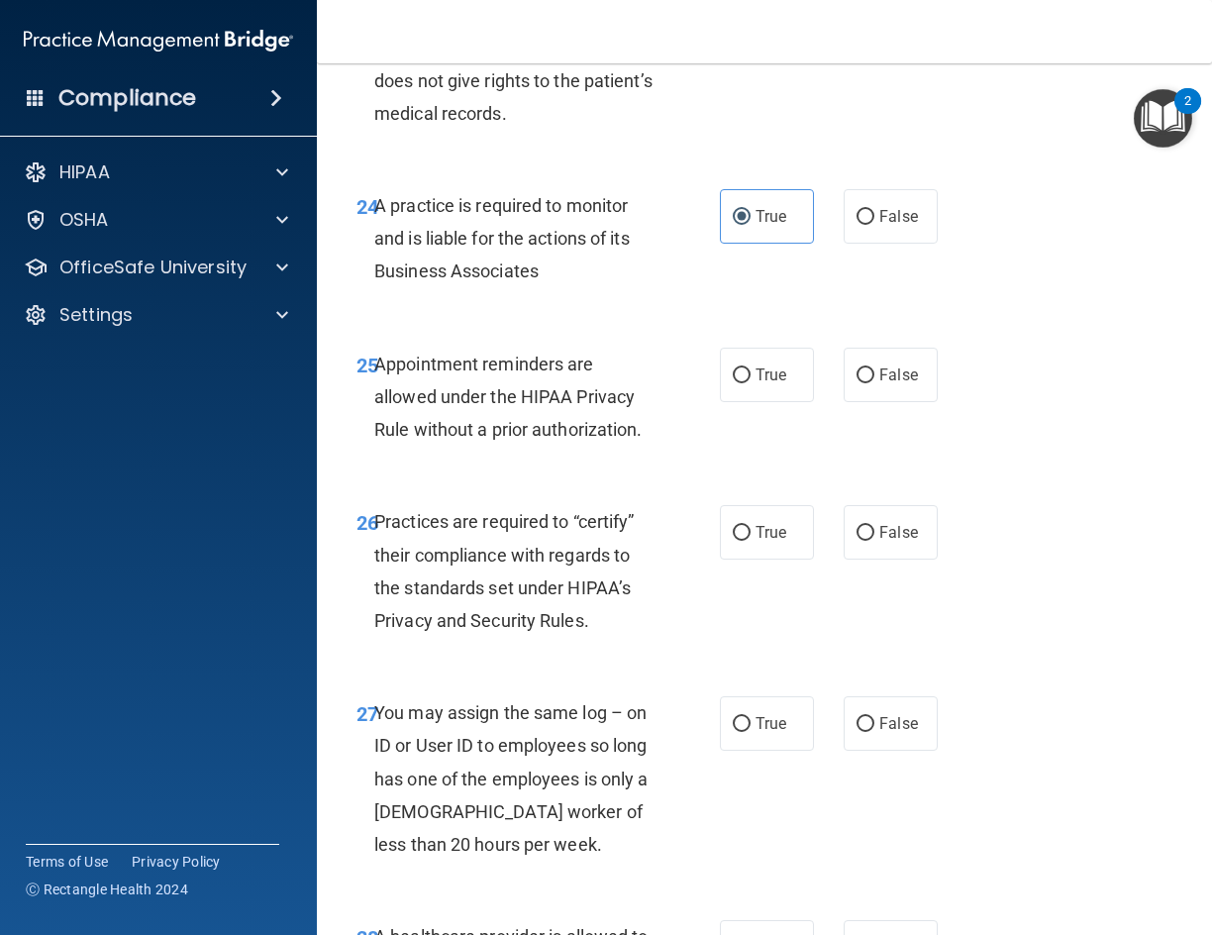
scroll to position [5249, 0]
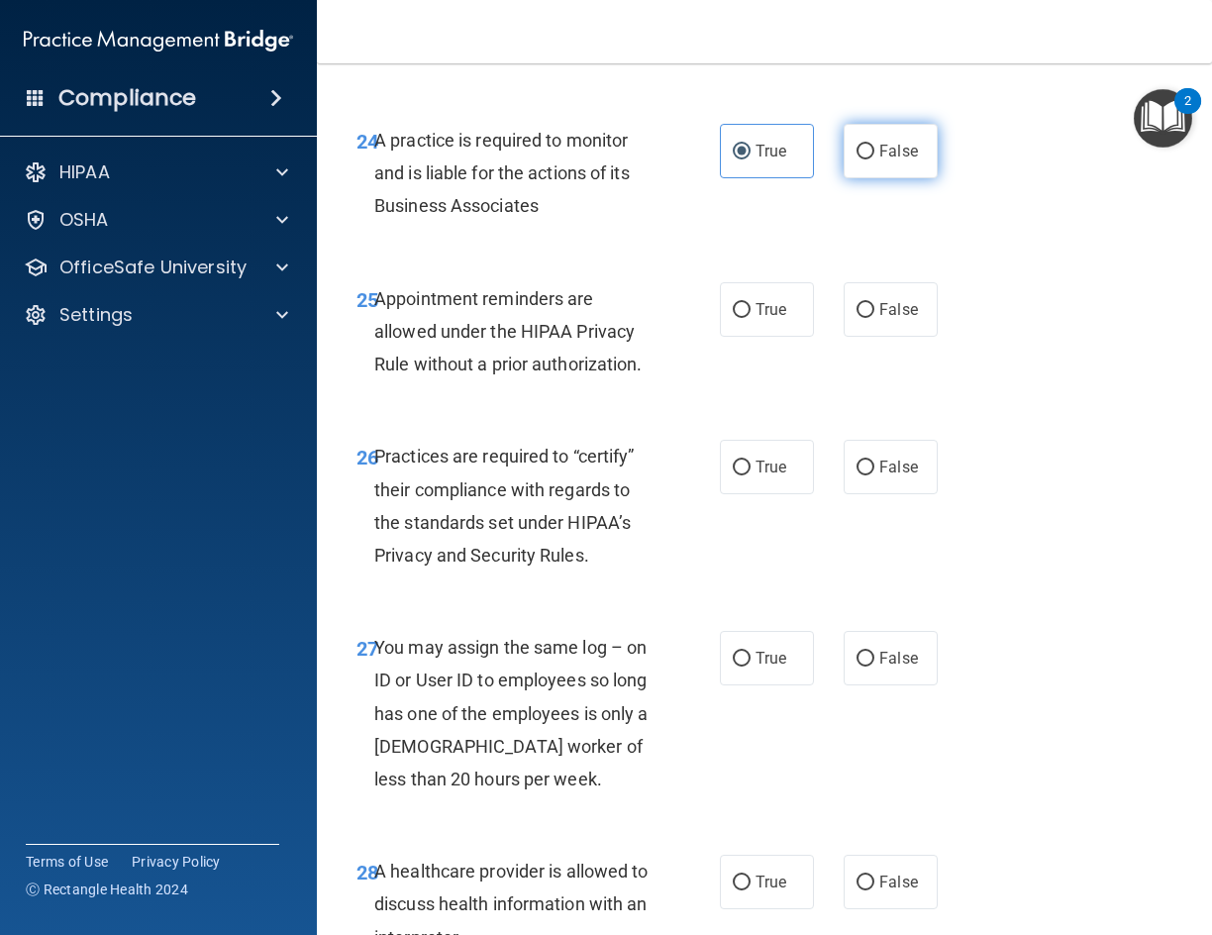
click at [862, 159] on input "False" at bounding box center [866, 152] width 18 height 15
radio input "true"
radio input "false"
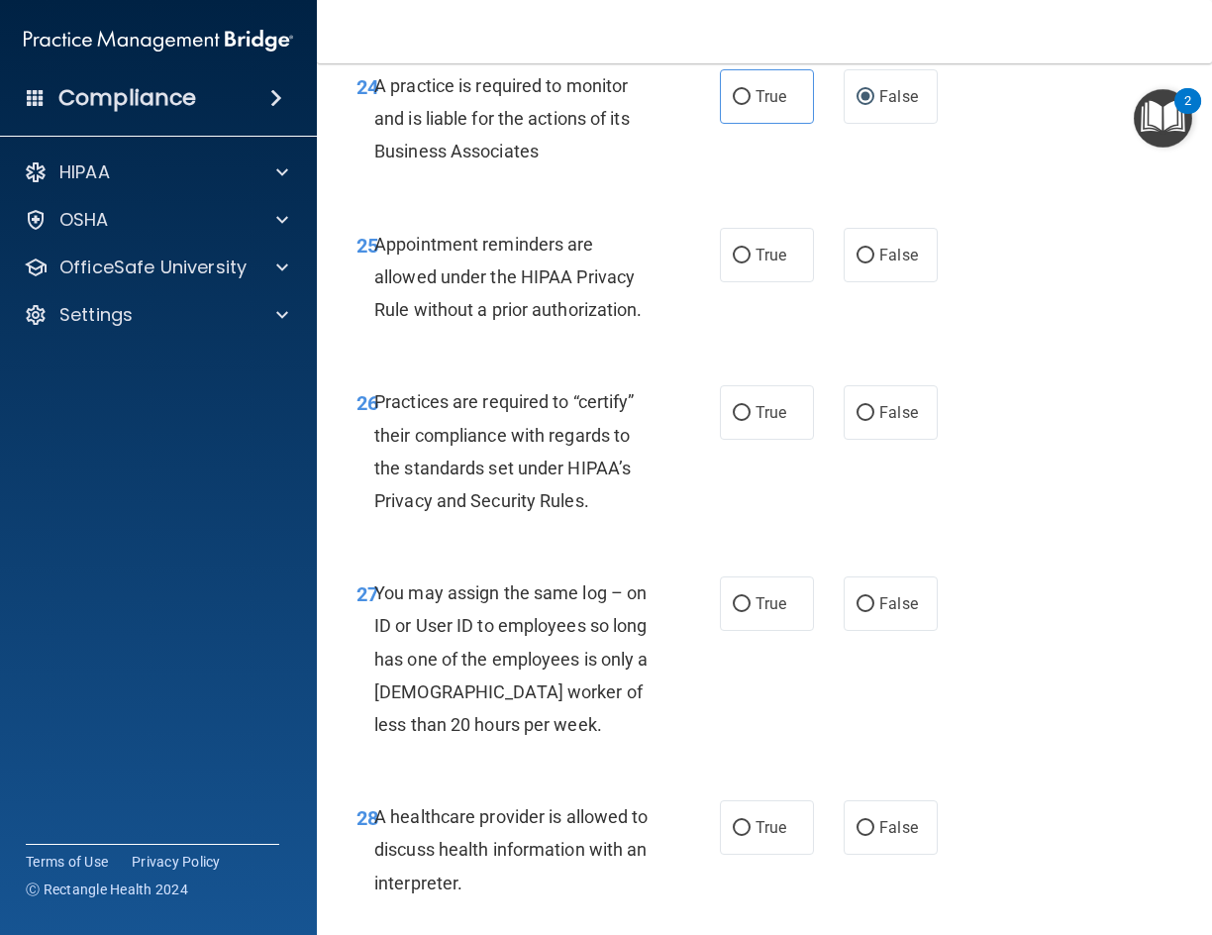
scroll to position [5348, 0]
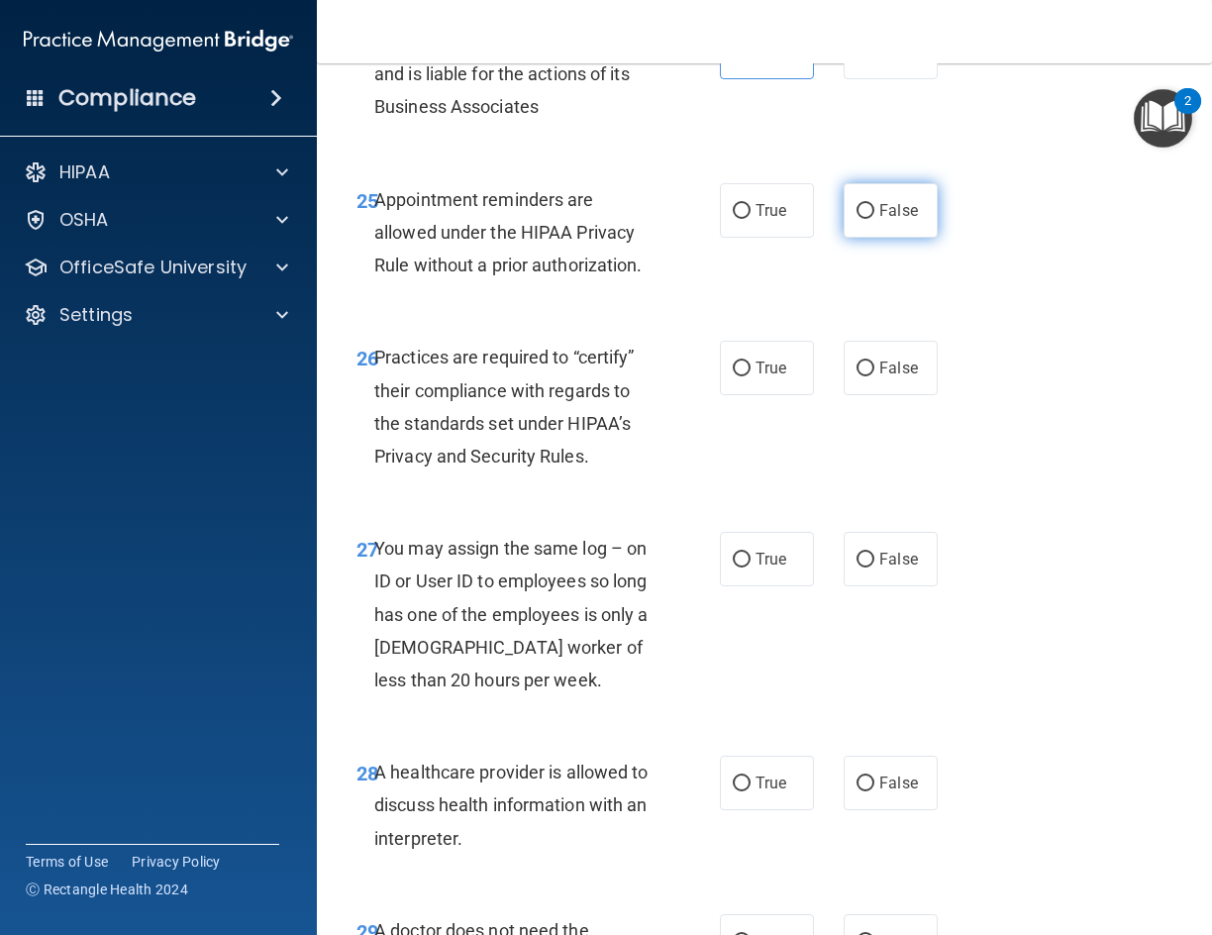
click at [862, 219] on input "False" at bounding box center [866, 211] width 18 height 15
radio input "true"
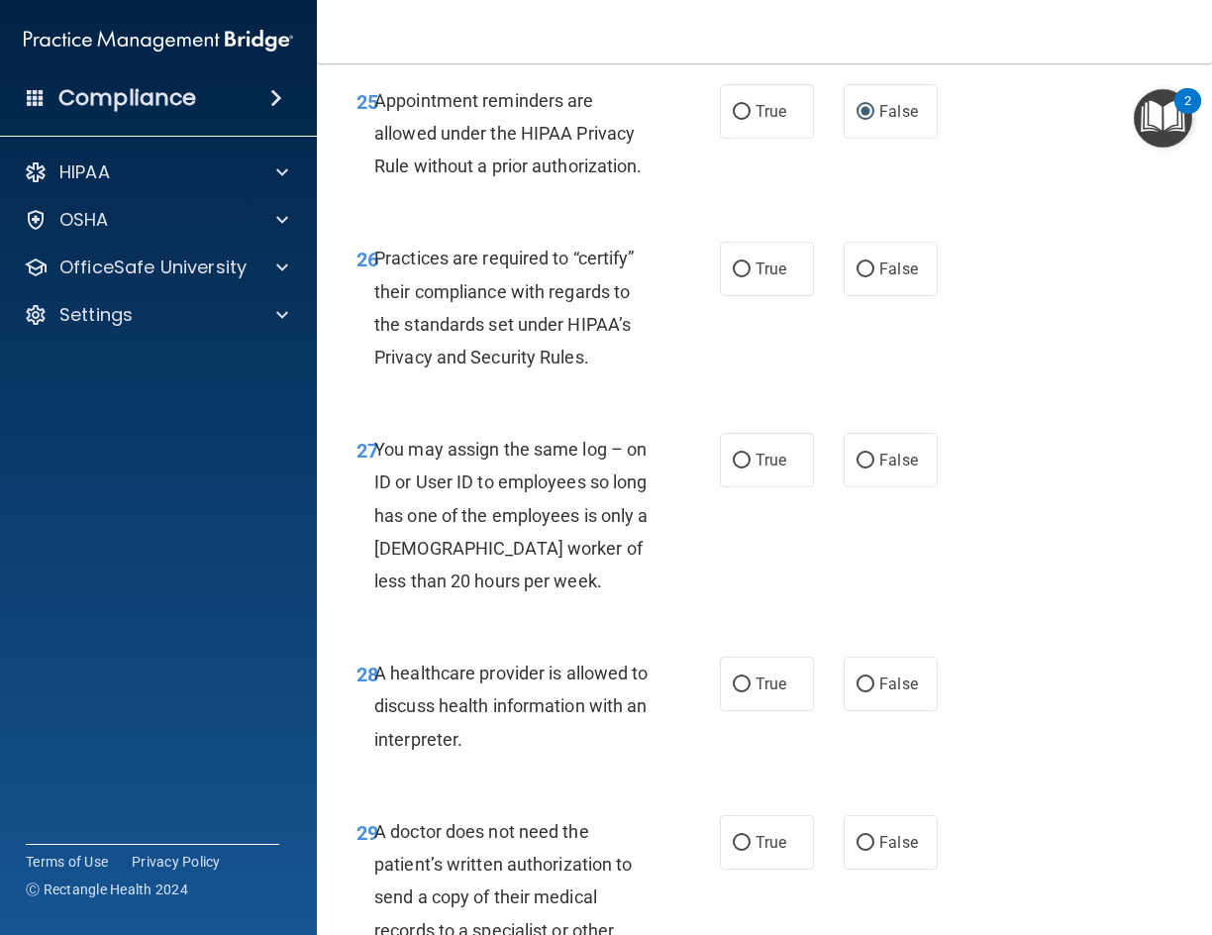
scroll to position [5546, 0]
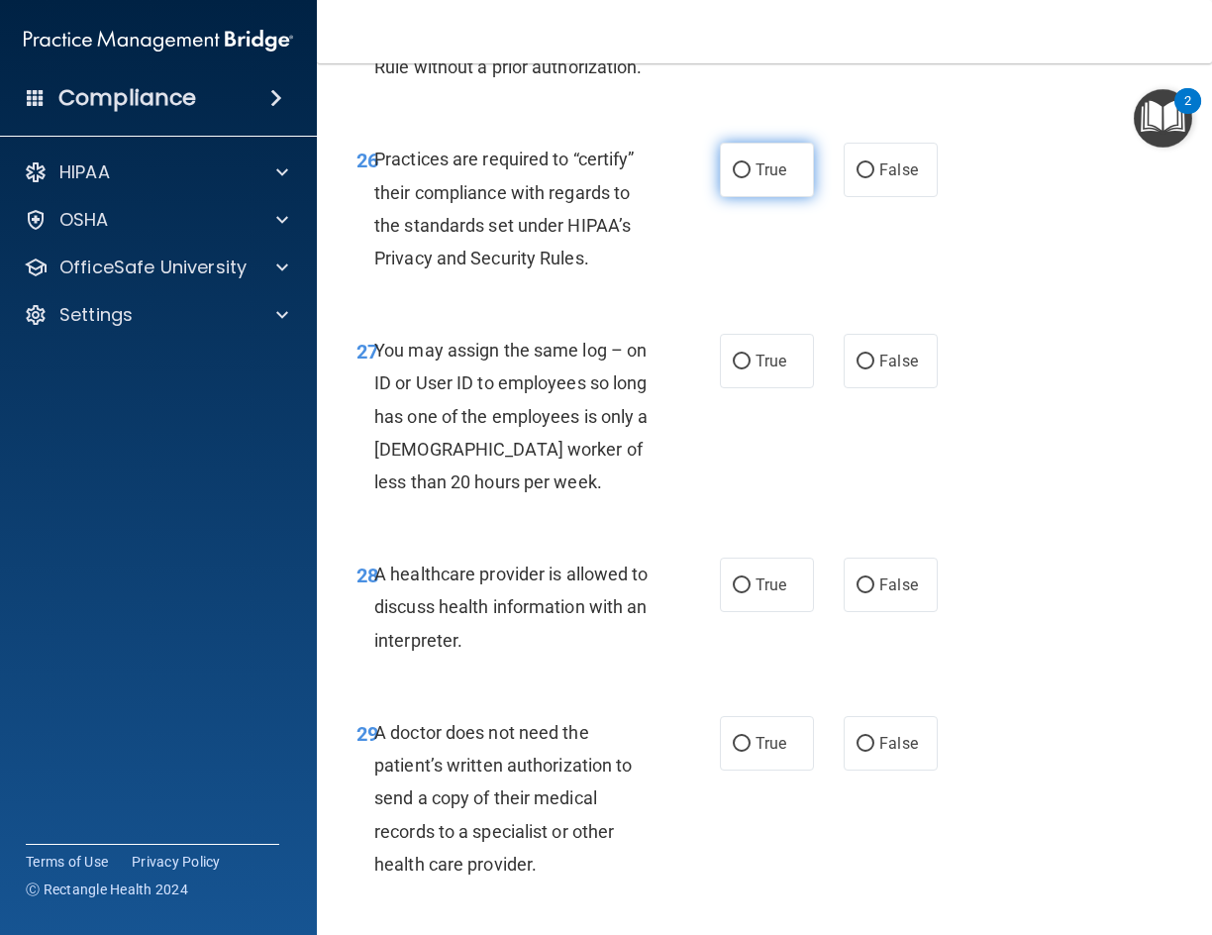
click at [762, 197] on label "True" at bounding box center [767, 170] width 94 height 54
click at [751, 178] on input "True" at bounding box center [742, 170] width 18 height 15
radio input "true"
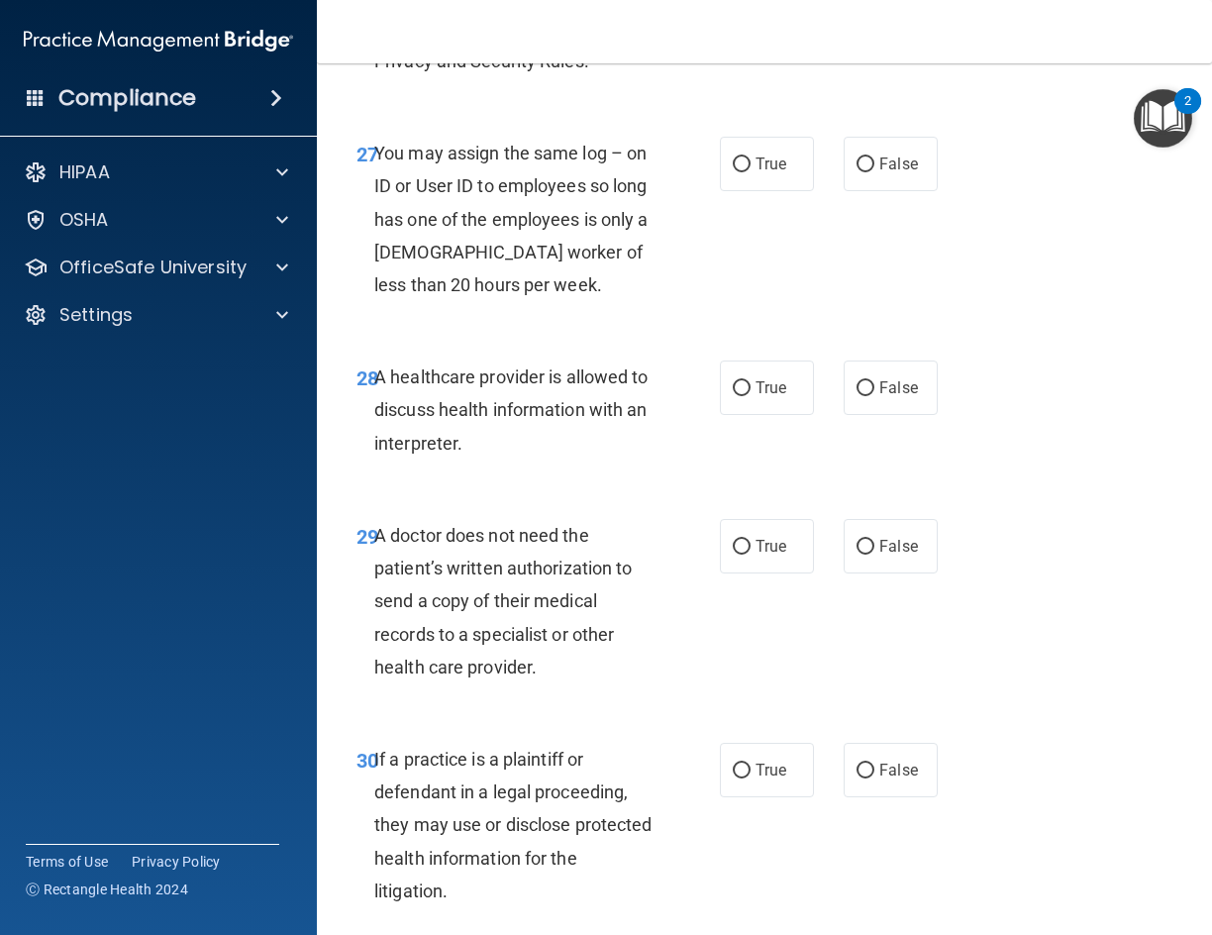
scroll to position [5744, 0]
click at [875, 190] on label "False" at bounding box center [891, 163] width 94 height 54
click at [875, 171] on input "False" at bounding box center [866, 163] width 18 height 15
radio input "true"
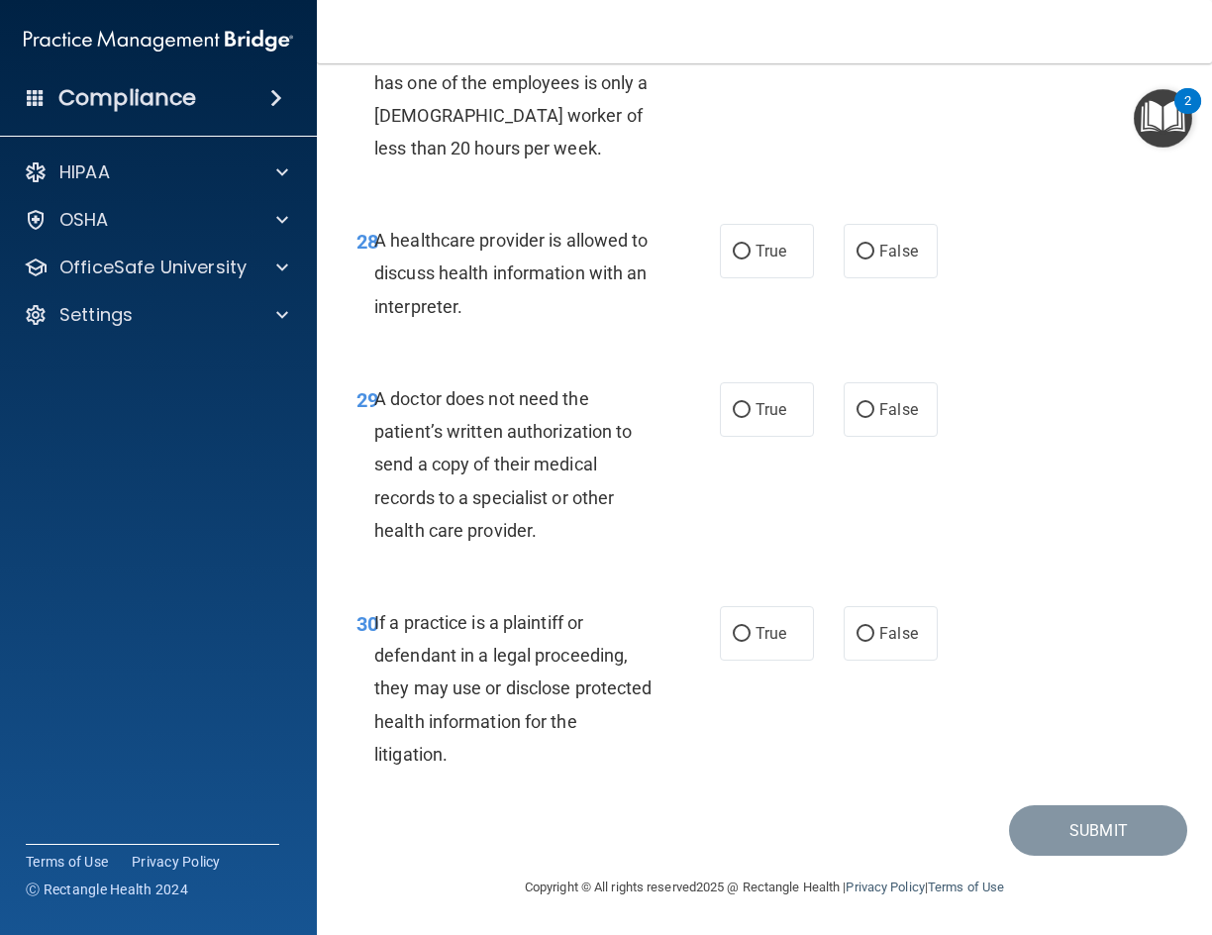
scroll to position [5942, 0]
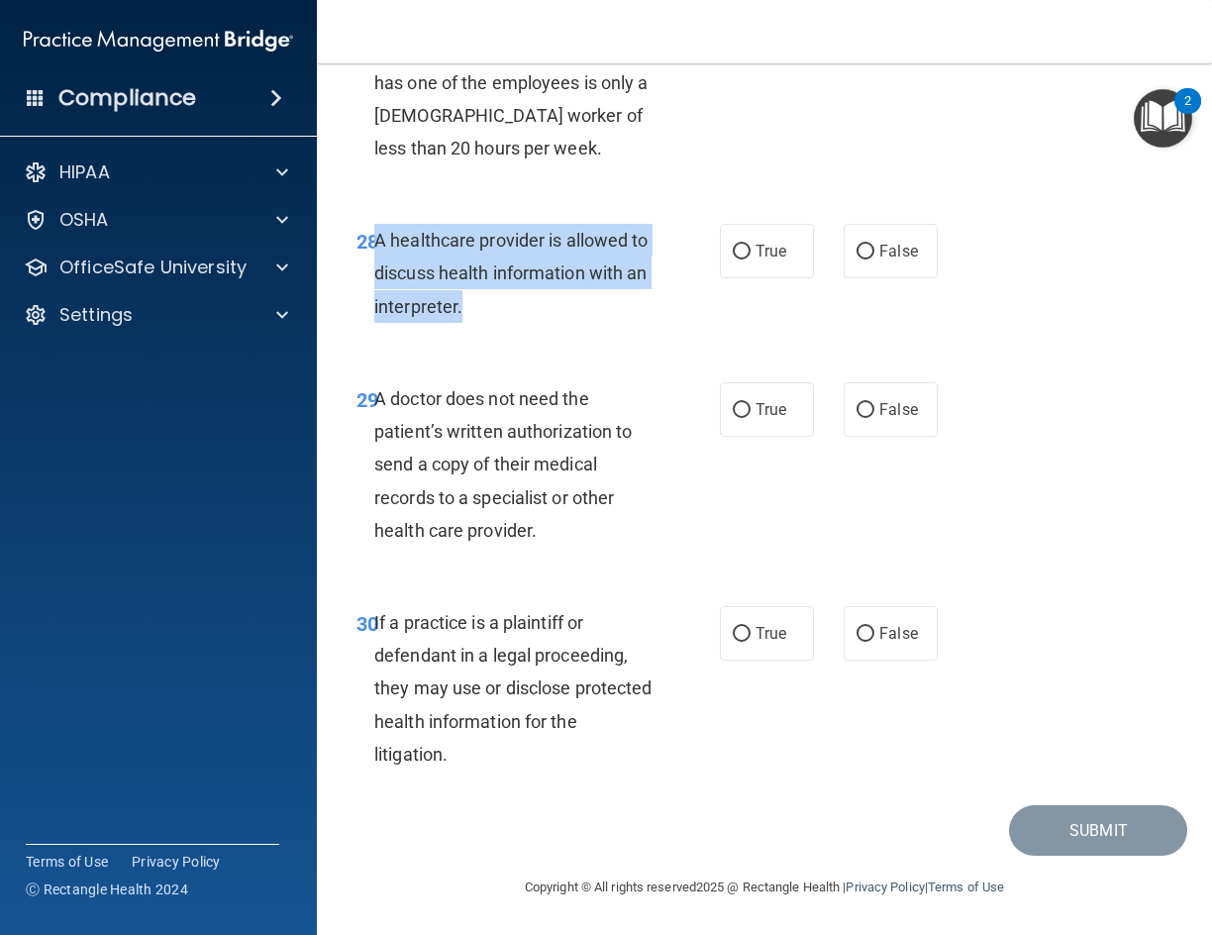
drag, startPoint x: 518, startPoint y: 352, endPoint x: 377, endPoint y: 274, distance: 160.5
click at [377, 274] on div "A healthcare provider is allowed to discuss health information with an interpre…" at bounding box center [521, 273] width 295 height 99
copy span "A healthcare provider is allowed to discuss health information with an interpre…"
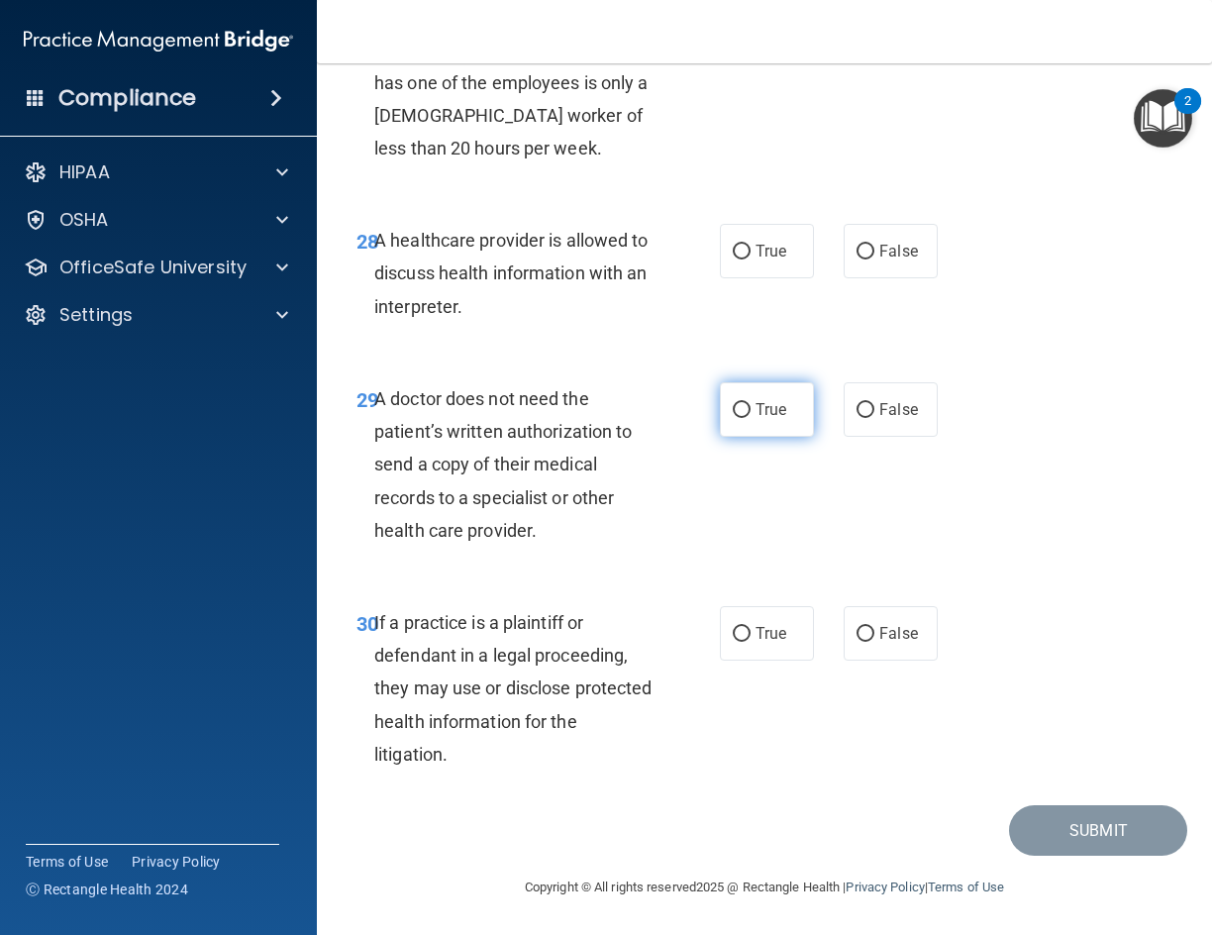
click at [767, 419] on span "True" at bounding box center [771, 409] width 31 height 19
click at [751, 418] on input "True" at bounding box center [742, 410] width 18 height 15
radio input "true"
click at [762, 260] on span "True" at bounding box center [771, 251] width 31 height 19
click at [751, 259] on input "True" at bounding box center [742, 252] width 18 height 15
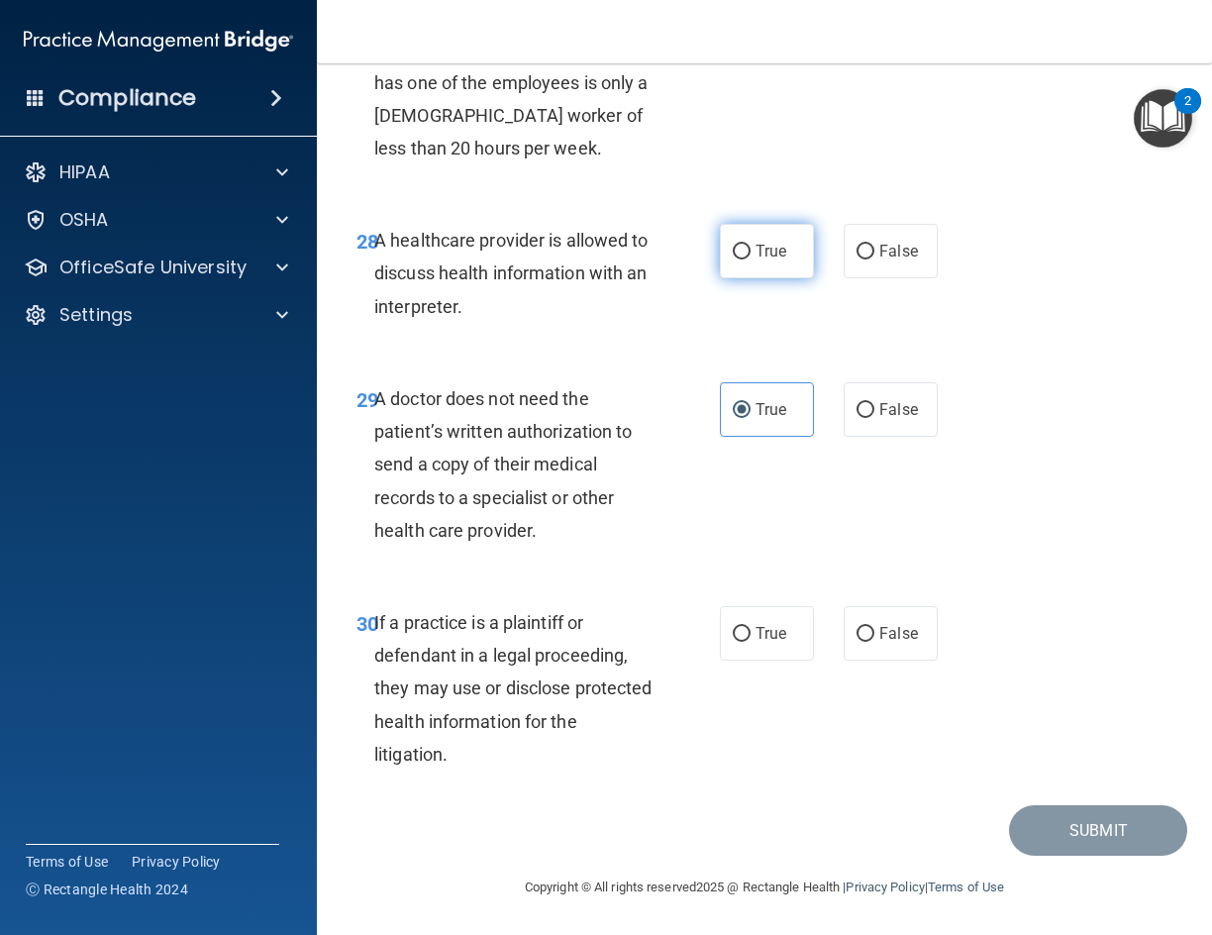
radio input "true"
click at [756, 419] on span "True" at bounding box center [771, 409] width 31 height 19
click at [749, 418] on input "True" at bounding box center [742, 410] width 18 height 15
click at [882, 419] on span "False" at bounding box center [898, 409] width 39 height 19
click at [875, 418] on input "False" at bounding box center [866, 410] width 18 height 15
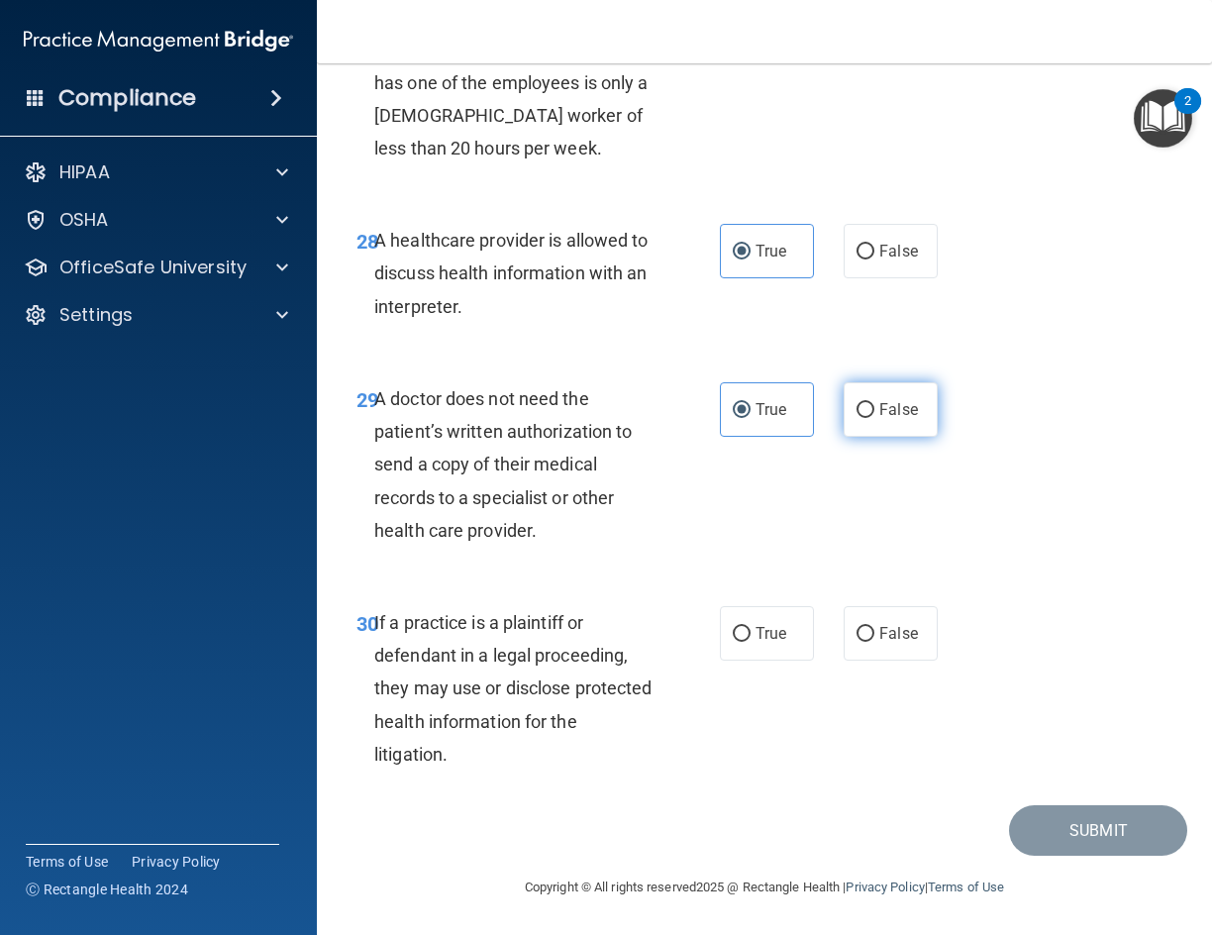
radio input "true"
radio input "false"
click at [879, 633] on span "False" at bounding box center [898, 633] width 39 height 19
click at [875, 633] on input "False" at bounding box center [866, 634] width 18 height 15
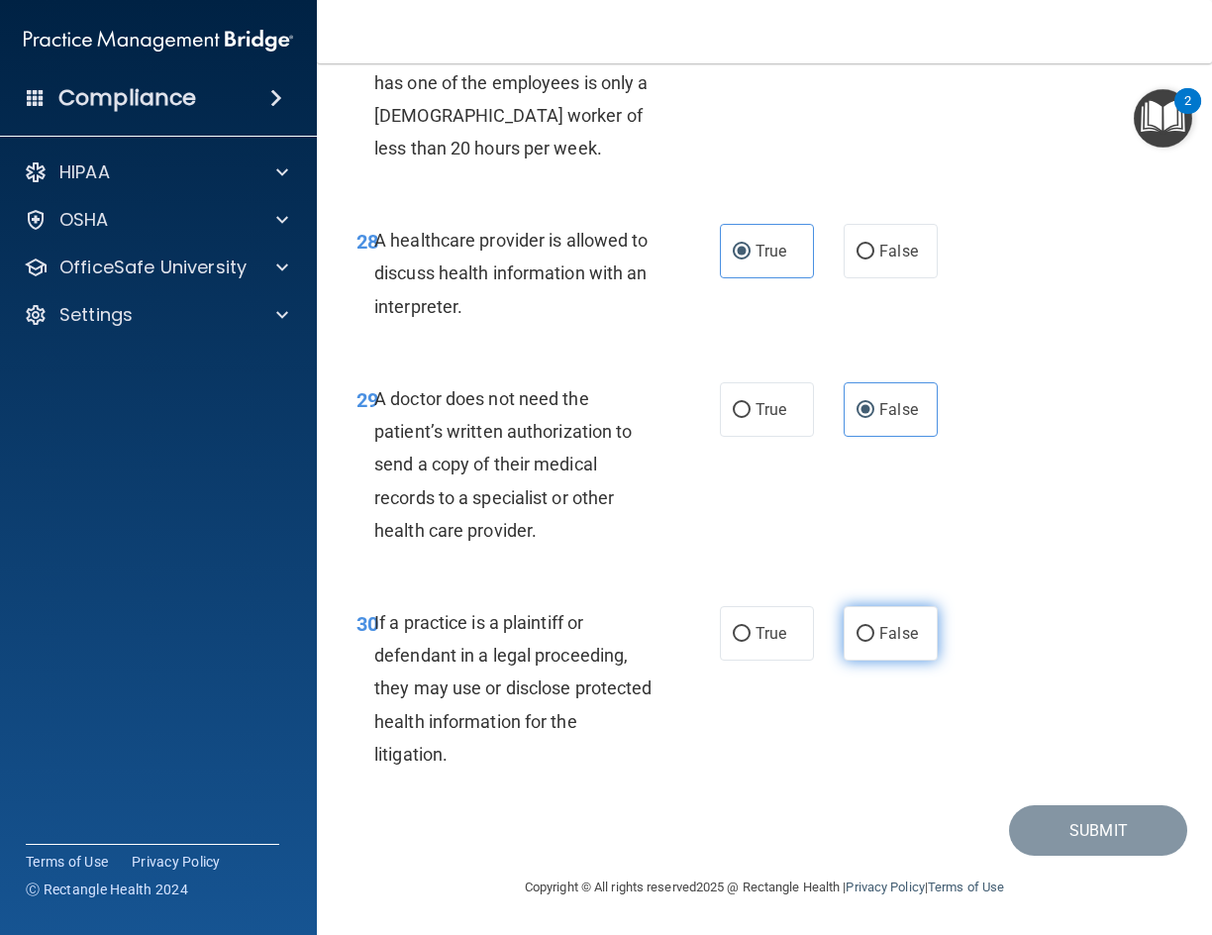
radio input "true"
click at [1078, 822] on button "Submit" at bounding box center [1098, 830] width 178 height 51
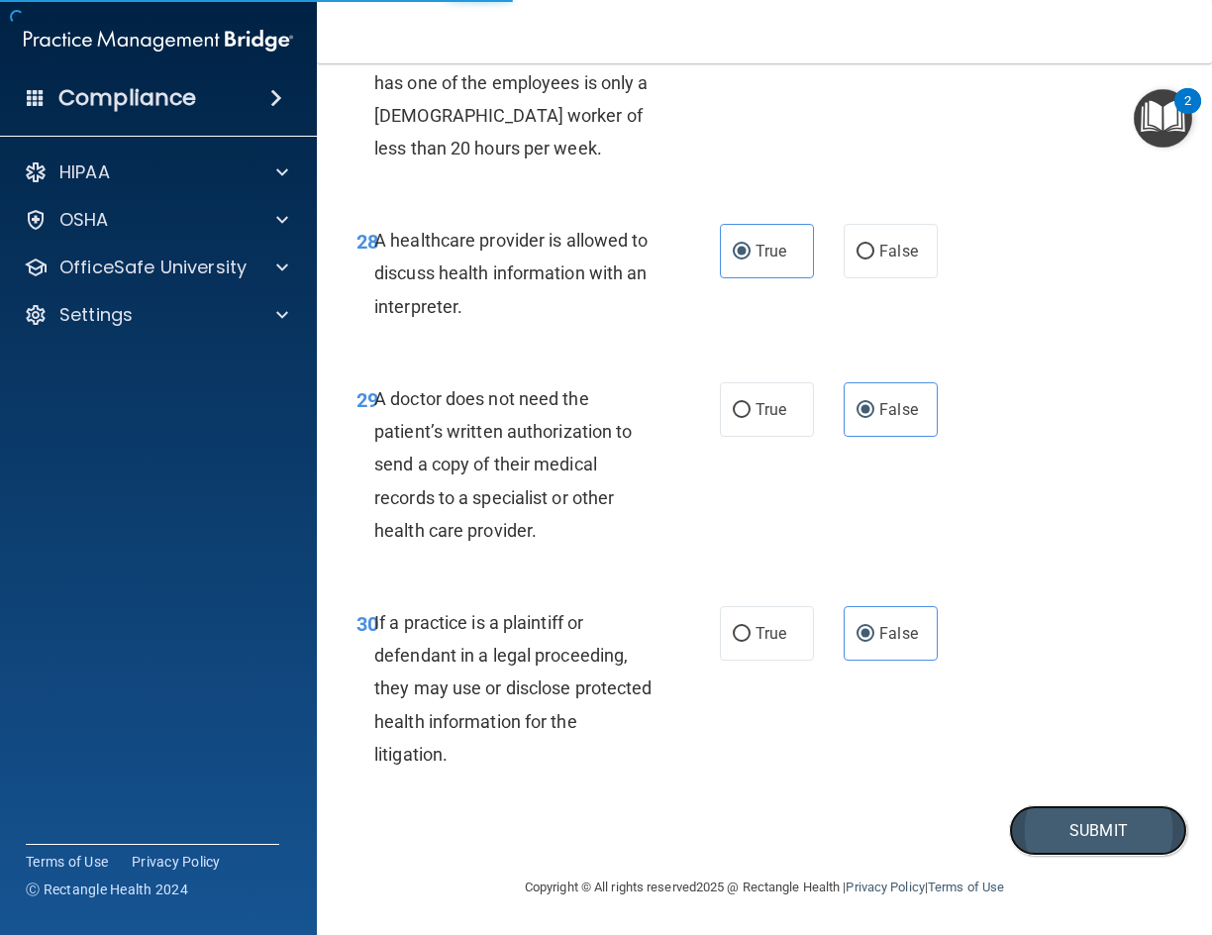
click at [1029, 828] on button "Submit" at bounding box center [1098, 830] width 178 height 51
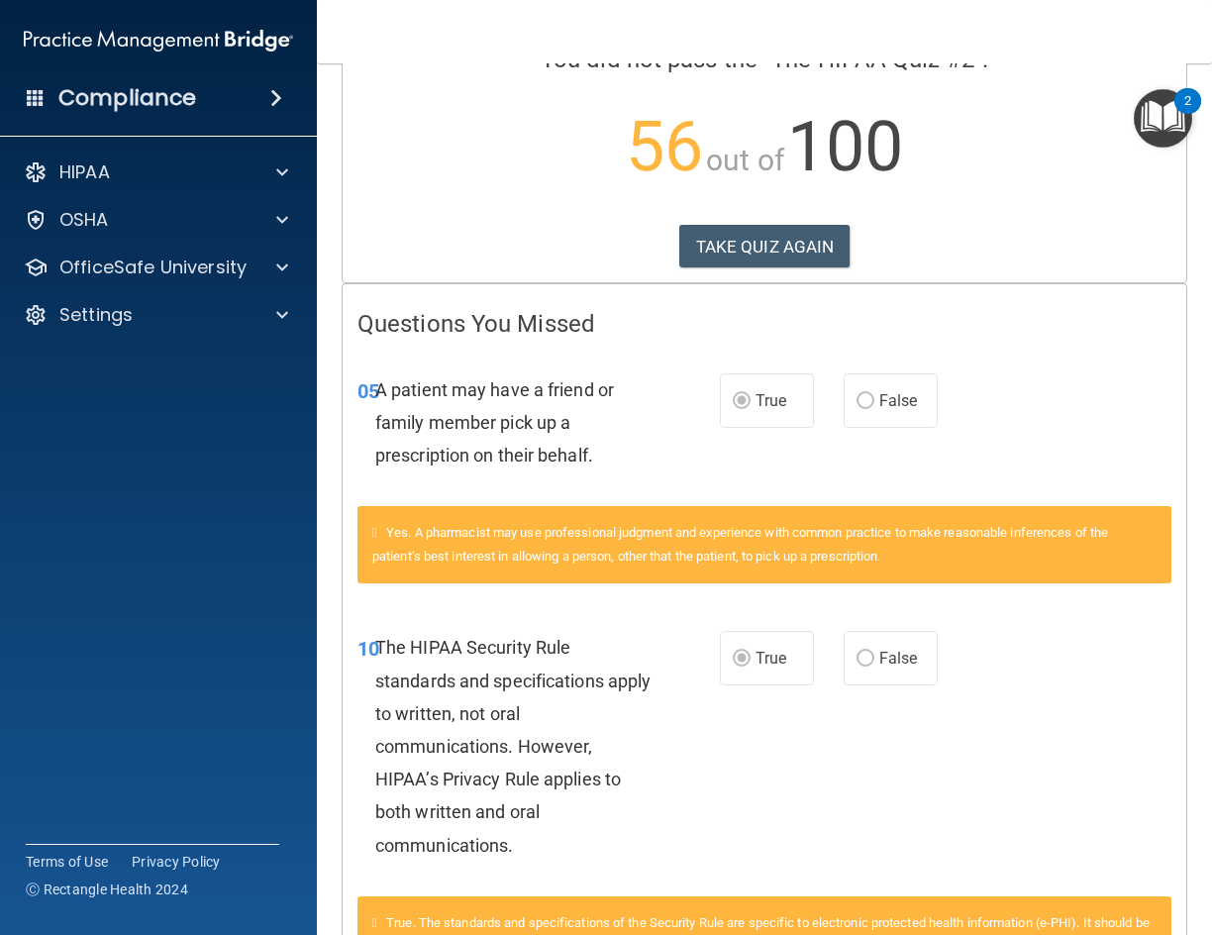
scroll to position [198, 0]
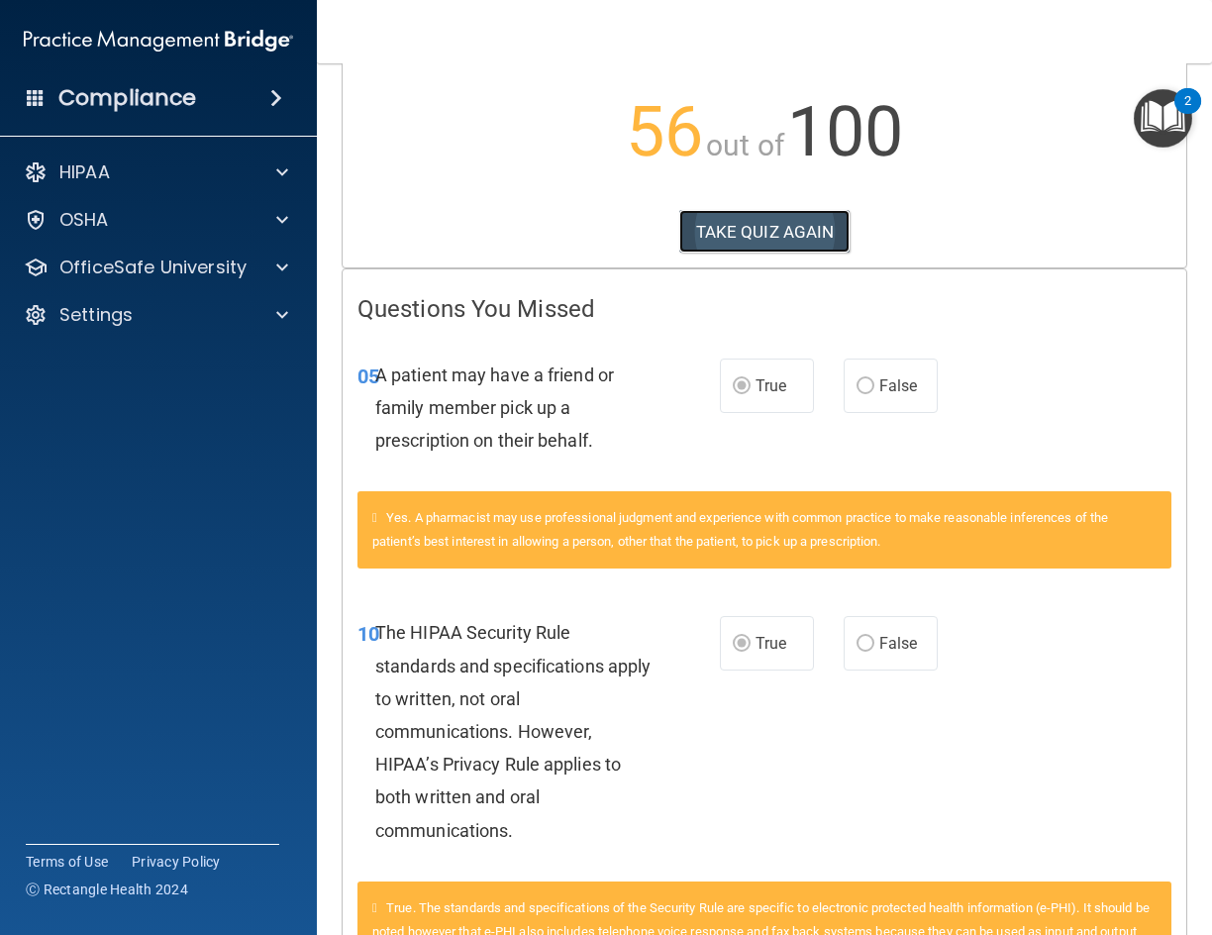
click at [745, 252] on button "TAKE QUIZ AGAIN" at bounding box center [764, 232] width 171 height 44
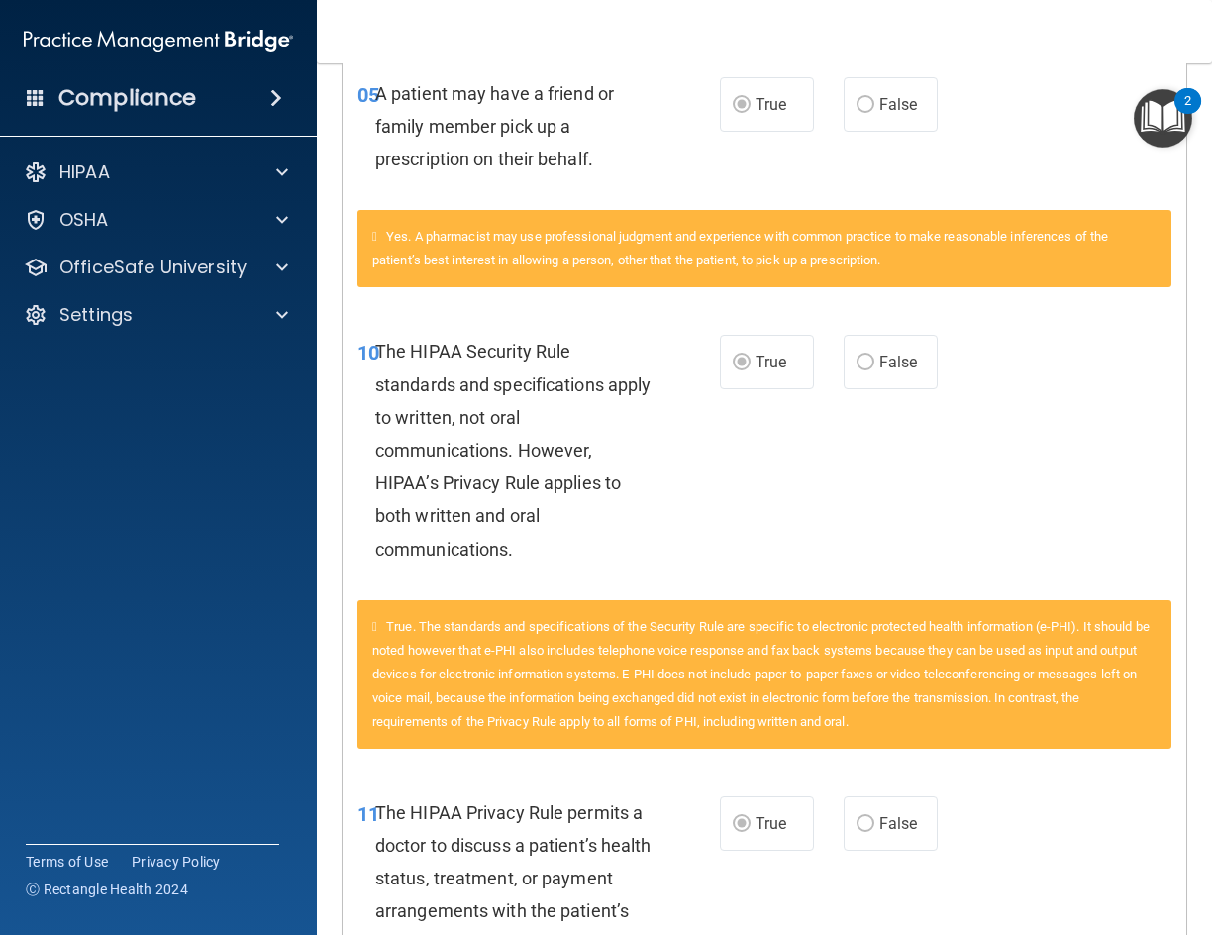
scroll to position [190, 0]
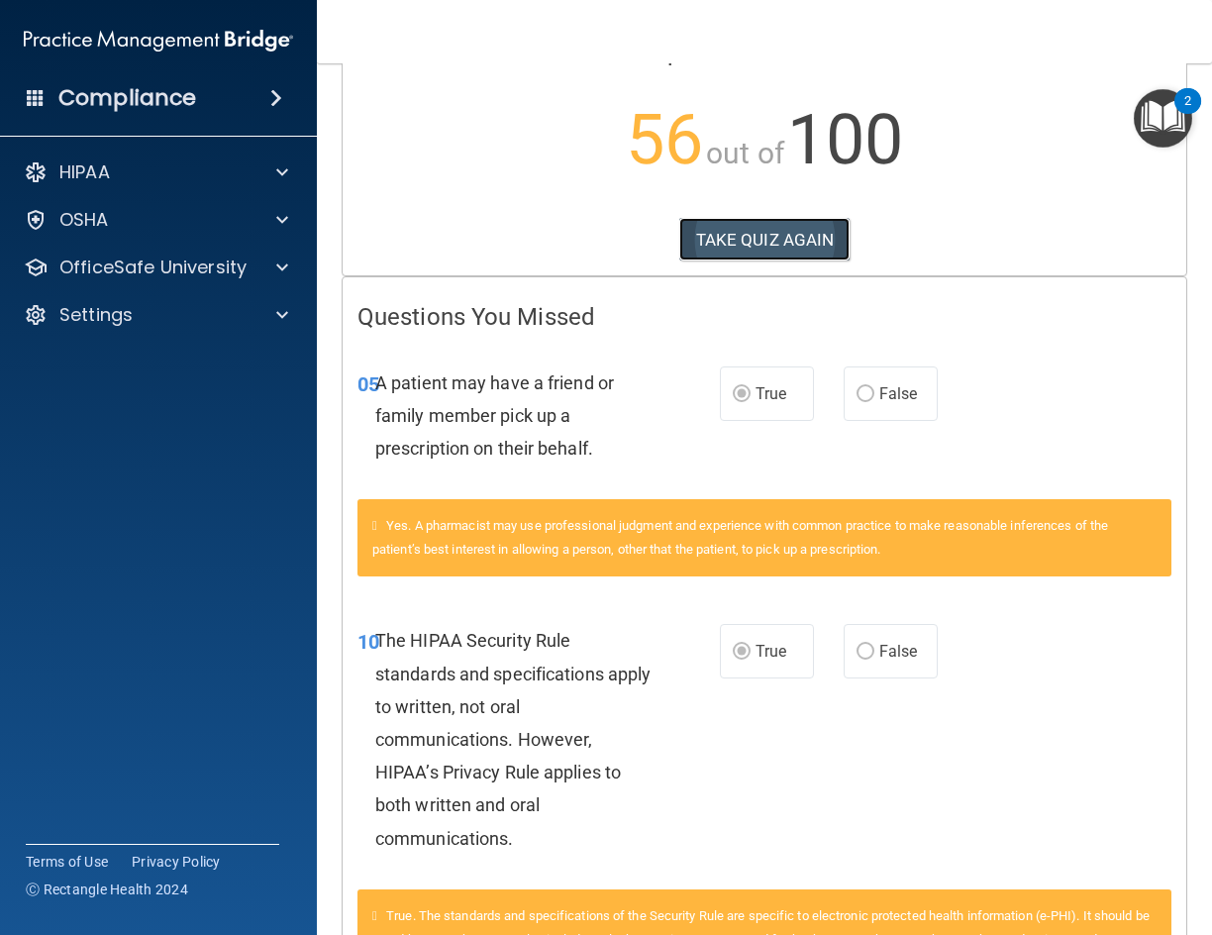
click at [717, 243] on button "TAKE QUIZ AGAIN" at bounding box center [764, 240] width 171 height 44
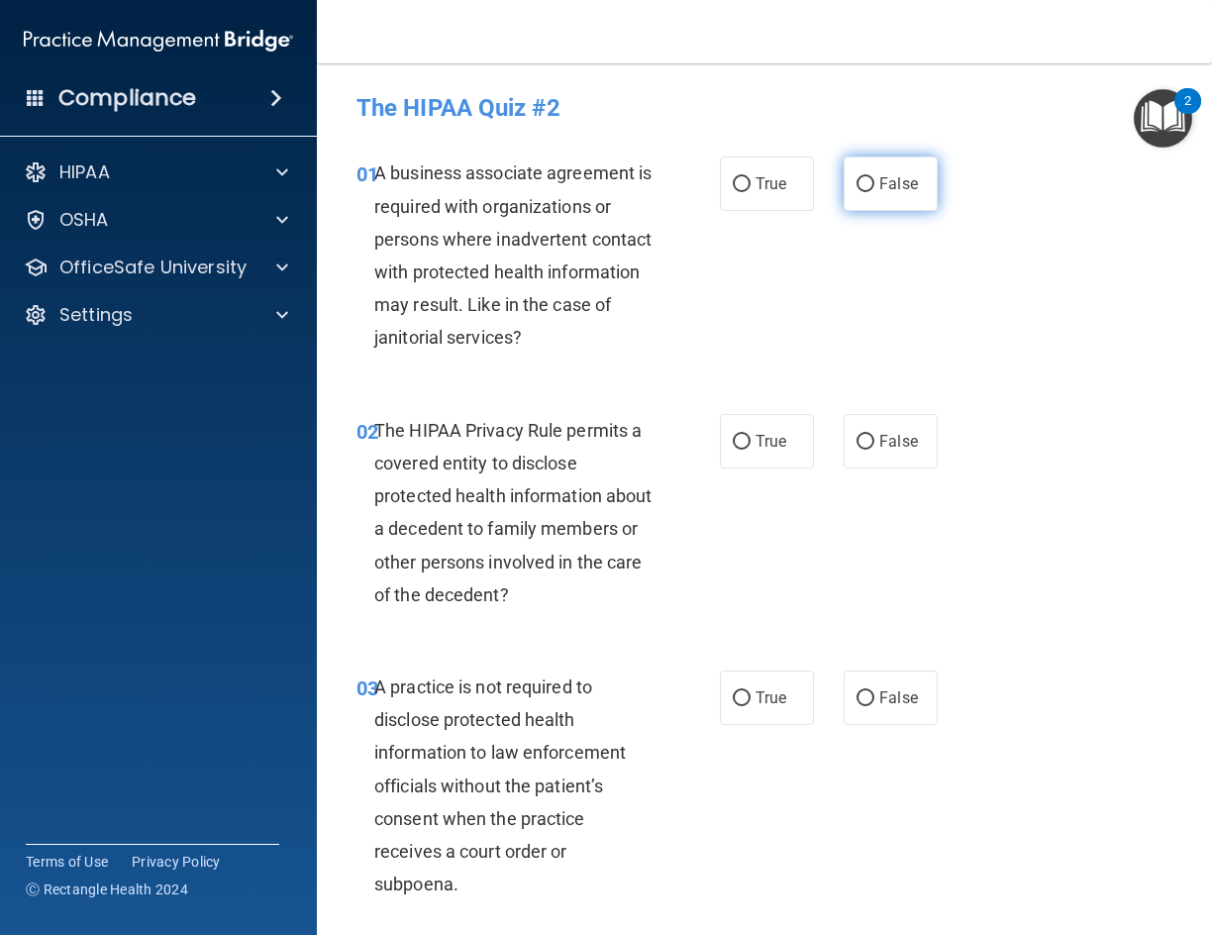
click at [894, 181] on span "False" at bounding box center [898, 183] width 39 height 19
click at [875, 181] on input "False" at bounding box center [866, 184] width 18 height 15
radio input "true"
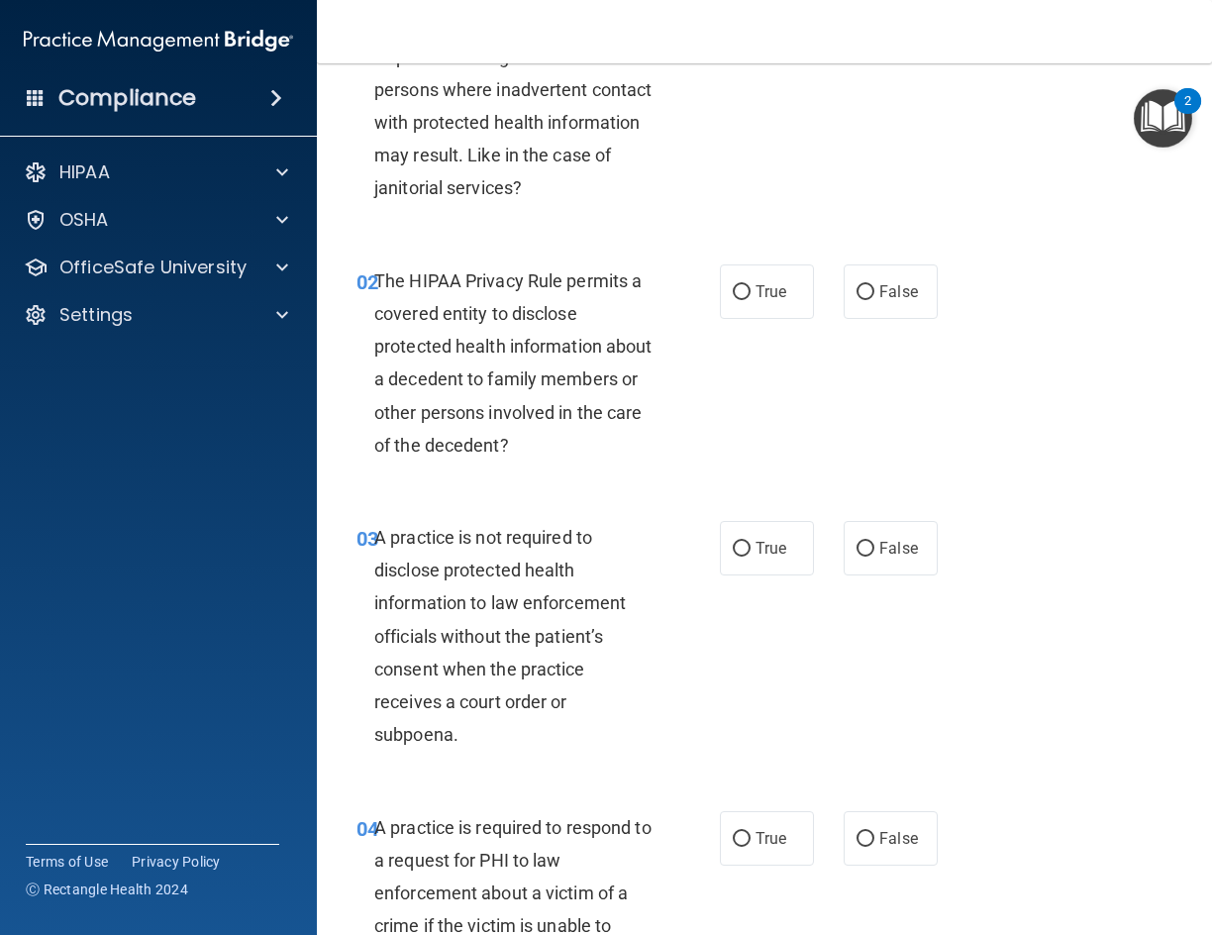
scroll to position [198, 0]
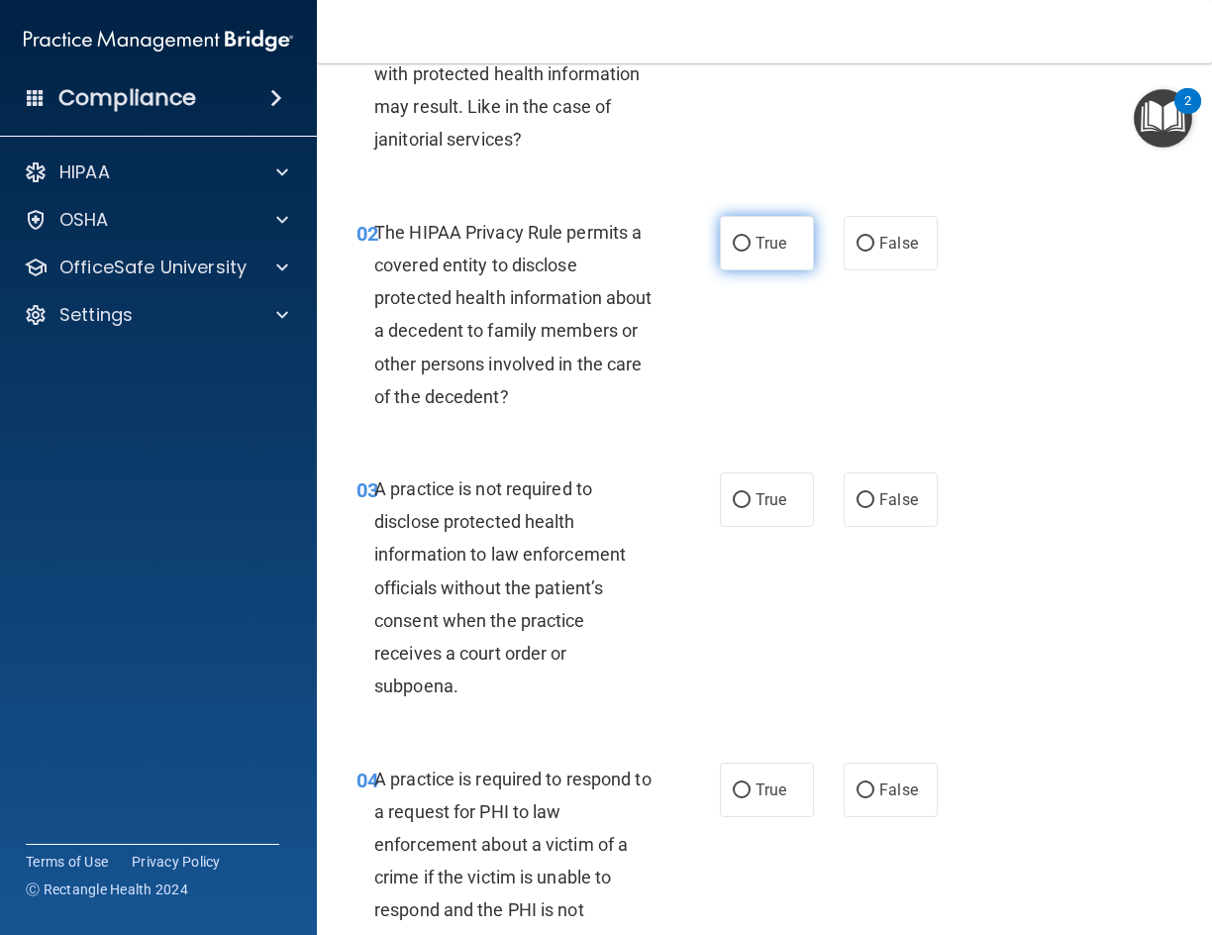
click at [742, 254] on label "True" at bounding box center [767, 243] width 94 height 54
click at [742, 252] on input "True" at bounding box center [742, 244] width 18 height 15
radio input "true"
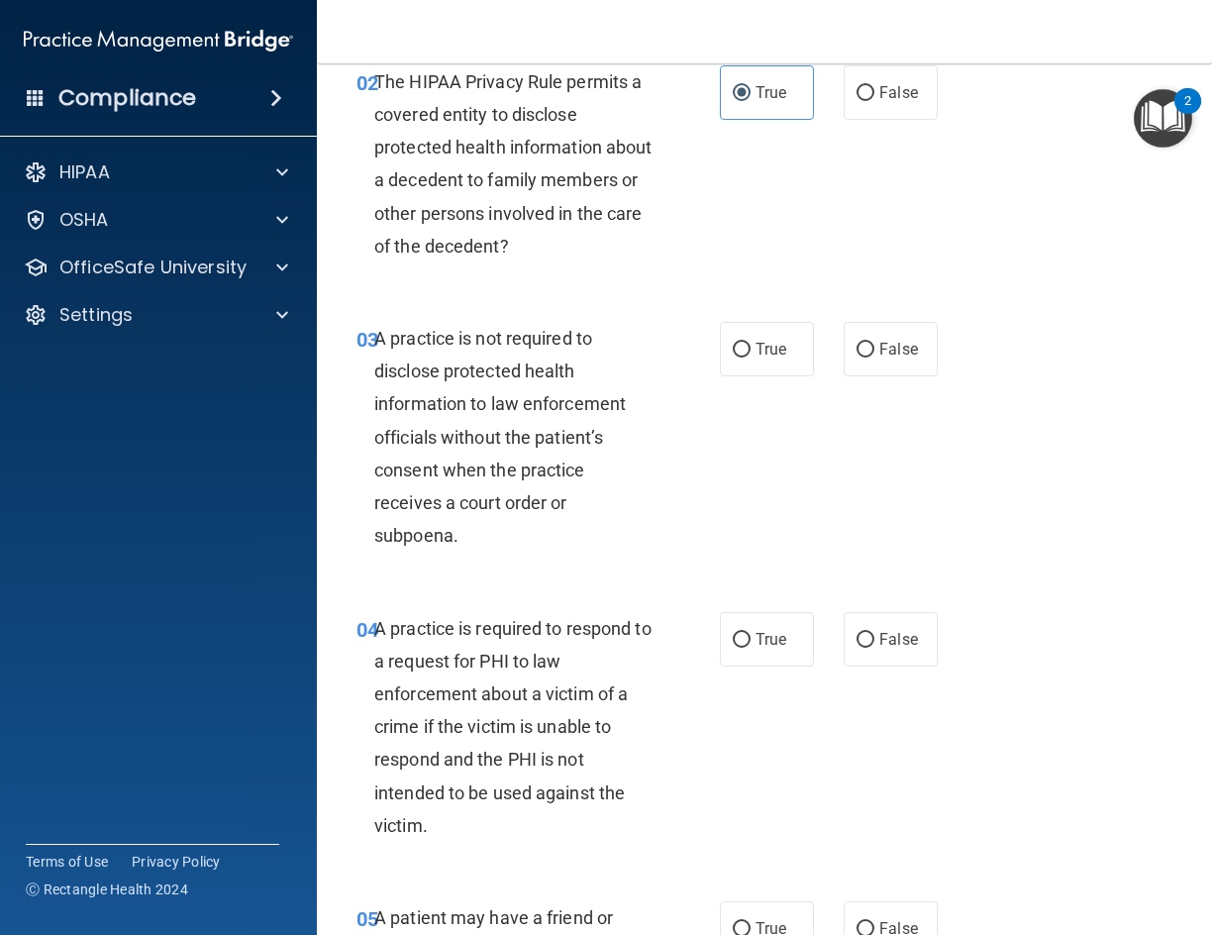
scroll to position [396, 0]
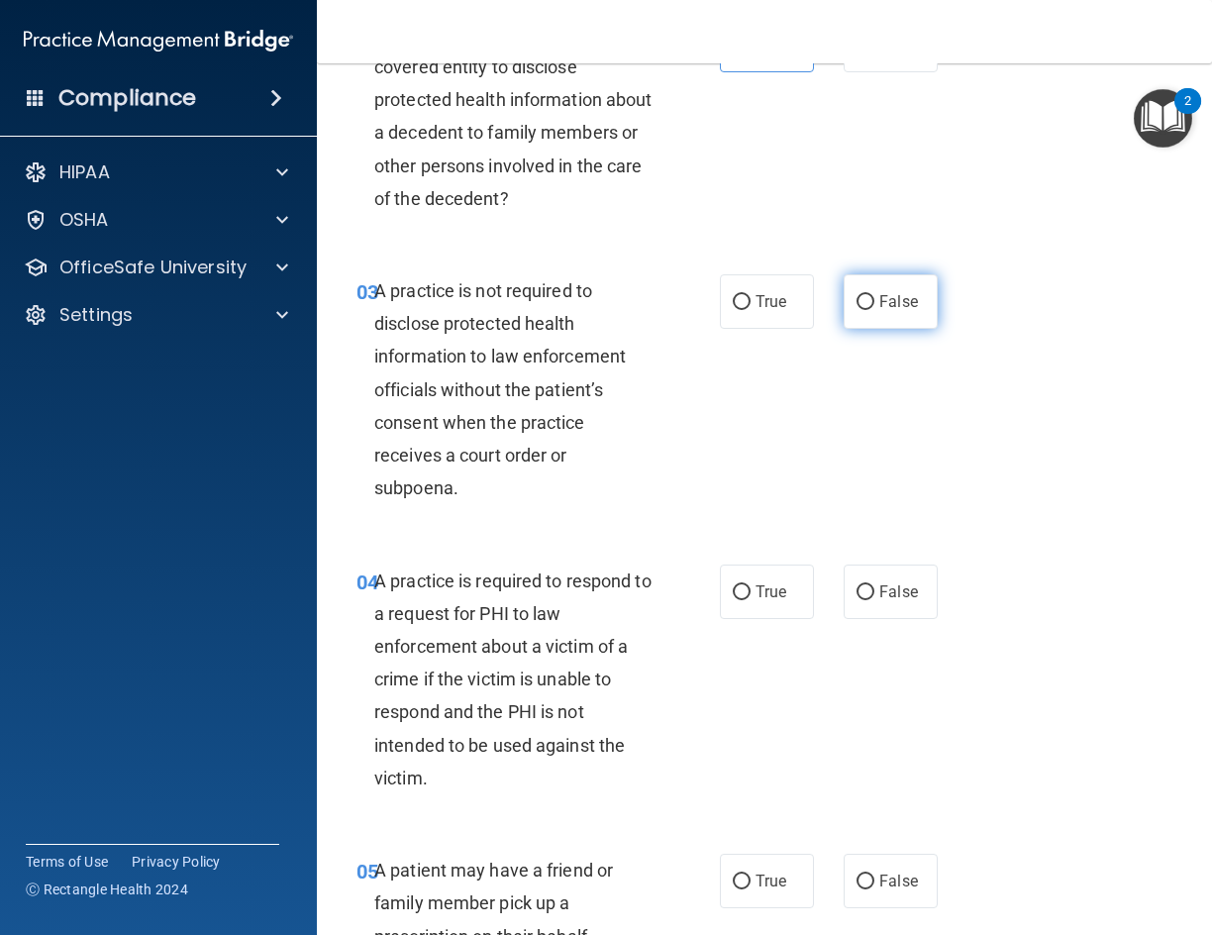
click at [886, 311] on span "False" at bounding box center [898, 301] width 39 height 19
click at [875, 310] on input "False" at bounding box center [866, 302] width 18 height 15
radio input "true"
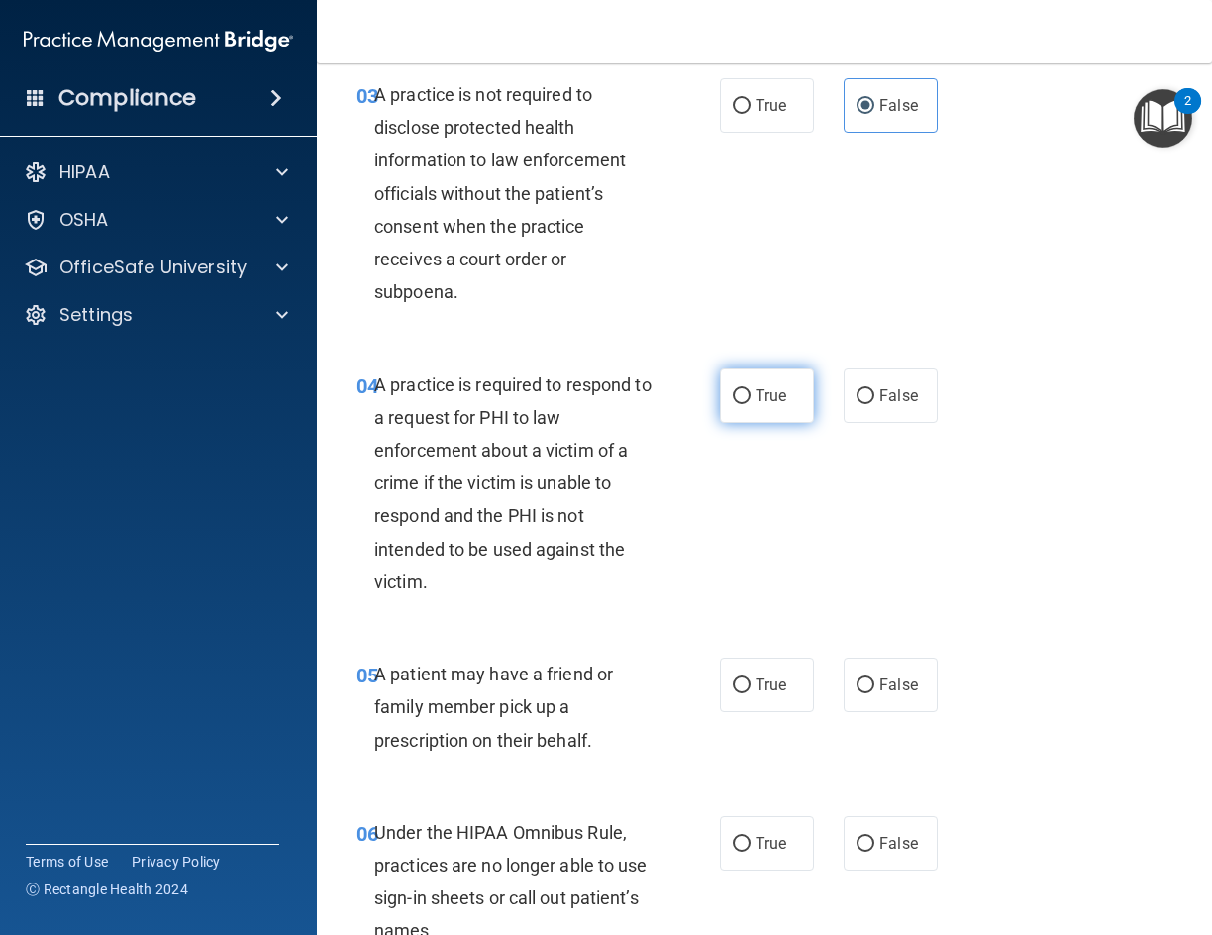
scroll to position [594, 0]
click at [756, 403] on span "True" at bounding box center [771, 393] width 31 height 19
click at [751, 402] on input "True" at bounding box center [742, 394] width 18 height 15
radio input "true"
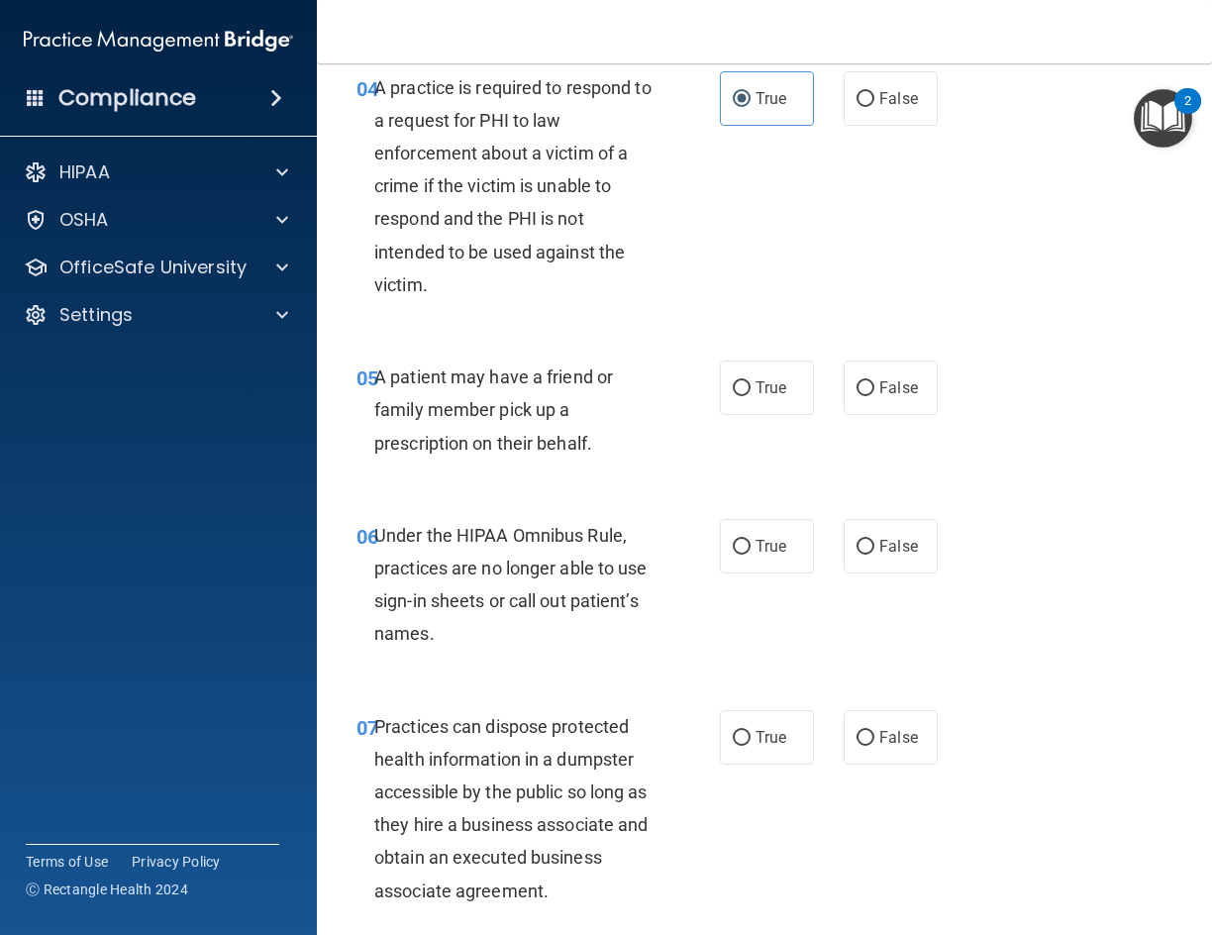
scroll to position [891, 0]
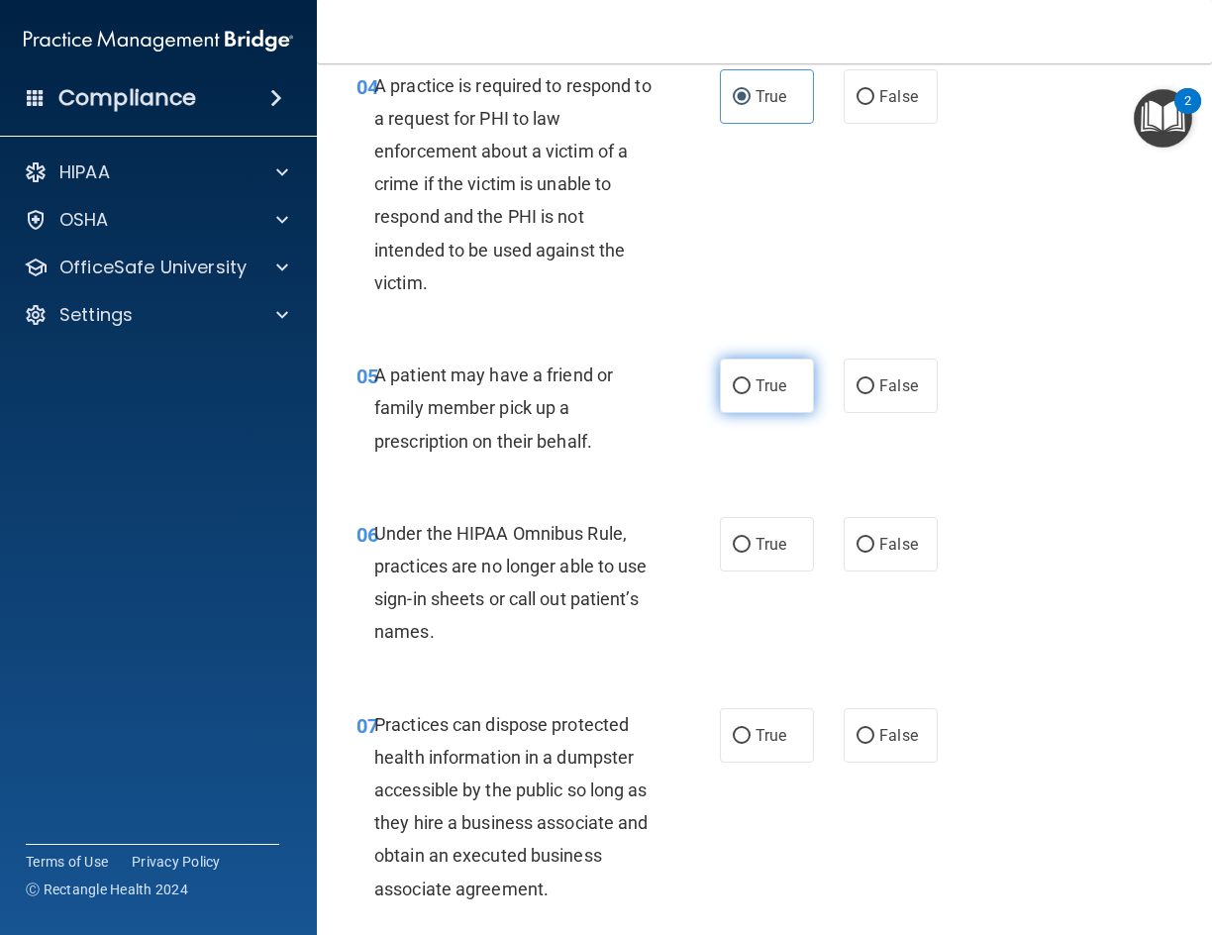
click at [781, 413] on label "True" at bounding box center [767, 386] width 94 height 54
click at [751, 394] on input "True" at bounding box center [742, 386] width 18 height 15
radio input "true"
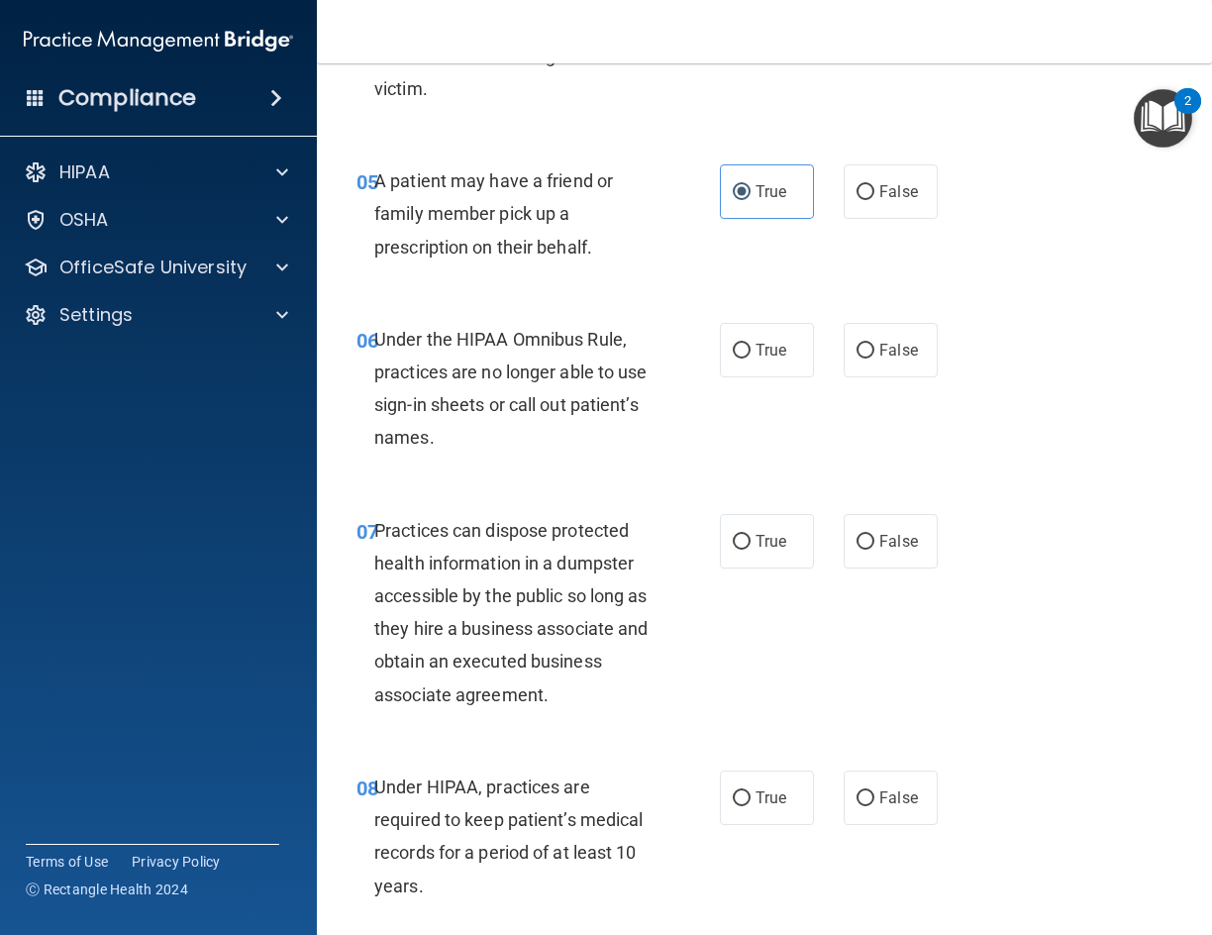
scroll to position [1089, 0]
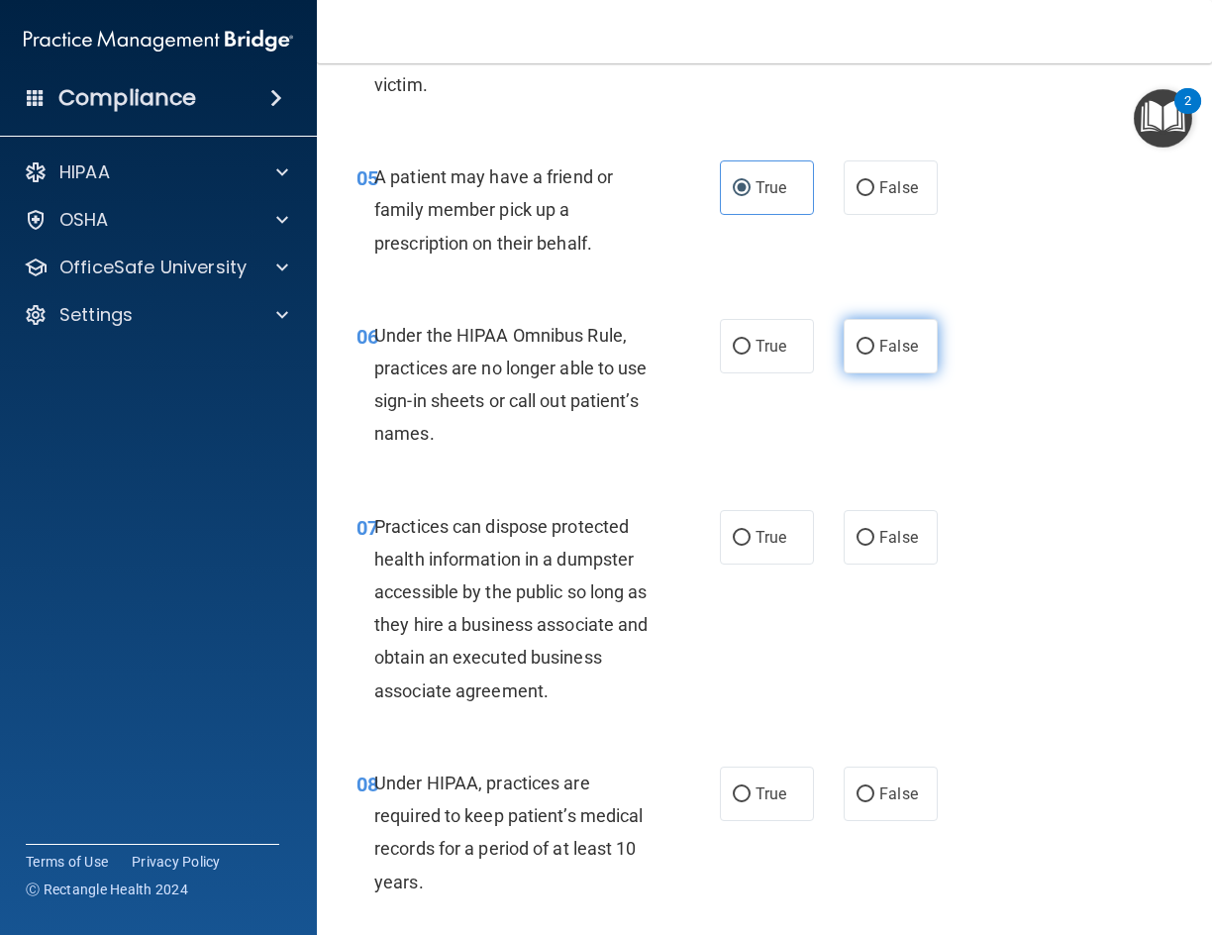
click at [873, 373] on label "False" at bounding box center [891, 346] width 94 height 54
click at [873, 355] on input "False" at bounding box center [866, 347] width 18 height 15
radio input "true"
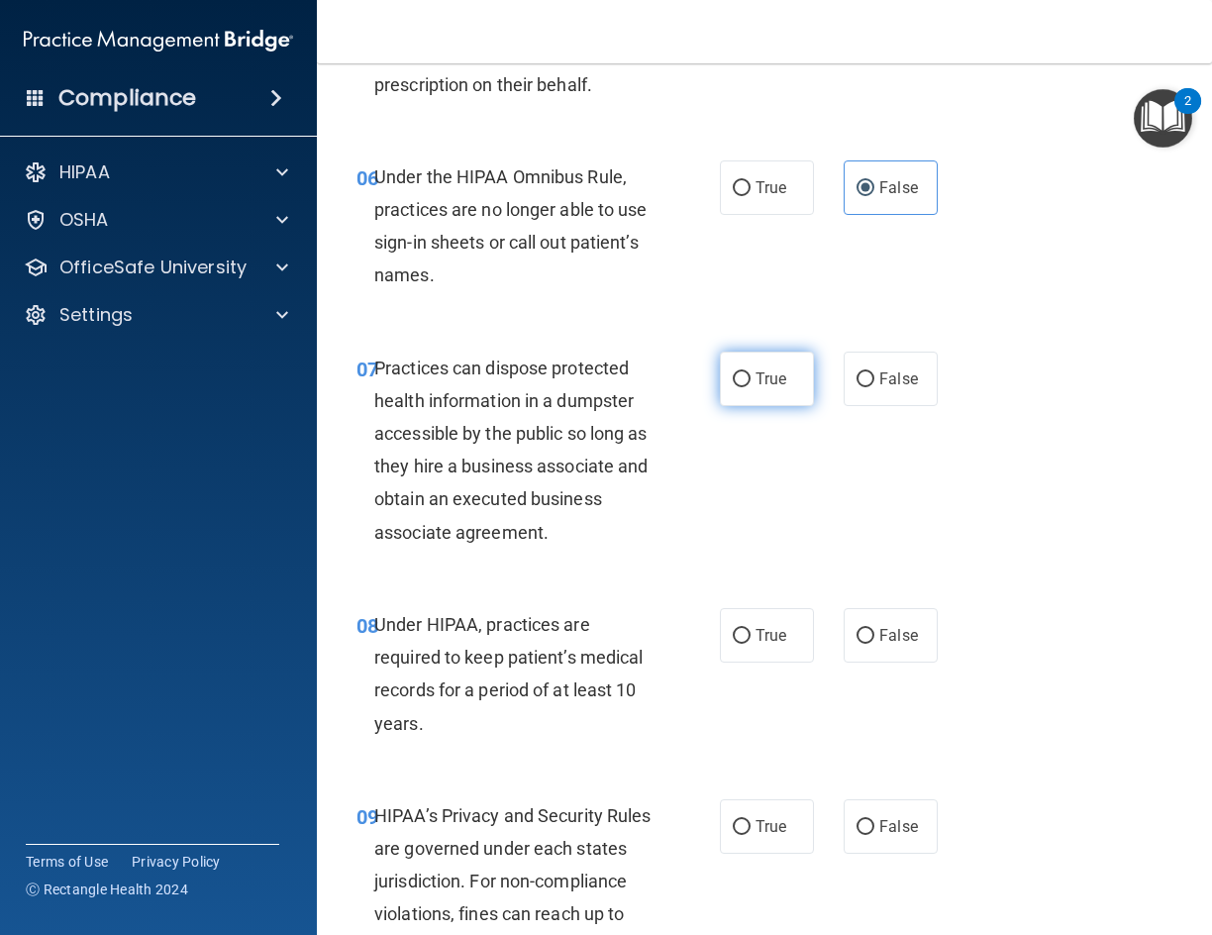
scroll to position [1288, 0]
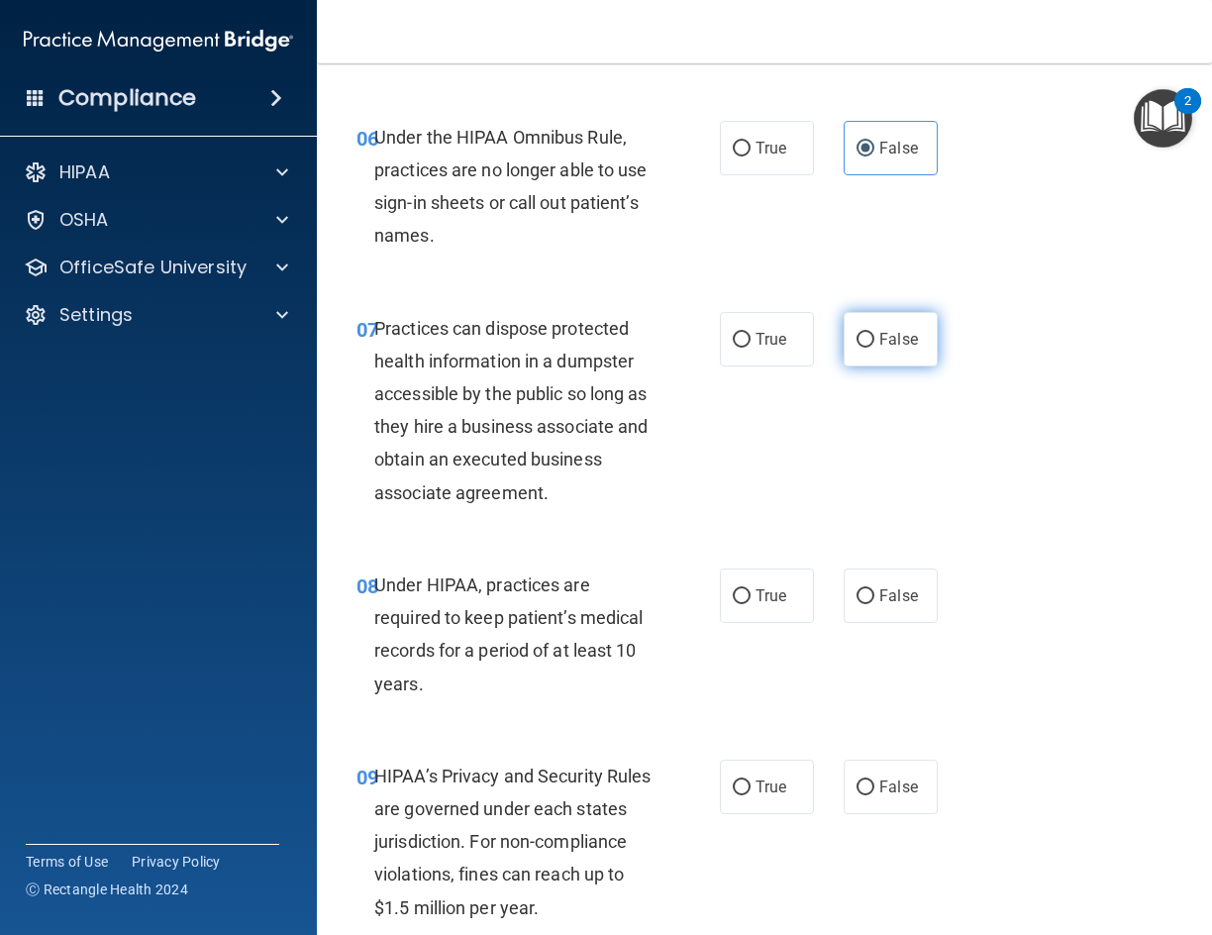
click at [857, 348] on input "False" at bounding box center [866, 340] width 18 height 15
radio input "true"
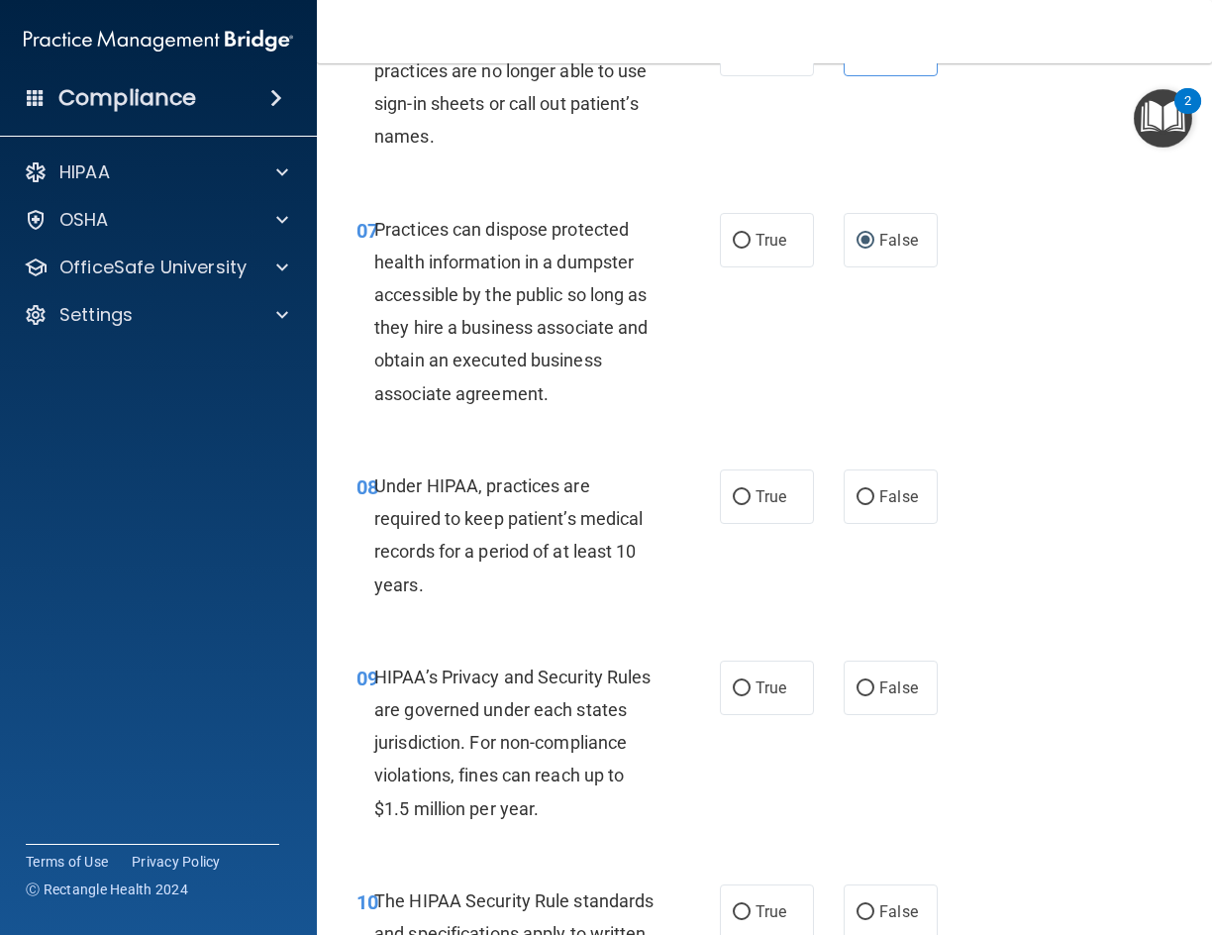
scroll to position [1486, 0]
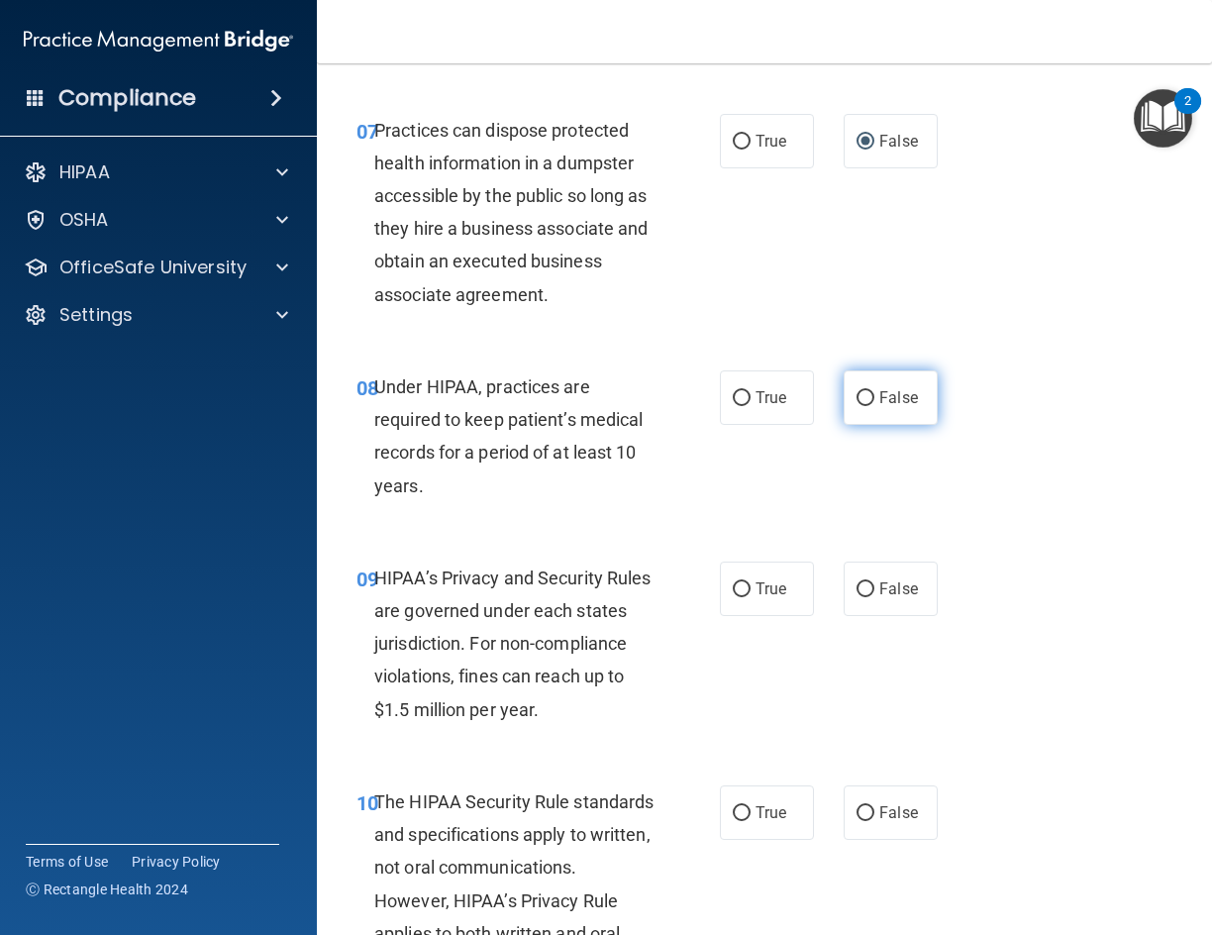
click at [859, 406] on input "False" at bounding box center [866, 398] width 18 height 15
radio input "true"
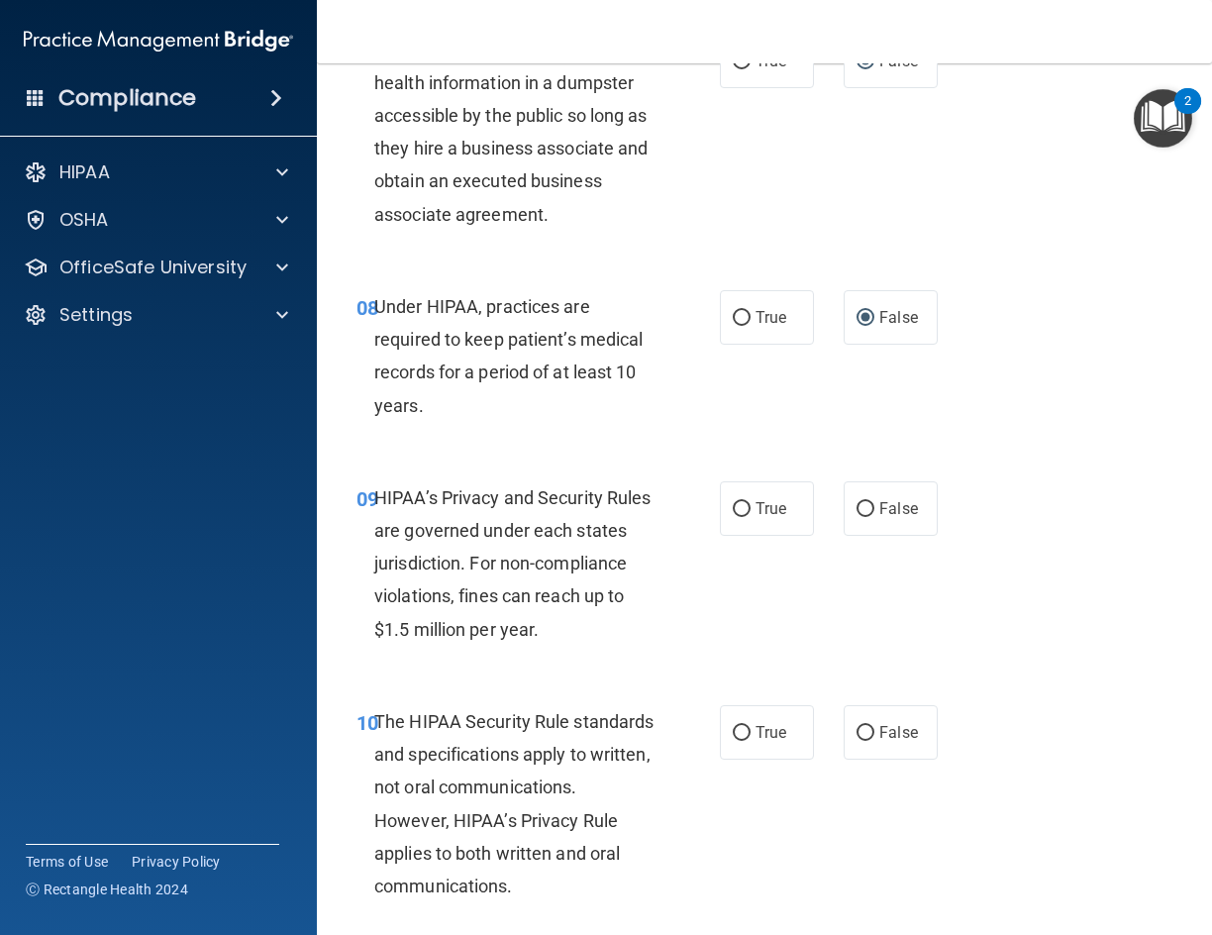
scroll to position [1684, 0]
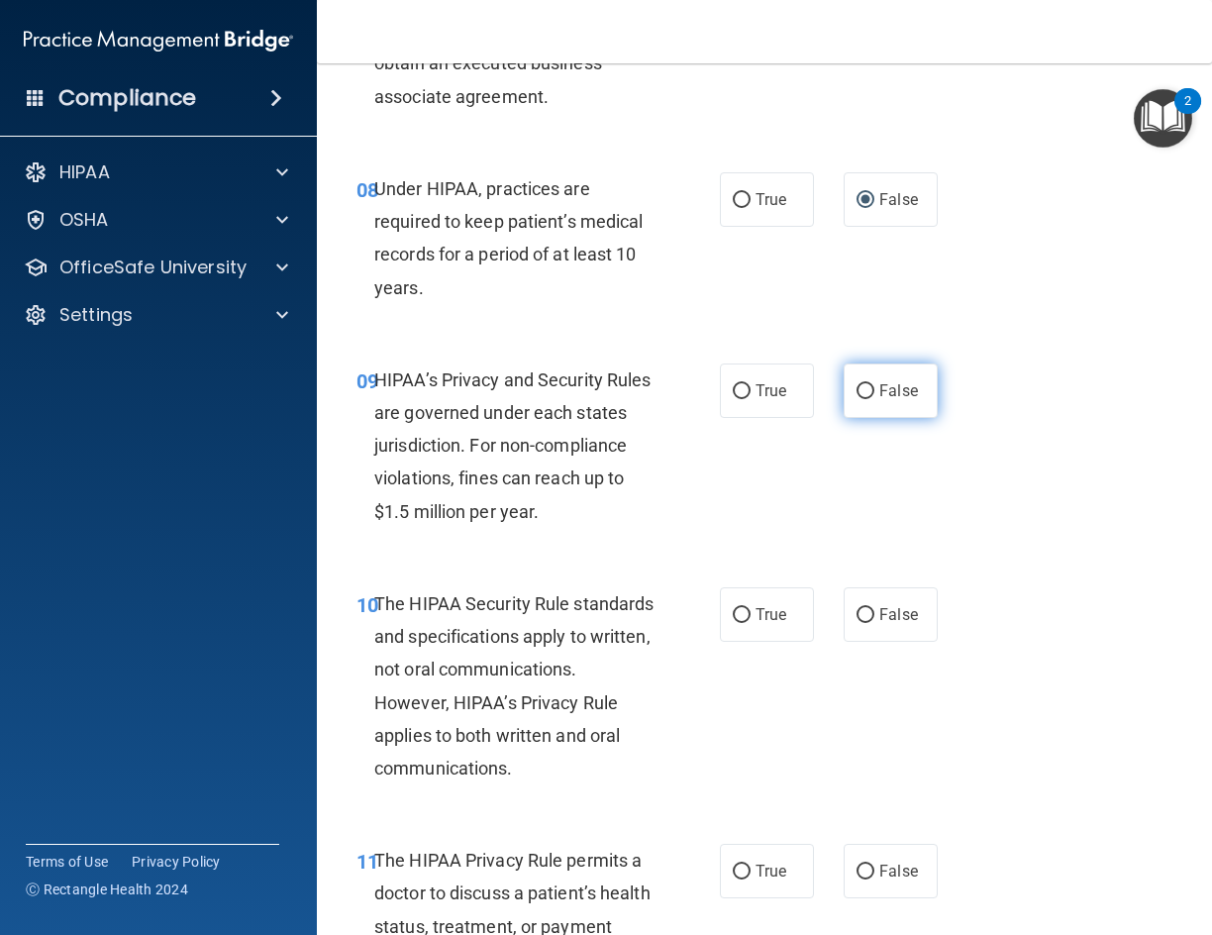
click at [879, 400] on span "False" at bounding box center [898, 390] width 39 height 19
click at [874, 399] on input "False" at bounding box center [866, 391] width 18 height 15
radio input "true"
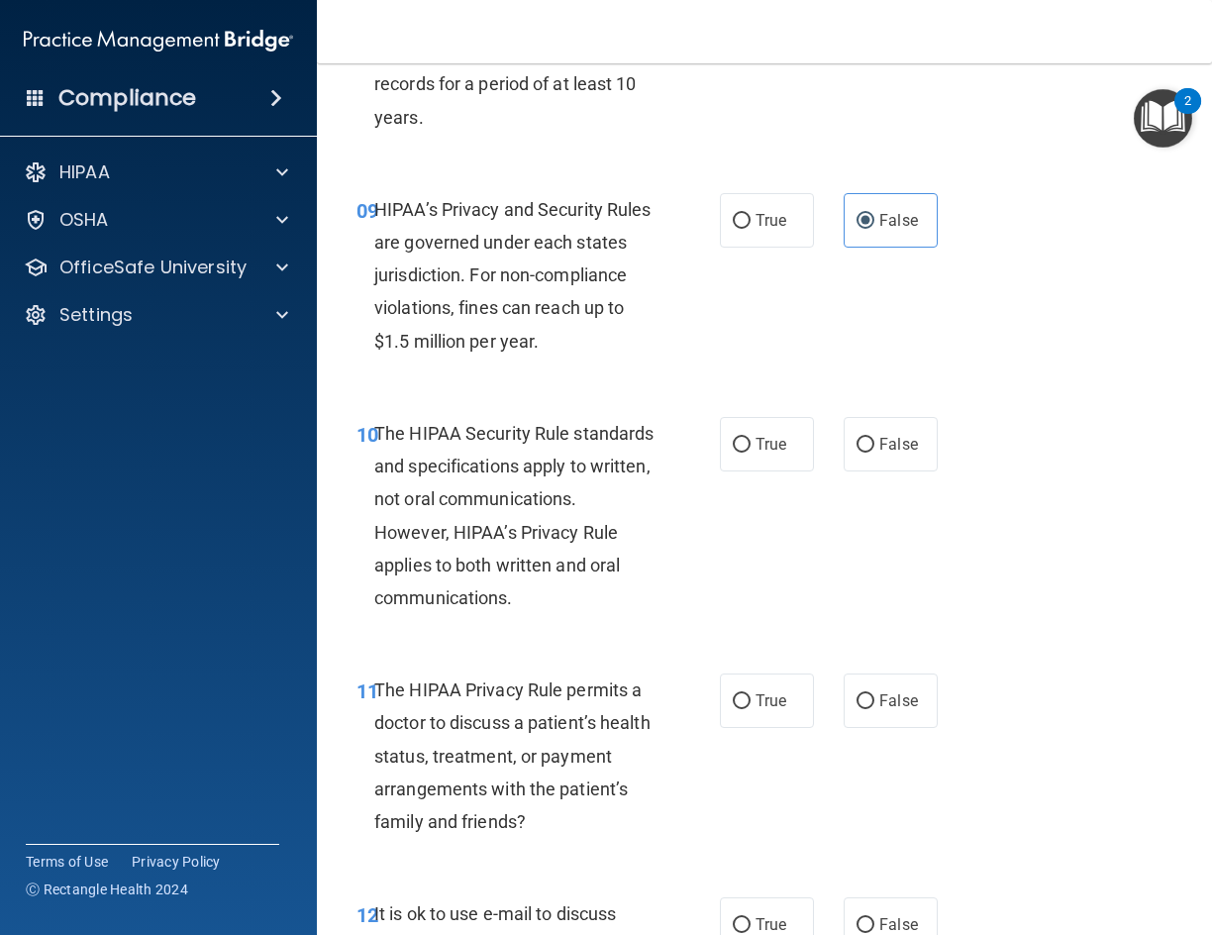
scroll to position [1882, 0]
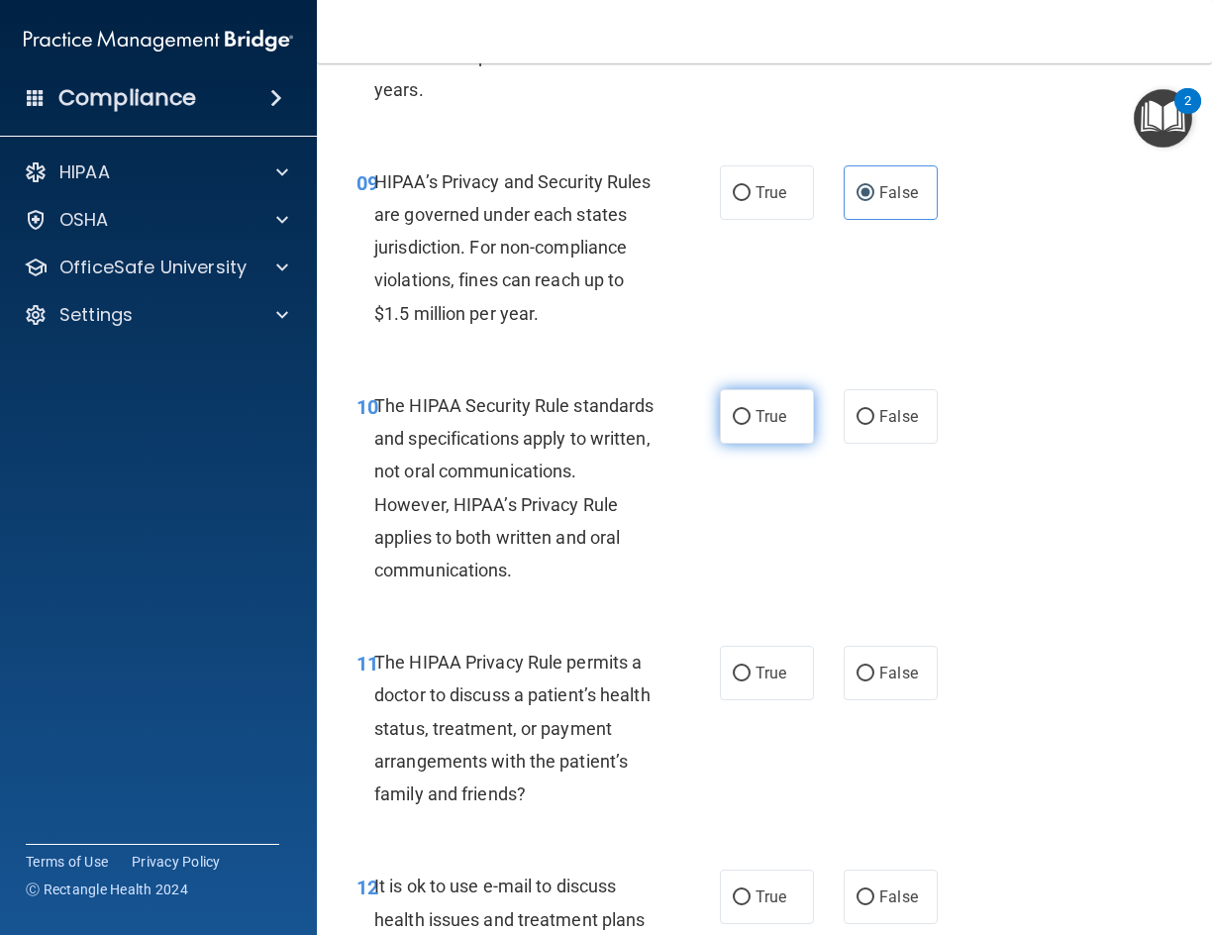
click at [745, 444] on label "True" at bounding box center [767, 416] width 94 height 54
click at [745, 425] on input "True" at bounding box center [742, 417] width 18 height 15
radio input "true"
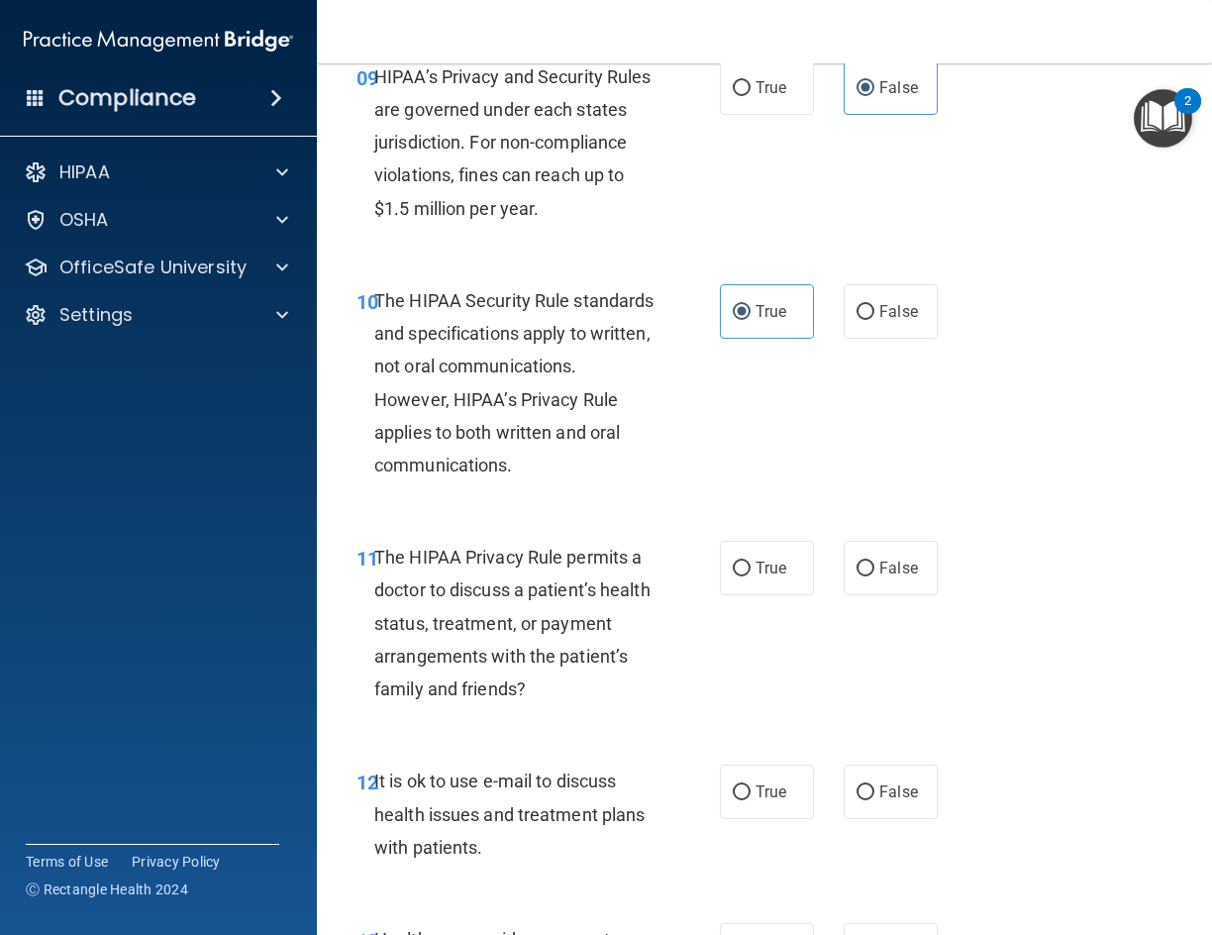
scroll to position [2179, 0]
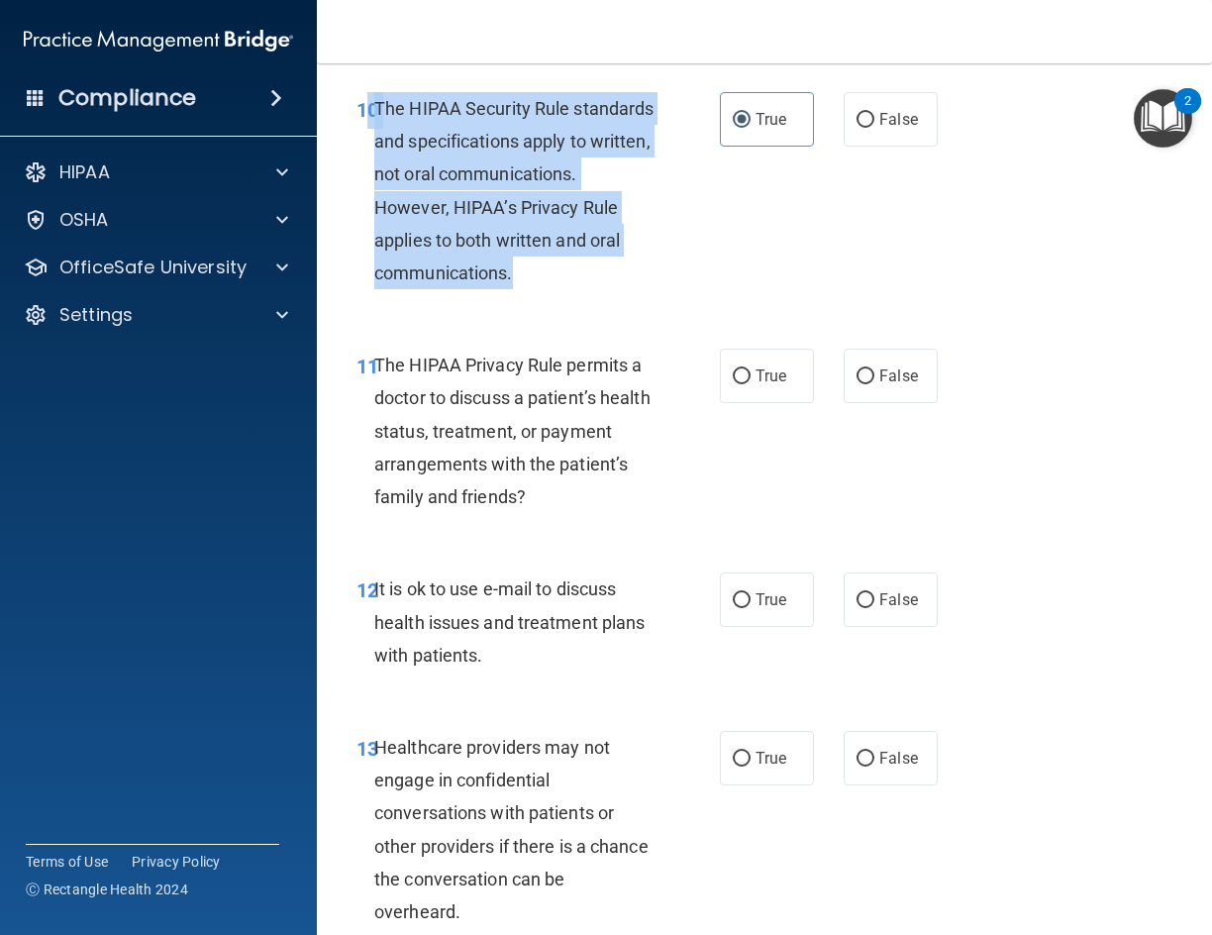
drag, startPoint x: 521, startPoint y: 350, endPoint x: 372, endPoint y: 137, distance: 259.6
click at [372, 137] on div "10 The HIPAA Security Rule standards and specifications apply to written, not o…" at bounding box center [538, 195] width 423 height 207
copy div "0 The HIPAA Security Rule standards and specifications apply to written, not or…"
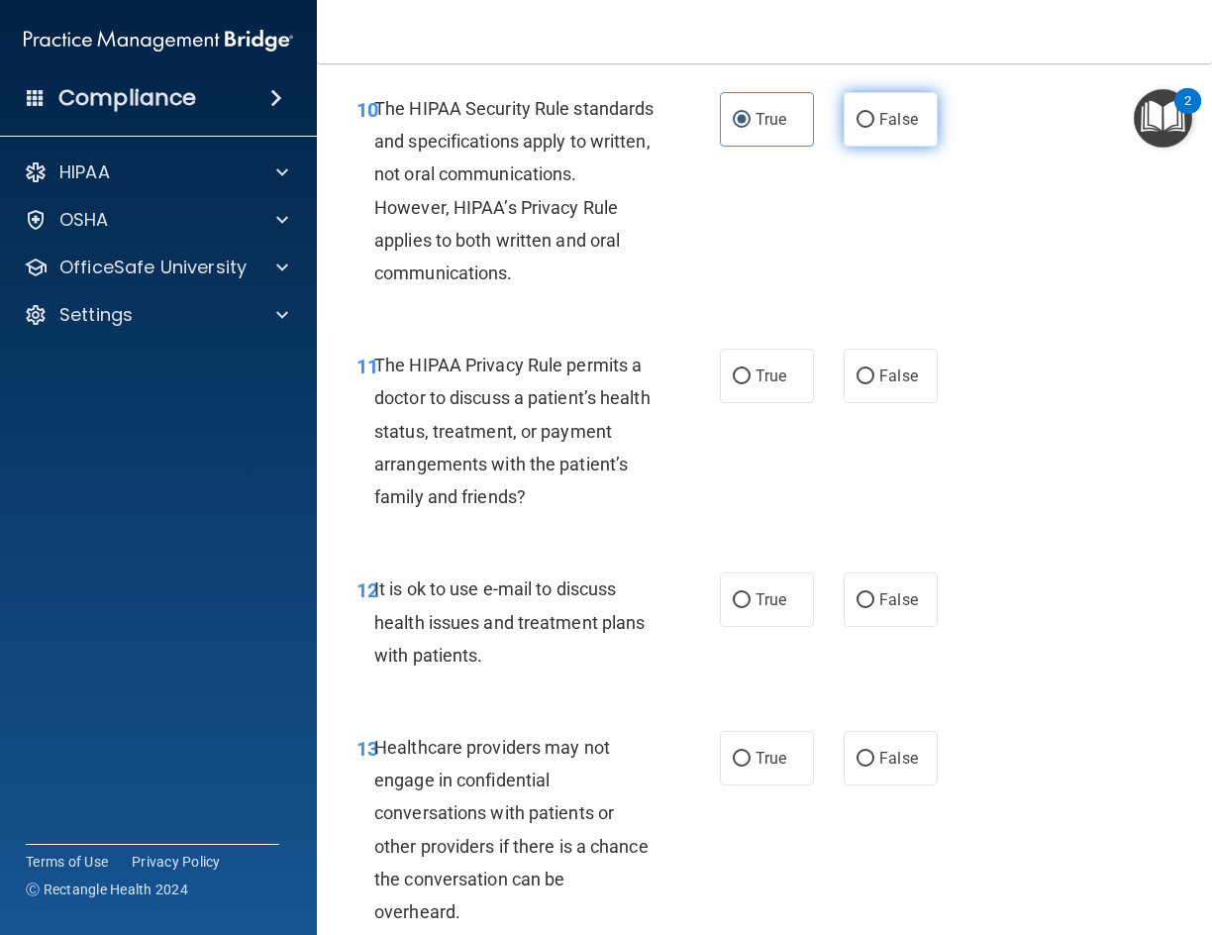
click at [871, 147] on label "False" at bounding box center [891, 119] width 94 height 54
click at [871, 128] on input "False" at bounding box center [866, 120] width 18 height 15
radio input "true"
radio input "false"
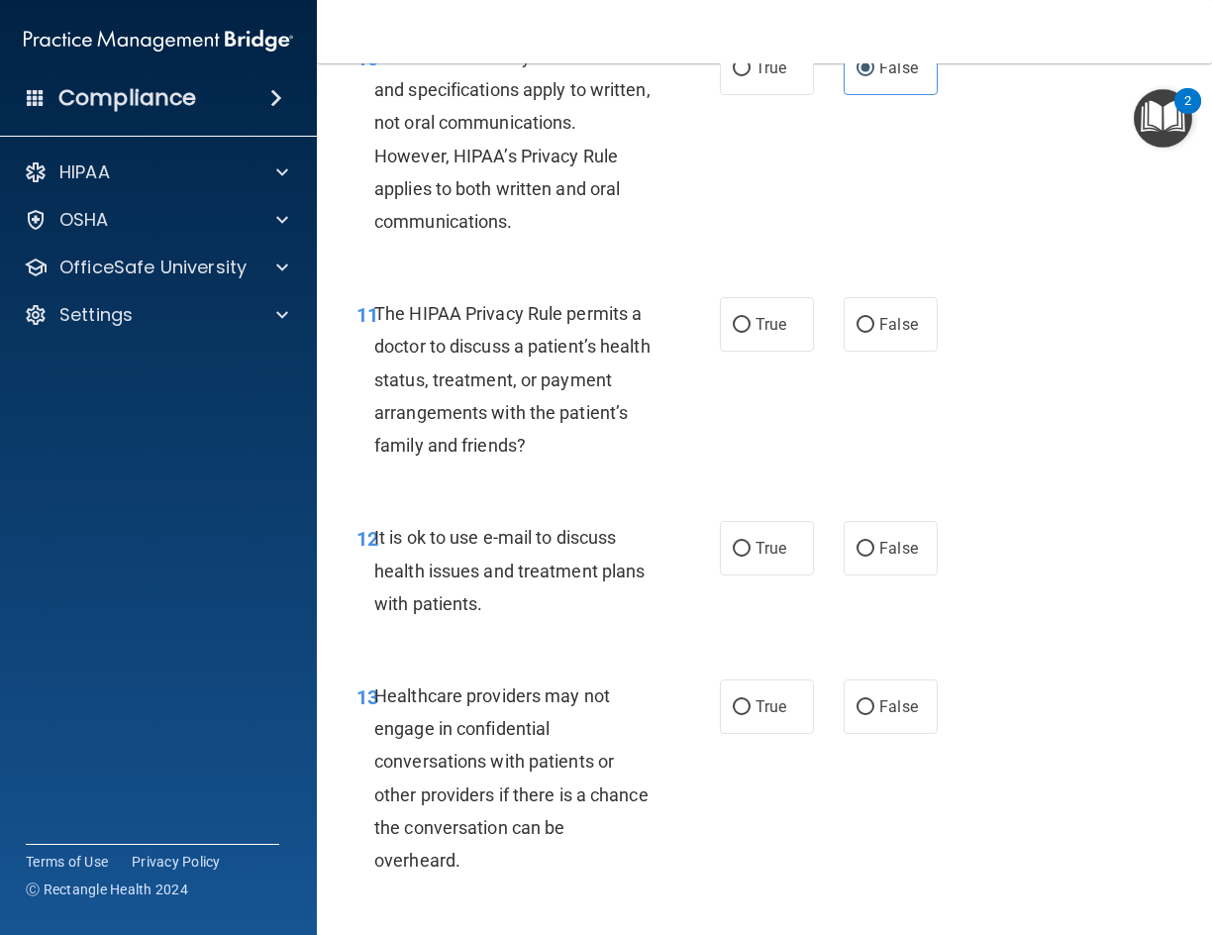
scroll to position [2278, 0]
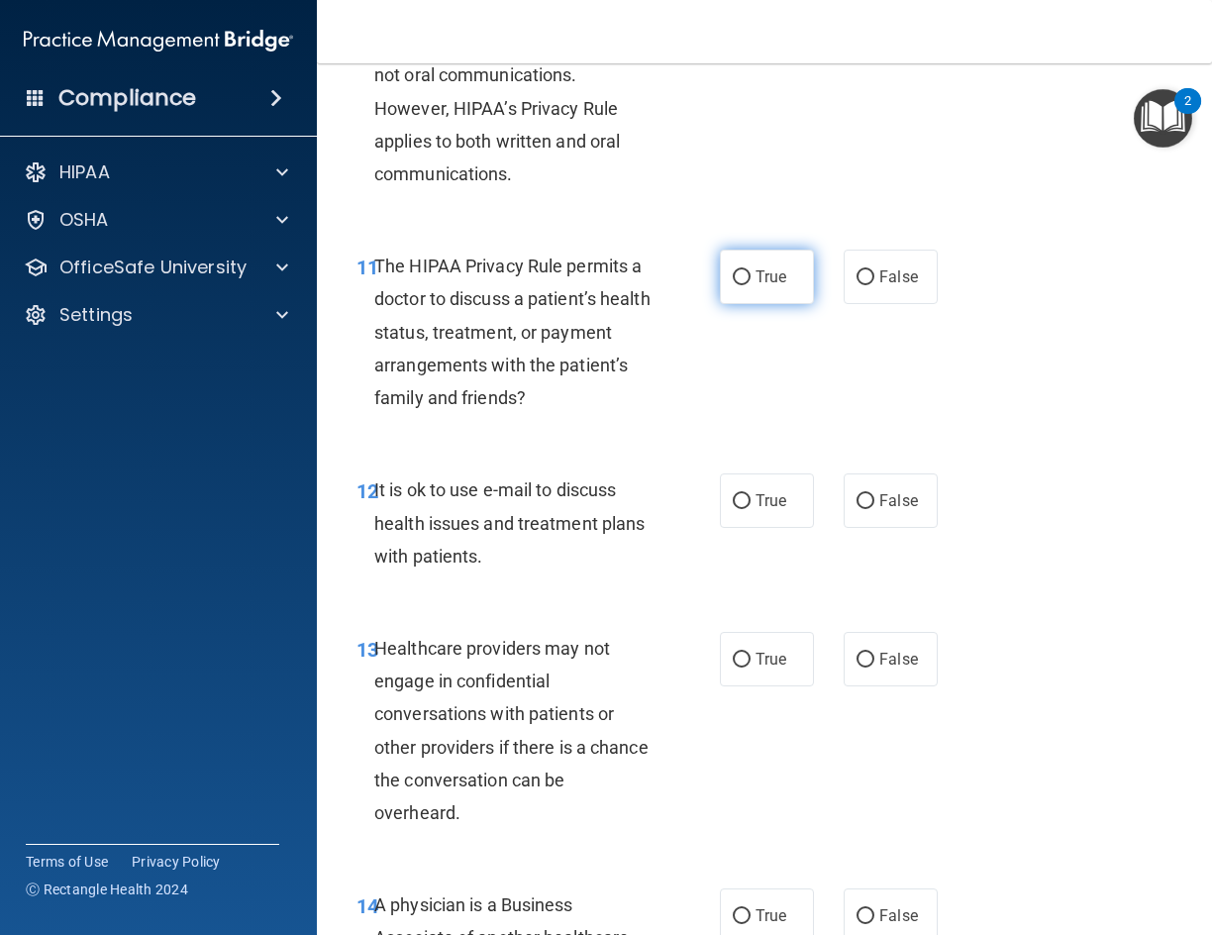
click at [747, 304] on label "True" at bounding box center [767, 277] width 94 height 54
click at [747, 285] on input "True" at bounding box center [742, 277] width 18 height 15
radio input "true"
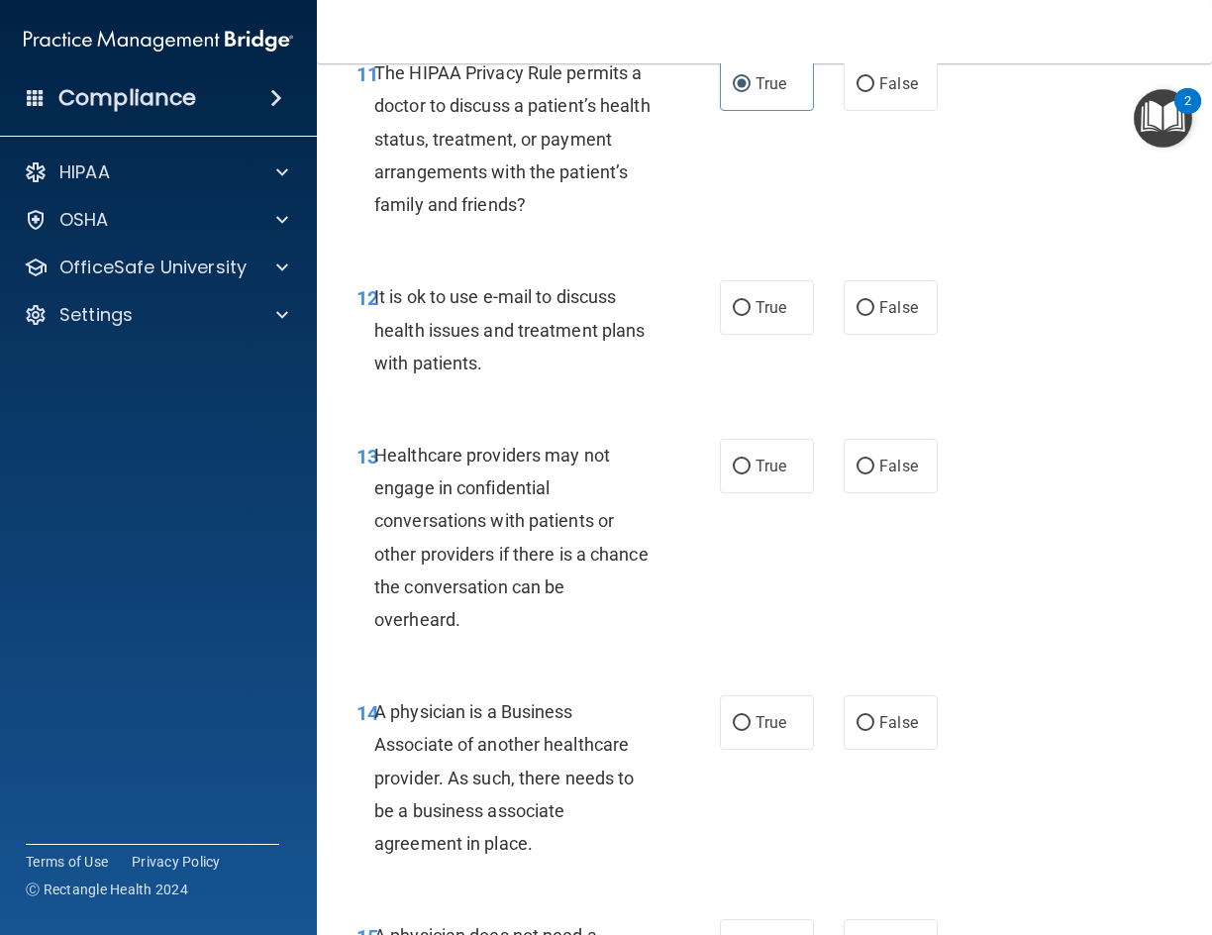
scroll to position [2476, 0]
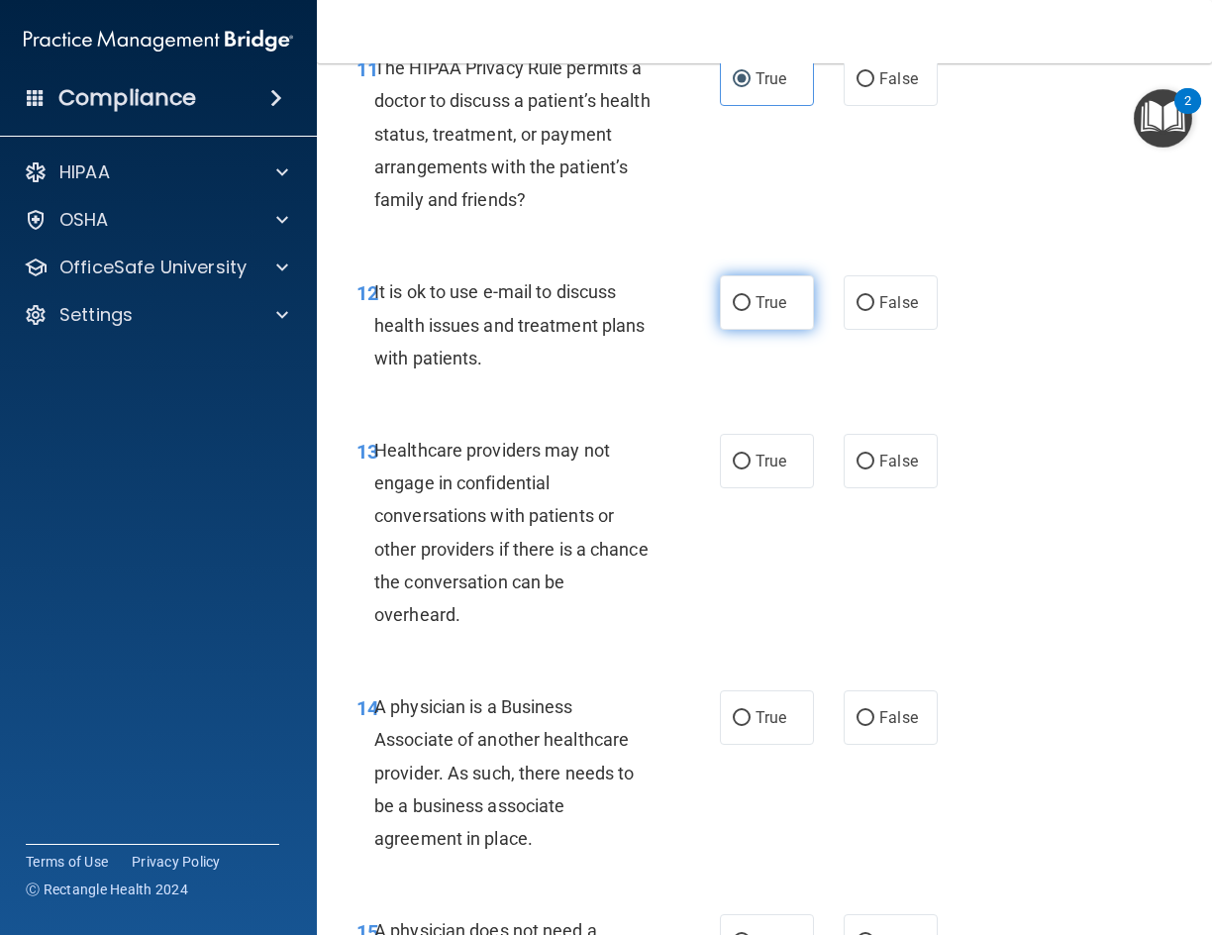
click at [757, 312] on span "True" at bounding box center [771, 302] width 31 height 19
click at [751, 311] on input "True" at bounding box center [742, 303] width 18 height 15
radio input "true"
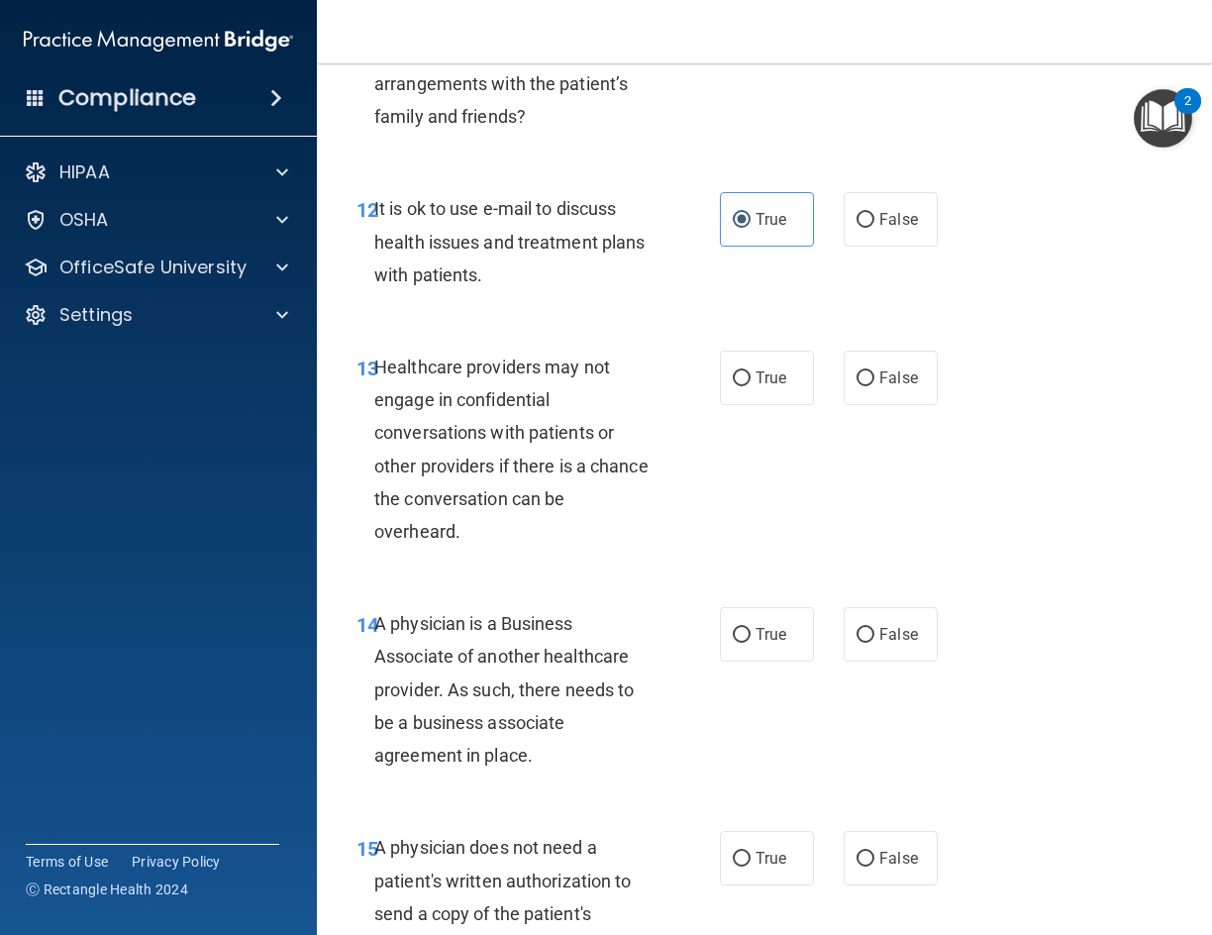
scroll to position [2674, 0]
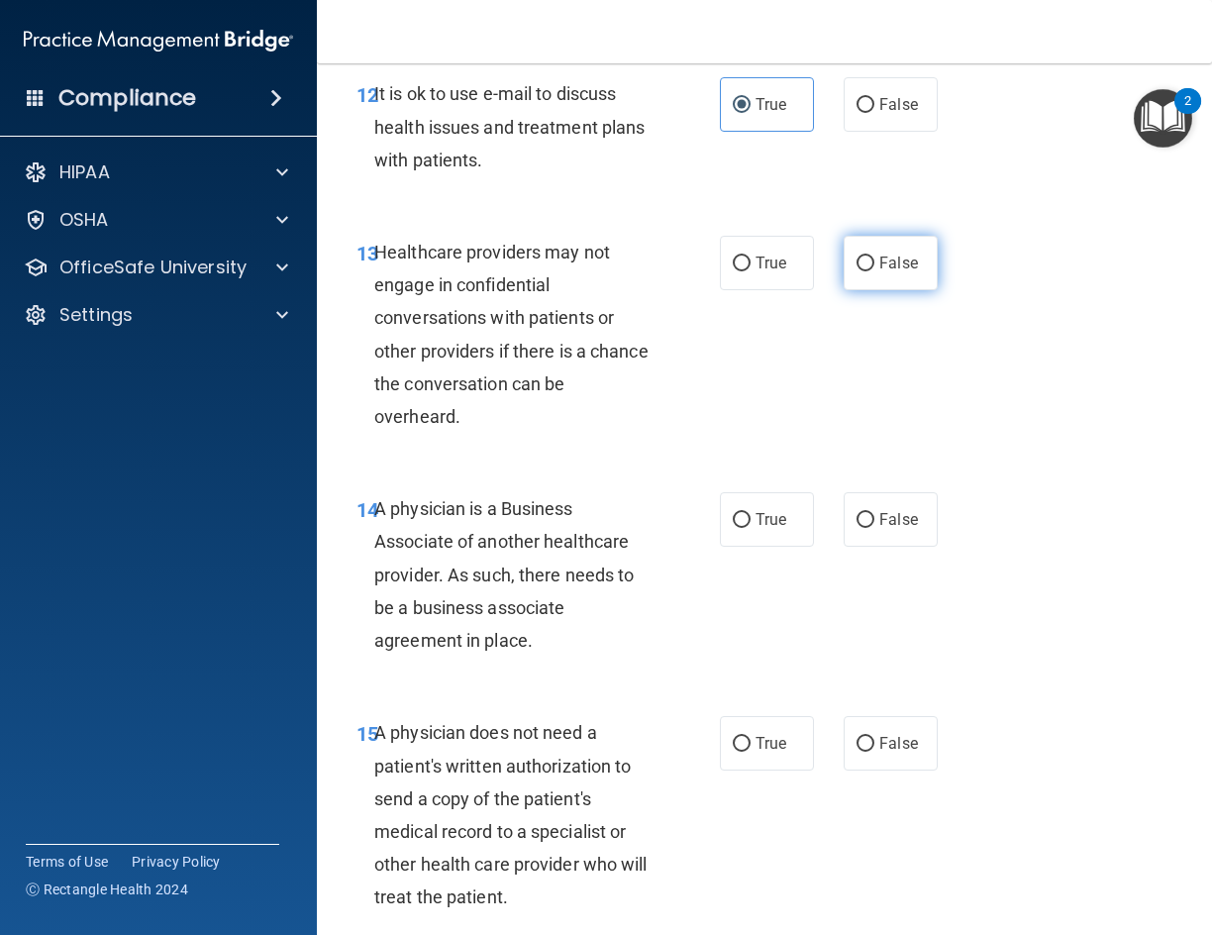
click at [903, 272] on span "False" at bounding box center [898, 263] width 39 height 19
click at [875, 271] on input "False" at bounding box center [866, 264] width 18 height 15
radio input "true"
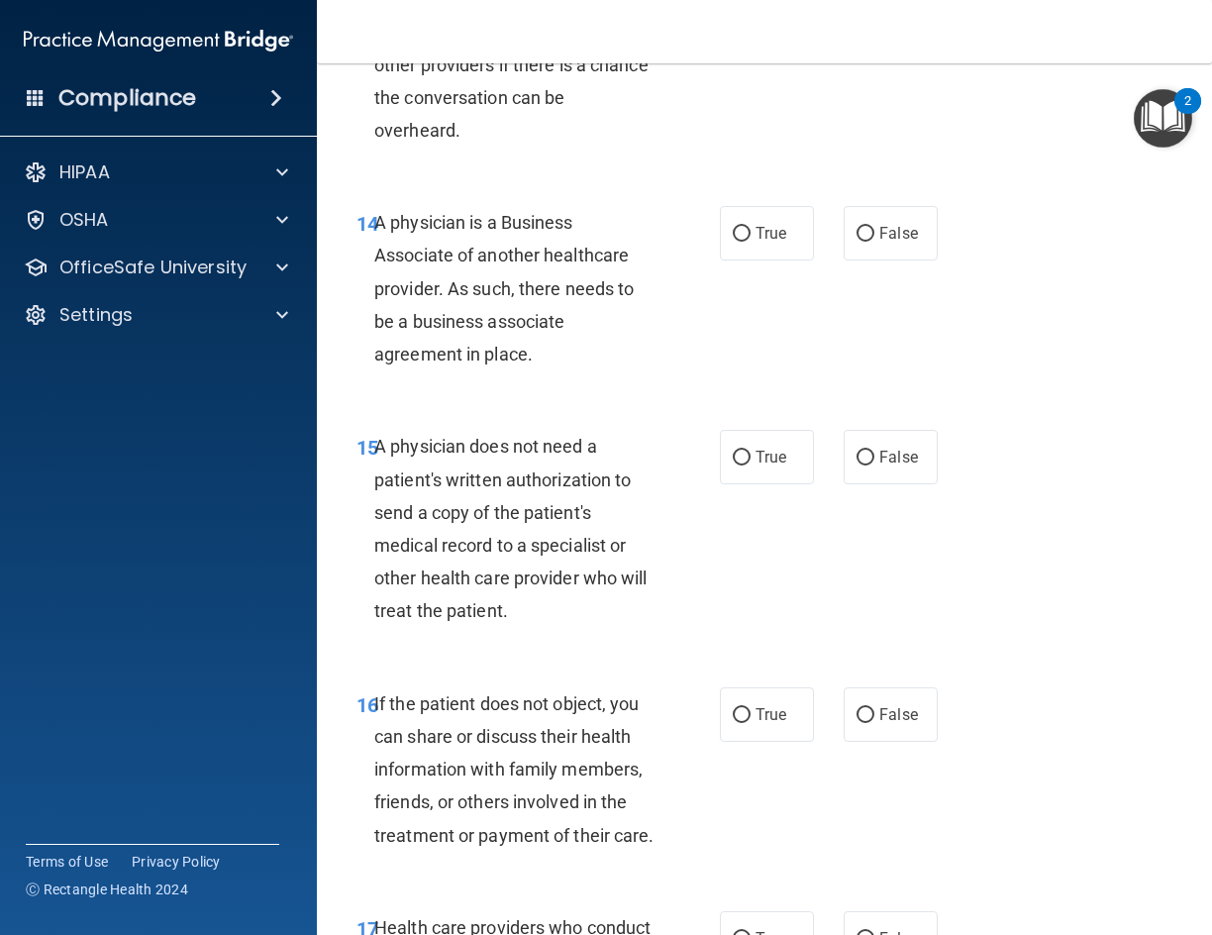
scroll to position [2971, 0]
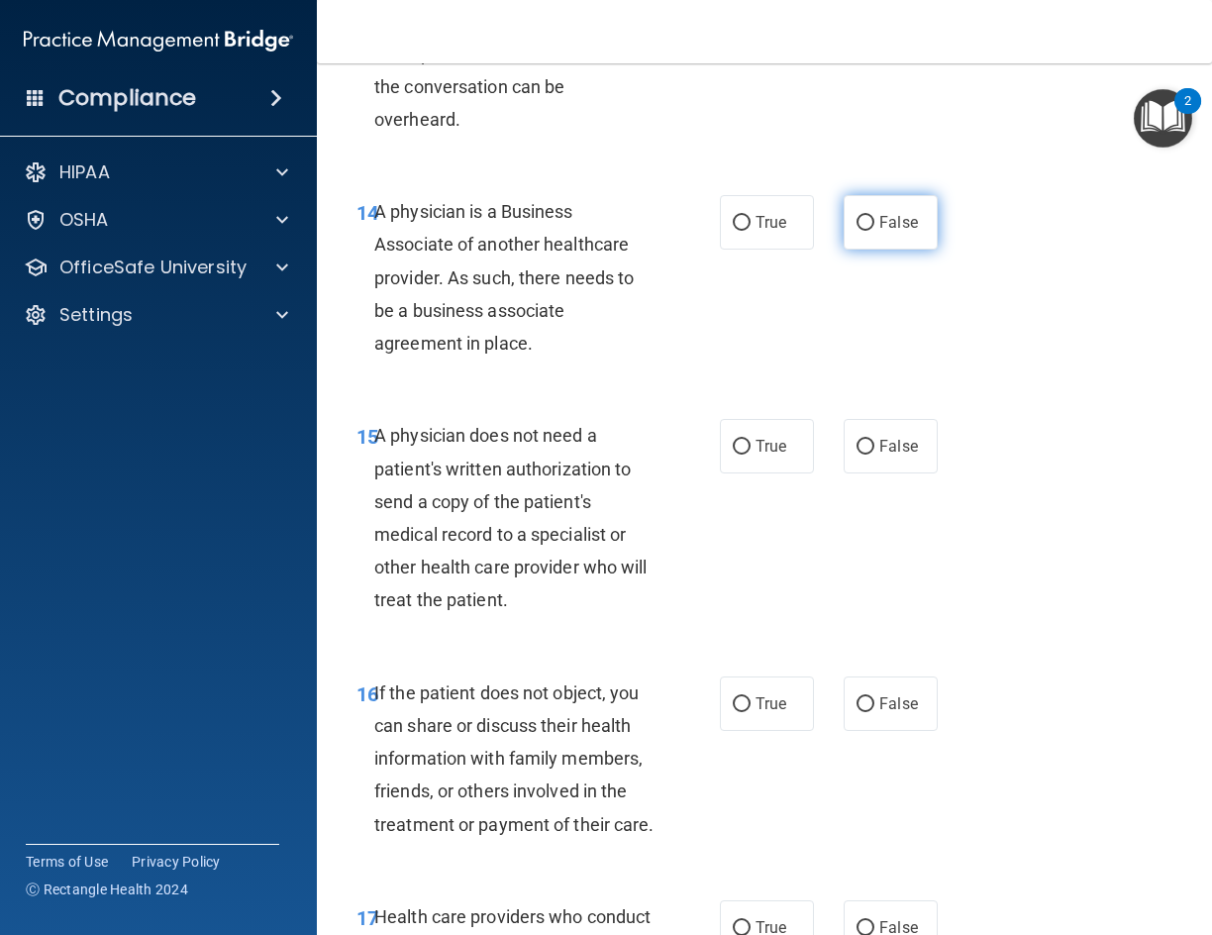
click at [886, 232] on span "False" at bounding box center [898, 222] width 39 height 19
click at [875, 231] on input "False" at bounding box center [866, 223] width 18 height 15
radio input "true"
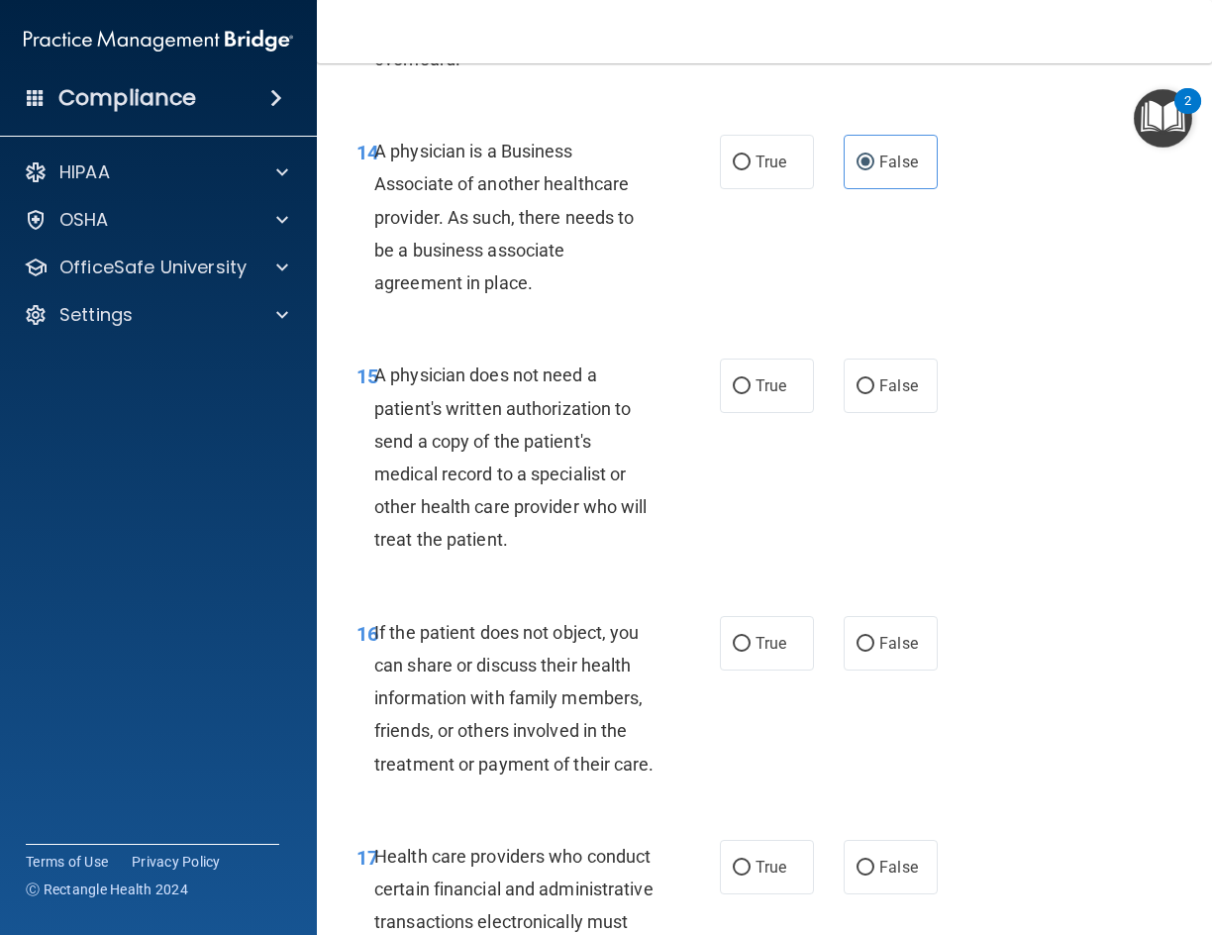
scroll to position [3169, 0]
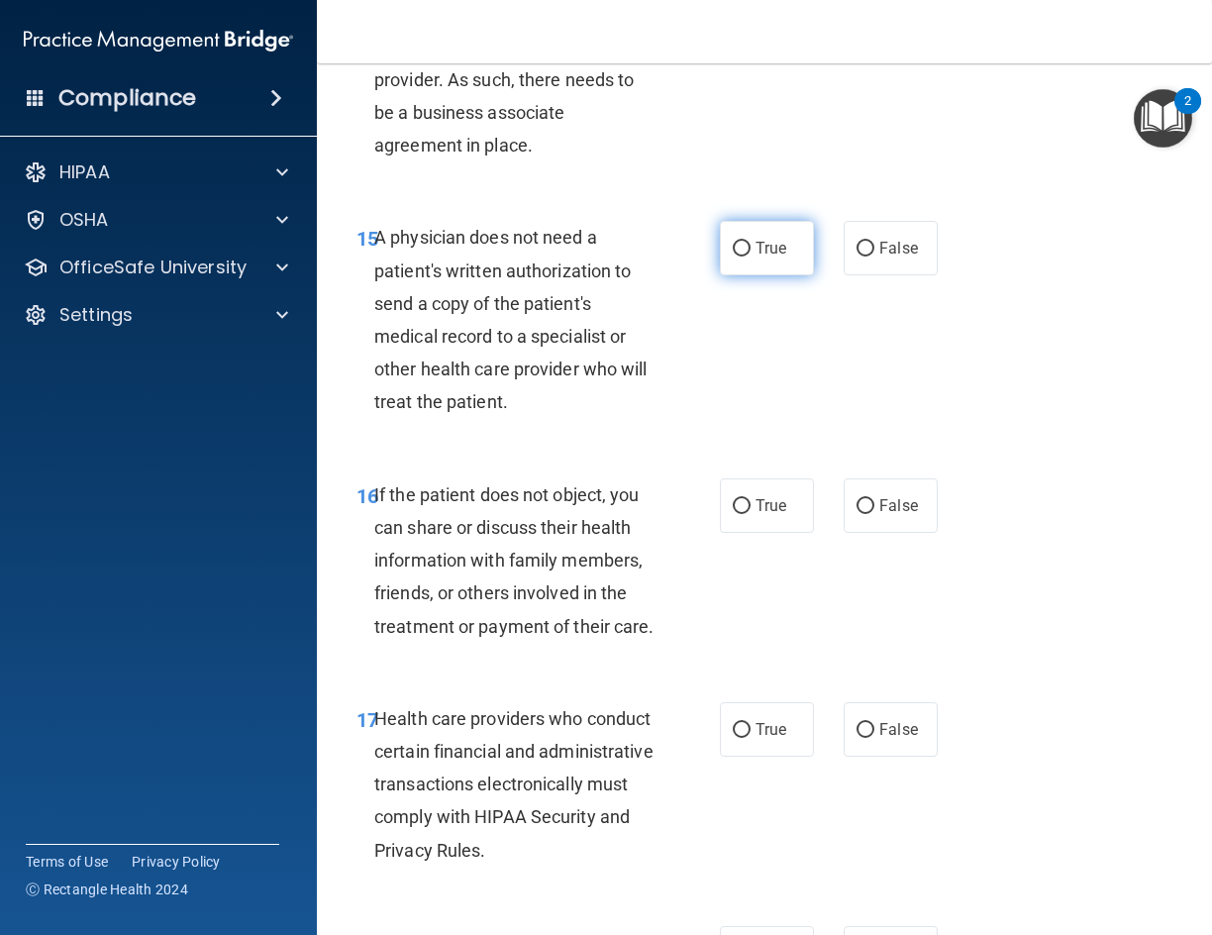
click at [740, 257] on input "True" at bounding box center [742, 249] width 18 height 15
radio input "true"
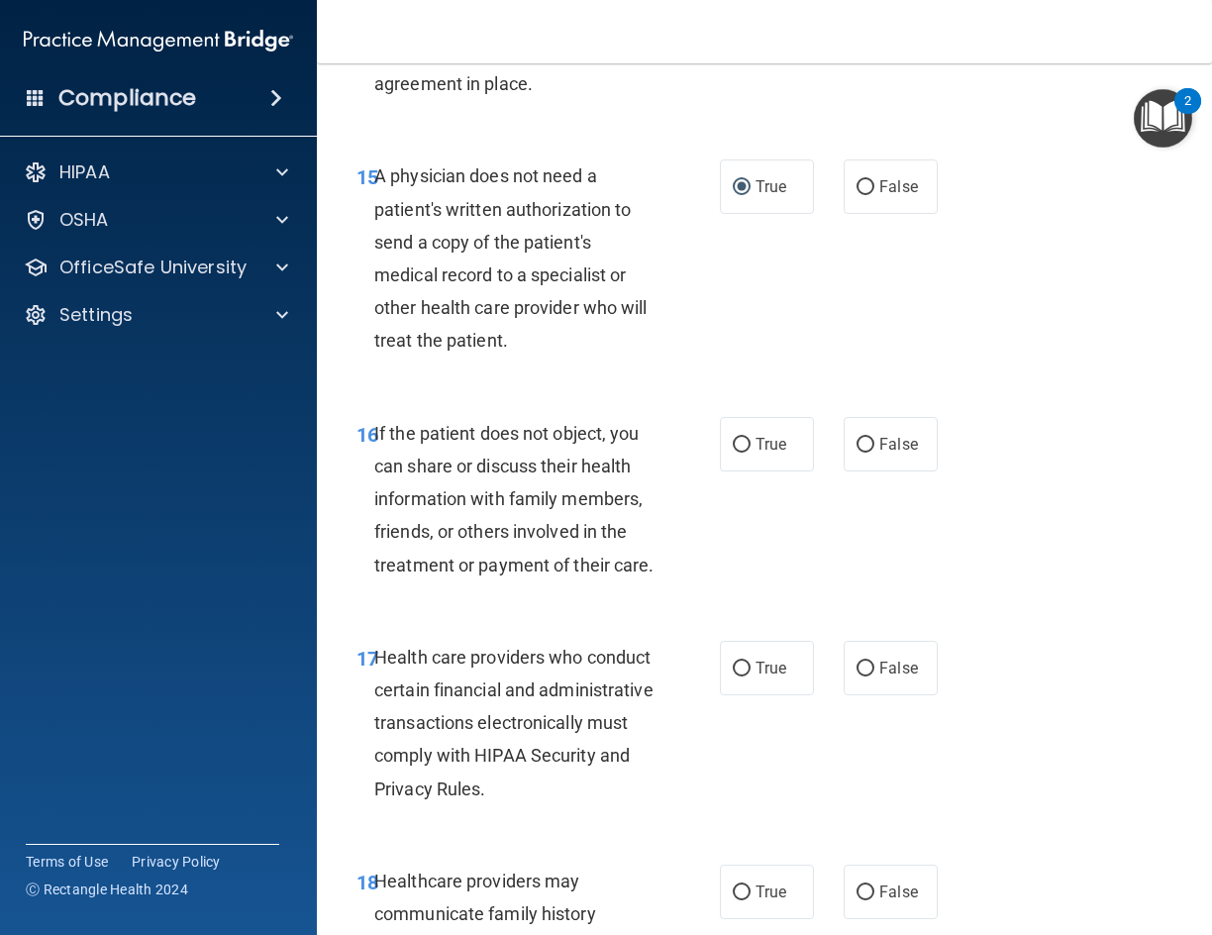
scroll to position [3367, 0]
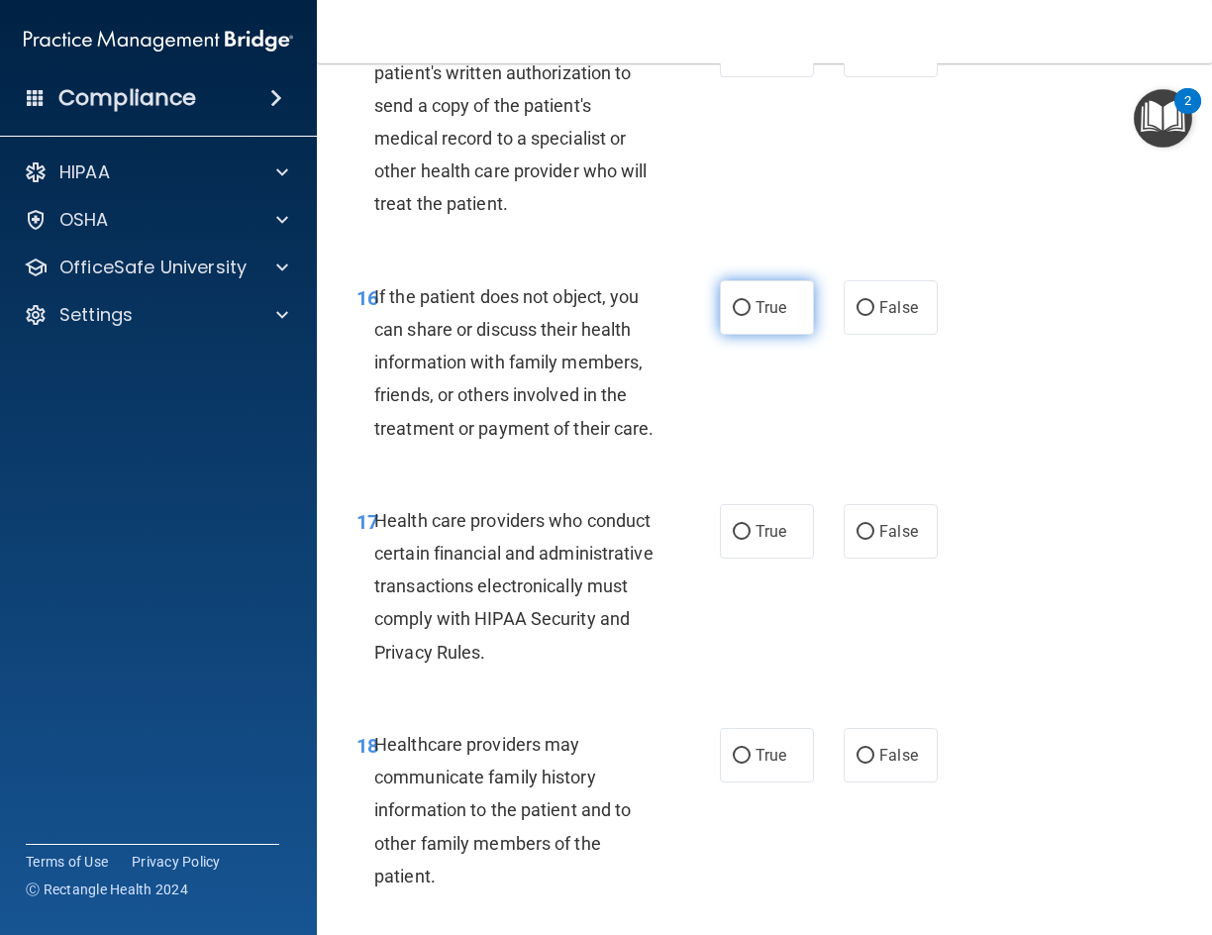
click at [756, 317] on span "True" at bounding box center [771, 307] width 31 height 19
click at [751, 316] on input "True" at bounding box center [742, 308] width 18 height 15
radio input "true"
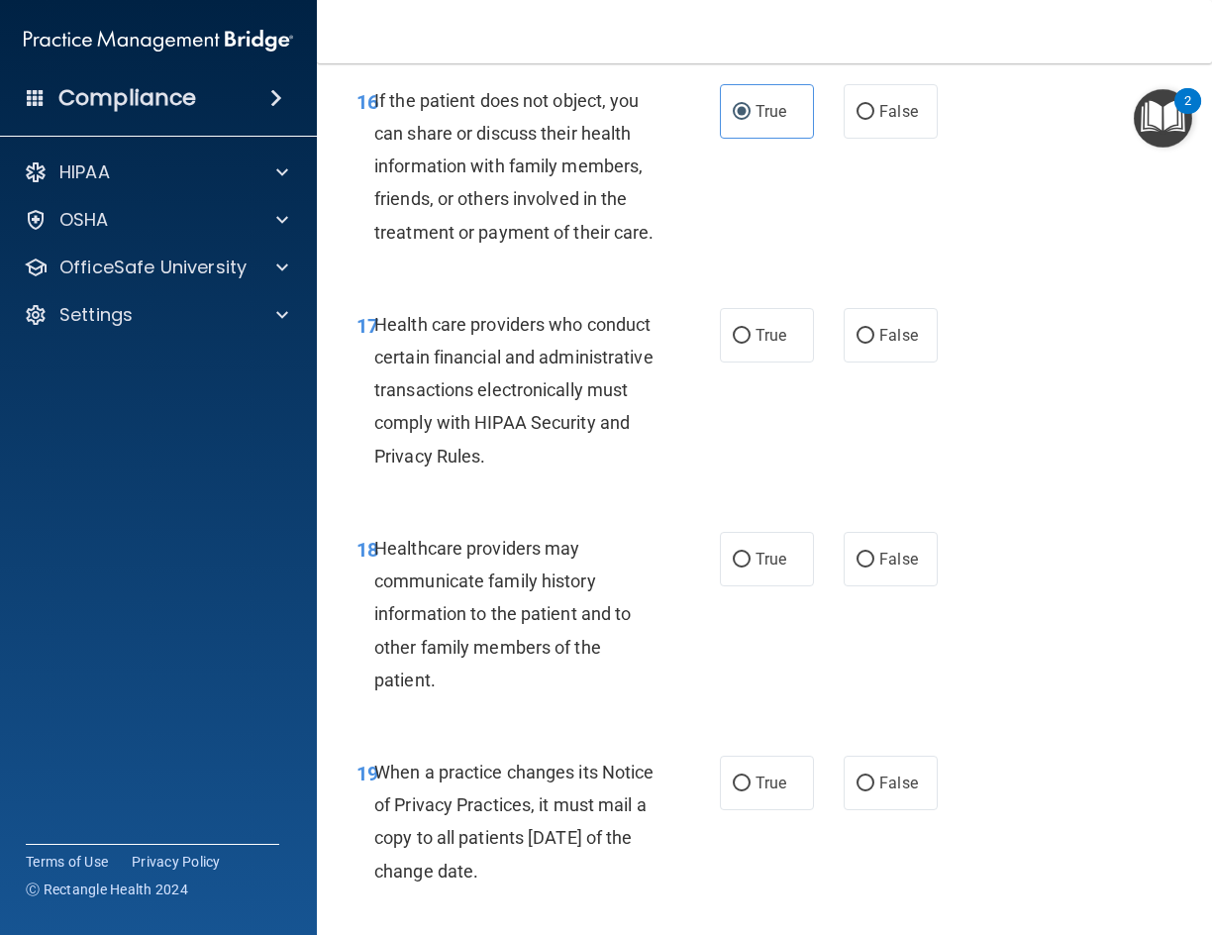
scroll to position [3565, 0]
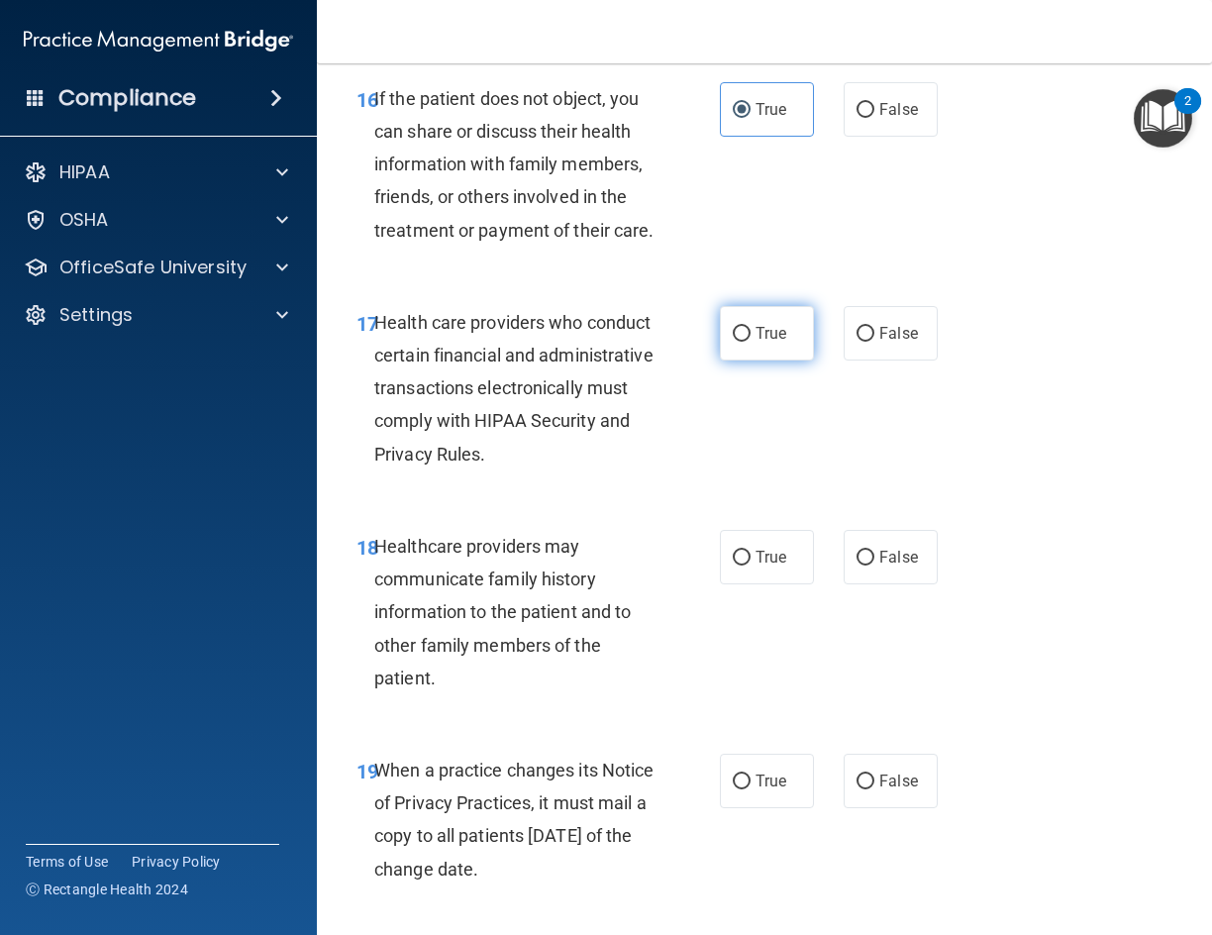
click at [763, 361] on label "True" at bounding box center [767, 333] width 94 height 54
click at [751, 342] on input "True" at bounding box center [742, 334] width 18 height 15
radio input "true"
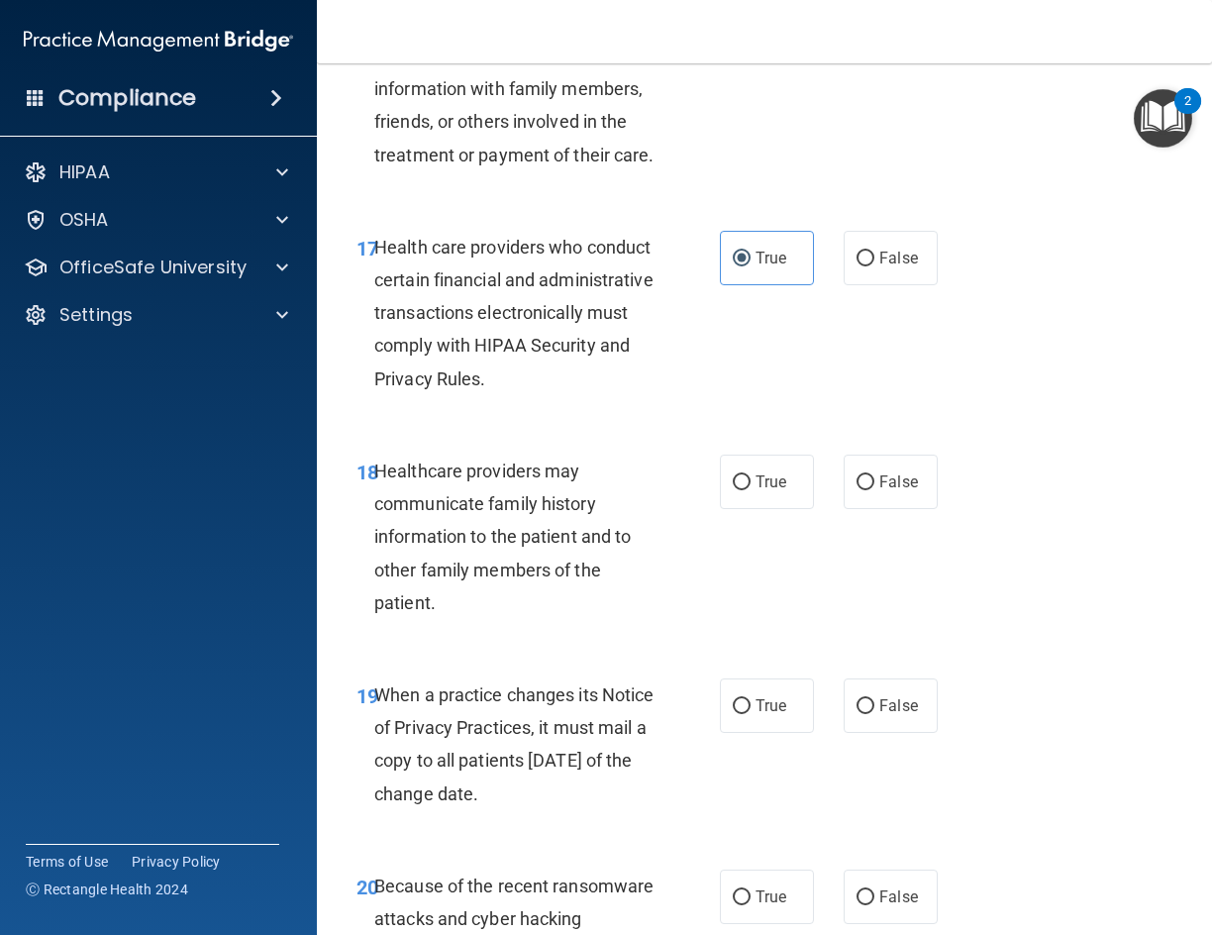
scroll to position [3764, 0]
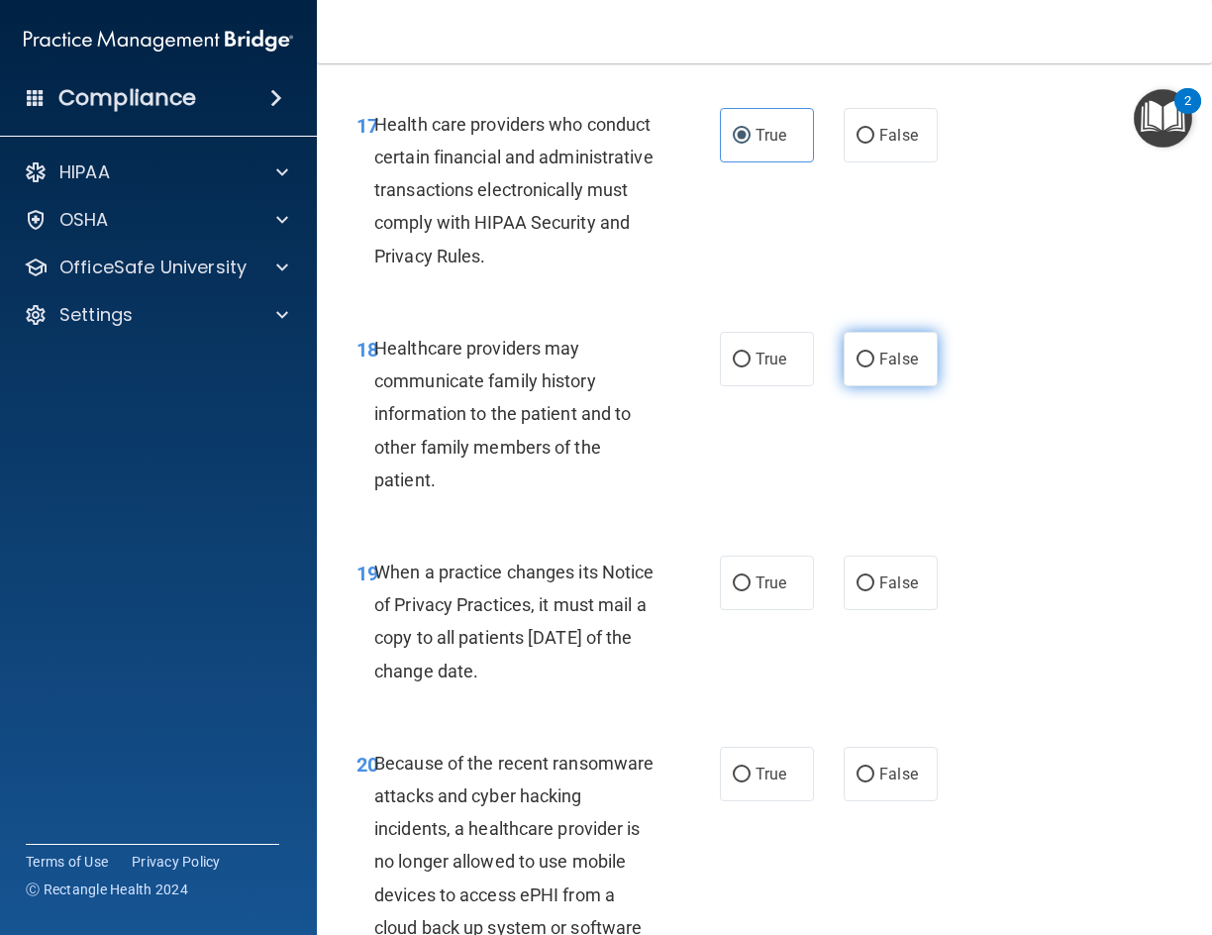
click at [885, 368] on span "False" at bounding box center [898, 359] width 39 height 19
click at [875, 367] on input "False" at bounding box center [866, 360] width 18 height 15
radio input "true"
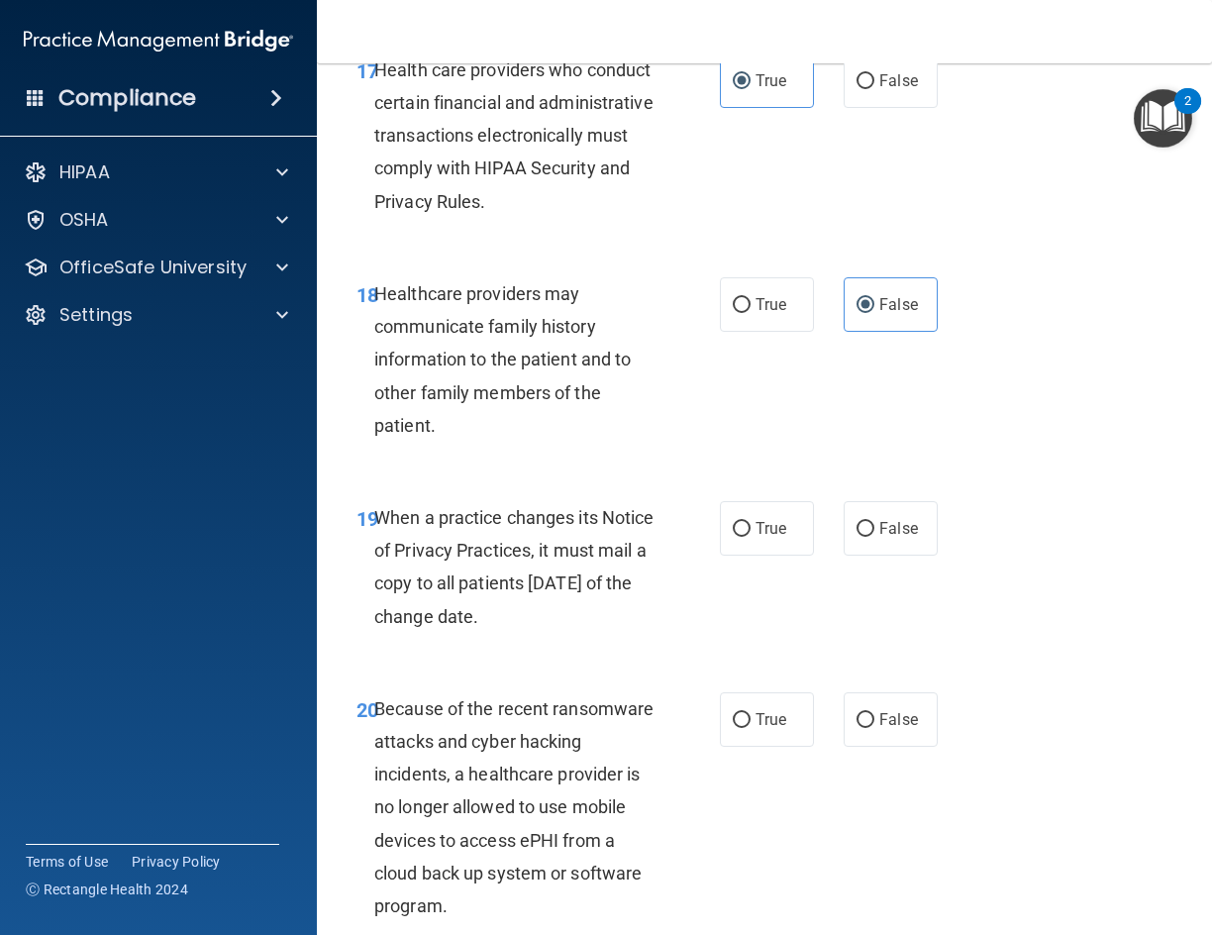
scroll to position [3962, 0]
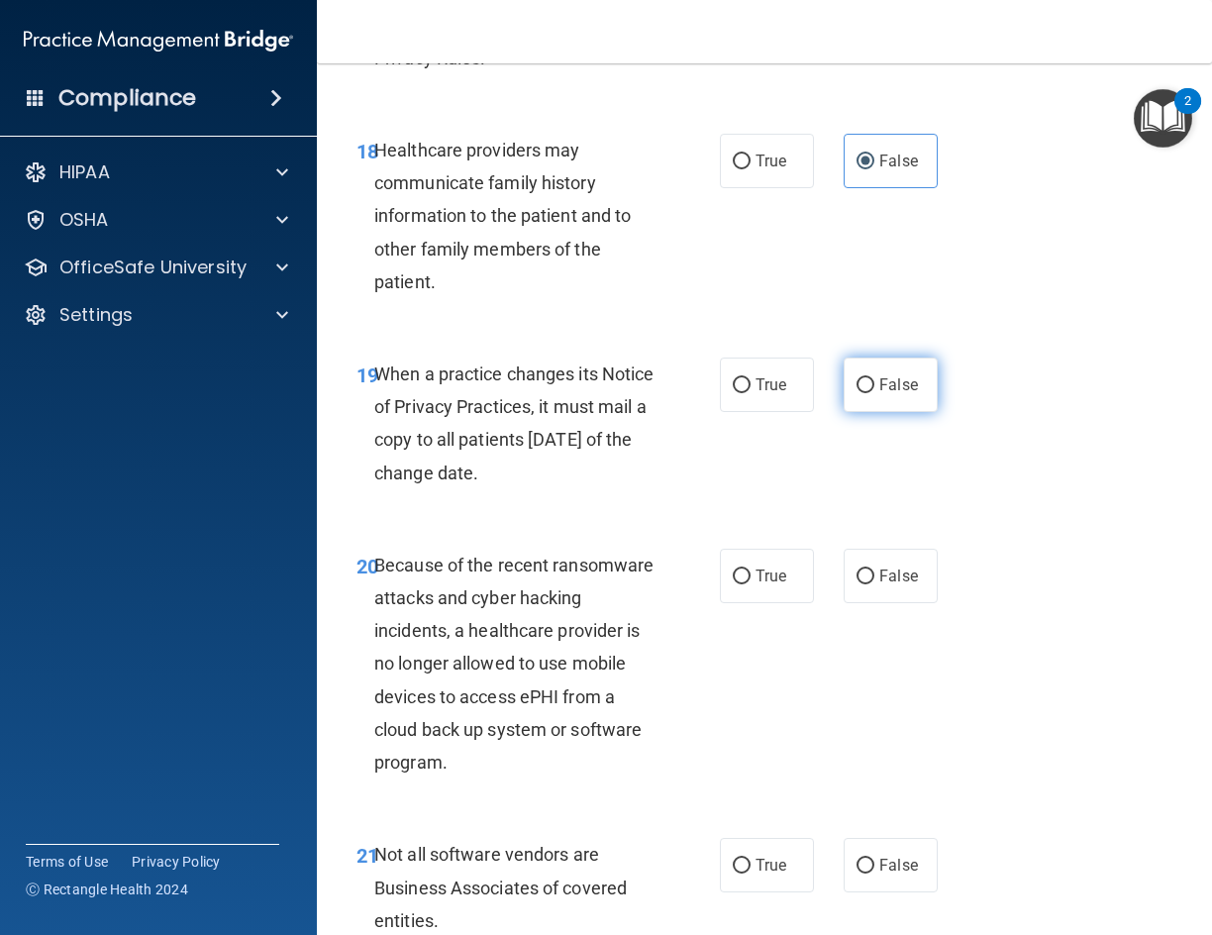
click at [889, 412] on label "False" at bounding box center [891, 385] width 94 height 54
click at [875, 393] on input "False" at bounding box center [866, 385] width 18 height 15
radio input "true"
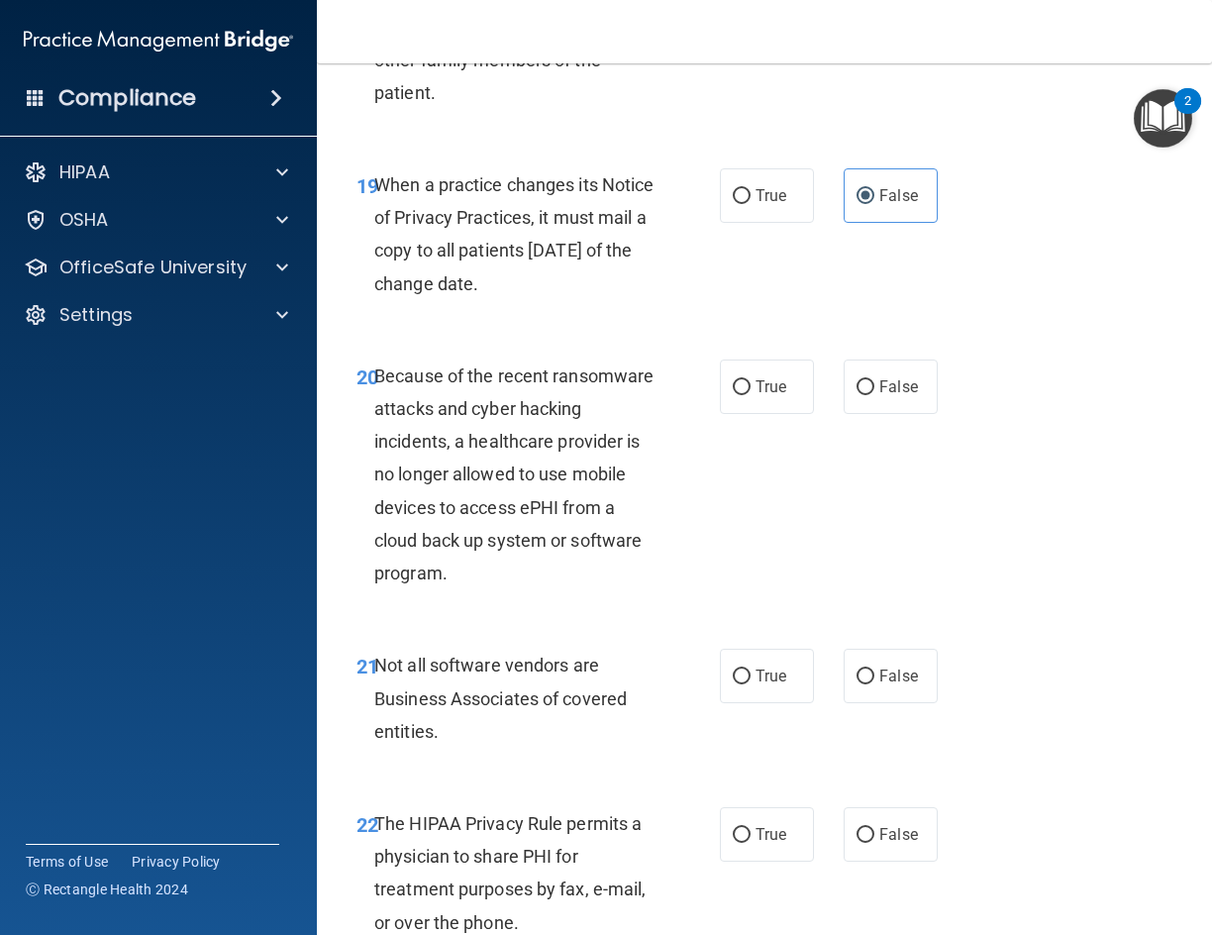
scroll to position [4160, 0]
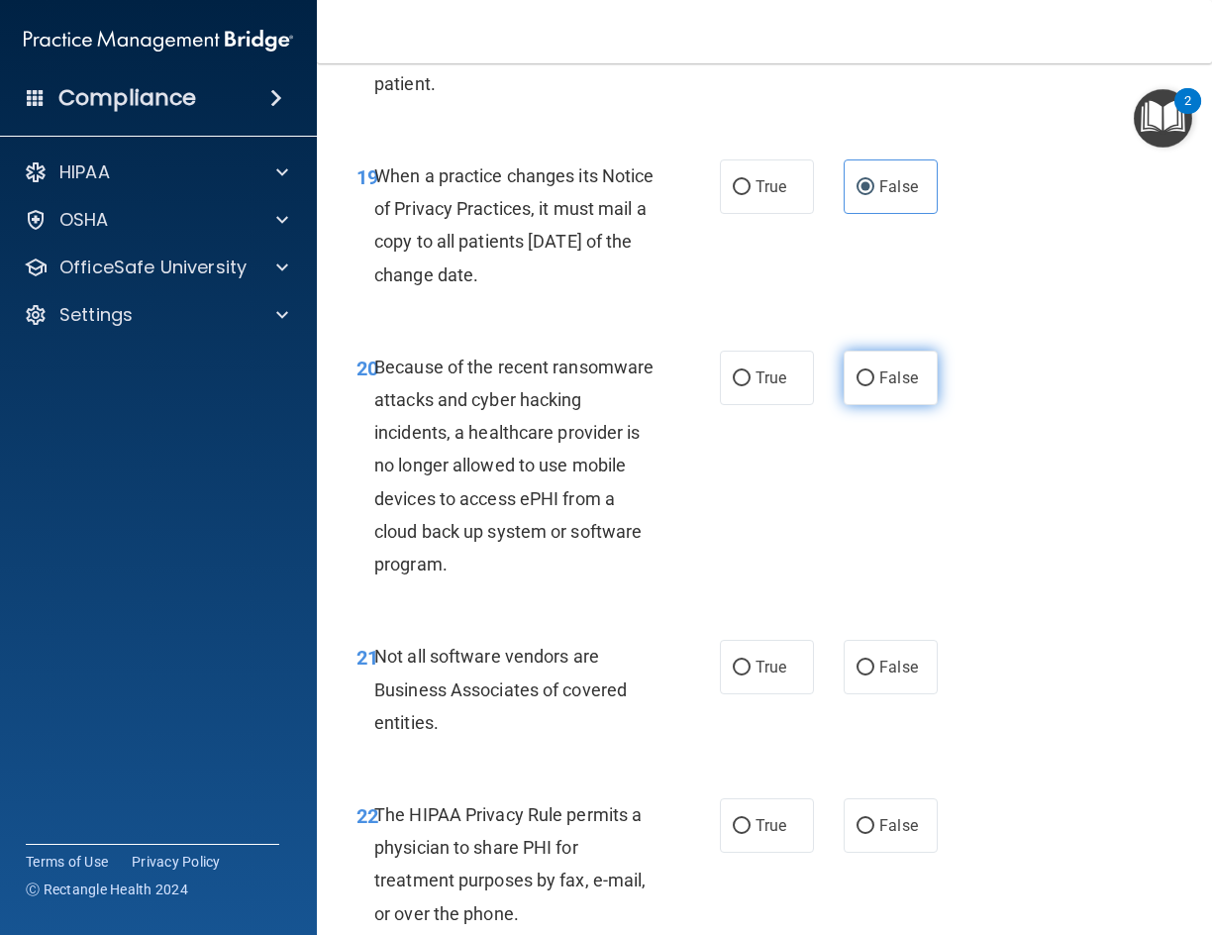
click at [870, 405] on label "False" at bounding box center [891, 378] width 94 height 54
click at [870, 386] on input "False" at bounding box center [866, 378] width 18 height 15
radio input "true"
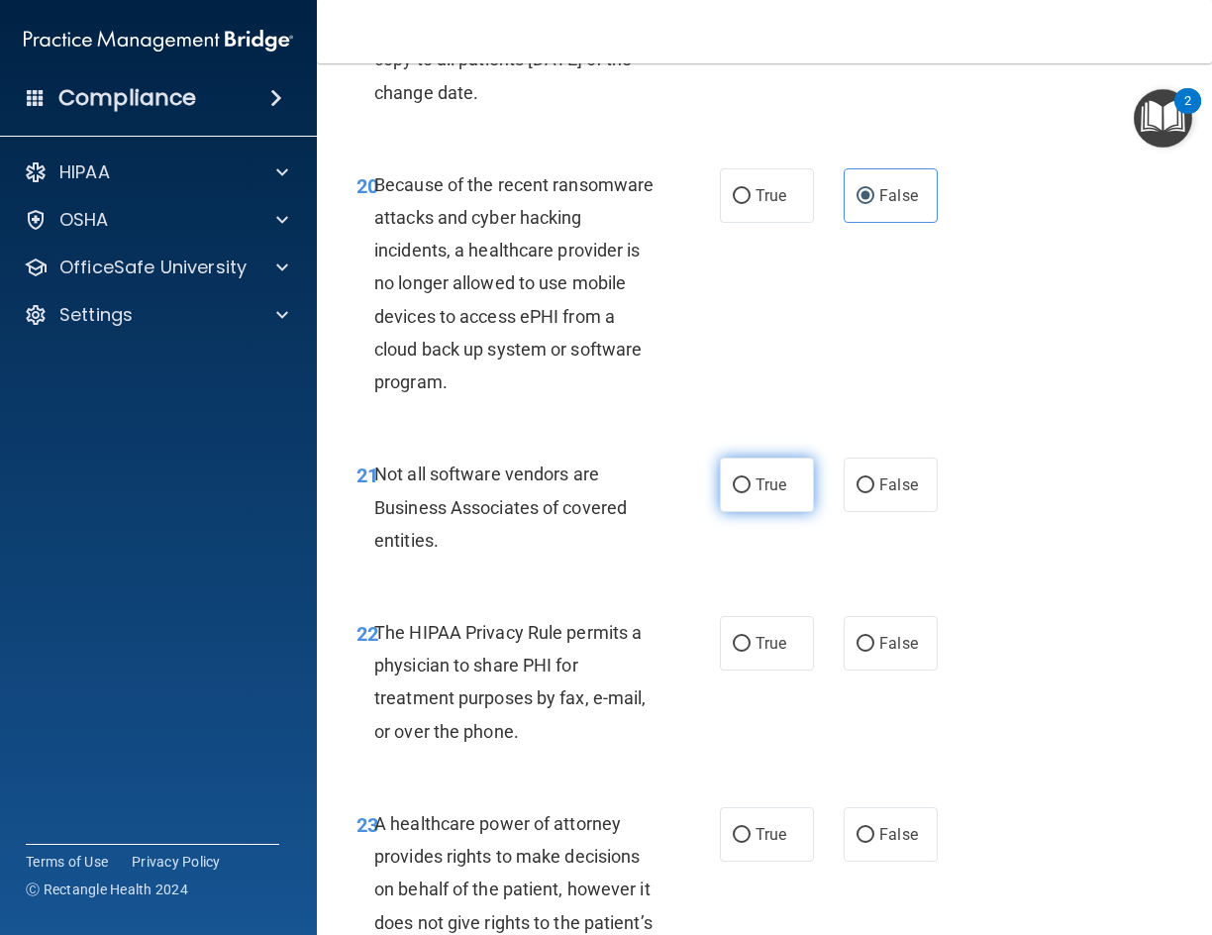
scroll to position [4358, 0]
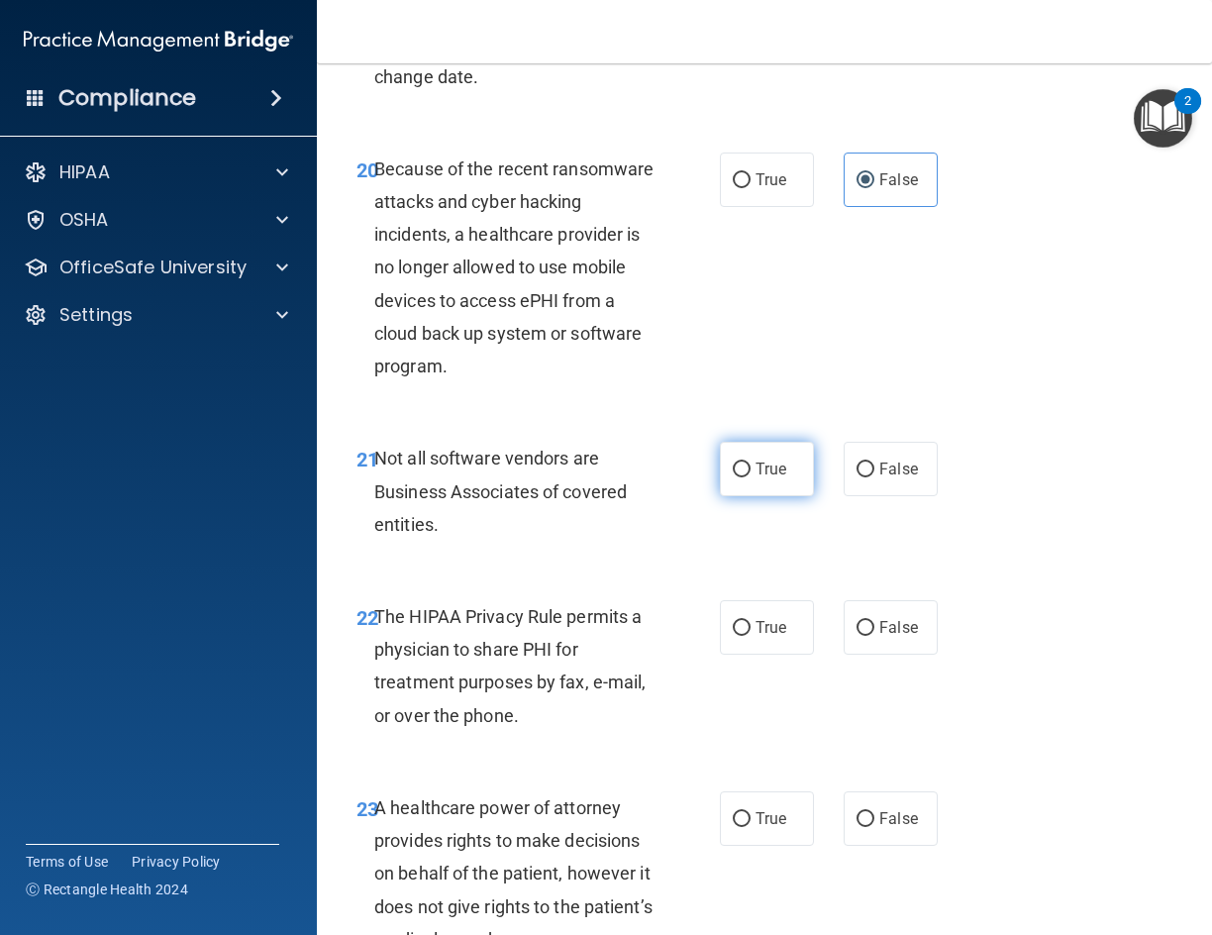
click at [746, 496] on label "True" at bounding box center [767, 469] width 94 height 54
click at [746, 477] on input "True" at bounding box center [742, 470] width 18 height 15
radio input "true"
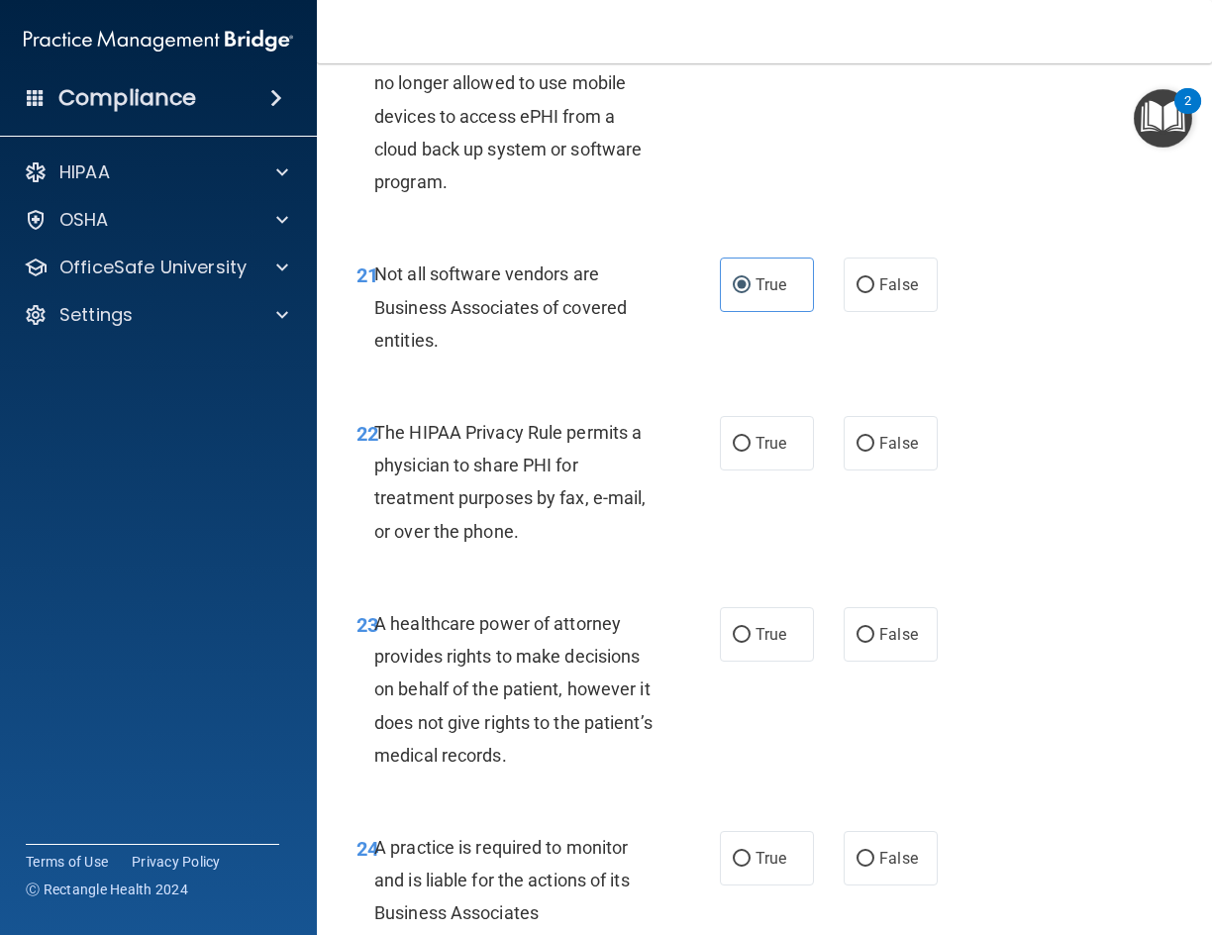
scroll to position [4655, 0]
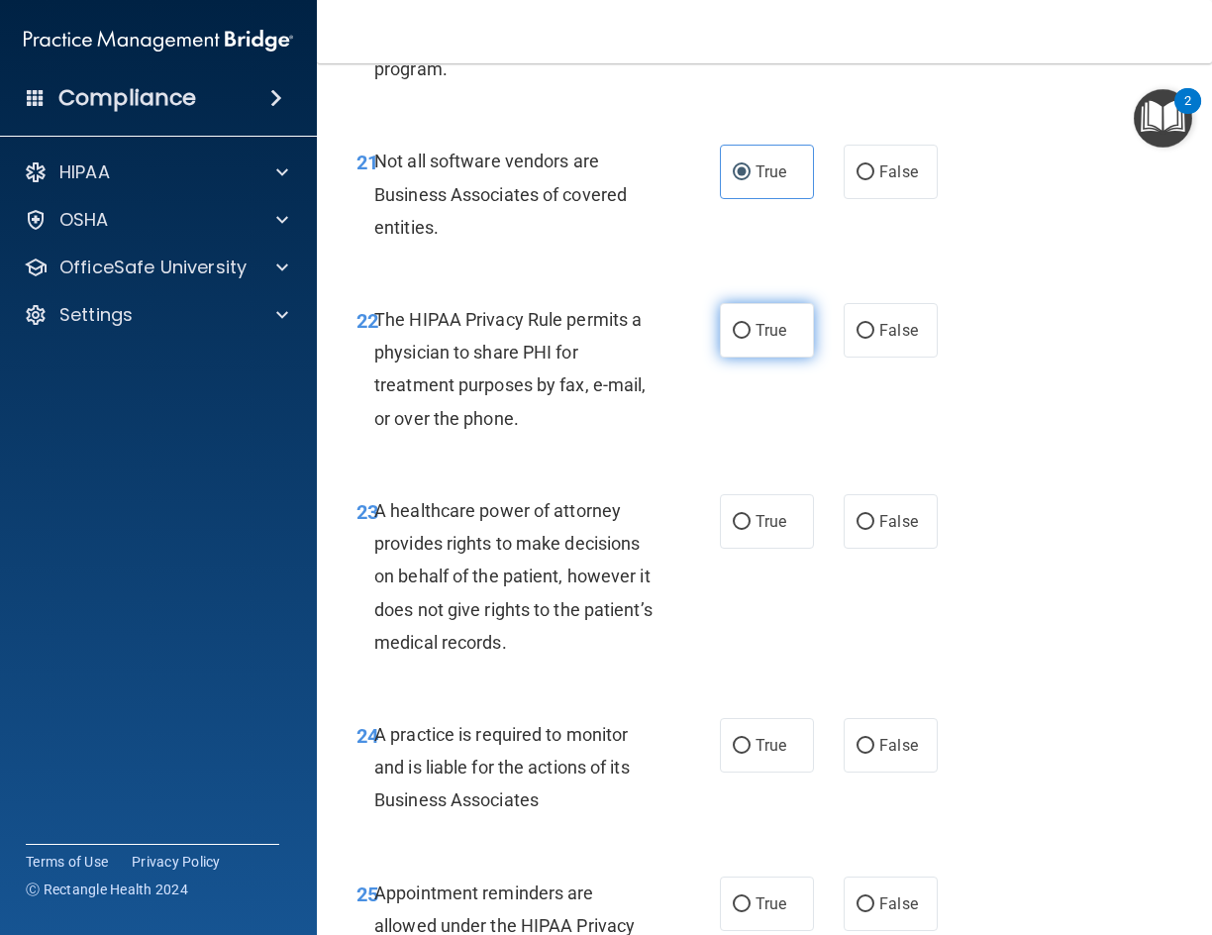
click at [745, 358] on label "True" at bounding box center [767, 330] width 94 height 54
click at [745, 339] on input "True" at bounding box center [742, 331] width 18 height 15
radio input "true"
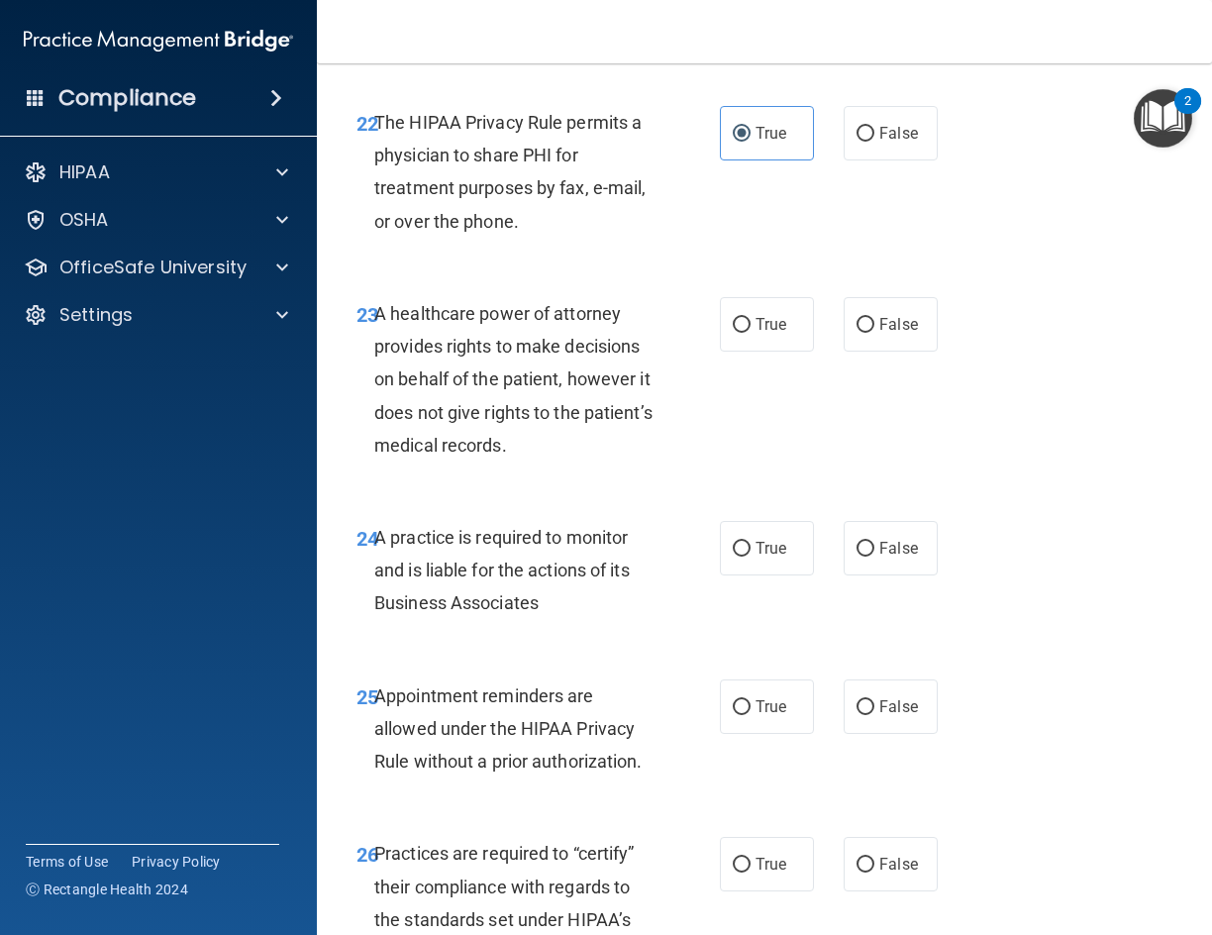
scroll to position [4853, 0]
click at [766, 333] on span "True" at bounding box center [771, 323] width 31 height 19
click at [751, 332] on input "True" at bounding box center [742, 324] width 18 height 15
radio input "true"
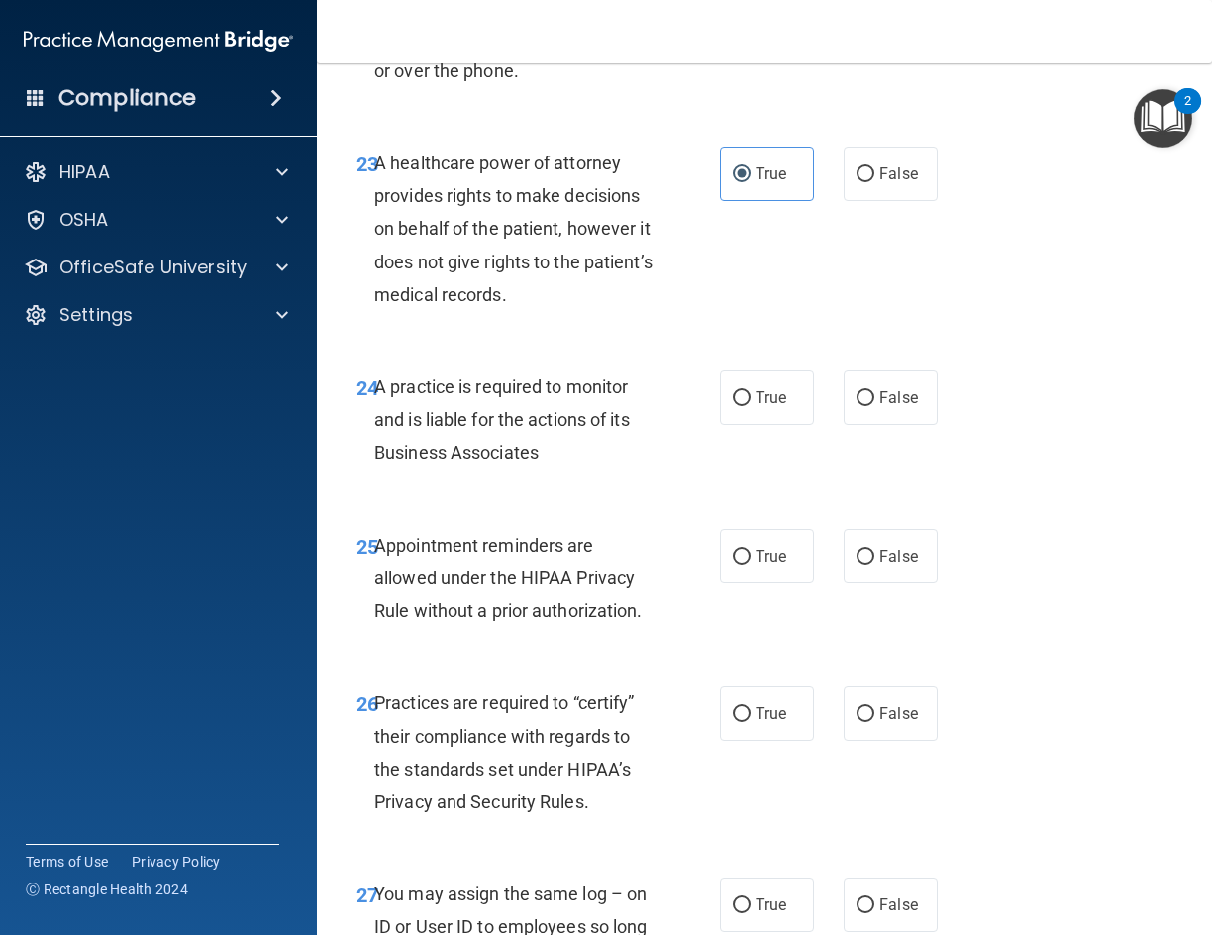
scroll to position [5051, 0]
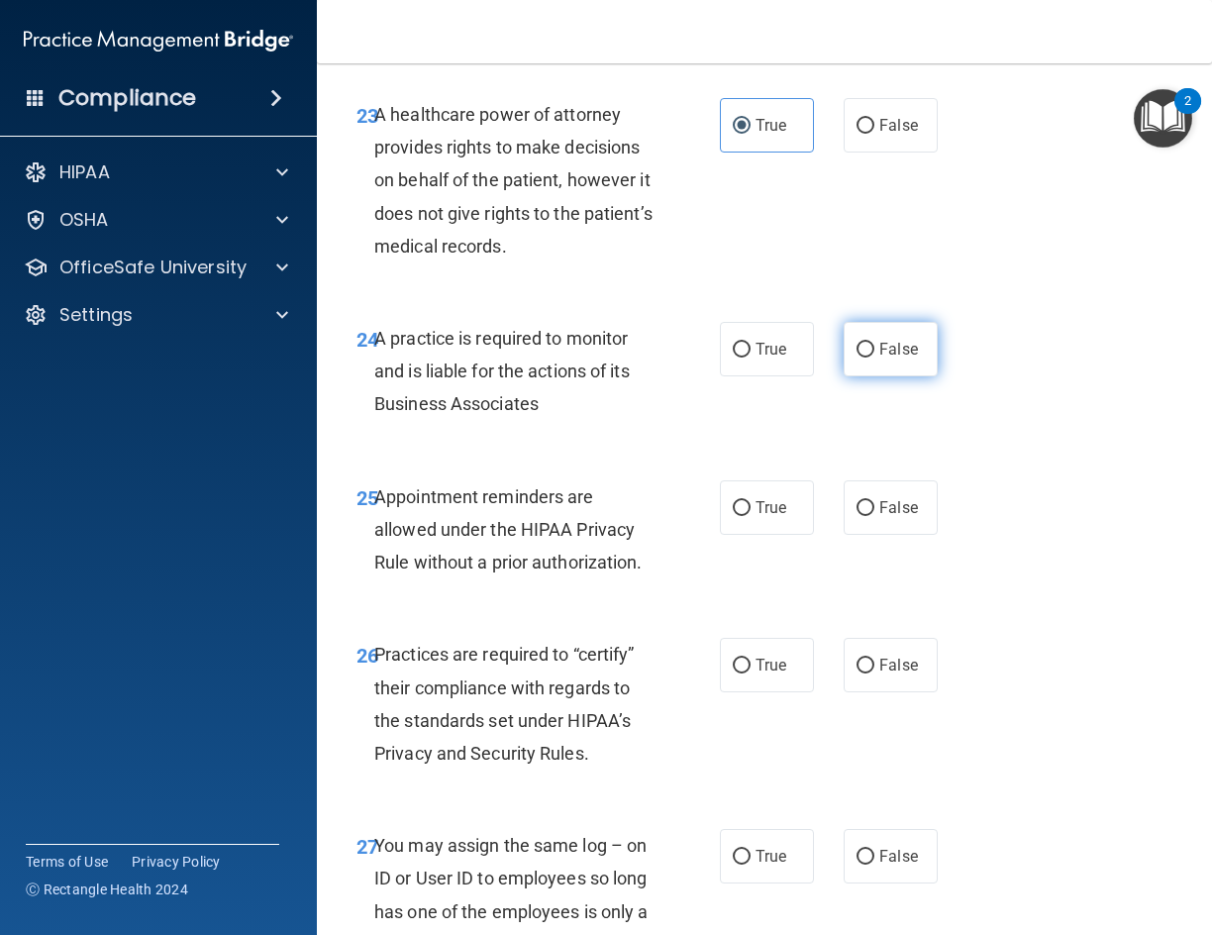
click at [857, 358] on input "False" at bounding box center [866, 350] width 18 height 15
radio input "true"
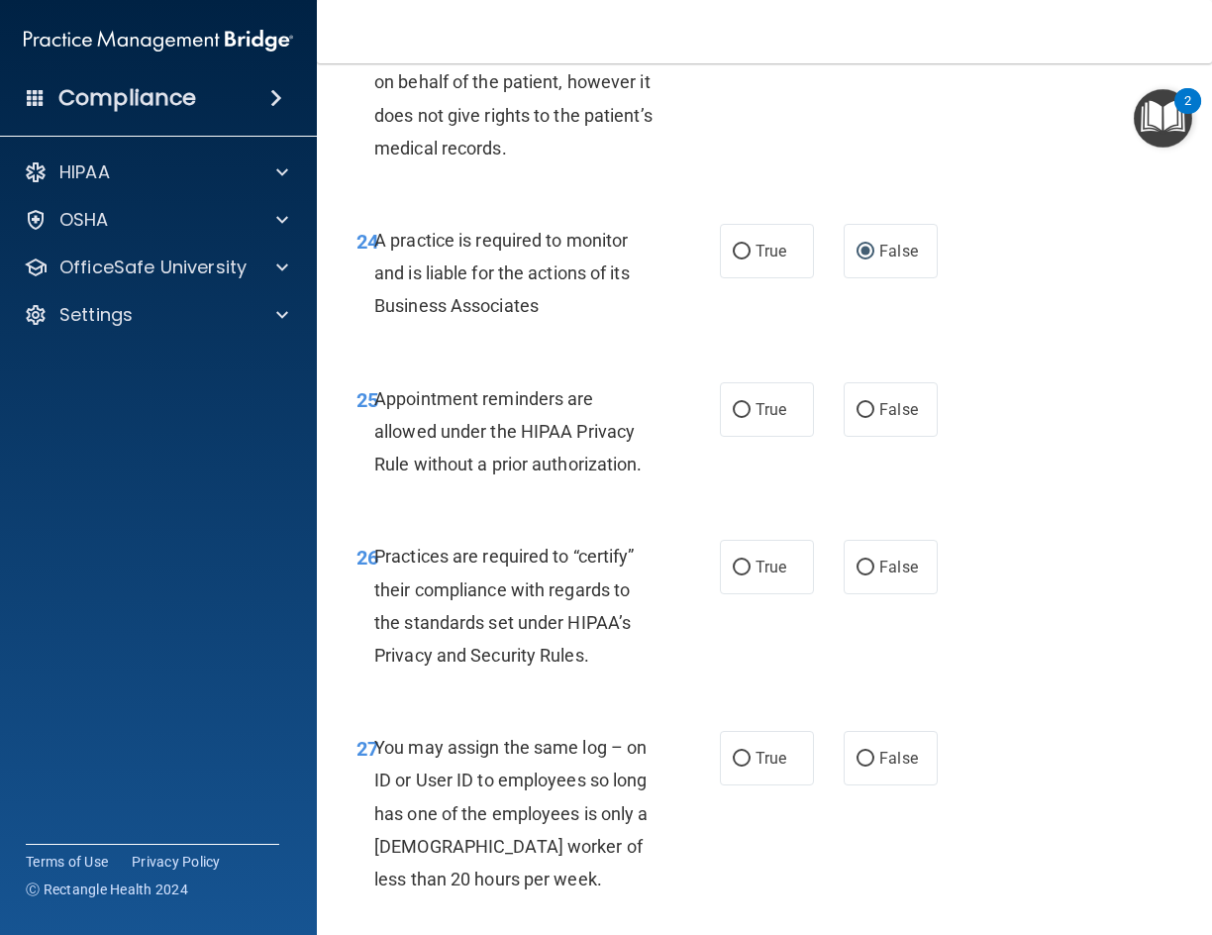
scroll to position [5249, 0]
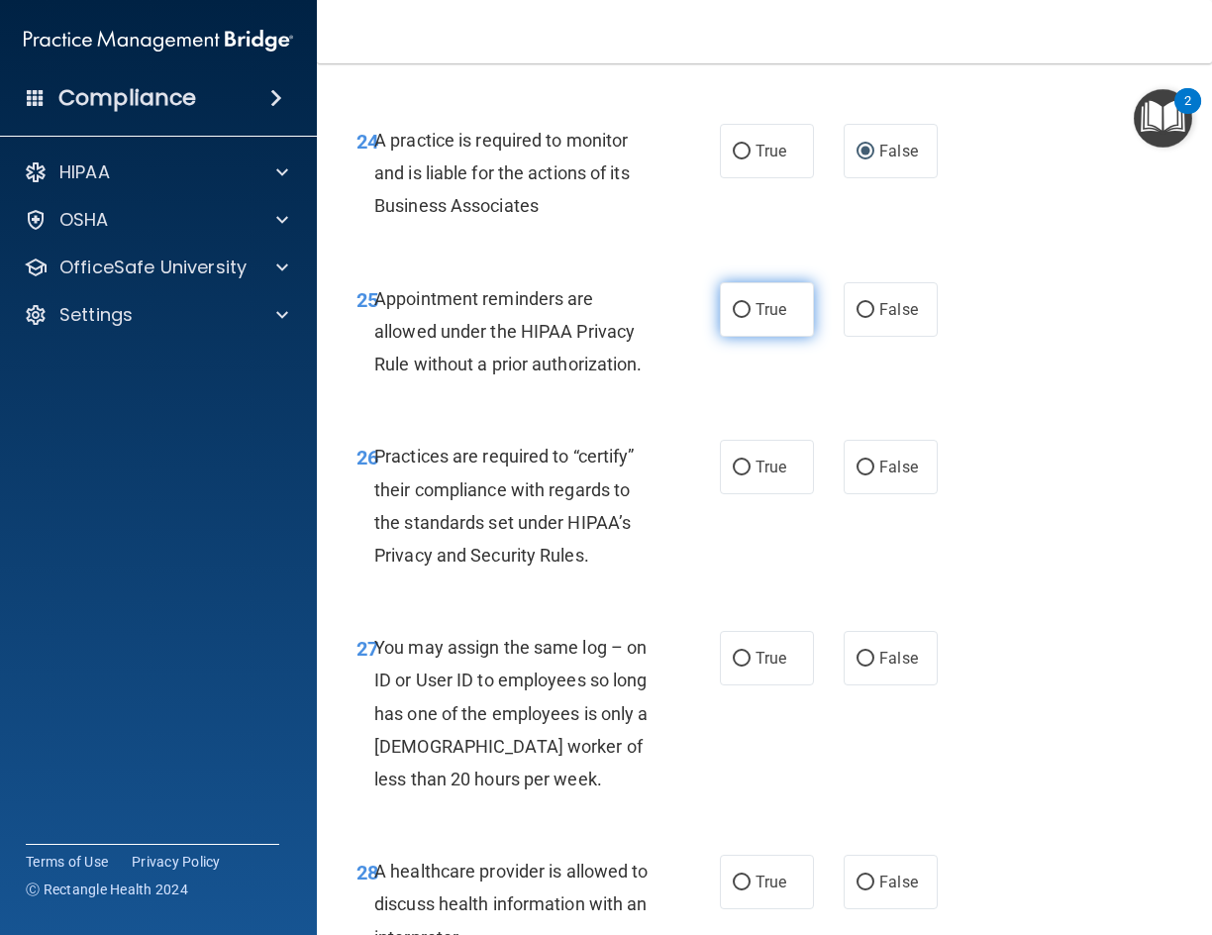
click at [739, 318] on input "True" at bounding box center [742, 310] width 18 height 15
radio input "true"
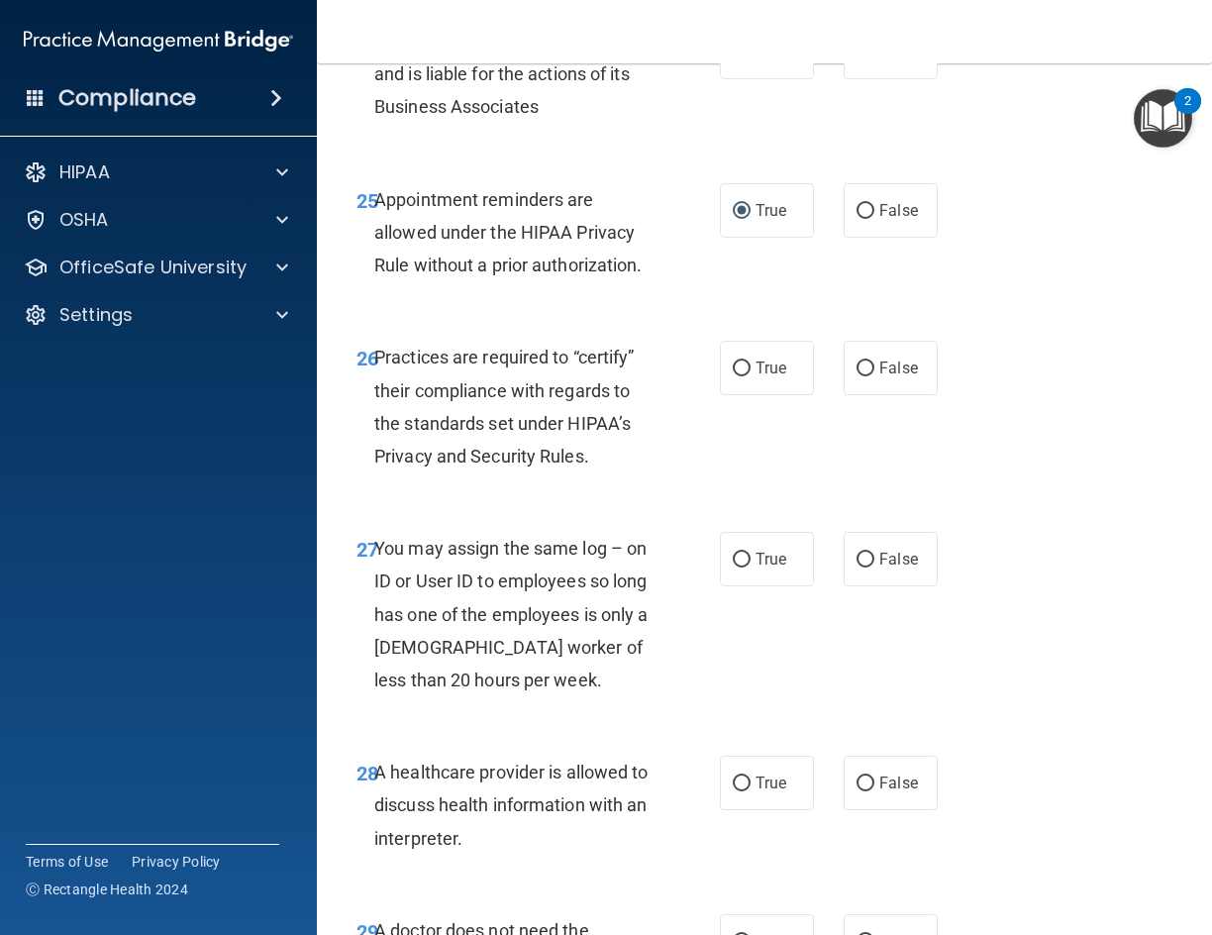
scroll to position [5447, 0]
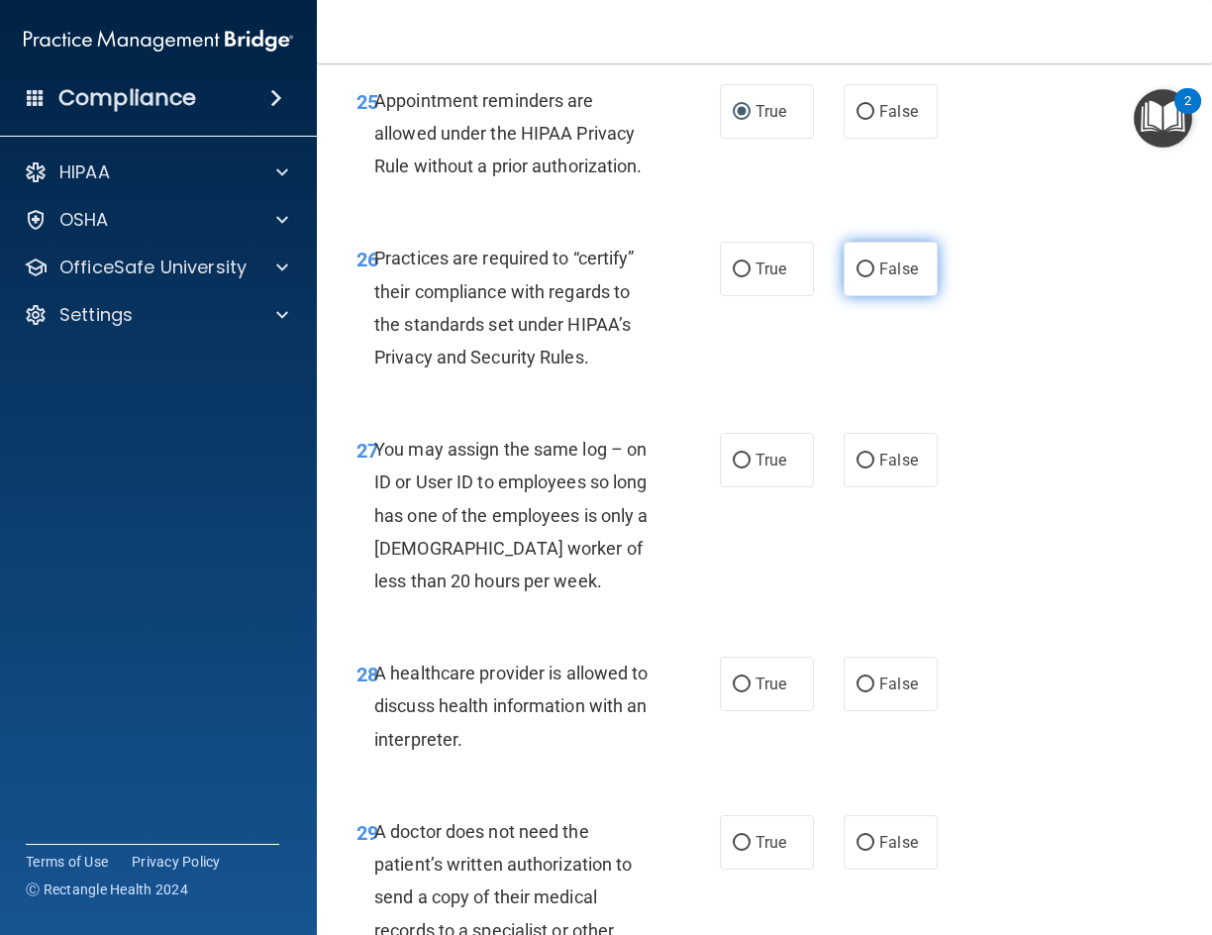
click at [860, 277] on input "False" at bounding box center [866, 269] width 18 height 15
radio input "true"
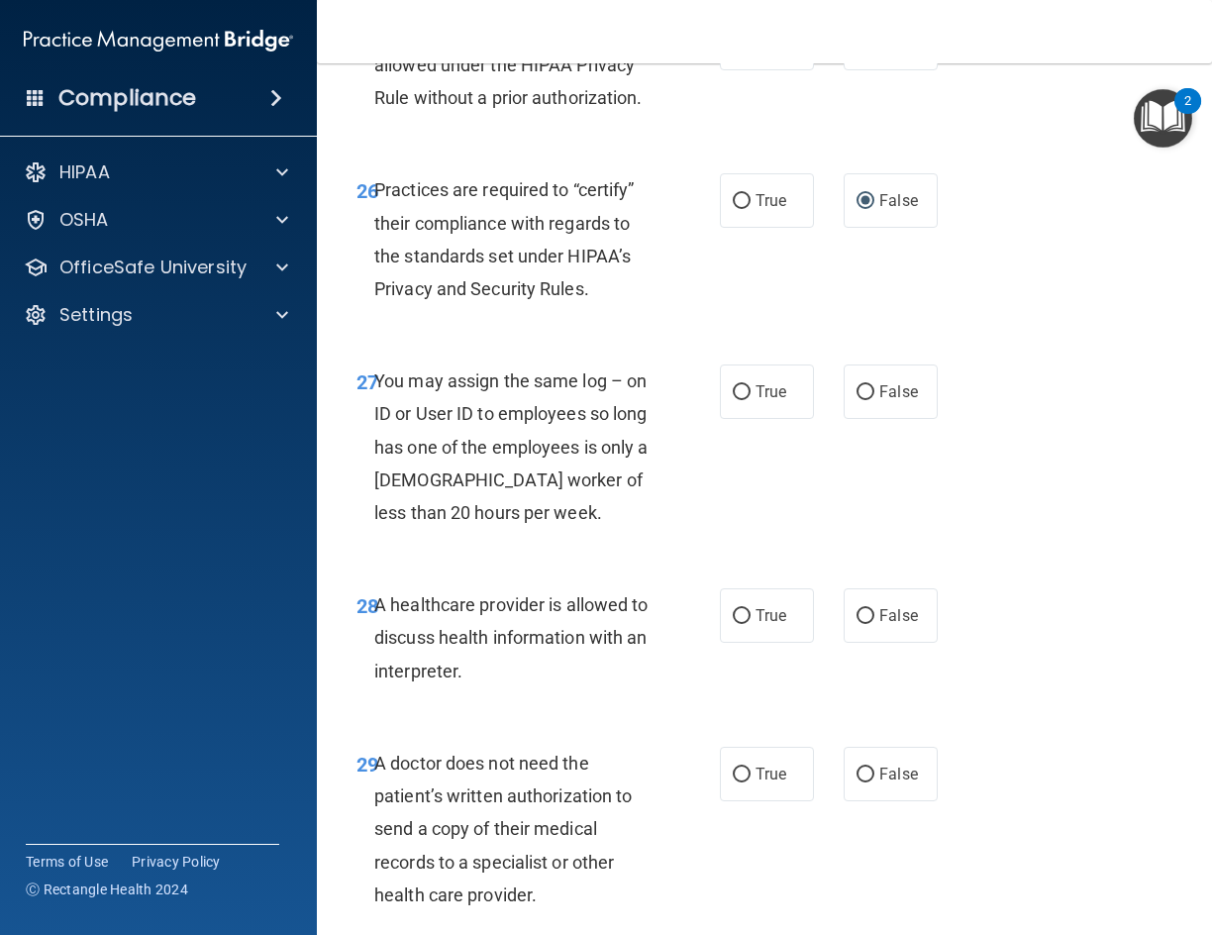
scroll to position [5645, 0]
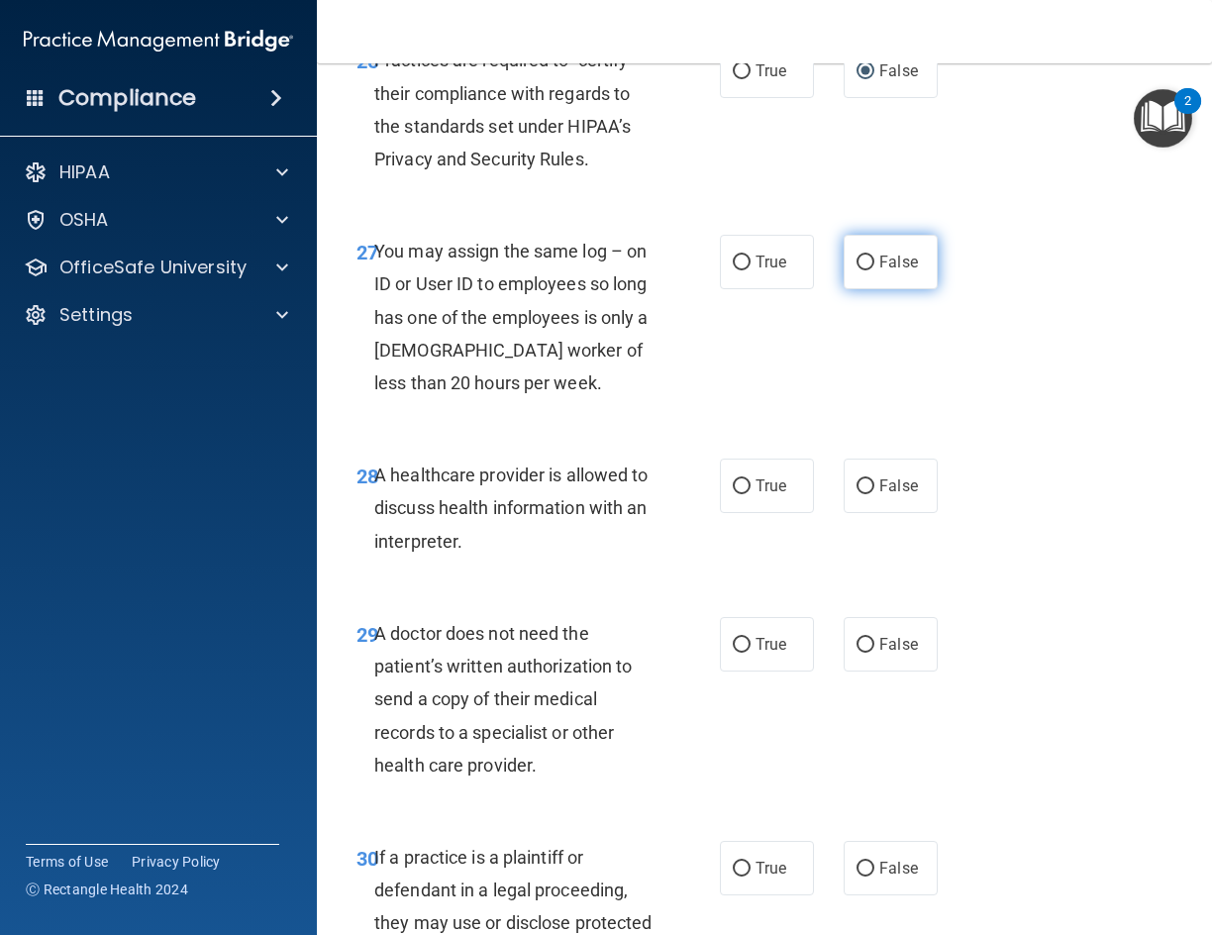
click at [891, 271] on span "False" at bounding box center [898, 262] width 39 height 19
click at [875, 270] on input "False" at bounding box center [866, 263] width 18 height 15
radio input "true"
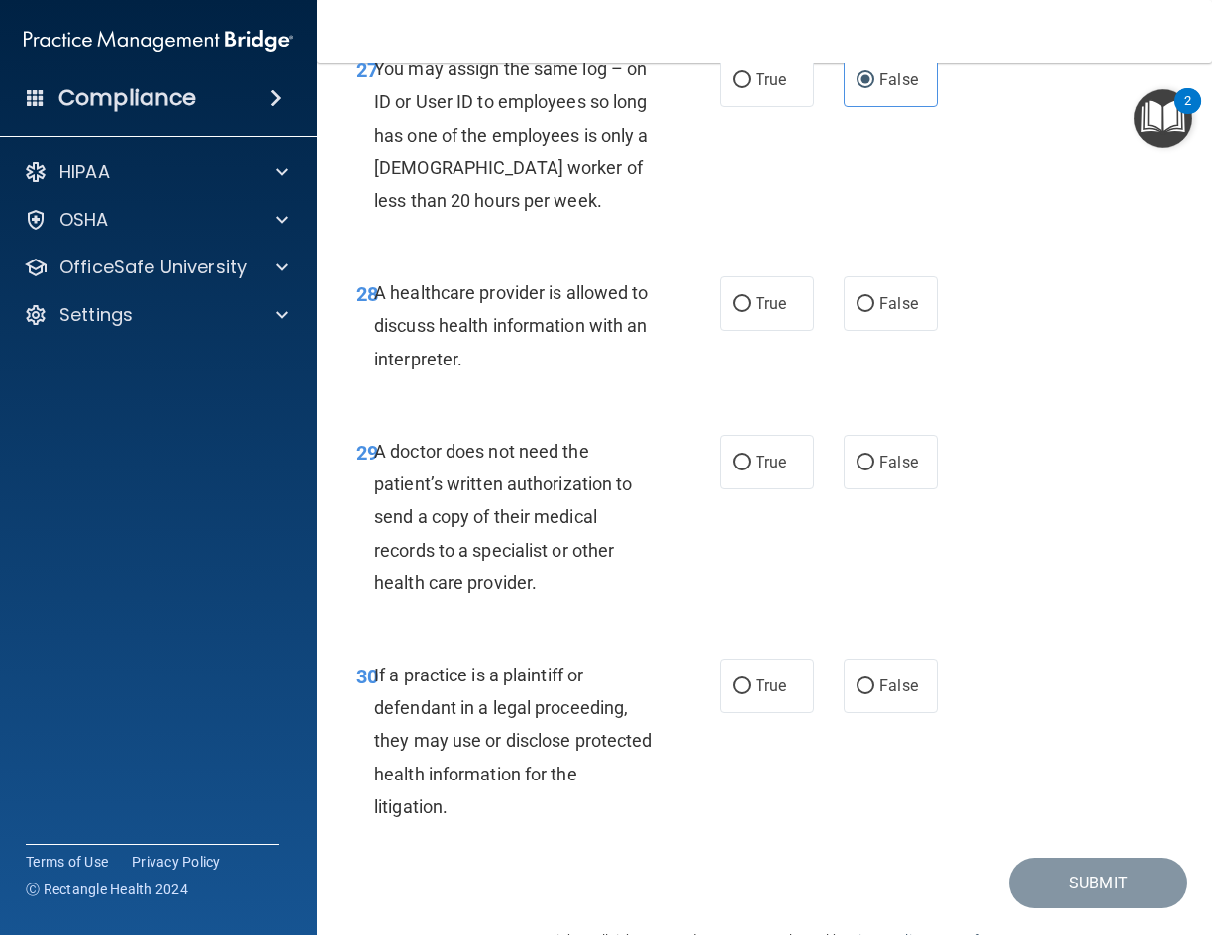
scroll to position [5843, 0]
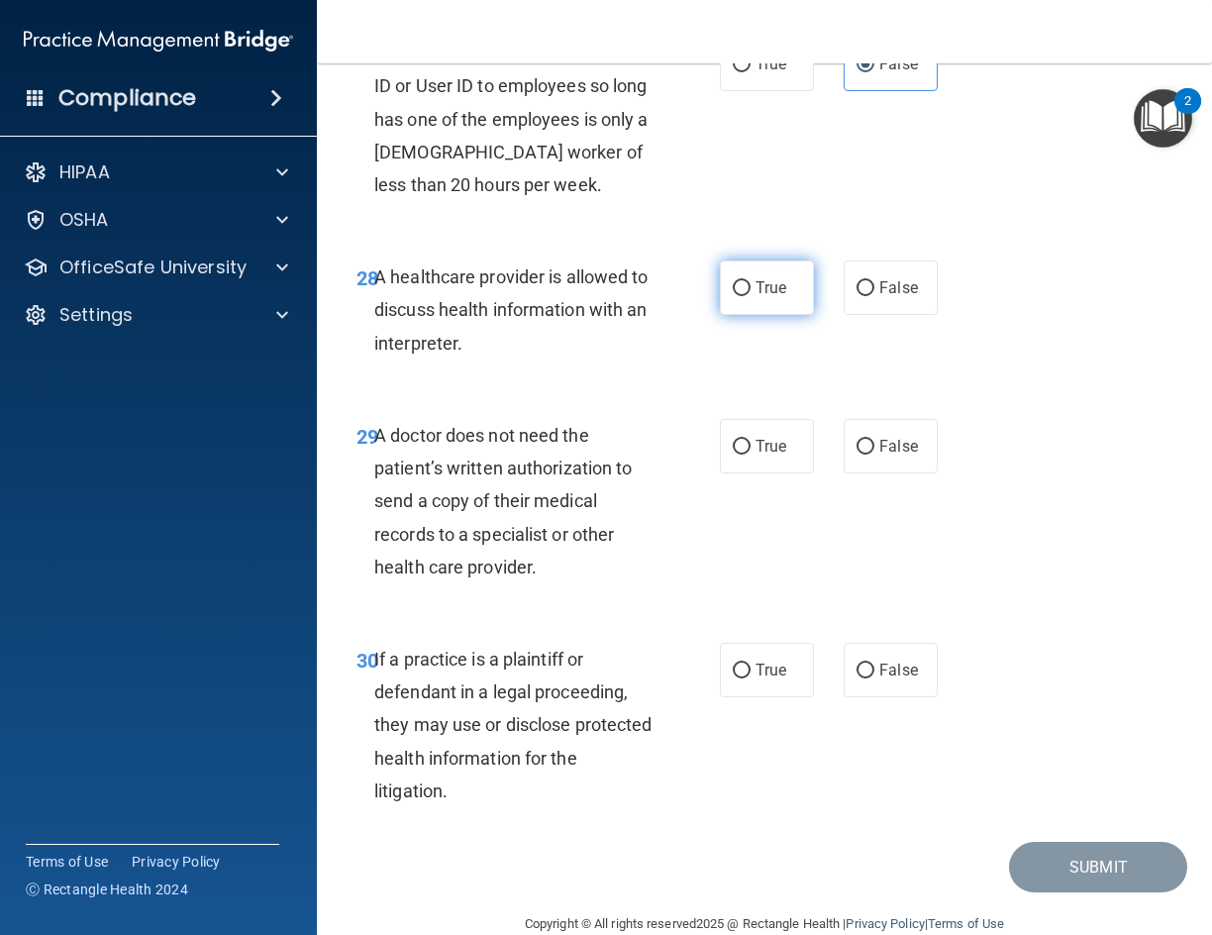
click at [725, 315] on label "True" at bounding box center [767, 287] width 94 height 54
click at [758, 297] on span "True" at bounding box center [771, 287] width 31 height 19
click at [751, 296] on input "True" at bounding box center [742, 288] width 18 height 15
radio input "true"
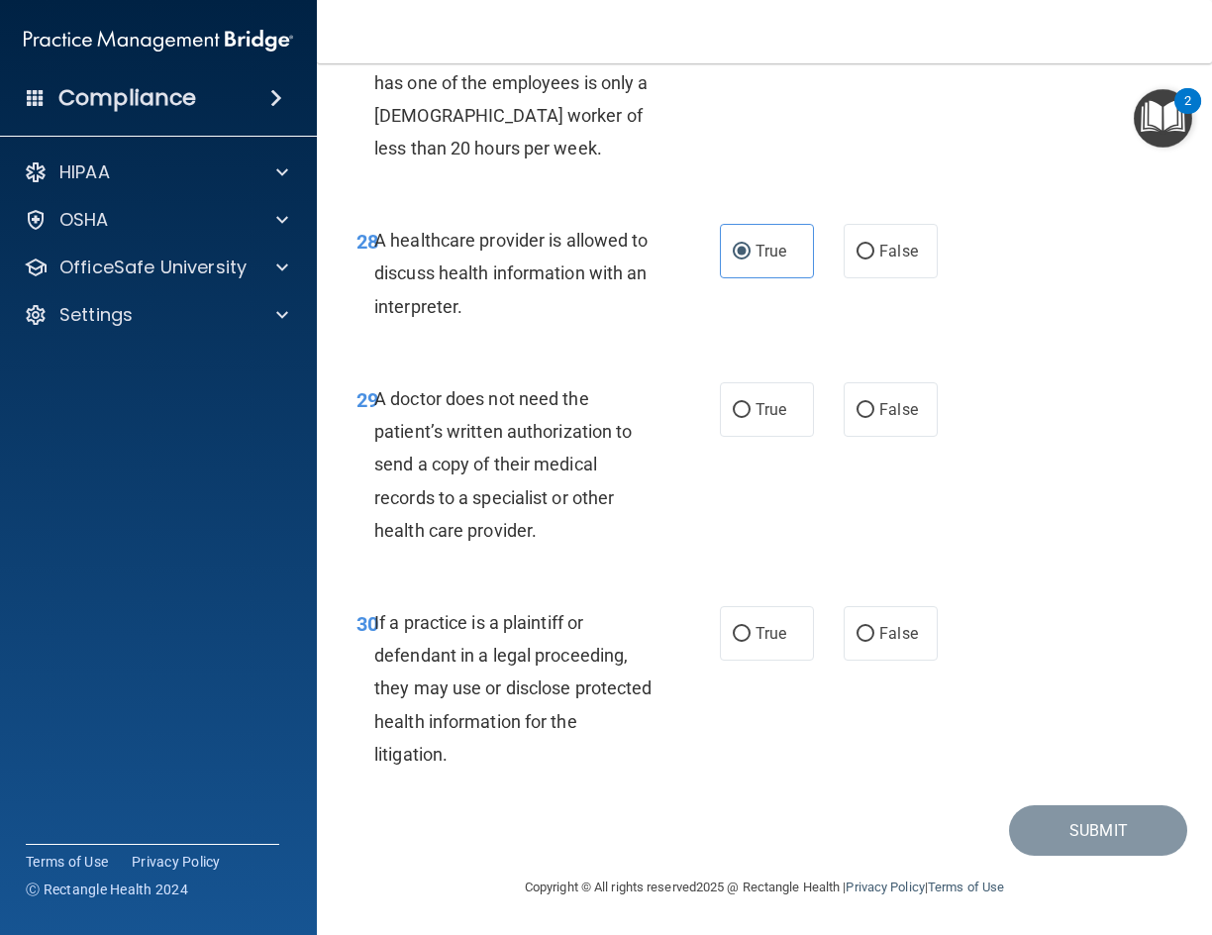
scroll to position [5978, 0]
click at [725, 430] on label "True" at bounding box center [767, 409] width 94 height 54
click at [733, 418] on input "True" at bounding box center [742, 410] width 18 height 15
radio input "true"
click at [794, 610] on label "True" at bounding box center [767, 633] width 94 height 54
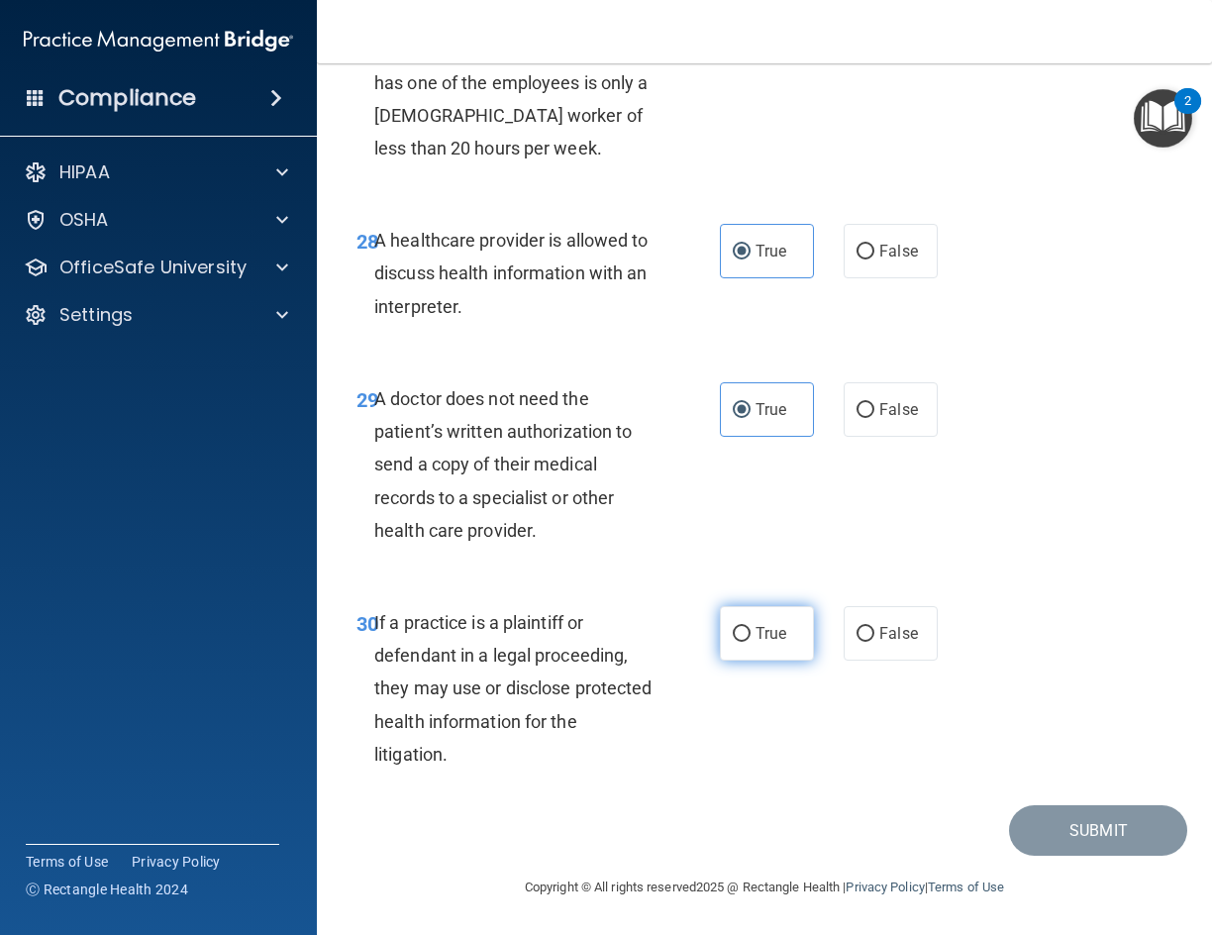
click at [751, 627] on input "True" at bounding box center [742, 634] width 18 height 15
radio input "true"
click at [1078, 833] on button "Submit" at bounding box center [1098, 830] width 178 height 51
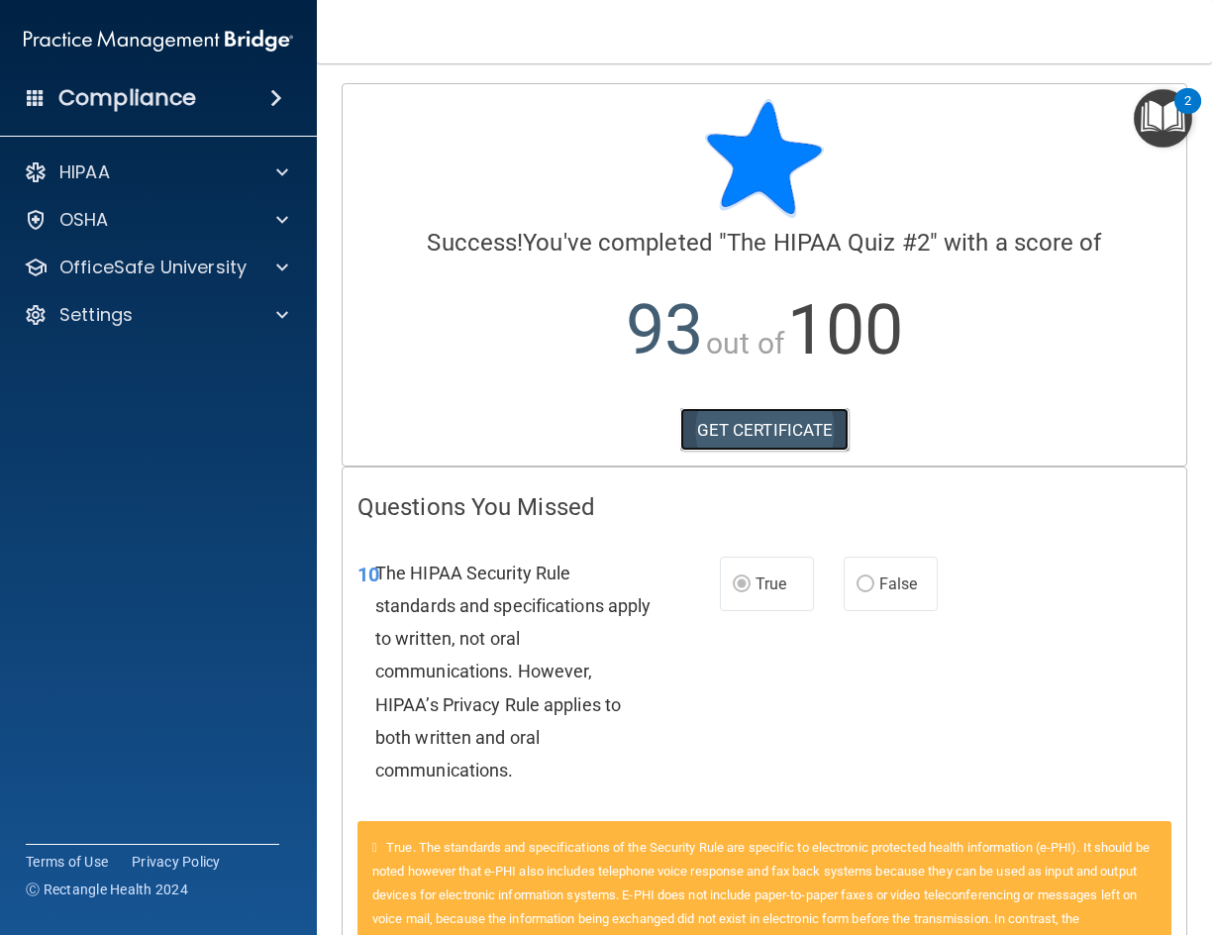
click at [739, 443] on link "GET CERTIFICATE" at bounding box center [764, 430] width 169 height 44
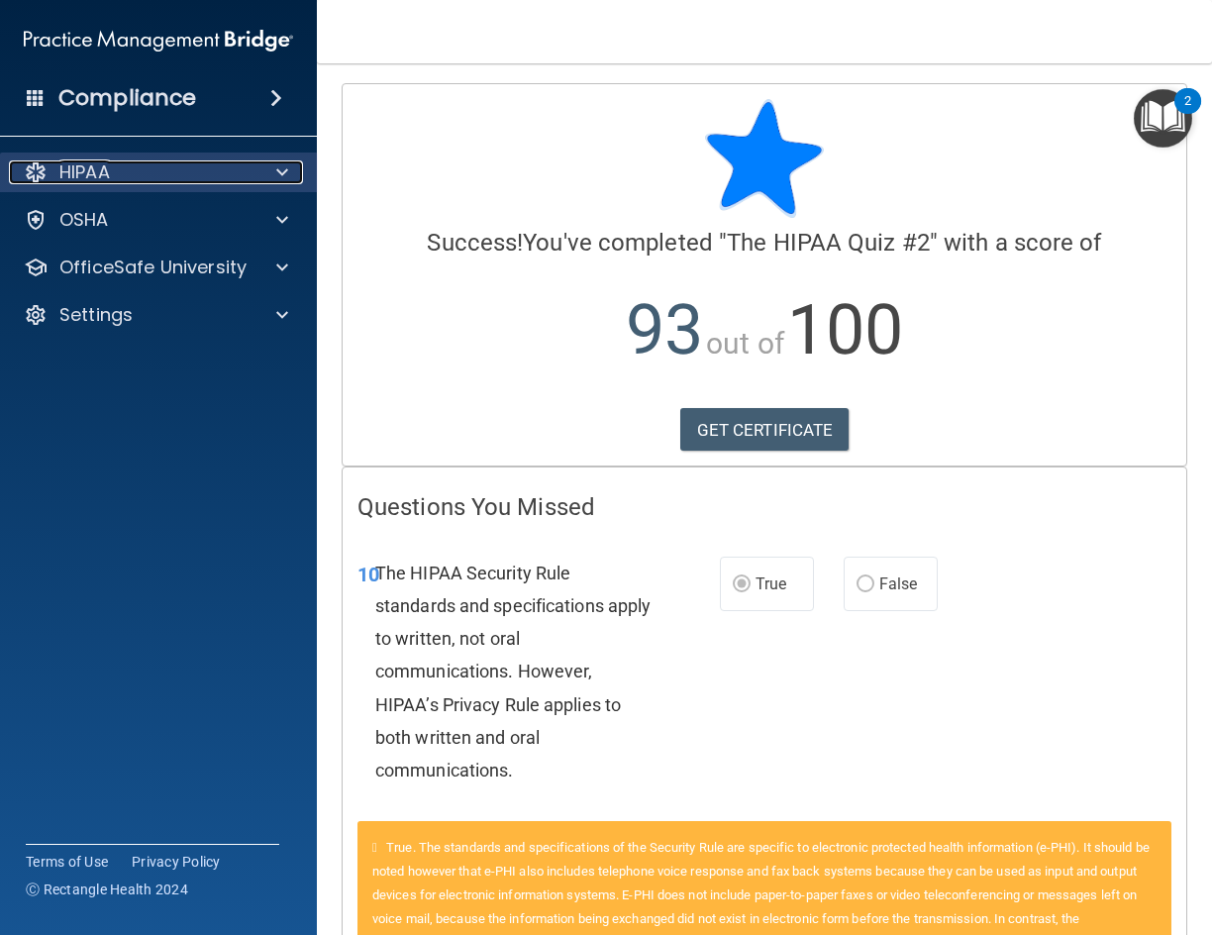
click at [213, 160] on div "HIPAA" at bounding box center [132, 172] width 246 height 24
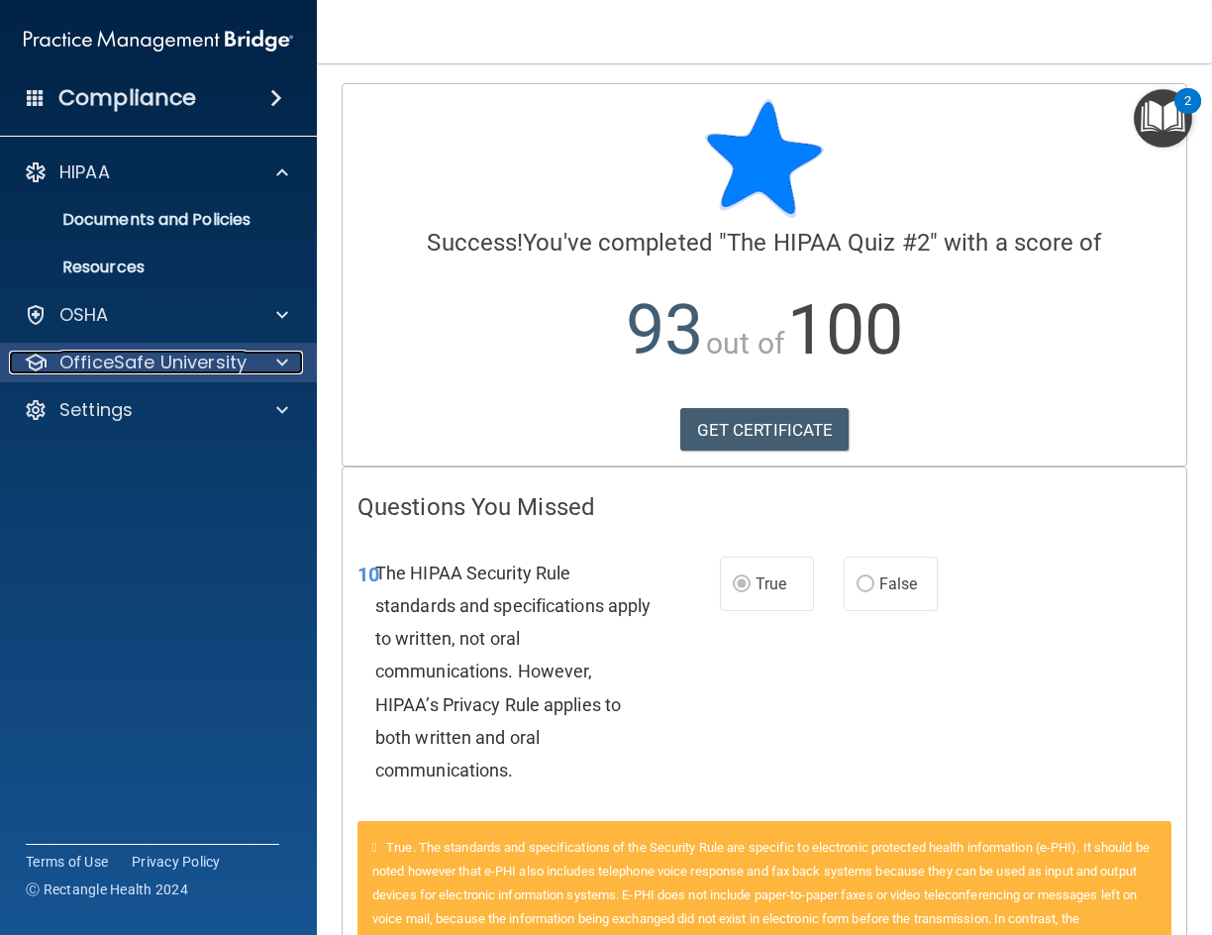
click at [149, 364] on p "OfficeSafe University" at bounding box center [152, 363] width 187 height 24
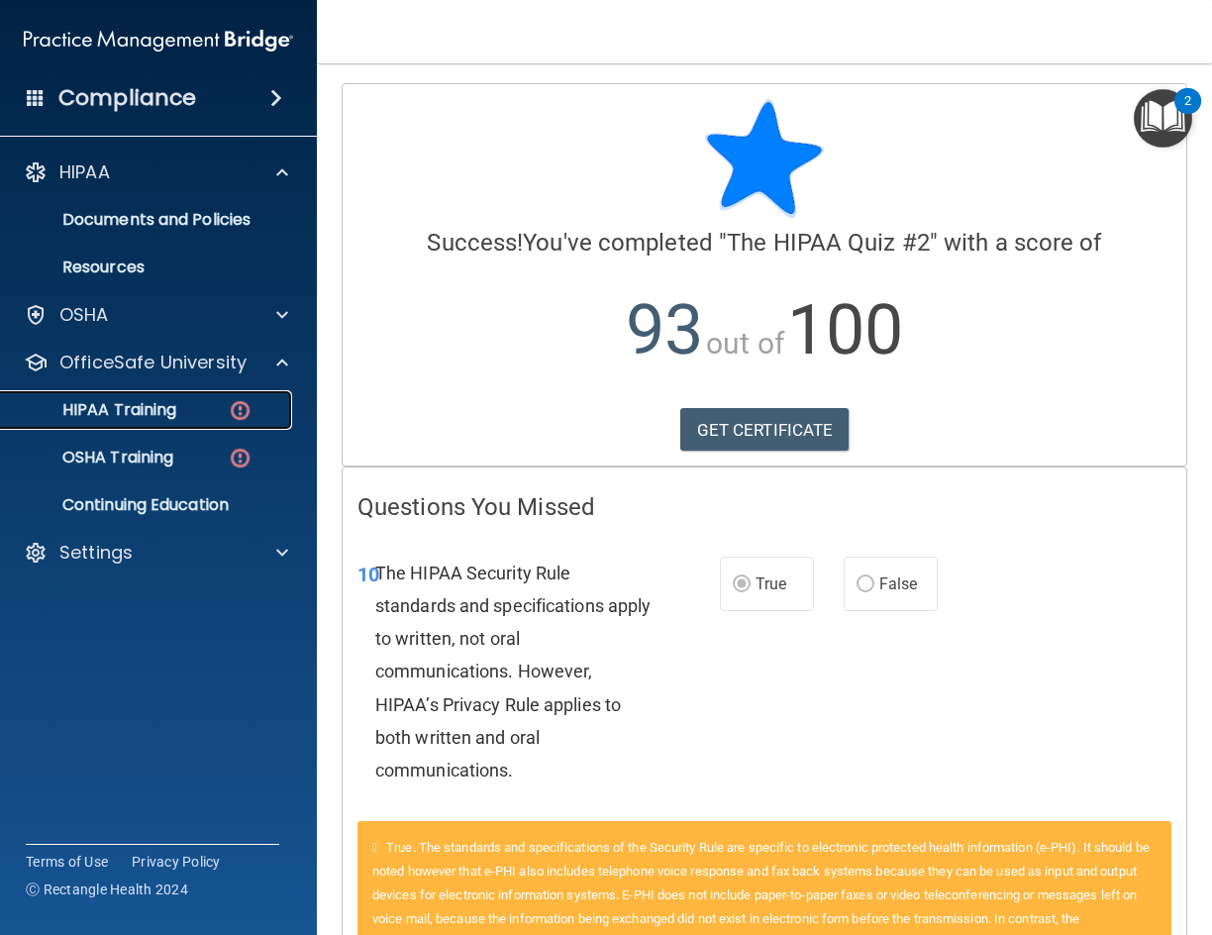
click at [169, 408] on p "HIPAA Training" at bounding box center [94, 410] width 163 height 20
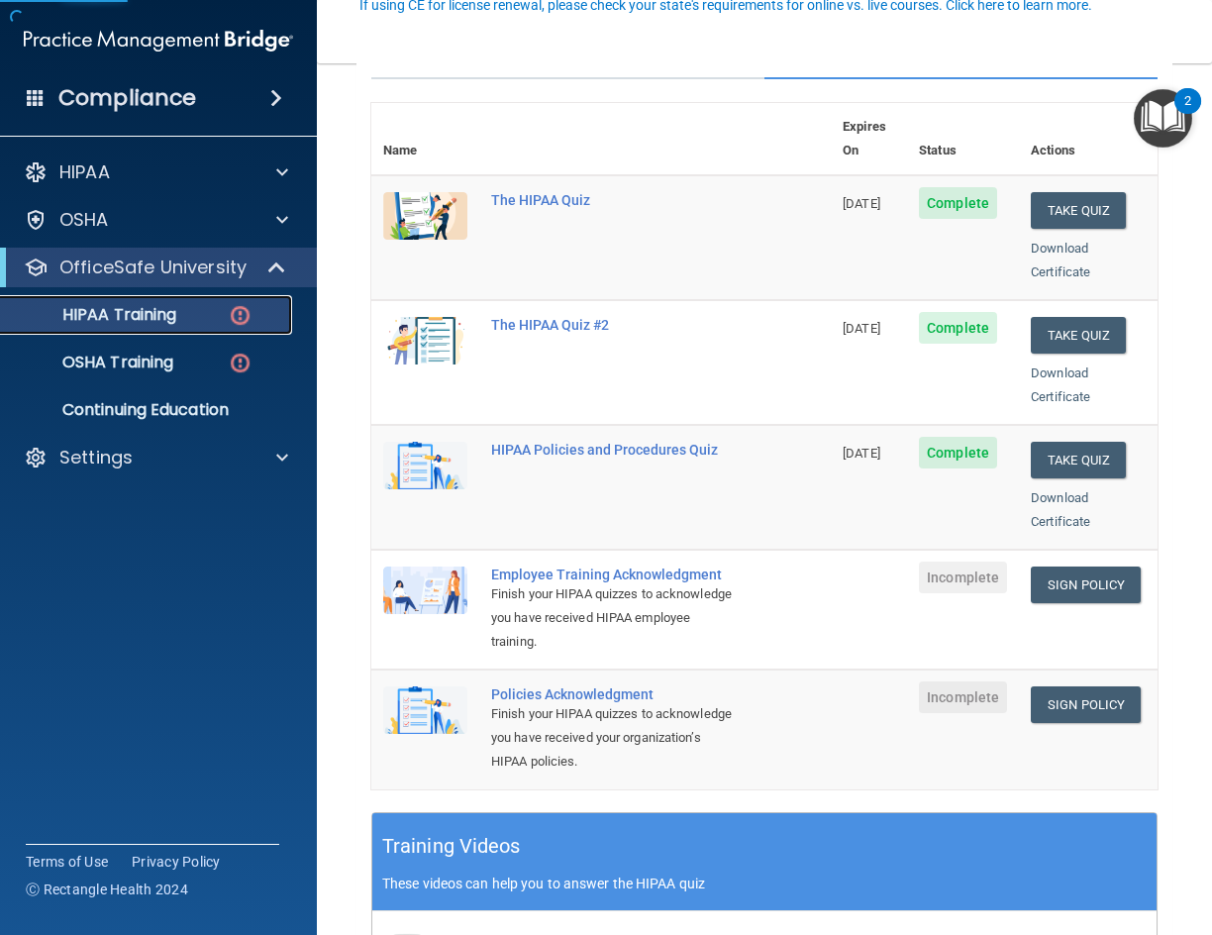
scroll to position [198, 0]
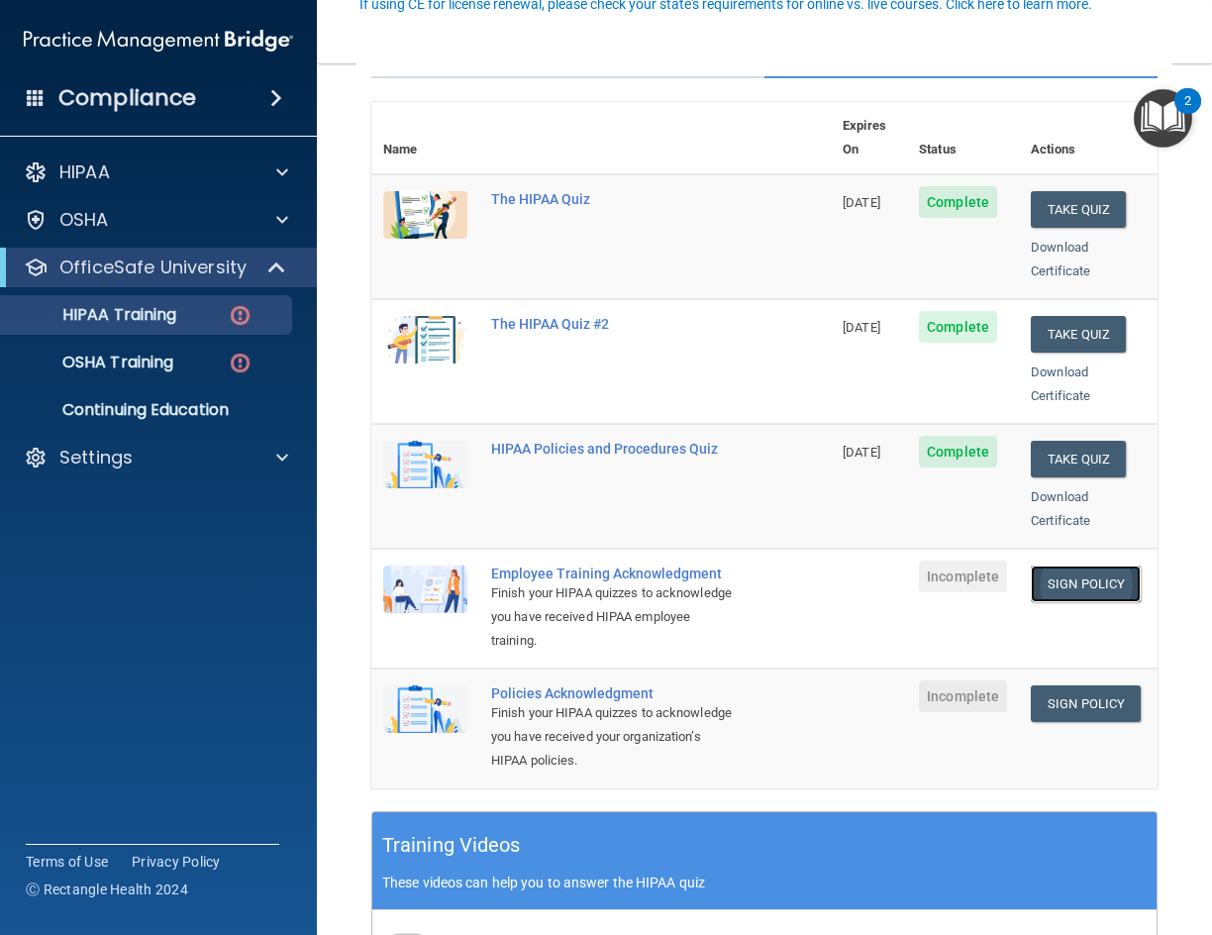
click at [1081, 566] on link "Sign Policy" at bounding box center [1086, 584] width 110 height 37
click at [84, 361] on p "OSHA Training" at bounding box center [93, 363] width 160 height 20
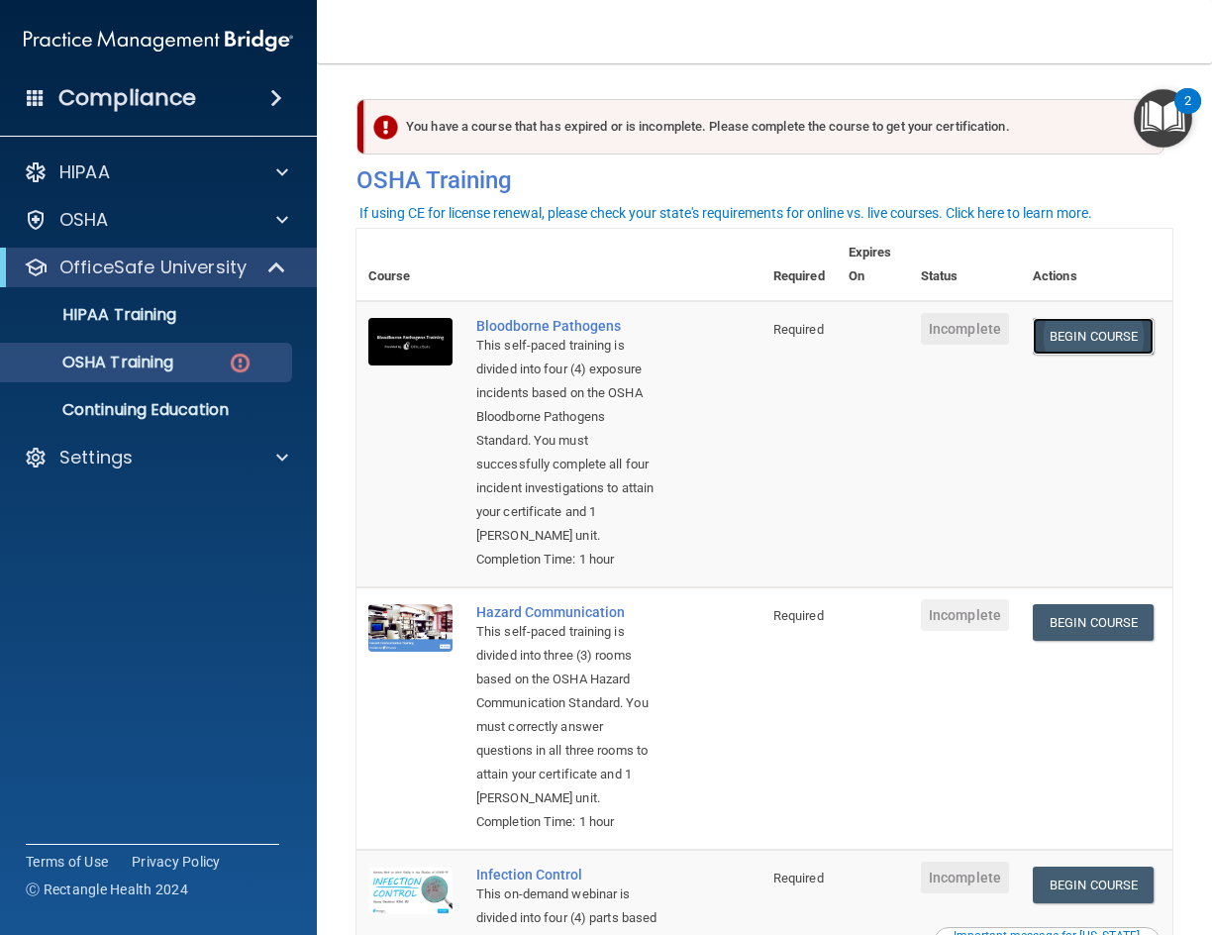
click at [1076, 336] on link "Begin Course" at bounding box center [1093, 336] width 121 height 37
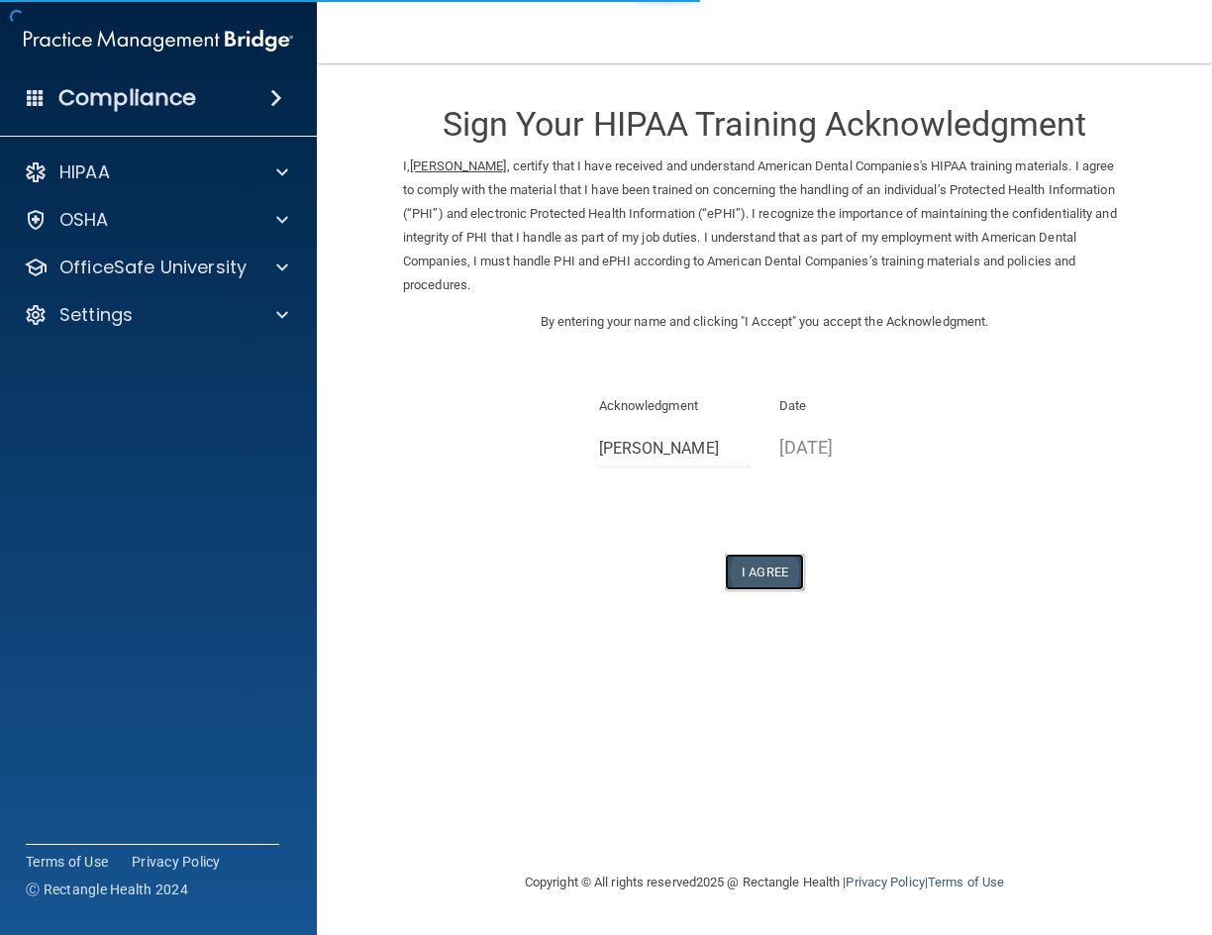
click at [784, 565] on button "I Agree" at bounding box center [764, 572] width 79 height 37
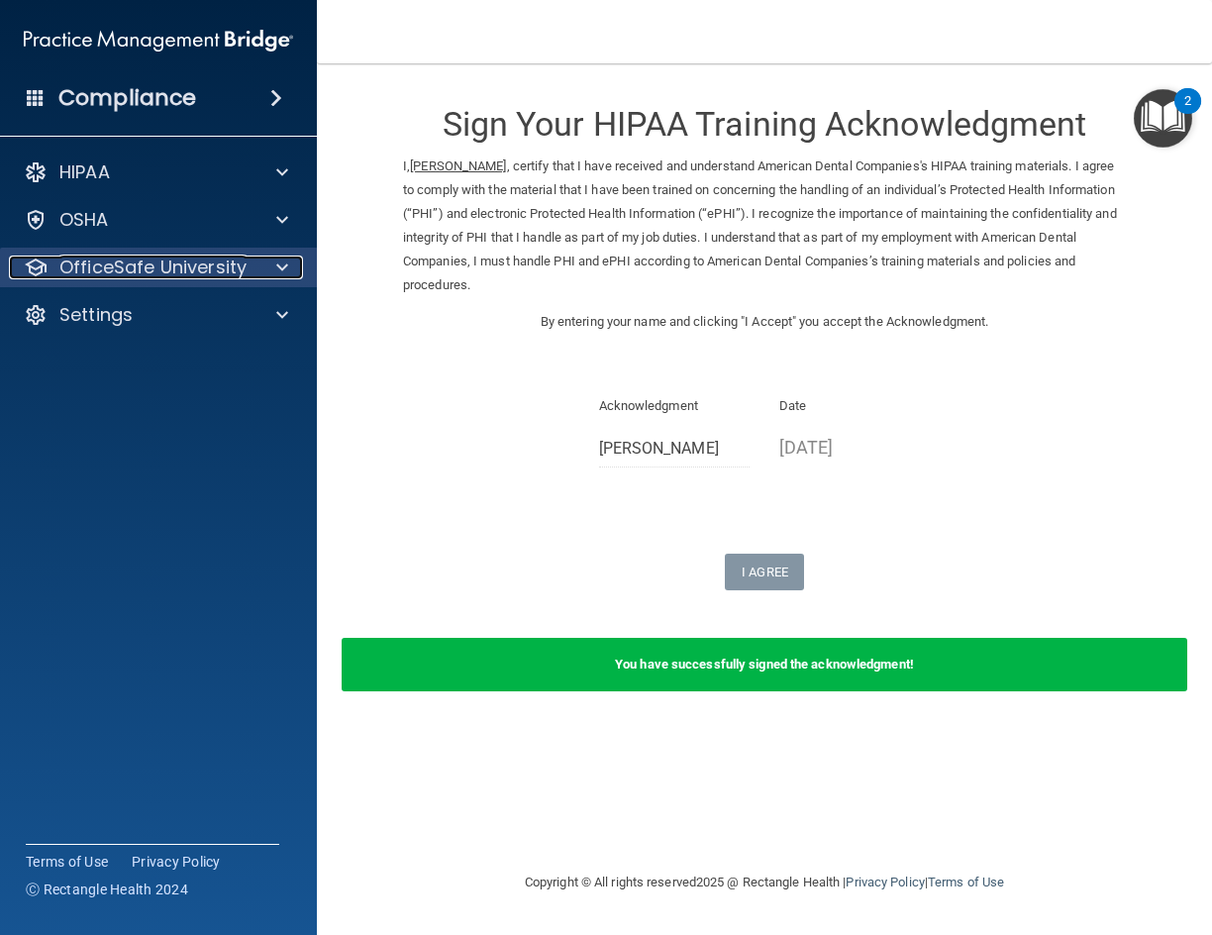
click at [276, 263] on span at bounding box center [282, 268] width 12 height 24
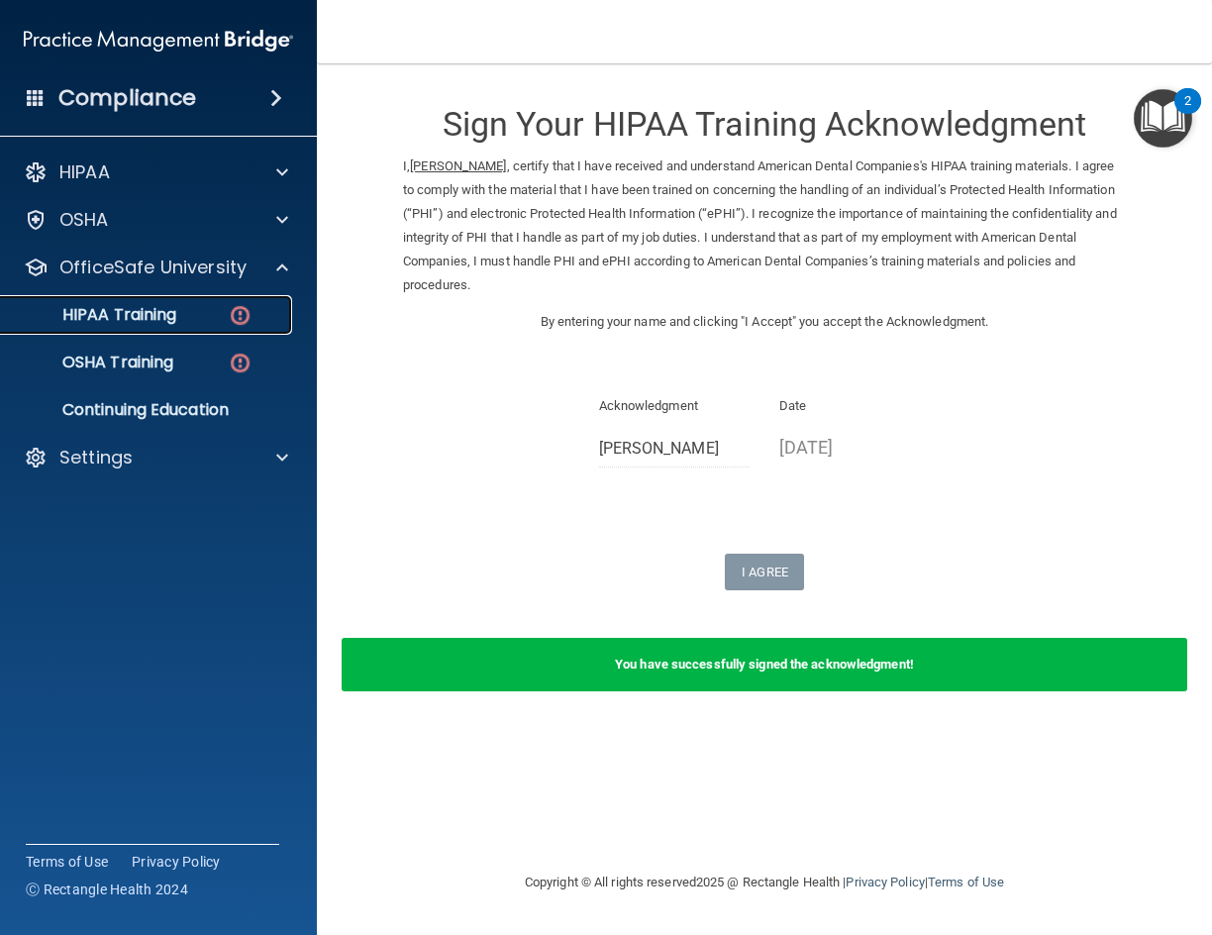
click at [201, 328] on link "HIPAA Training" at bounding box center [136, 315] width 312 height 40
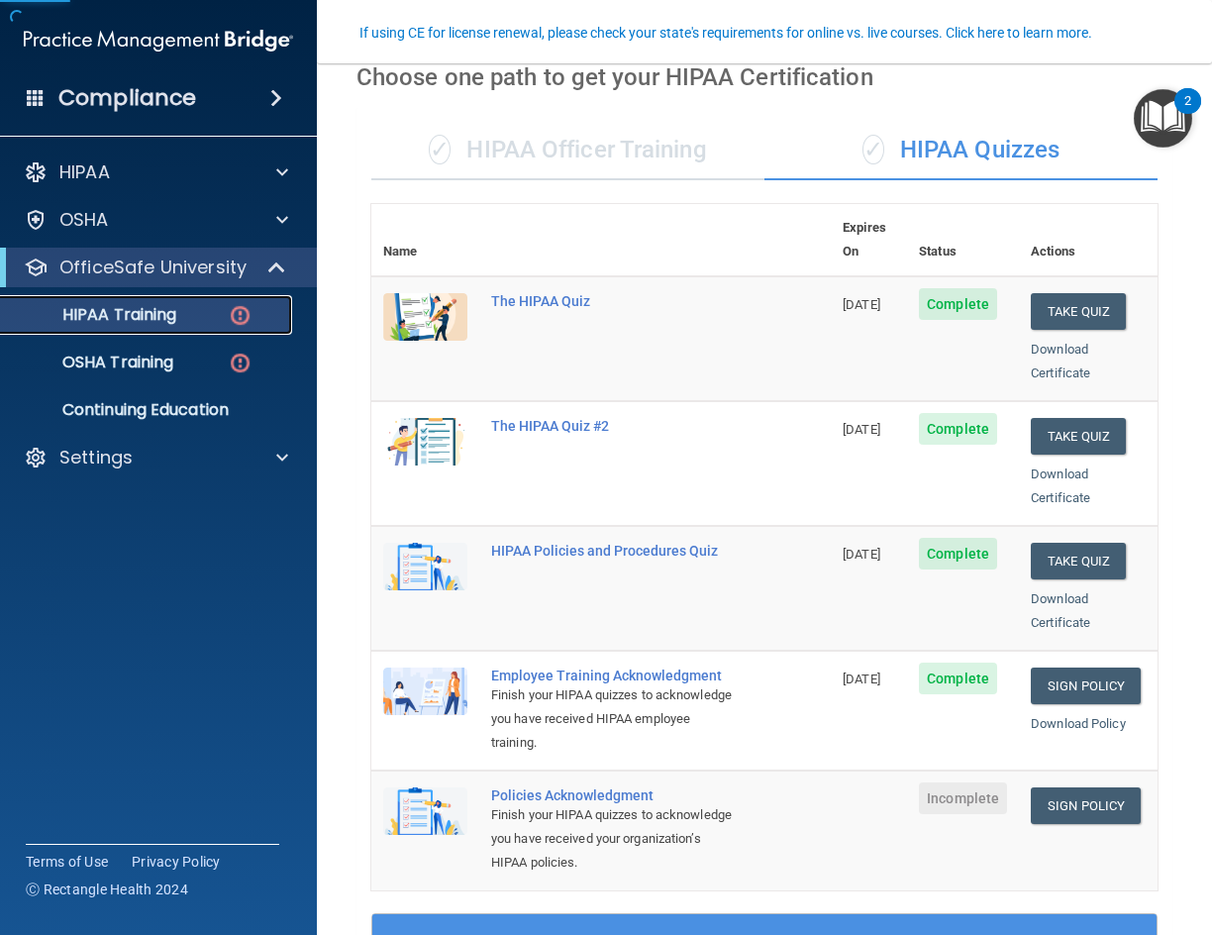
scroll to position [297, 0]
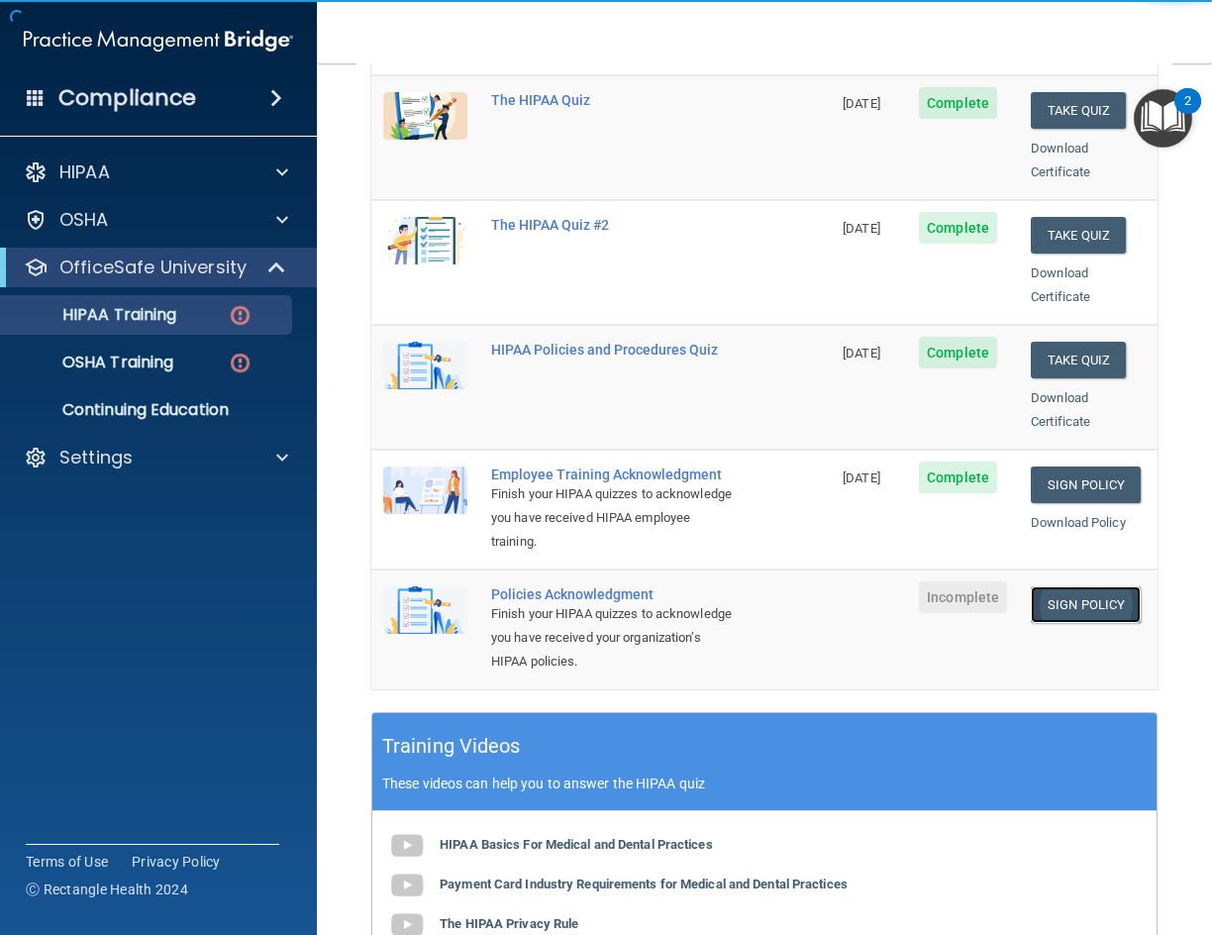
click at [1064, 606] on link "Sign Policy" at bounding box center [1086, 604] width 110 height 37
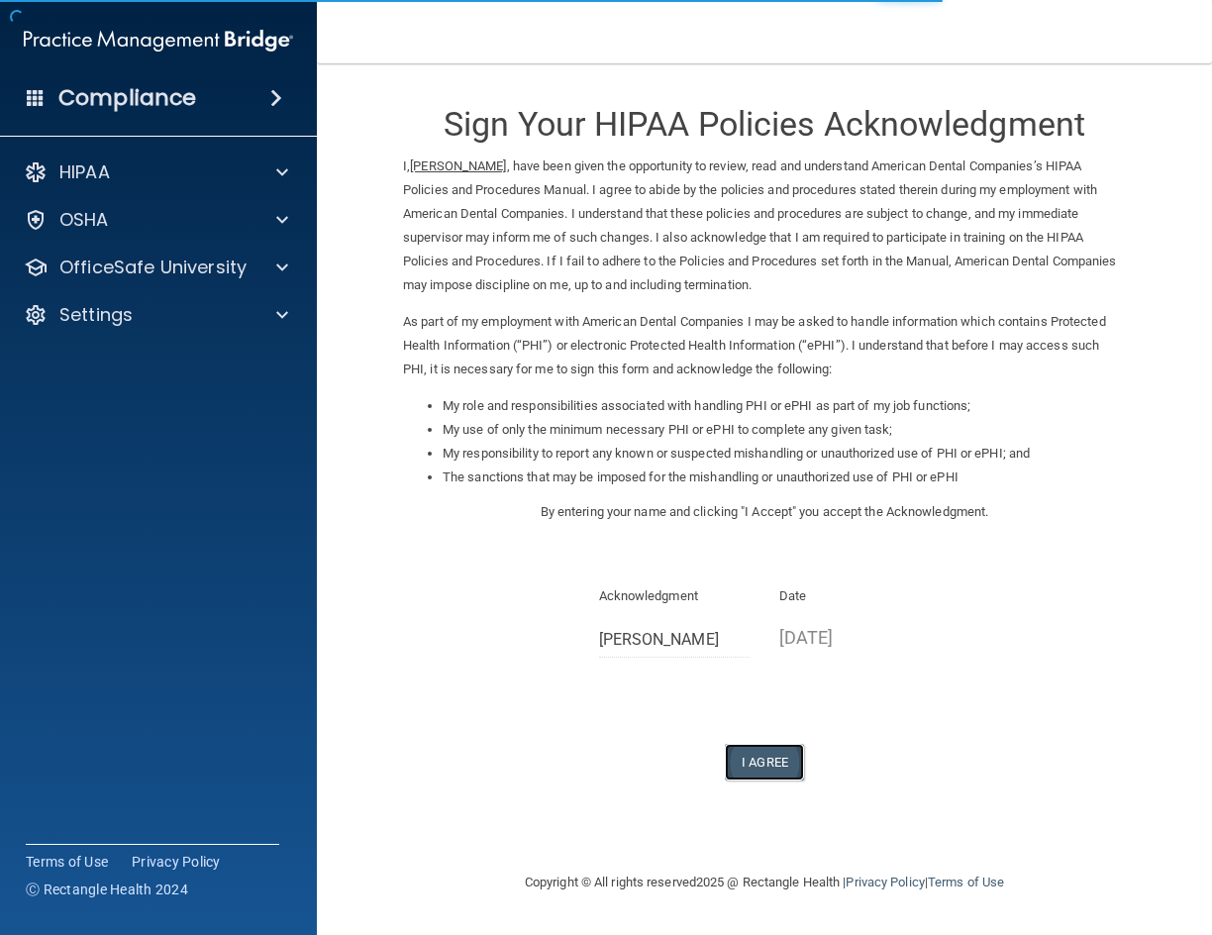
click at [741, 757] on button "I Agree" at bounding box center [764, 762] width 79 height 37
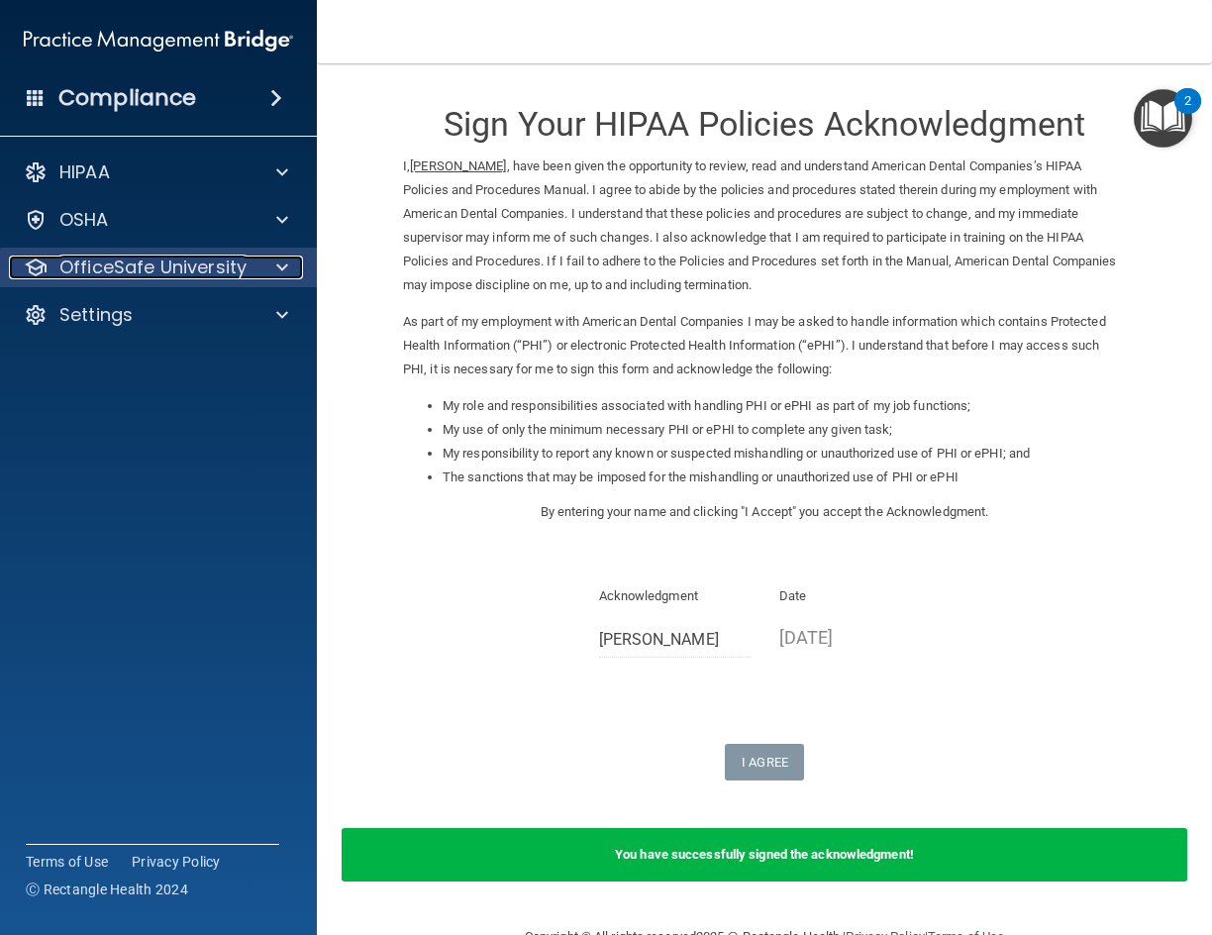
click at [192, 263] on p "OfficeSafe University" at bounding box center [152, 268] width 187 height 24
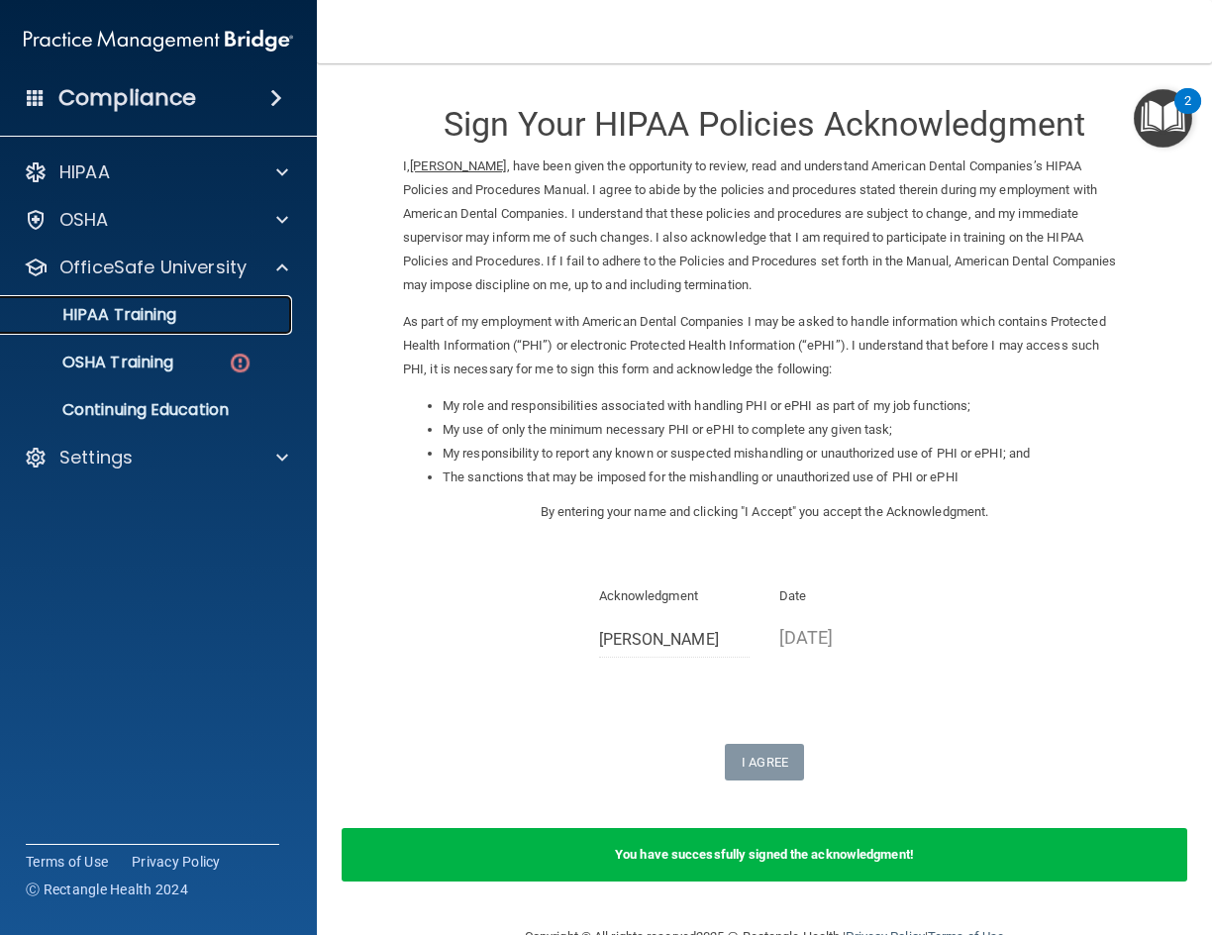
click at [185, 324] on div "HIPAA Training" at bounding box center [148, 315] width 270 height 20
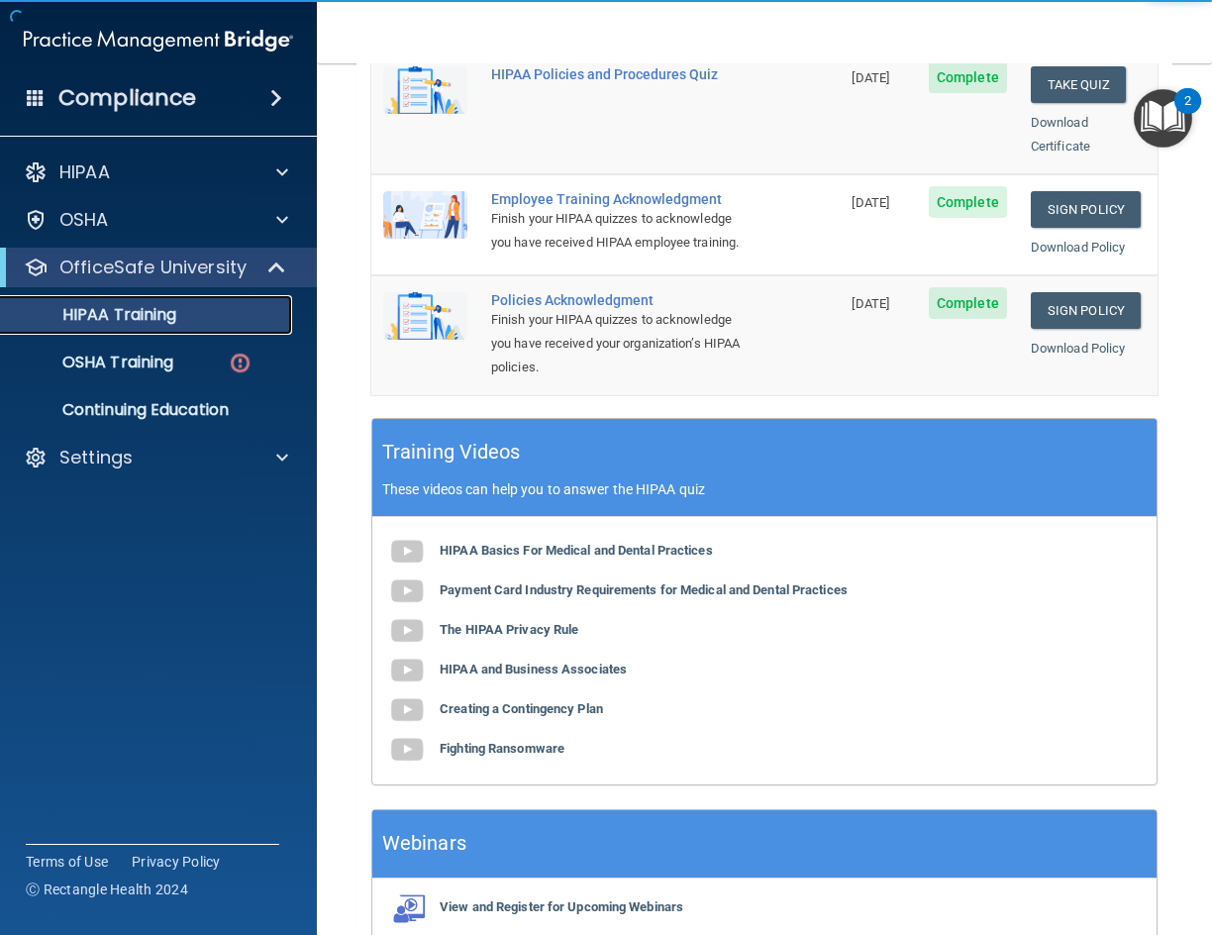
scroll to position [594, 0]
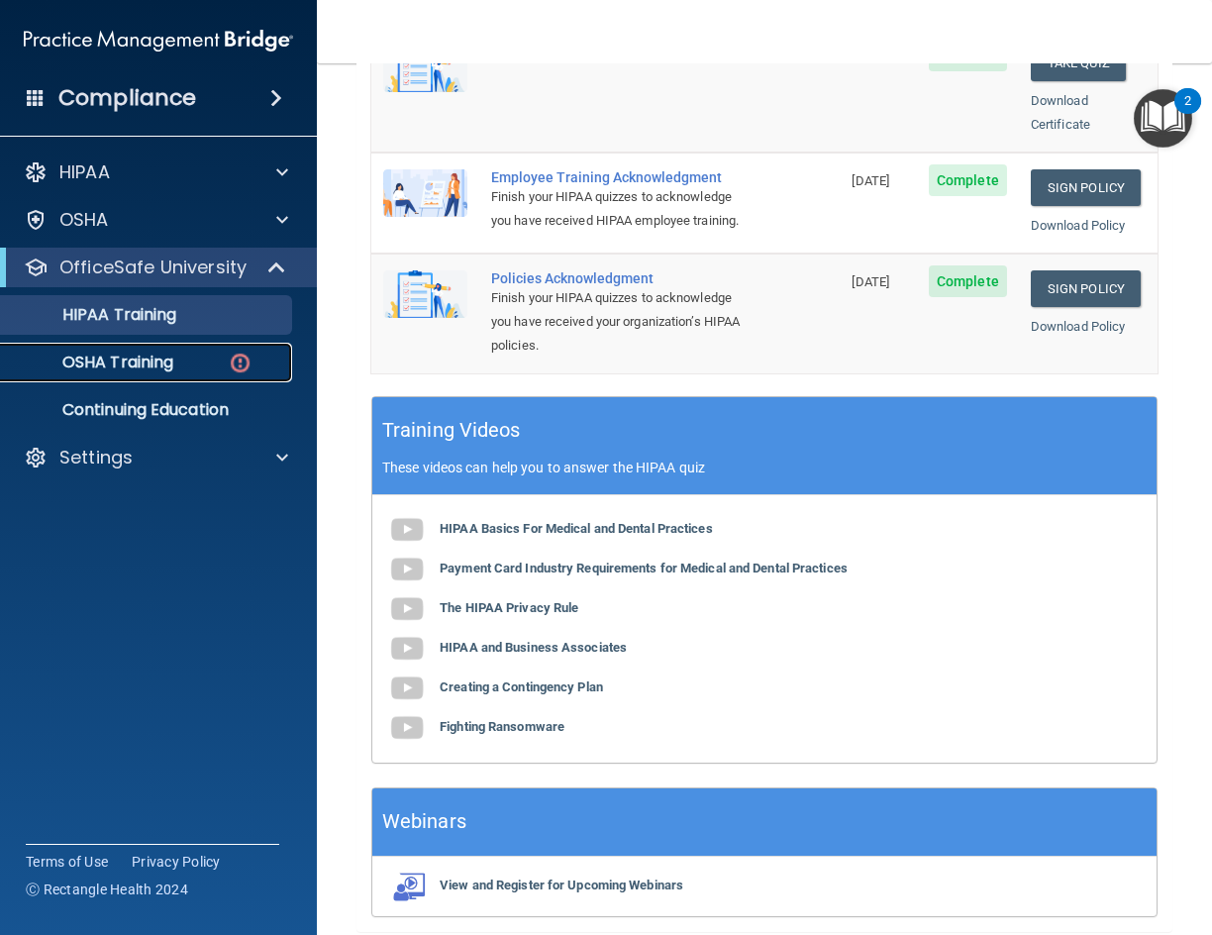
click at [160, 370] on p "OSHA Training" at bounding box center [93, 363] width 160 height 20
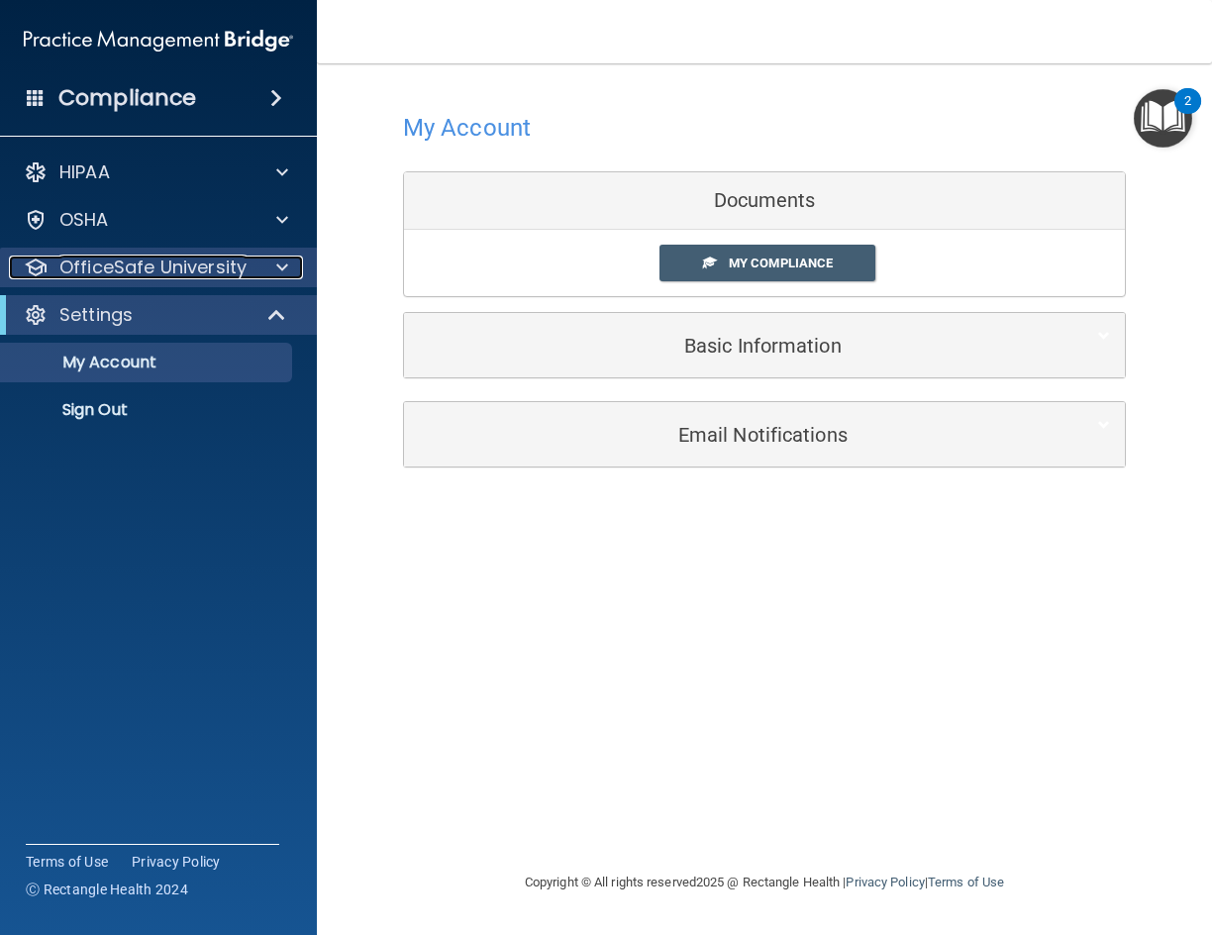
click at [158, 271] on p "OfficeSafe University" at bounding box center [152, 268] width 187 height 24
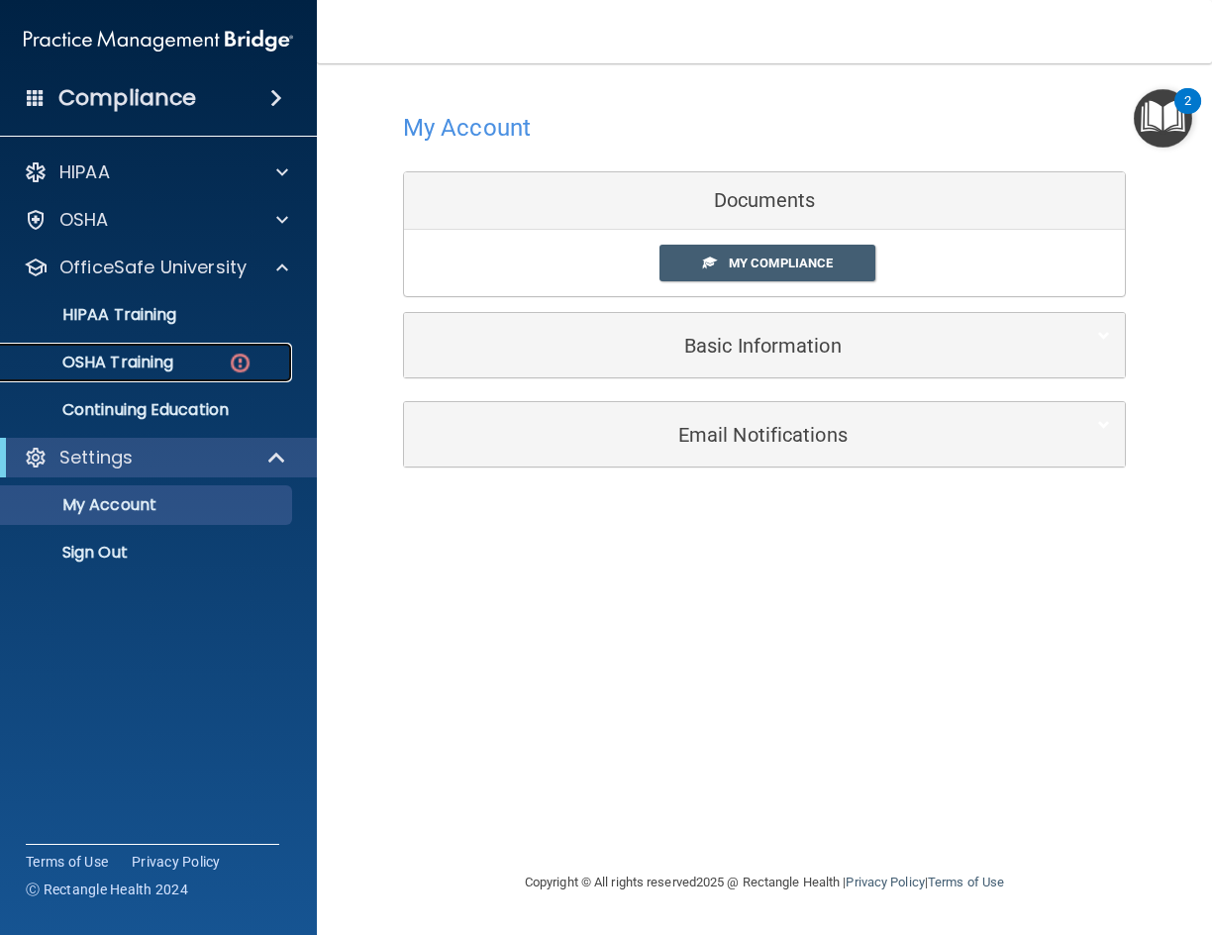
click at [135, 363] on p "OSHA Training" at bounding box center [93, 363] width 160 height 20
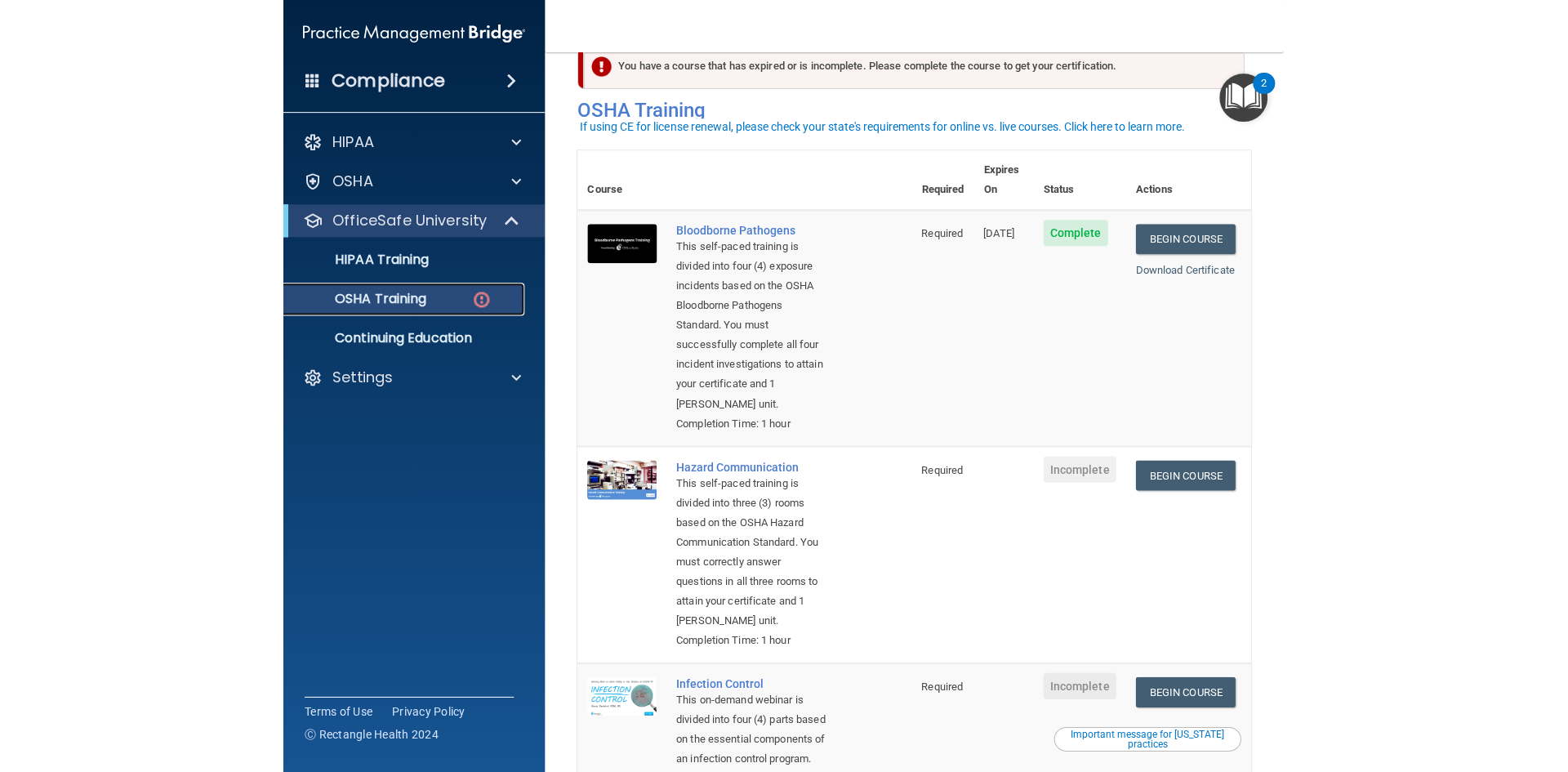
scroll to position [120, 0]
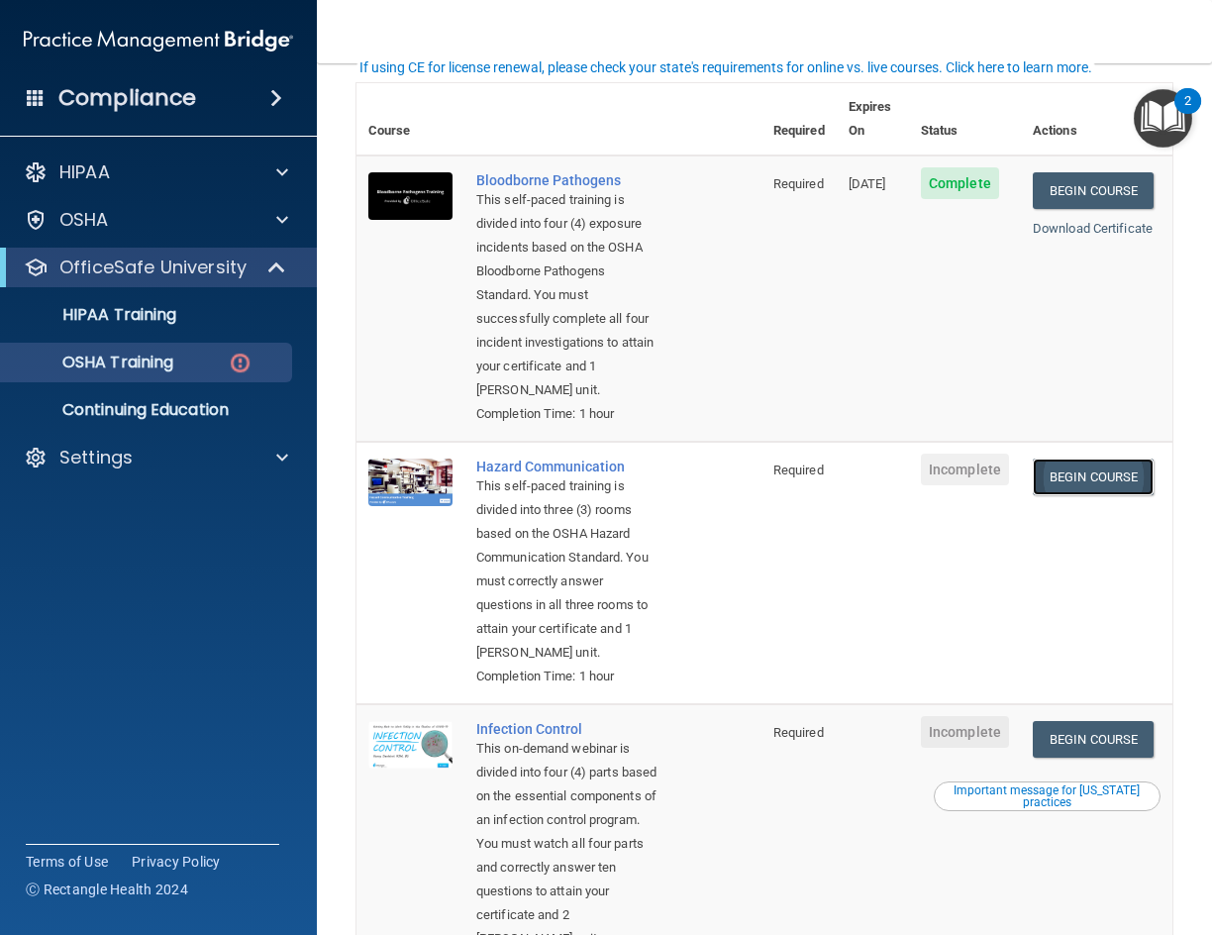
click at [1106, 476] on link "Begin Course" at bounding box center [1093, 477] width 121 height 37
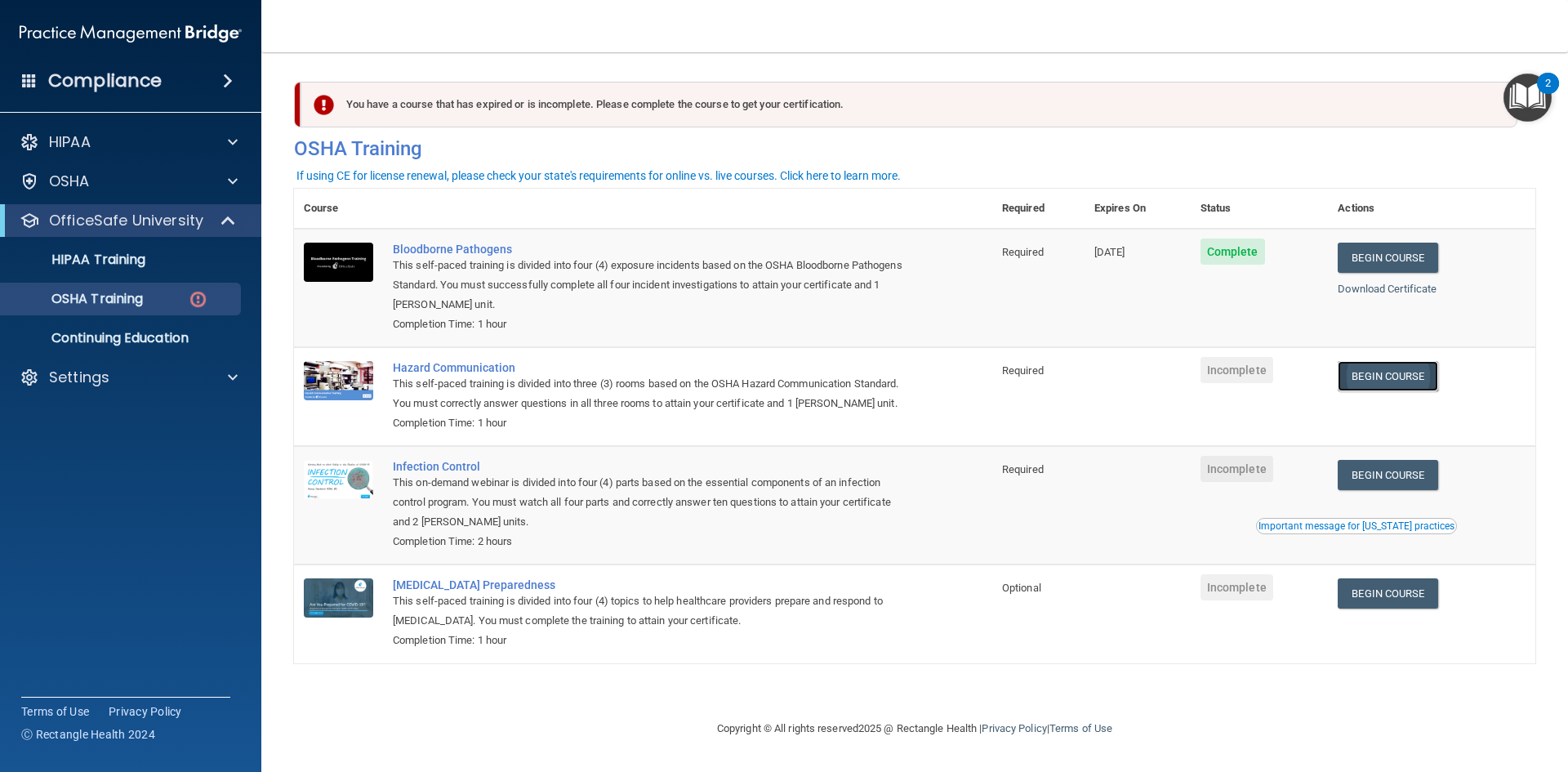
scroll to position [0, 0]
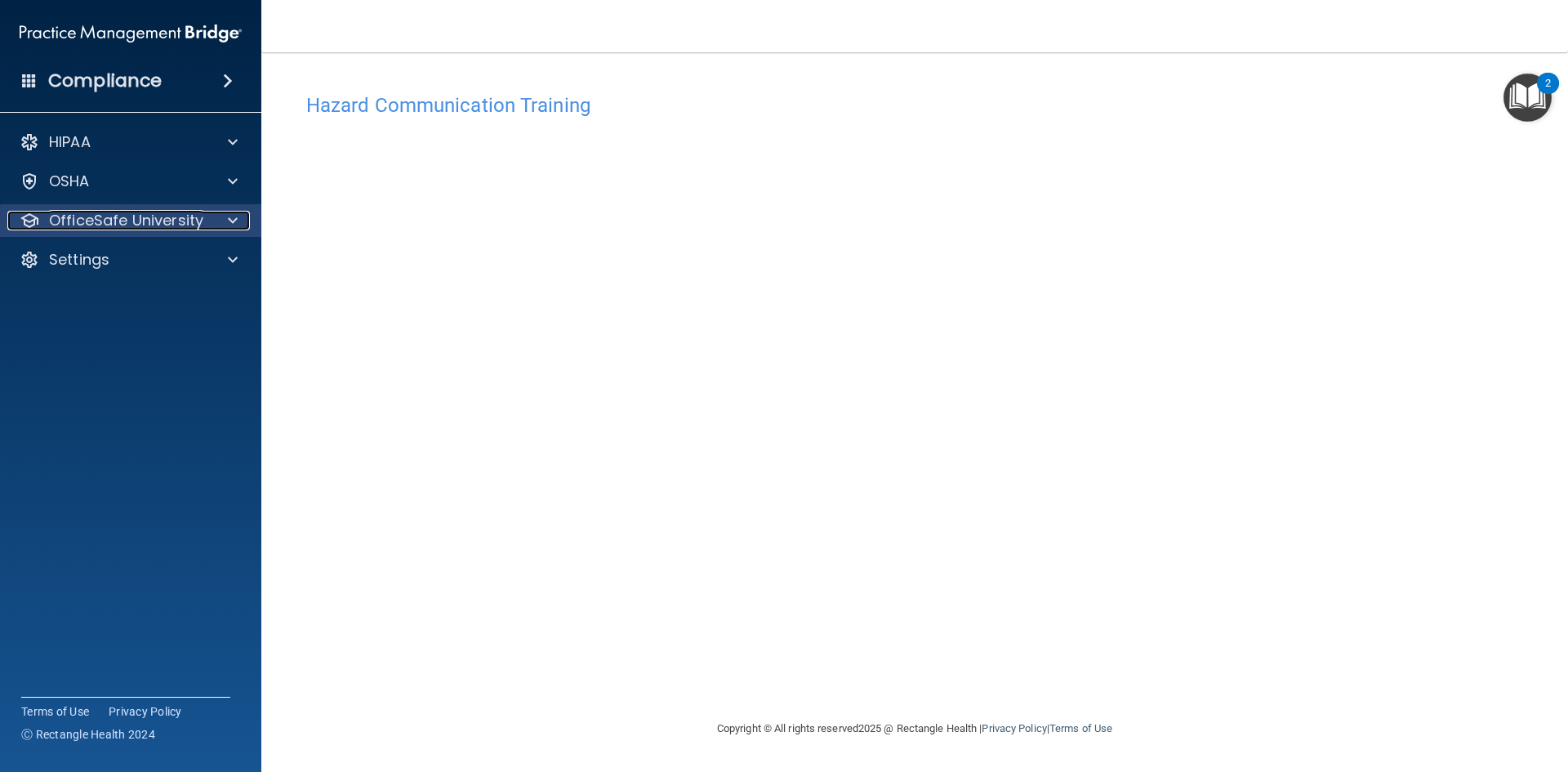
click at [225, 220] on div at bounding box center [231, 221] width 41 height 20
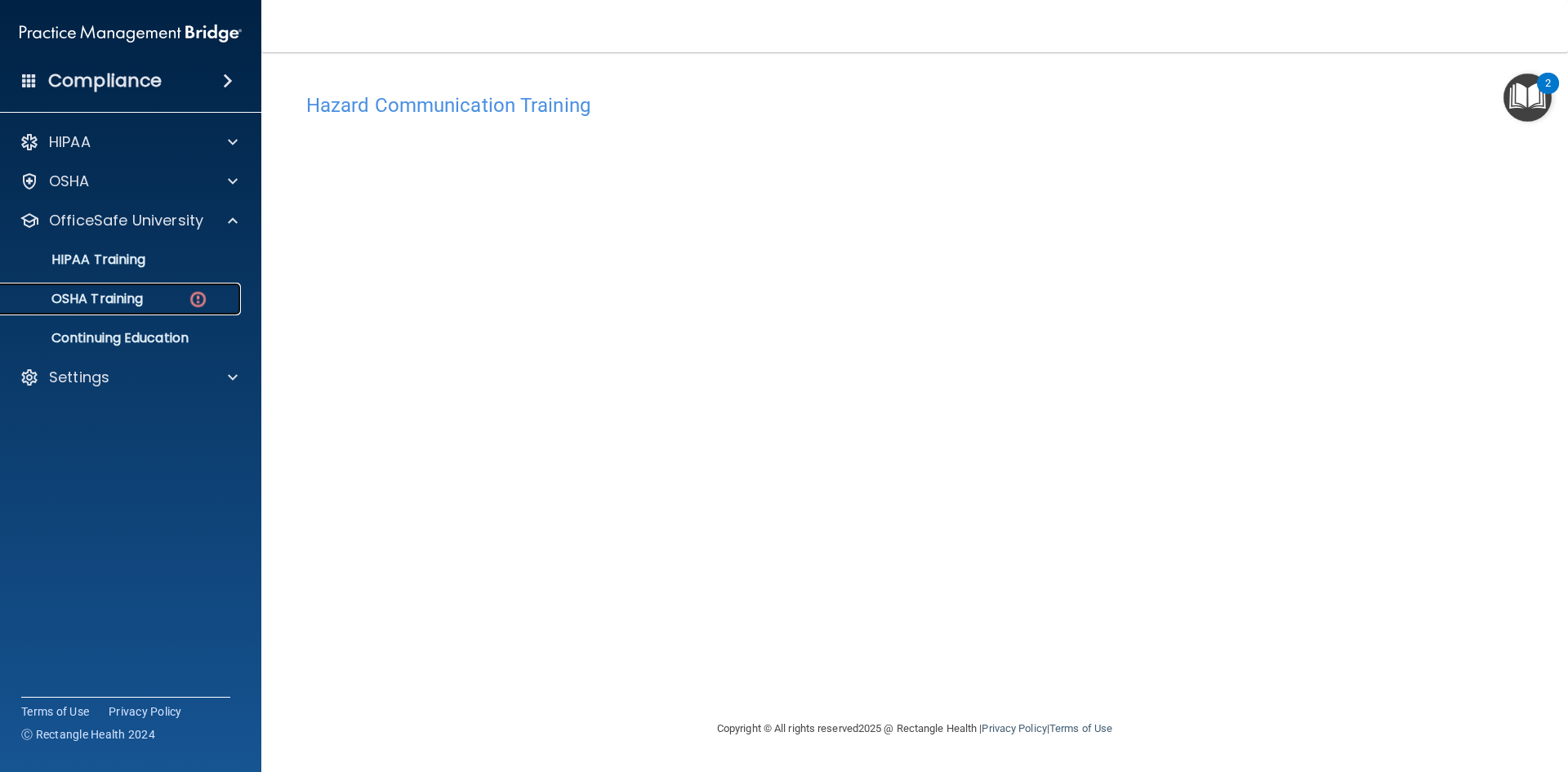
click at [147, 298] on div "OSHA Training" at bounding box center [122, 299] width 223 height 16
